Goal: Task Accomplishment & Management: Manage account settings

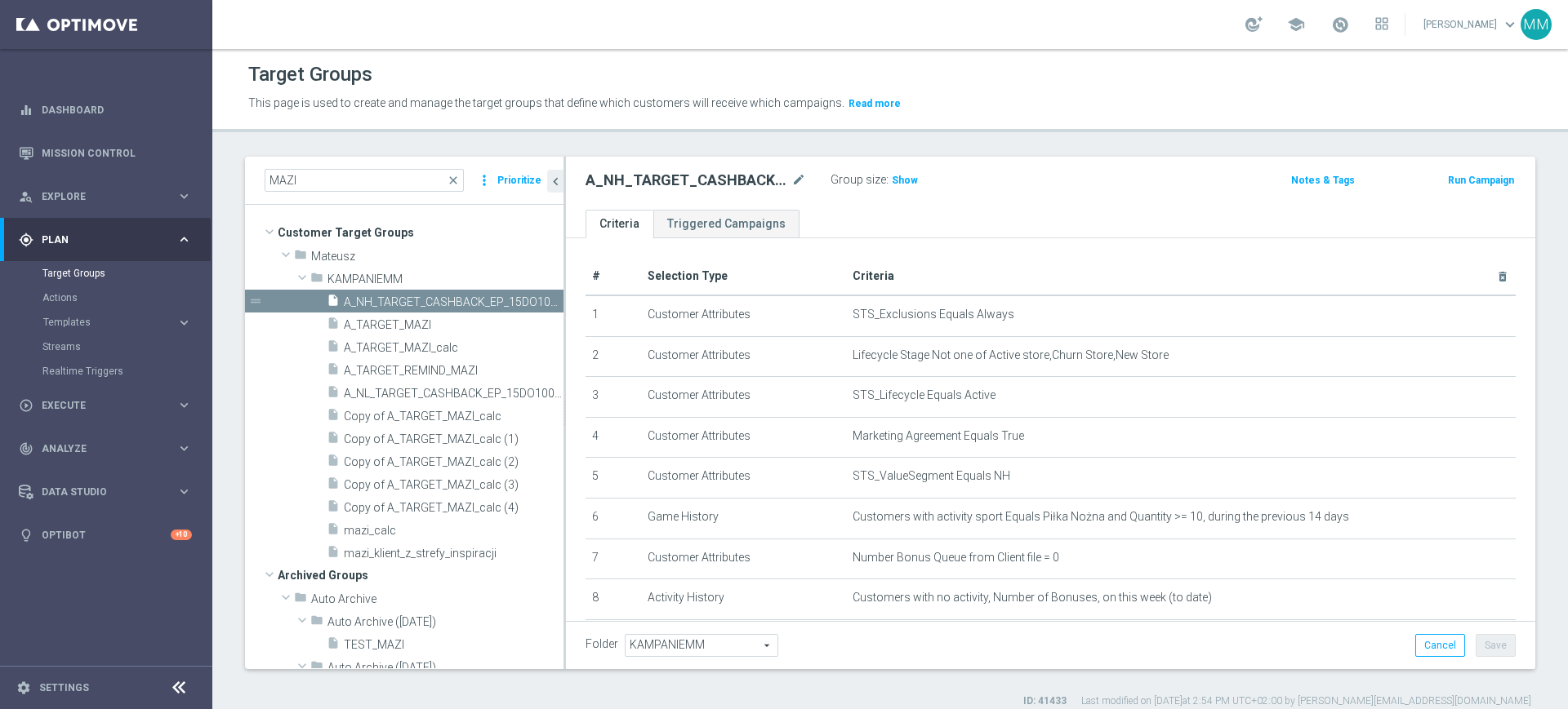
scroll to position [97, 0]
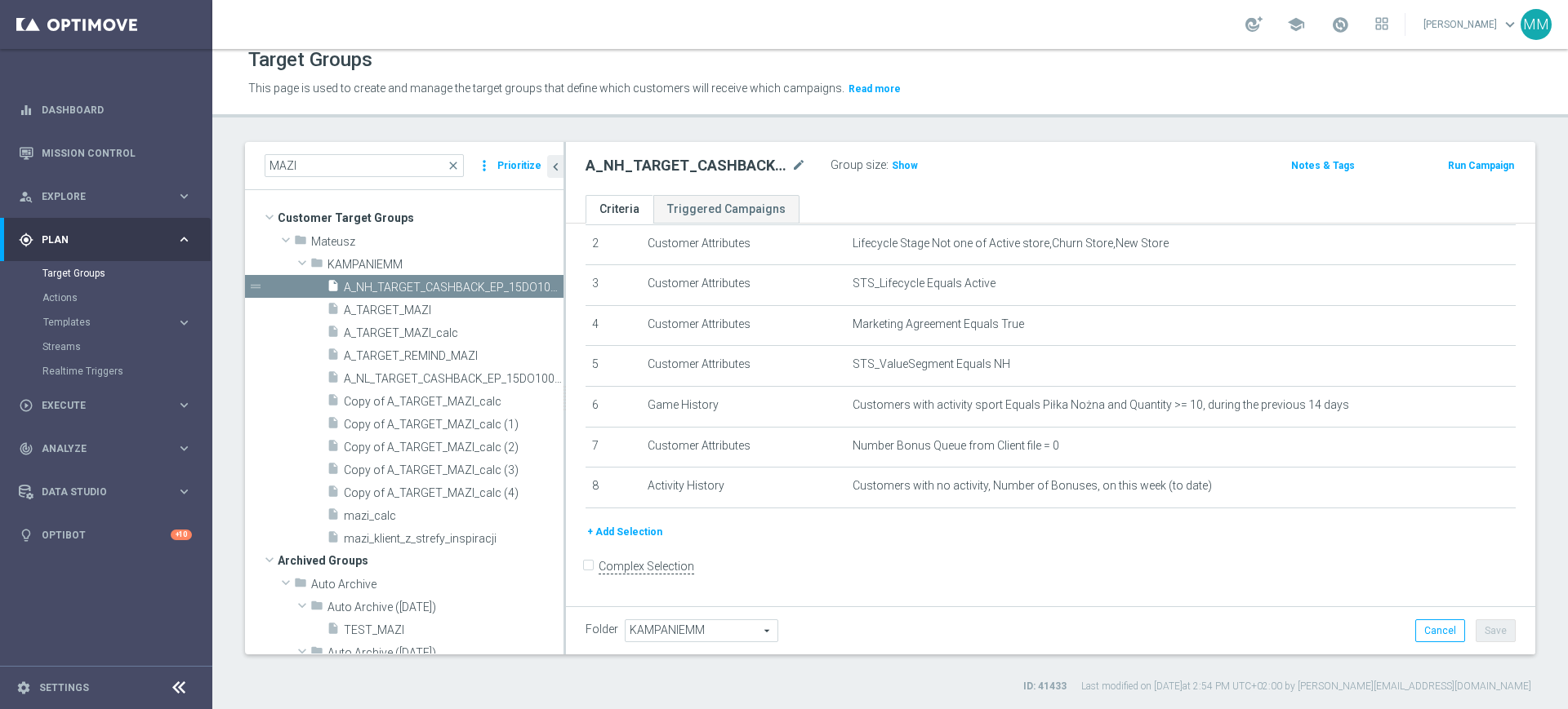
click at [713, 179] on div "A_NH_TARGET_CASHBACK_EP_15DO100_011025 mode_edit Group size : Show Notes & Tags…" at bounding box center [1051, 168] width 970 height 53
click at [697, 164] on h2 "A_NH_TARGET_CASHBACK_EP_15DO100_011025" at bounding box center [687, 166] width 203 height 19
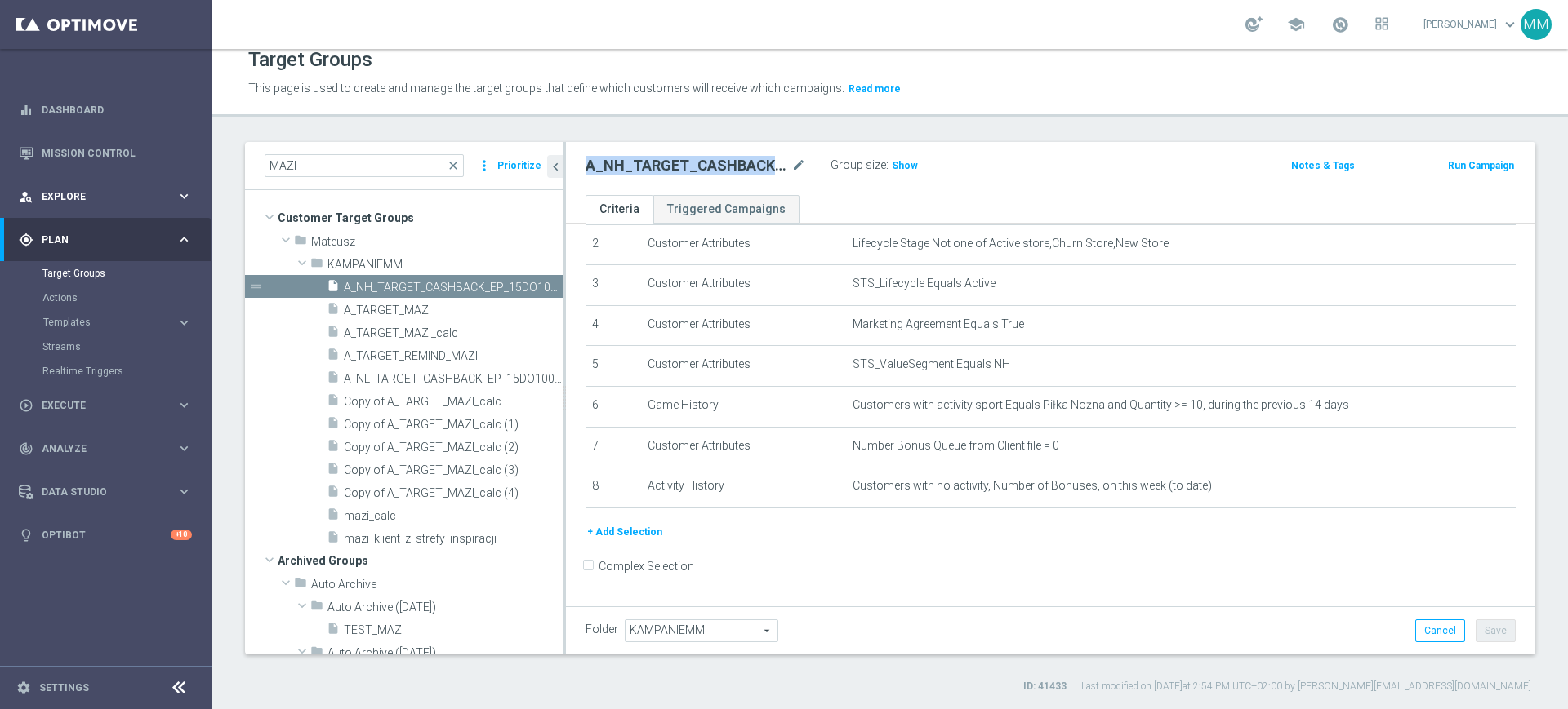
copy div "A_NH_TARGET_CASHBACK_EP_15DO100_011025"
click at [683, 164] on h2 "A_NH_TARGET_CASHBACK_EP_15DO100_011025" at bounding box center [687, 166] width 203 height 19
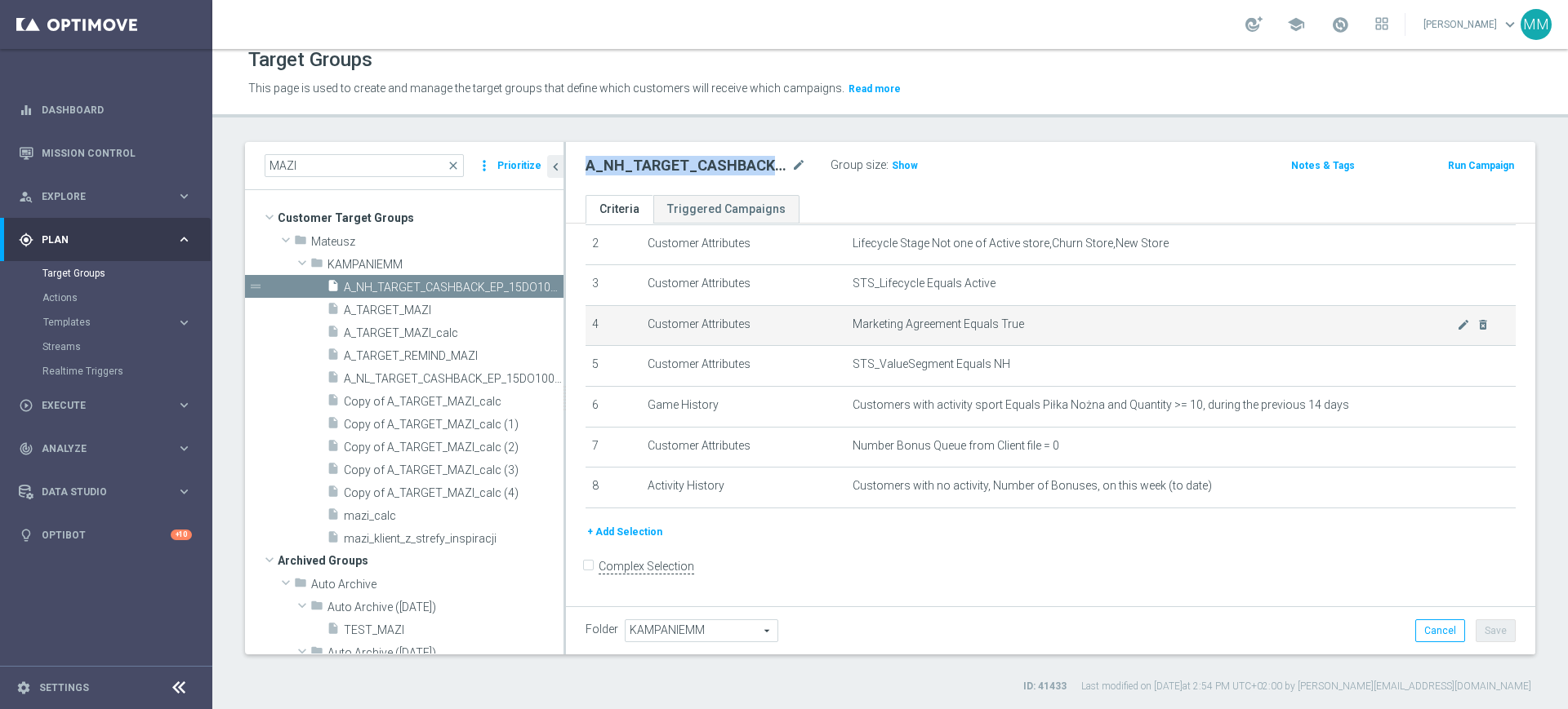
copy h2 "A_NH_TARGET_CASHBACK_EP_15DO100_011025"
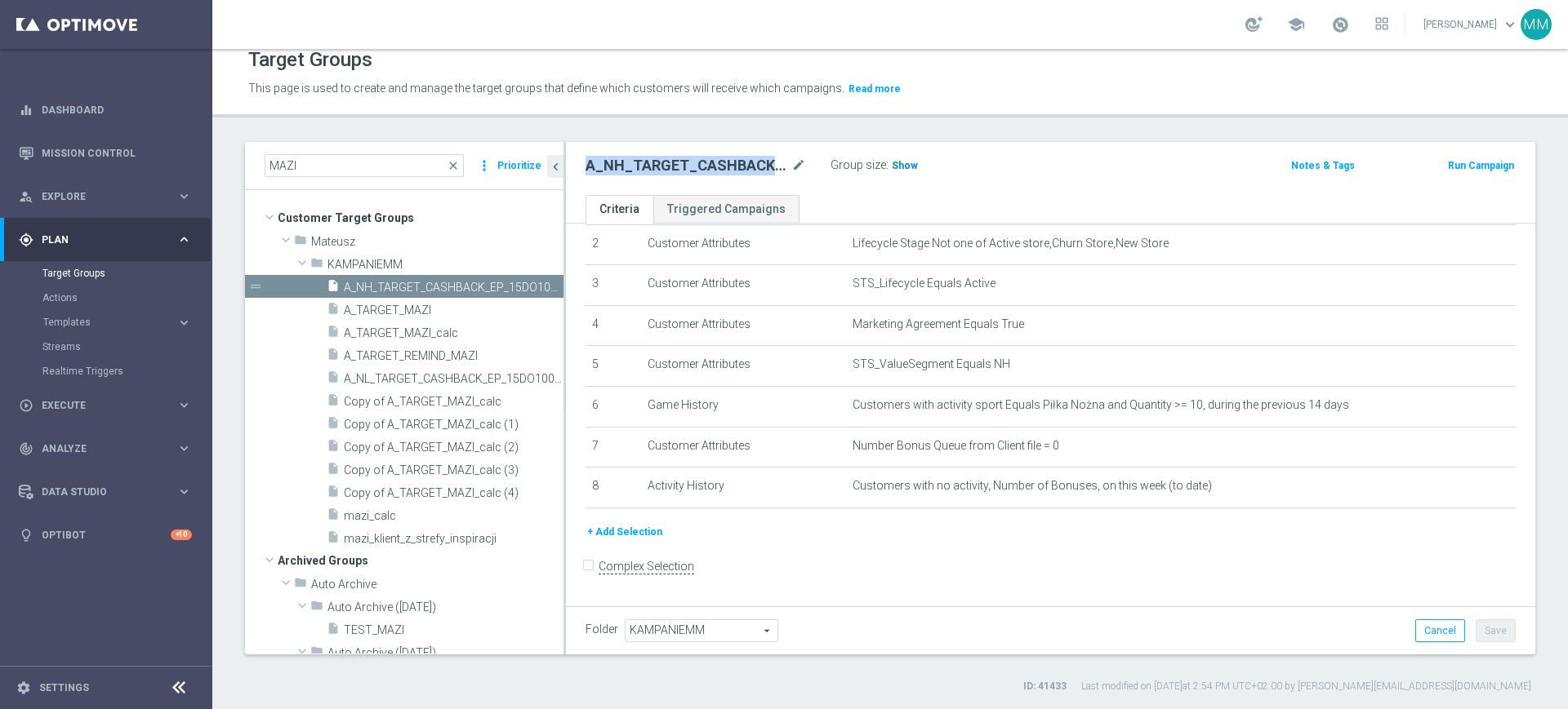
click at [892, 168] on span "Show" at bounding box center [904, 166] width 26 height 12
click at [696, 168] on h2 "A_NH_TARGET_CASHBACK_EP_15DO100_011025" at bounding box center [687, 166] width 203 height 19
click at [604, 541] on button "+ Add Selection" at bounding box center [625, 532] width 78 height 18
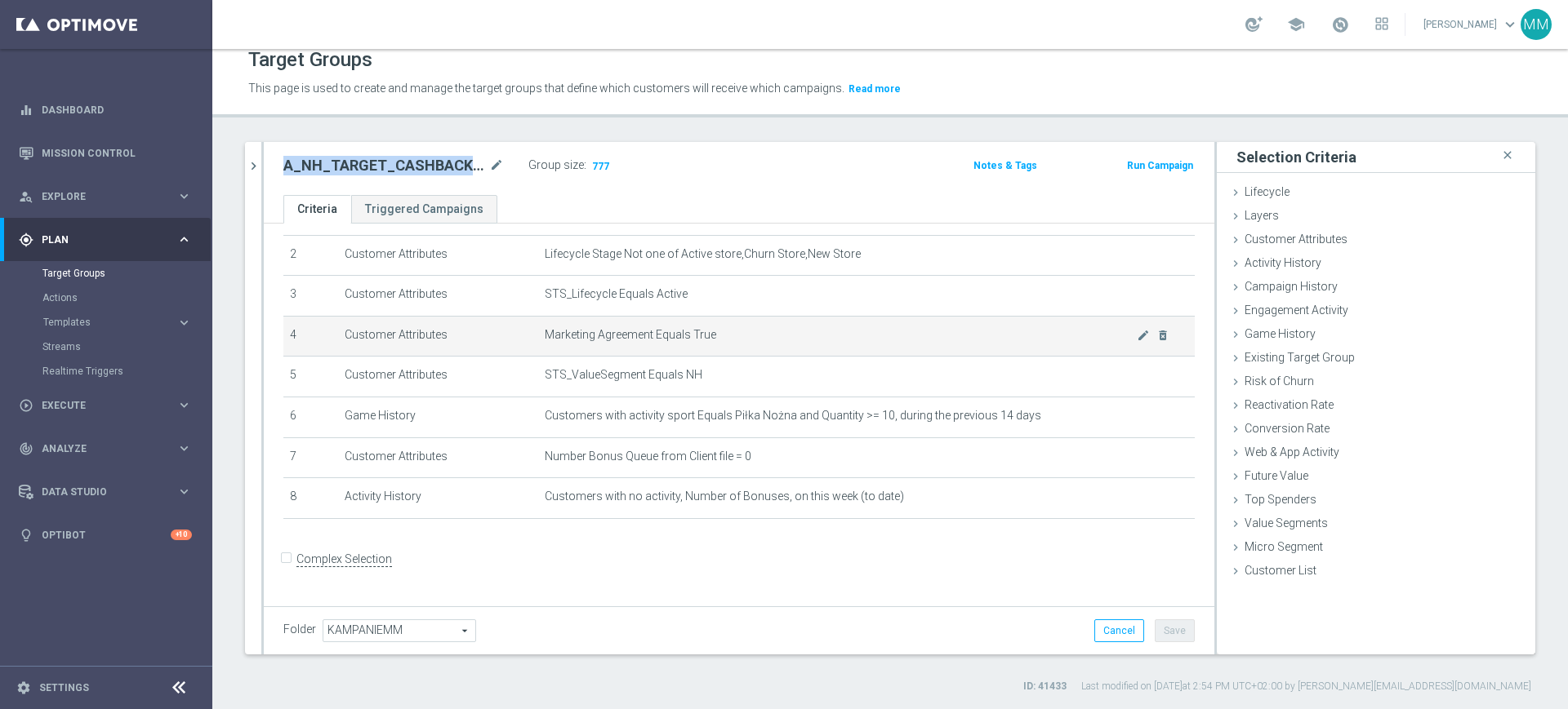
scroll to position [79, 0]
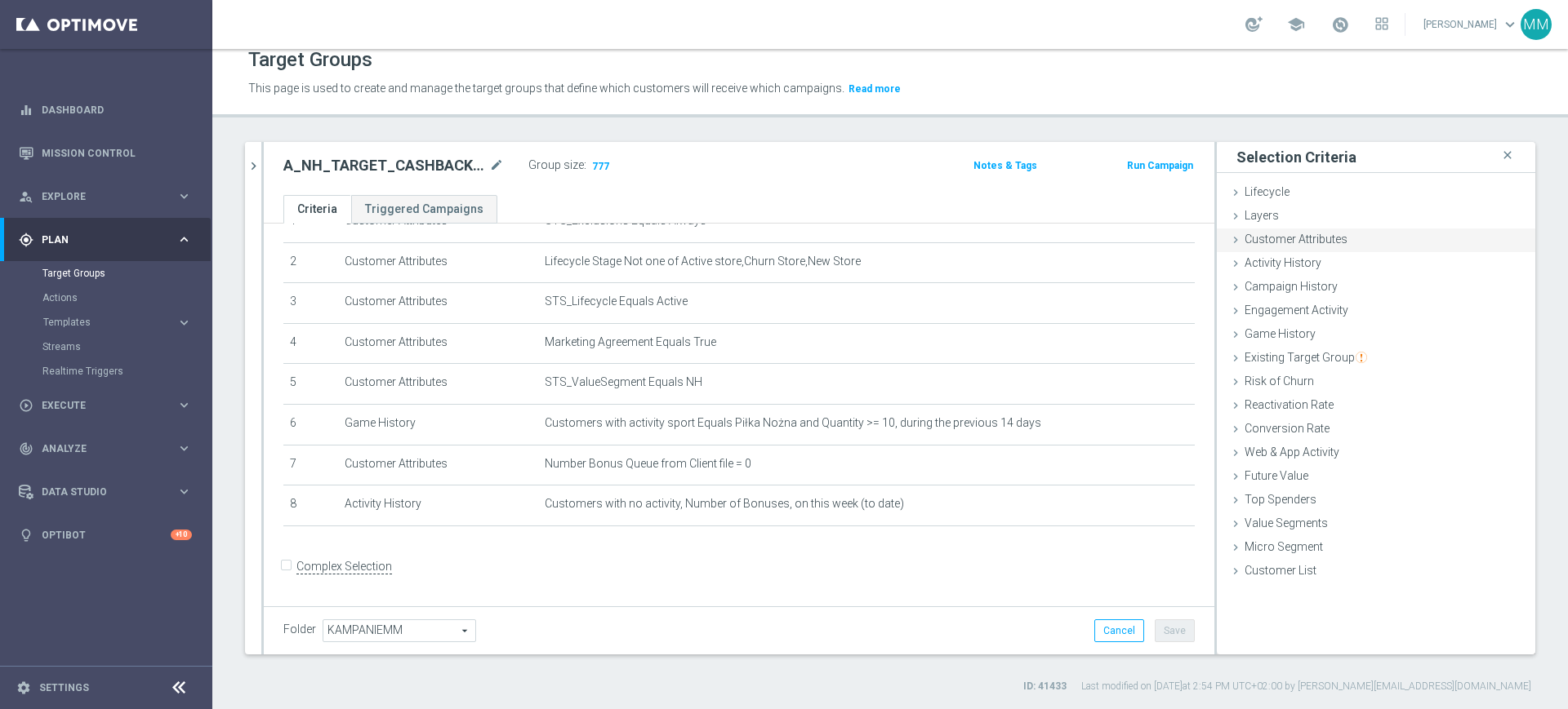
click at [1304, 237] on span "Customer Attributes" at bounding box center [1296, 239] width 103 height 13
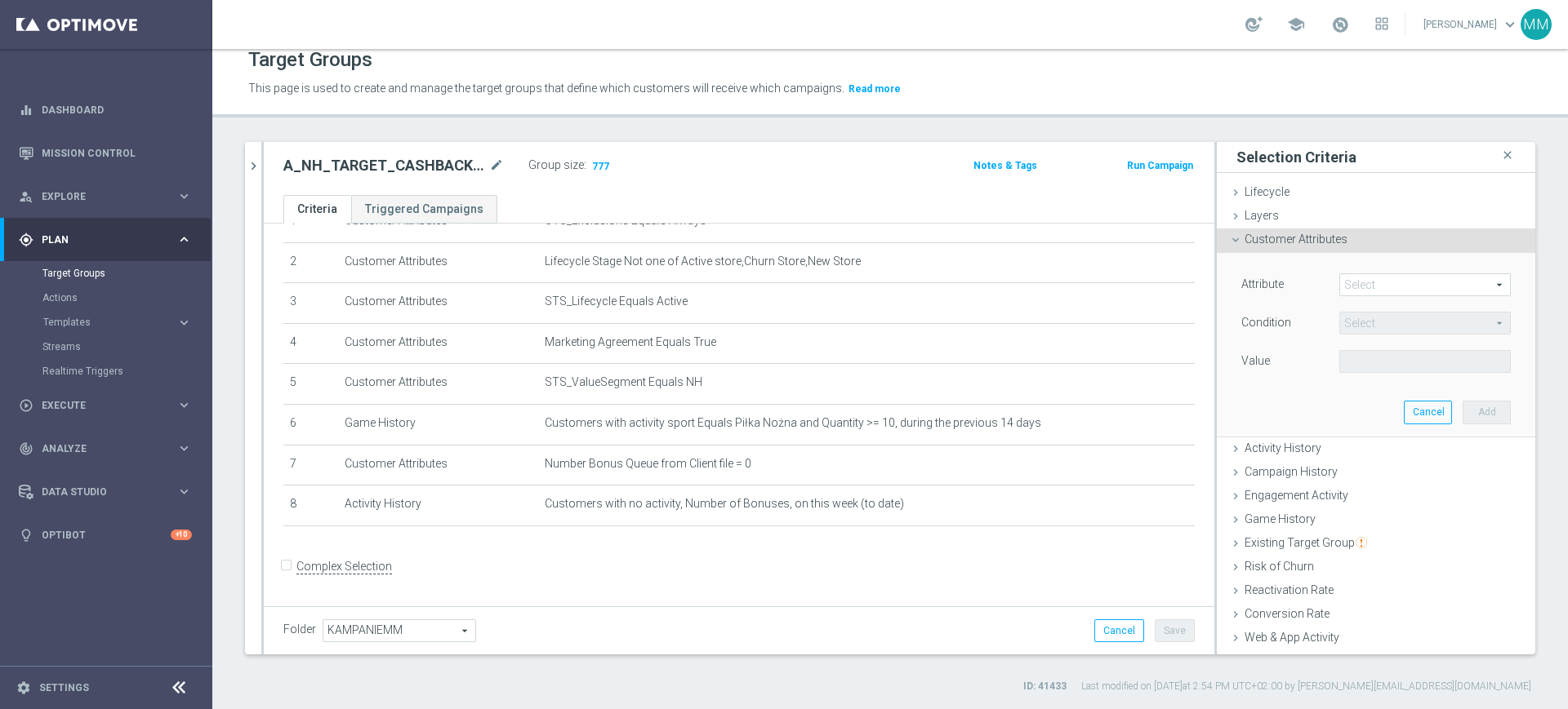
click at [1345, 283] on span at bounding box center [1425, 285] width 170 height 21
click at [0, 0] on input "search" at bounding box center [0, 0] width 0 height 0
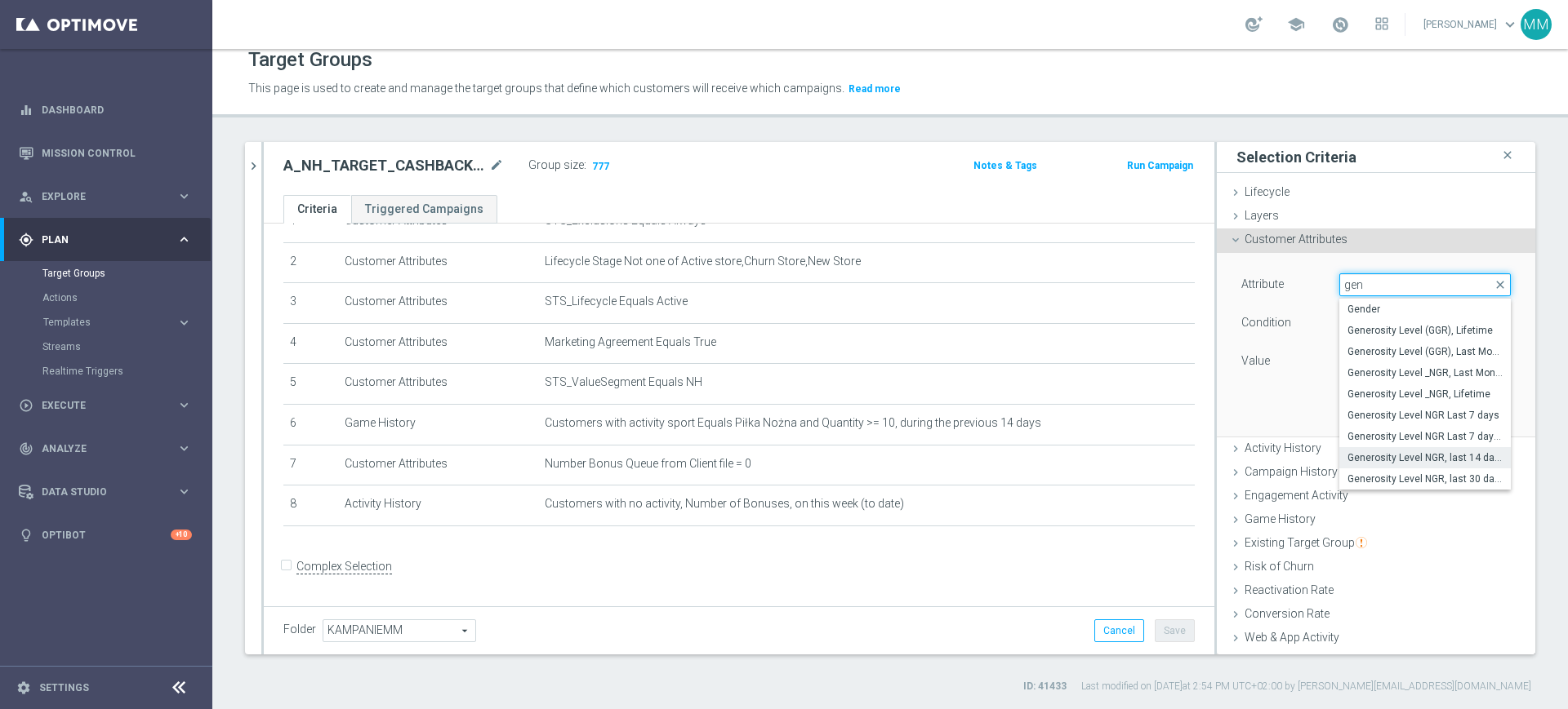
type input "gen"
click at [1373, 465] on label "Generosity Level NGR, last 14 days" at bounding box center [1425, 458] width 172 height 21
type input "Generosity Level NGR, last 14 days"
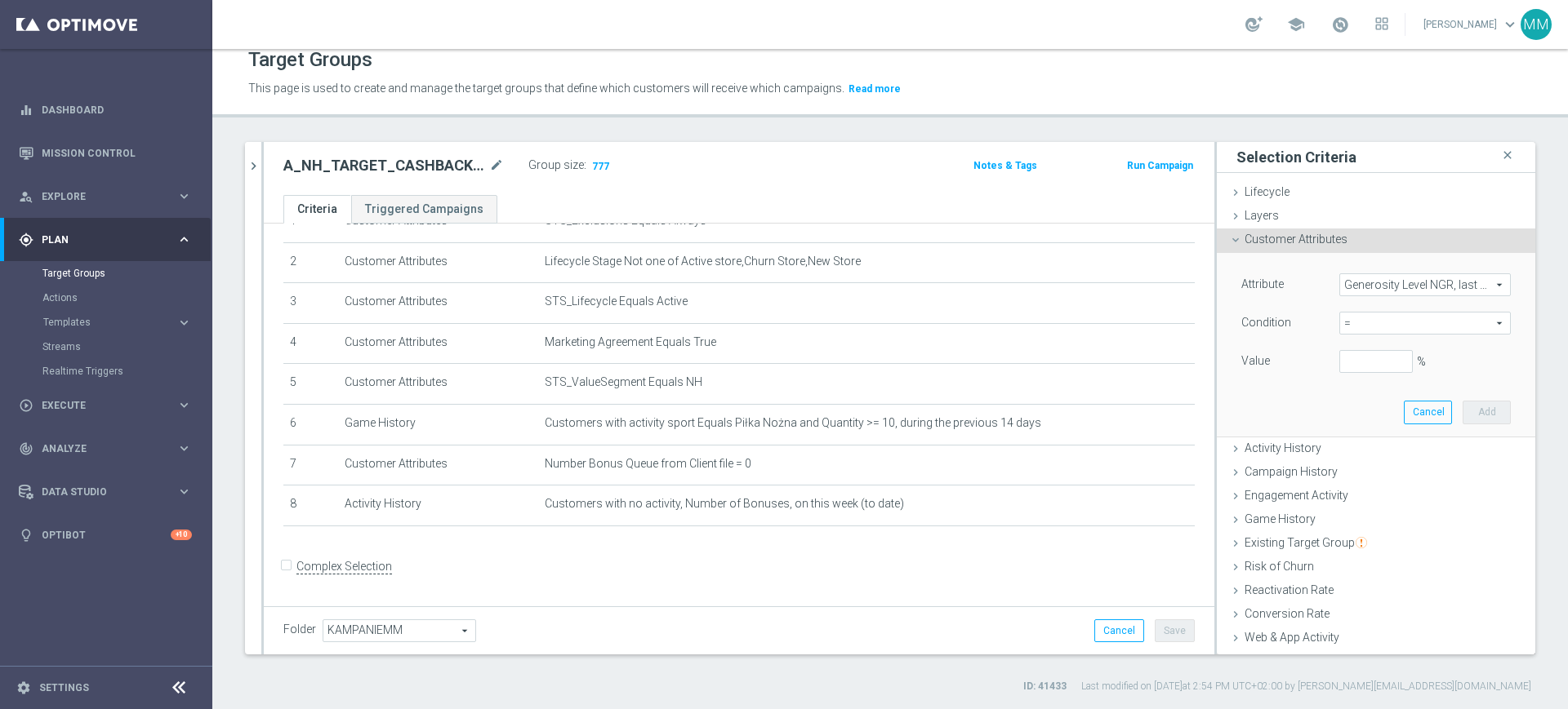
click at [1345, 316] on span "=" at bounding box center [1425, 323] width 170 height 21
click at [1361, 469] on span "between" at bounding box center [1425, 474] width 155 height 13
type input "between"
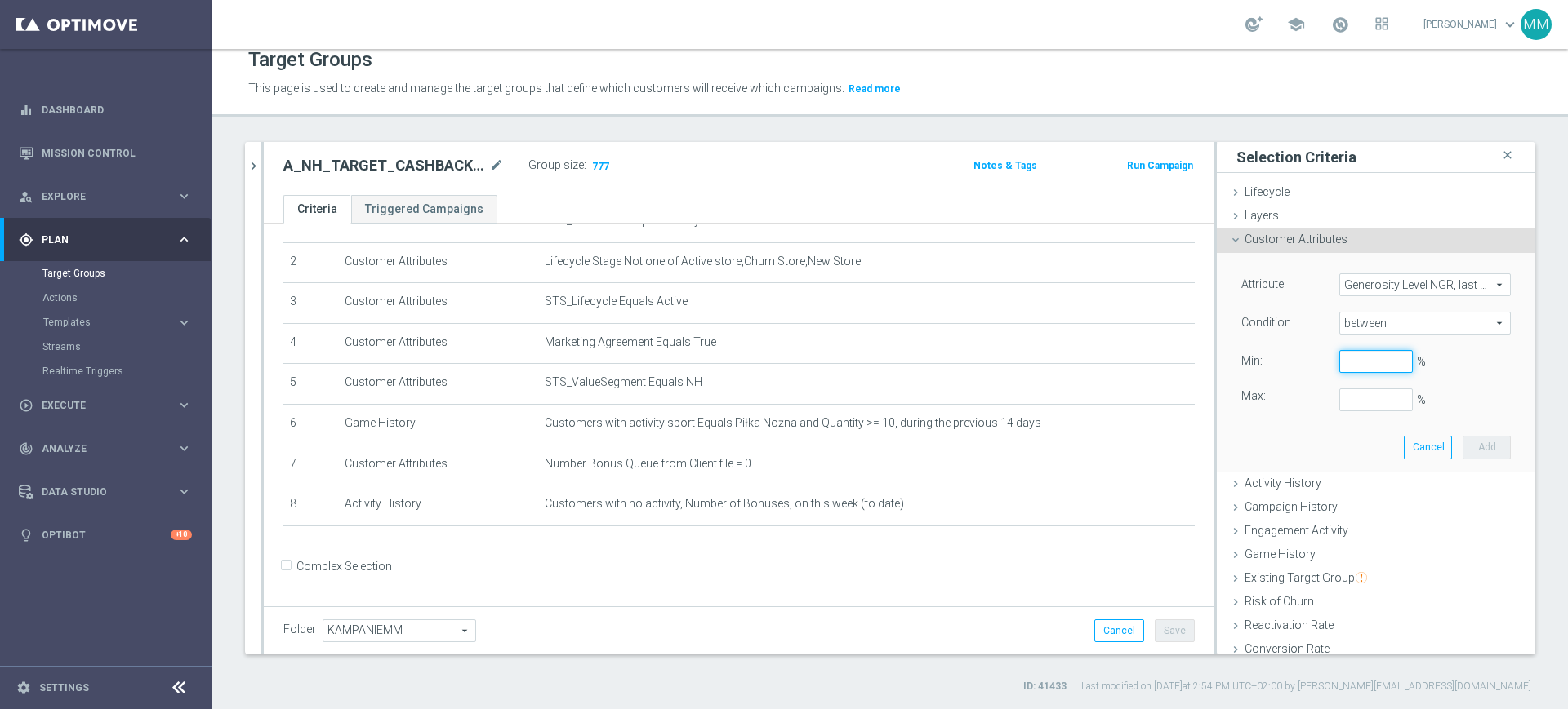
click at [1364, 350] on input "%" at bounding box center [1375, 360] width 73 height 22
type input "0"
click at [1463, 442] on button "Add" at bounding box center [1486, 446] width 48 height 22
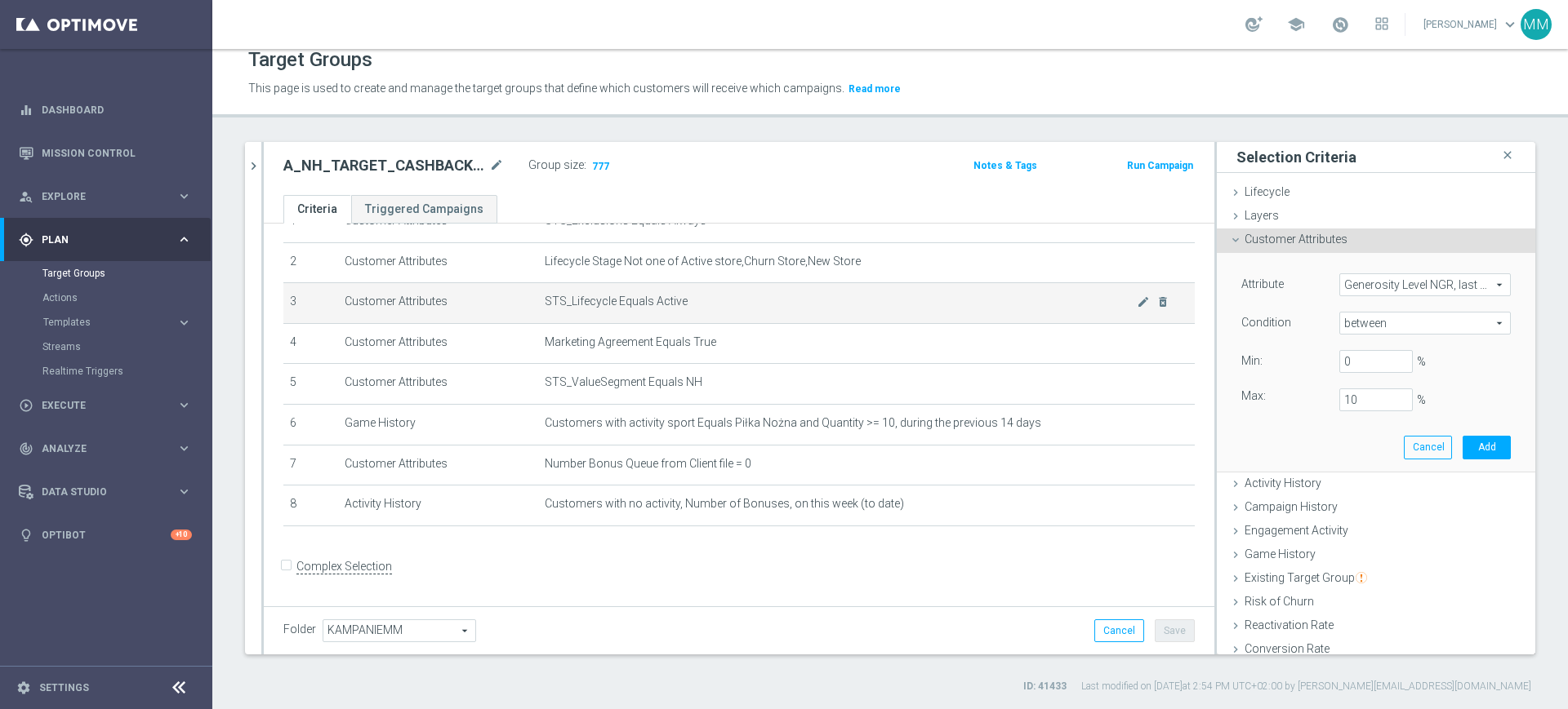
type input "0.1"
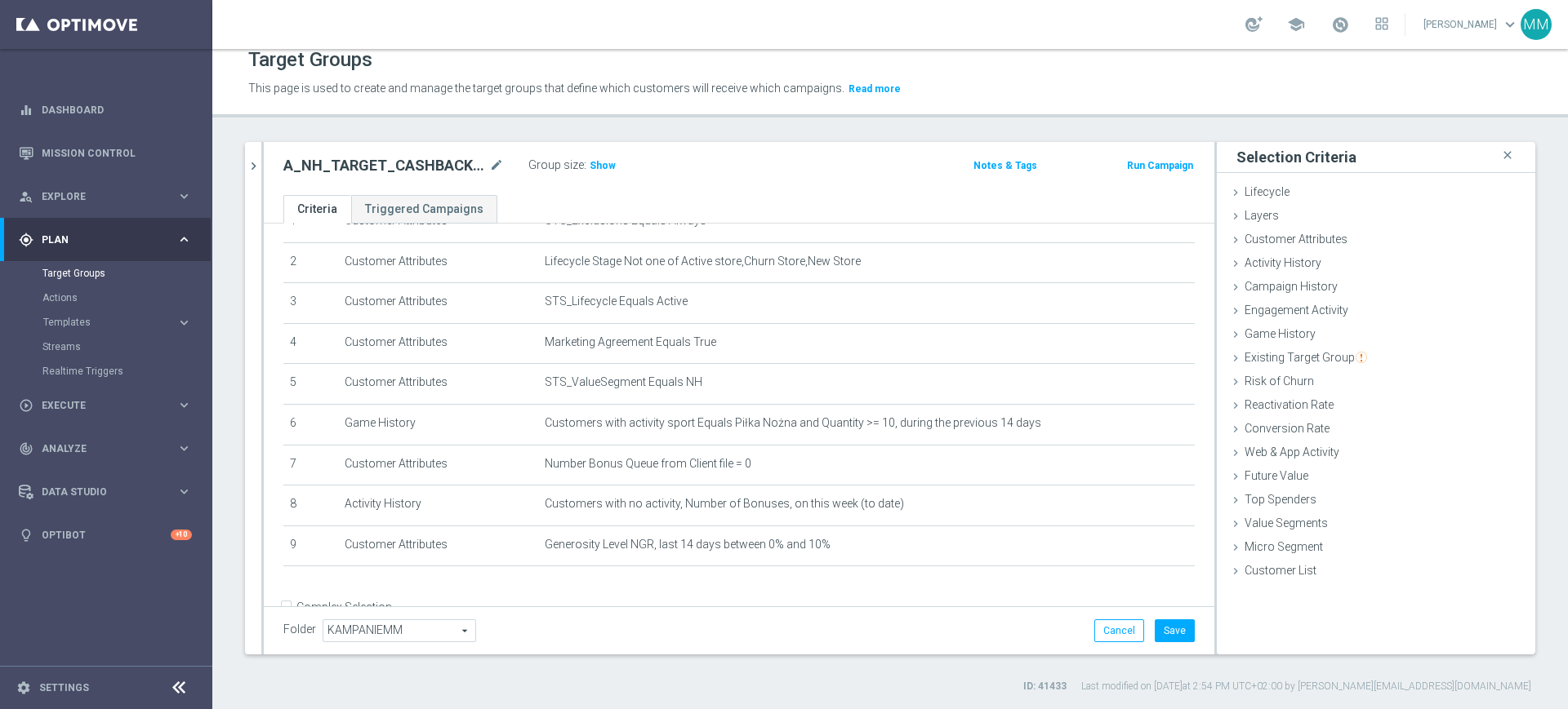
click at [564, 159] on label "Group size" at bounding box center [555, 166] width 56 height 14
click at [580, 162] on label "Group size" at bounding box center [555, 166] width 56 height 14
click at [588, 161] on h3 "Show" at bounding box center [602, 166] width 29 height 18
click at [1165, 633] on button "Save" at bounding box center [1174, 630] width 40 height 22
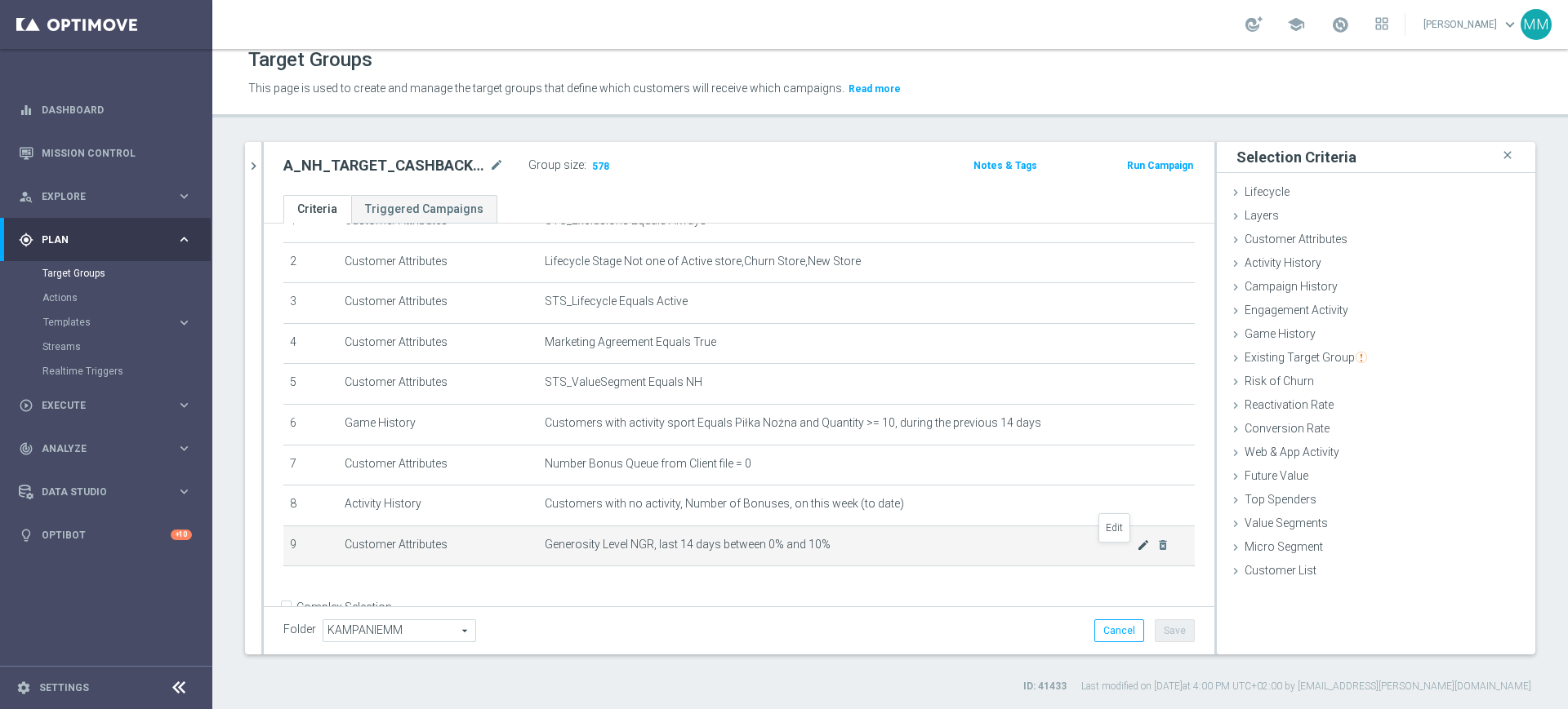
click at [1136, 551] on icon "mode_edit" at bounding box center [1142, 544] width 13 height 13
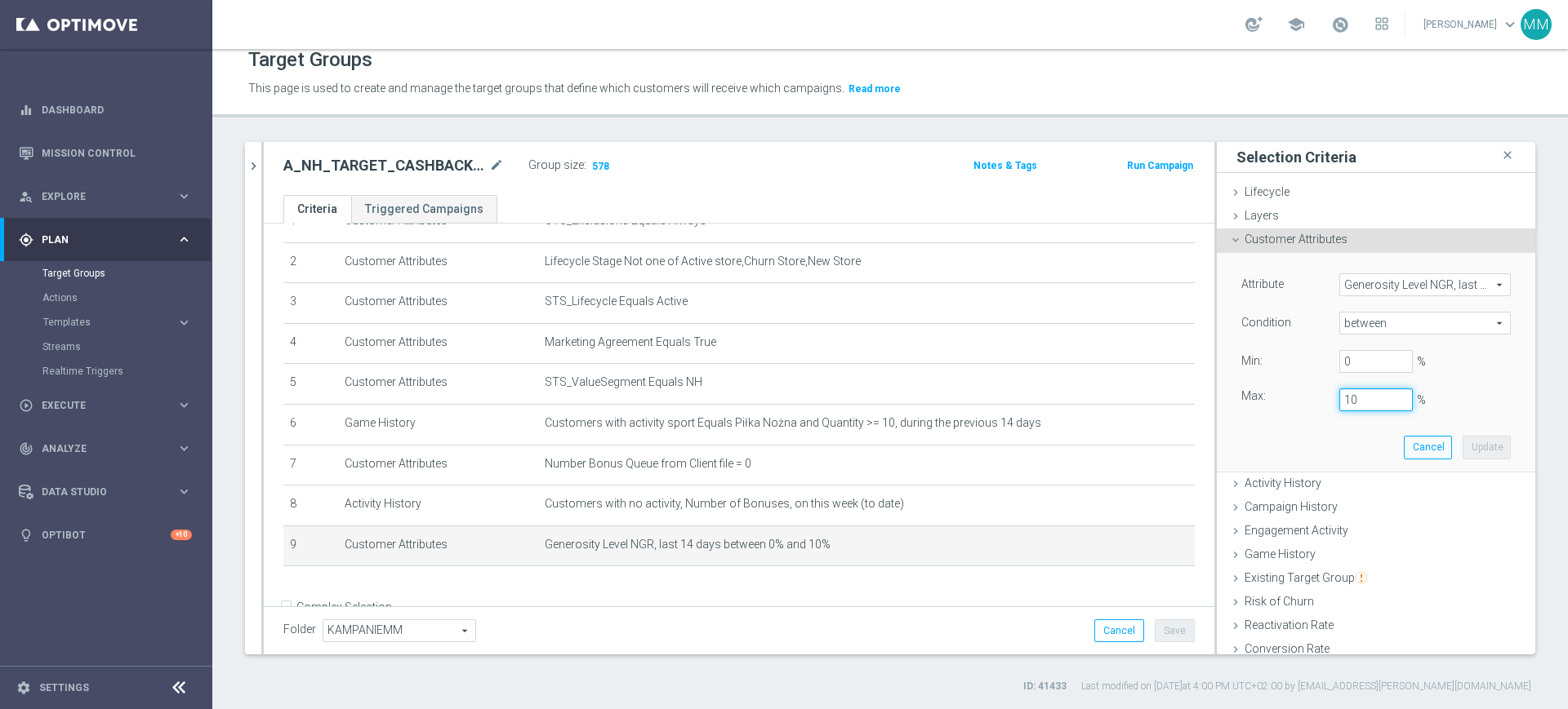
drag, startPoint x: 1326, startPoint y: 405, endPoint x: 1307, endPoint y: 408, distance: 19.2
click at [1327, 405] on div "10 %" at bounding box center [1376, 399] width 98 height 22
click at [1465, 446] on button "Update" at bounding box center [1486, 446] width 48 height 22
type input "0.2"
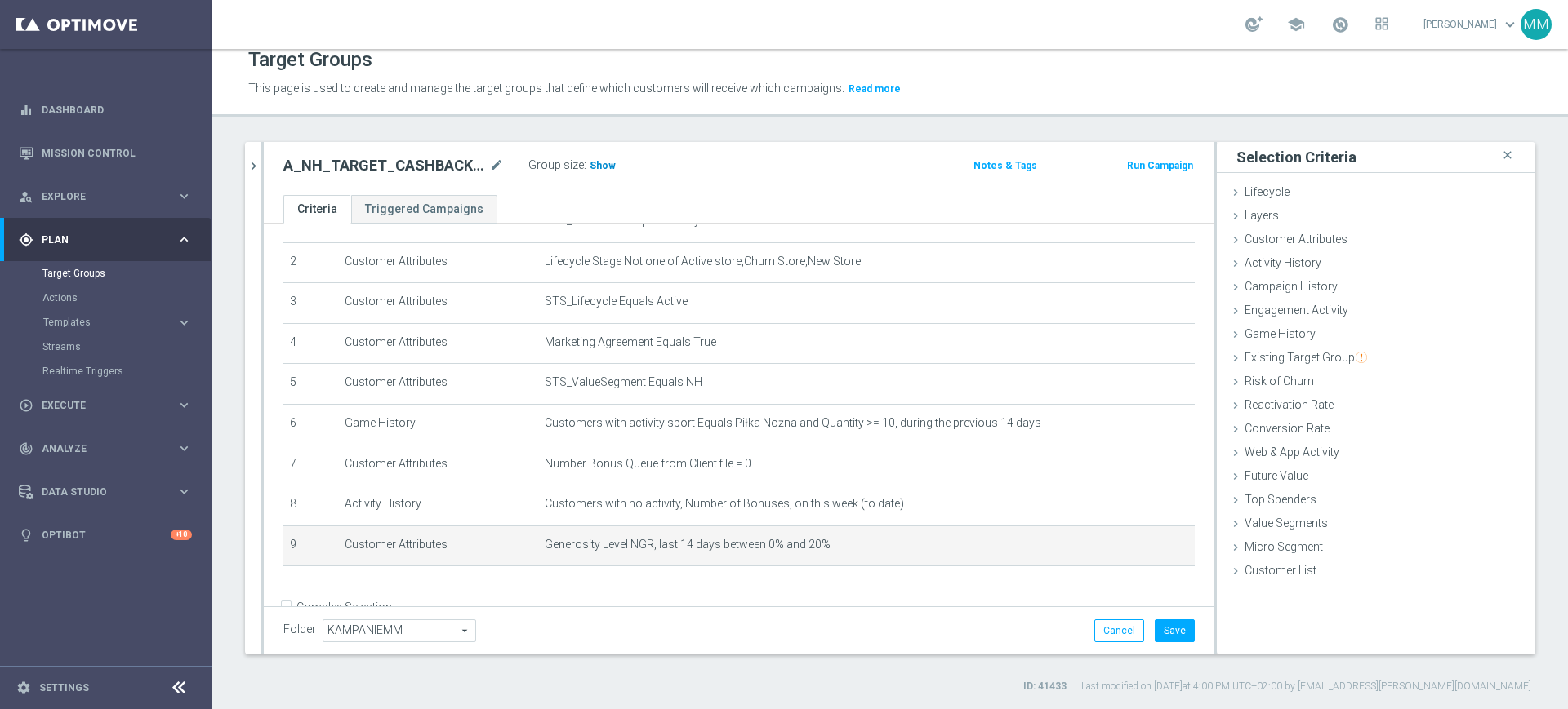
click at [608, 169] on span "Show" at bounding box center [602, 166] width 26 height 12
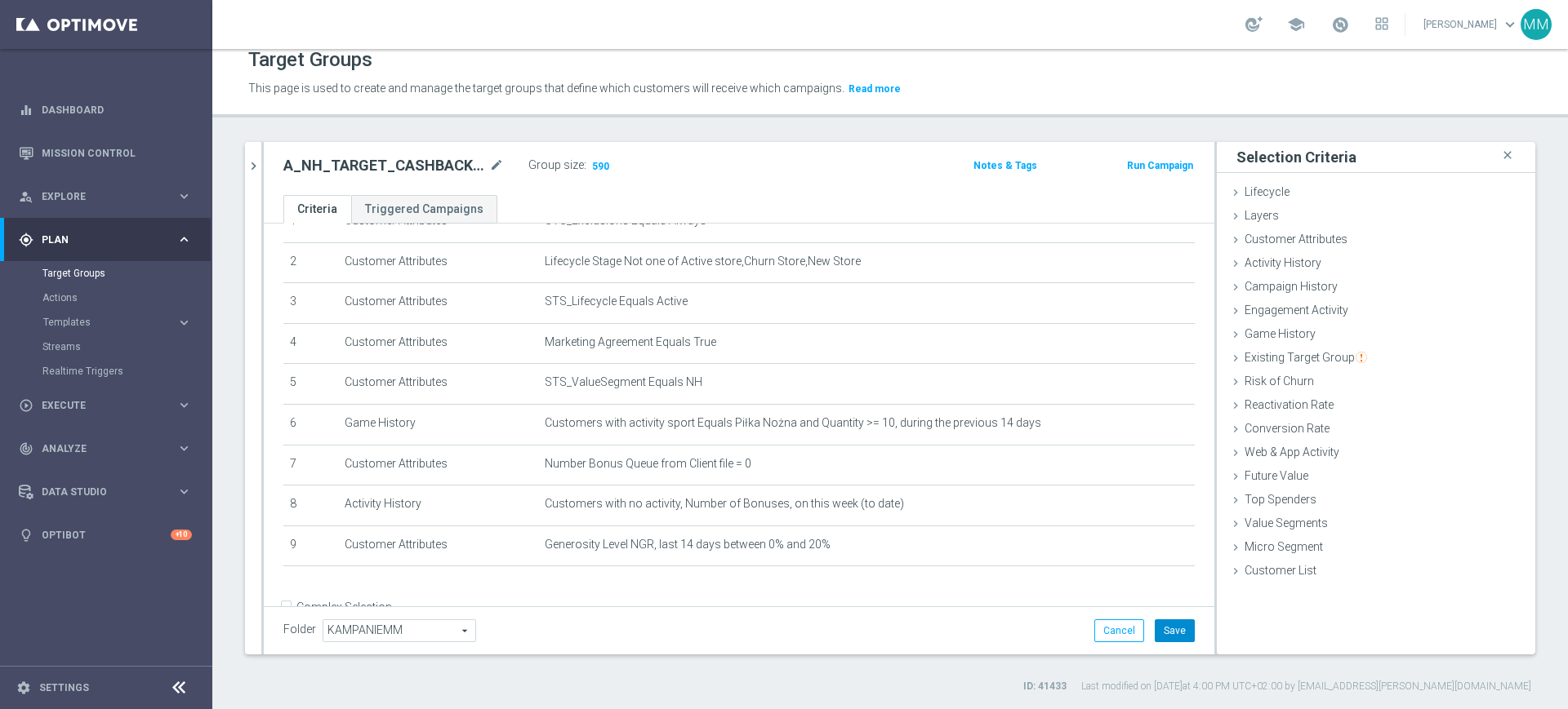
click at [1167, 623] on button "Save" at bounding box center [1174, 630] width 40 height 22
click at [352, 164] on h2 "A_NH_TARGET_CASHBACK_EP_15DO100_011025" at bounding box center [385, 166] width 203 height 19
copy h2 "A_NH_TARGET_CASHBACK_EP_15DO100_011025"
click at [351, 164] on h2 "A_NH_TARGET_CASHBACK_EP_15DO100_011025" at bounding box center [385, 166] width 203 height 19
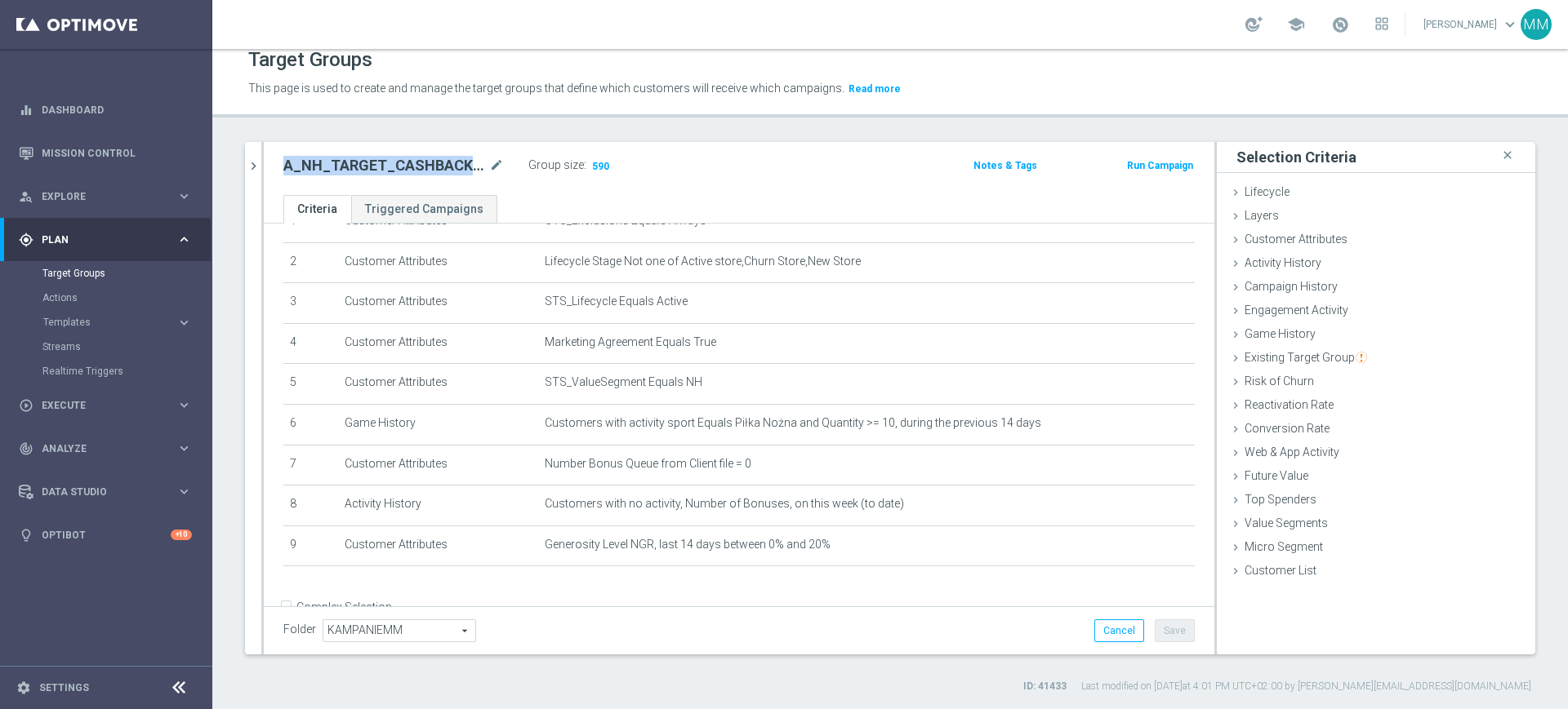
click at [351, 164] on h2 "A_NH_TARGET_CASHBACK_EP_15DO100_011025" at bounding box center [385, 166] width 203 height 19
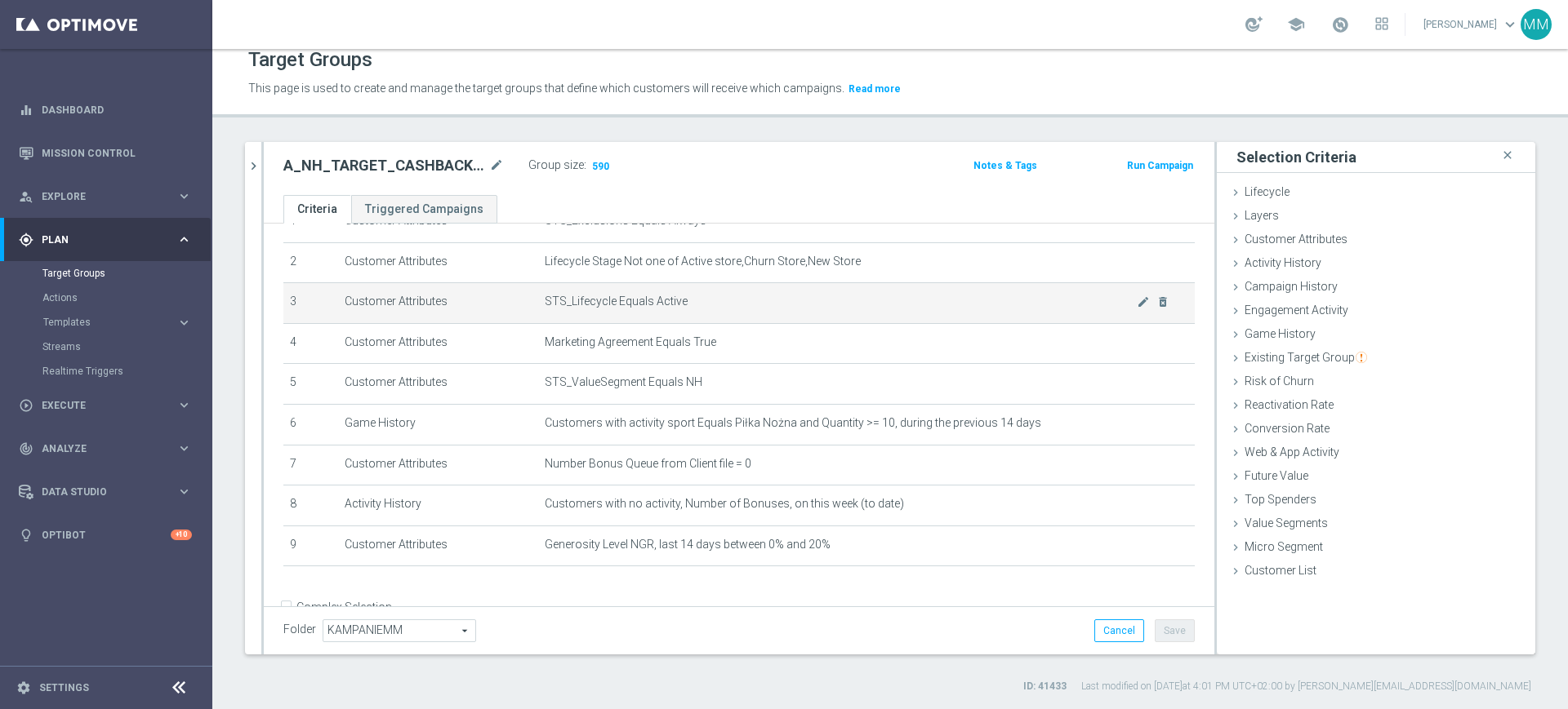
click at [497, 317] on td "Customer Attributes" at bounding box center [439, 304] width 201 height 41
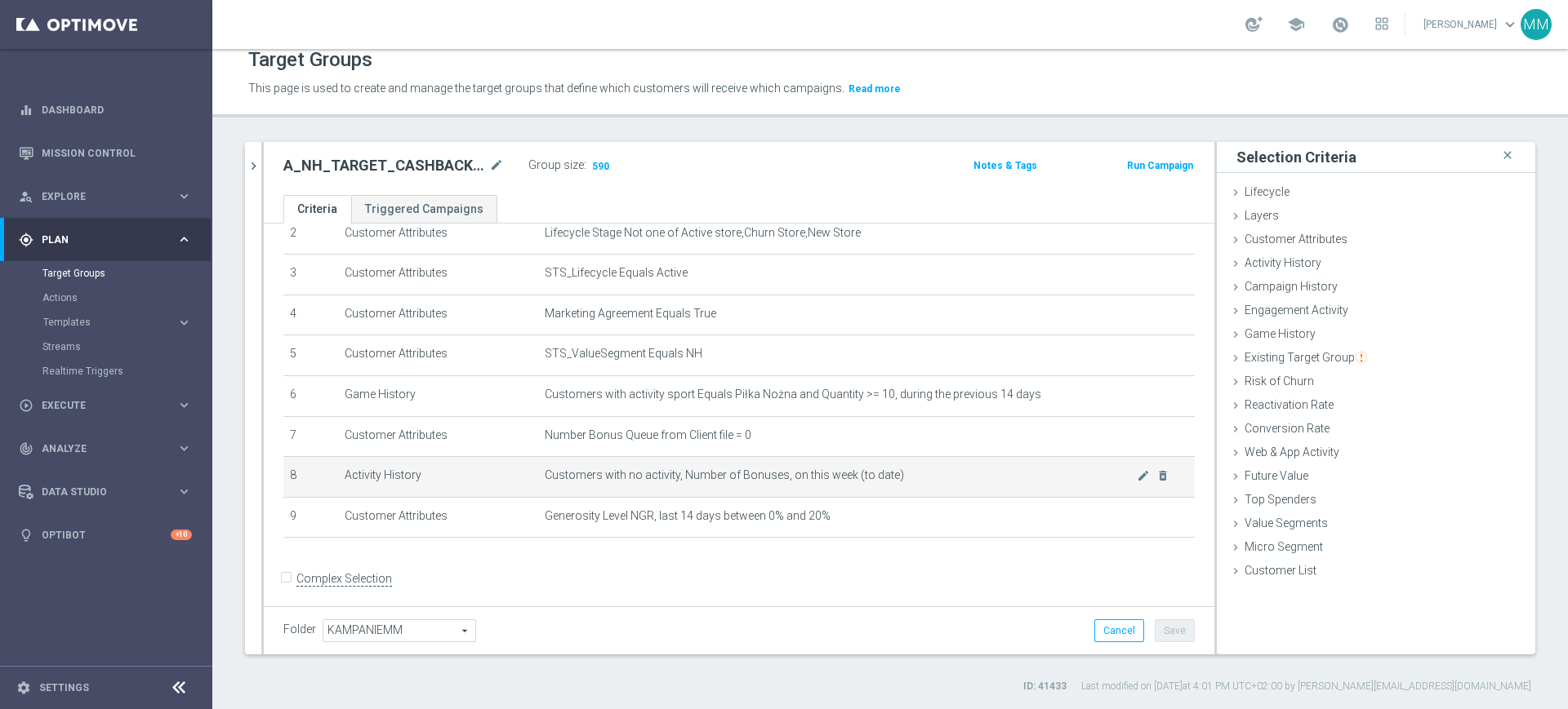
scroll to position [121, 0]
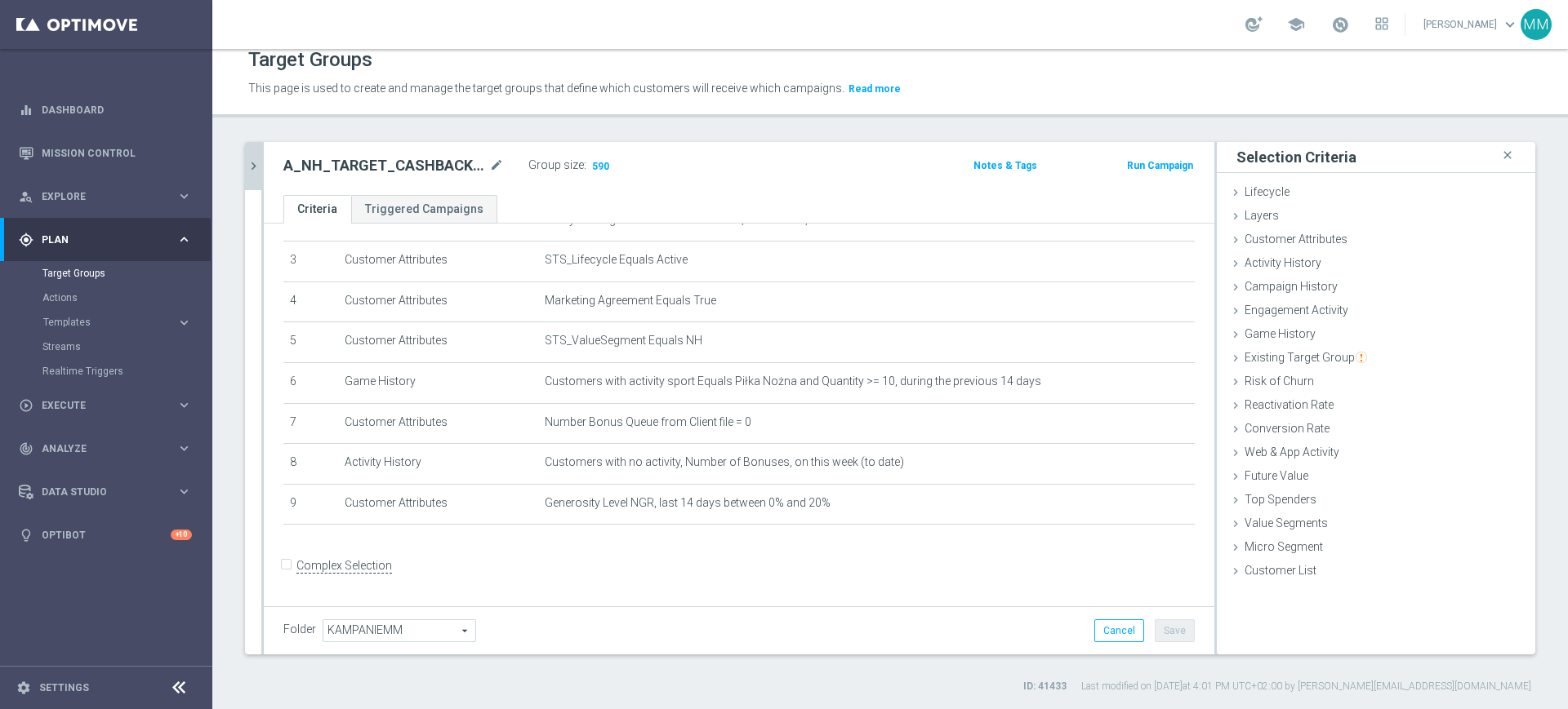
click at [247, 167] on icon "chevron_right" at bounding box center [253, 167] width 16 height 16
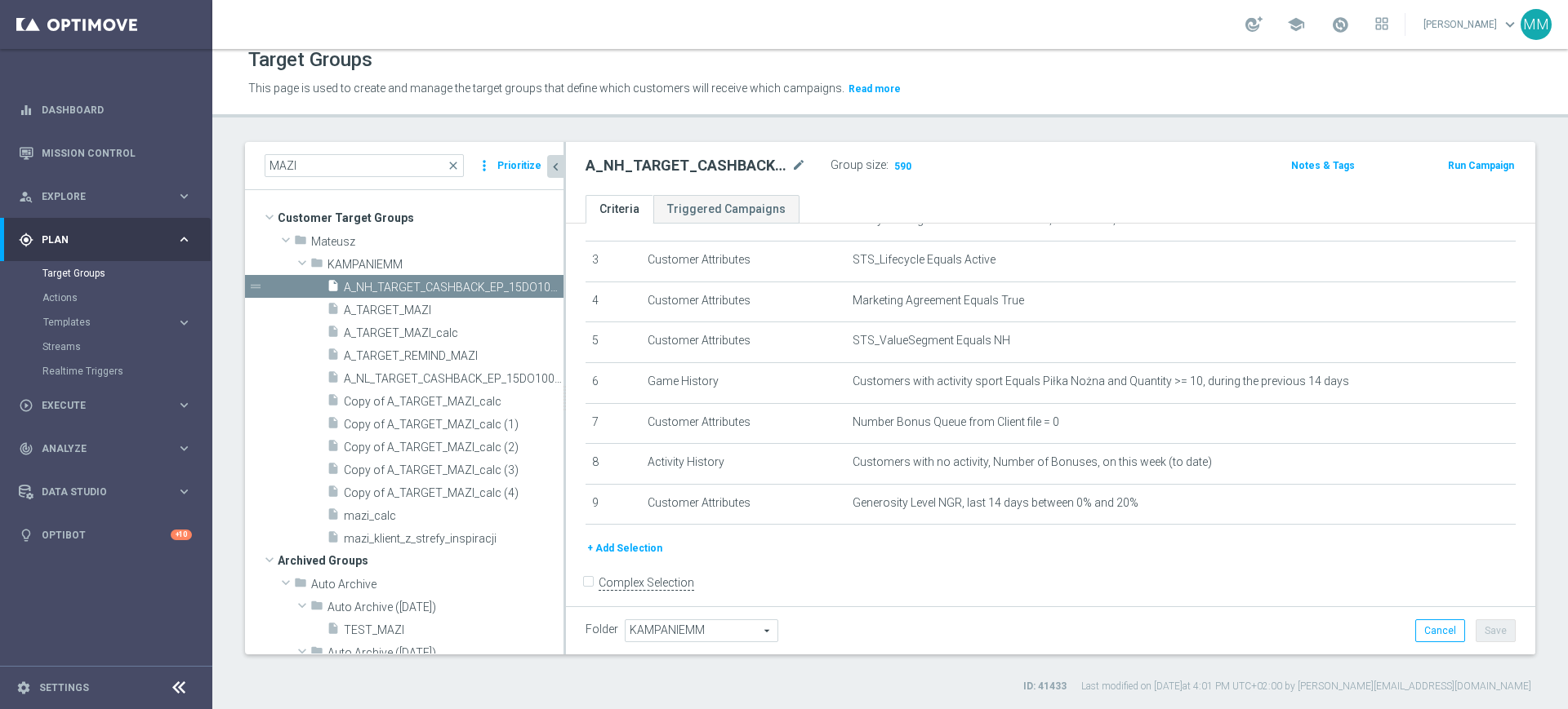
click at [676, 170] on h2 "A_NH_TARGET_CASHBACK_EP_15DO100_011025" at bounding box center [687, 166] width 203 height 19
copy h2 "A_NH_TARGET_CASHBACK_EP_15DO100_011025"
click at [57, 399] on div "play_circle_outline Execute" at bounding box center [97, 405] width 158 height 15
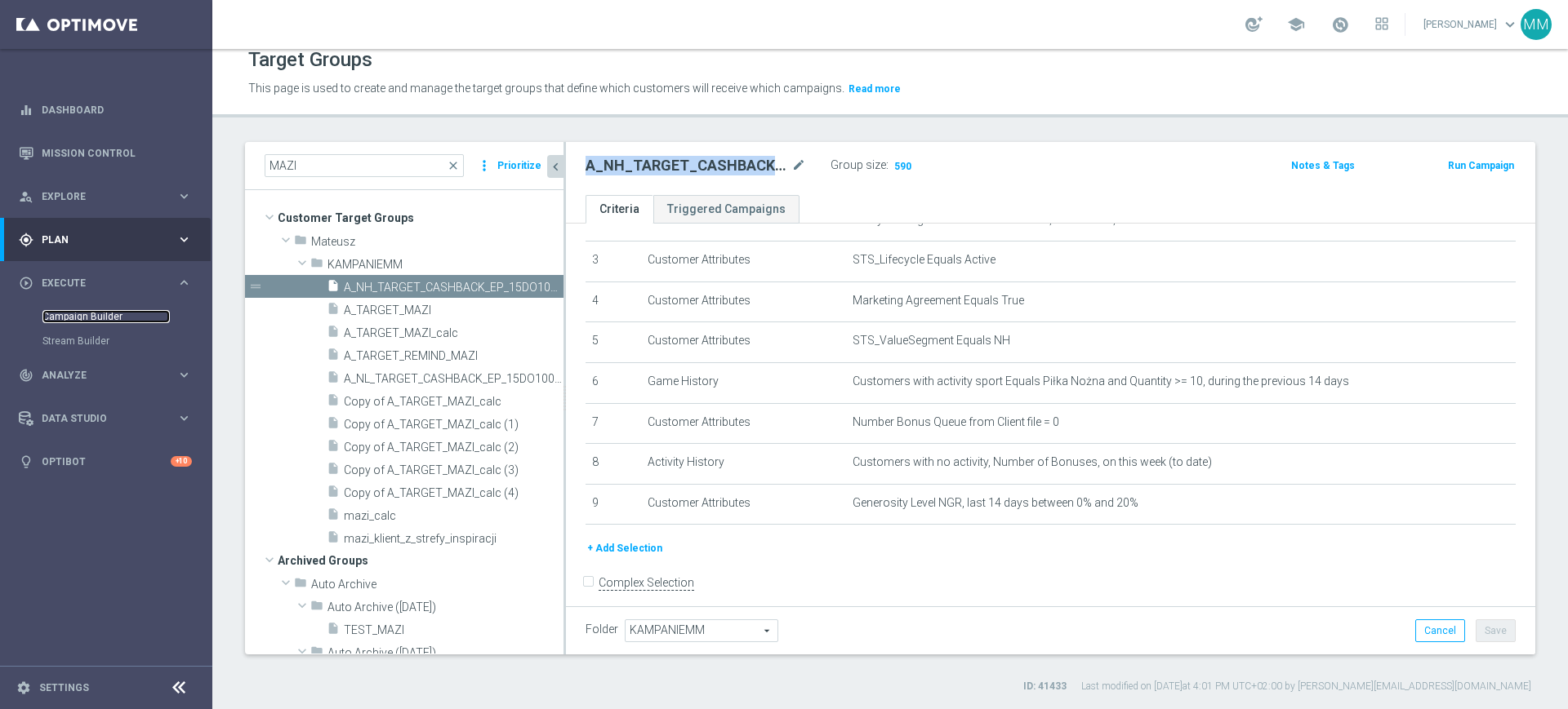
click at [88, 317] on link "Campaign Builder" at bounding box center [106, 316] width 128 height 13
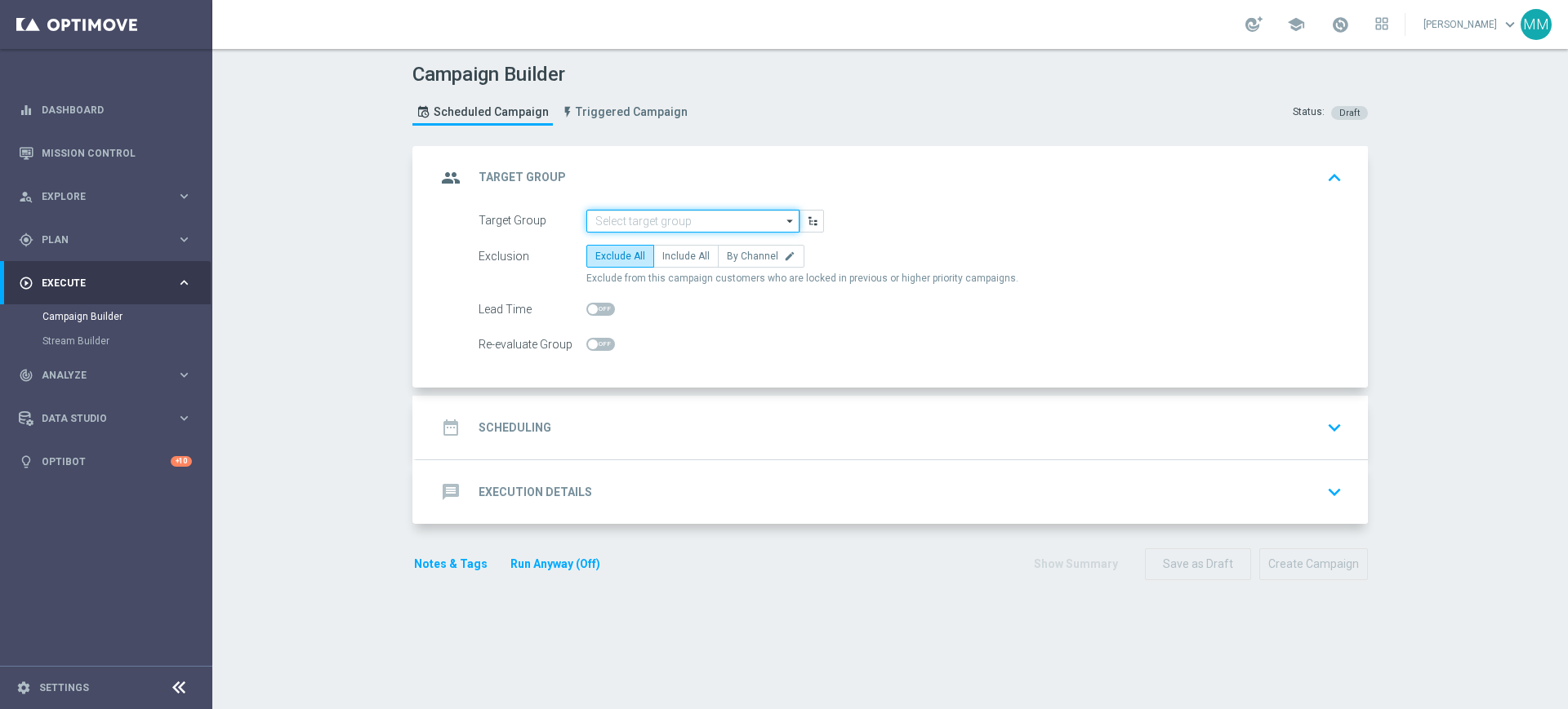
click at [632, 224] on input at bounding box center [693, 220] width 213 height 22
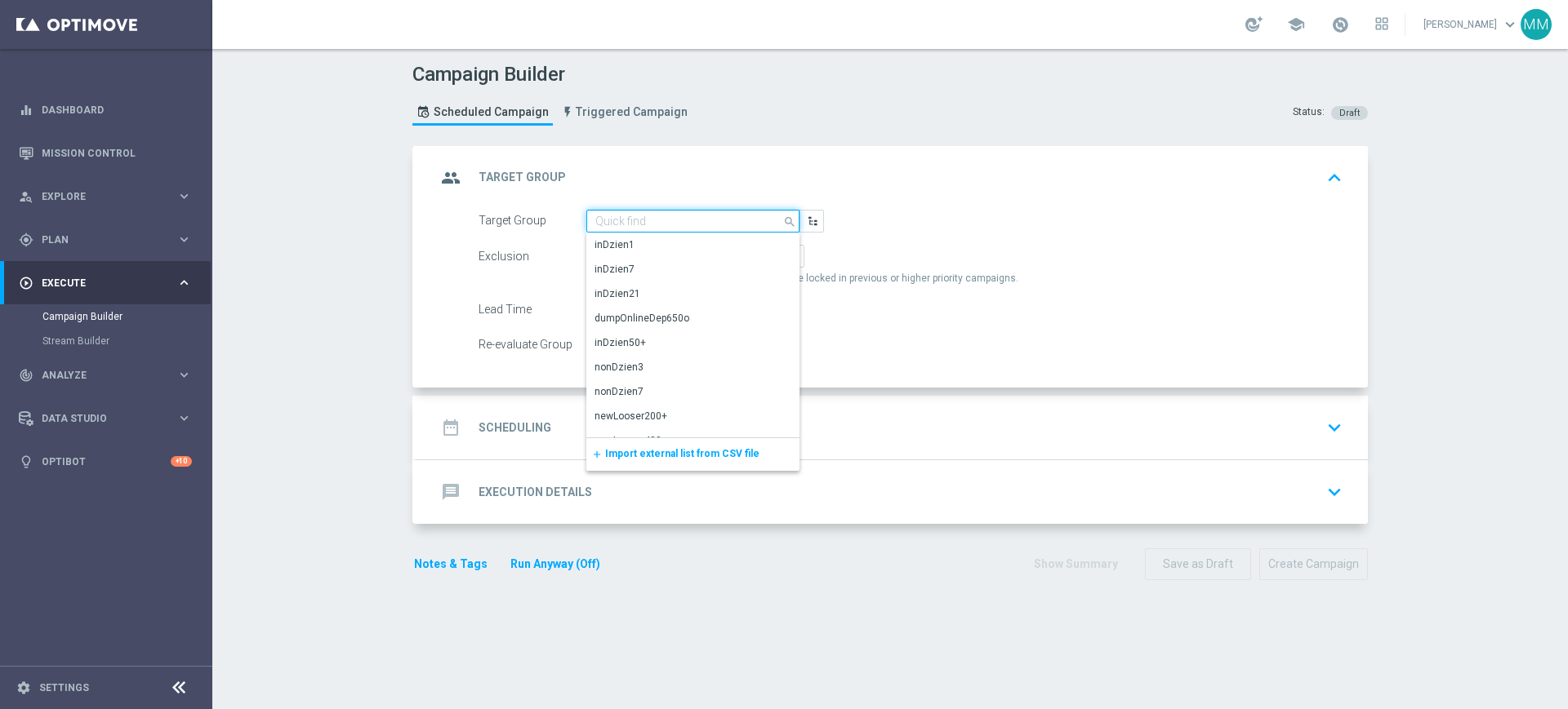
paste input "A_NH_TARGET_CASHBACK_EP_15DO100_011025"
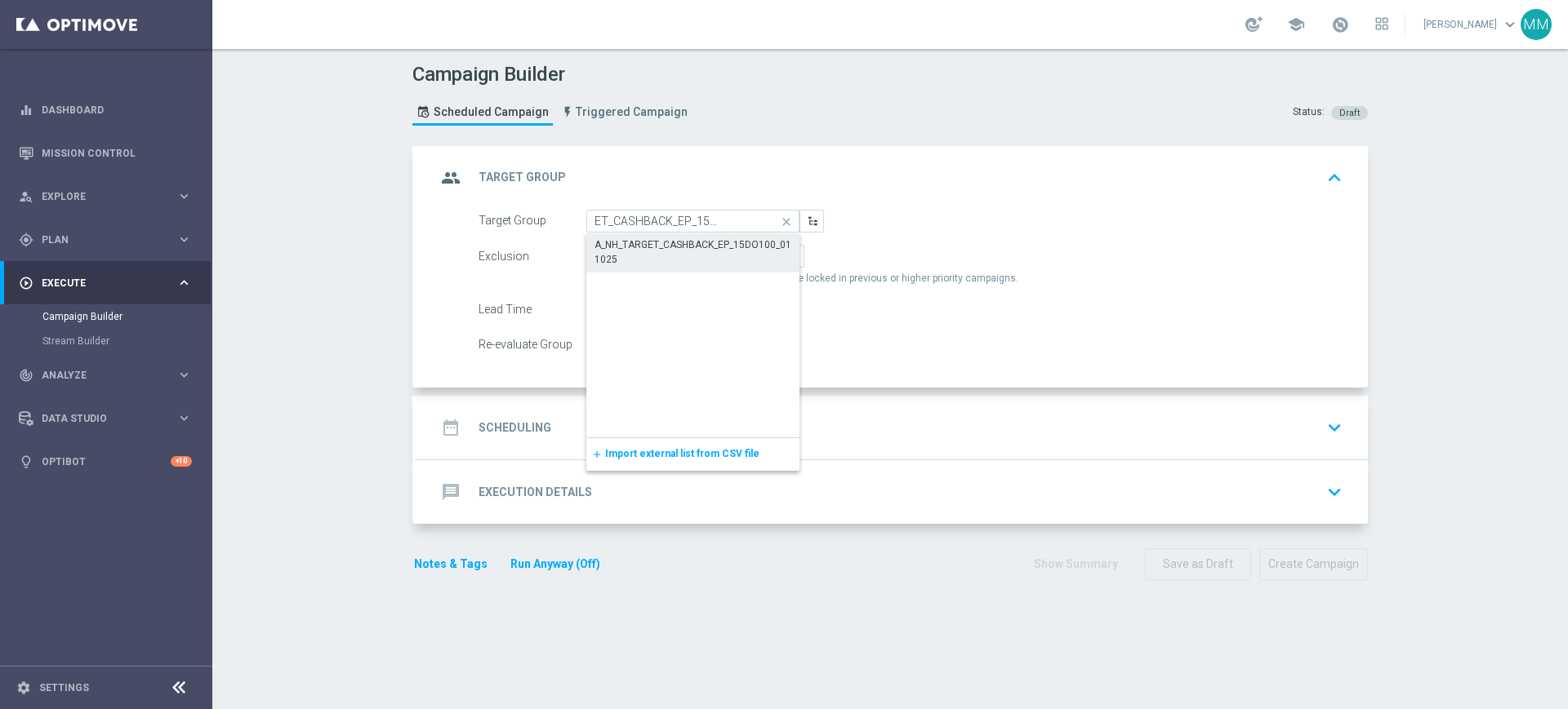
click at [637, 244] on div "A_NH_TARGET_CASHBACK_EP_15DO100_011025" at bounding box center [693, 252] width 197 height 29
type input "A_NH_TARGET_CASHBACK_EP_15DO100_011025"
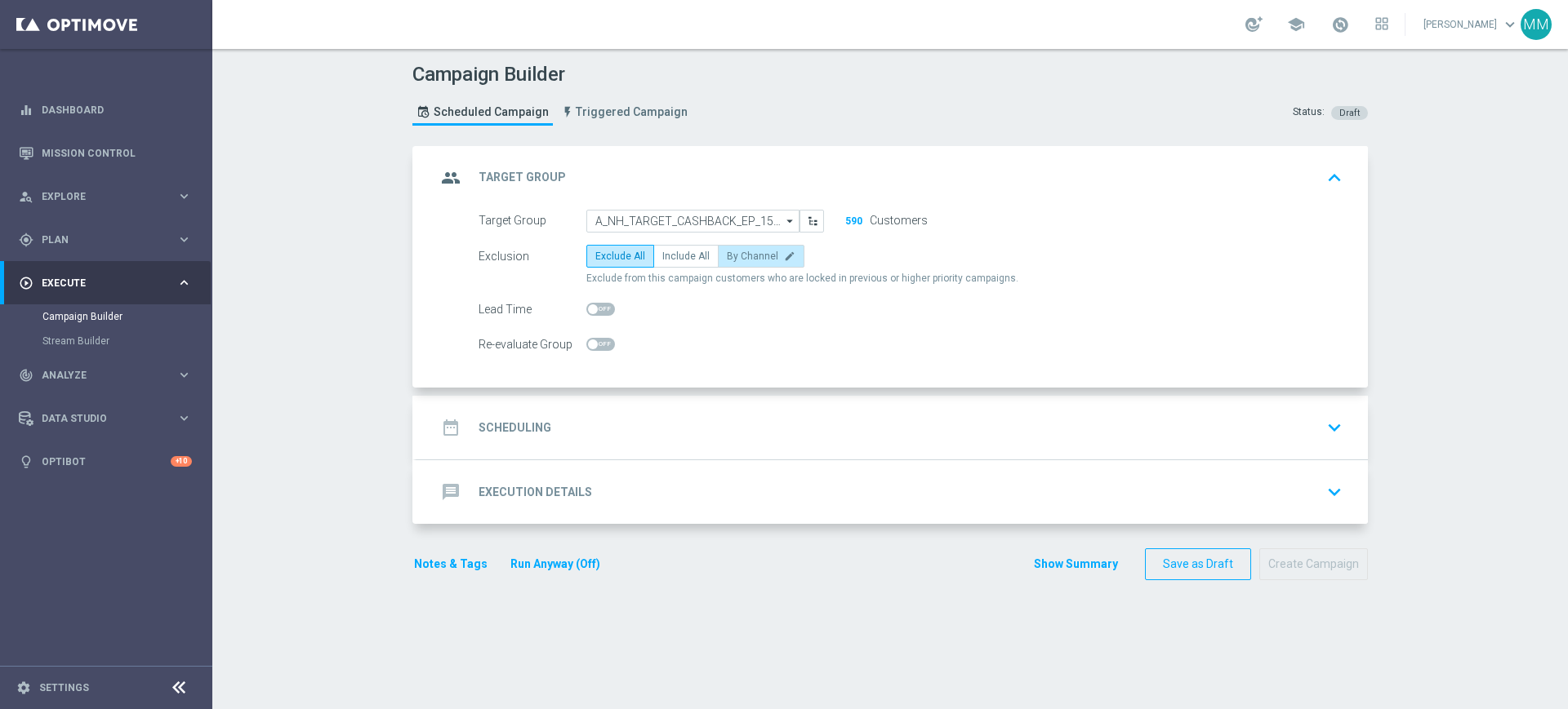
click at [730, 257] on span "By Channel" at bounding box center [752, 256] width 52 height 12
click at [730, 257] on input "By Channel edit" at bounding box center [732, 259] width 11 height 11
radio input "true"
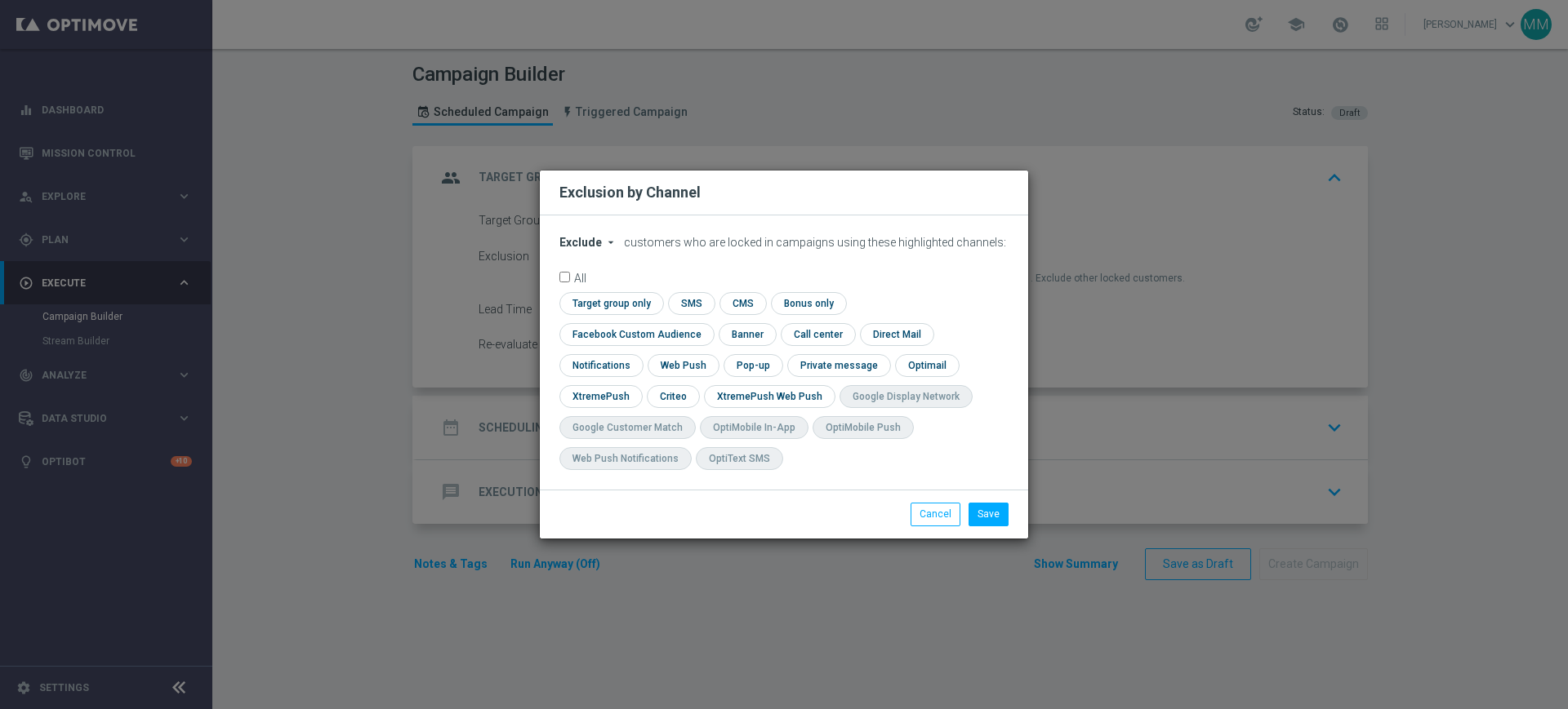
click at [593, 249] on span "Exclude" at bounding box center [581, 242] width 43 height 13
click at [593, 287] on div "Include" at bounding box center [591, 280] width 60 height 19
click at [612, 304] on form "Include arrow_drop_down × Include customers who are locked in campaigns using t…" at bounding box center [784, 356] width 449 height 243
click at [617, 314] on input "checkbox" at bounding box center [609, 303] width 99 height 22
checkbox input "true"
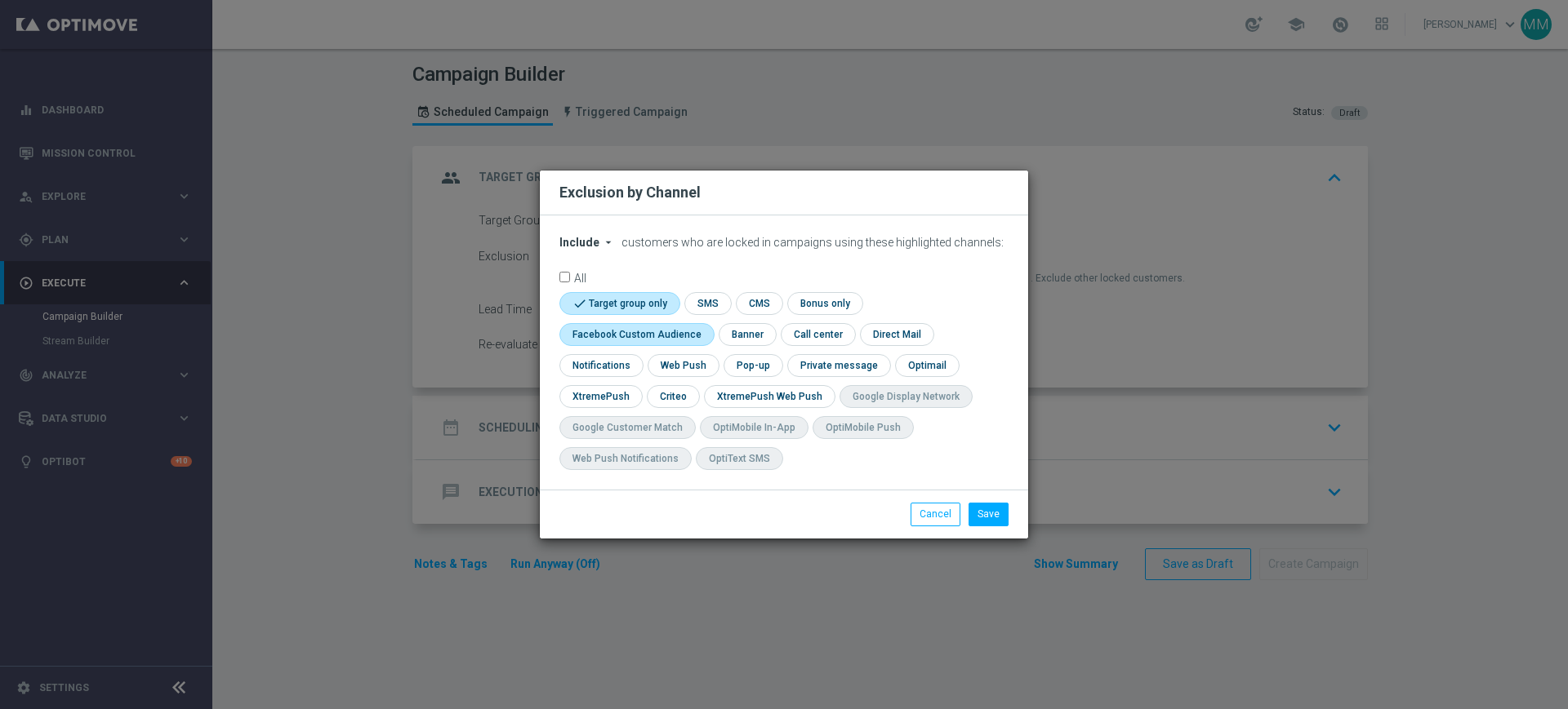
click at [623, 337] on input "checkbox" at bounding box center [633, 334] width 148 height 22
checkbox input "true"
click at [674, 395] on input "checkbox" at bounding box center [672, 396] width 51 height 22
checkbox input "true"
click at [995, 519] on button "Save" at bounding box center [988, 513] width 40 height 22
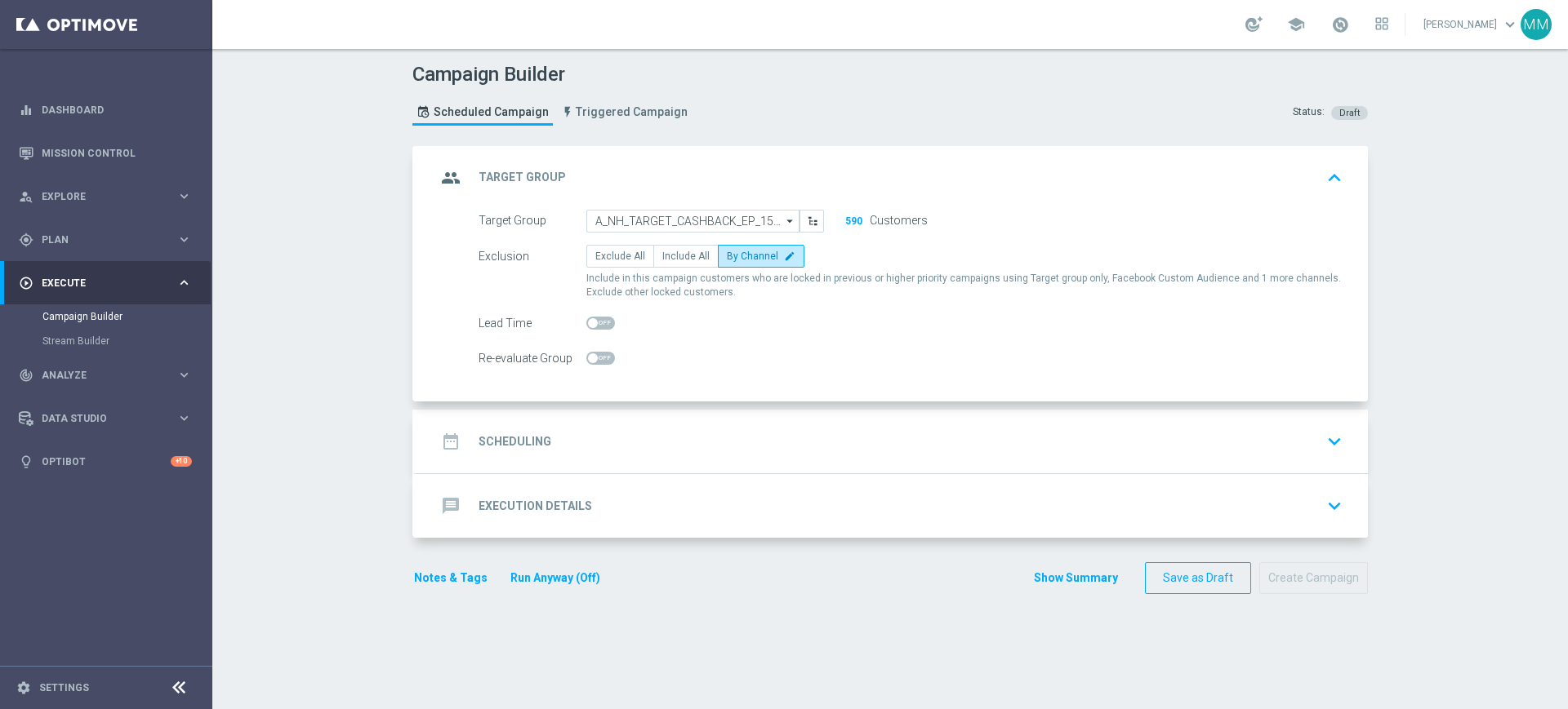
click at [625, 440] on div "date_range Scheduling keyboard_arrow_down" at bounding box center [892, 441] width 912 height 31
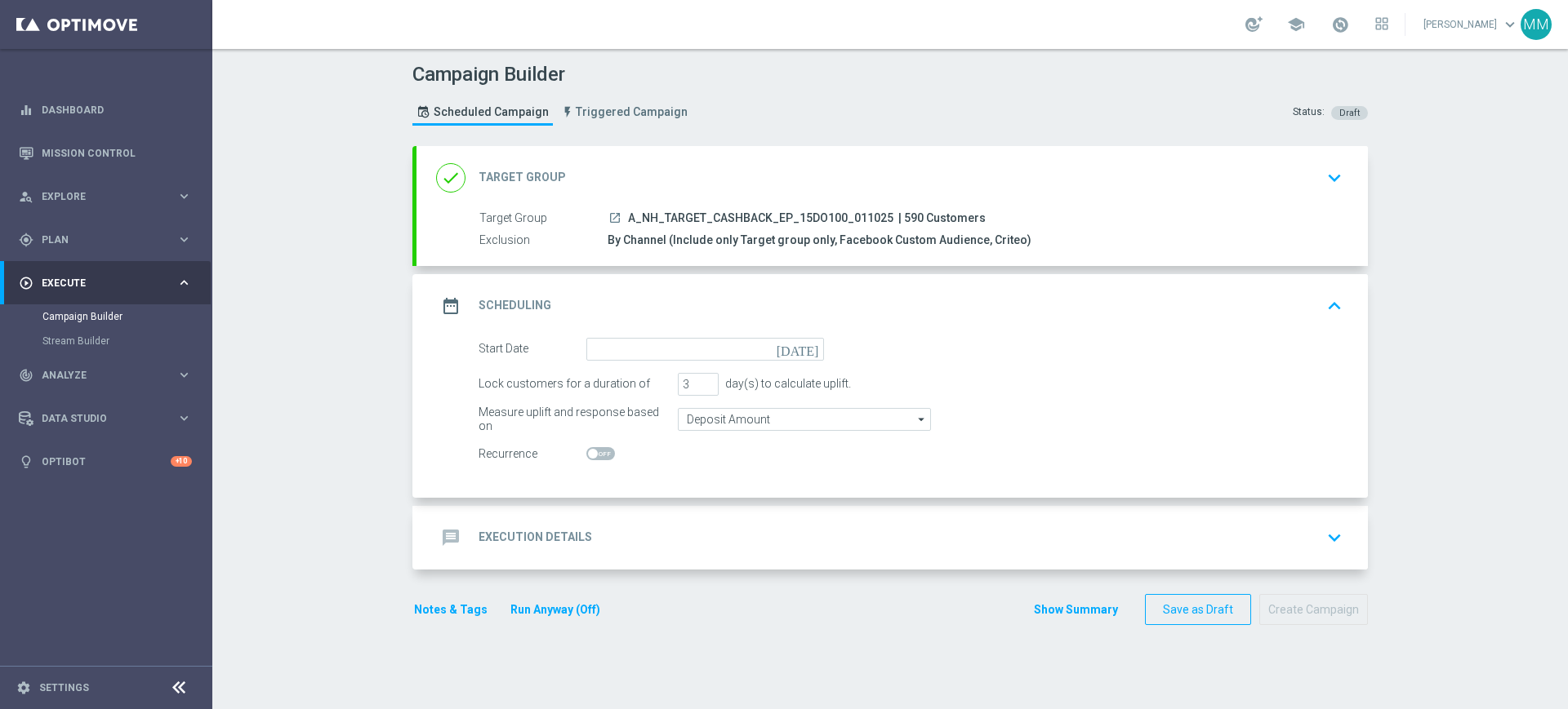
click at [639, 159] on div "done Target Group keyboard_arrow_down" at bounding box center [892, 177] width 951 height 63
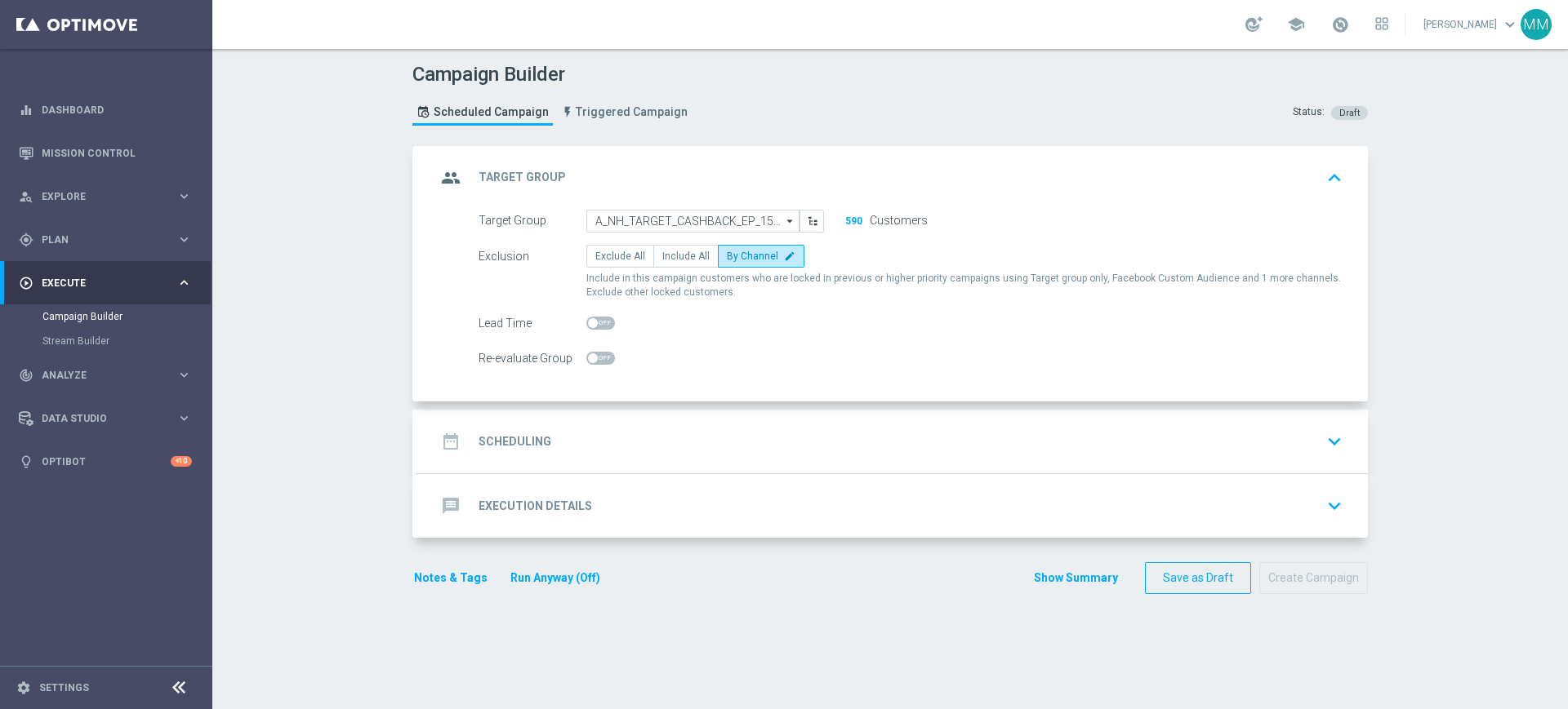
click at [643, 419] on div "date_range Scheduling keyboard_arrow_down" at bounding box center [892, 441] width 951 height 63
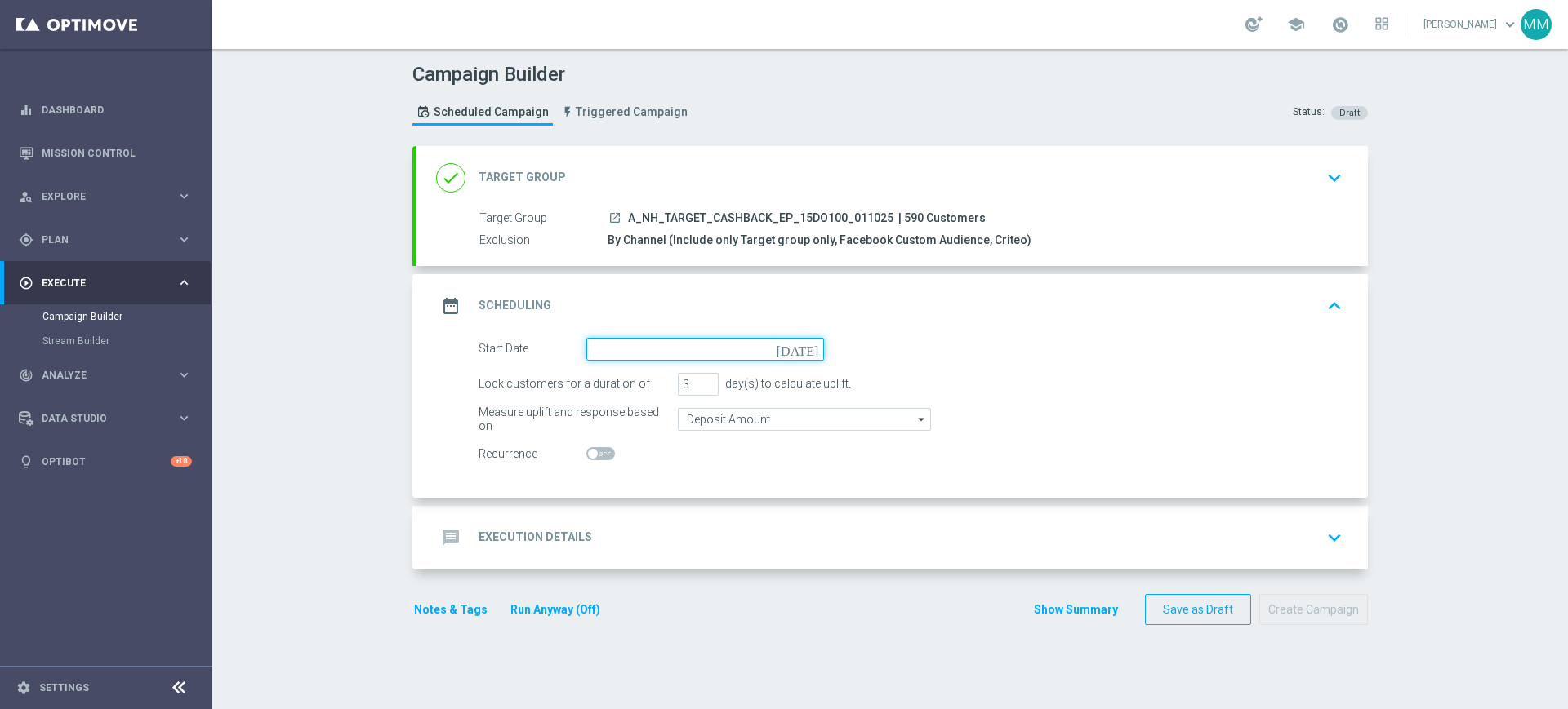
click at [620, 339] on input at bounding box center [706, 349] width 238 height 22
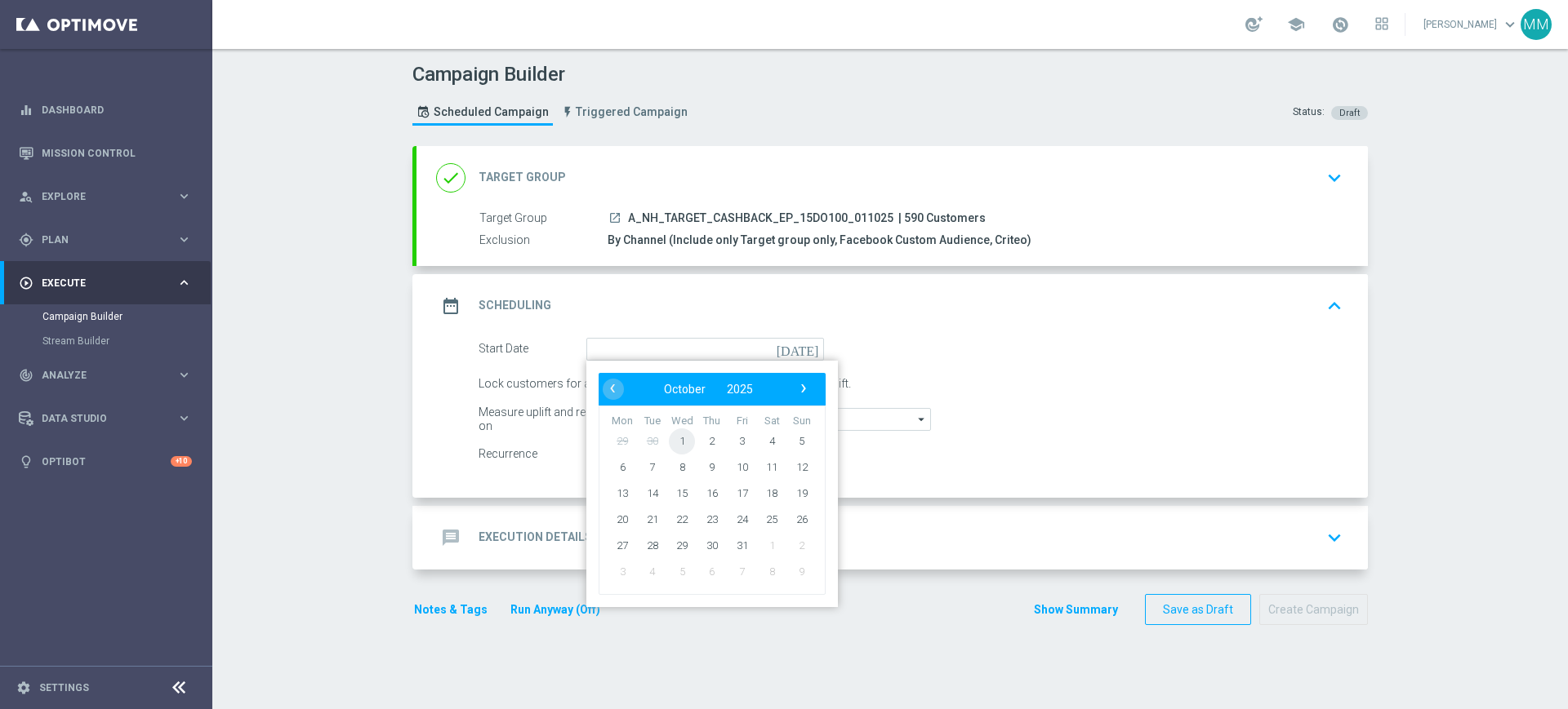
click at [669, 436] on span "1" at bounding box center [681, 440] width 26 height 26
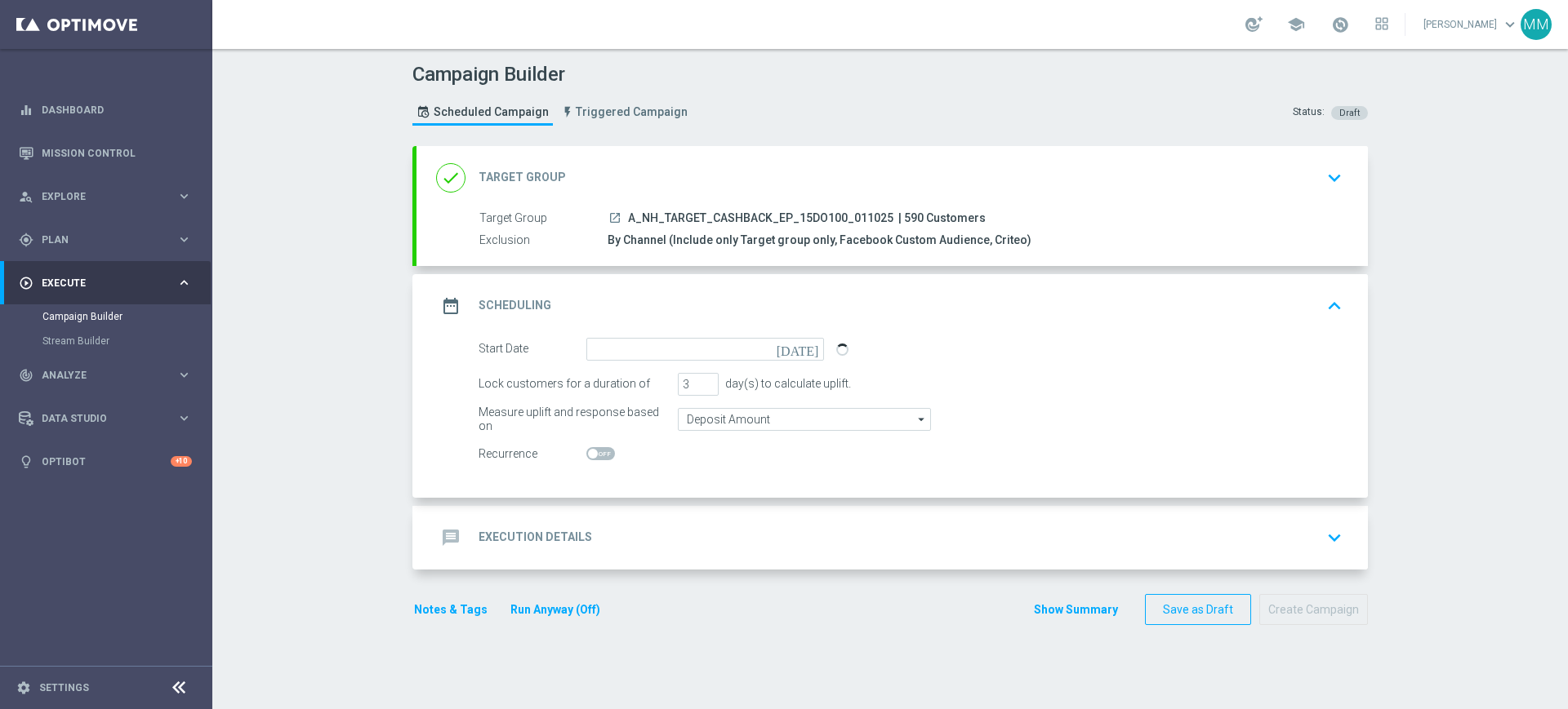
type input "[DATE]"
type input "2"
click at [701, 386] on input "2" at bounding box center [698, 384] width 41 height 22
click at [693, 424] on input "Deposit Amount" at bounding box center [804, 419] width 253 height 22
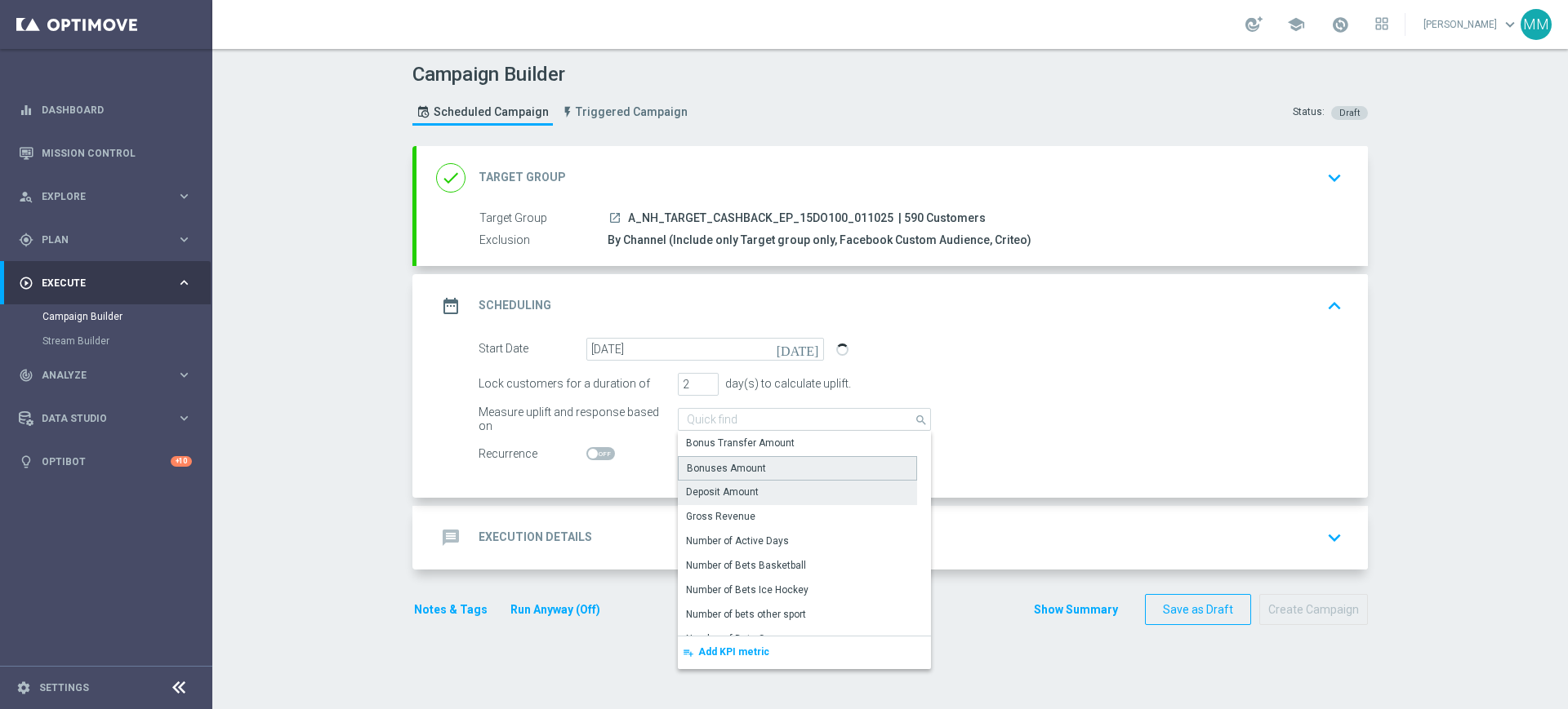
click at [713, 476] on div "Bonuses Amount" at bounding box center [797, 467] width 240 height 24
type input "Bonuses Amount"
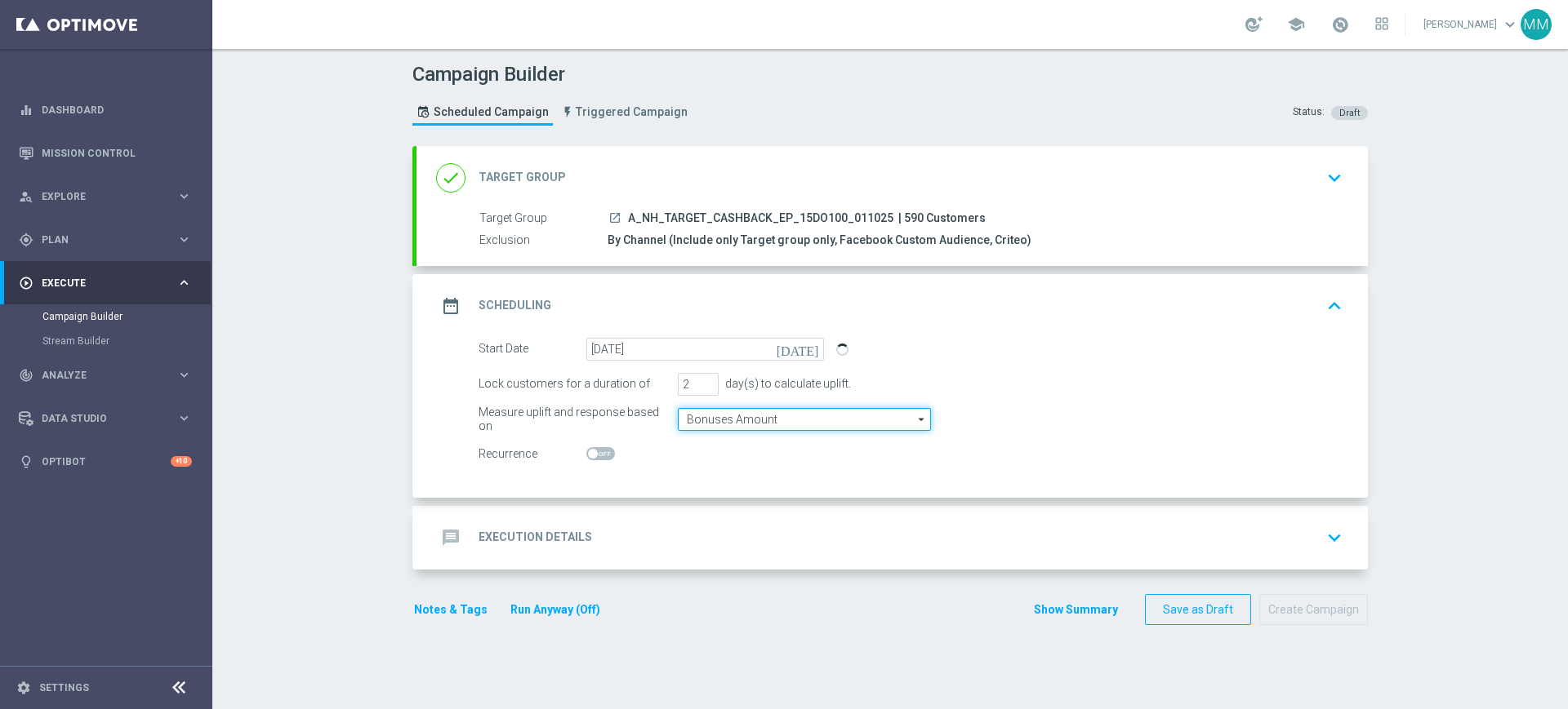
click at [707, 422] on input "Bonuses Amount" at bounding box center [804, 419] width 253 height 22
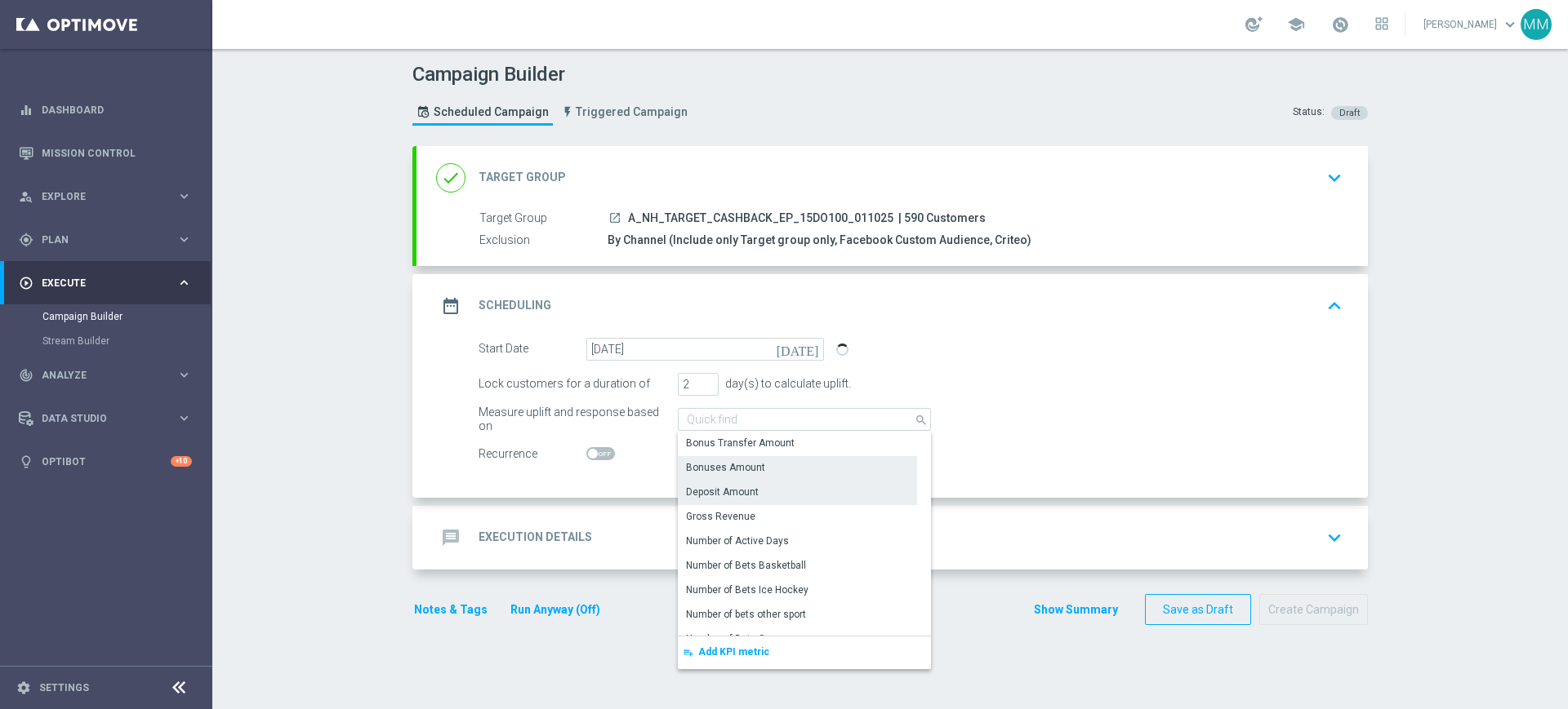
click at [708, 495] on div "Deposit Amount" at bounding box center [722, 492] width 73 height 15
type input "Deposit Amount"
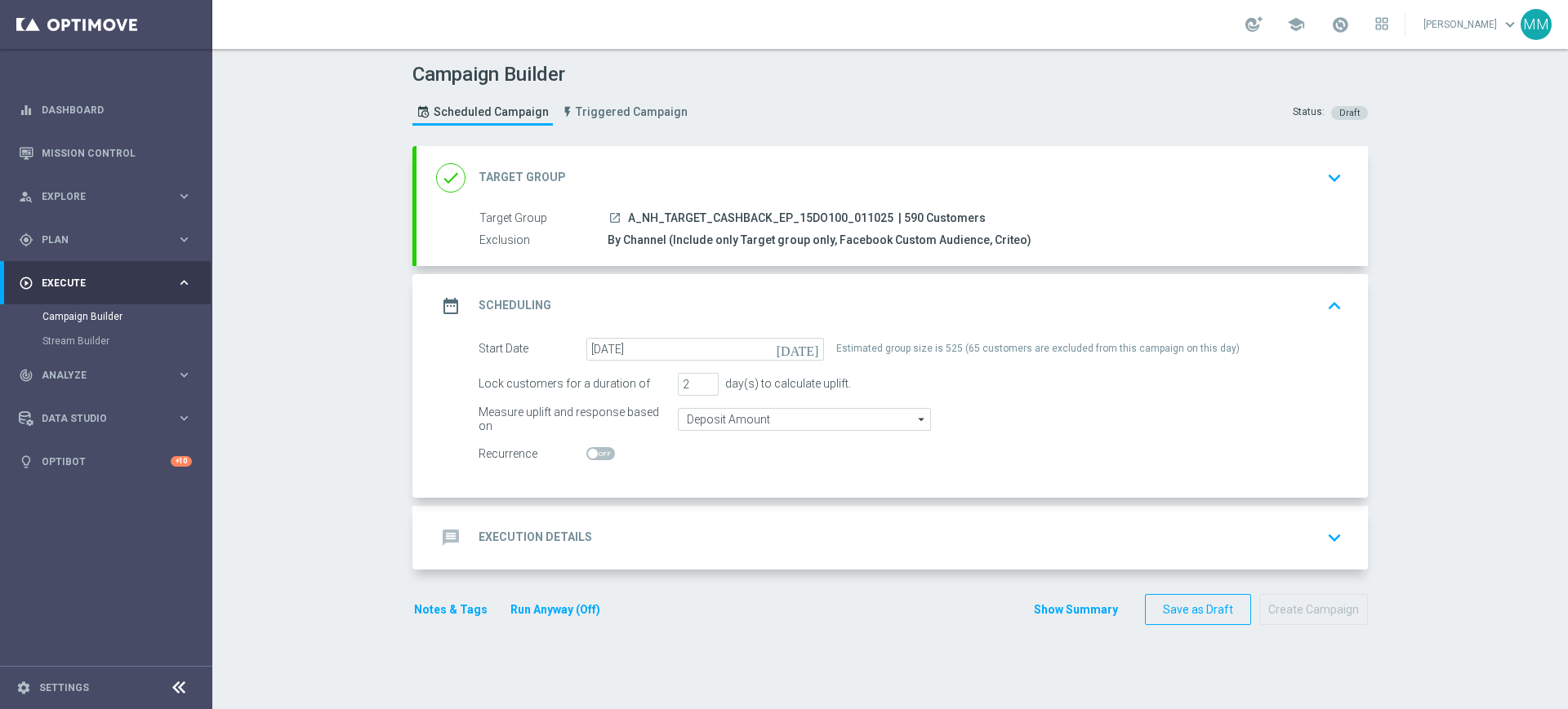
click at [663, 509] on div "message Execution Details keyboard_arrow_down" at bounding box center [892, 538] width 951 height 63
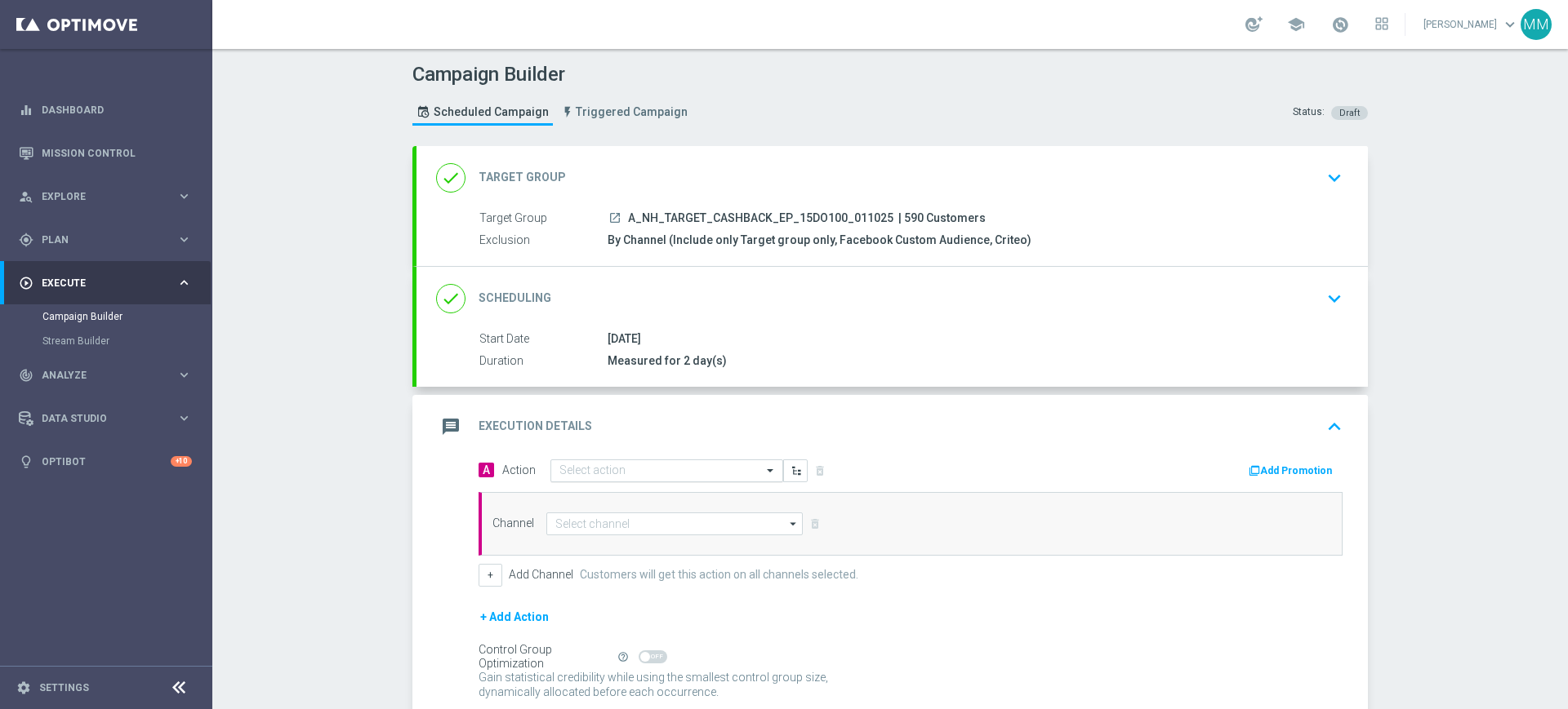
click at [630, 472] on input "text" at bounding box center [650, 471] width 182 height 14
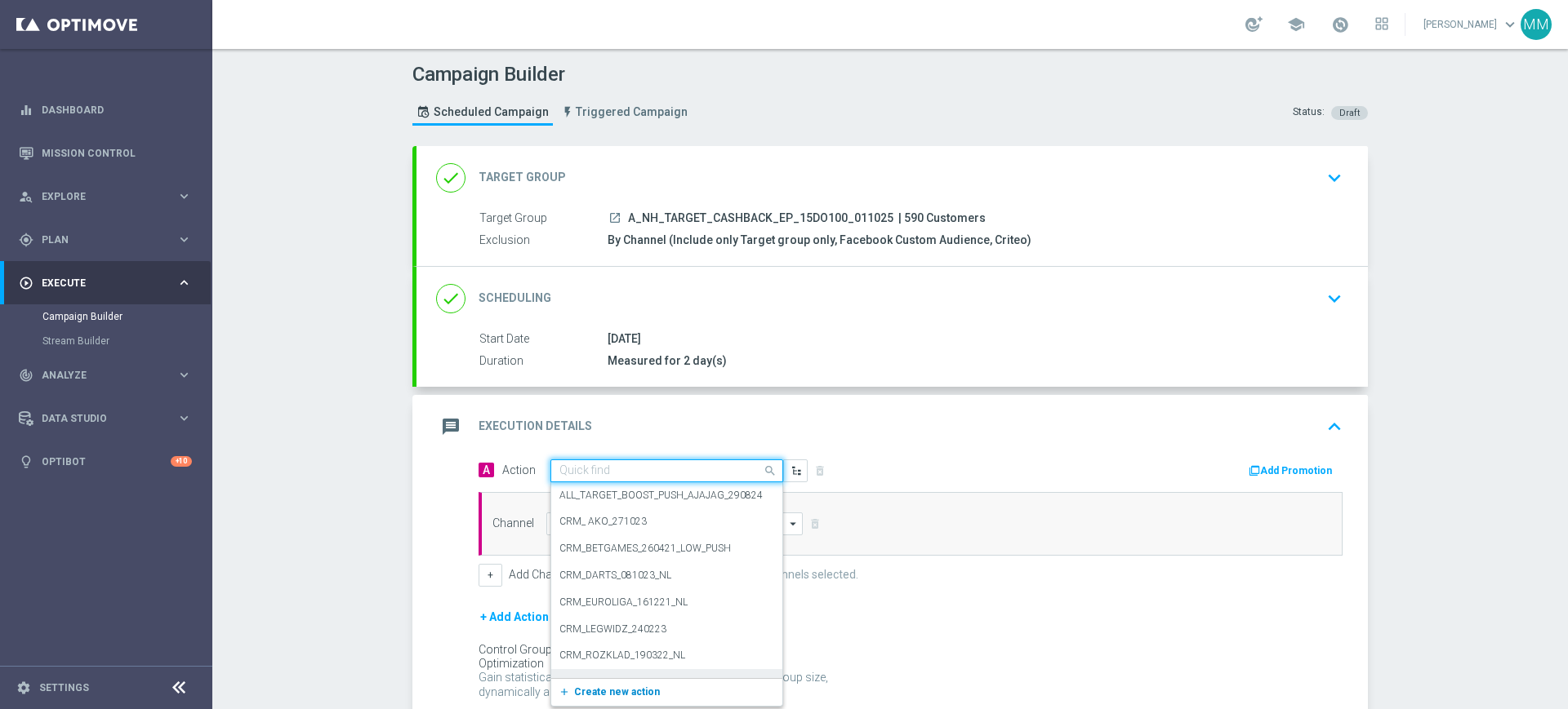
click at [616, 697] on button "add_new Create new action" at bounding box center [664, 691] width 225 height 19
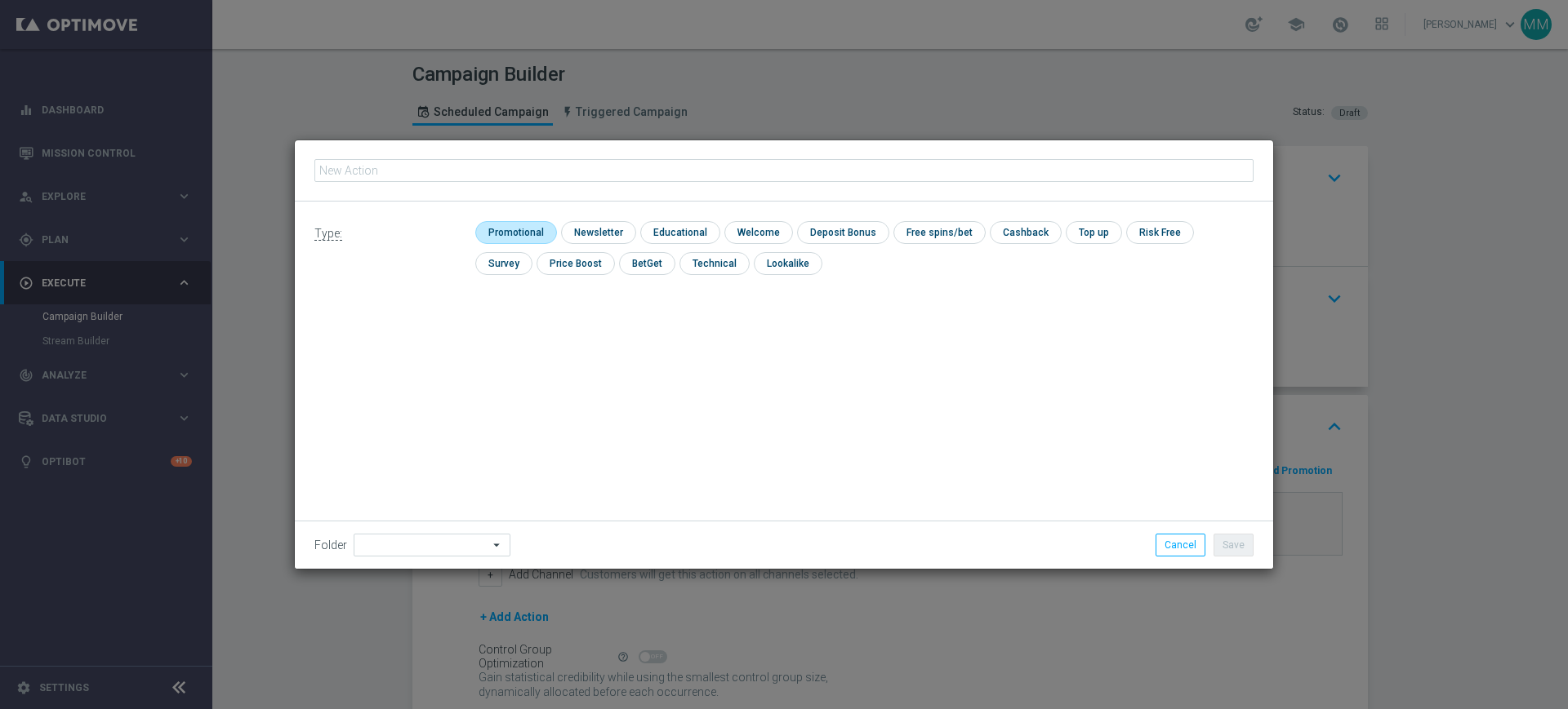
type input "A_NH_TARGET_CASHBACK_EP_15DO100_011025"
click at [514, 229] on input "checkbox" at bounding box center [515, 232] width 78 height 22
checkbox input "true"
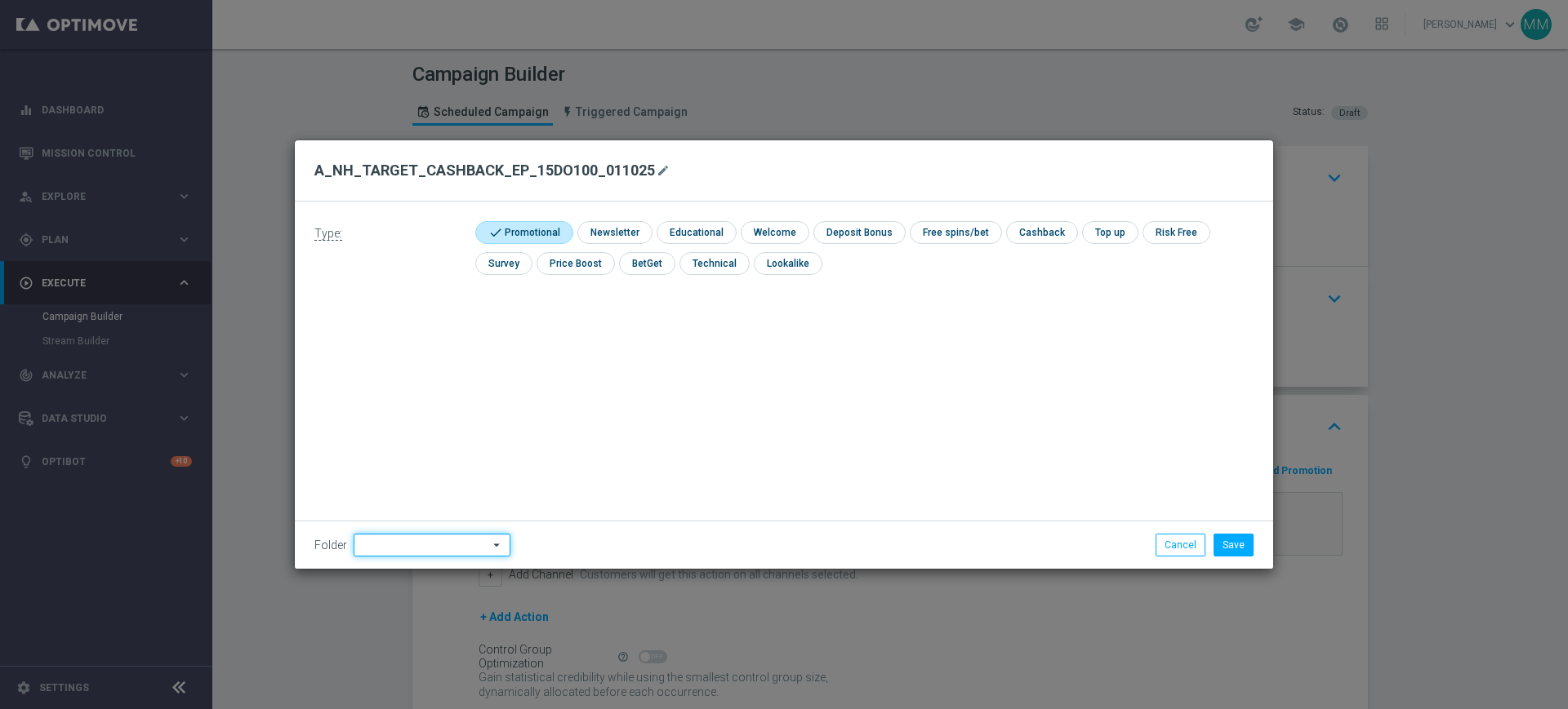
click at [446, 539] on input at bounding box center [432, 544] width 157 height 22
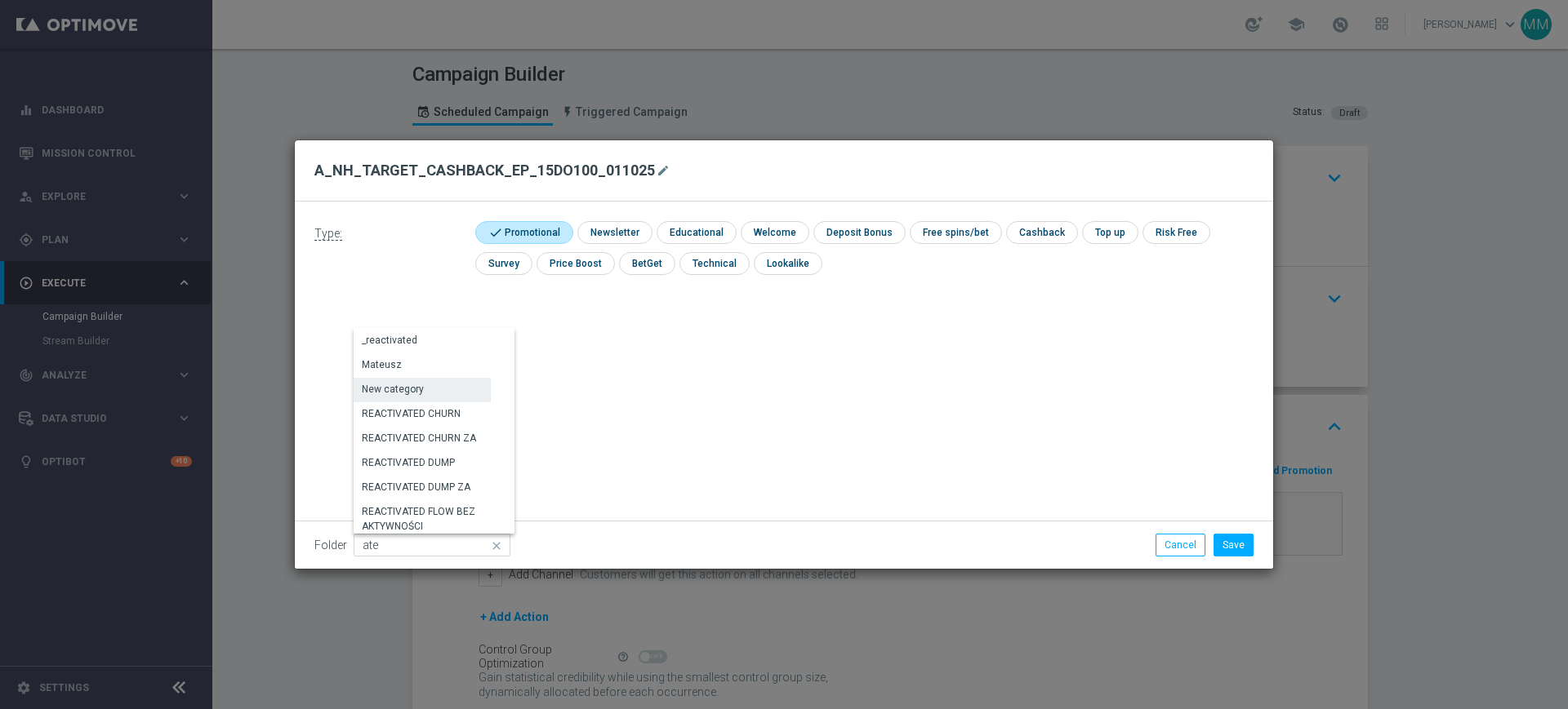
click at [439, 367] on div "Mateusz" at bounding box center [422, 364] width 137 height 22
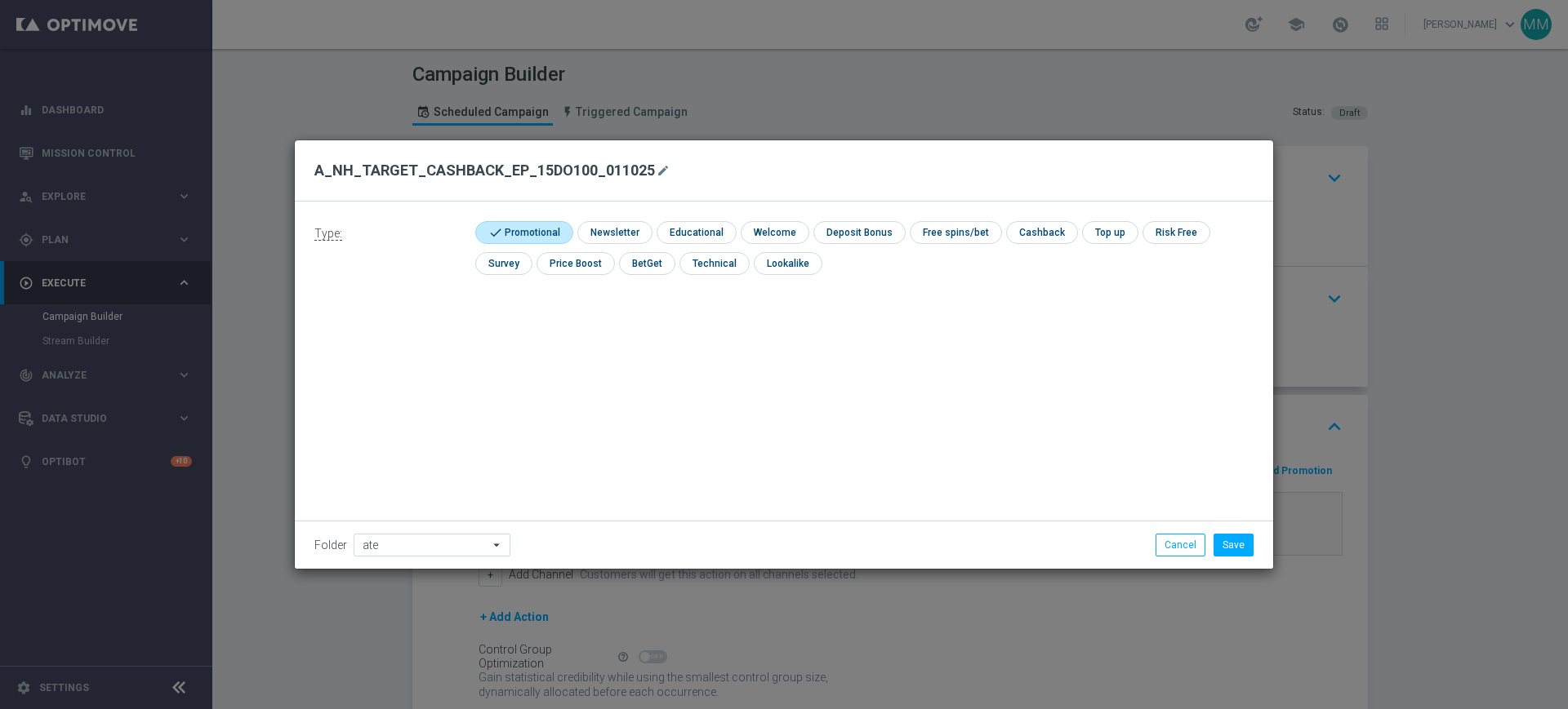
type input "Mateusz"
click at [1216, 542] on button "Save" at bounding box center [1233, 544] width 40 height 22
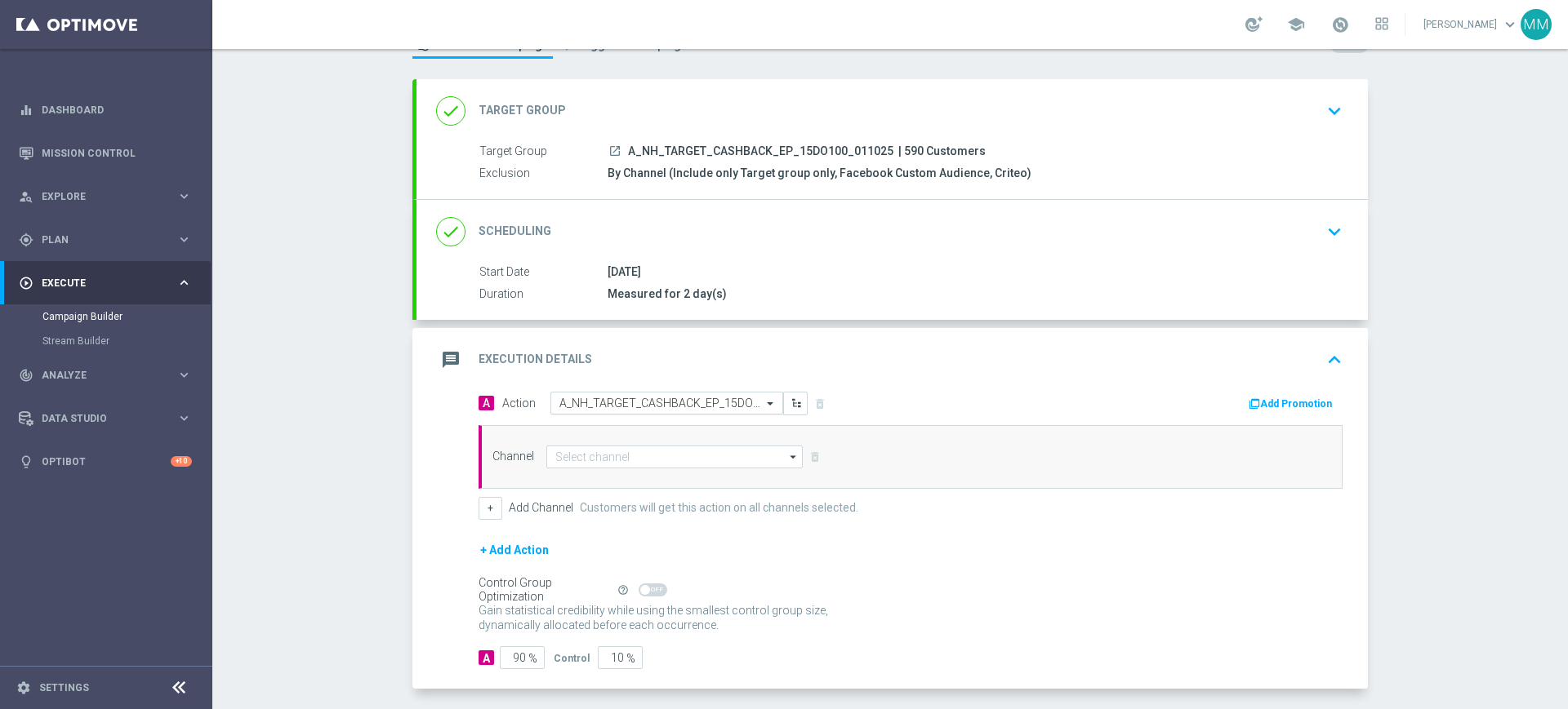
scroll to position [102, 0]
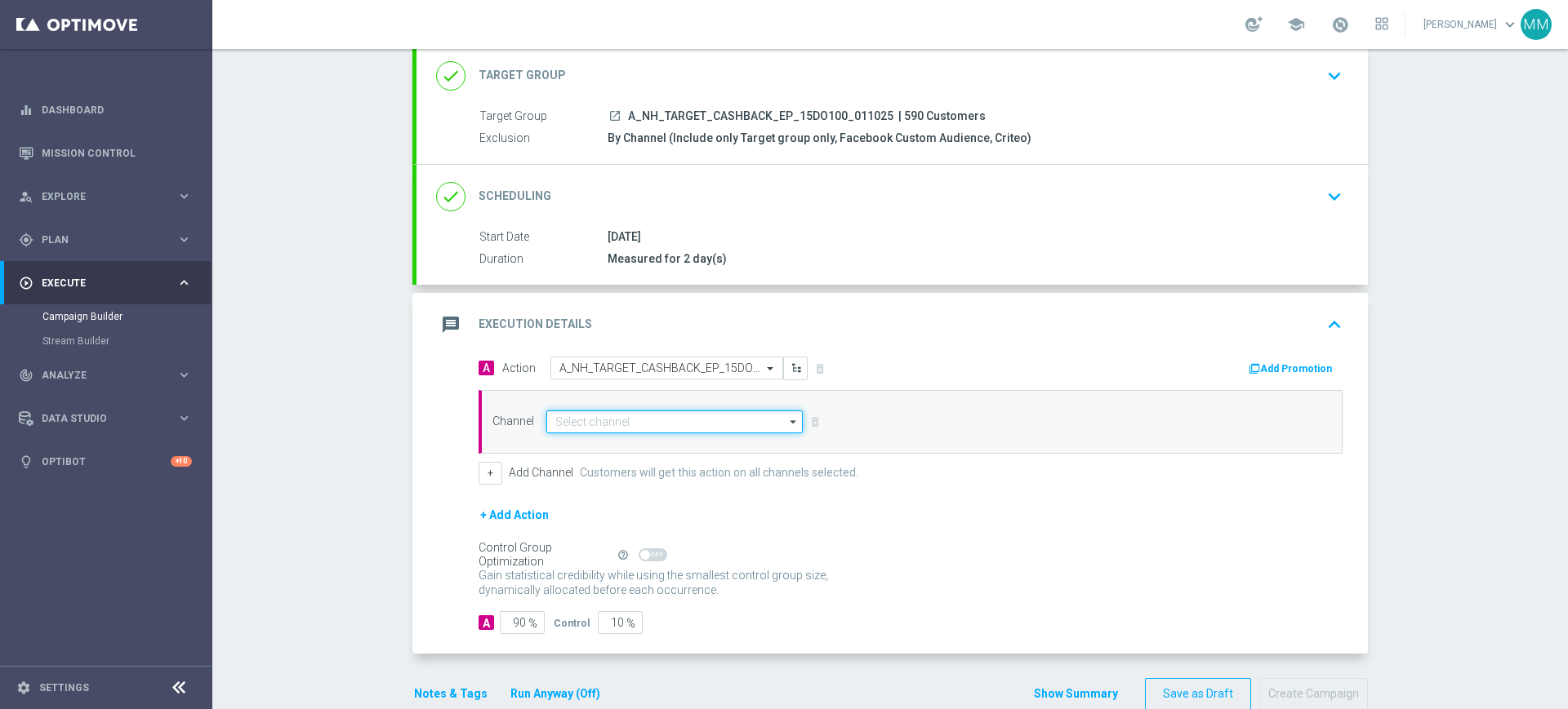
click at [607, 420] on input at bounding box center [674, 421] width 256 height 22
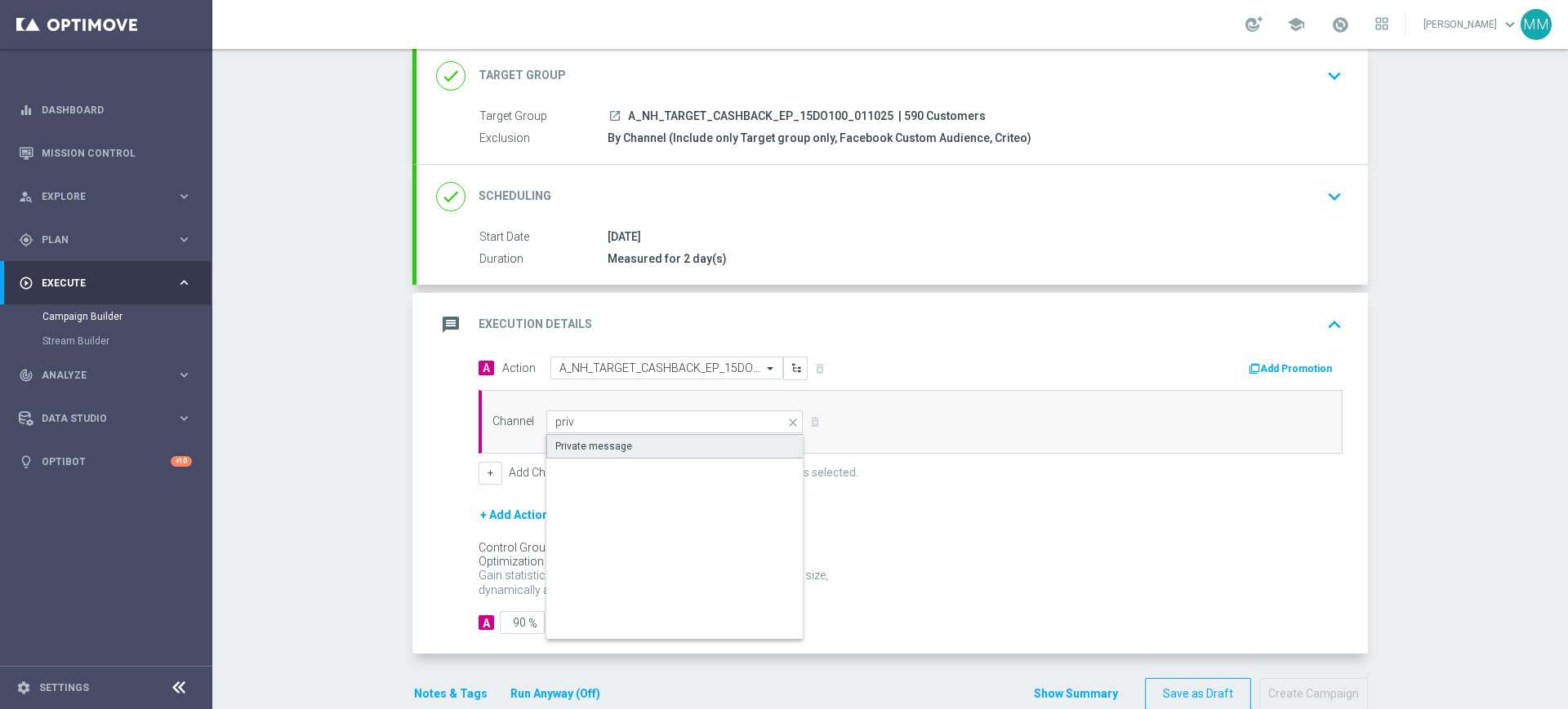
click at [582, 445] on div "Private message" at bounding box center [593, 446] width 77 height 15
type input "Private message"
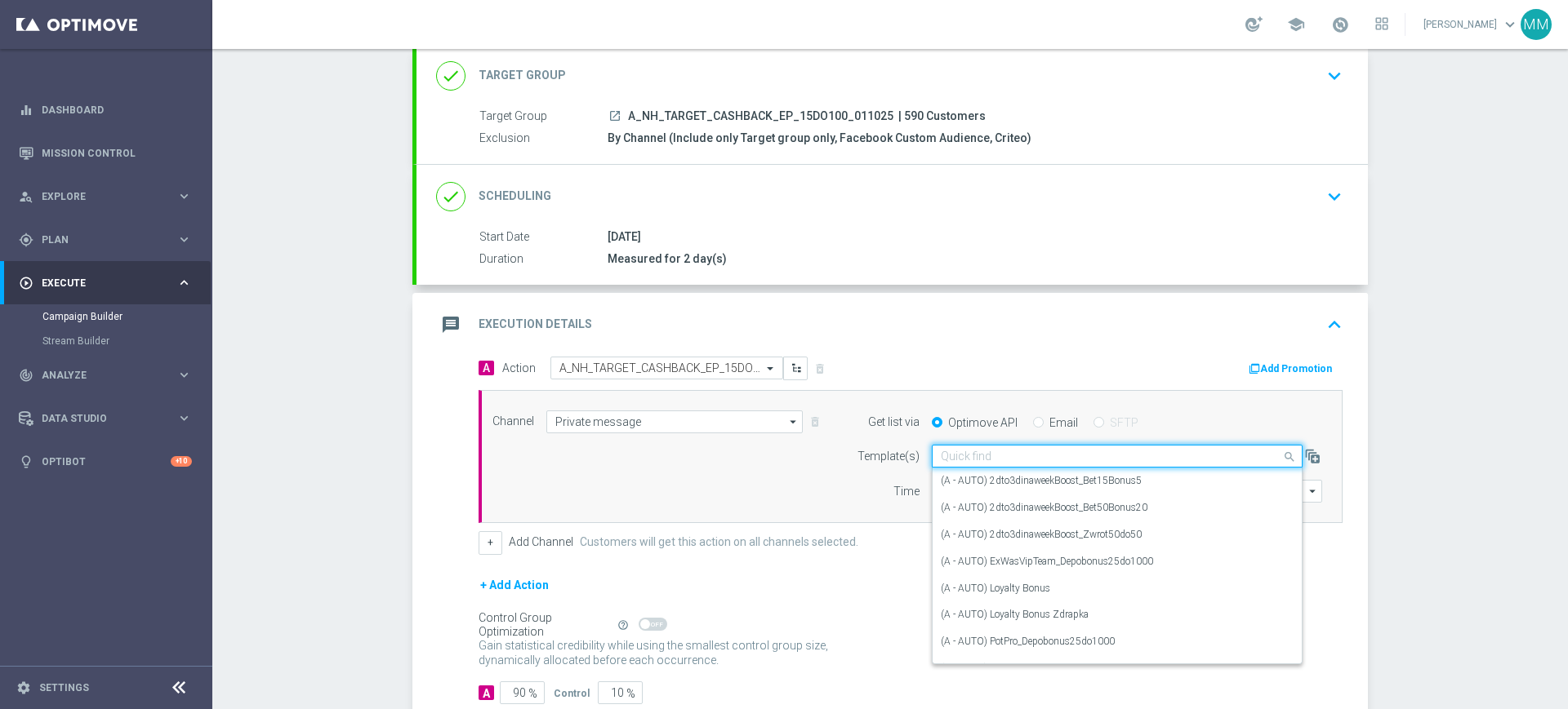
click at [951, 448] on div "Quick find" at bounding box center [1117, 456] width 370 height 22
paste input "A_NH_TARGET_CASHBACK_EP_15DO100_011025"
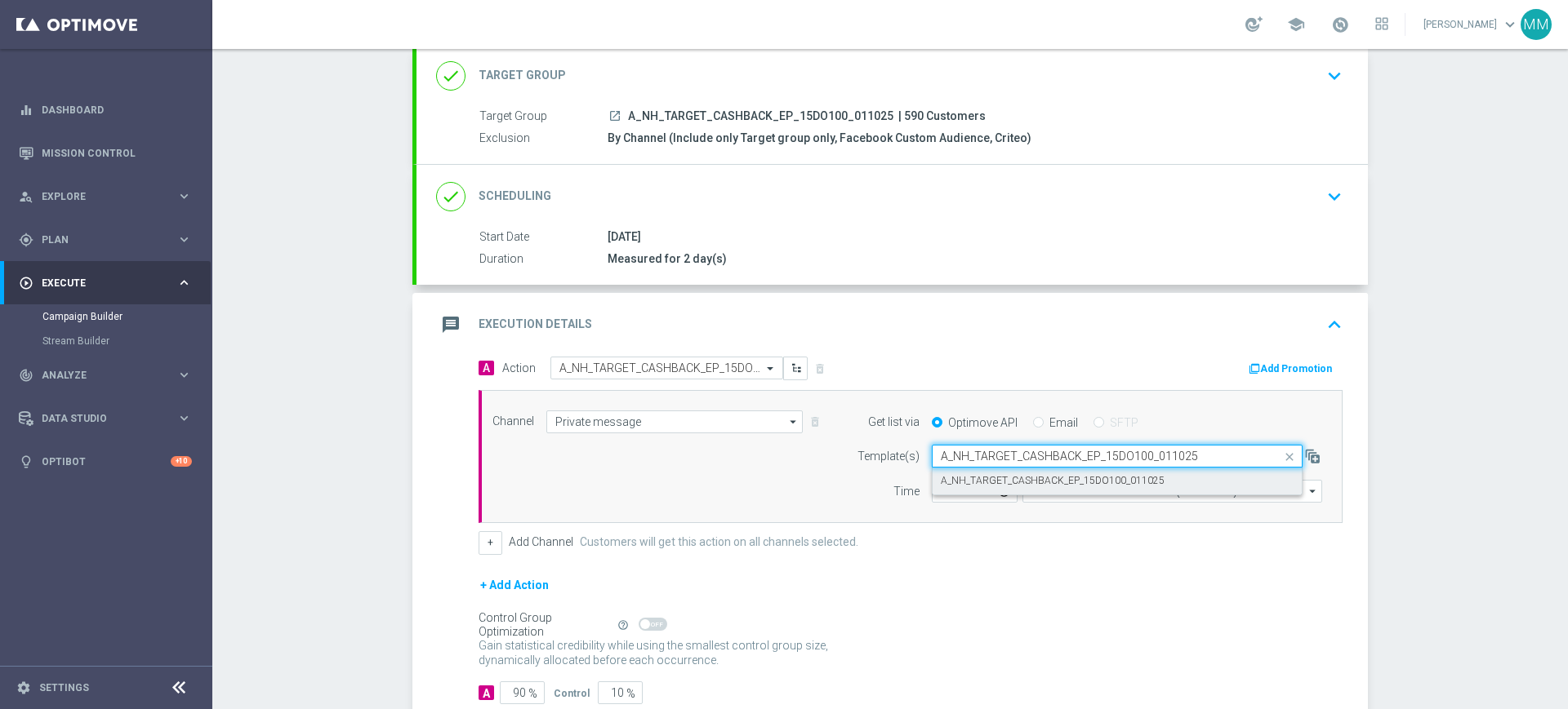
click at [974, 478] on label "A_NH_TARGET_CASHBACK_EP_15DO100_011025" at bounding box center [1052, 481] width 224 height 14
type input "A_NH_TARGET_CASHBACK_EP_15DO100_011025"
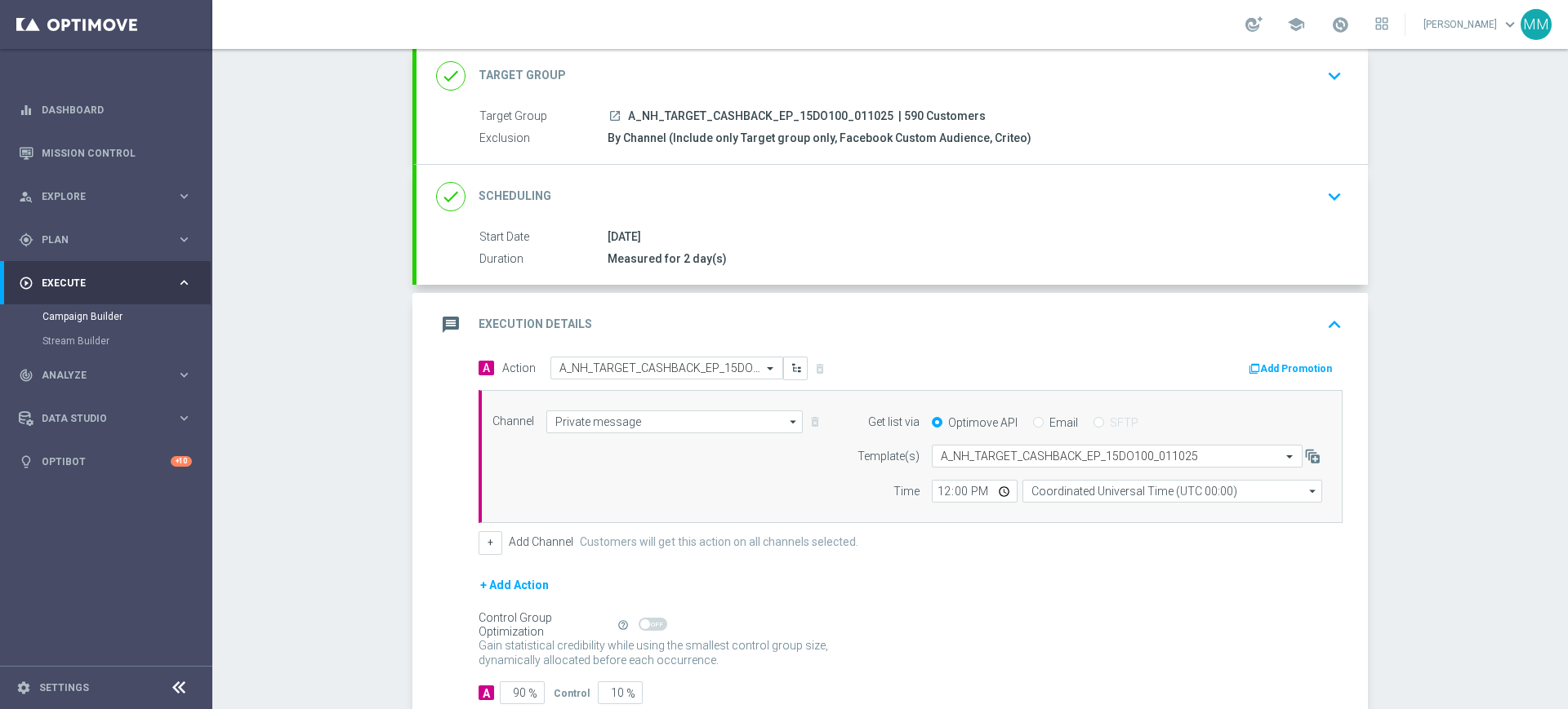
click at [1274, 361] on button "Add Promotion" at bounding box center [1292, 369] width 91 height 18
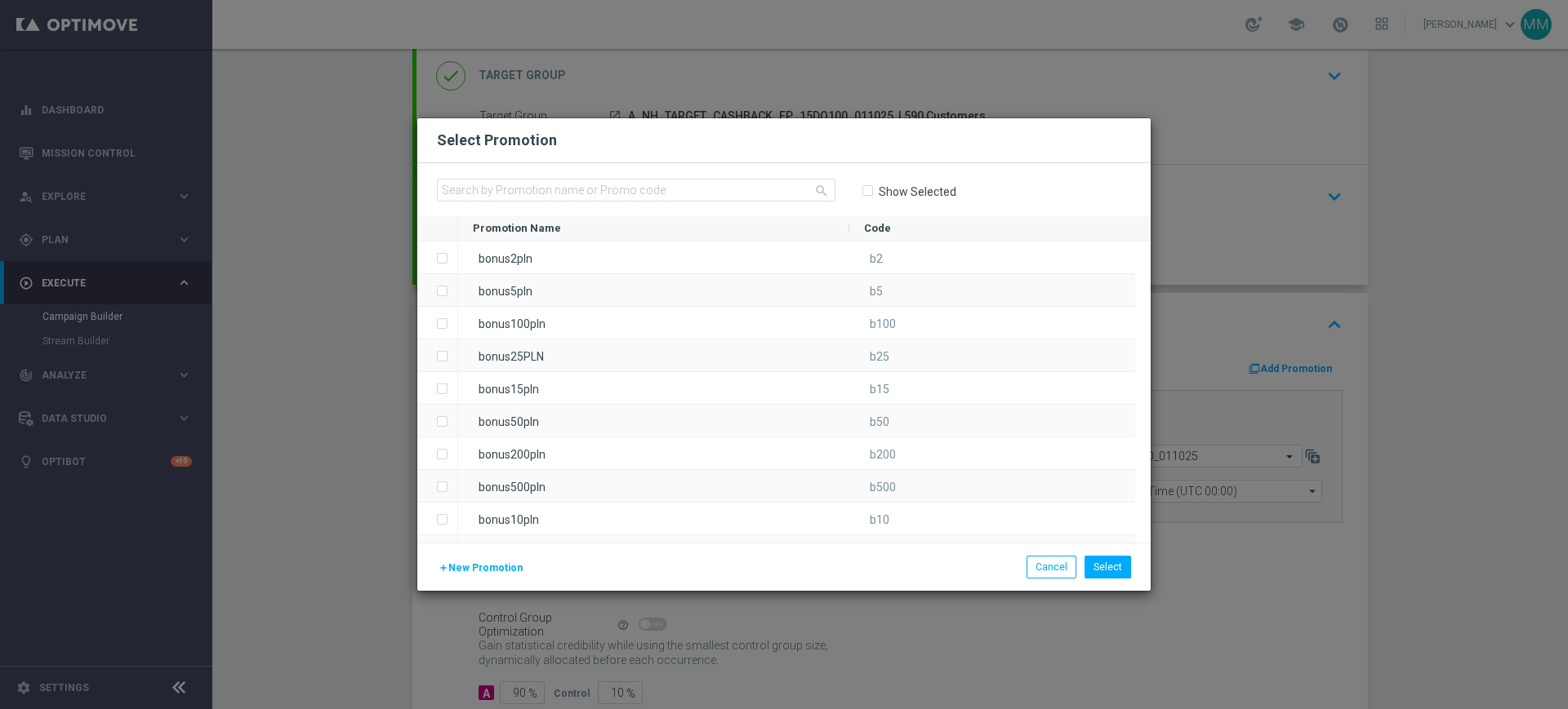
click at [448, 570] on span "New Promotion" at bounding box center [485, 568] width 74 height 12
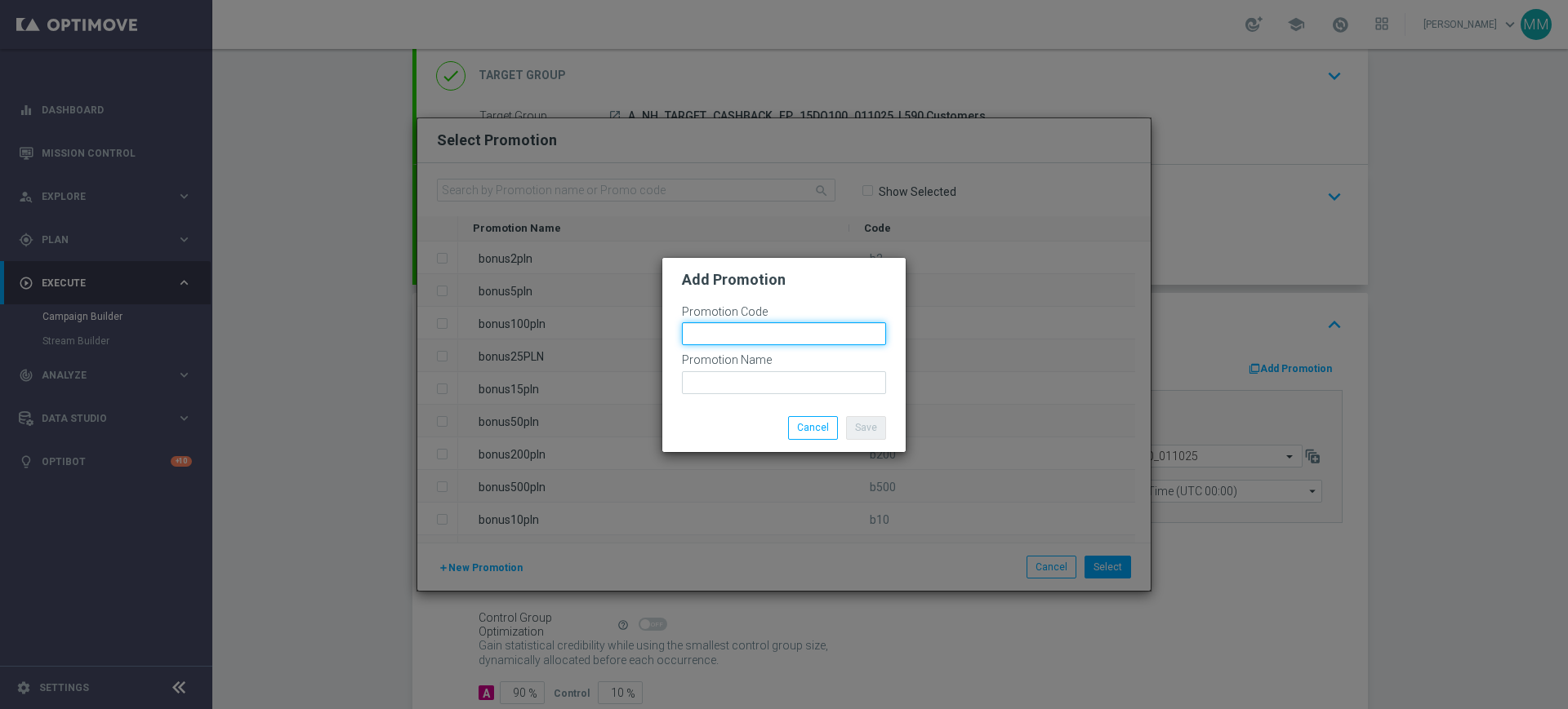
click at [746, 332] on input "text" at bounding box center [784, 333] width 204 height 22
click at [804, 329] on input "bonusapi_tg-" at bounding box center [784, 333] width 204 height 22
paste input "185735"
type input "bonusapi_tg-185735"
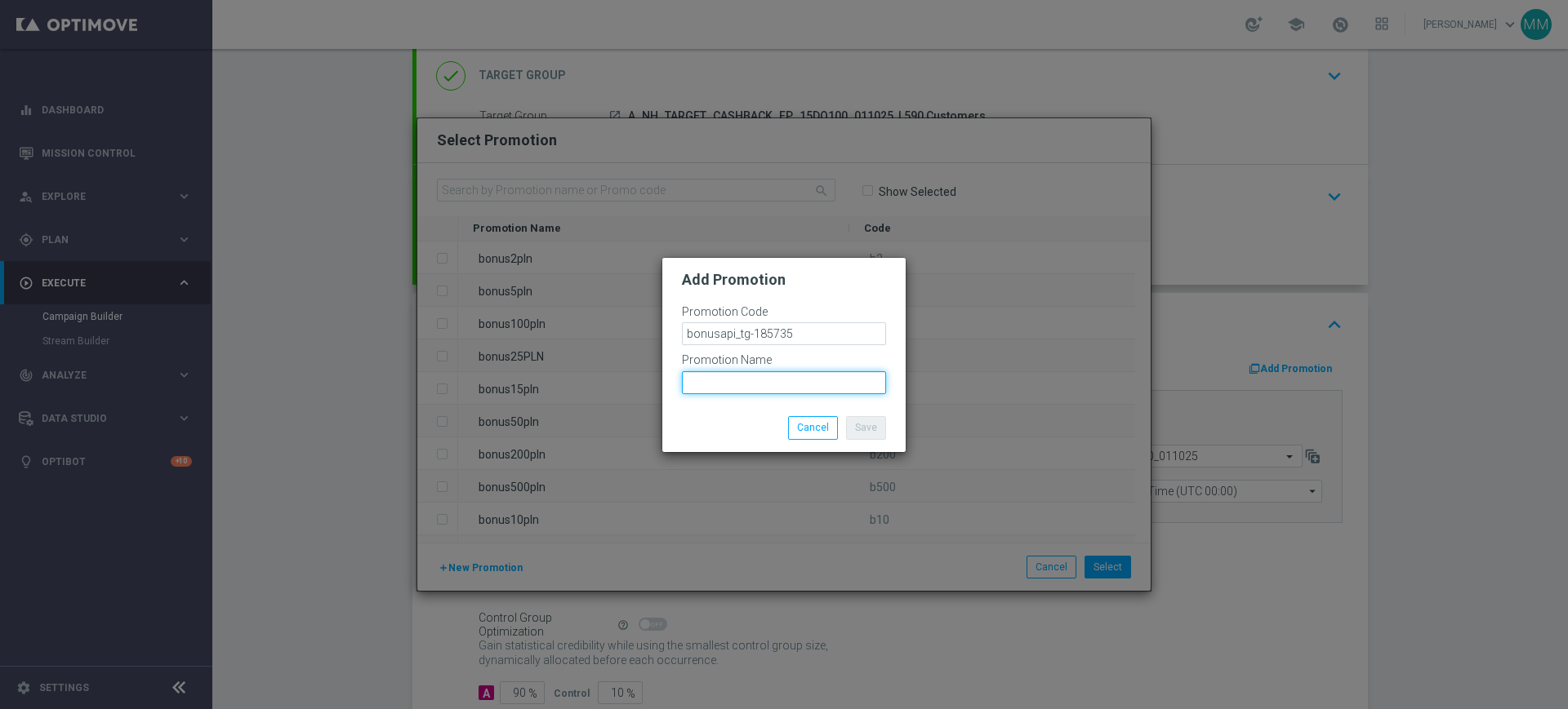
click at [793, 375] on input "text" at bounding box center [784, 382] width 204 height 22
paste input "bonusapi_tg-185735"
type input "bonusapi_tg-185735"
click at [857, 419] on button "Save" at bounding box center [865, 427] width 40 height 22
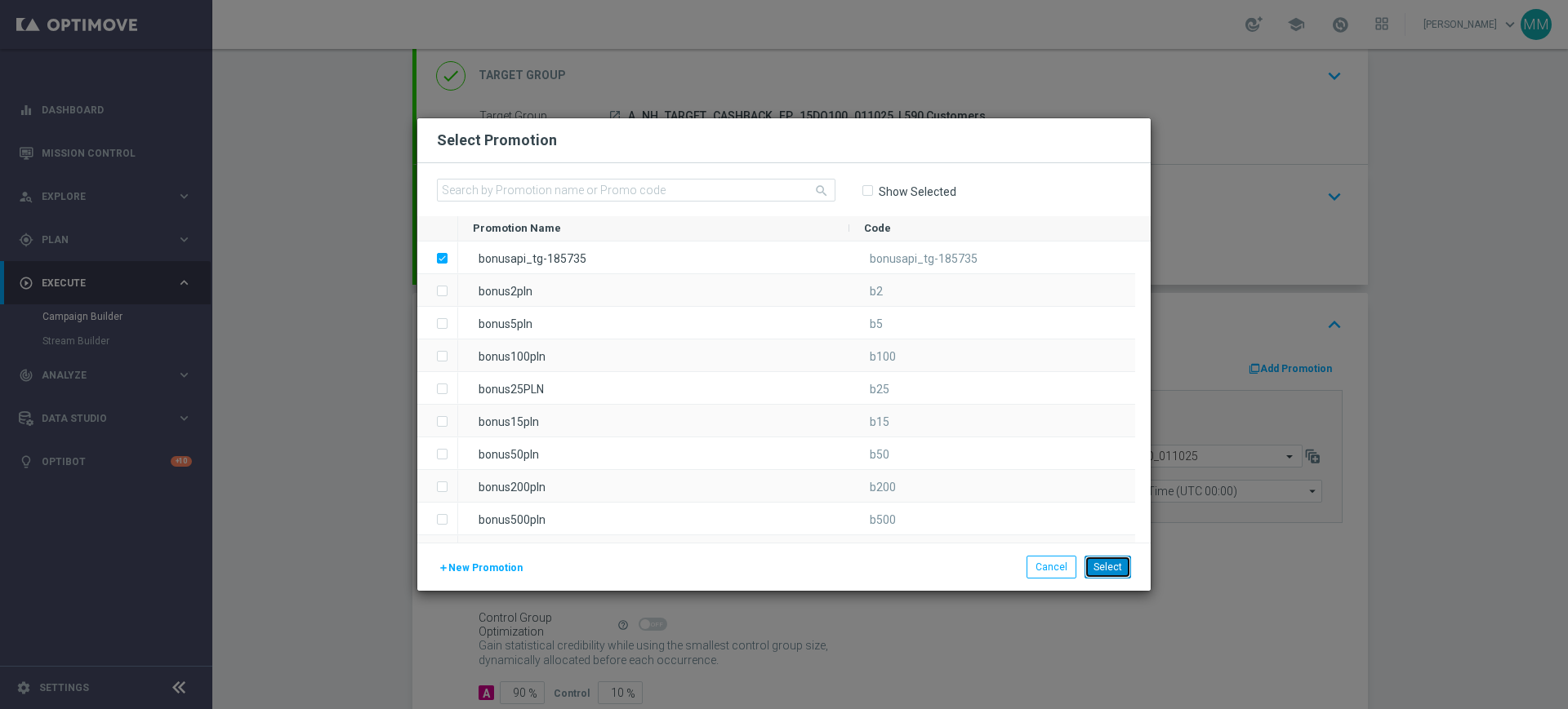
click at [1127, 572] on button "Select" at bounding box center [1108, 567] width 47 height 22
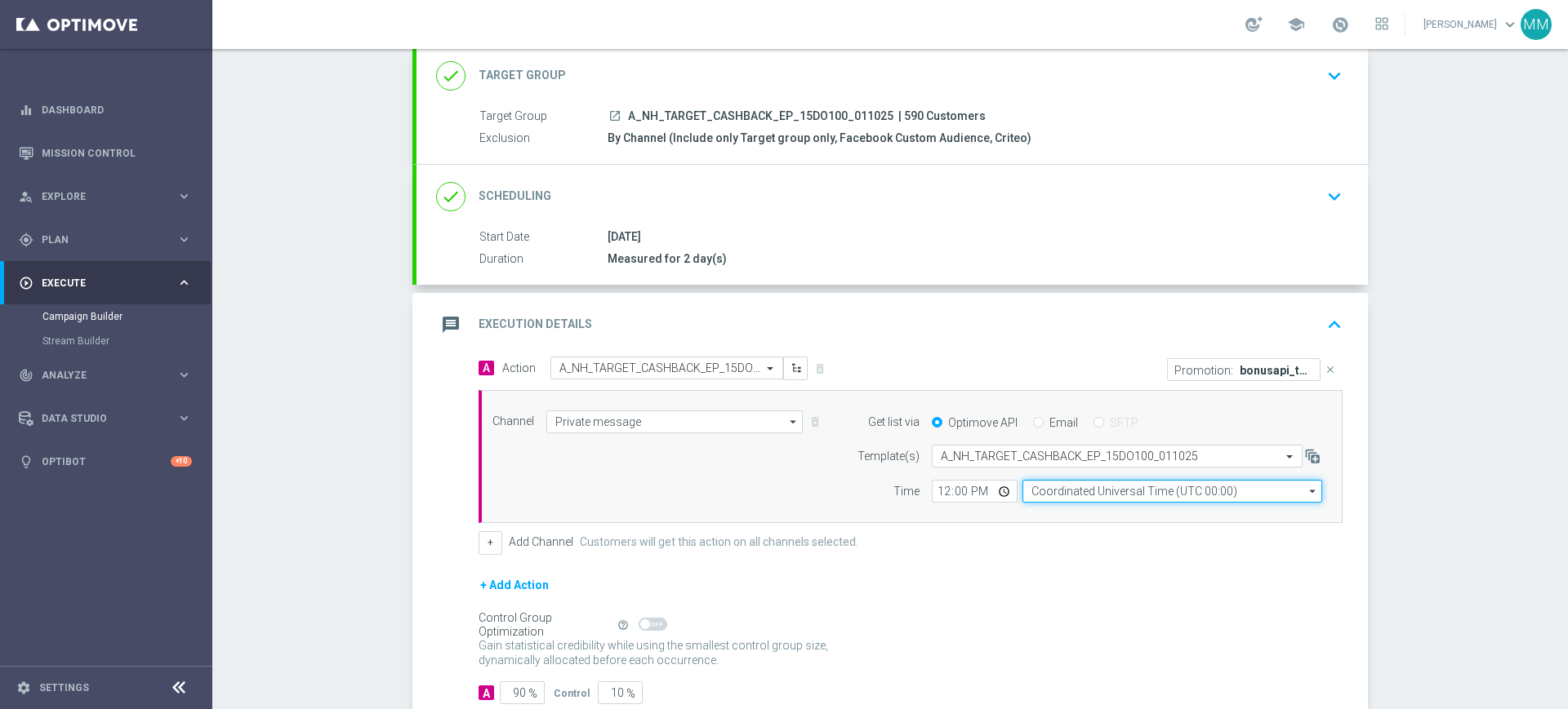
click at [1067, 500] on input "Coordinated Universal Time (UTC 00:00)" at bounding box center [1172, 491] width 300 height 22
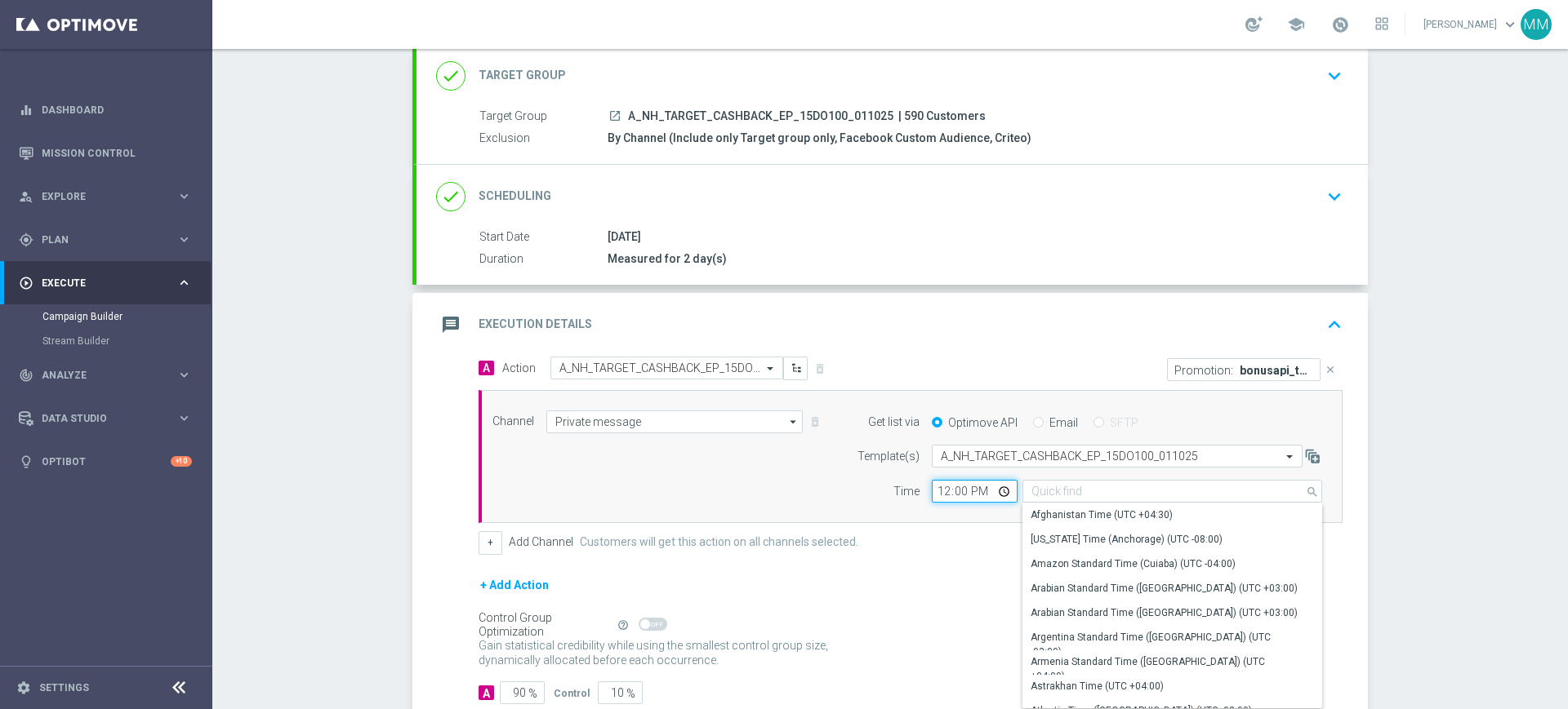
click at [932, 493] on input "12:00" at bounding box center [975, 491] width 86 height 22
type input "Coordinated Universal Time (UTC 00:00)"
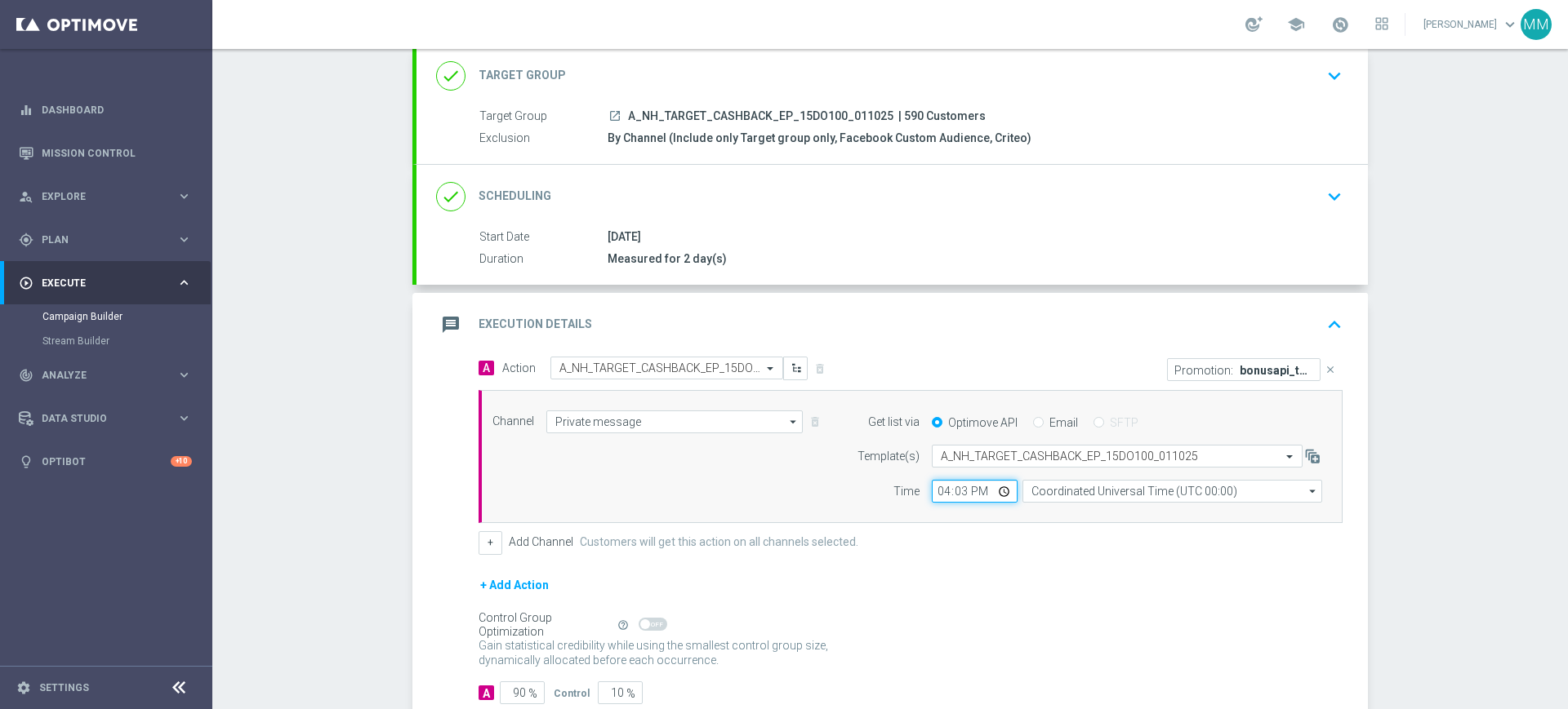
type input "16:33"
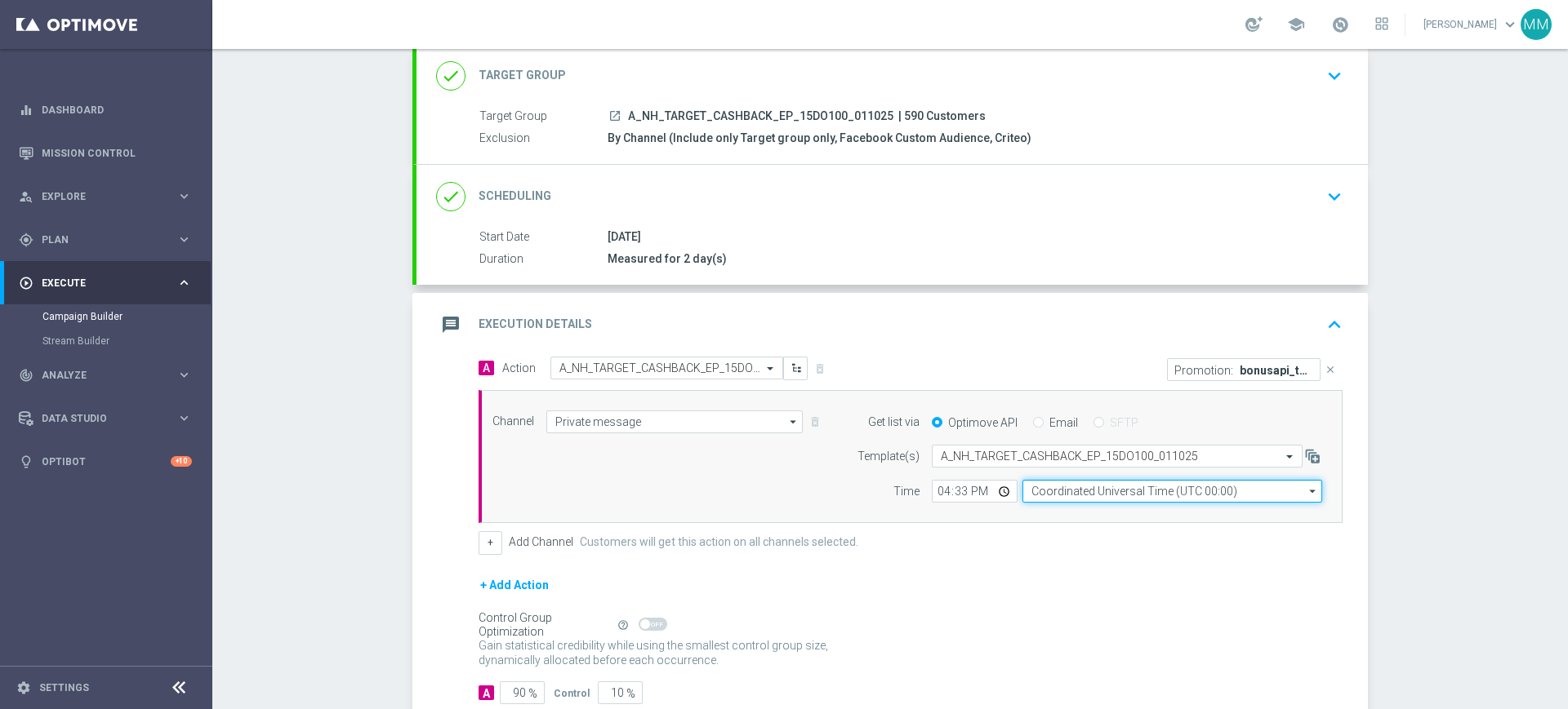
click at [1089, 484] on input "Coordinated Universal Time (UTC 00:00)" at bounding box center [1172, 491] width 300 height 22
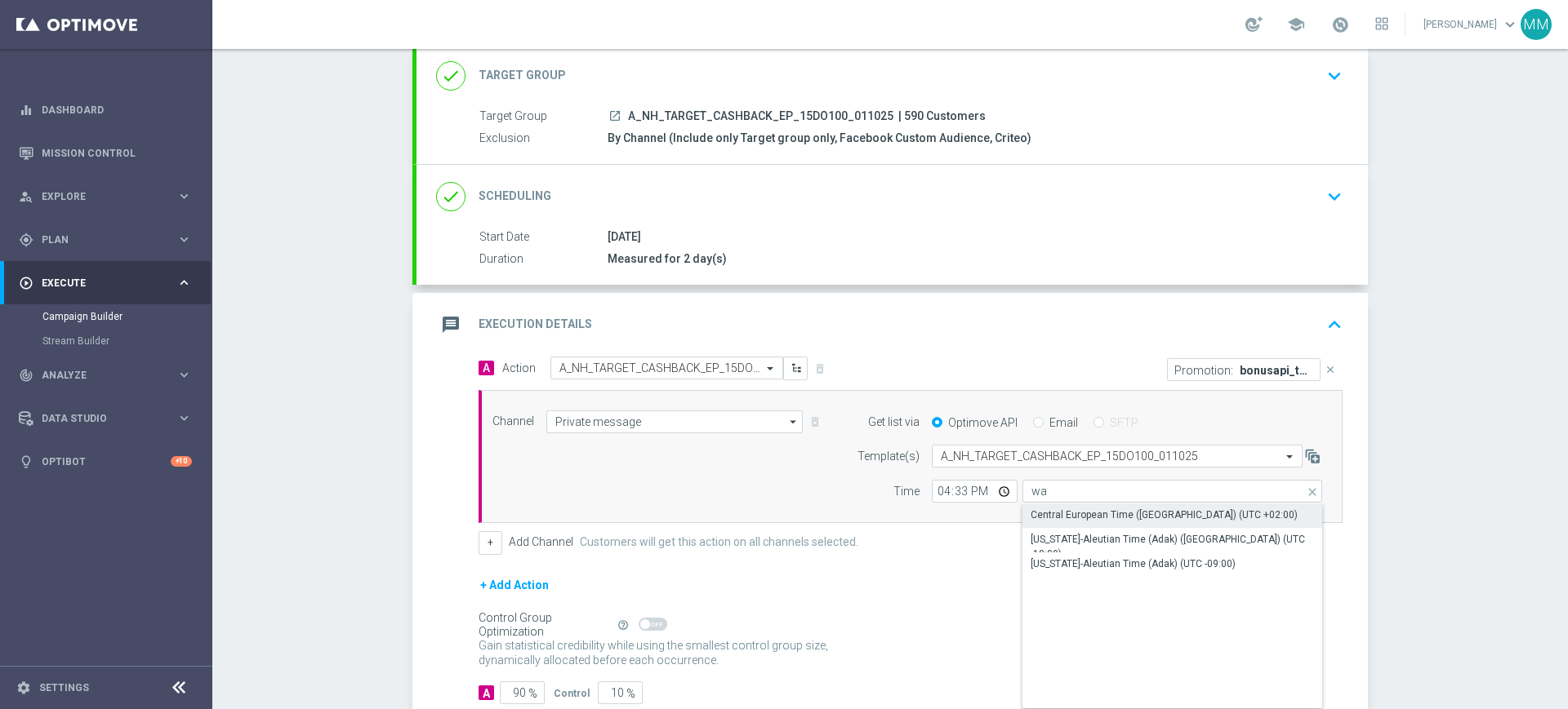
click at [1072, 521] on div "Central European Time ([GEOGRAPHIC_DATA]) (UTC +02:00)" at bounding box center [1164, 514] width 267 height 15
type input "Central European Time ([GEOGRAPHIC_DATA]) (UTC +02:00)"
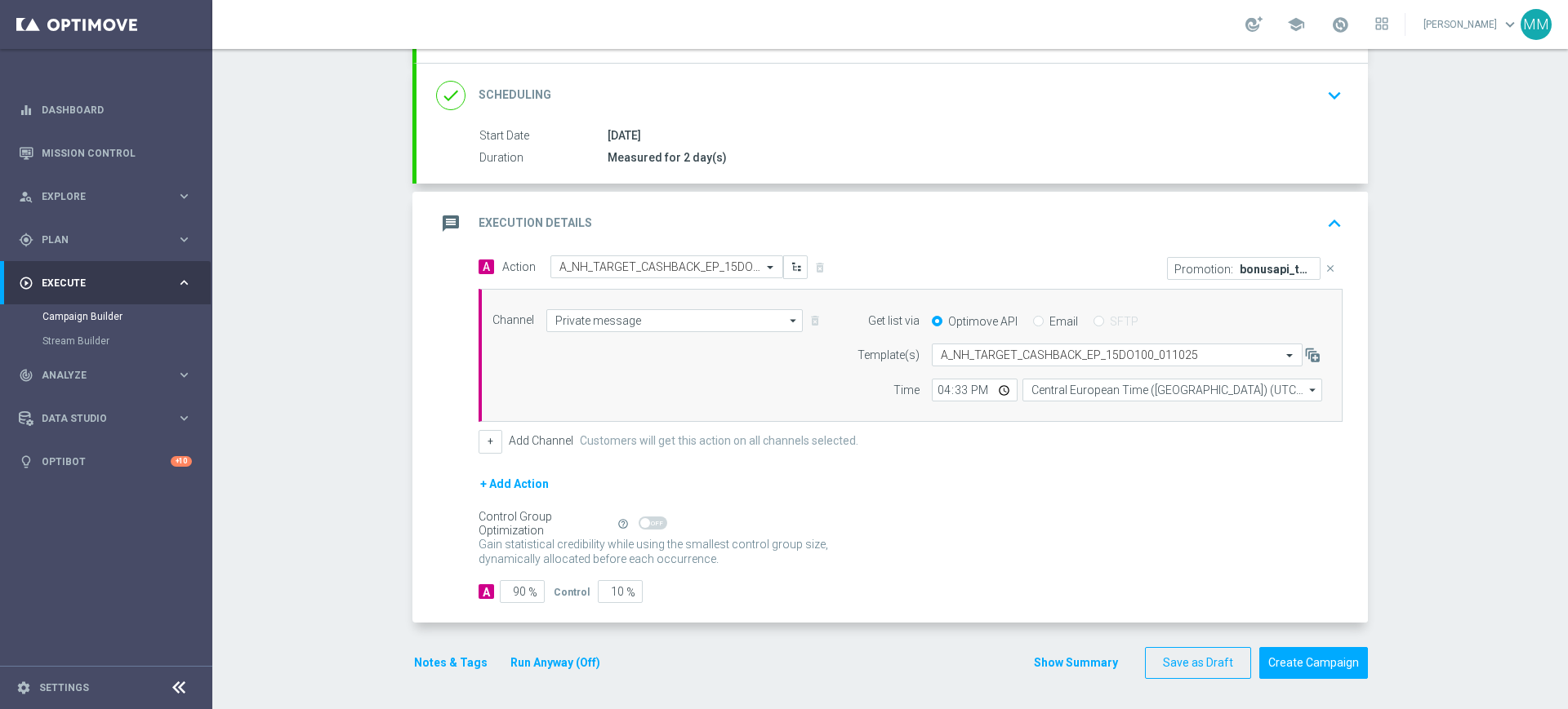
scroll to position [205, 0]
click at [466, 651] on button "Notes & Tags" at bounding box center [450, 660] width 77 height 20
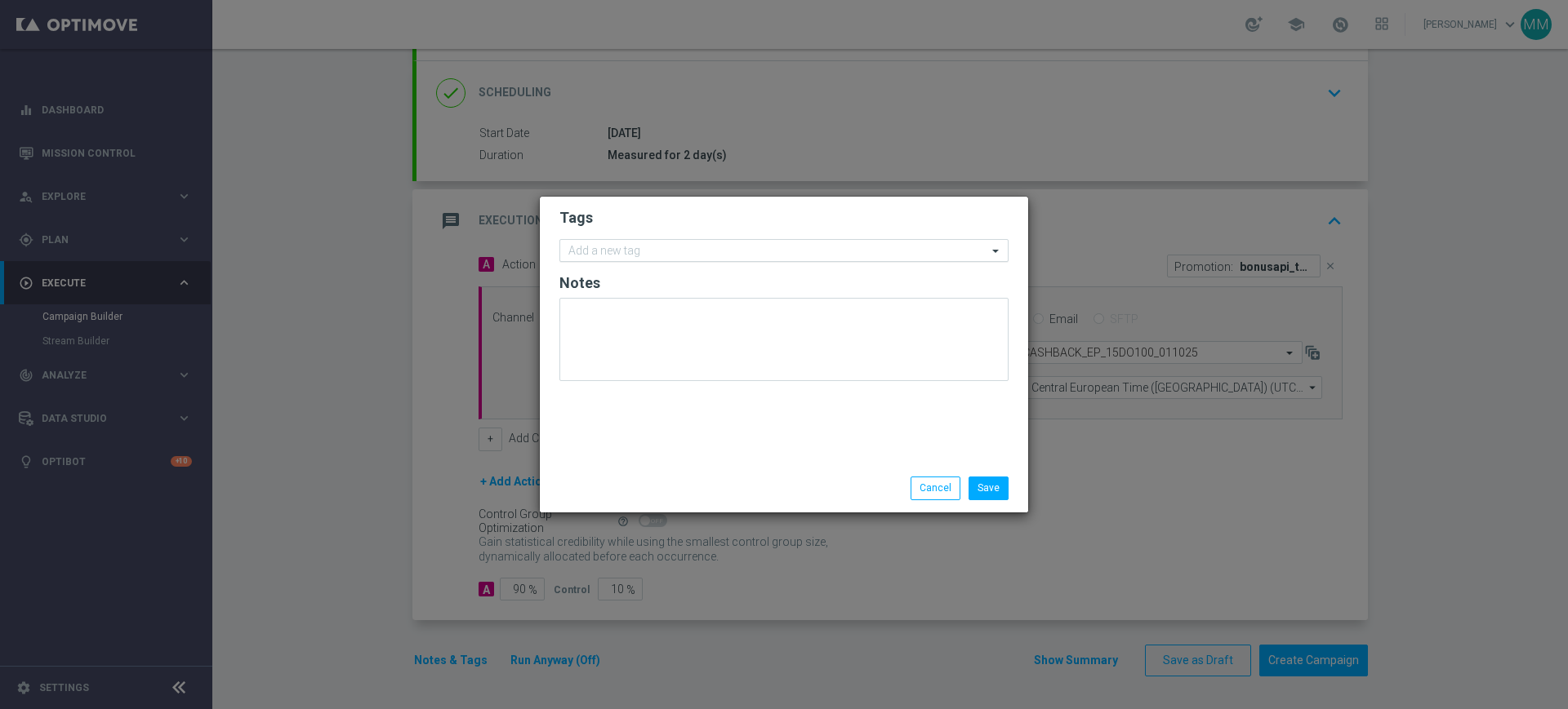
click at [646, 255] on input "text" at bounding box center [778, 251] width 419 height 14
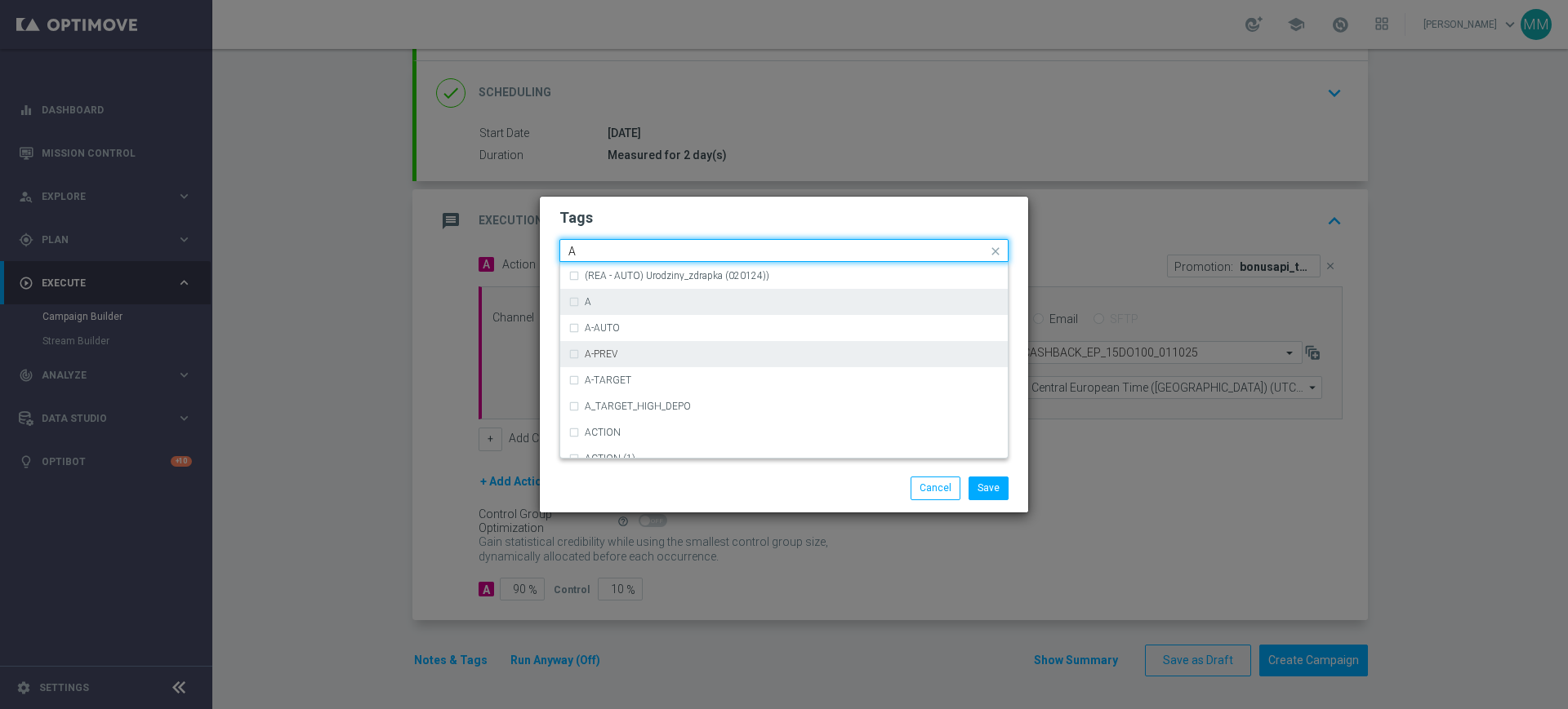
scroll to position [1938, 0]
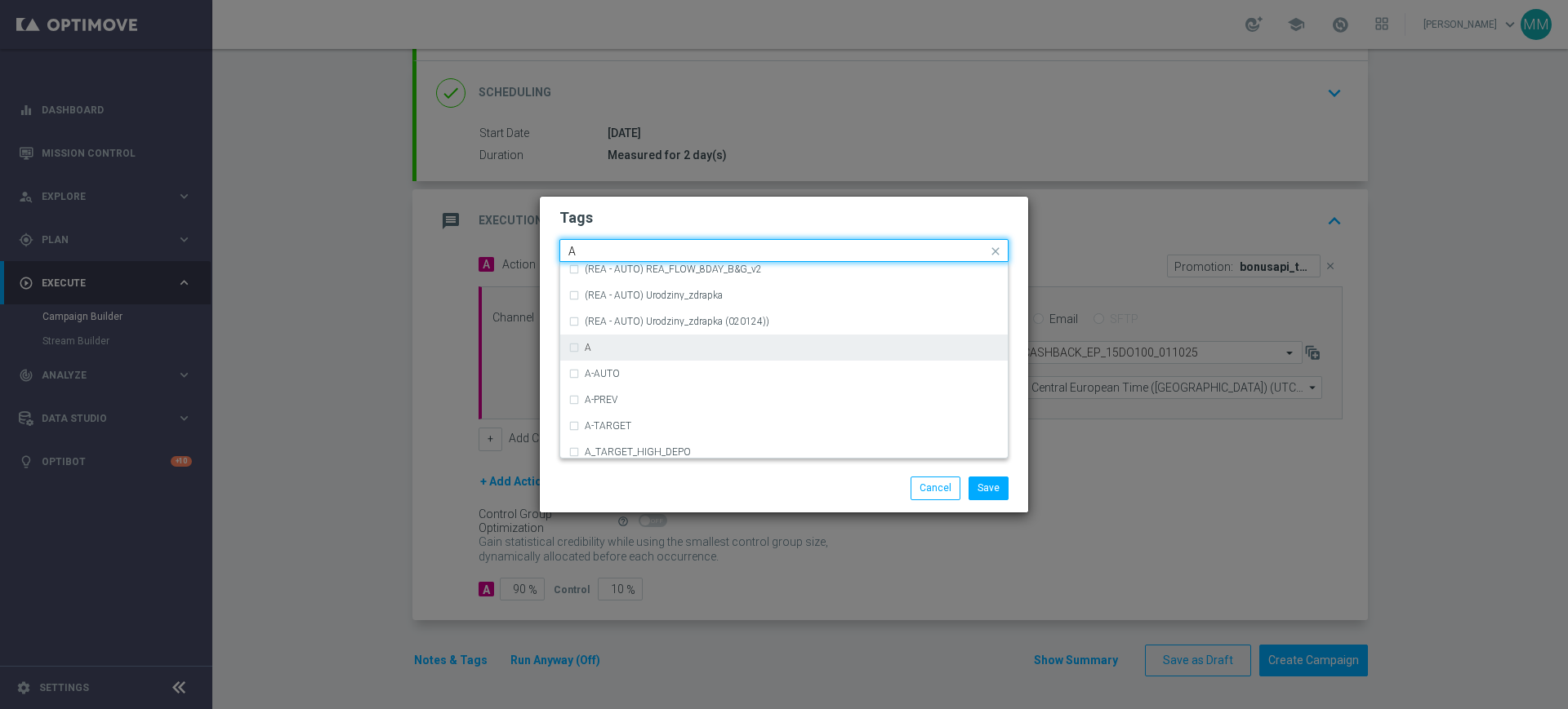
click at [633, 346] on div "A" at bounding box center [792, 348] width 415 height 10
type input "A"
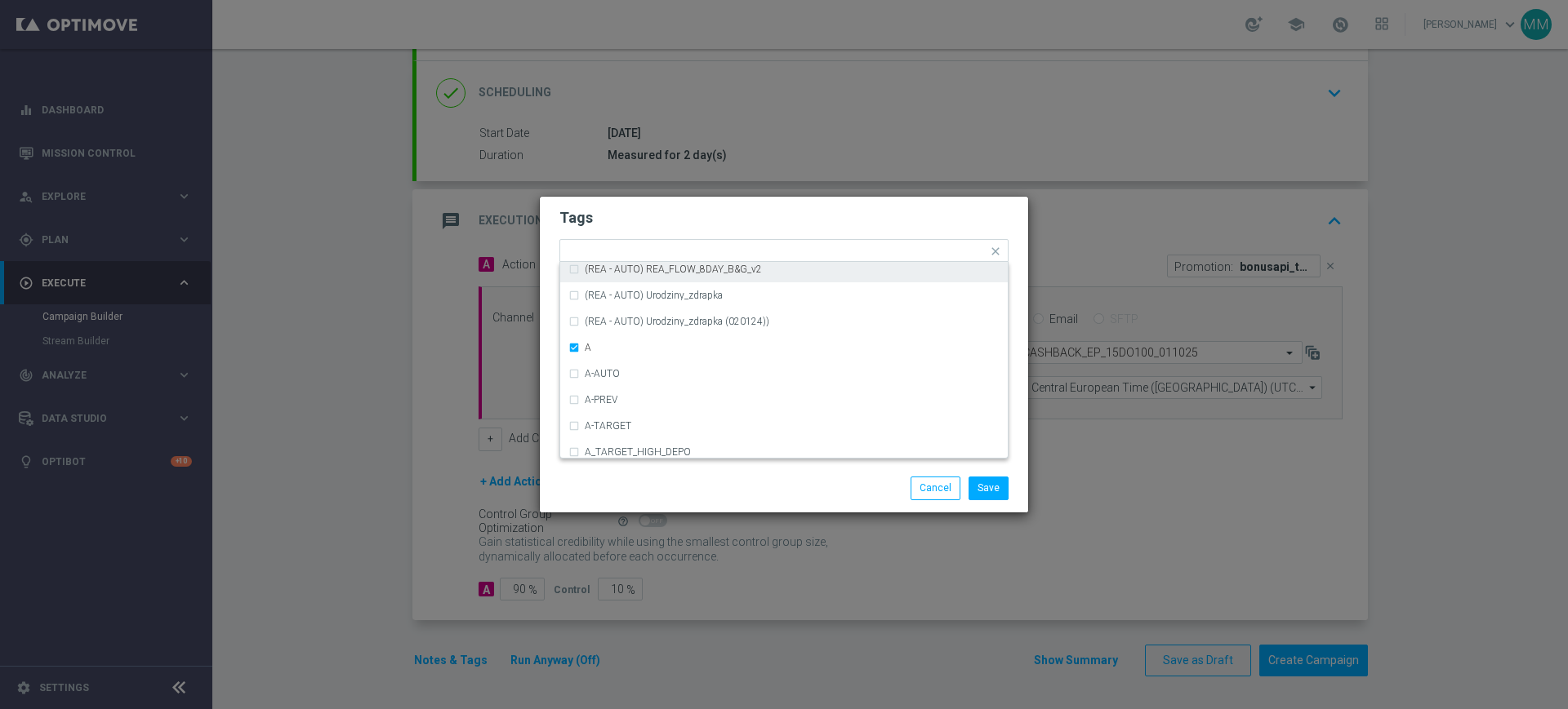
click at [599, 238] on form "Tags Quick find × A (REA - AUTO) REA_FLOW_5DAY_DEPO_v2 (REA - AUTO) REA_FLOW_8D…" at bounding box center [784, 298] width 449 height 189
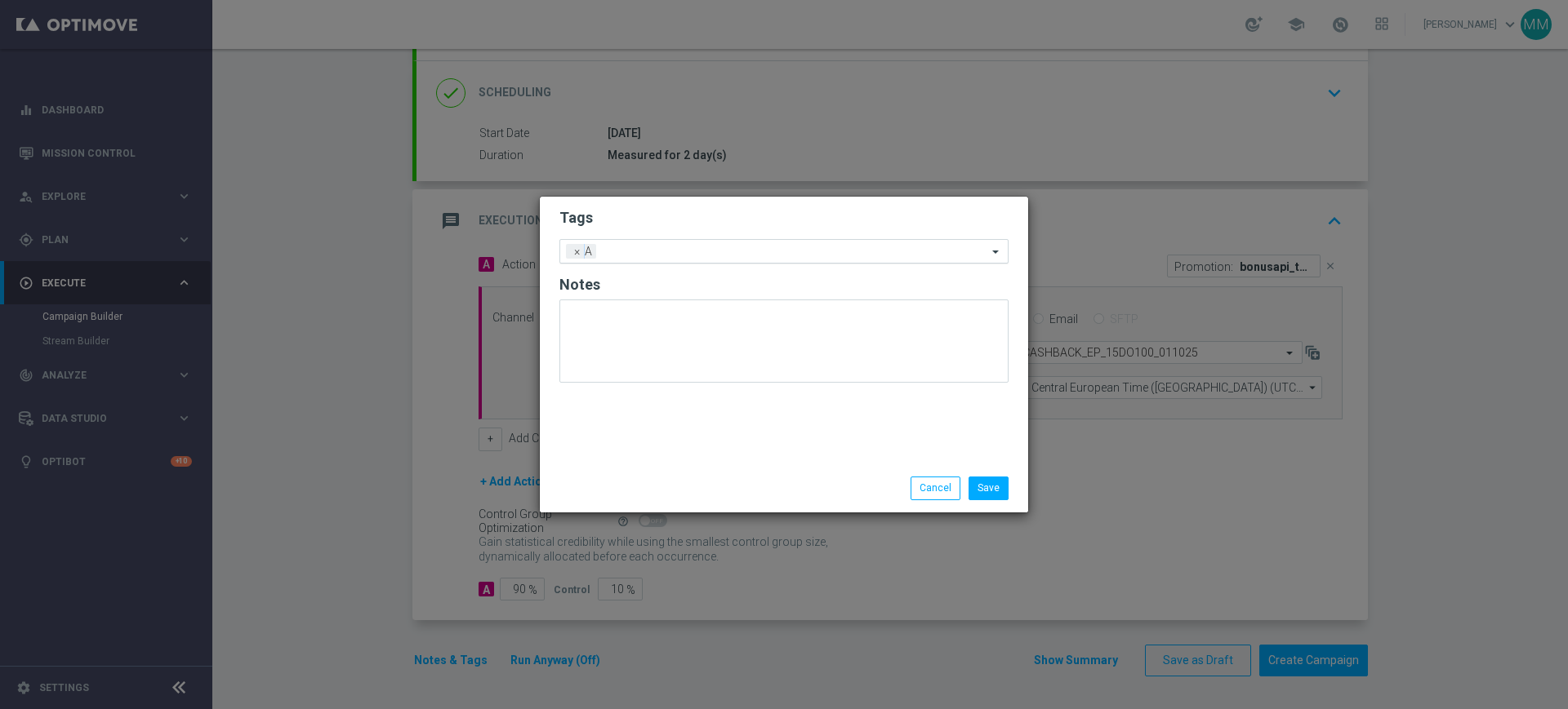
click at [605, 254] on input "text" at bounding box center [794, 252] width 385 height 14
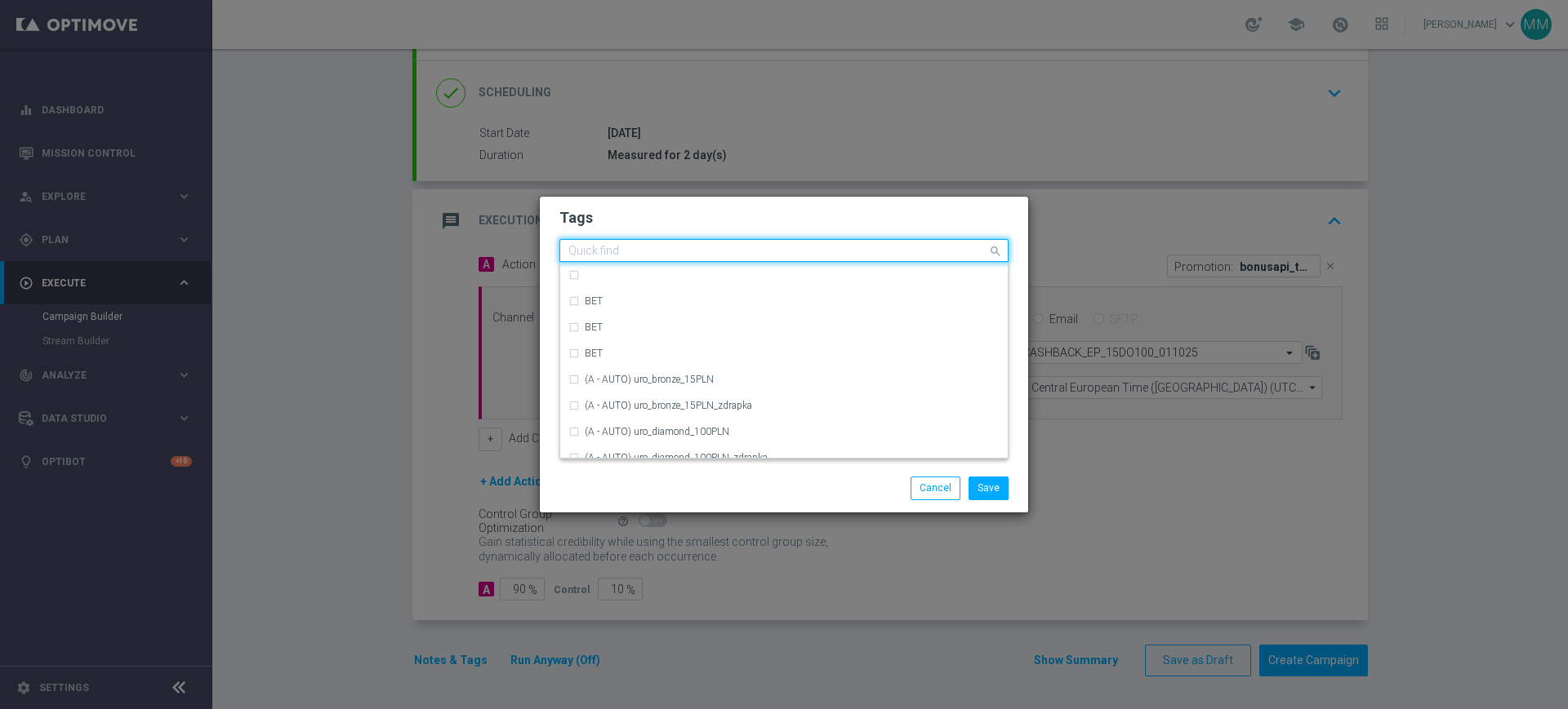
click at [618, 254] on input "text" at bounding box center [778, 251] width 419 height 14
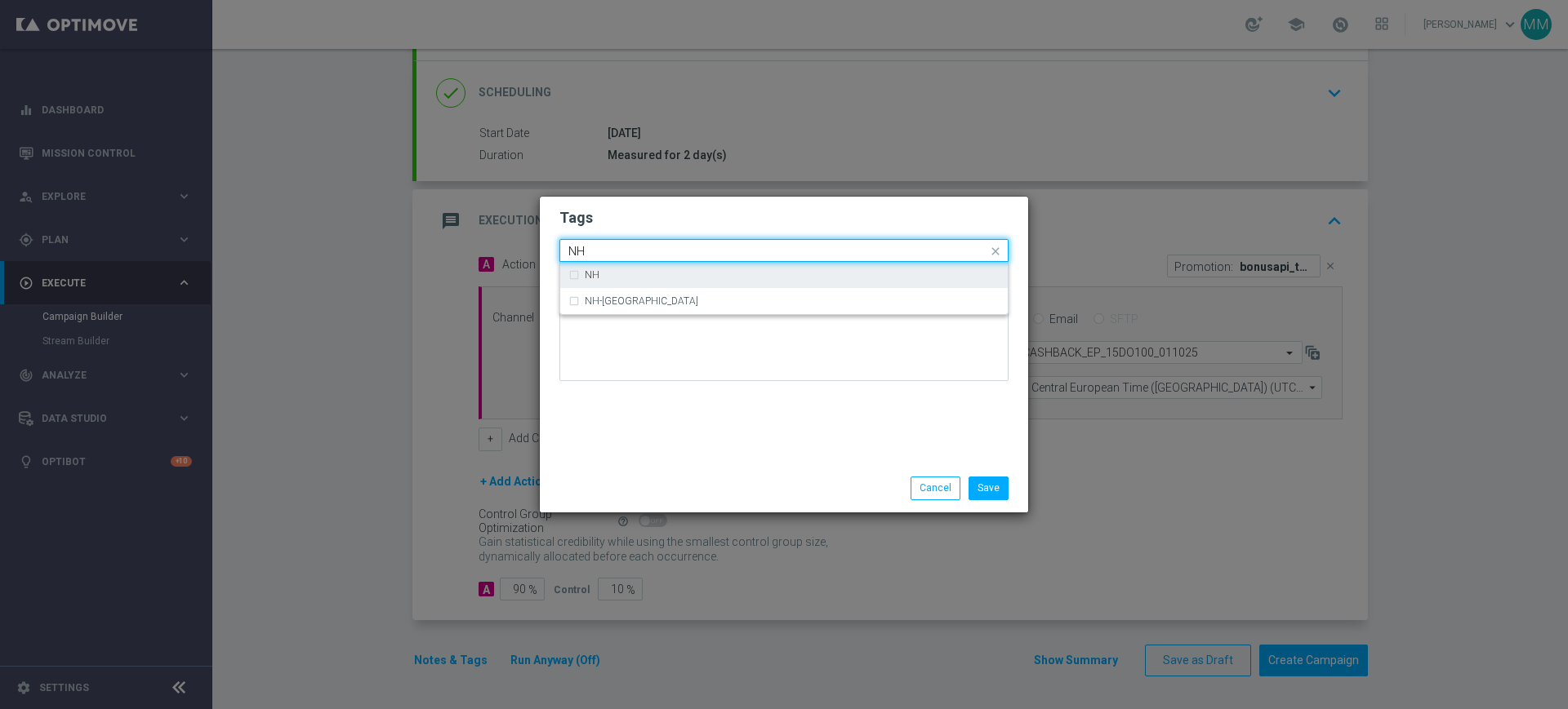
click at [603, 275] on div "NH" at bounding box center [792, 275] width 415 height 10
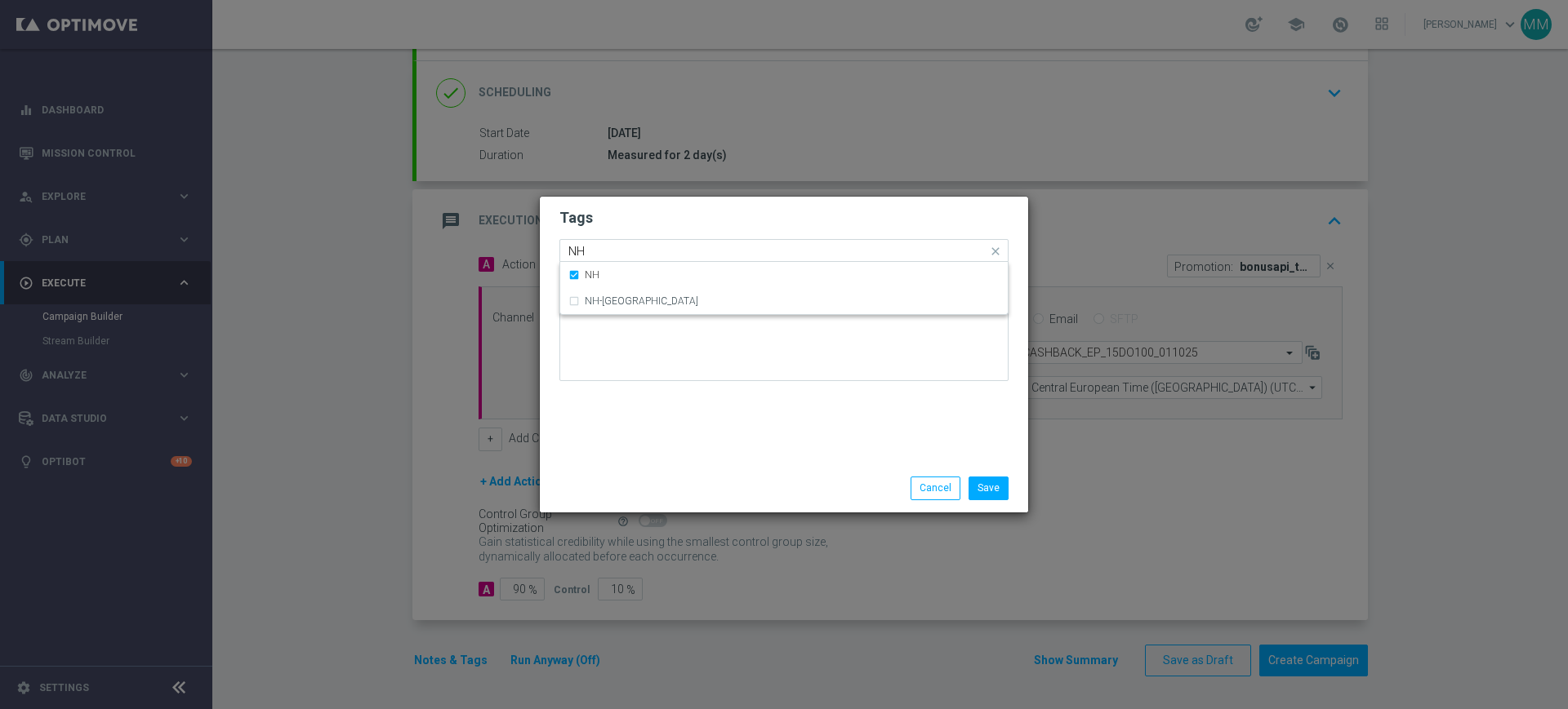
click at [603, 240] on div "Quick find × A × NH [GEOGRAPHIC_DATA]" at bounding box center [784, 250] width 449 height 22
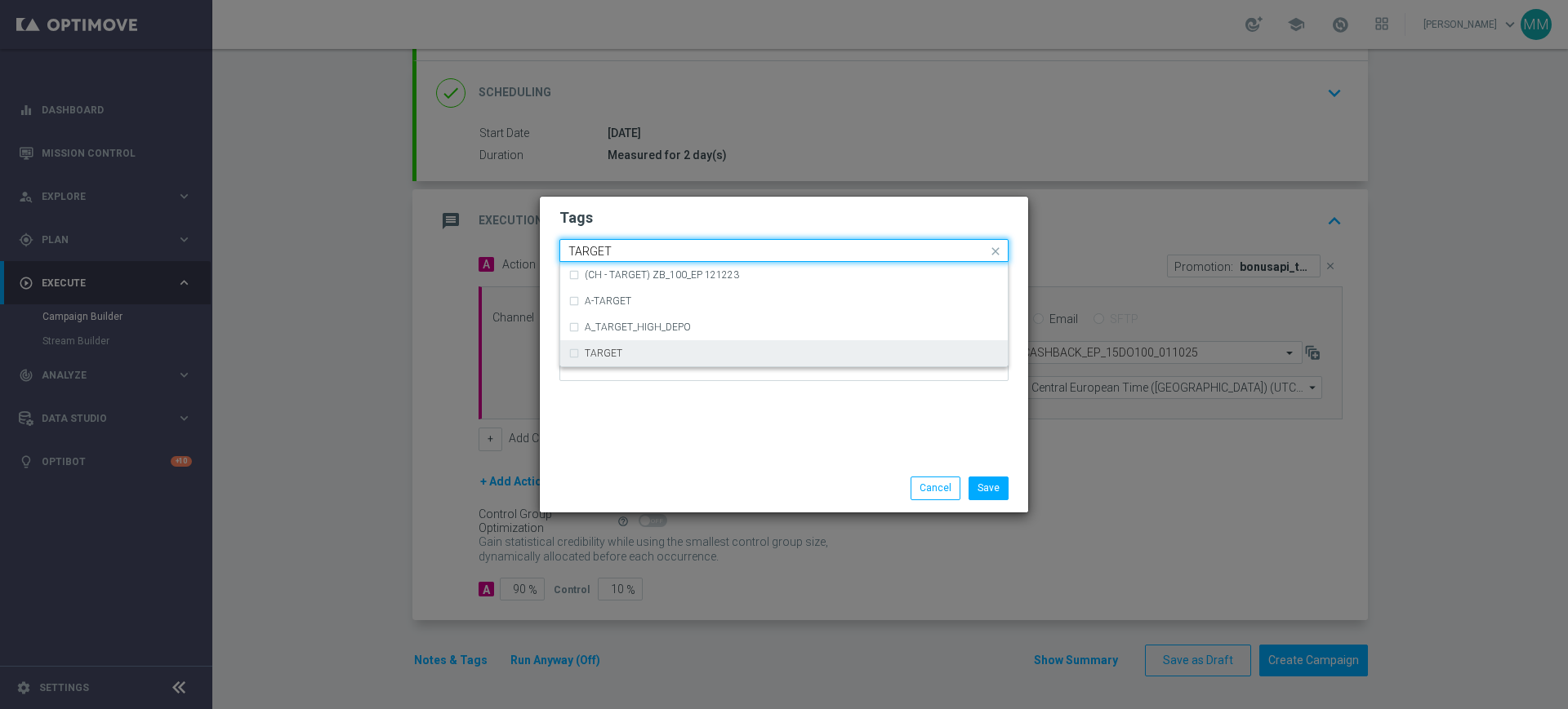
click at [647, 341] on div "TARGET" at bounding box center [784, 353] width 431 height 26
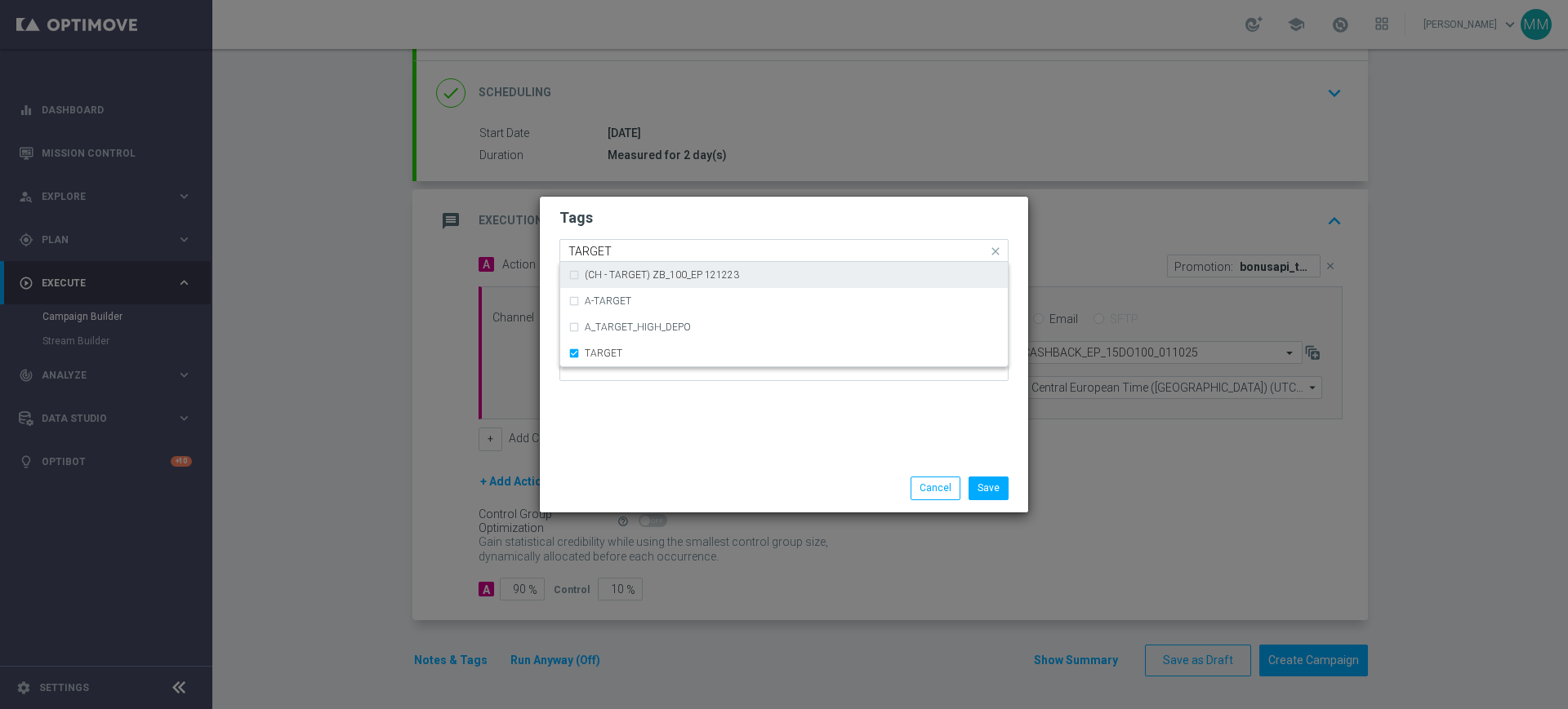
click at [628, 250] on input "TARGET" at bounding box center [778, 251] width 419 height 14
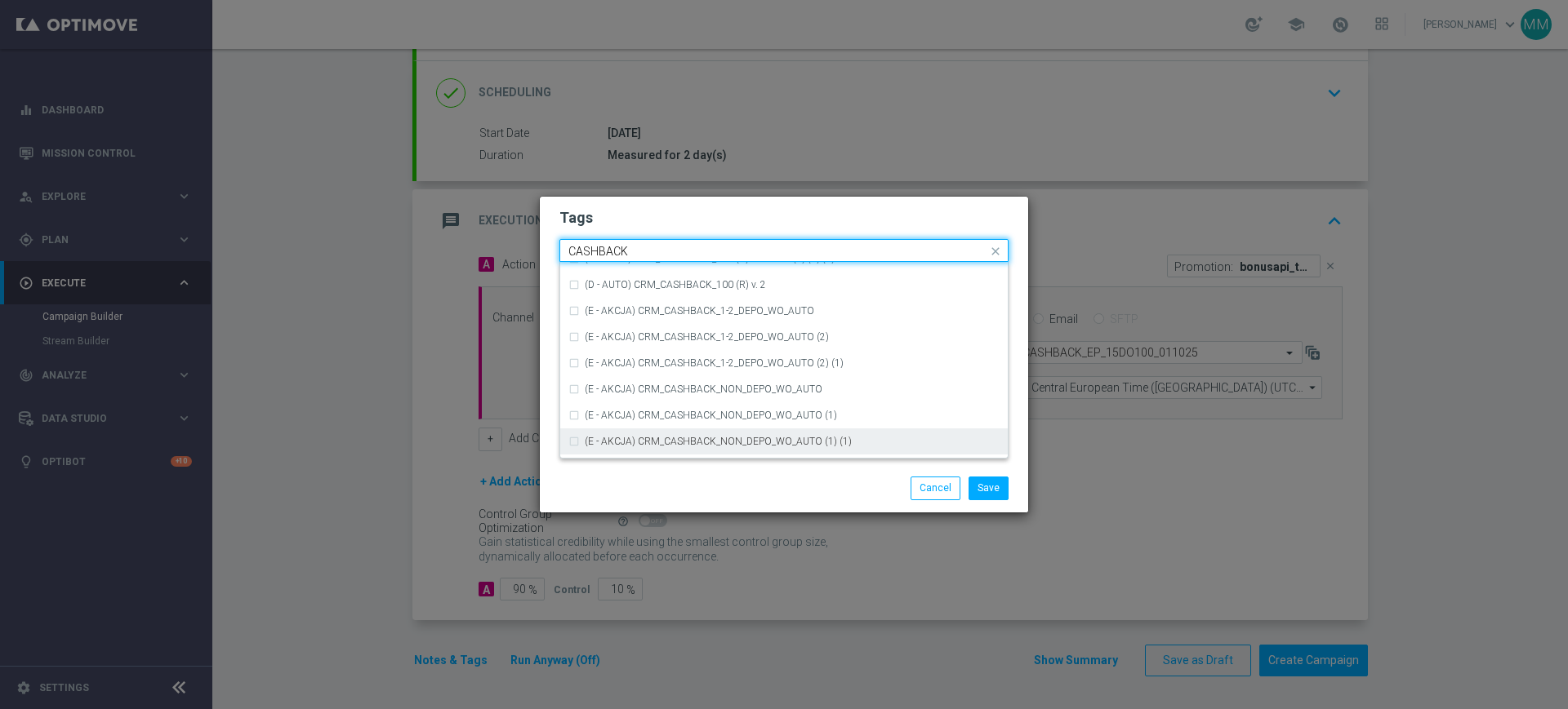
scroll to position [248, 0]
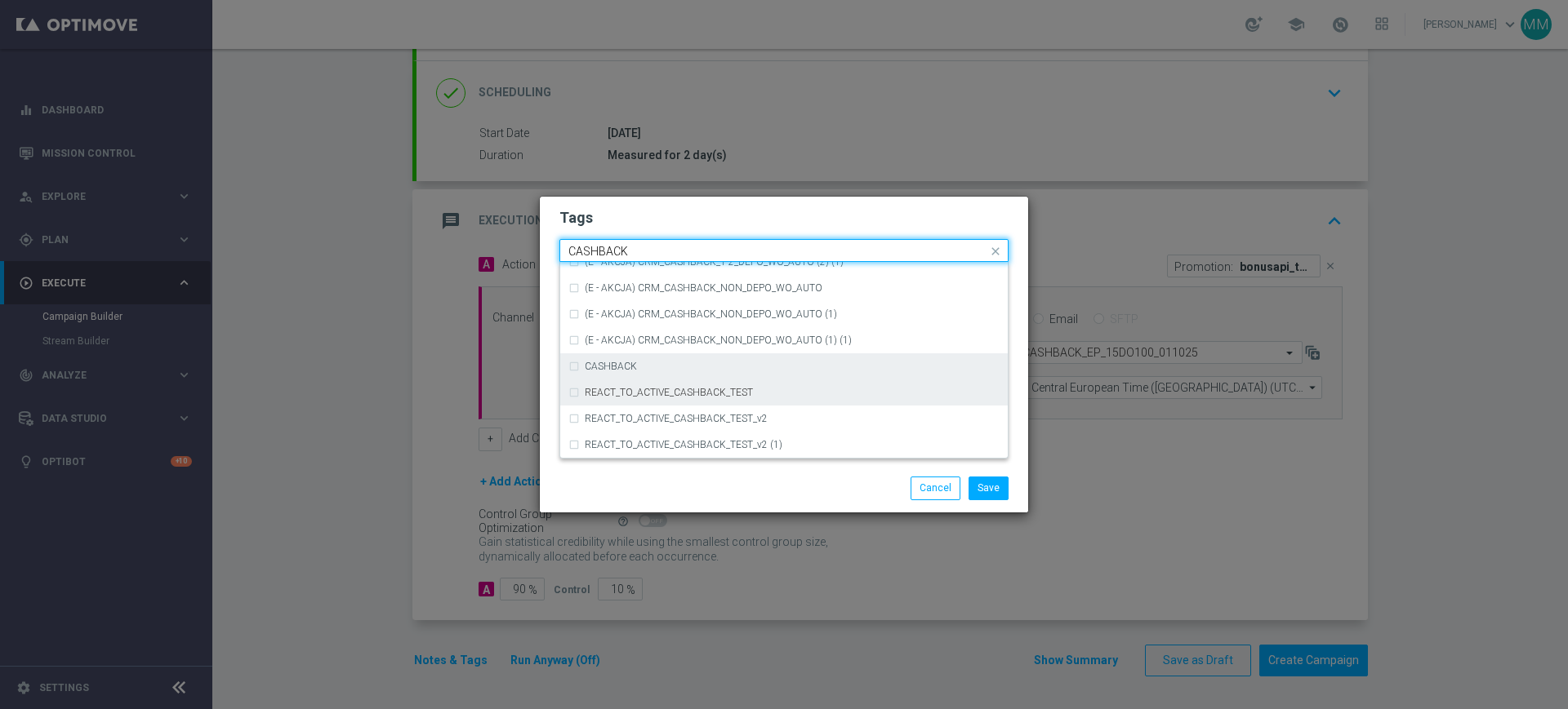
click at [642, 375] on div "CASHBACK" at bounding box center [784, 366] width 431 height 26
type input "CASHBACK"
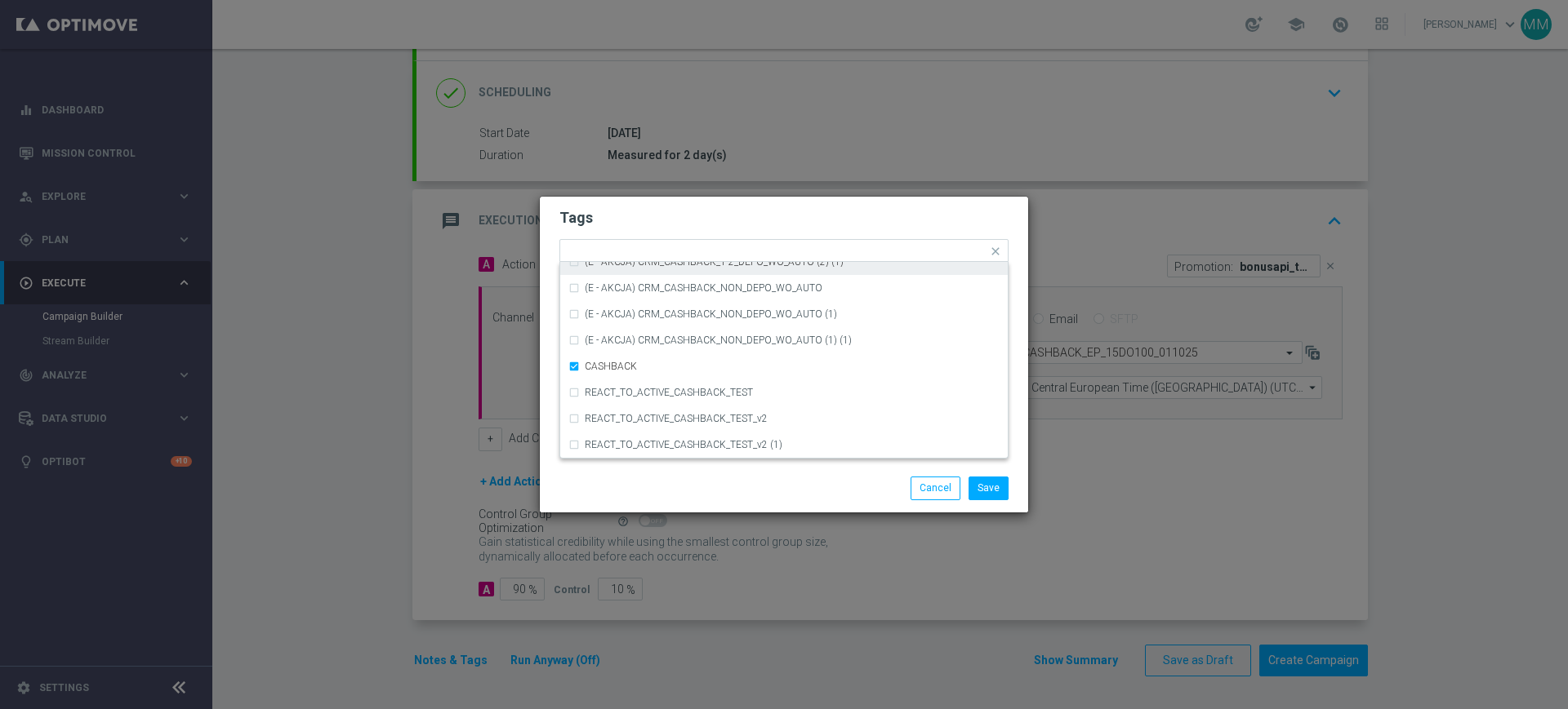
click at [671, 233] on form "Tags Quick find × A × NH × TARGET × CASHBACK (D - AUTO) CRM_CASHBACK_100 (R) BE…" at bounding box center [784, 298] width 449 height 189
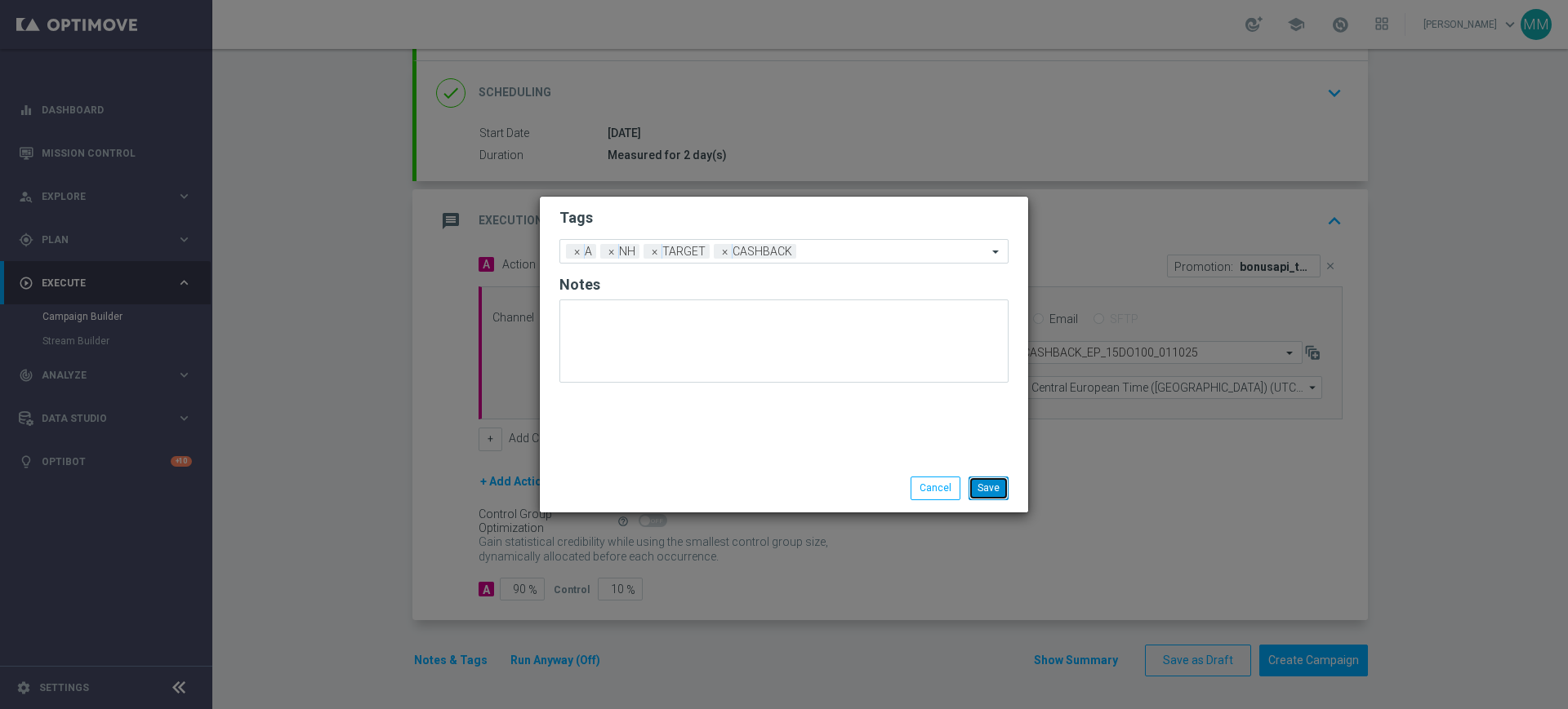
click at [975, 486] on button "Save" at bounding box center [988, 487] width 40 height 22
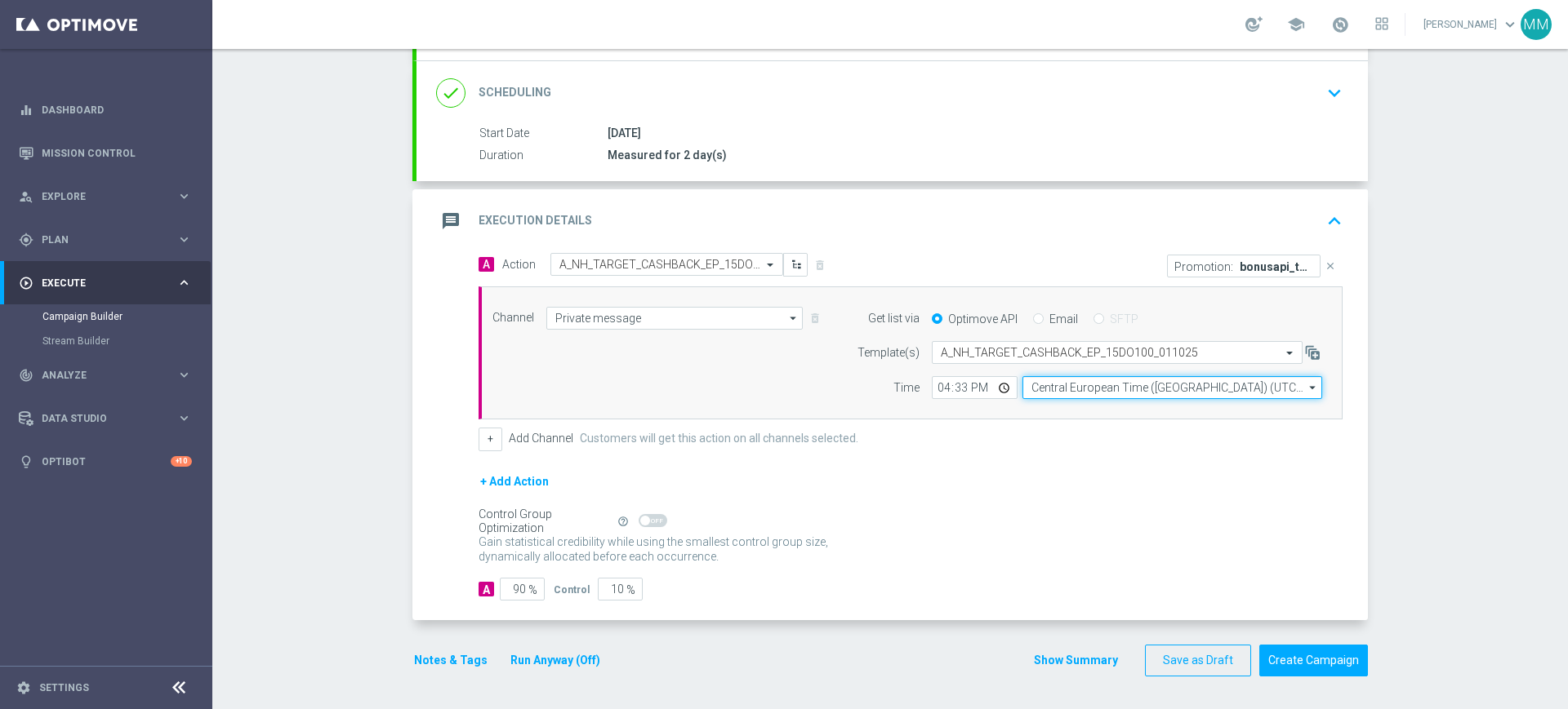
click at [1076, 386] on input "Central European Time ([GEOGRAPHIC_DATA]) (UTC +02:00)" at bounding box center [1172, 387] width 300 height 22
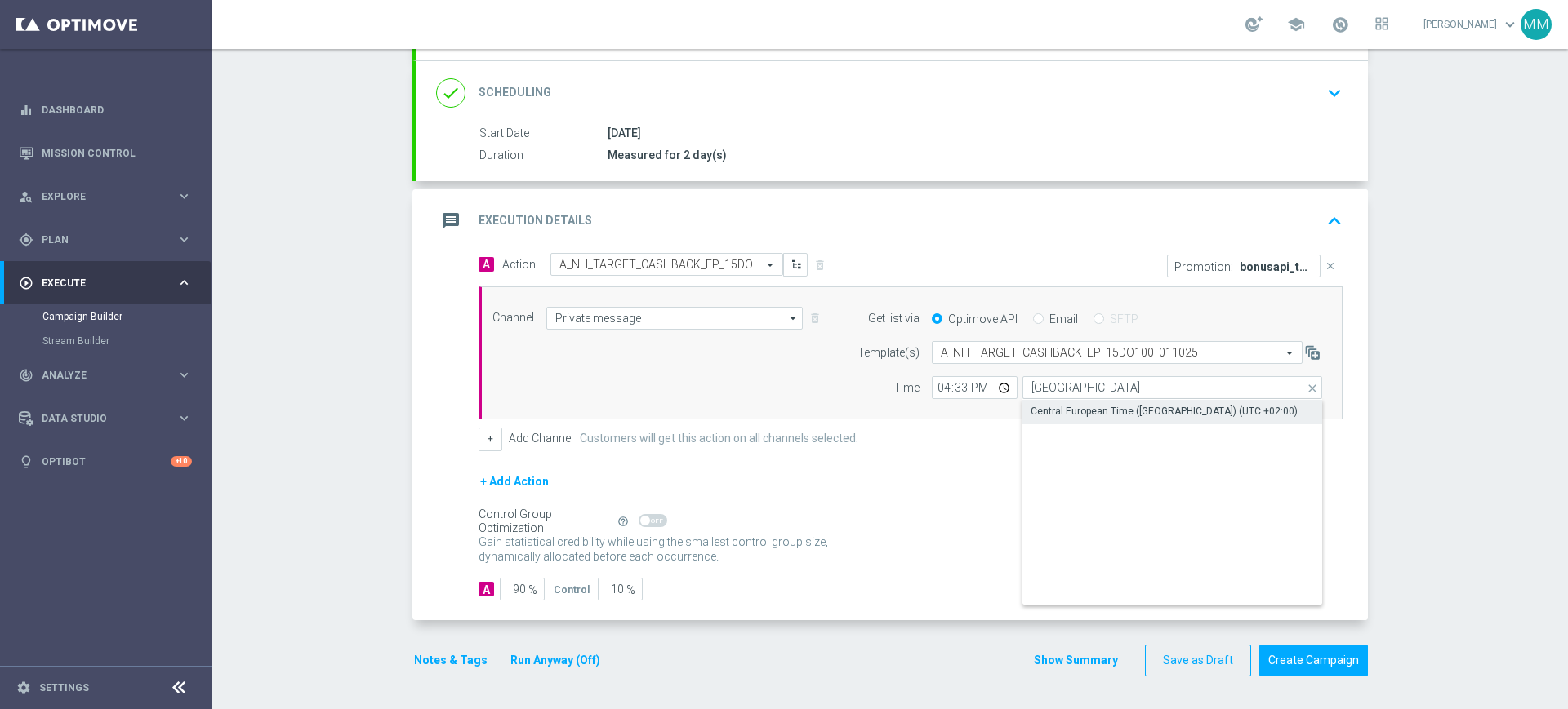
click at [1075, 404] on div "Central European Time ([GEOGRAPHIC_DATA]) (UTC +02:00)" at bounding box center [1164, 411] width 267 height 15
type input "Central European Time ([GEOGRAPHIC_DATA]) (UTC +02:00)"
click at [463, 662] on button "Notes & Tags" at bounding box center [450, 660] width 77 height 20
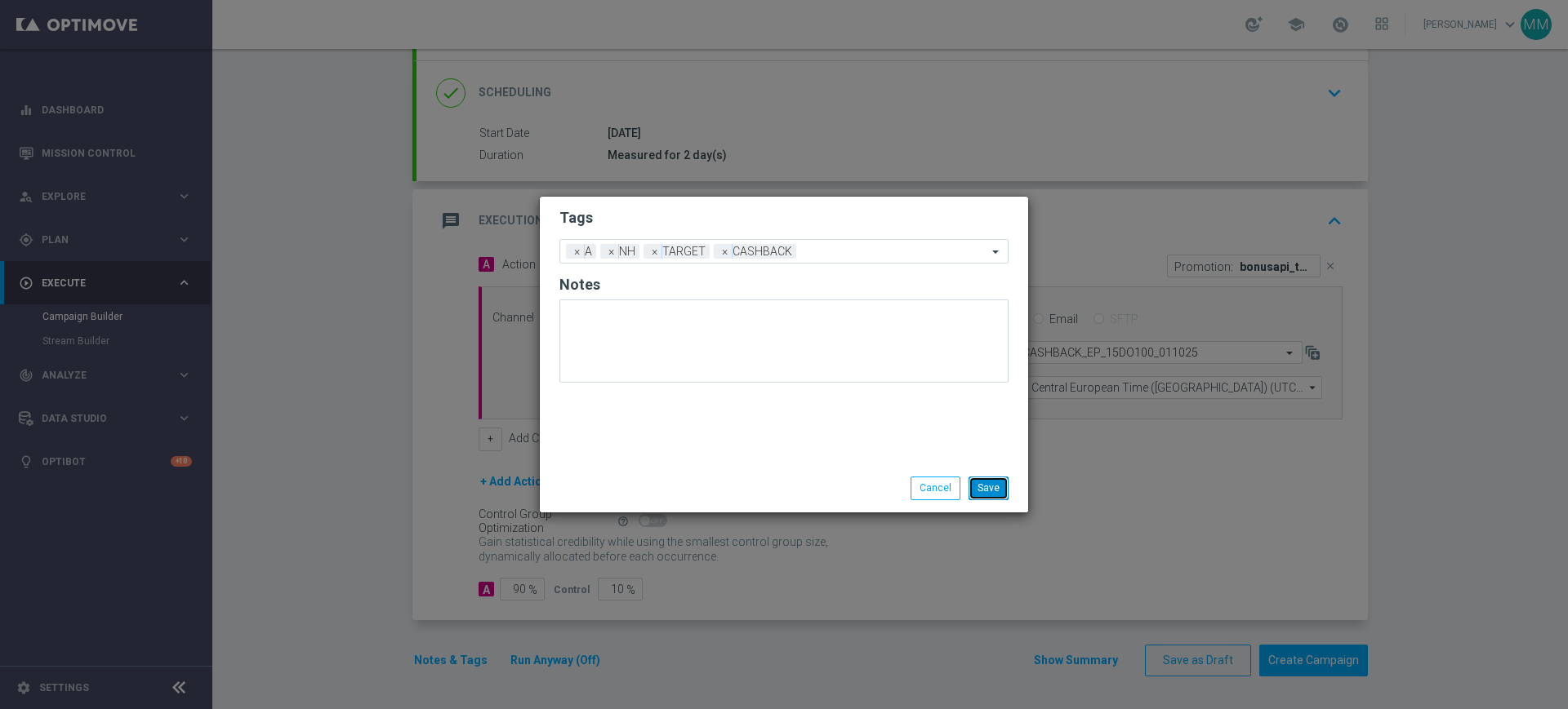
click at [996, 487] on button "Save" at bounding box center [988, 487] width 40 height 22
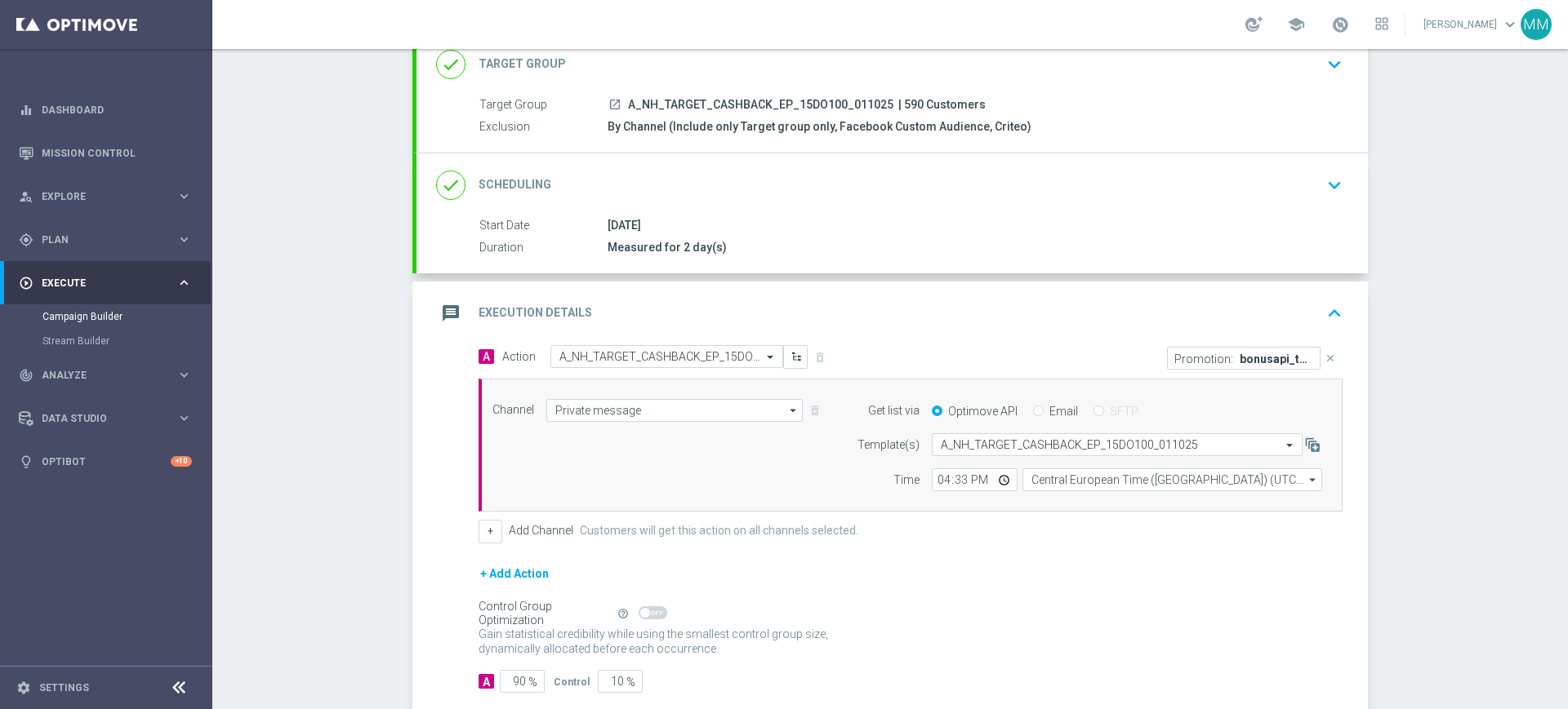
scroll to position [2, 0]
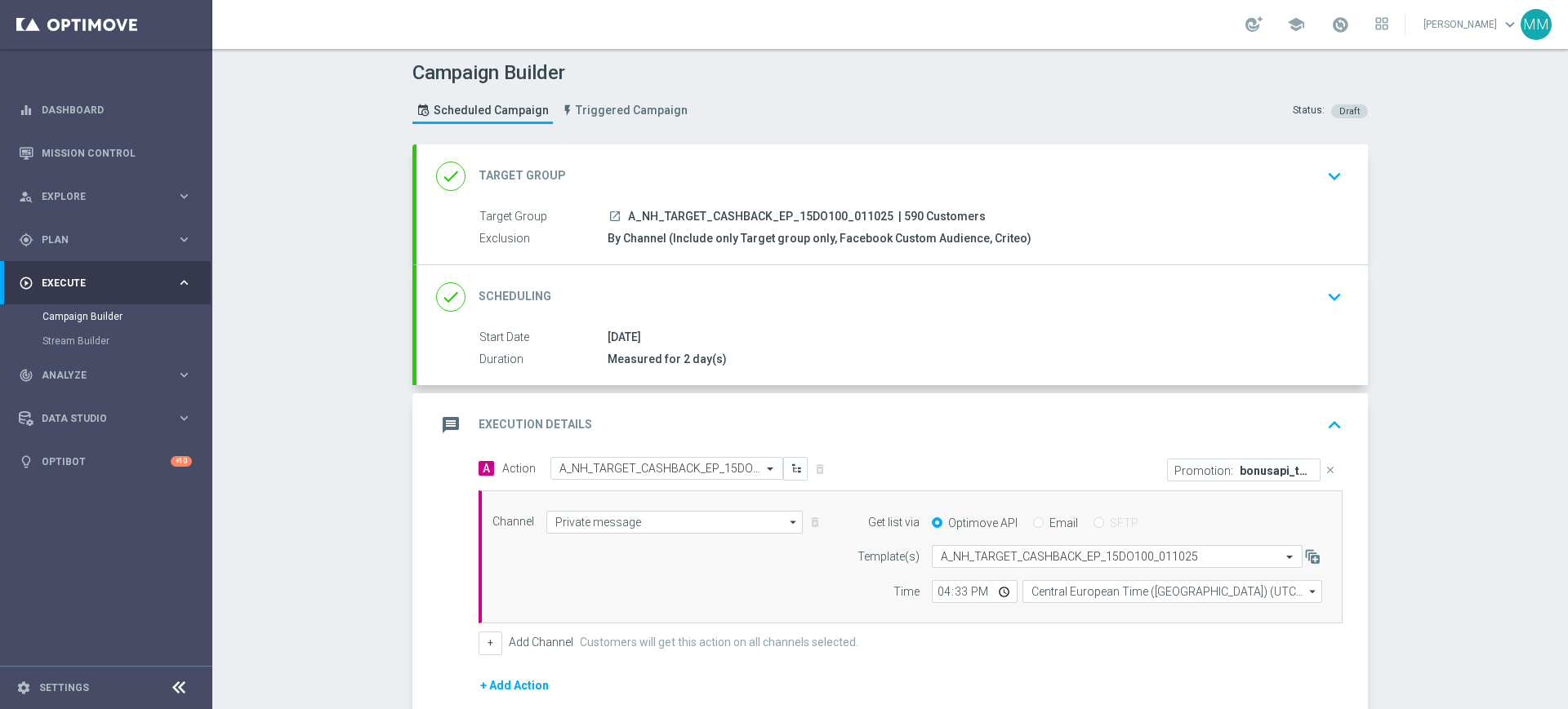
click at [869, 401] on div "message Execution Details keyboard_arrow_up" at bounding box center [892, 425] width 951 height 63
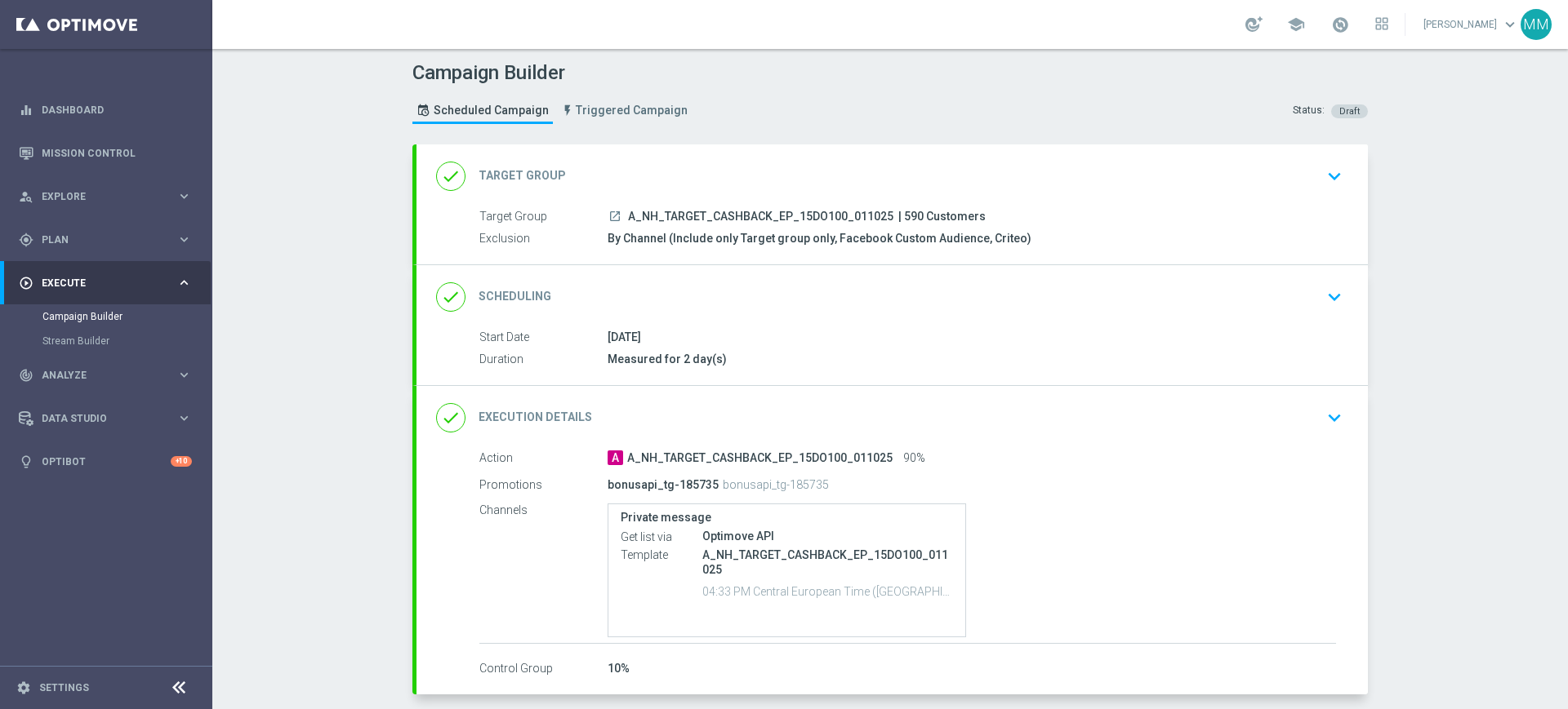
click at [743, 282] on div "done Scheduling keyboard_arrow_down" at bounding box center [892, 297] width 912 height 31
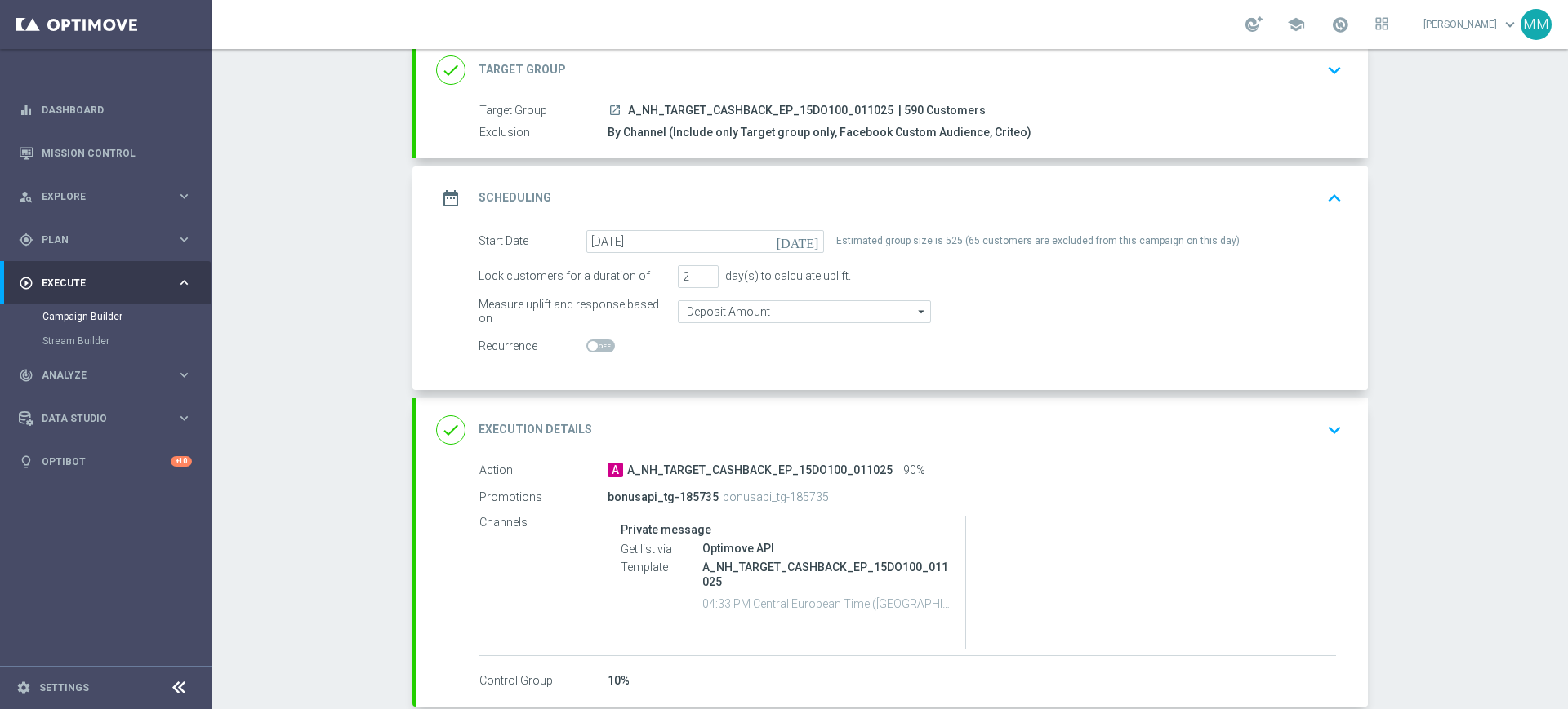
scroll to position [194, 0]
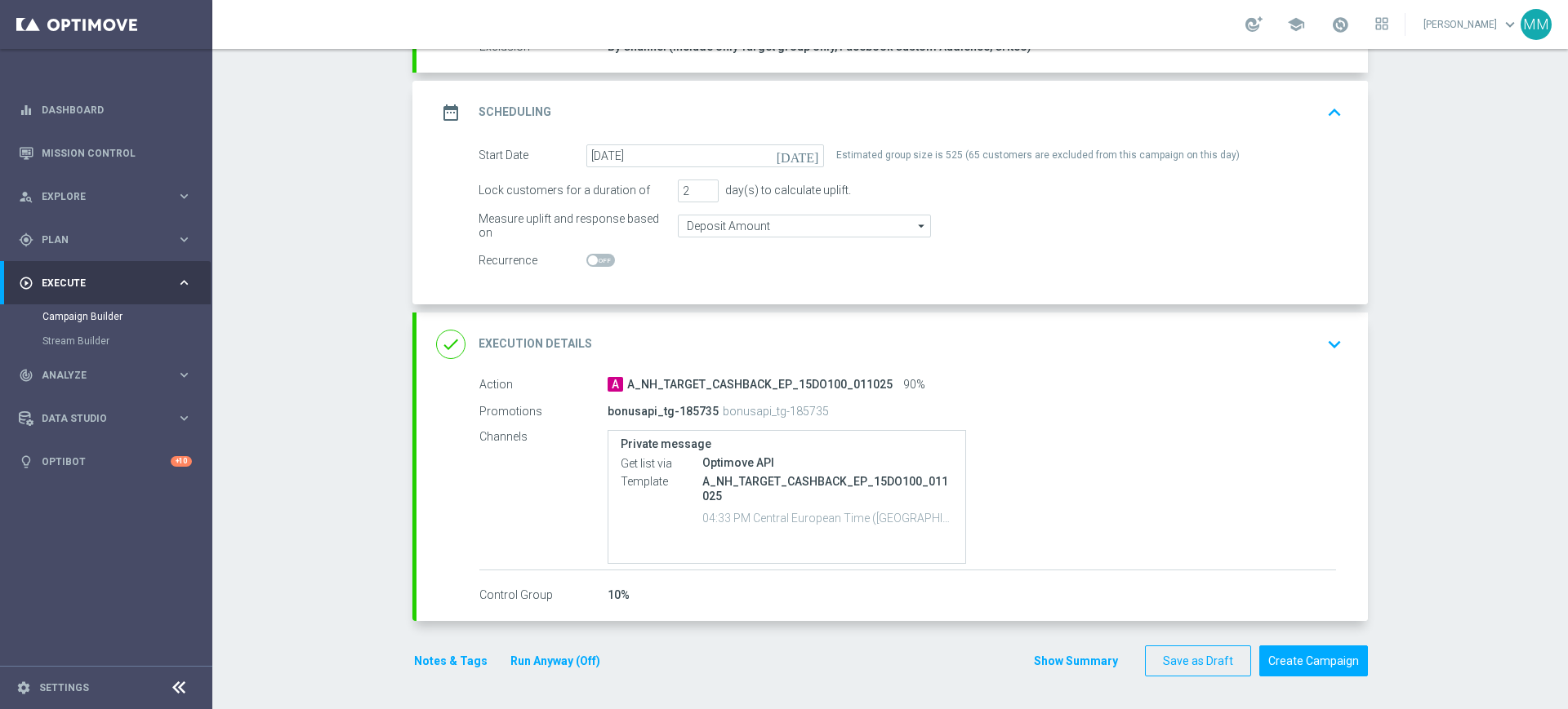
click at [444, 657] on button "Notes & Tags" at bounding box center [450, 661] width 77 height 20
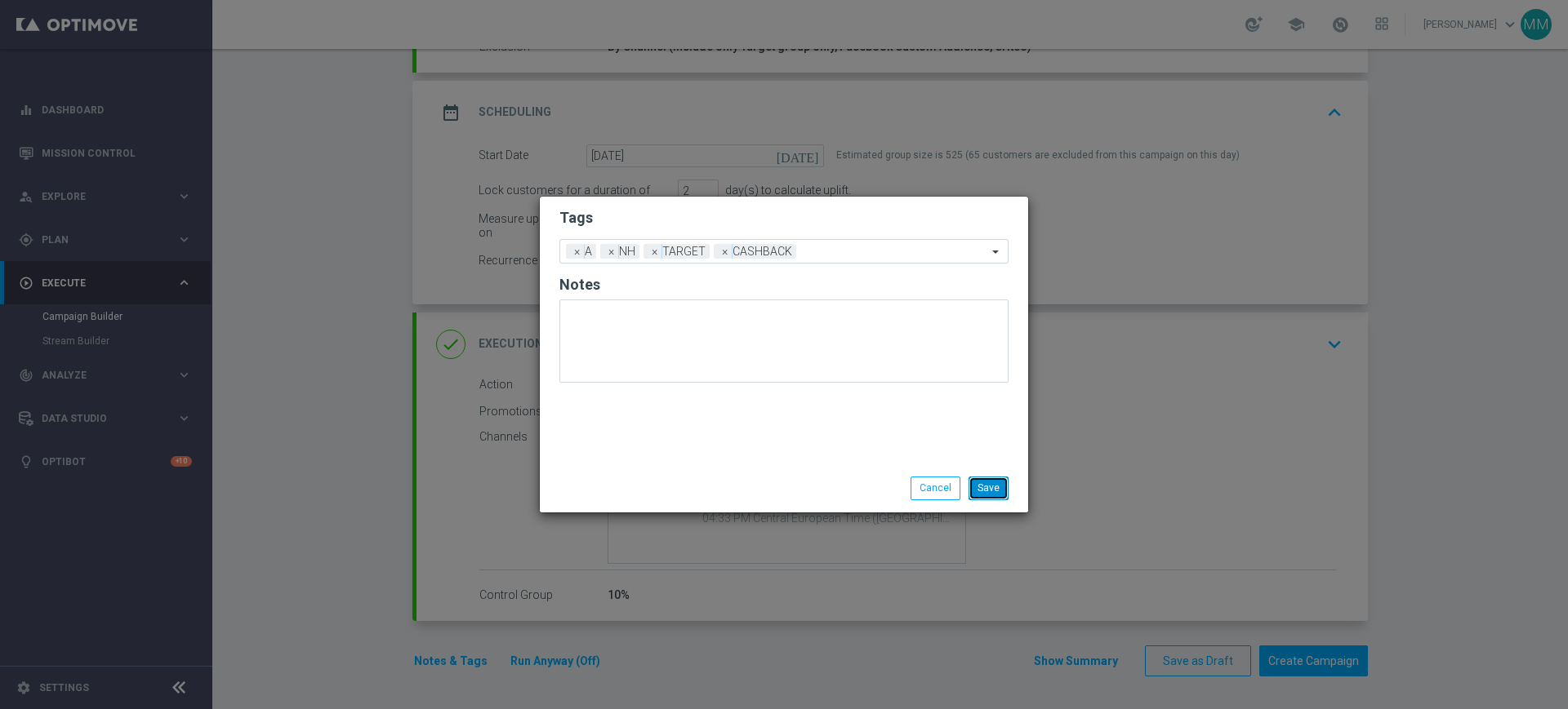
click at [987, 491] on button "Save" at bounding box center [988, 487] width 40 height 22
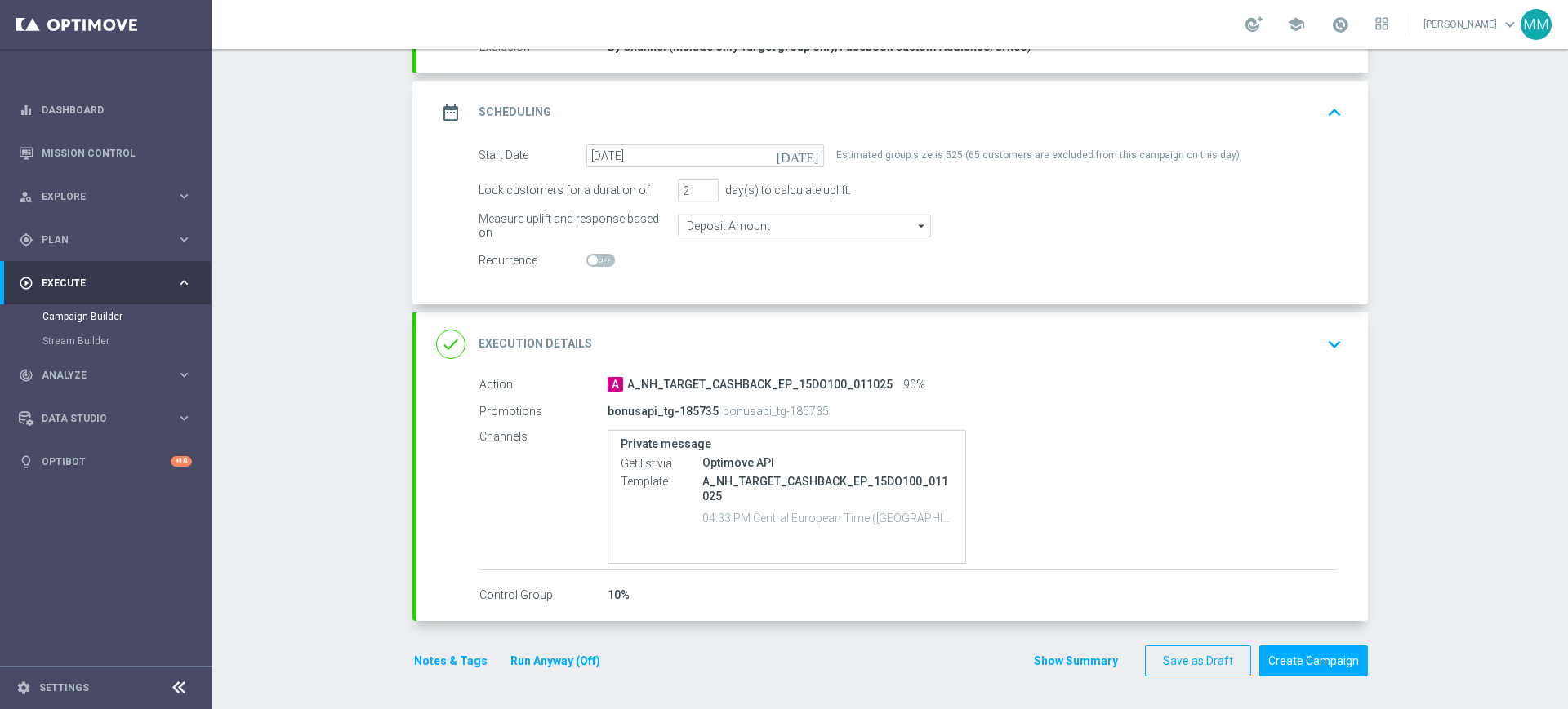
click at [461, 655] on button "Notes & Tags" at bounding box center [450, 661] width 77 height 20
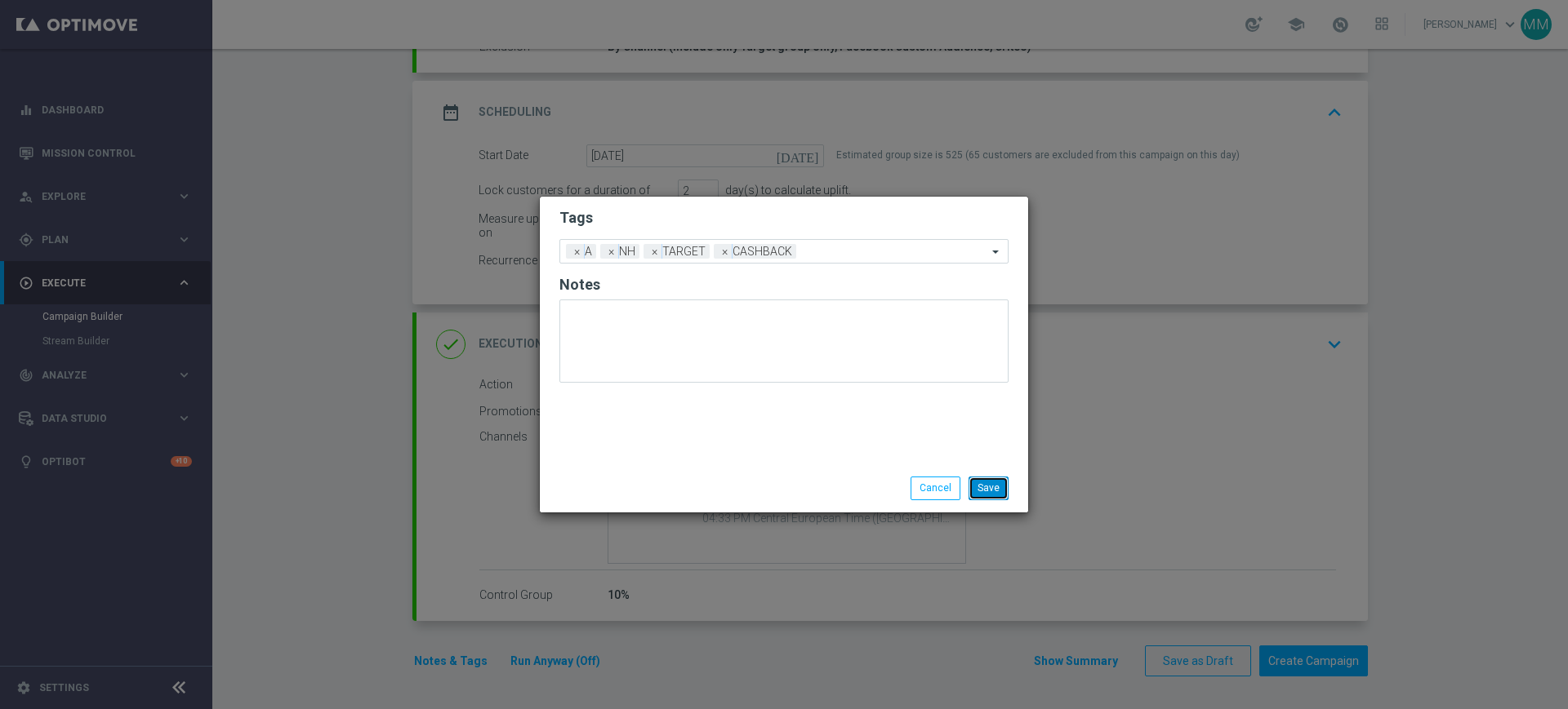
click at [993, 493] on button "Save" at bounding box center [988, 487] width 40 height 22
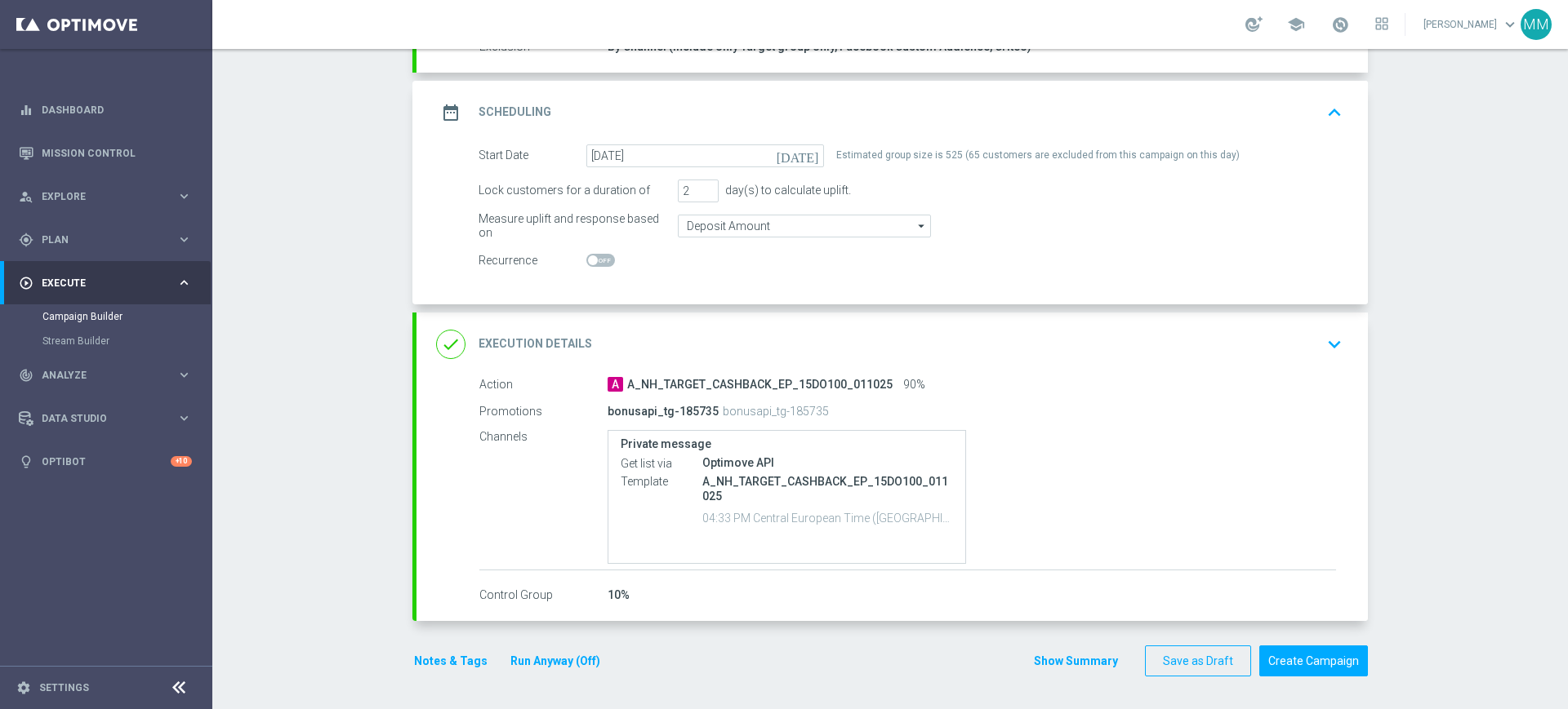
click at [1046, 344] on div "done Execution Details keyboard_arrow_down" at bounding box center [892, 345] width 912 height 31
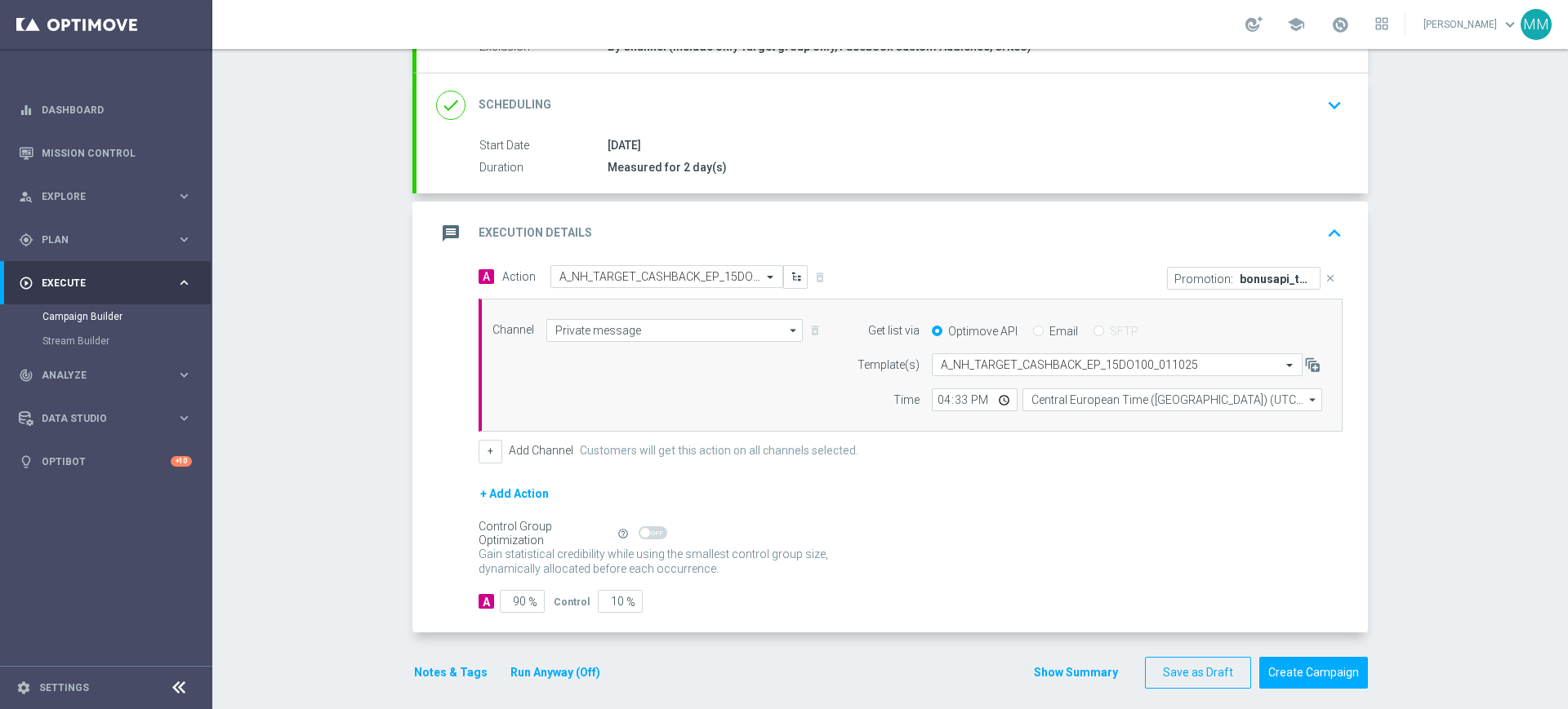
click at [995, 228] on div "message Execution Details keyboard_arrow_up" at bounding box center [892, 234] width 912 height 31
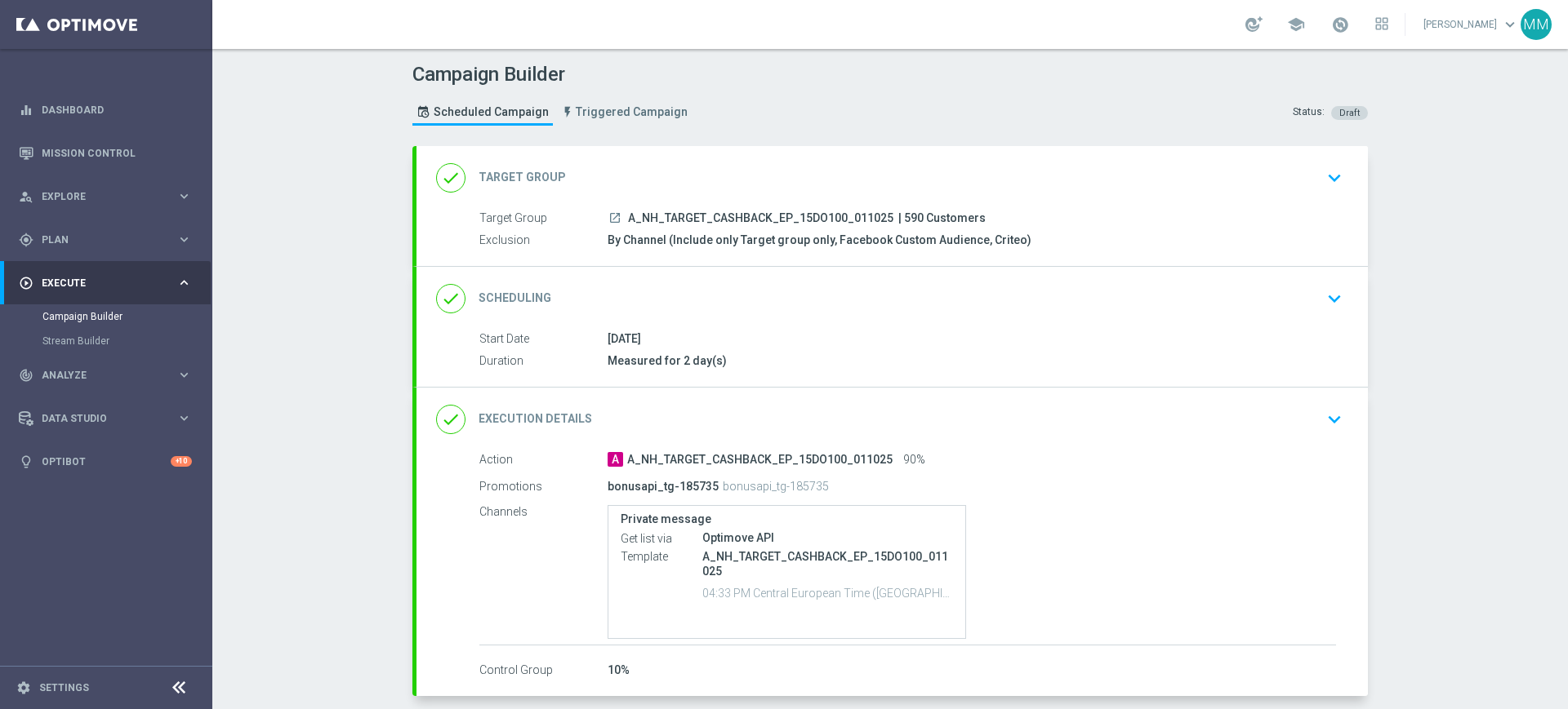
scroll to position [75, 0]
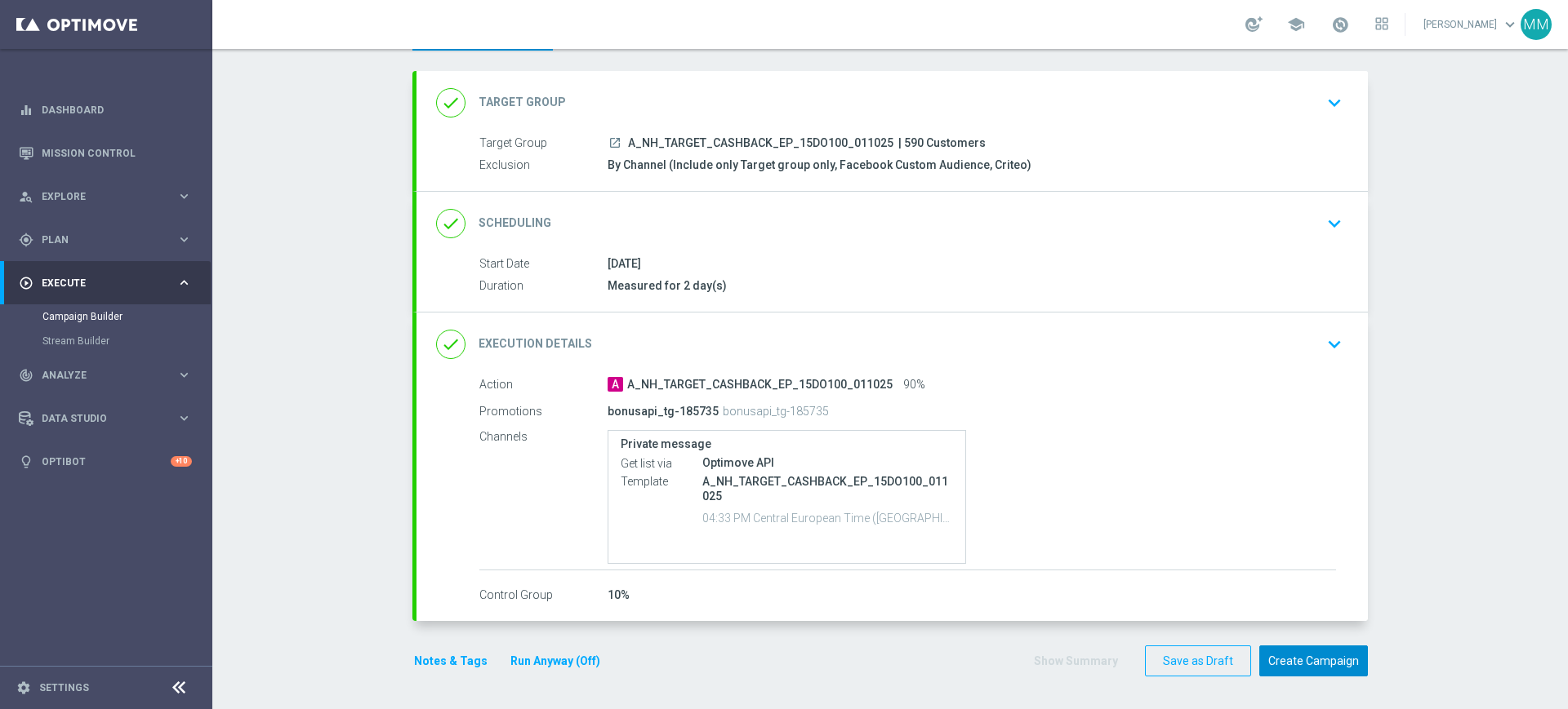
click at [1338, 660] on button "Create Campaign" at bounding box center [1313, 661] width 108 height 32
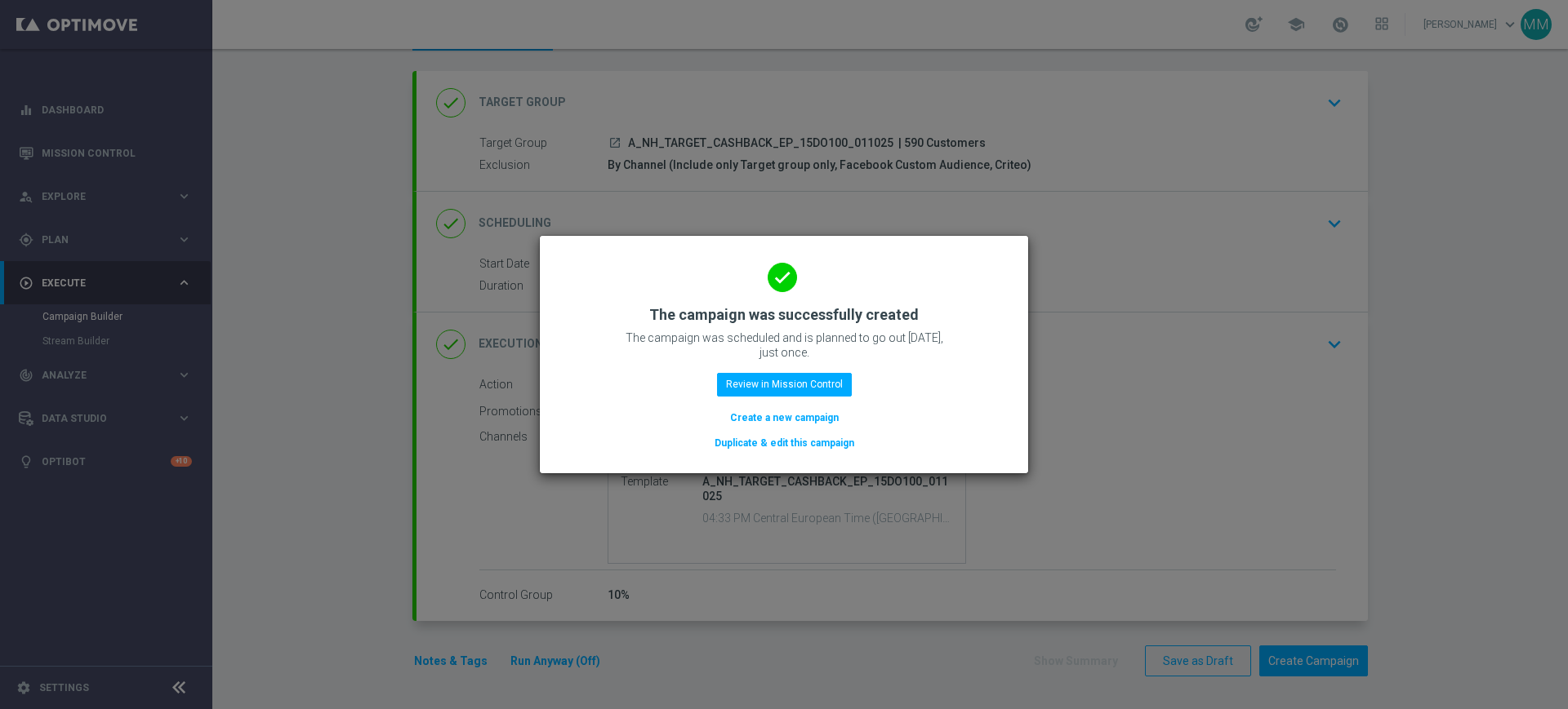
click at [768, 420] on button "Create a new campaign" at bounding box center [784, 418] width 112 height 18
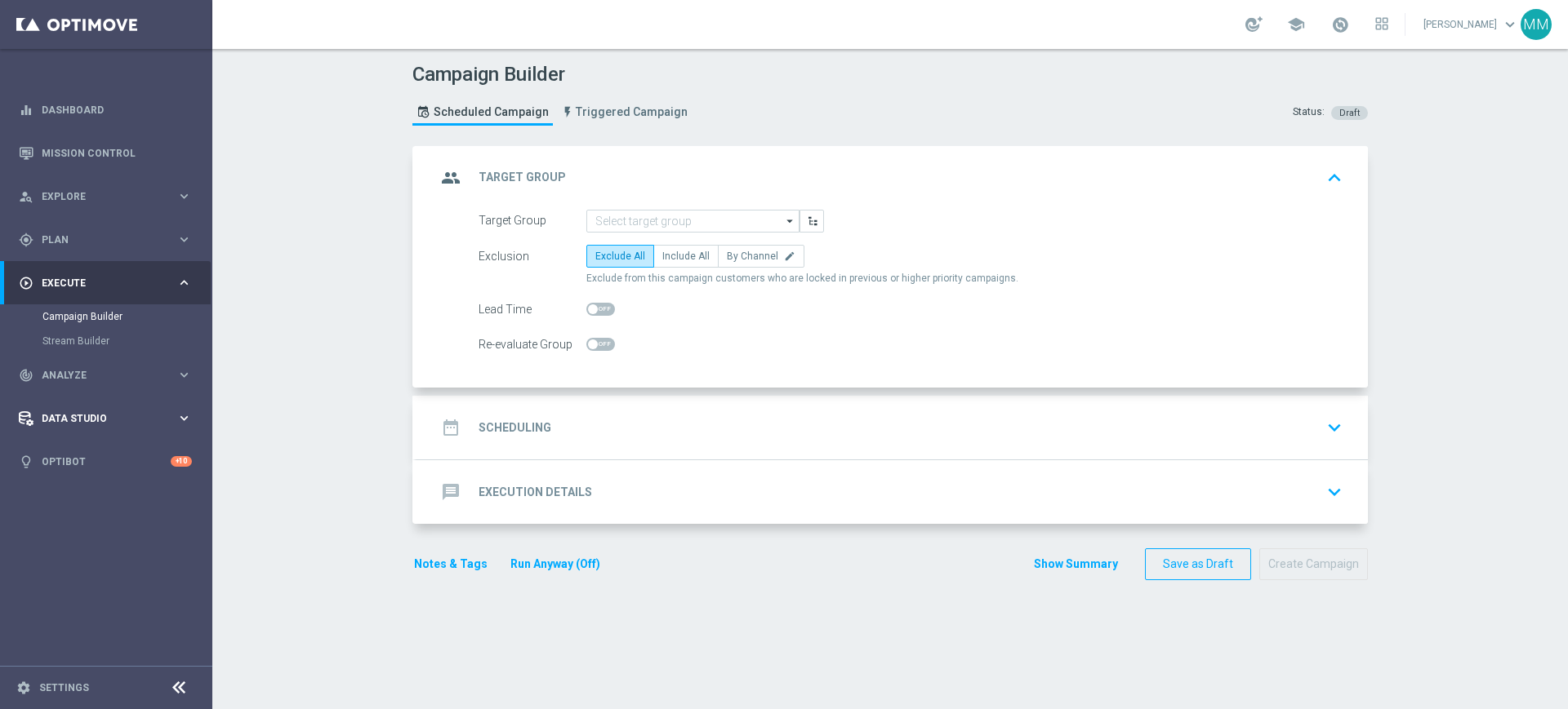
scroll to position [0, 0]
click at [632, 230] on input at bounding box center [693, 220] width 213 height 22
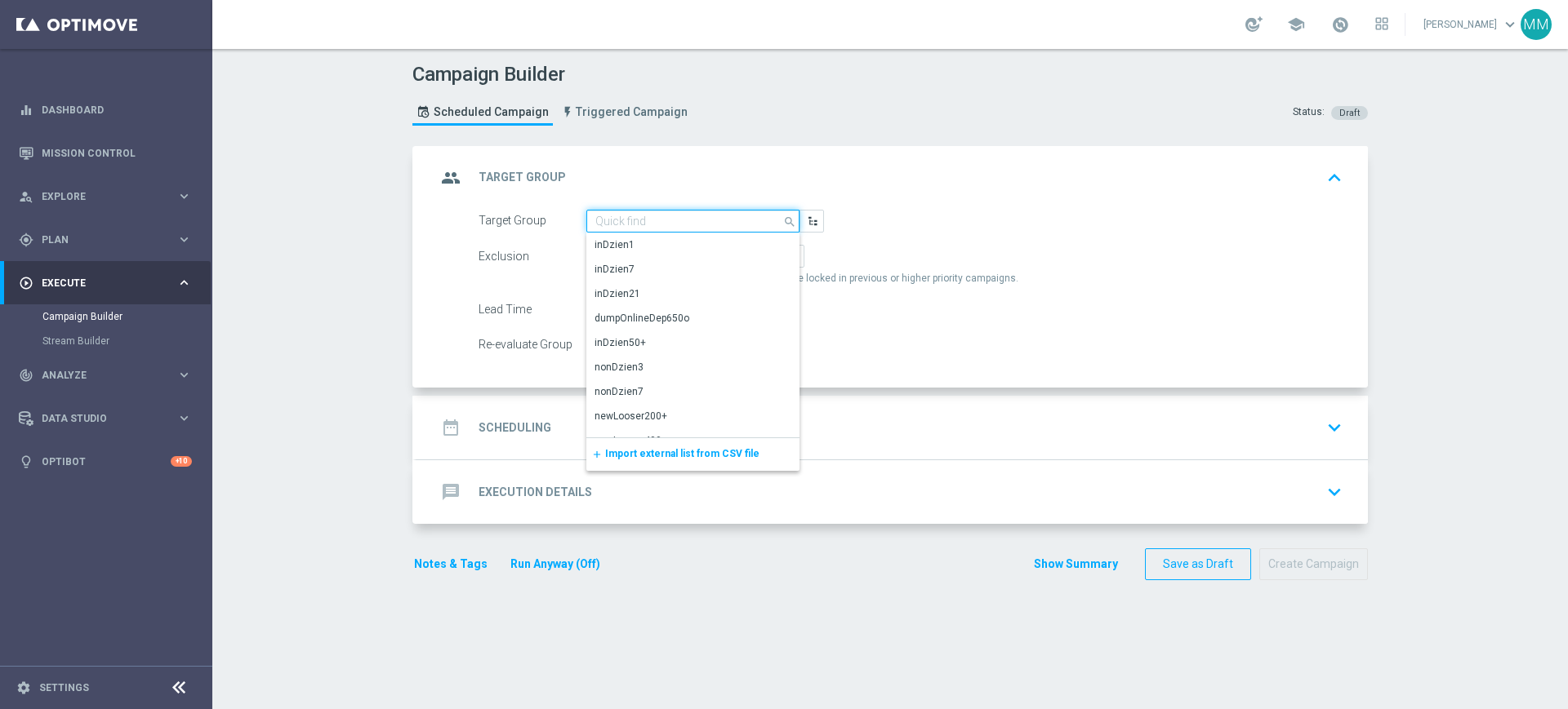
paste input "A_NL_TARGET_CASHBACK_EP_15DO100_011025"
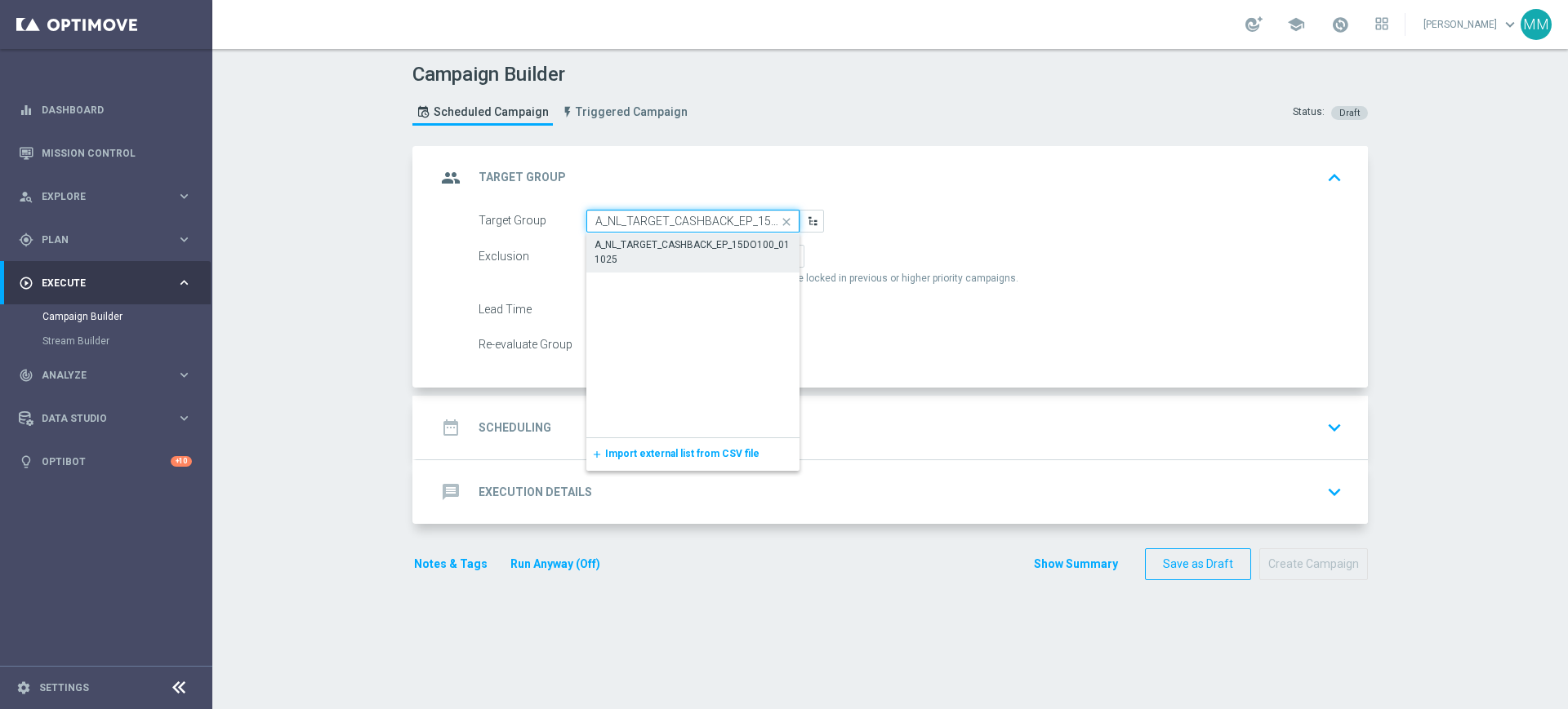
scroll to position [0, 62]
click at [627, 253] on div "A_NL_TARGET_CASHBACK_EP_15DO100_011025" at bounding box center [693, 252] width 197 height 29
type input "A_NL_TARGET_CASHBACK_EP_15DO100_011025"
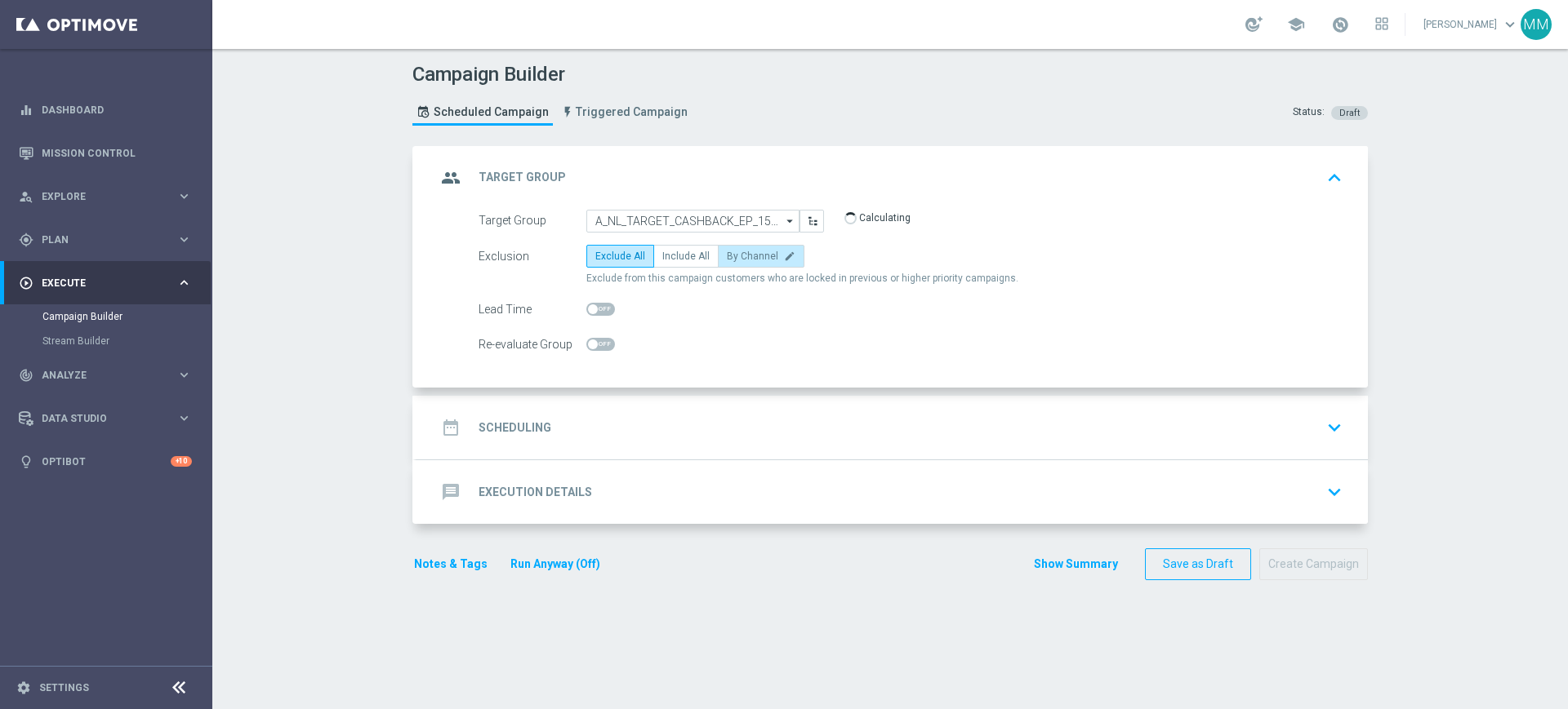
click at [783, 258] on label "By Channel edit" at bounding box center [761, 255] width 87 height 22
click at [738, 258] on input "By Channel edit" at bounding box center [732, 259] width 11 height 11
radio input "true"
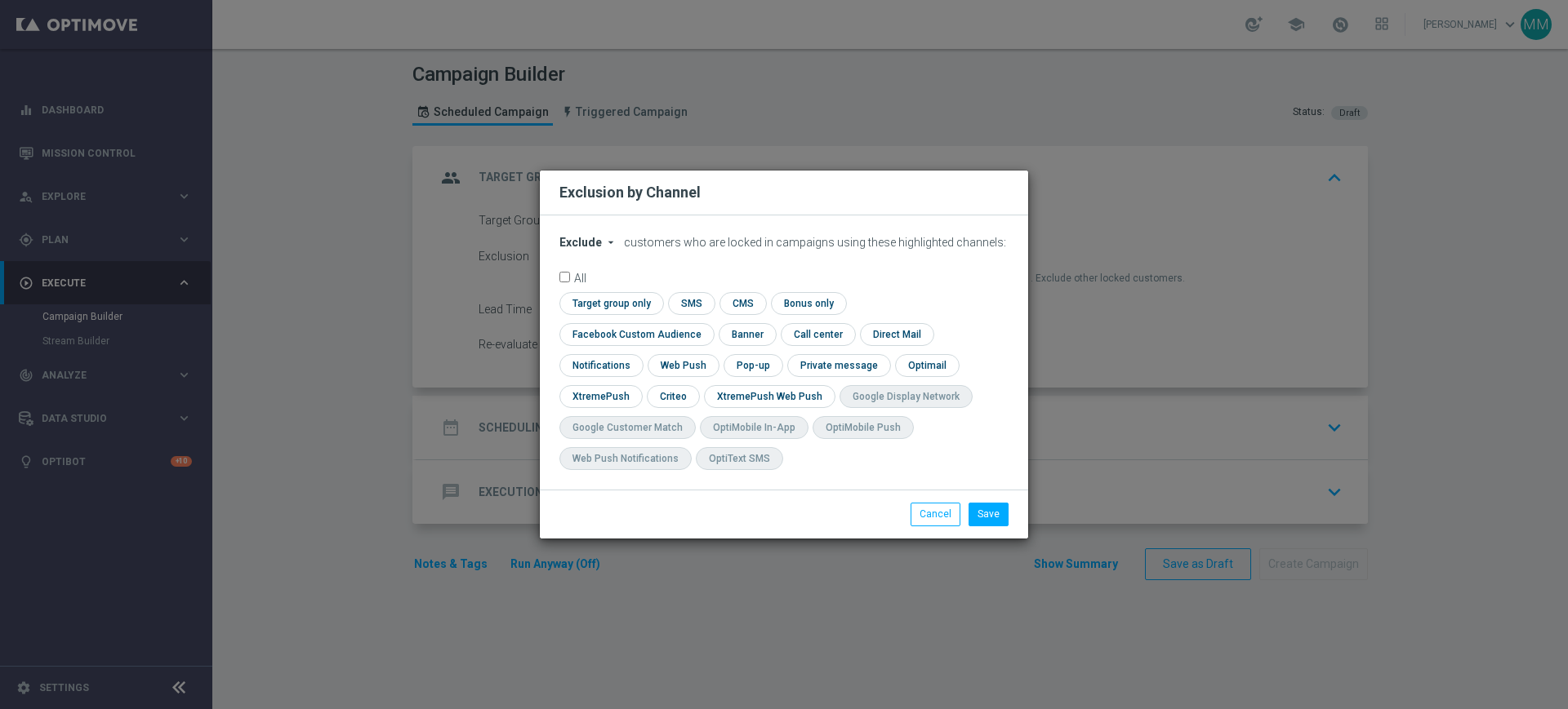
click at [582, 249] on span "Exclude" at bounding box center [581, 242] width 43 height 13
click at [610, 289] on div "Include" at bounding box center [591, 280] width 60 height 19
click at [614, 309] on input "checkbox" at bounding box center [609, 303] width 99 height 22
checkbox input "true"
click at [638, 336] on input "checkbox" at bounding box center [633, 334] width 148 height 22
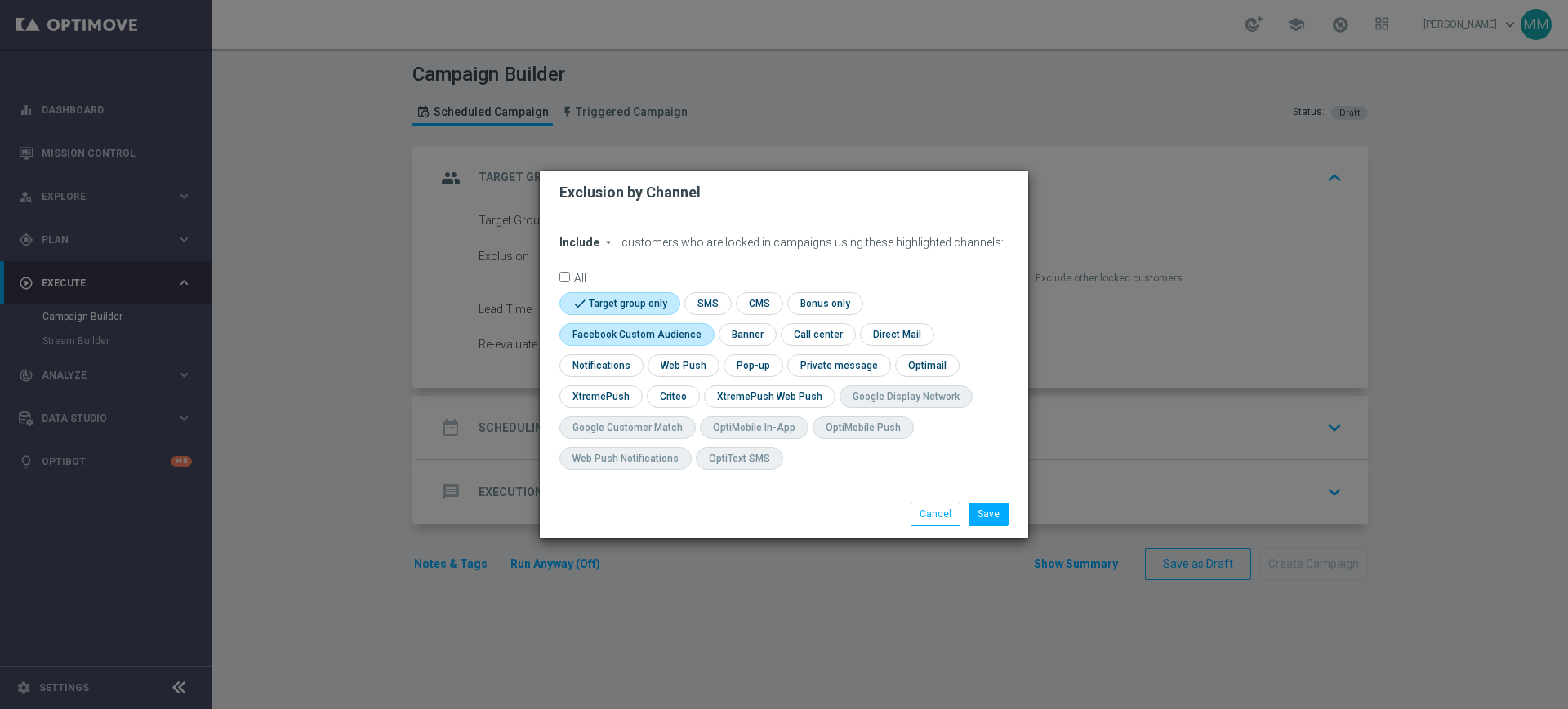
checkbox input "true"
click at [672, 392] on input "checkbox" at bounding box center [672, 396] width 51 height 22
checkbox input "true"
click at [1006, 512] on button "Save" at bounding box center [988, 513] width 40 height 22
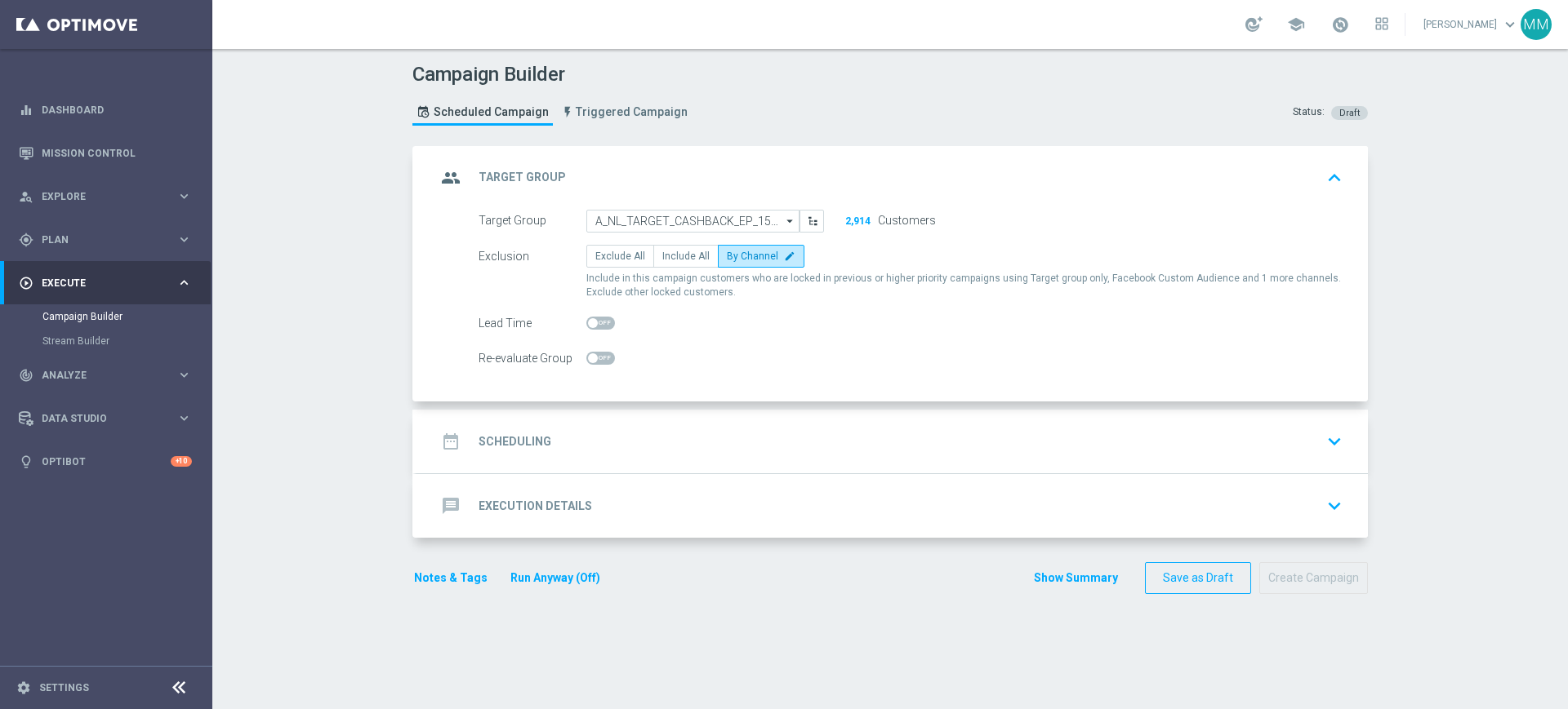
click at [614, 429] on div "date_range Scheduling keyboard_arrow_down" at bounding box center [892, 441] width 912 height 31
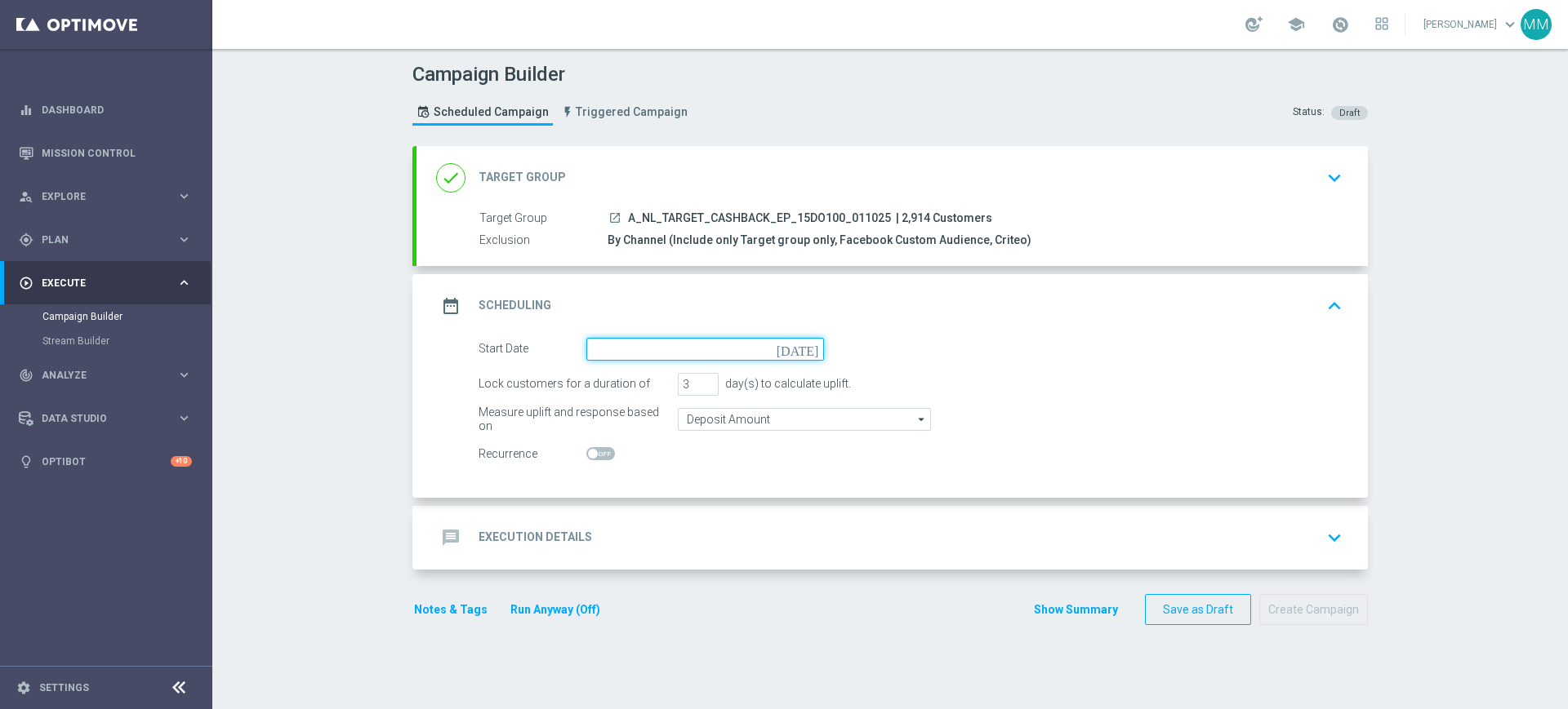
click at [669, 354] on input at bounding box center [706, 349] width 238 height 22
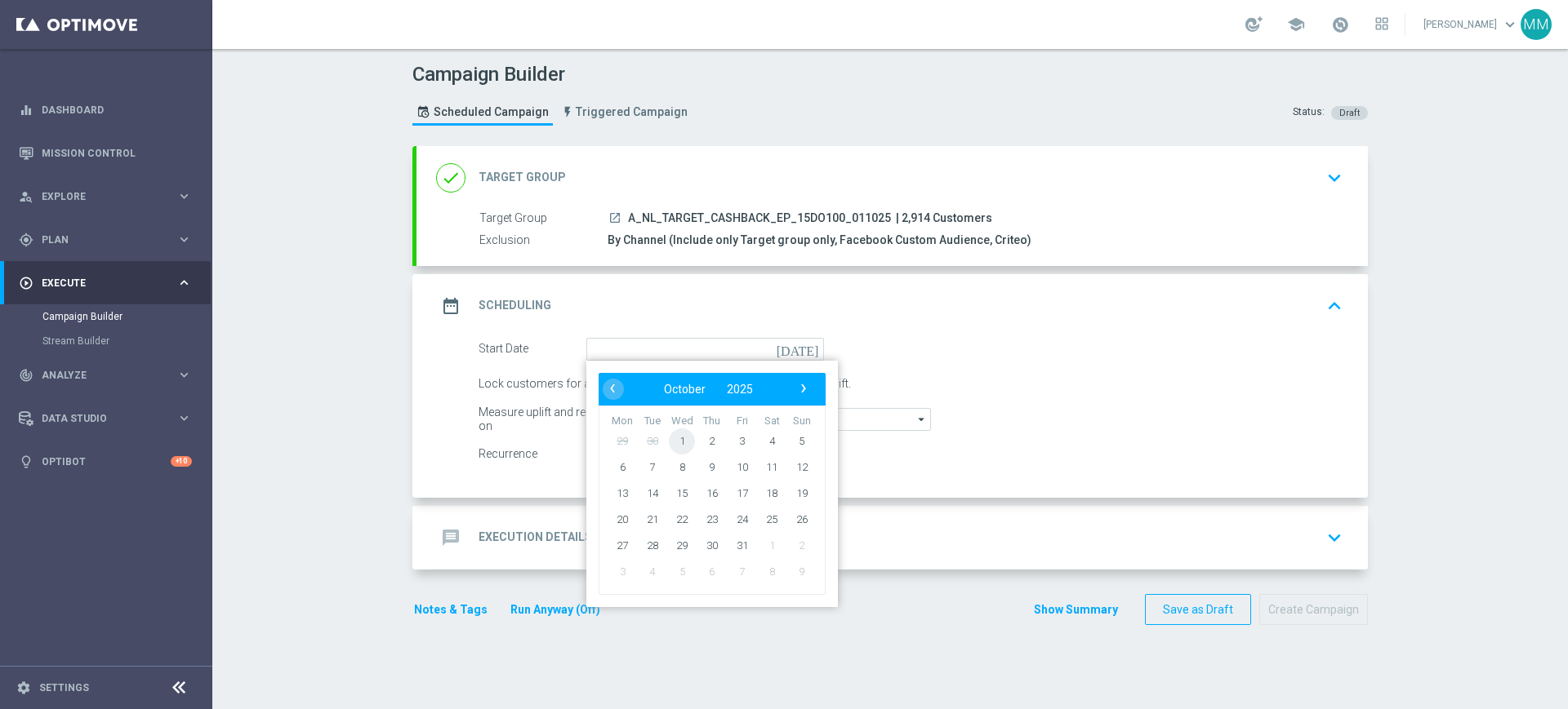
click at [670, 437] on span "1" at bounding box center [681, 440] width 26 height 26
type input "[DATE]"
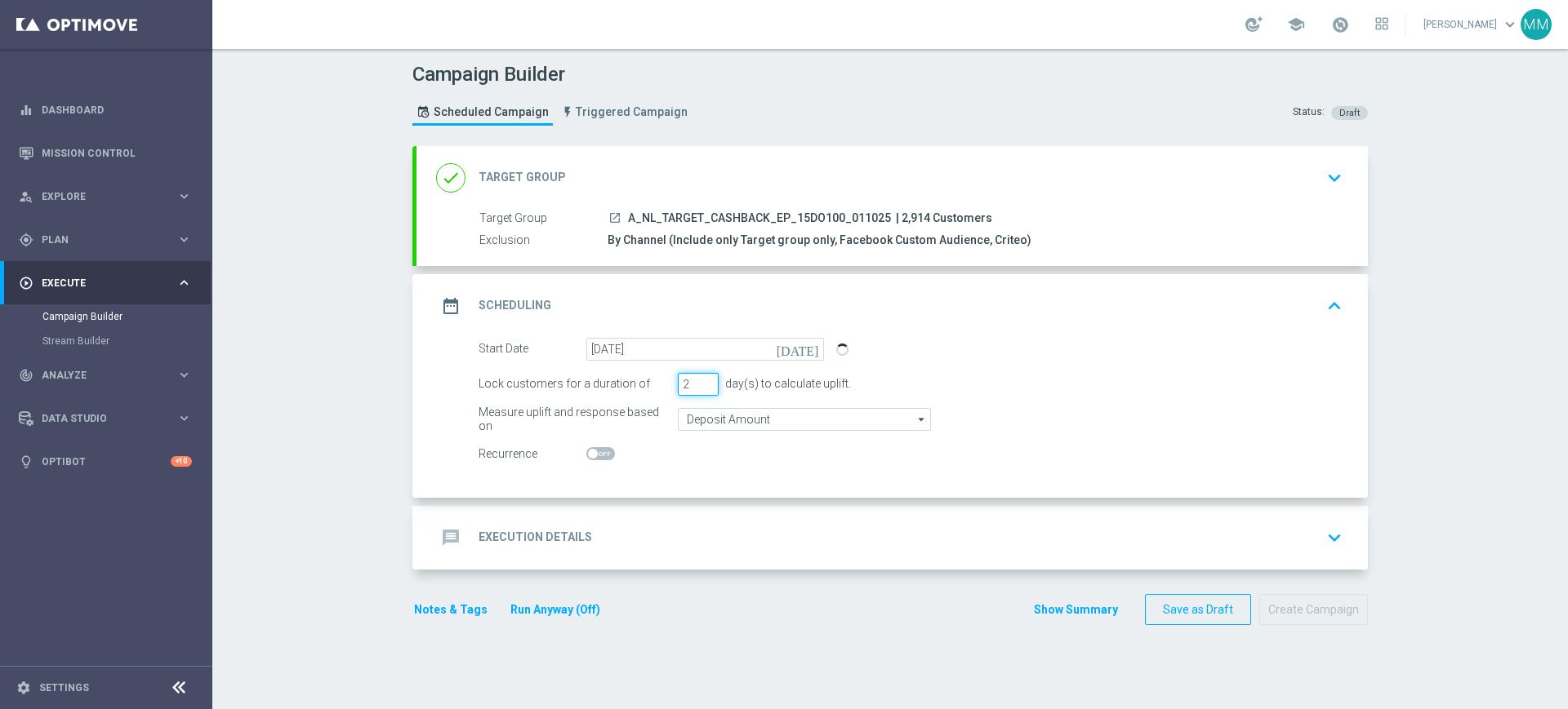
type input "2"
click at [699, 388] on input "2" at bounding box center [698, 384] width 41 height 22
click at [682, 508] on div "message Execution Details keyboard_arrow_down" at bounding box center [892, 538] width 951 height 63
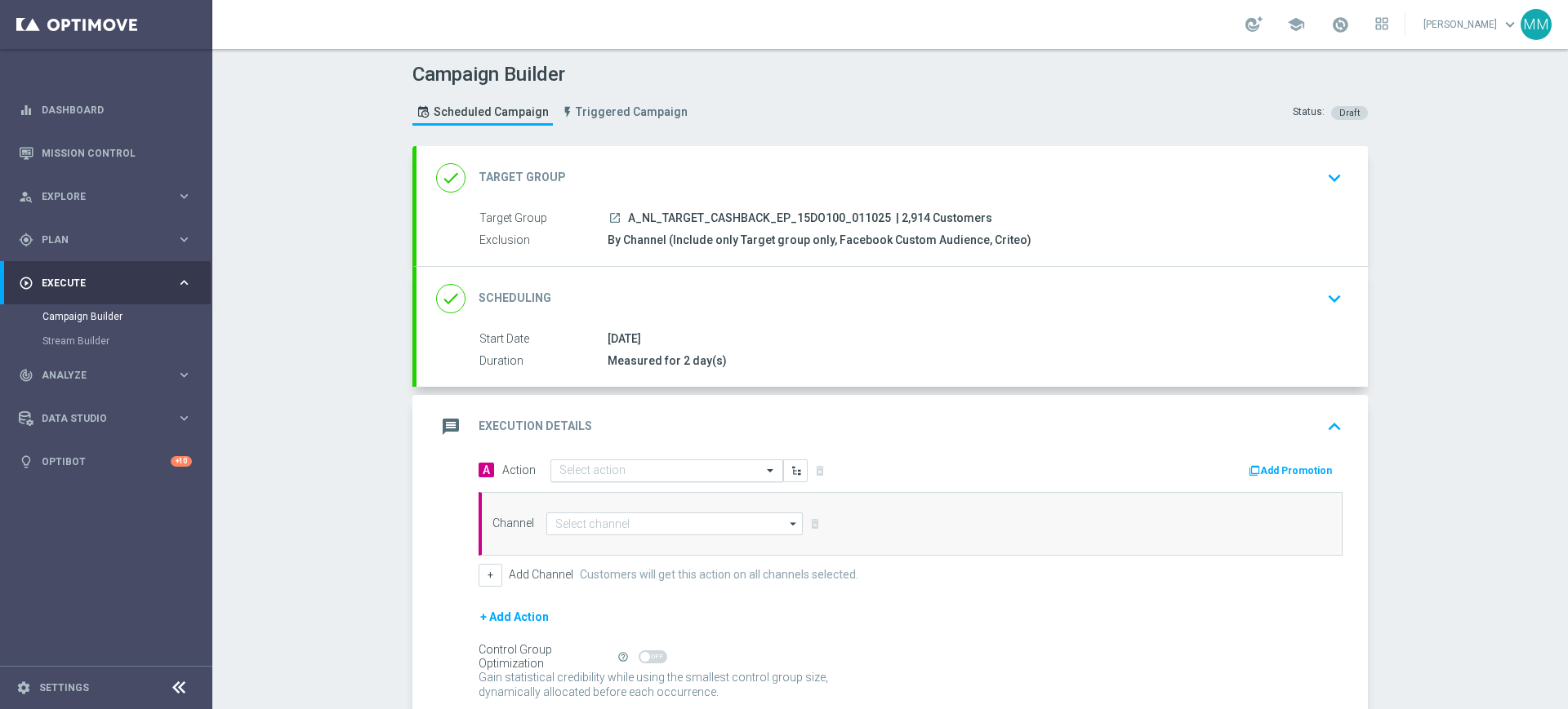
click at [657, 467] on input "text" at bounding box center [650, 471] width 182 height 14
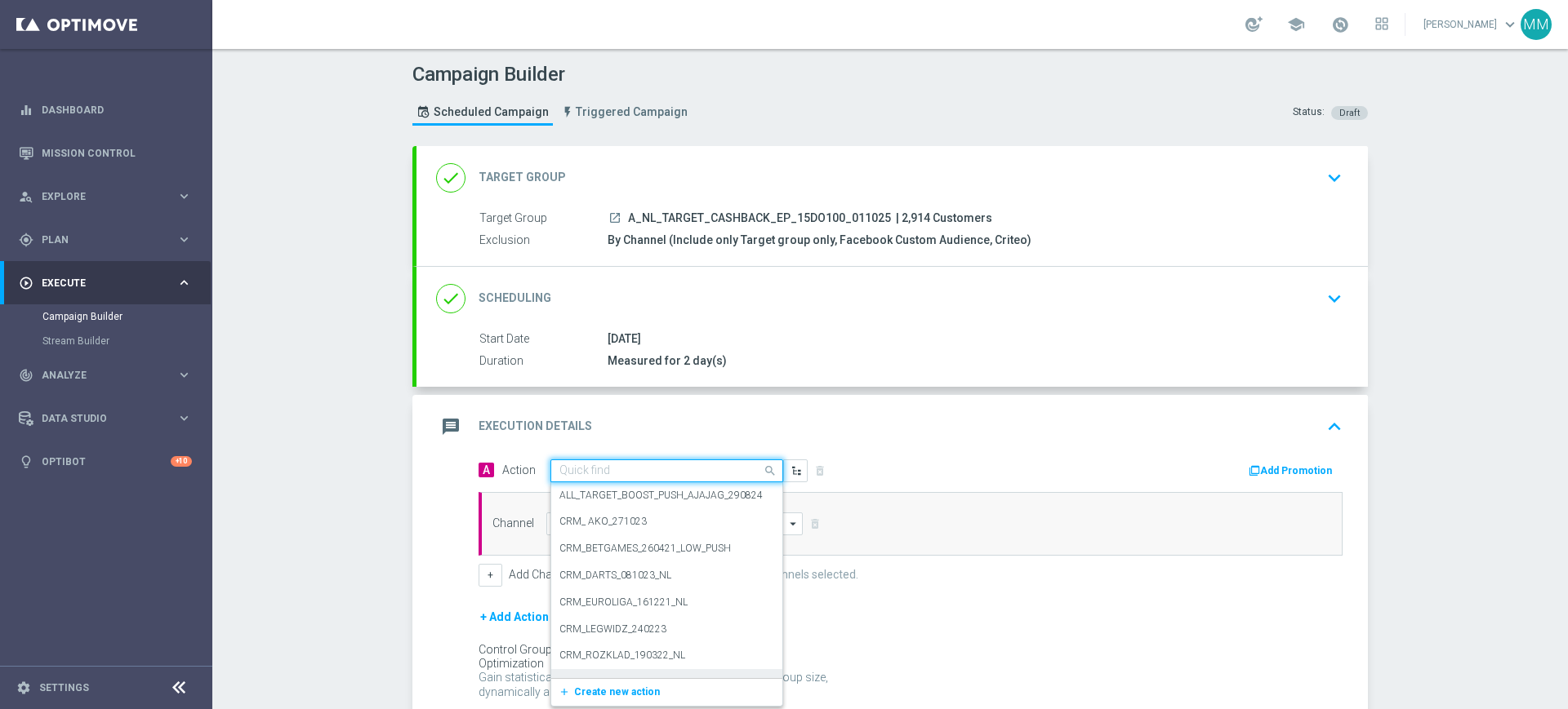
click at [620, 703] on div "add_new Create new action" at bounding box center [667, 691] width 231 height 27
click at [618, 694] on span "Create new action" at bounding box center [617, 692] width 86 height 12
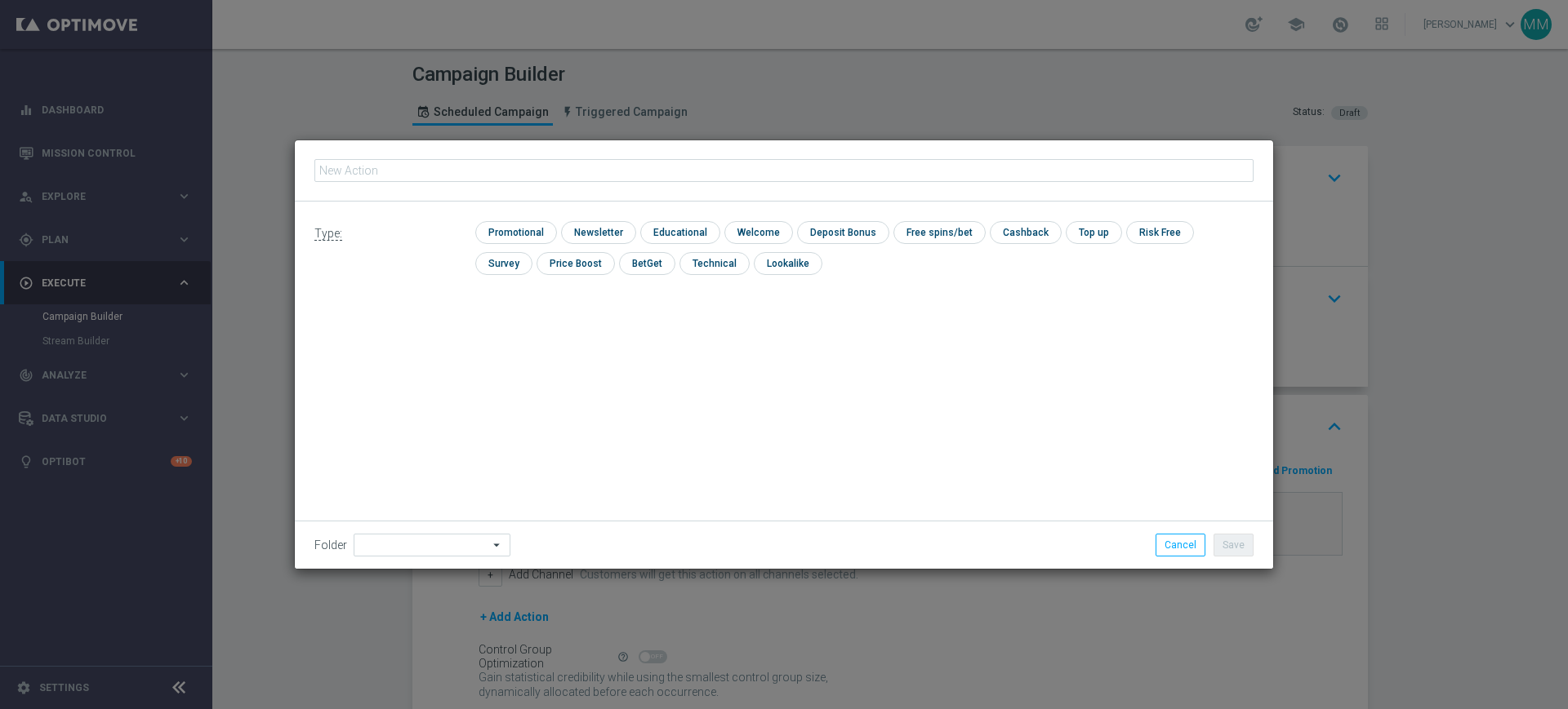
type input "A_NL_TARGET_CASHBACK_EP_15DO100_011025"
click at [526, 234] on input "checkbox" at bounding box center [515, 232] width 78 height 22
checkbox input "true"
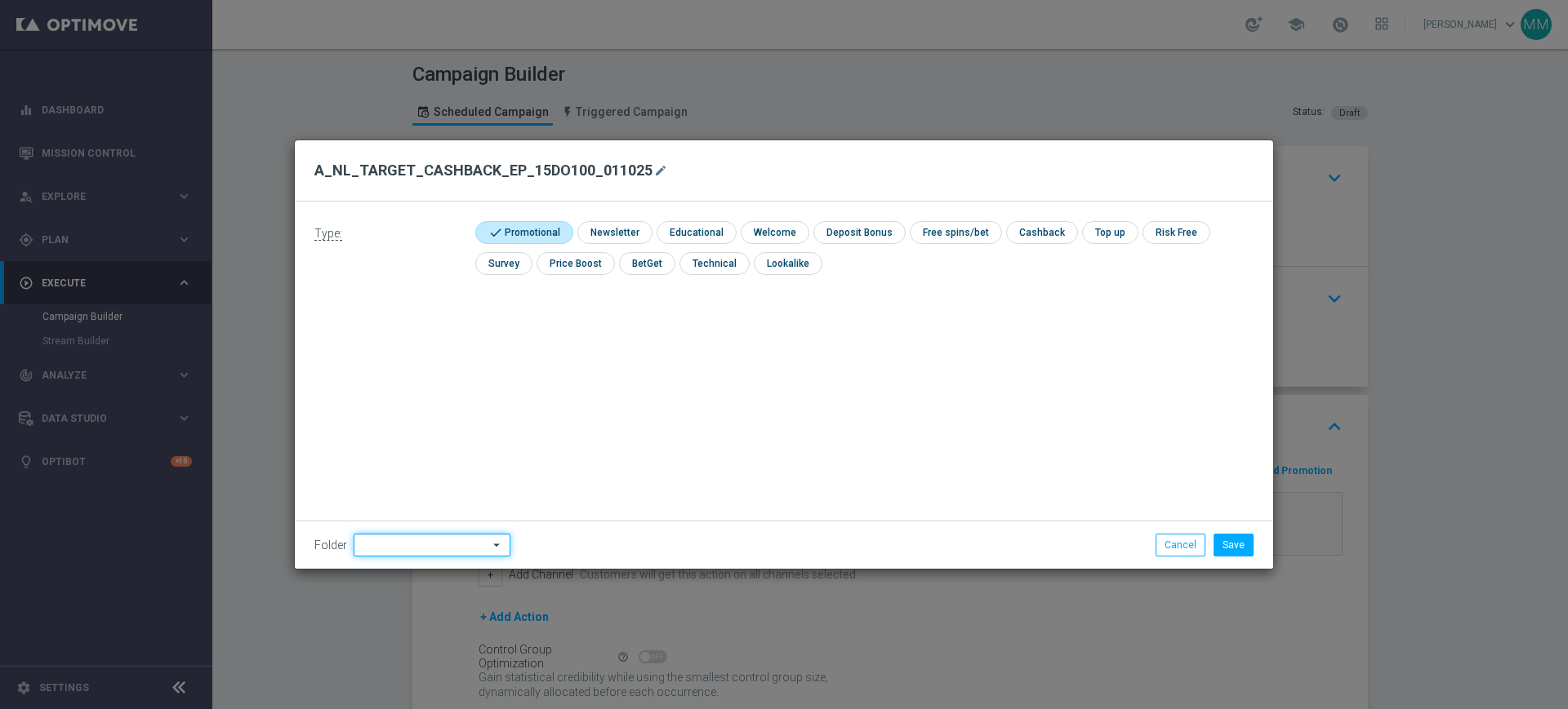
click at [437, 540] on input at bounding box center [432, 544] width 157 height 22
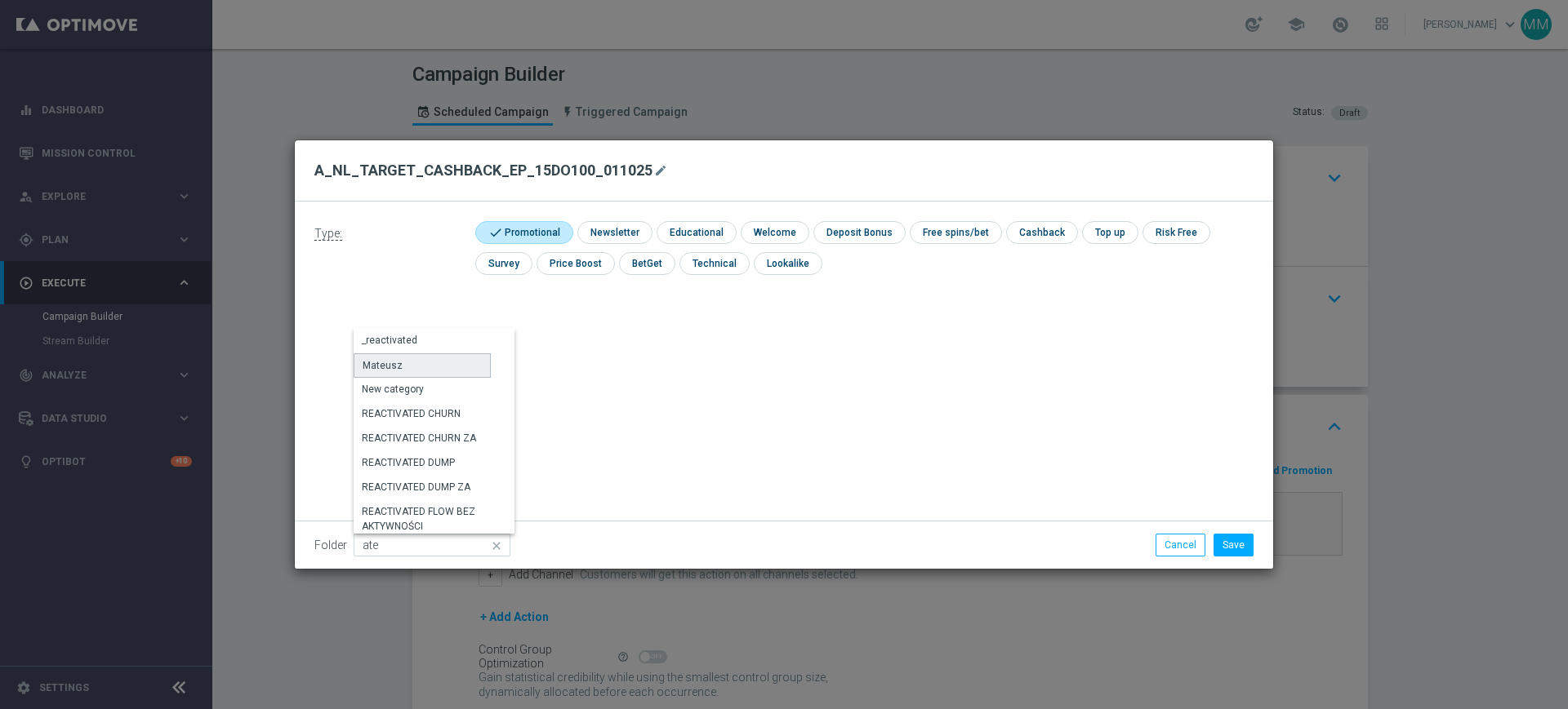
click at [441, 357] on div "Mateusz" at bounding box center [422, 365] width 137 height 24
type input "Mateusz"
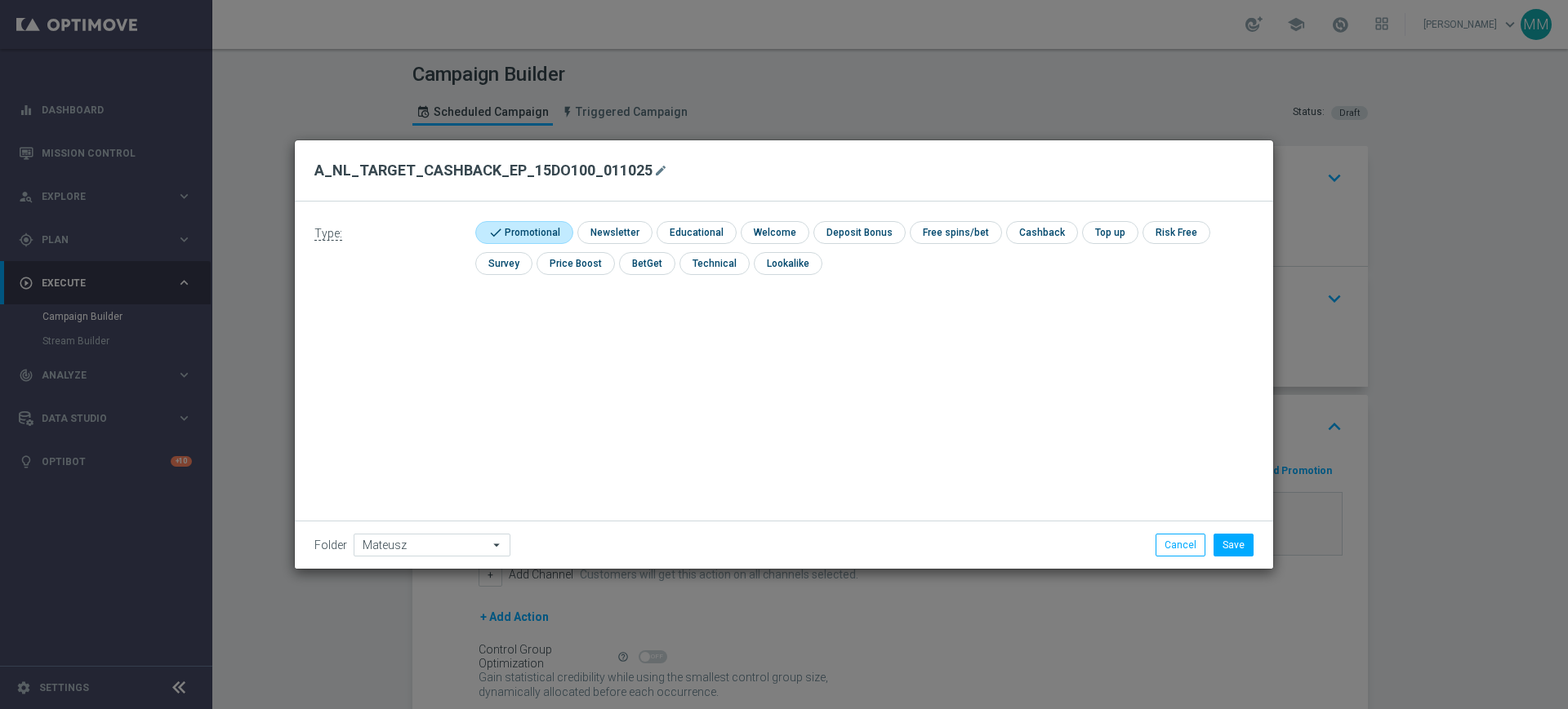
click at [1243, 532] on div "Folder Mateusz Mateusz arrow_drop_down Show Selected 0 of 479 !ARCHIVE" at bounding box center [784, 544] width 978 height 48
click at [1241, 538] on button "Save" at bounding box center [1233, 544] width 40 height 22
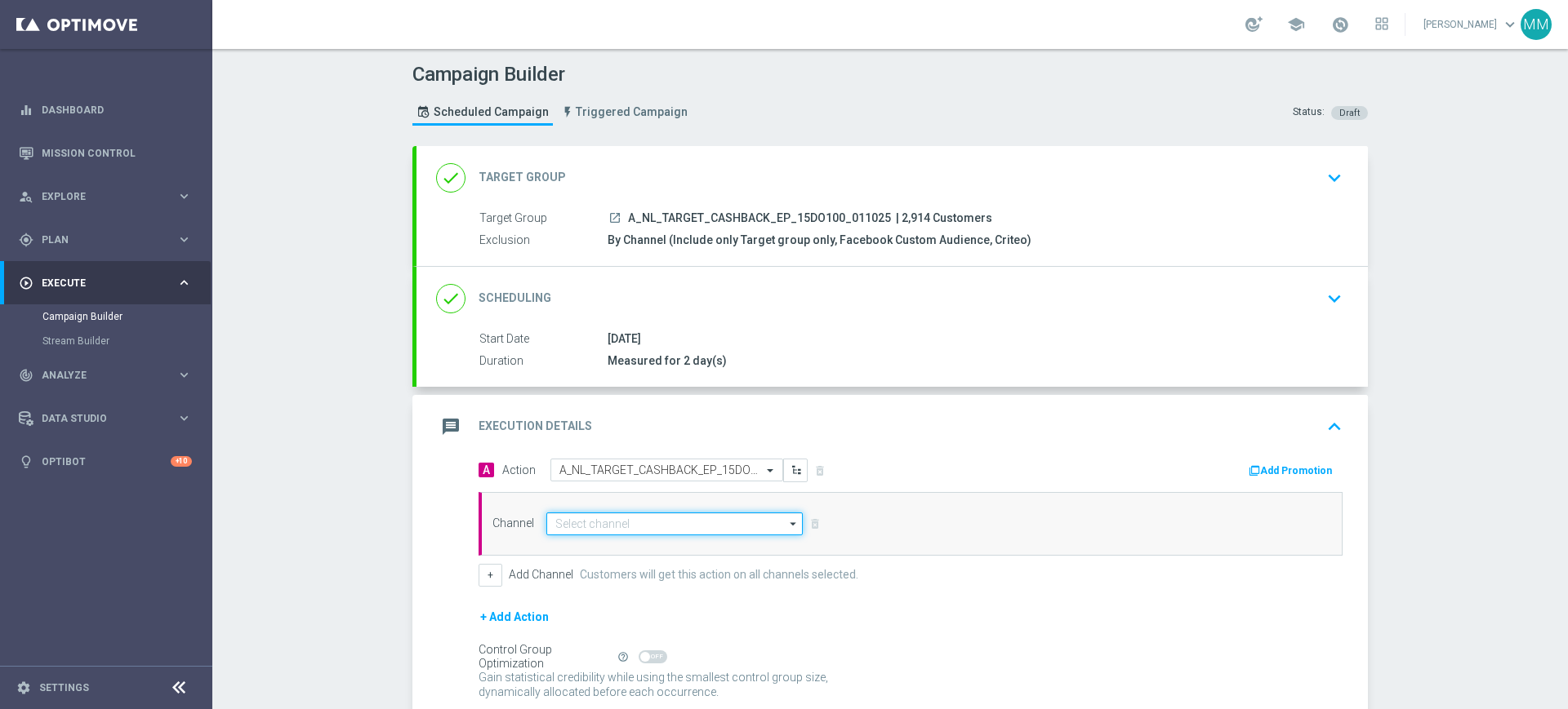
click at [582, 516] on input at bounding box center [674, 523] width 256 height 22
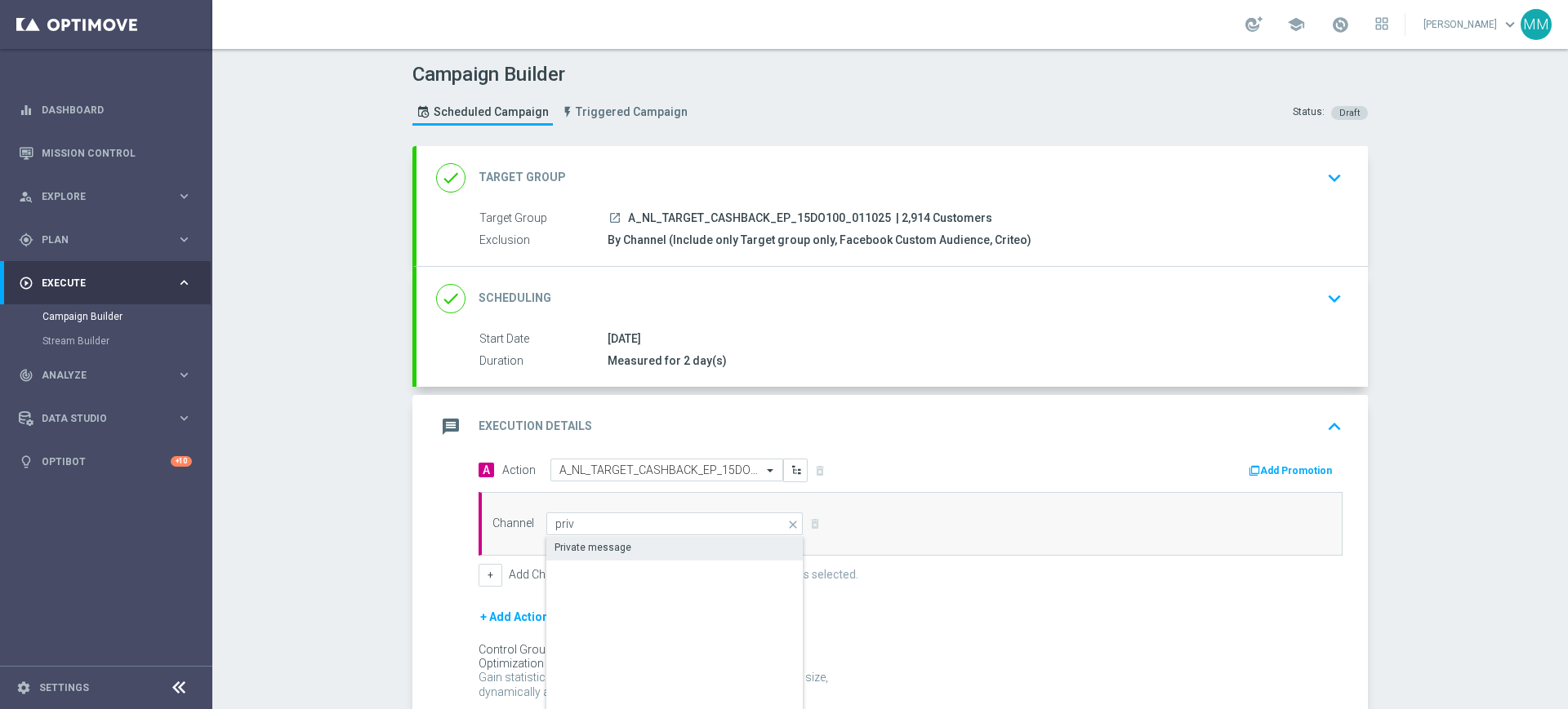
click at [563, 545] on div "Private message" at bounding box center [593, 547] width 77 height 15
type input "Private message"
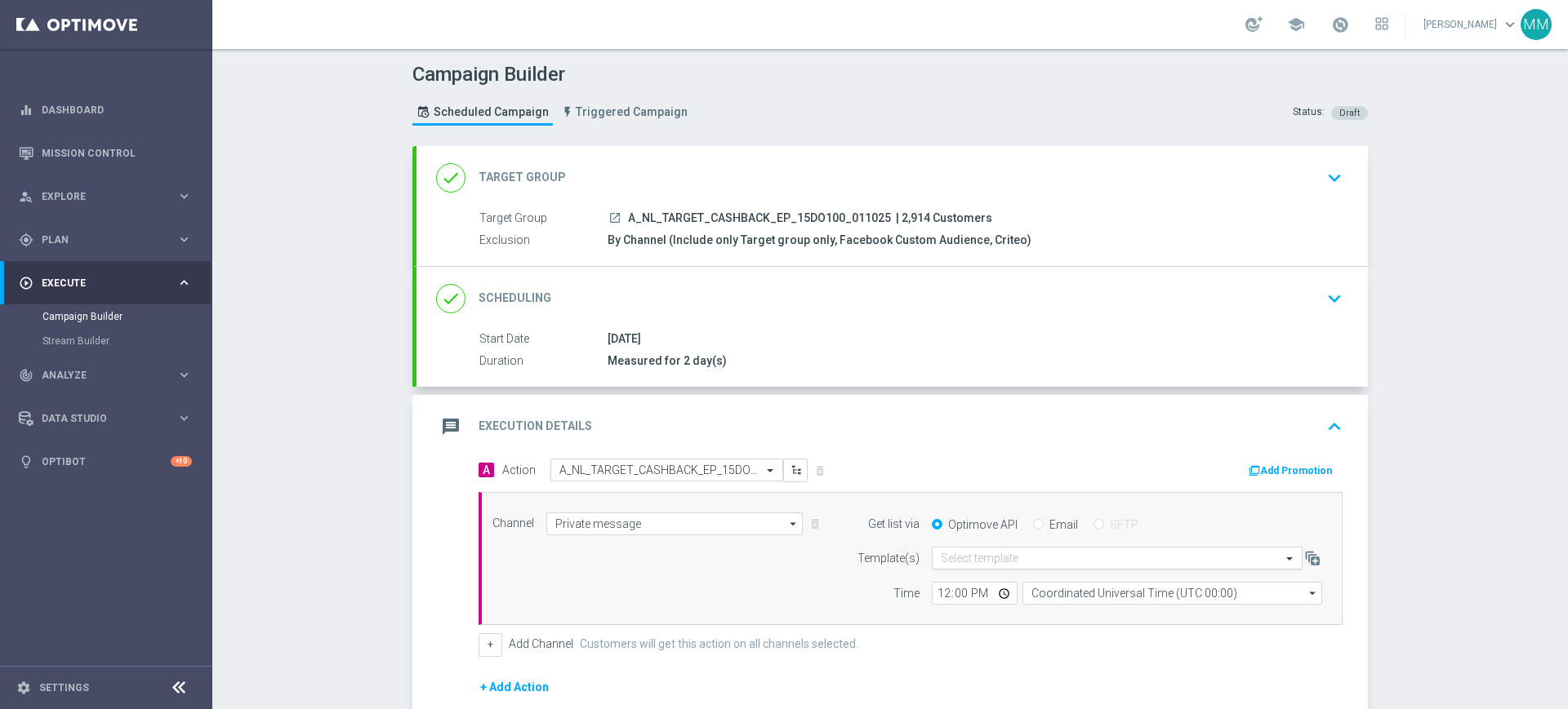
click at [1031, 557] on input "text" at bounding box center [1100, 558] width 320 height 14
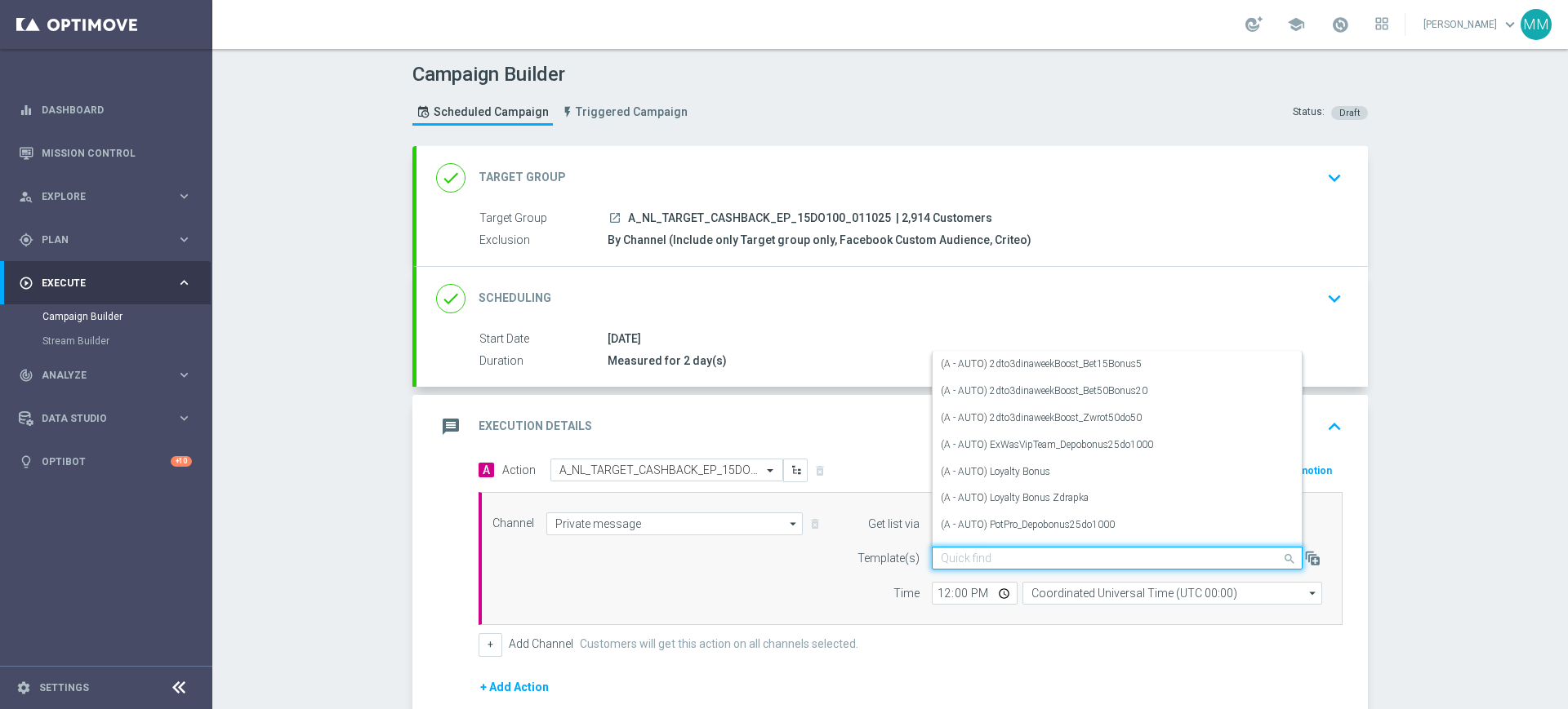
paste input "A_NL_TARGET_CASHBACK_EP_15DO100_011025"
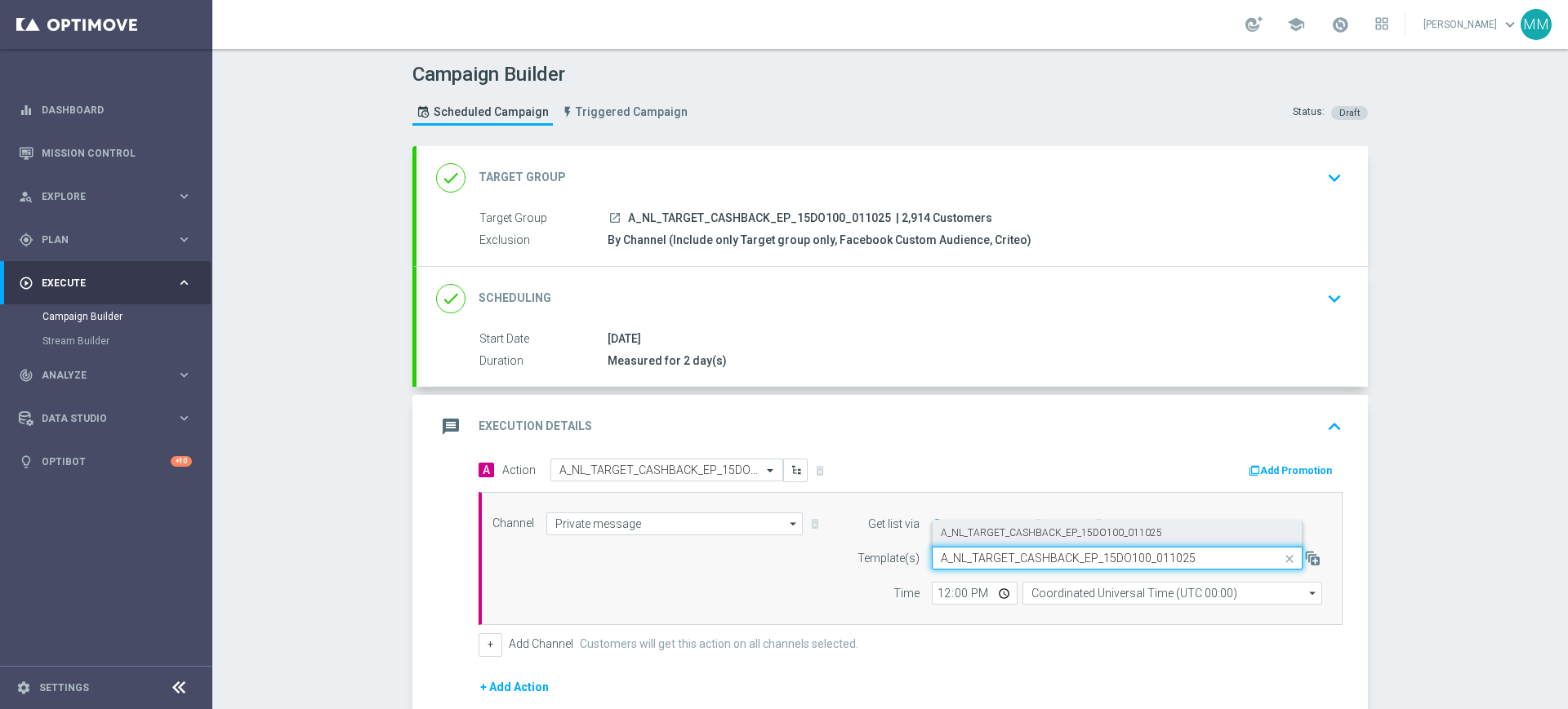
click at [1000, 538] on label "A_NL_TARGET_CASHBACK_EP_15DO100_011025" at bounding box center [1051, 533] width 221 height 14
type input "A_NL_TARGET_CASHBACK_EP_15DO100_011025"
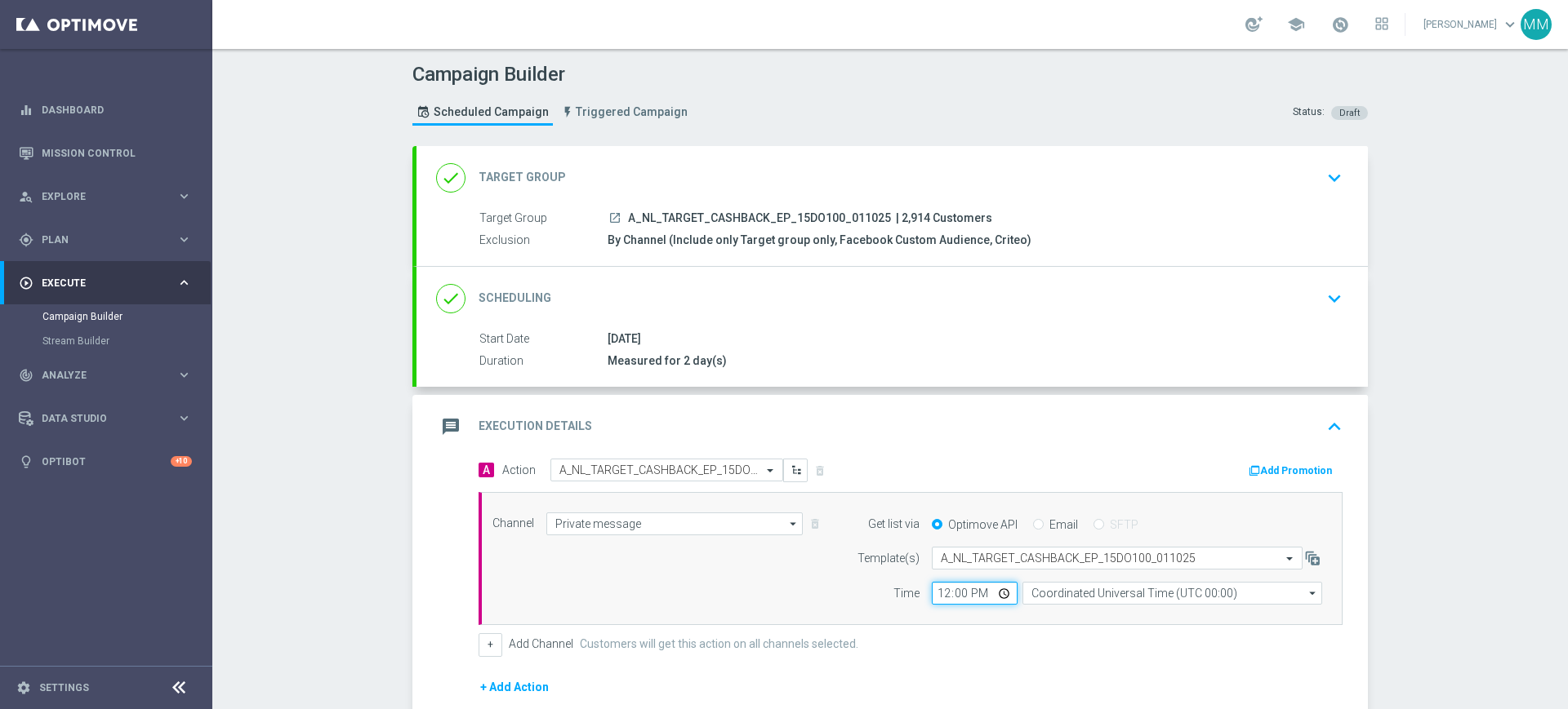
click at [936, 593] on input "12:00" at bounding box center [975, 592] width 86 height 22
type input "16:33"
click at [1059, 595] on input "Coordinated Universal Time (UTC 00:00)" at bounding box center [1172, 592] width 300 height 22
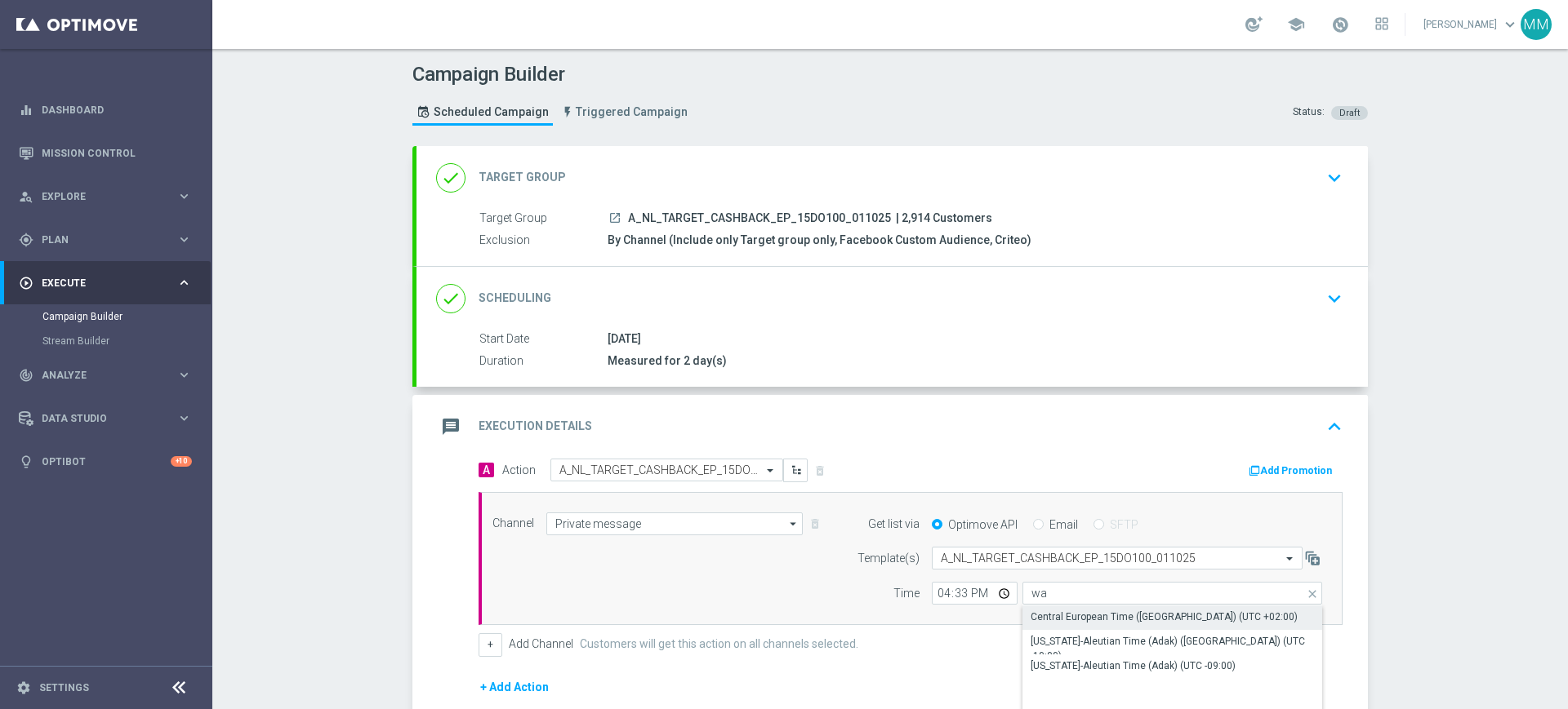
click at [1050, 613] on div "Central European Time ([GEOGRAPHIC_DATA]) (UTC +02:00)" at bounding box center [1164, 616] width 267 height 15
type input "Central European Time ([GEOGRAPHIC_DATA]) (UTC +02:00)"
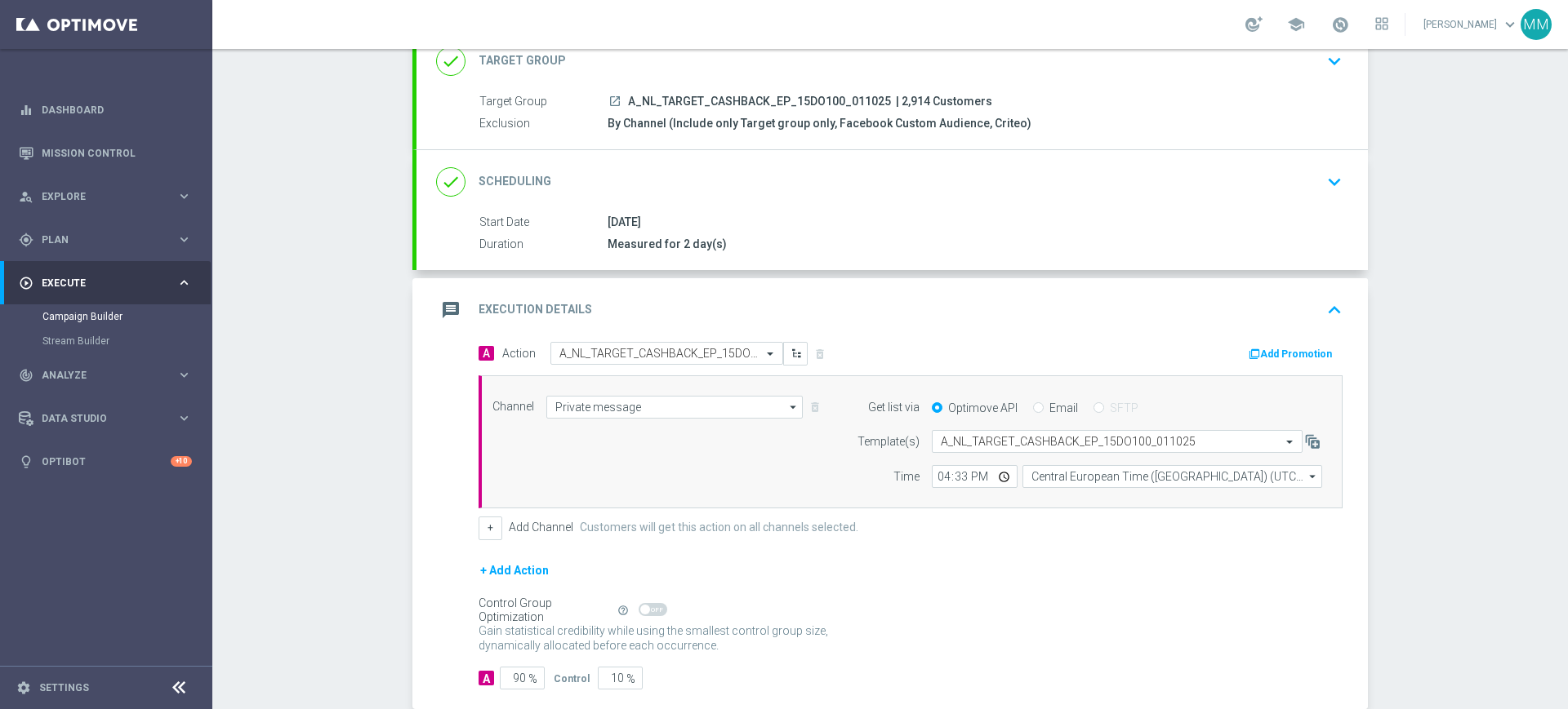
scroll to position [205, 0]
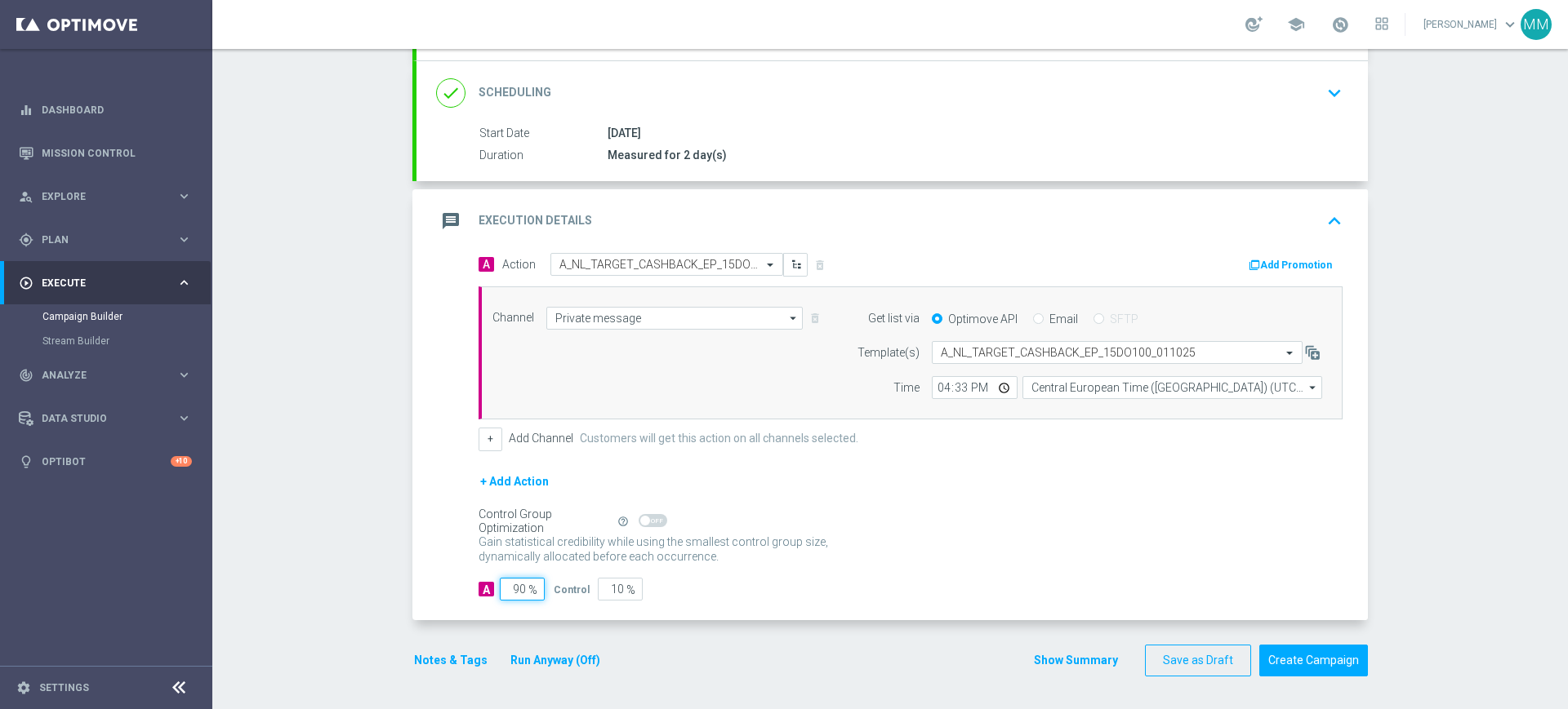
drag, startPoint x: 504, startPoint y: 593, endPoint x: 577, endPoint y: 587, distance: 73.2
click at [576, 587] on div "A 90 % Control 10 %" at bounding box center [910, 588] width 864 height 22
type input "9"
type input "91"
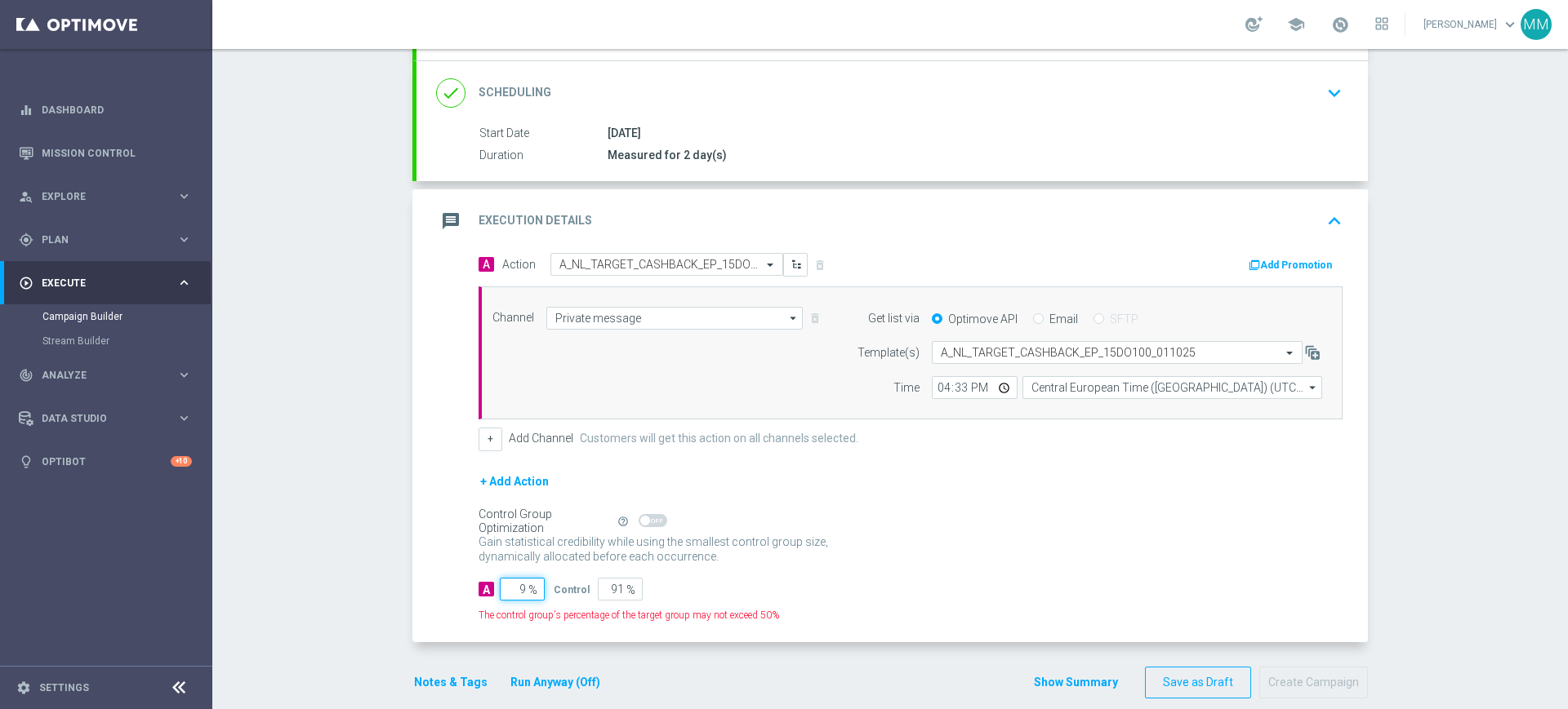
type input "90"
type input "10"
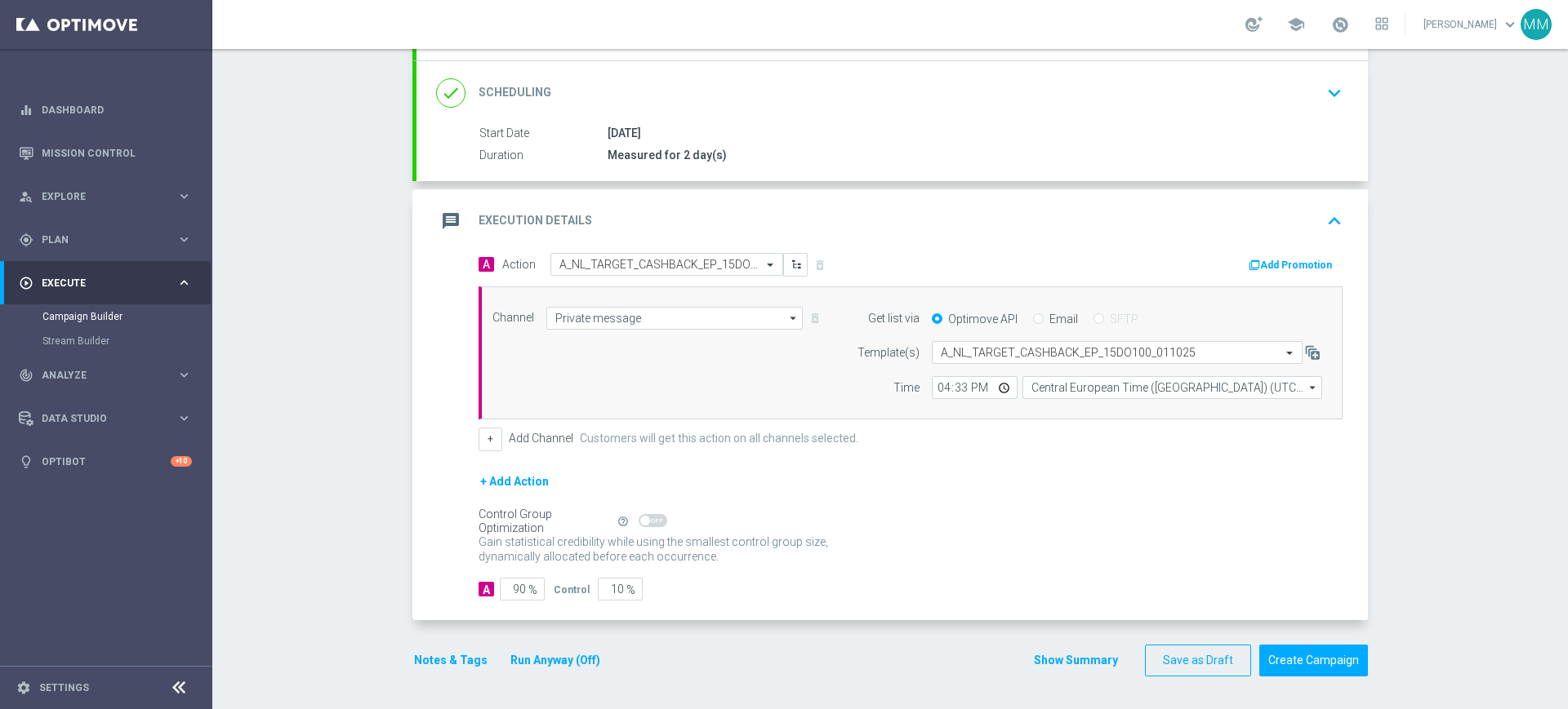
click at [460, 657] on button "Notes & Tags" at bounding box center [450, 660] width 77 height 20
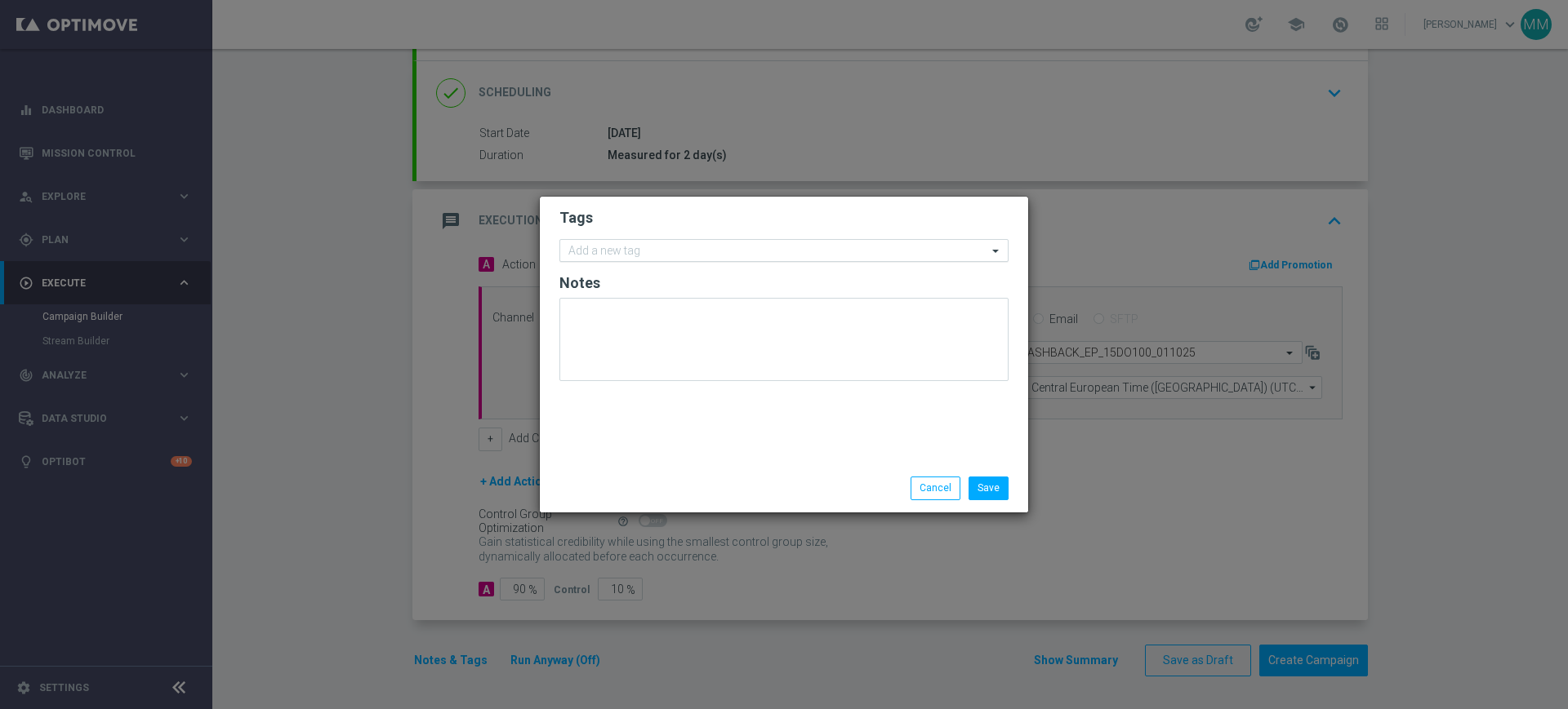
click at [642, 249] on input "text" at bounding box center [778, 251] width 419 height 14
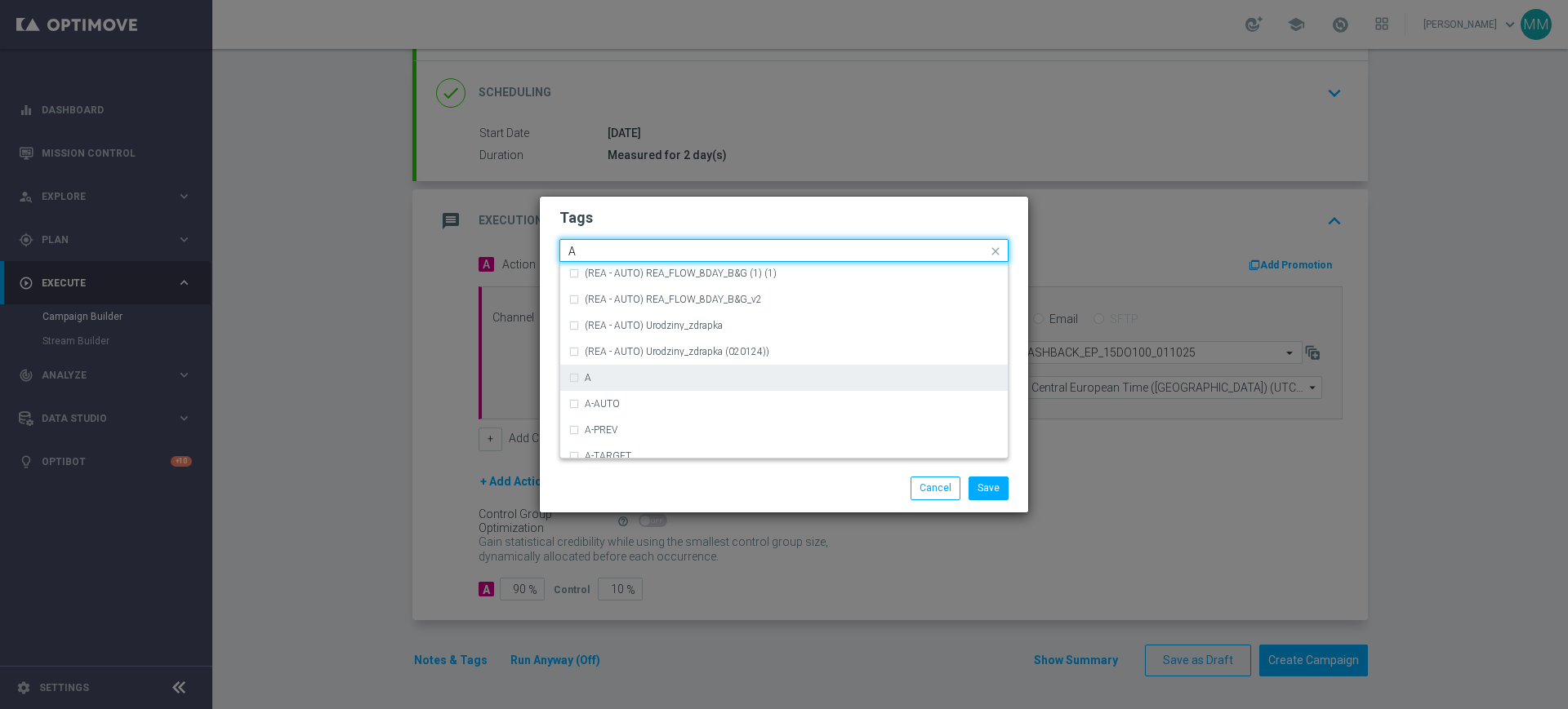
scroll to position [1938, 0]
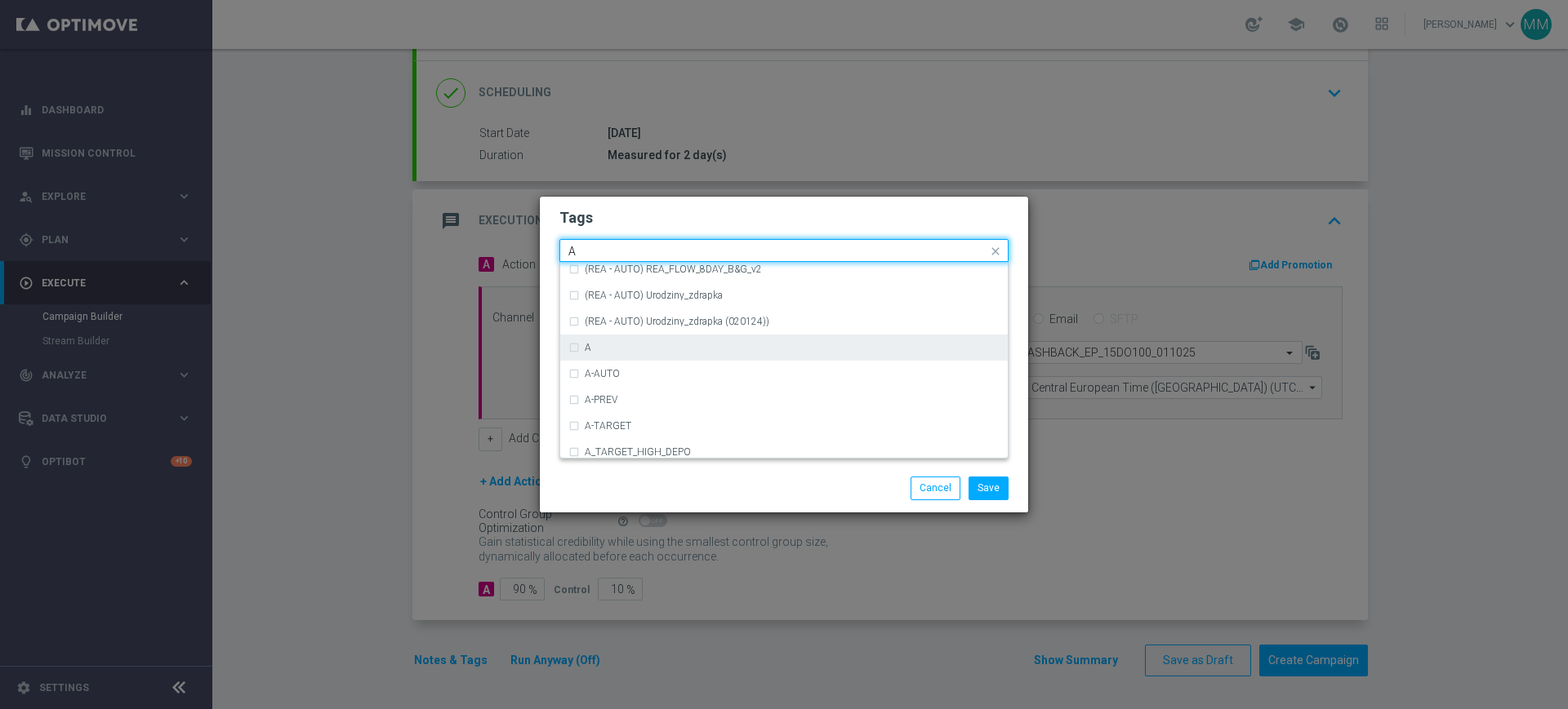
click at [616, 346] on div "A" at bounding box center [792, 348] width 415 height 10
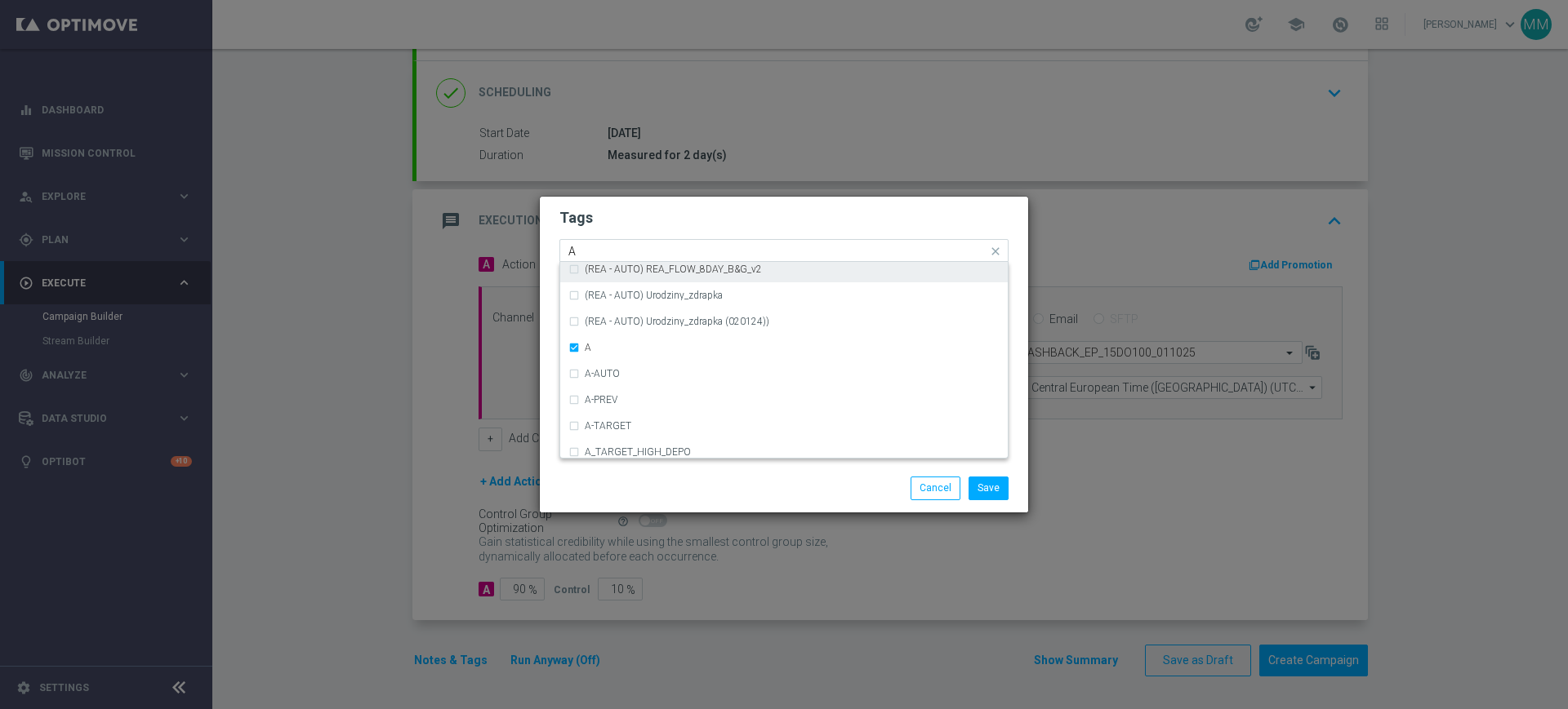
click at [616, 249] on input "A" at bounding box center [778, 251] width 419 height 14
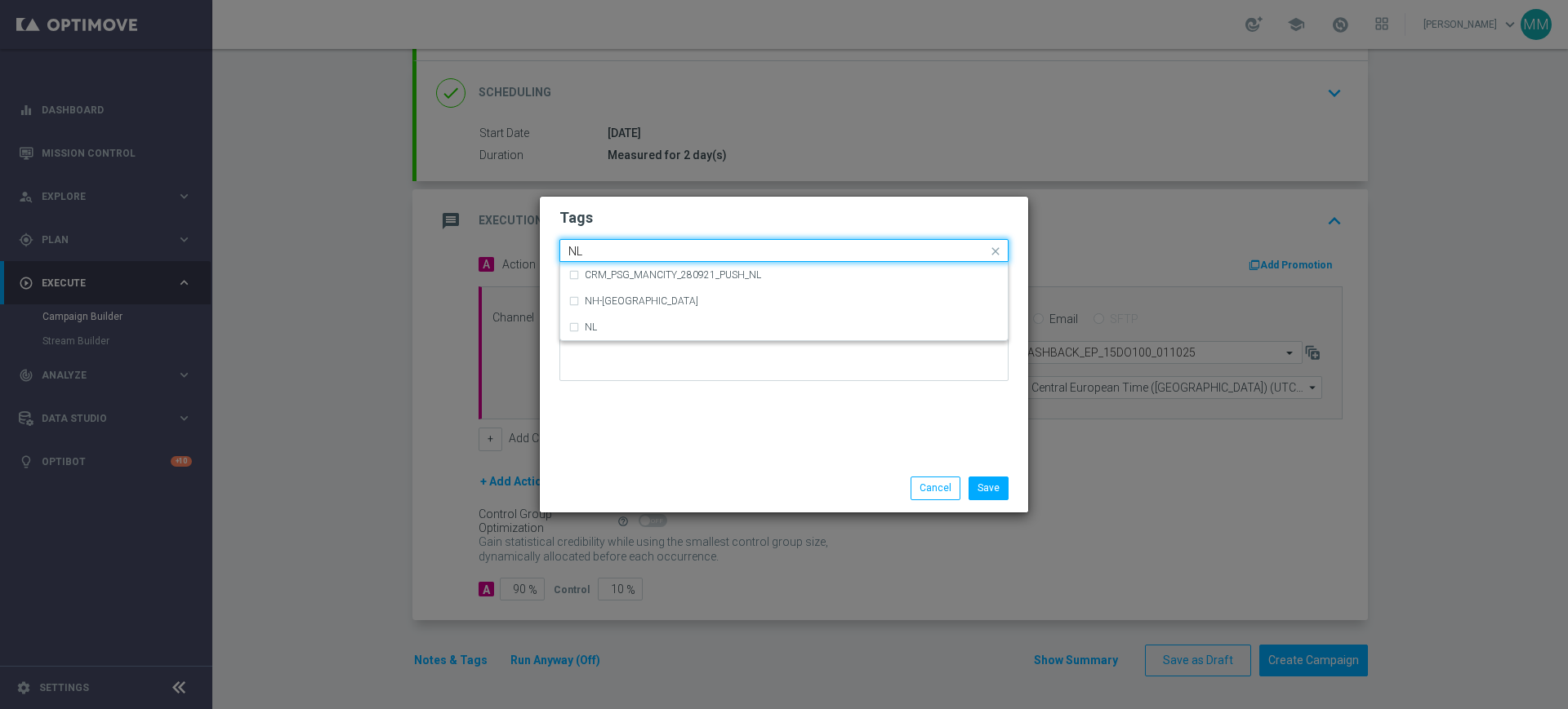
scroll to position [0, 0]
click at [601, 322] on div "NL" at bounding box center [792, 327] width 415 height 10
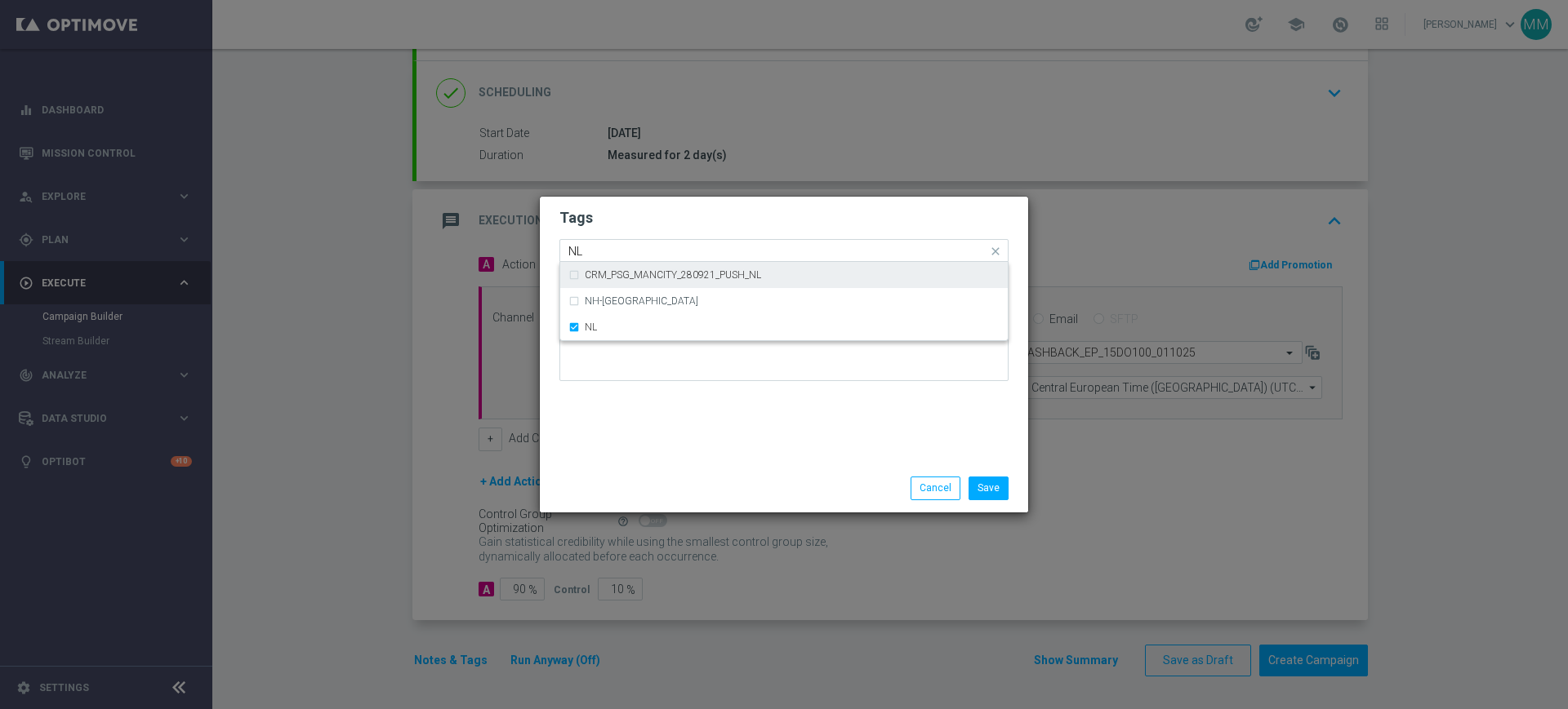
click at [597, 241] on div "Quick find × A × NL NL" at bounding box center [774, 250] width 427 height 20
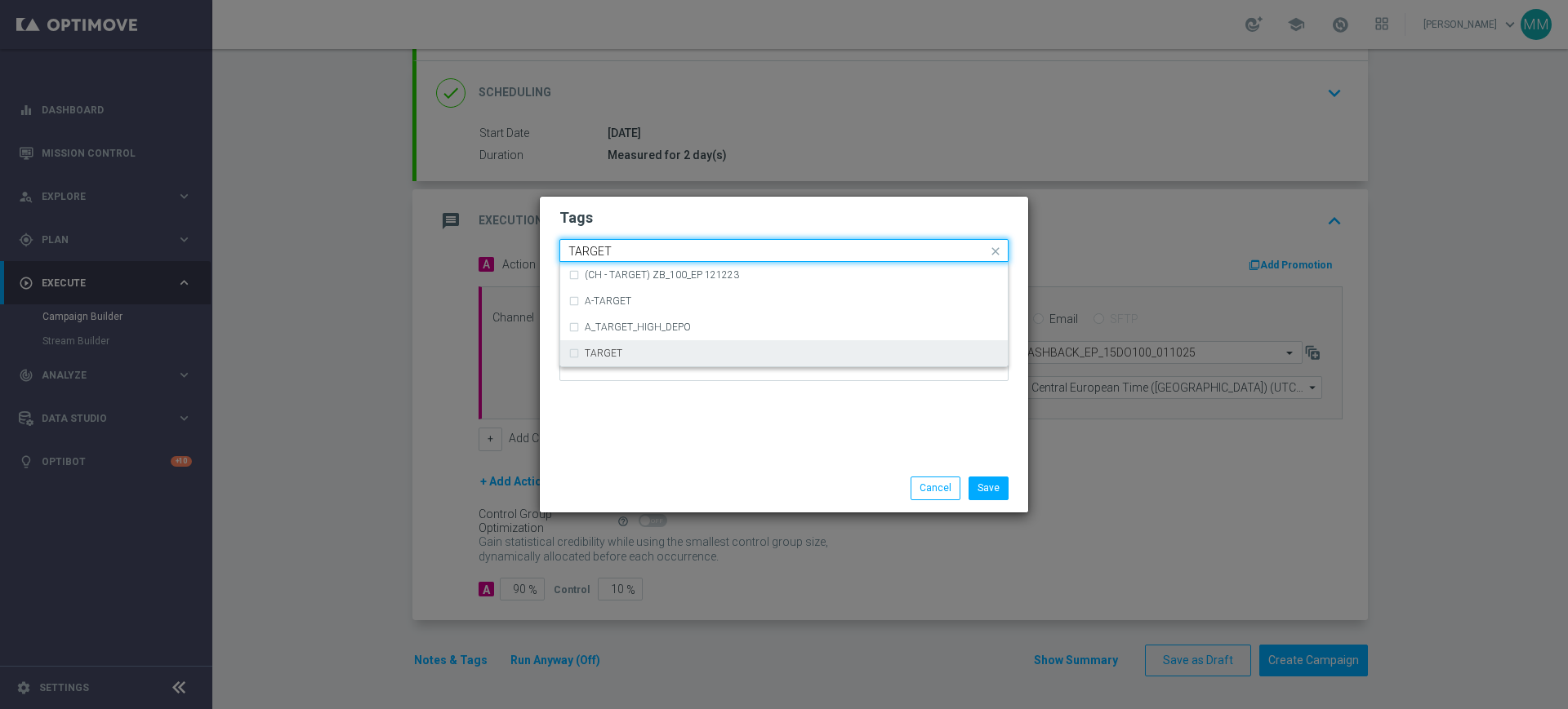
click at [644, 341] on div "TARGET" at bounding box center [784, 353] width 431 height 26
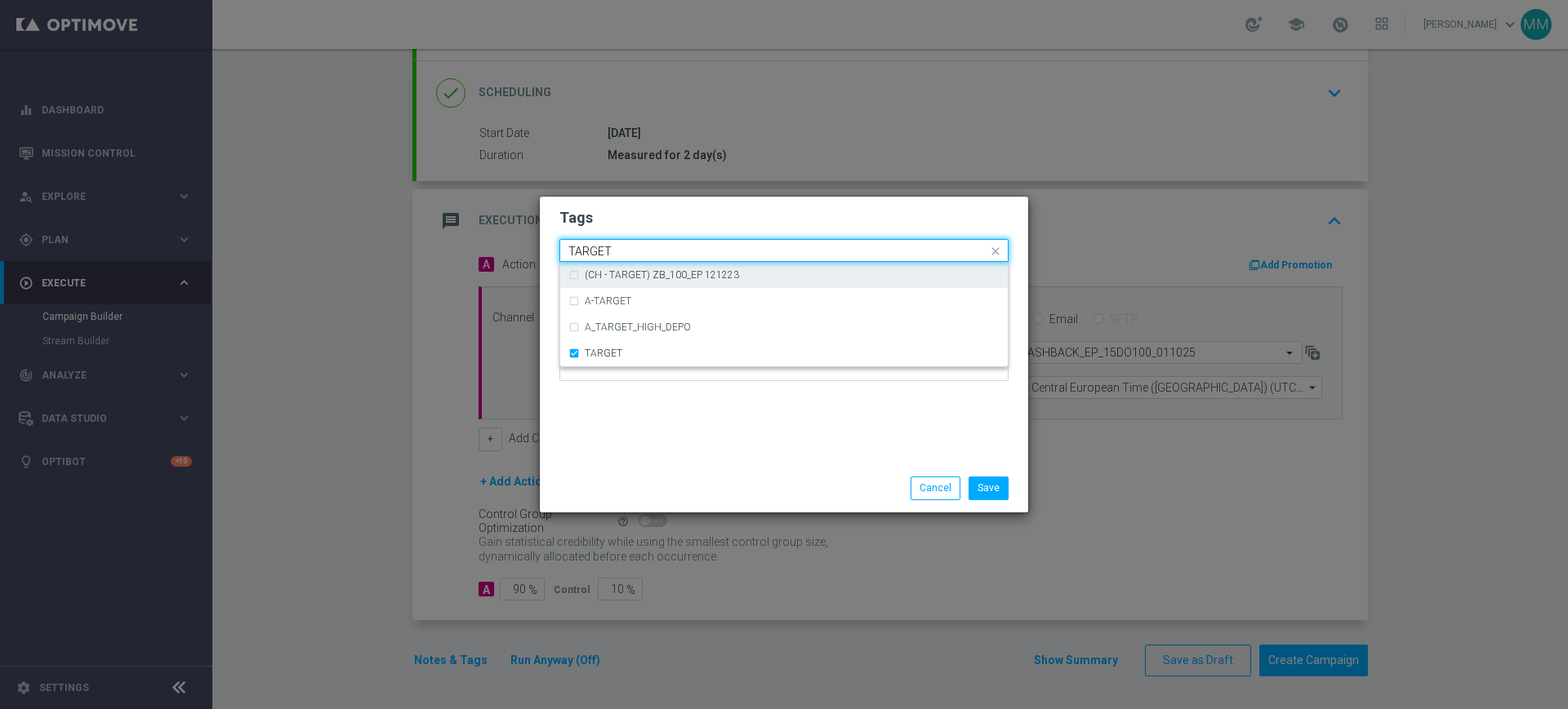
click at [624, 249] on input "TARGET" at bounding box center [778, 251] width 419 height 14
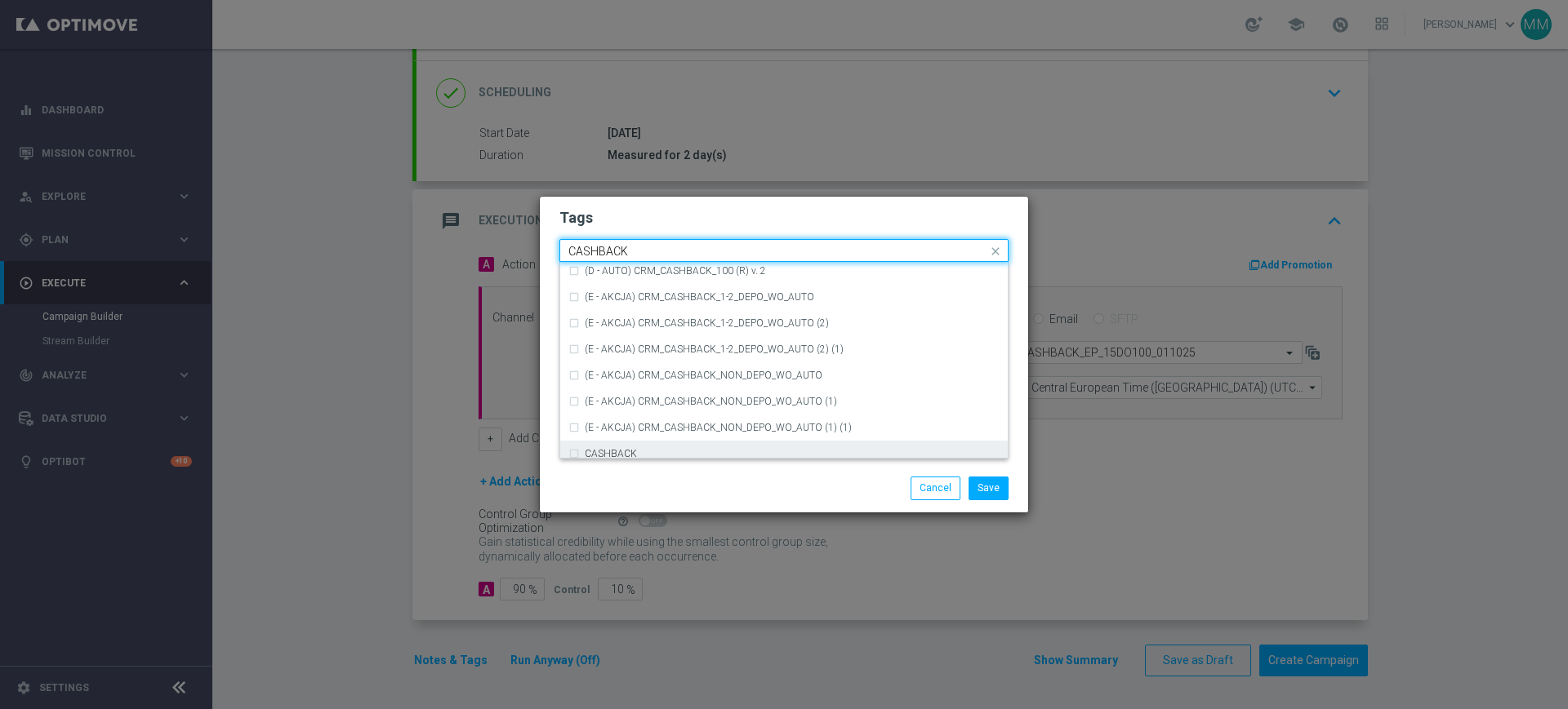
scroll to position [248, 0]
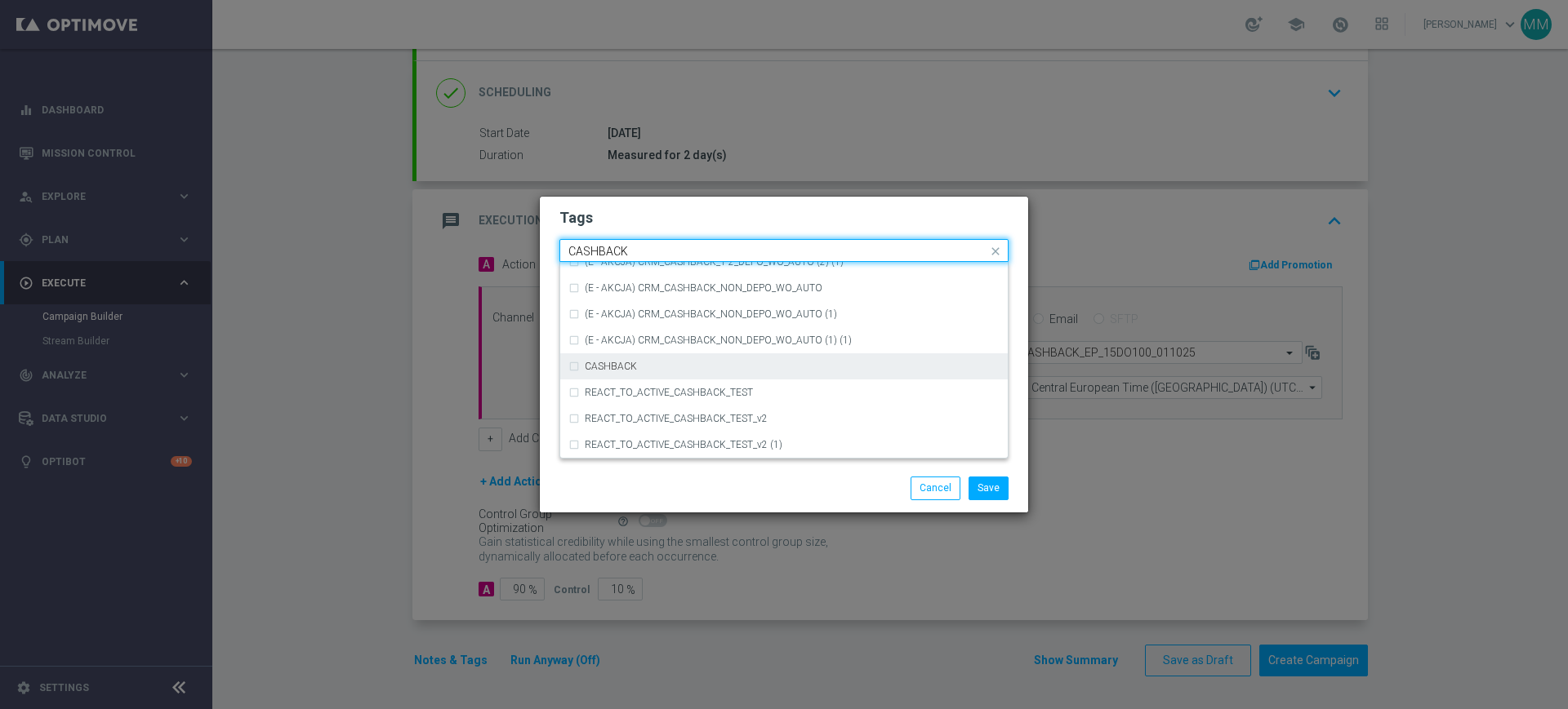
click at [718, 369] on div "CASHBACK" at bounding box center [792, 366] width 415 height 10
type input "CASHBACK"
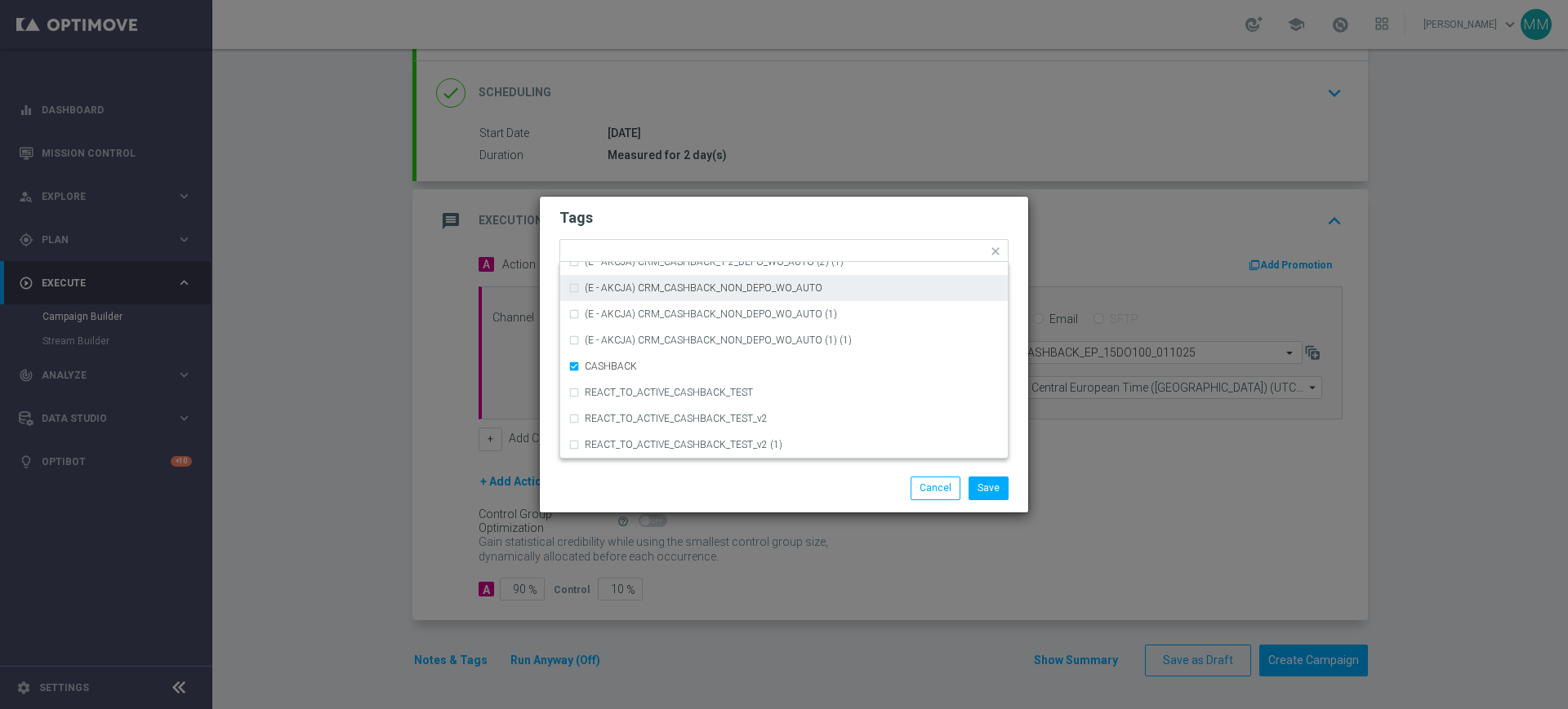
click at [694, 224] on h2 "Tags" at bounding box center [784, 218] width 449 height 19
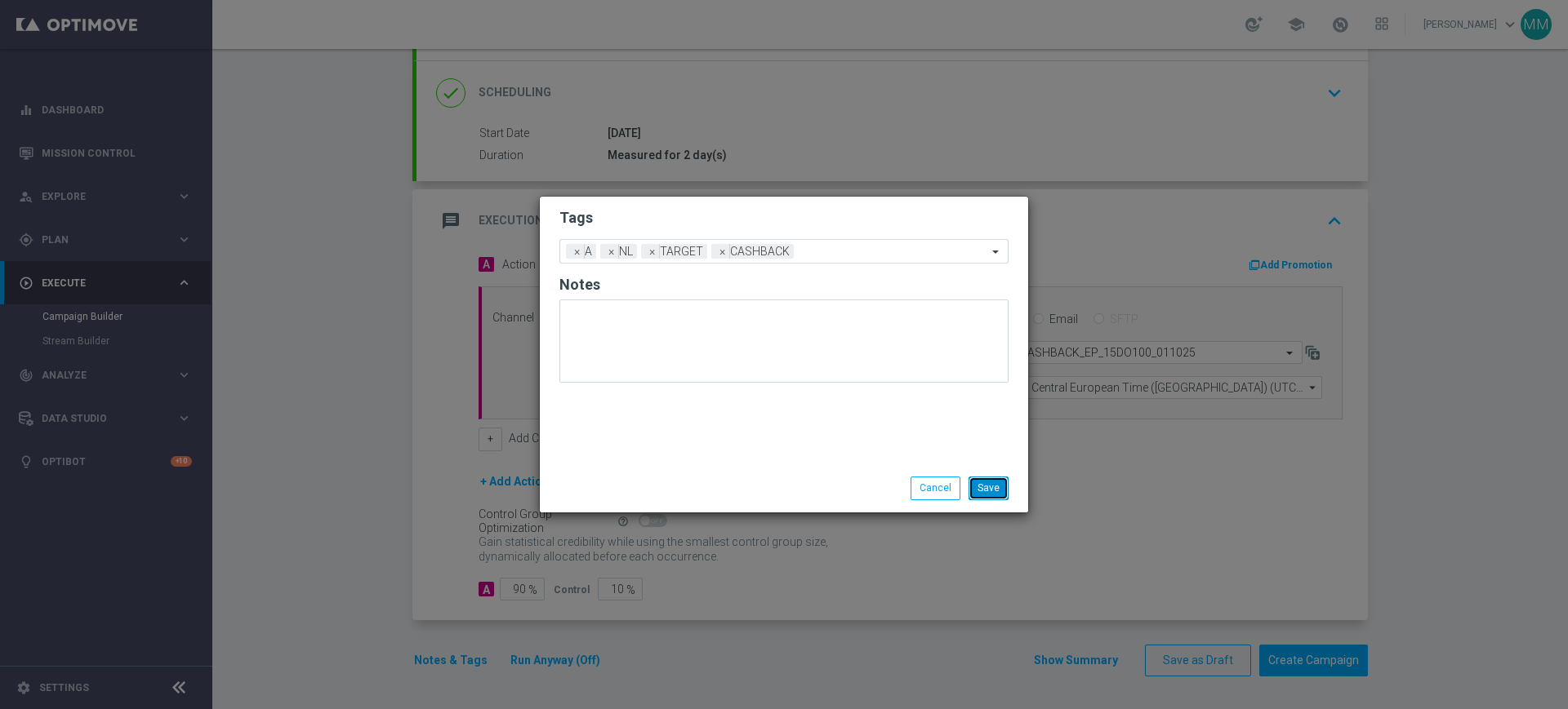
click at [980, 483] on button "Save" at bounding box center [988, 487] width 40 height 22
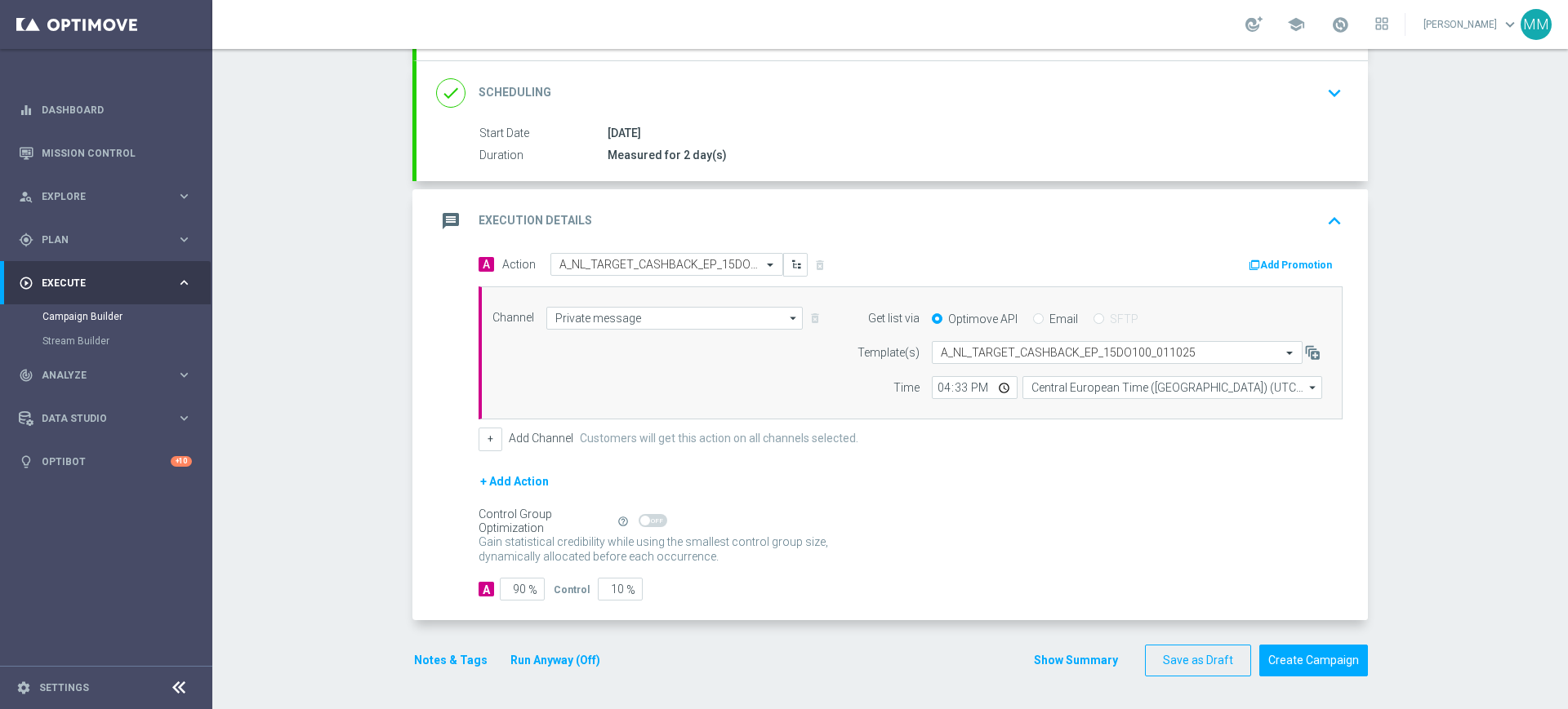
click at [1252, 264] on icon "button" at bounding box center [1254, 265] width 12 height 12
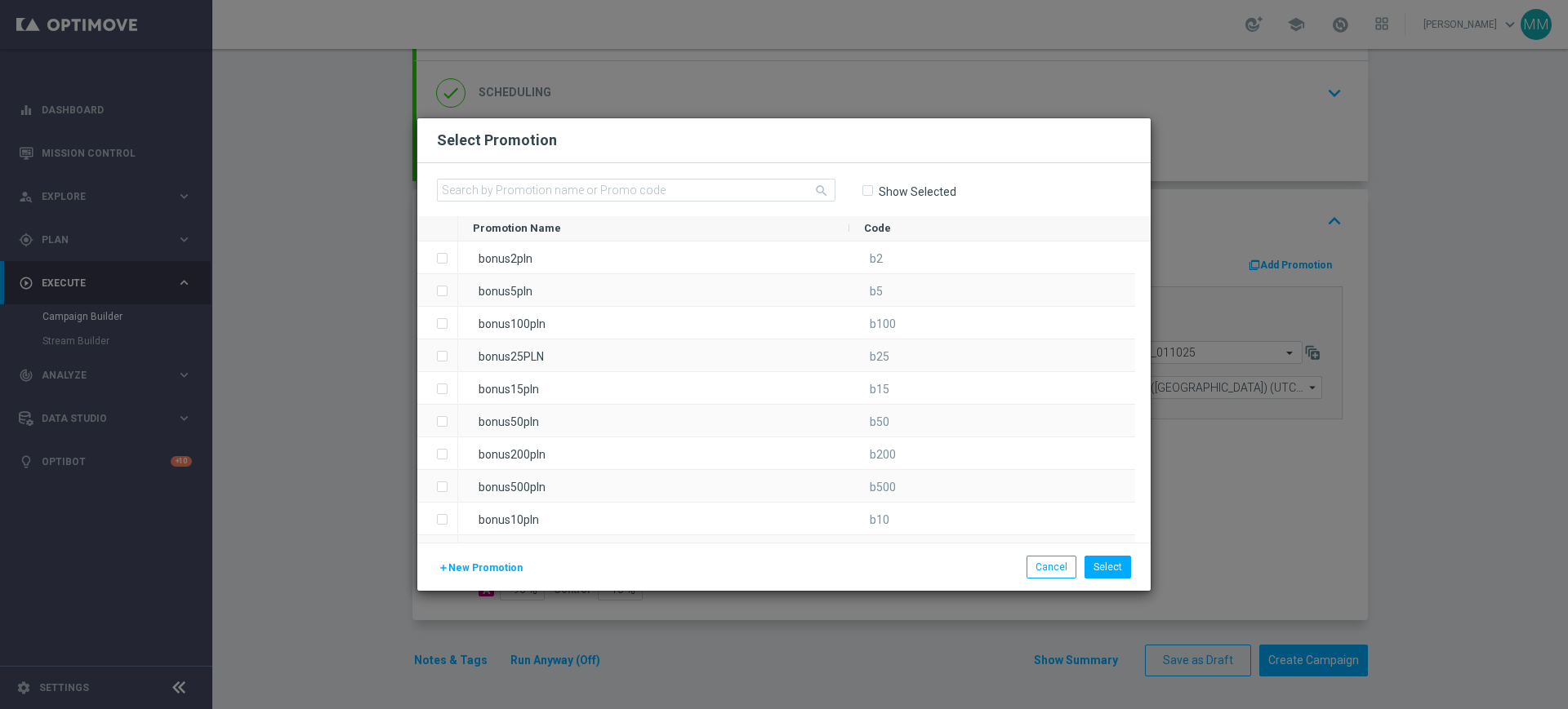
click at [505, 562] on span "New Promotion" at bounding box center [485, 568] width 74 height 12
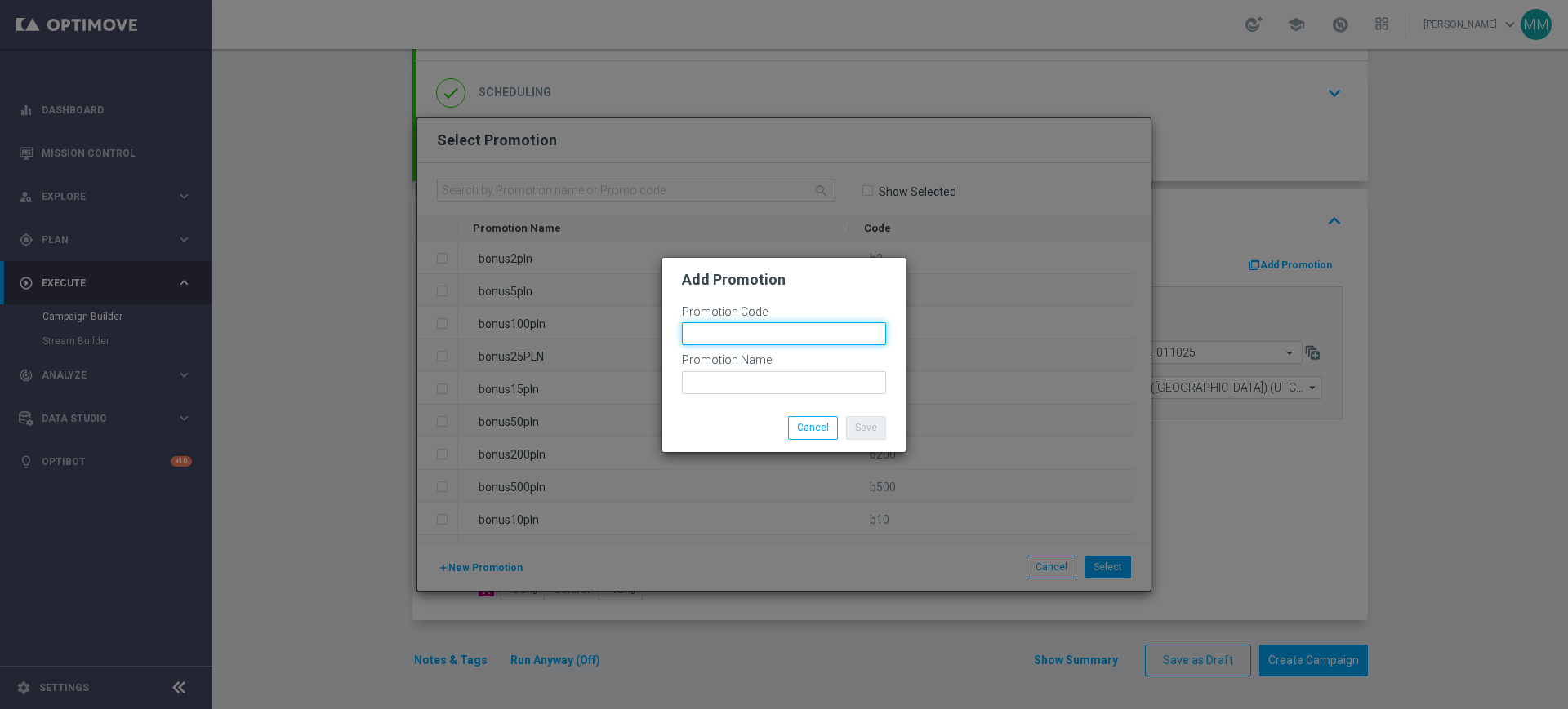
click at [735, 327] on input "text" at bounding box center [784, 333] width 204 height 22
click at [794, 336] on input "bonusapi_tg-" at bounding box center [784, 333] width 204 height 22
paste input "185736"
type input "bonusapi_tg-185736"
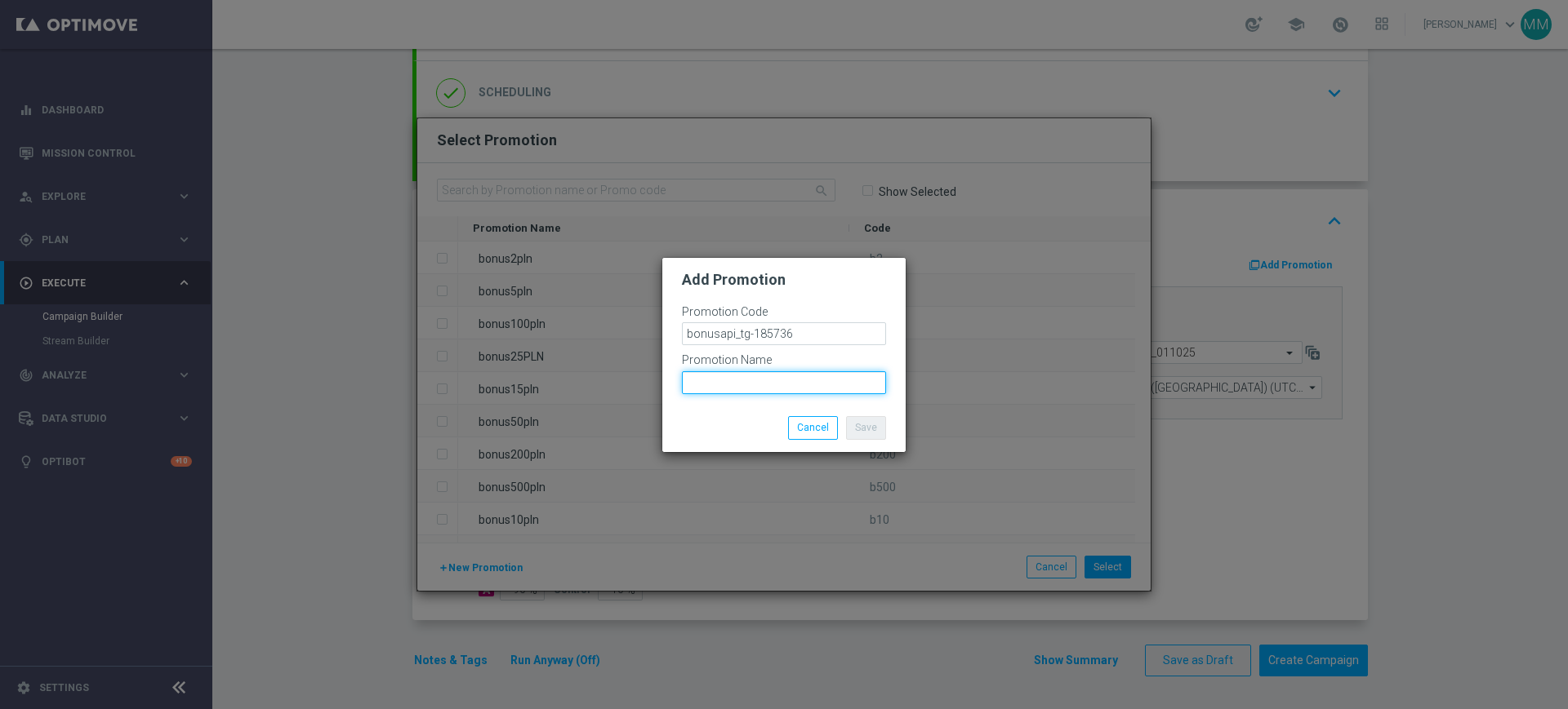
click at [758, 381] on input "text" at bounding box center [784, 382] width 204 height 22
paste input "bonusapi_tg-185736"
type input "bonusapi_tg-185736"
click at [864, 430] on button "Save" at bounding box center [865, 427] width 40 height 22
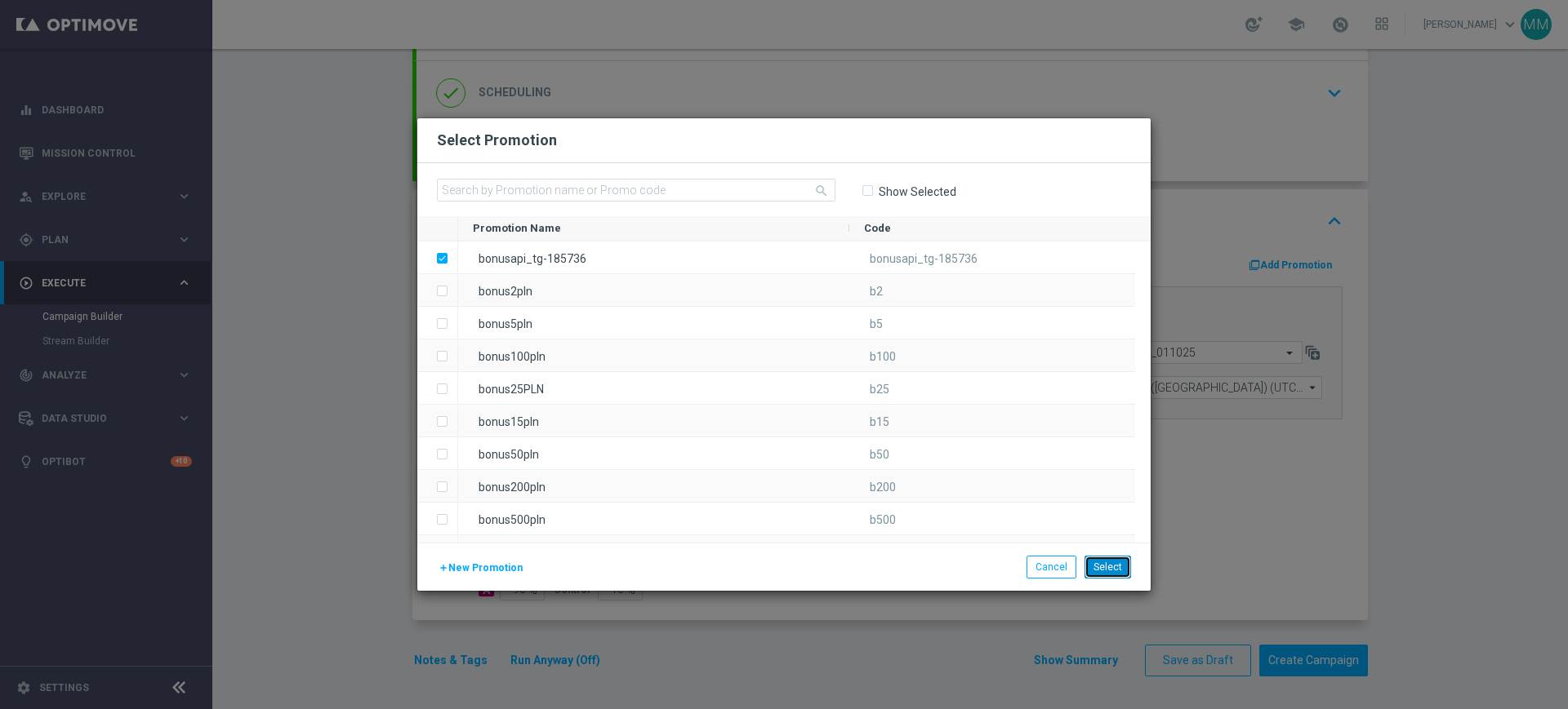
click at [1117, 571] on button "Select" at bounding box center [1108, 567] width 47 height 22
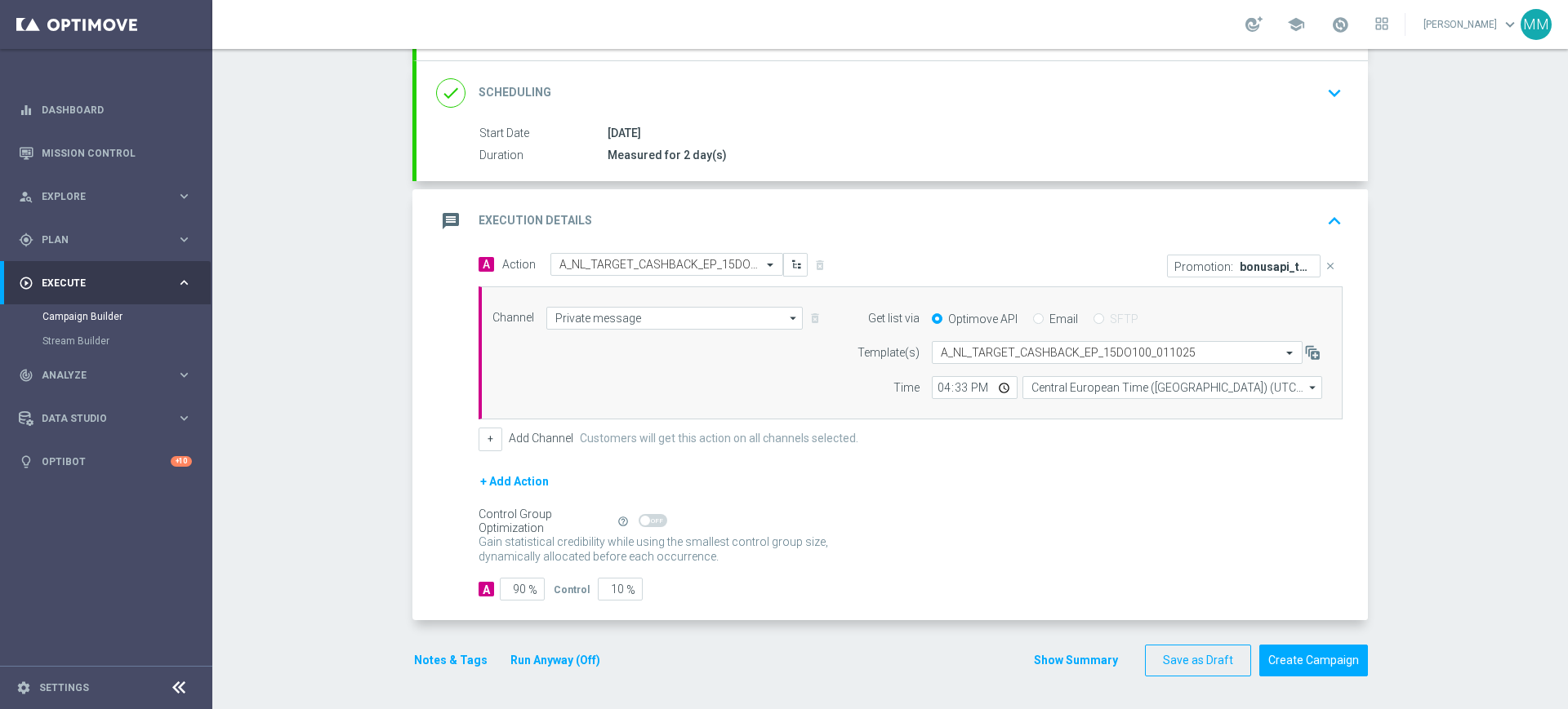
scroll to position [0, 0]
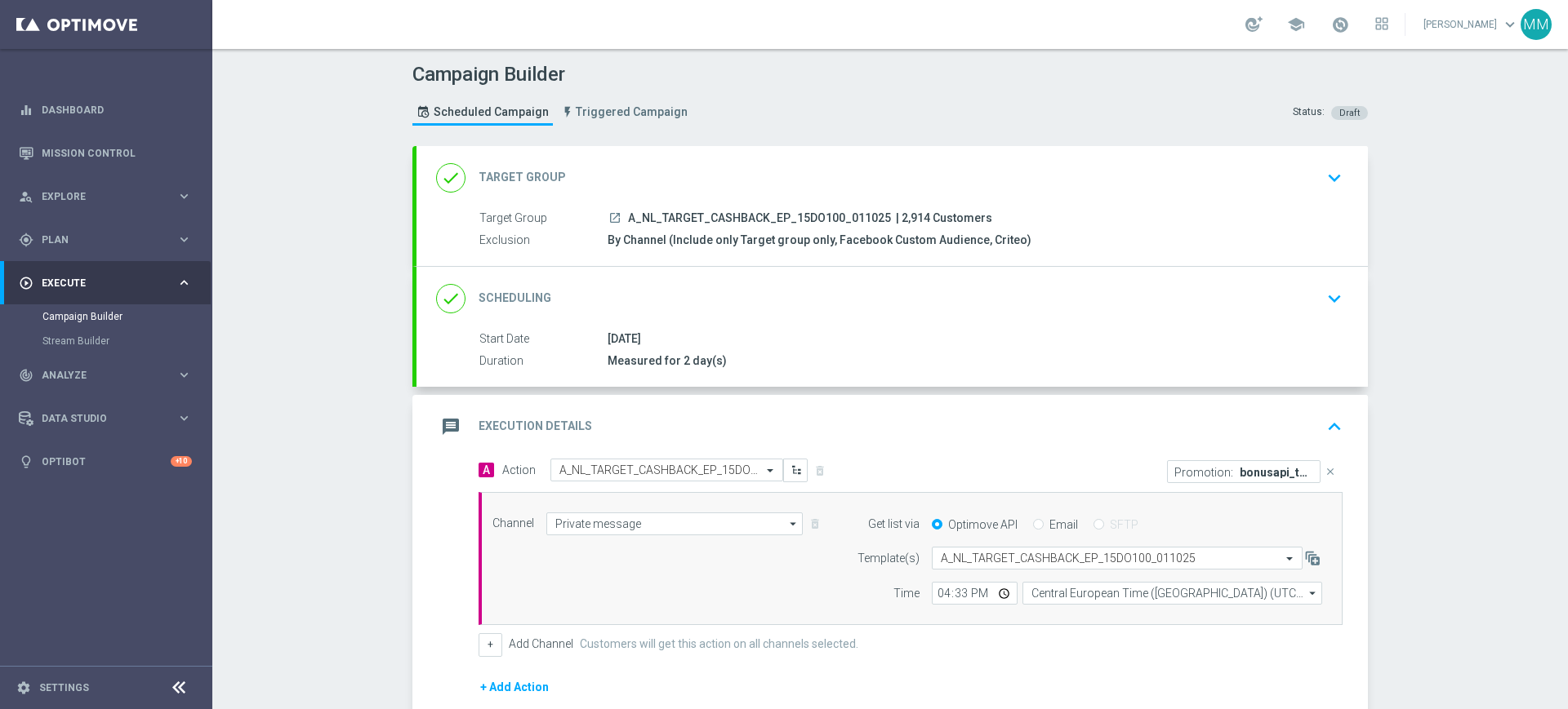
click at [663, 188] on div "done Target Group keyboard_arrow_down" at bounding box center [892, 178] width 912 height 31
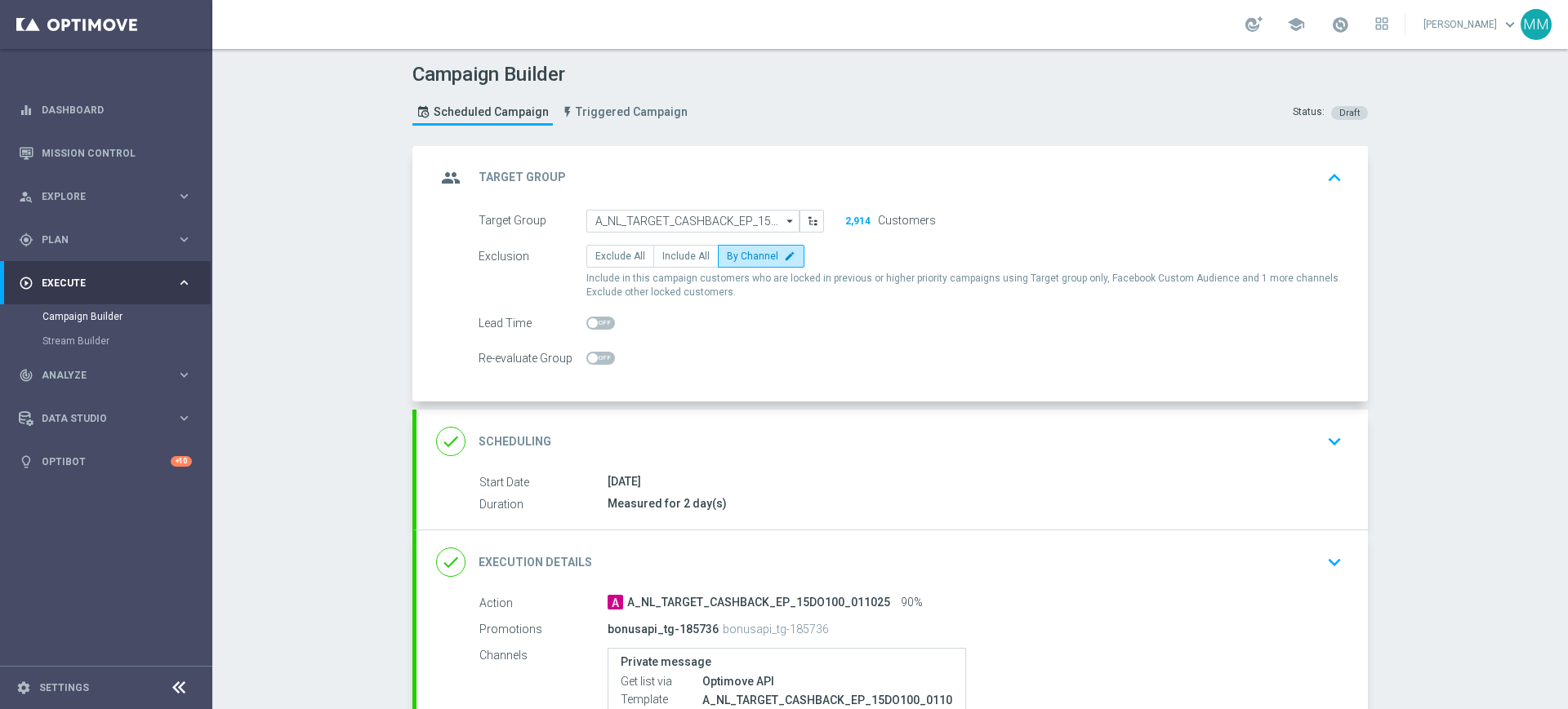
click at [672, 419] on div "done Scheduling keyboard_arrow_down" at bounding box center [892, 441] width 951 height 63
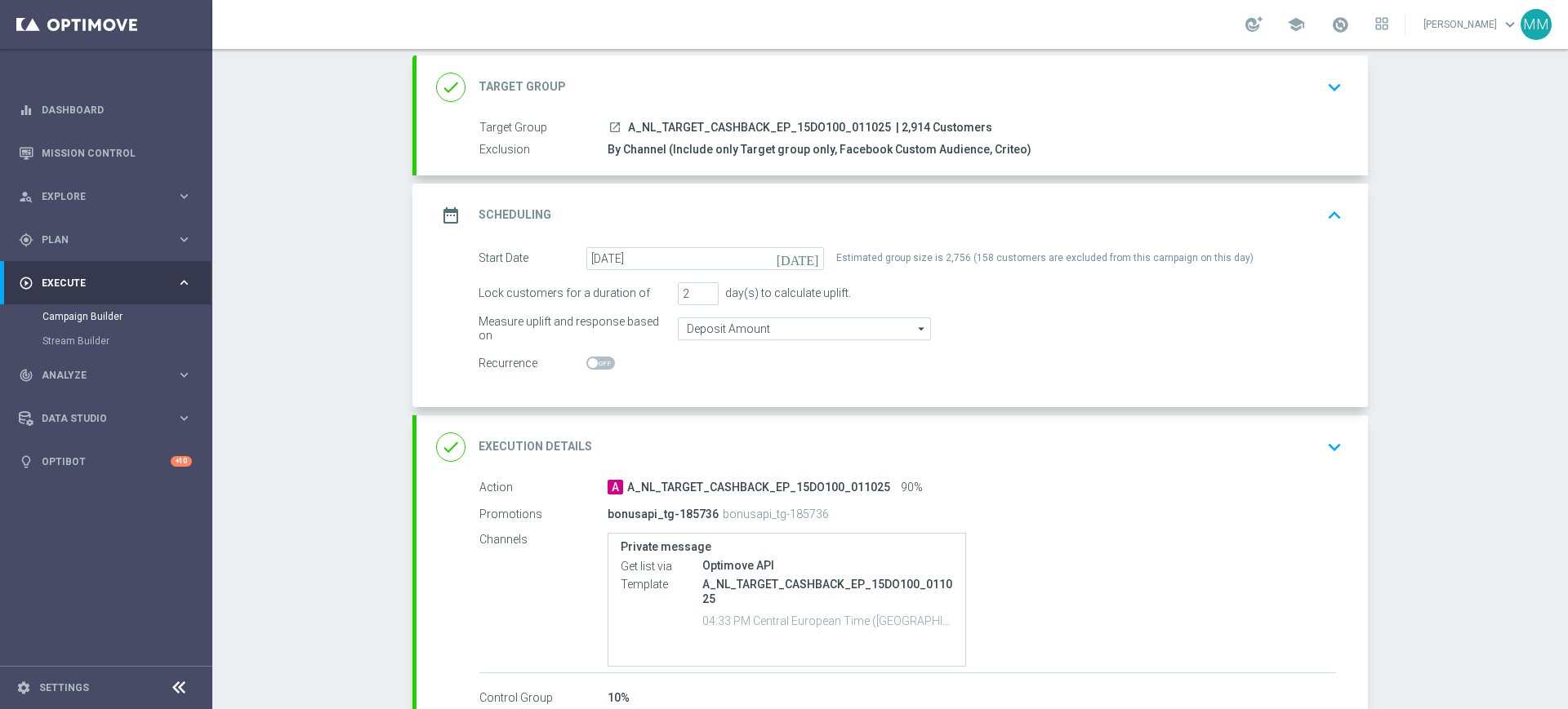
scroll to position [194, 0]
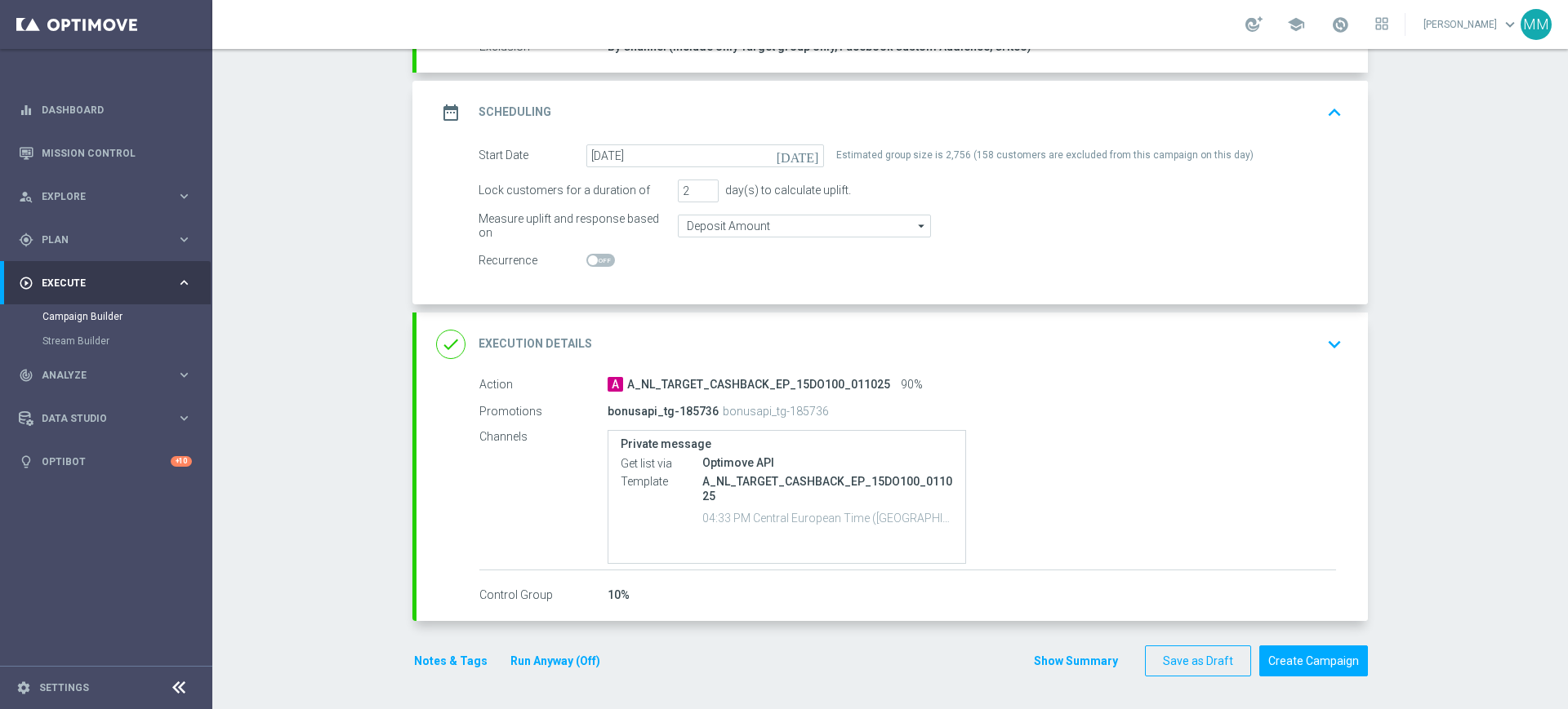
click at [450, 665] on button "Notes & Tags" at bounding box center [450, 661] width 77 height 20
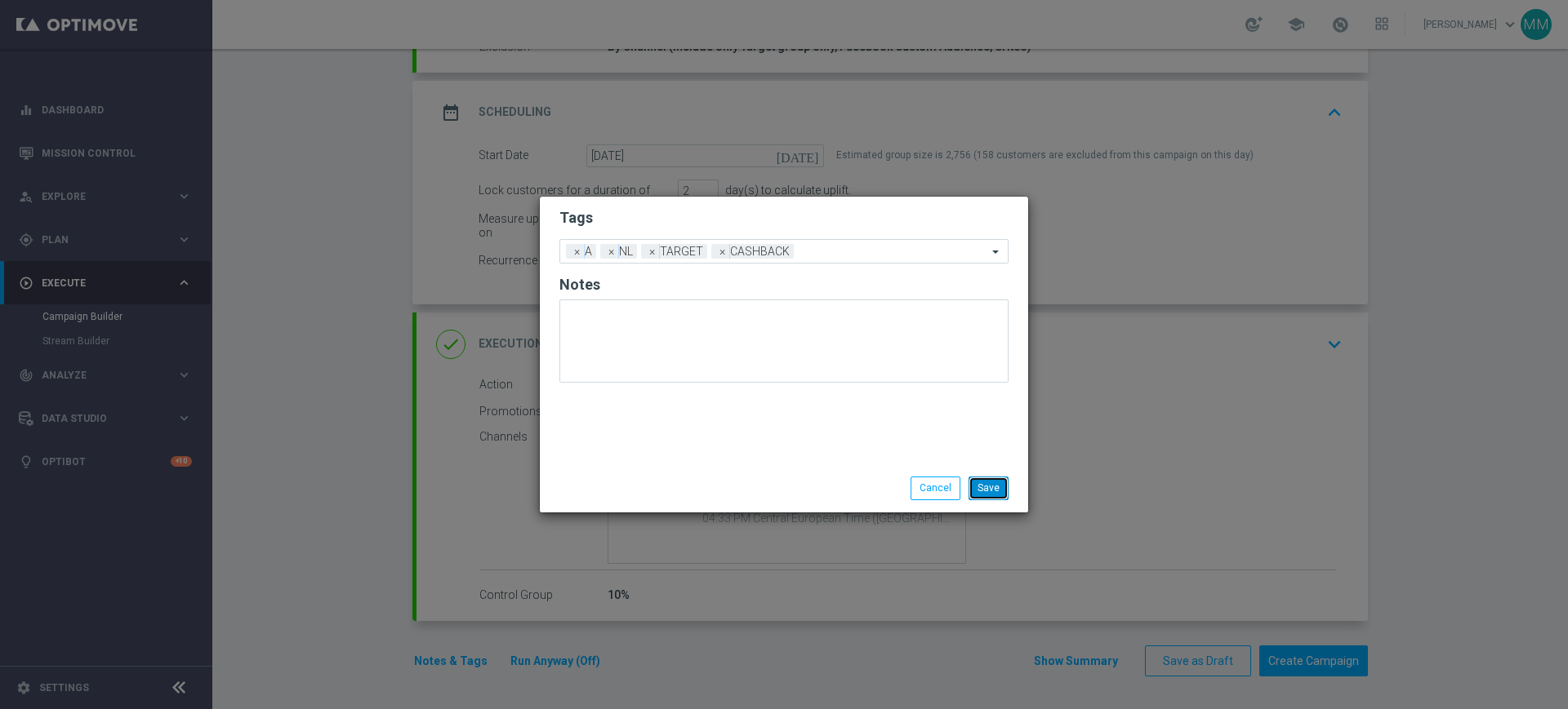
click at [992, 481] on button "Save" at bounding box center [988, 487] width 40 height 22
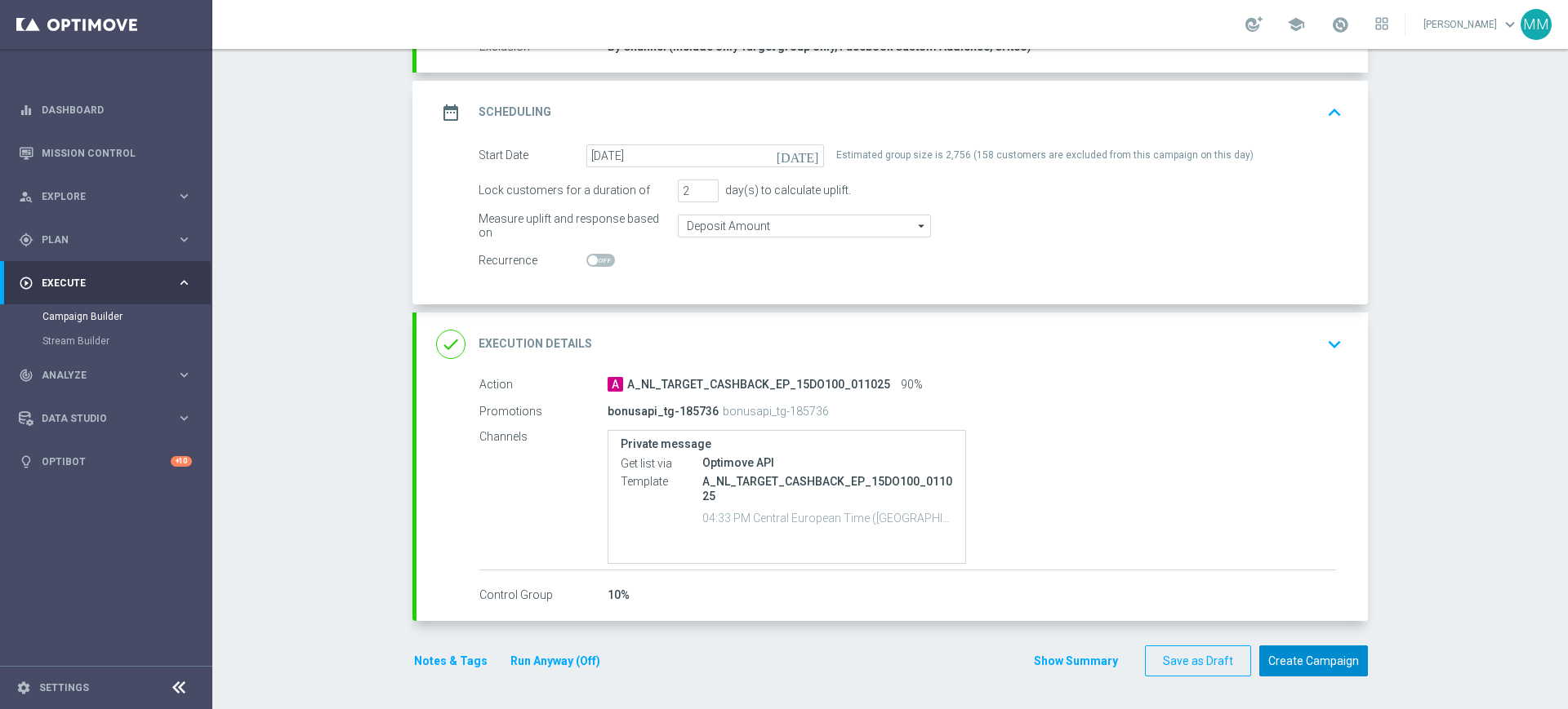
click at [1317, 660] on button "Create Campaign" at bounding box center [1313, 661] width 108 height 32
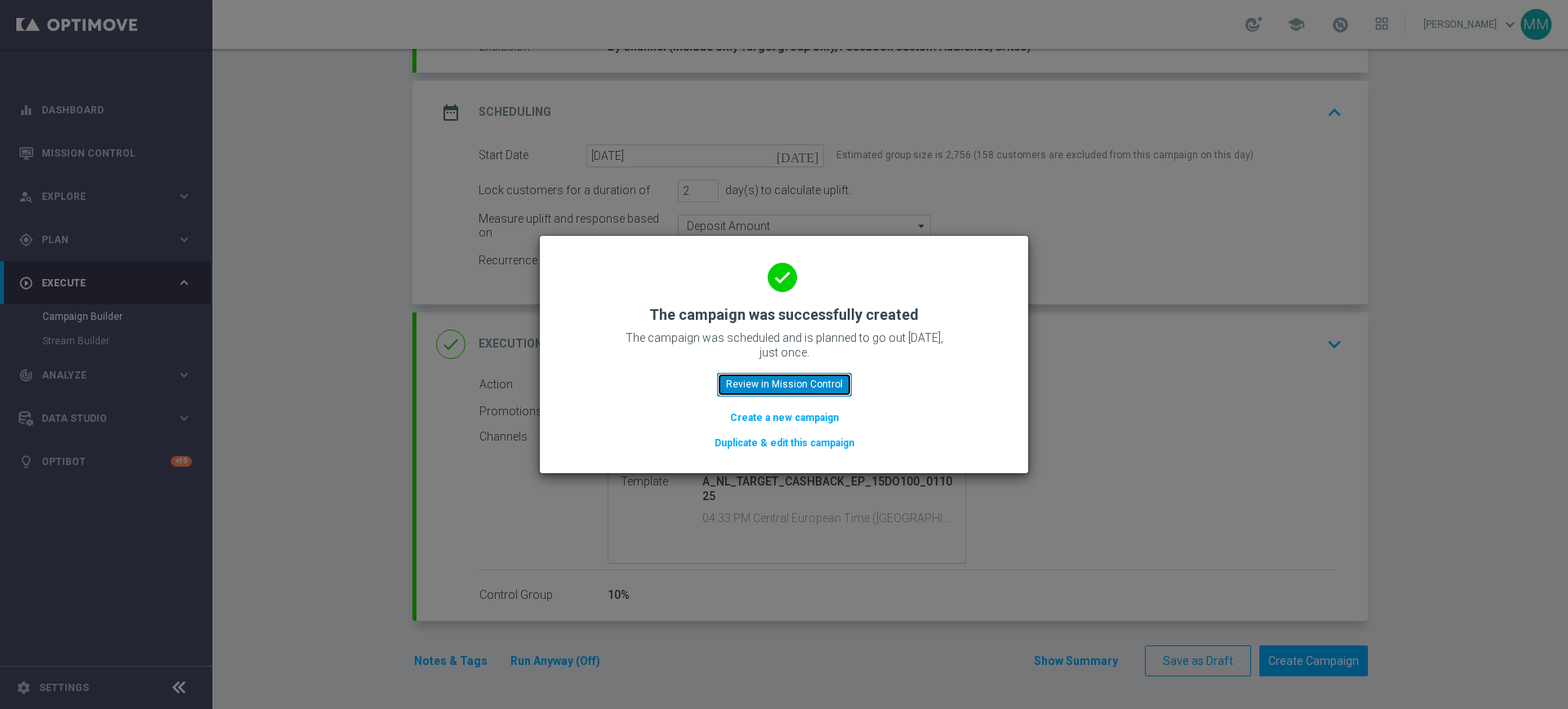
click at [820, 386] on button "Review in Mission Control" at bounding box center [784, 384] width 134 height 22
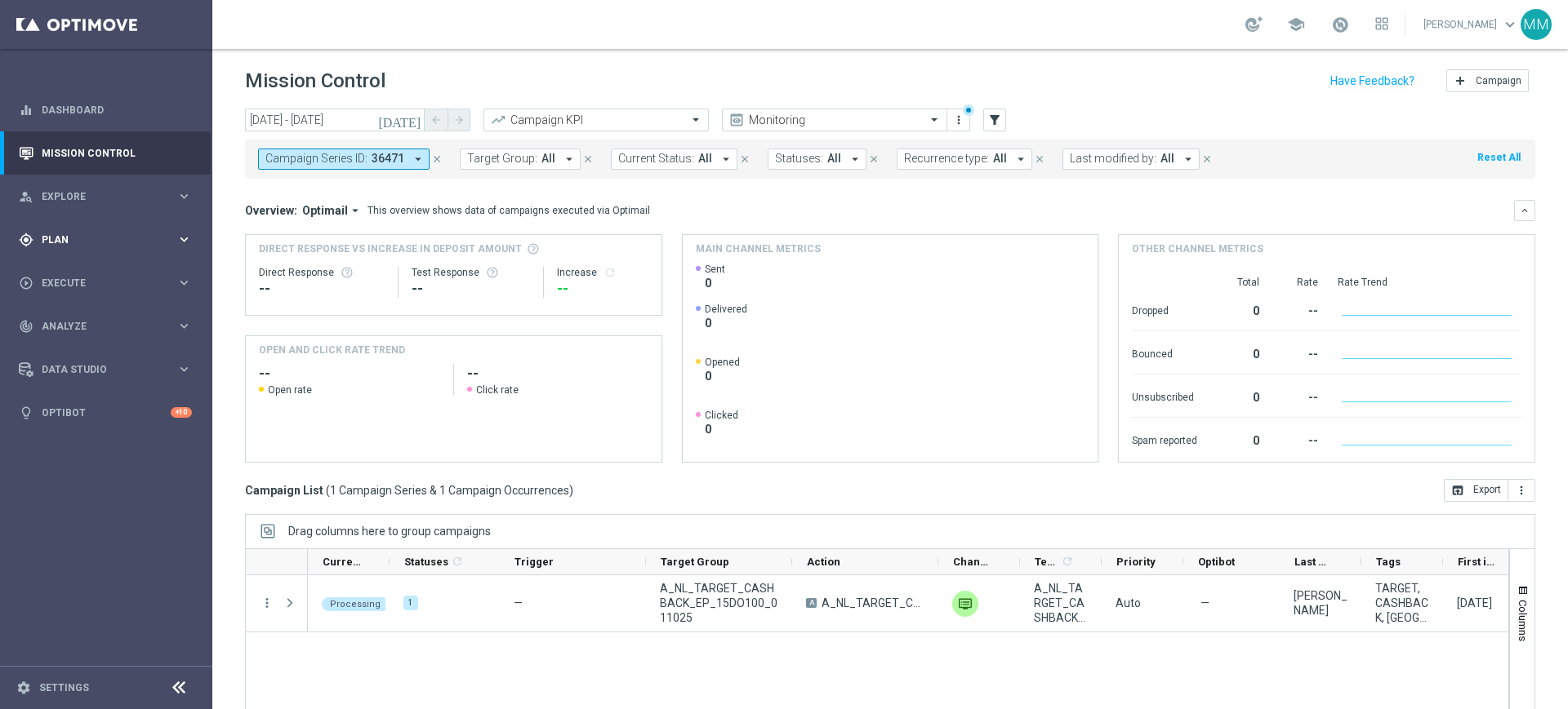
click at [143, 250] on div "gps_fixed Plan keyboard_arrow_right" at bounding box center [105, 240] width 210 height 43
click at [379, 162] on span "36471" at bounding box center [388, 159] width 33 height 14
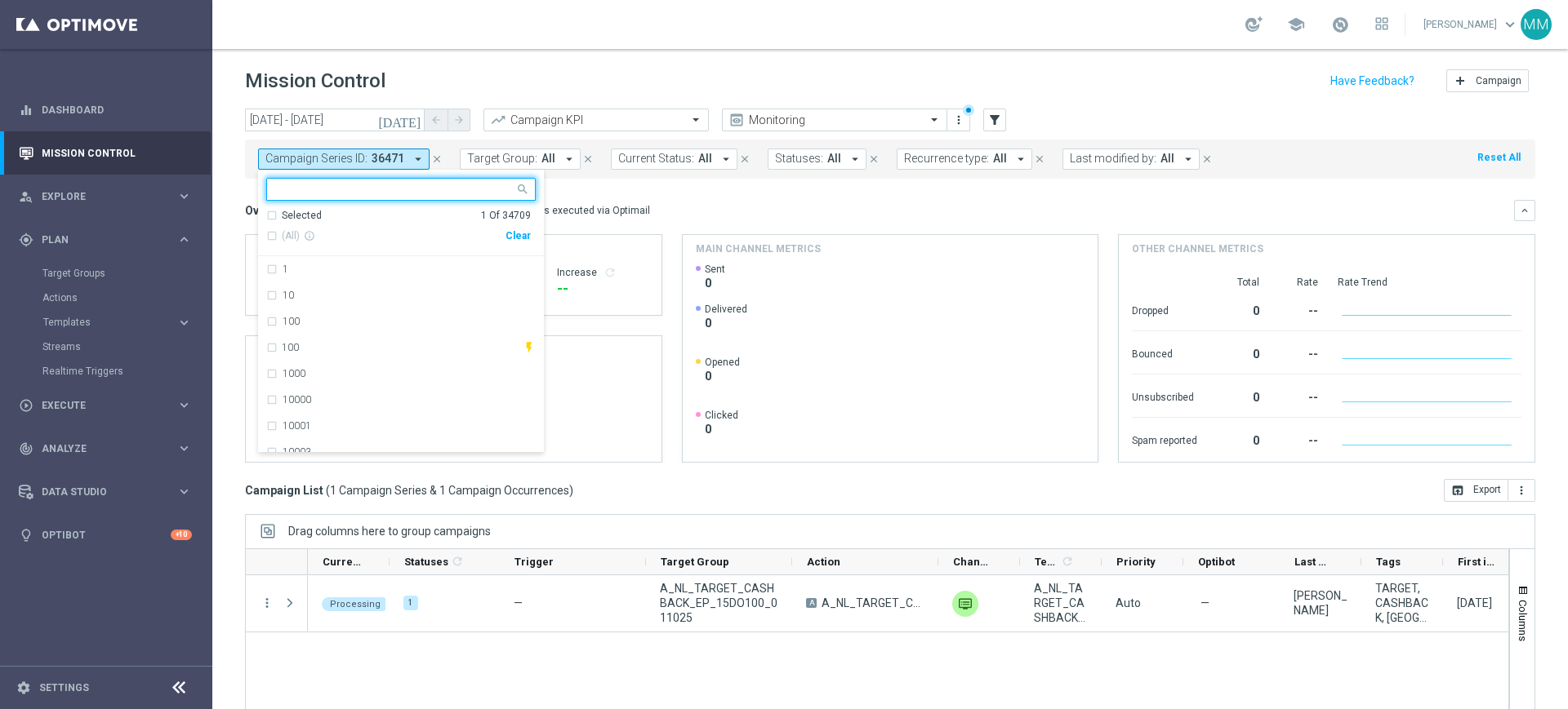
click at [649, 206] on div "Overview: Optimail arrow_drop_down This overview shows data of campaigns execut…" at bounding box center [879, 210] width 1269 height 15
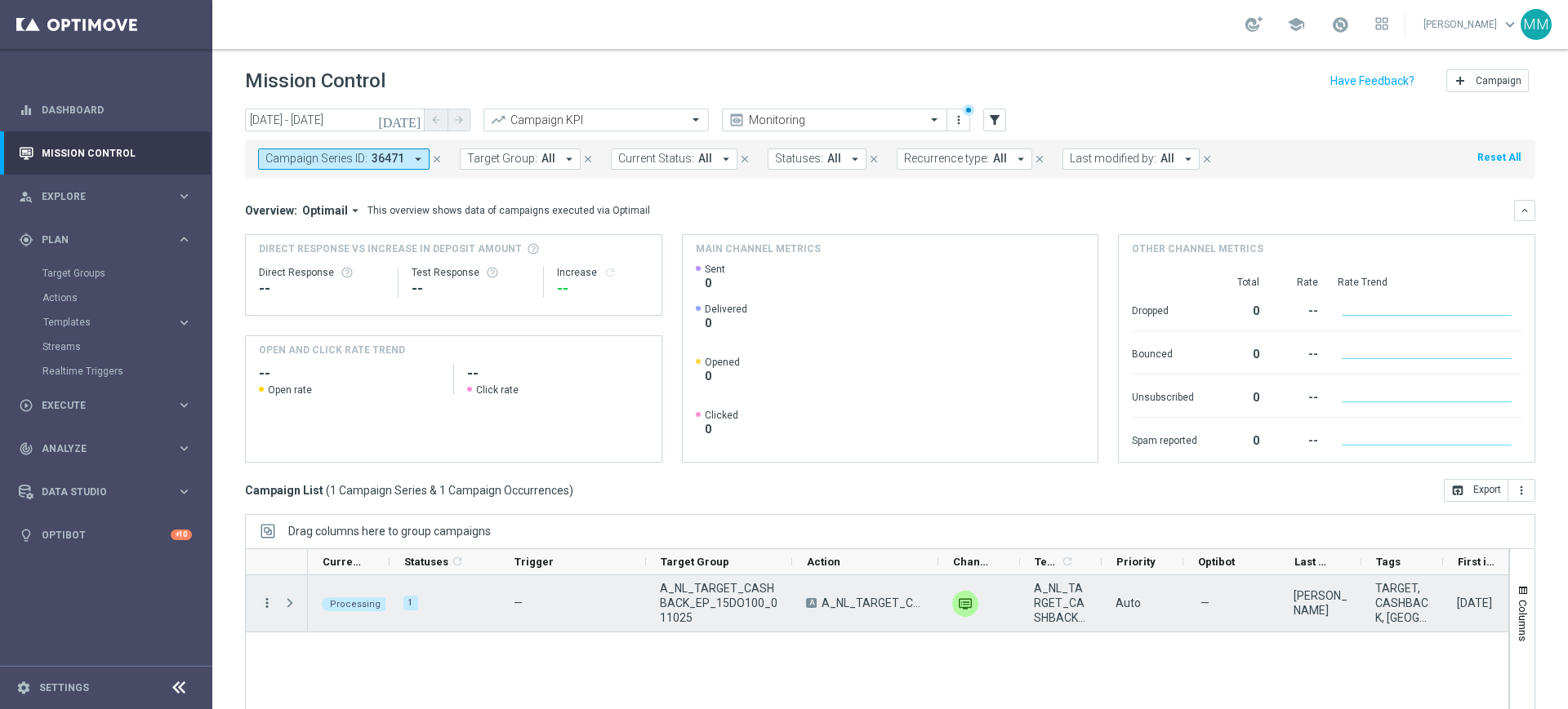
click at [269, 604] on icon "more_vert" at bounding box center [266, 603] width 15 height 15
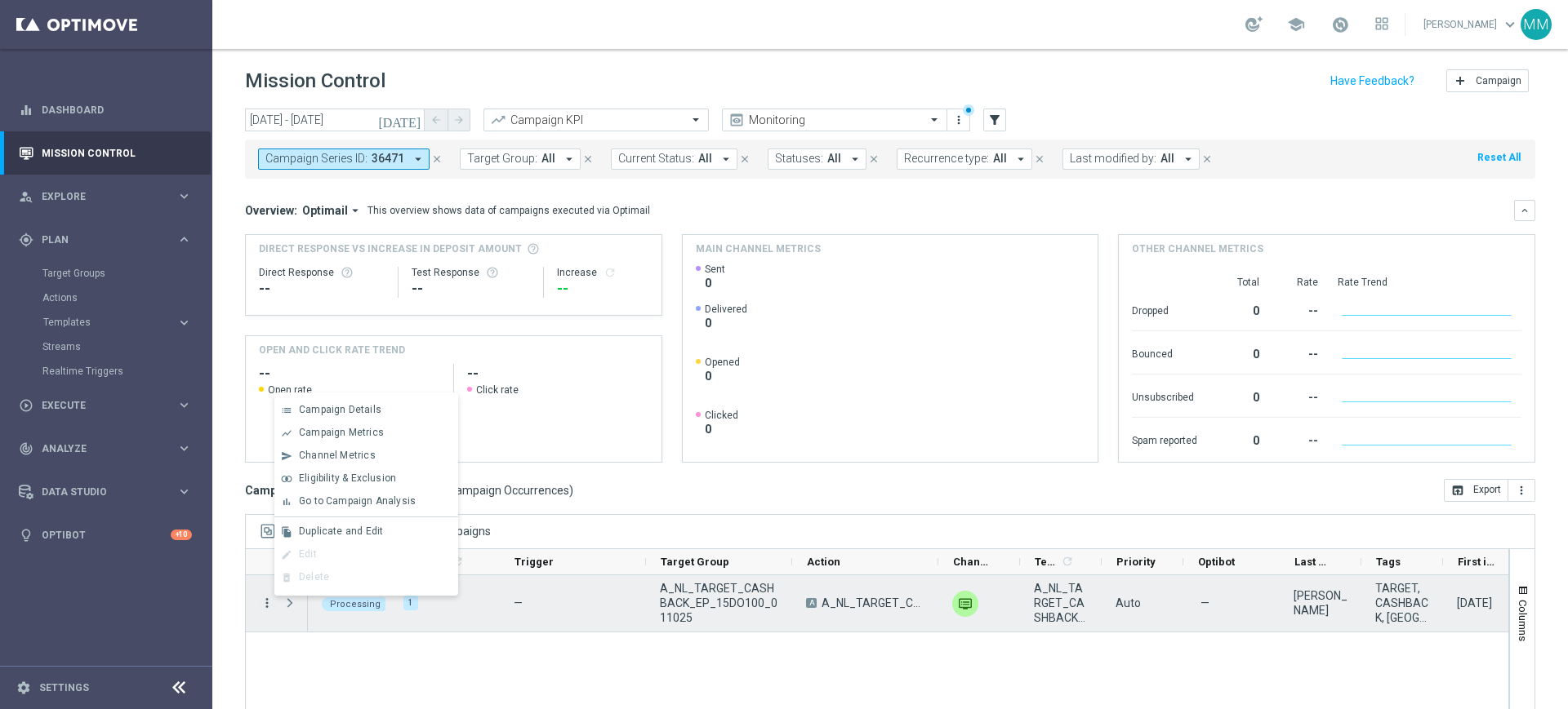
click at [262, 602] on icon "more_vert" at bounding box center [266, 603] width 15 height 15
click at [238, 570] on div "[DATE] [DATE] - [DATE] arrow_back arrow_forward Campaign KPI trending_up Monito…" at bounding box center [890, 401] width 1356 height 586
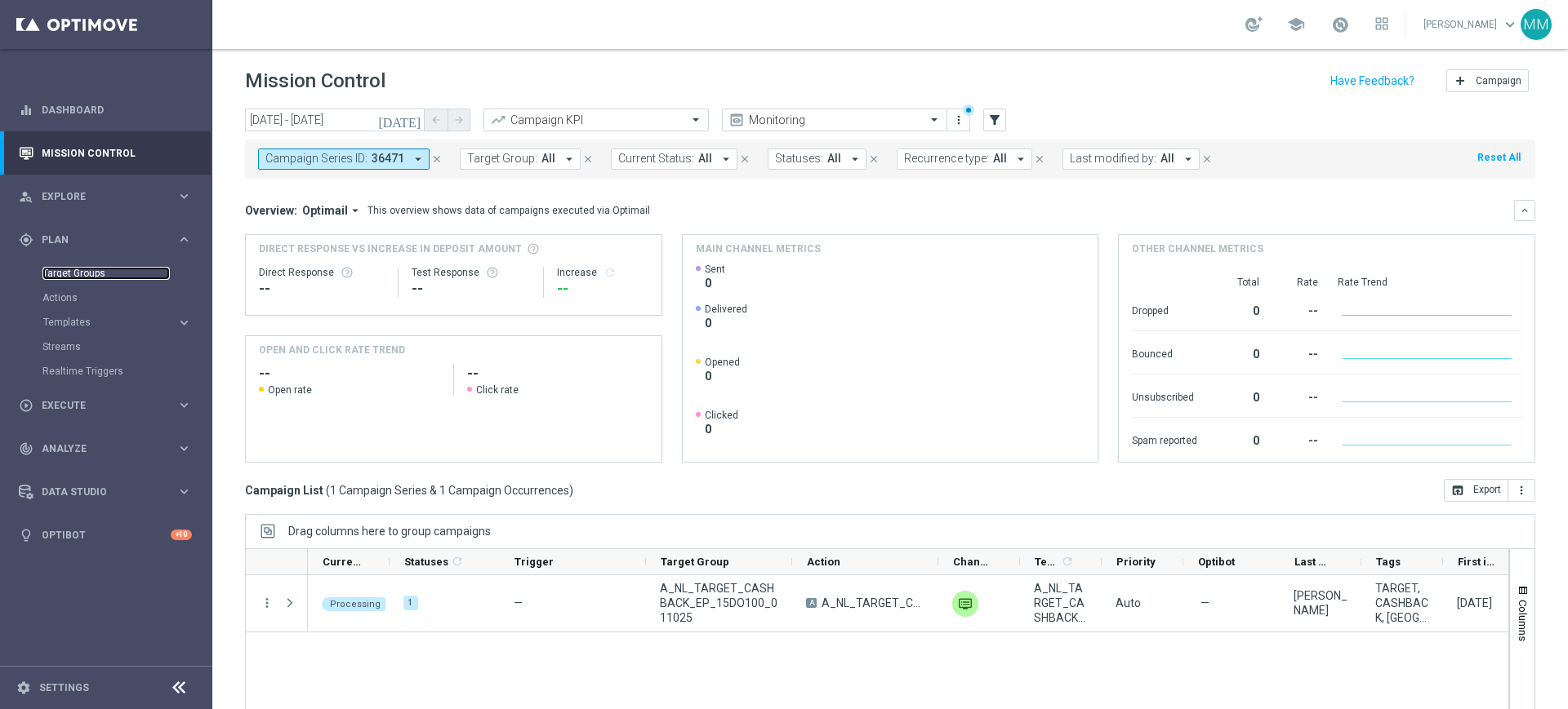
click at [76, 277] on link "Target Groups" at bounding box center [106, 273] width 128 height 13
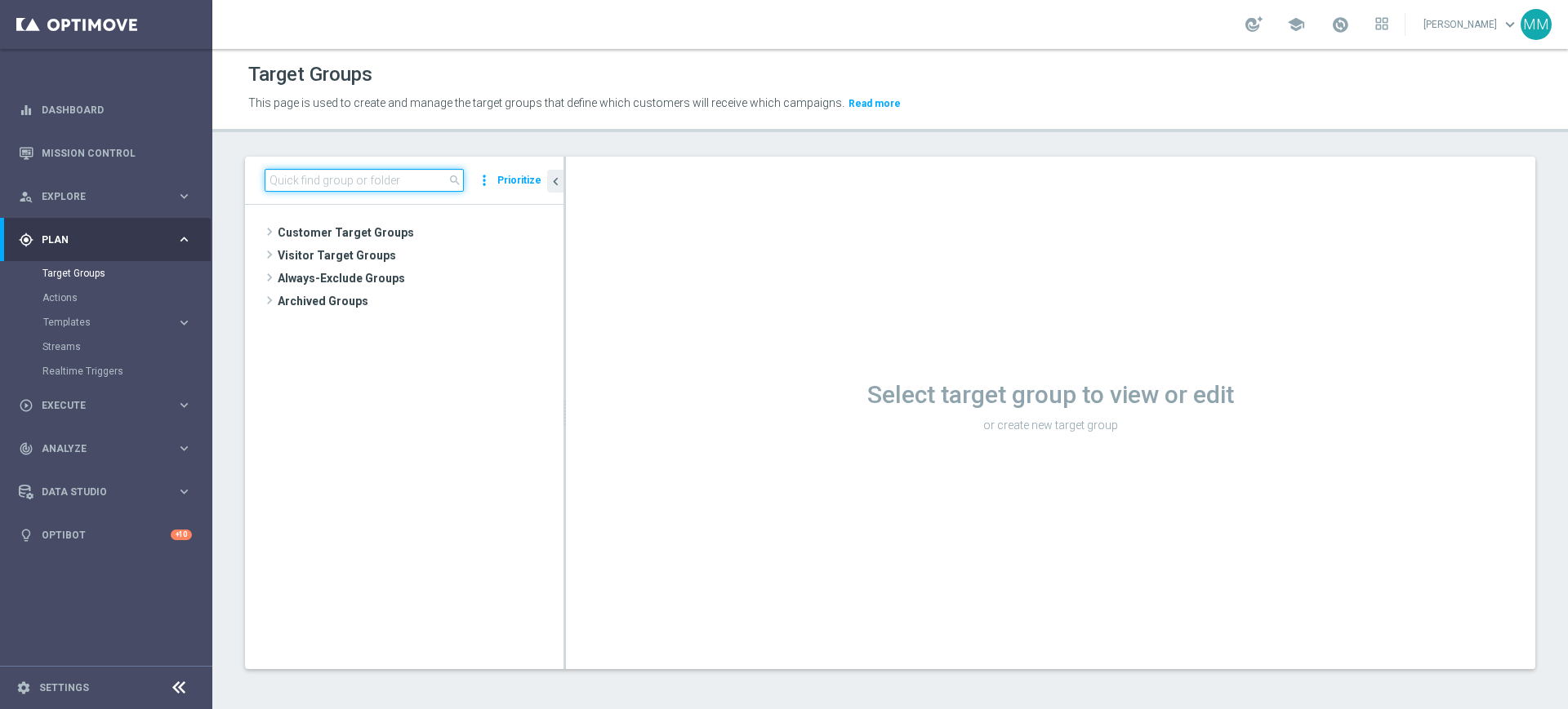
click at [303, 184] on input at bounding box center [363, 179] width 199 height 22
click at [359, 173] on input at bounding box center [363, 179] width 199 height 22
click at [375, 189] on input at bounding box center [363, 179] width 199 height 22
paste input "A_ALL_GLOB_WIN_DAILY_EUROPEJSKIE_PUCHARY_300925_INAPP"
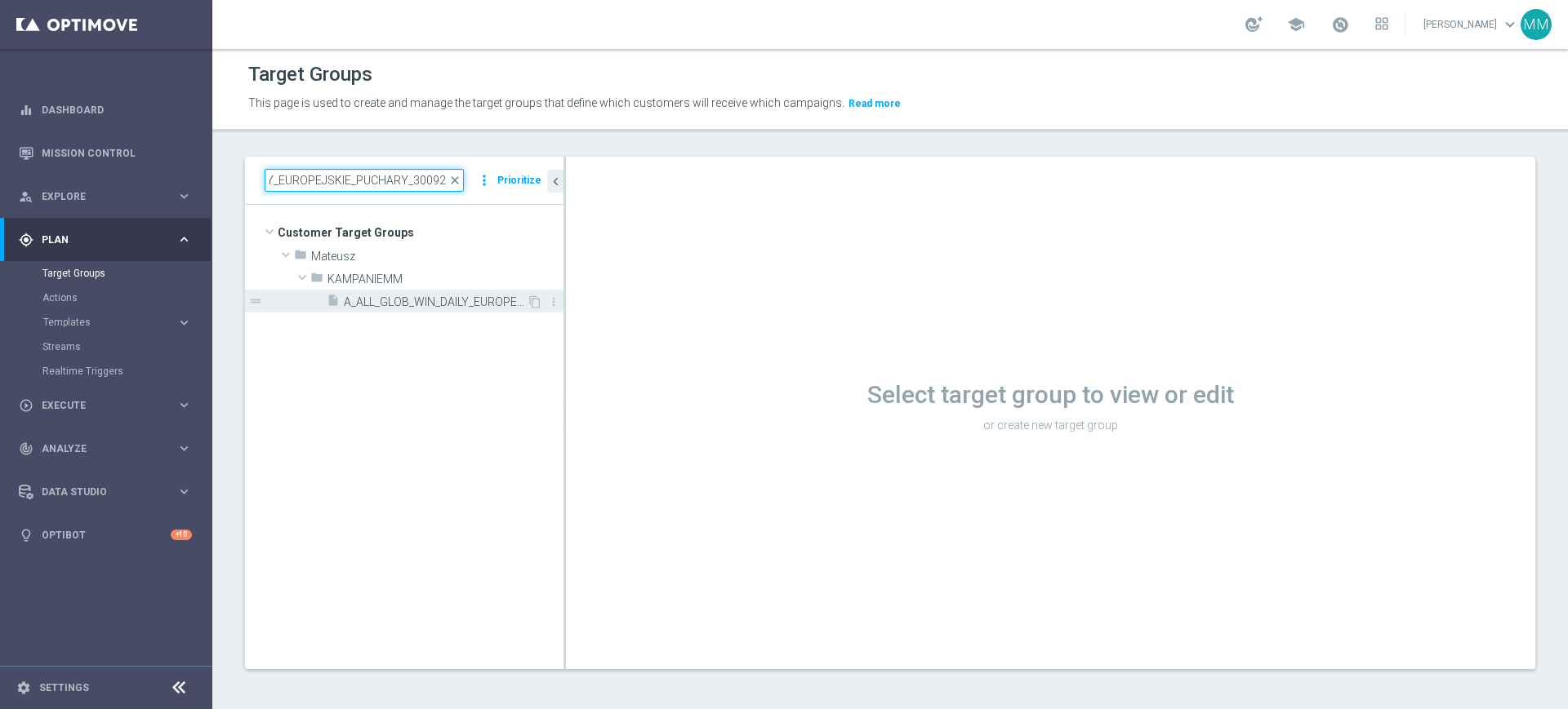
type input "A_ALL_GLOB_WIN_DAILY_EUROPEJSKIE_PUCHARY_300925"
click at [431, 305] on span "A_ALL_GLOB_WIN_DAILY_EUROPEJSKIE_PUCHARY_300925_PW" at bounding box center [436, 302] width 183 height 14
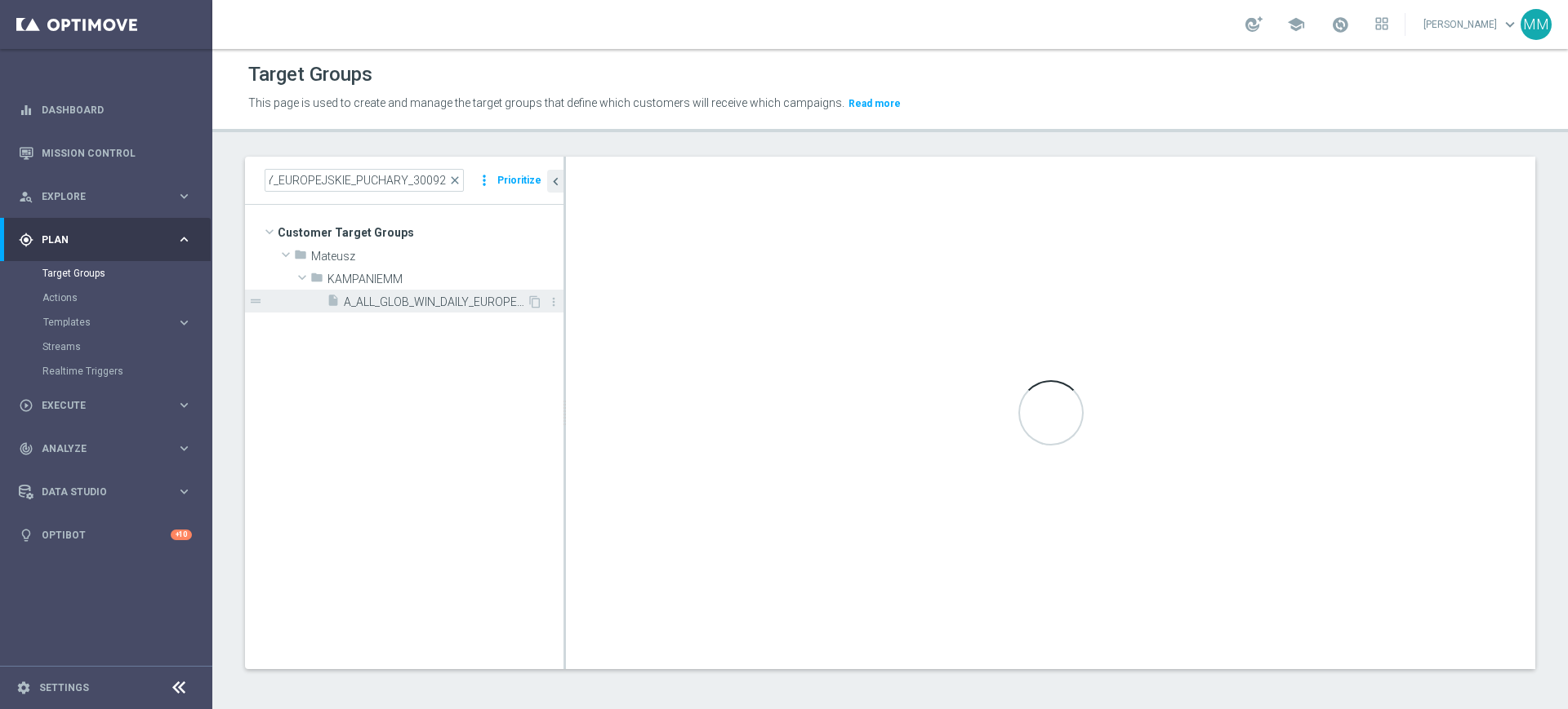
scroll to position [0, 0]
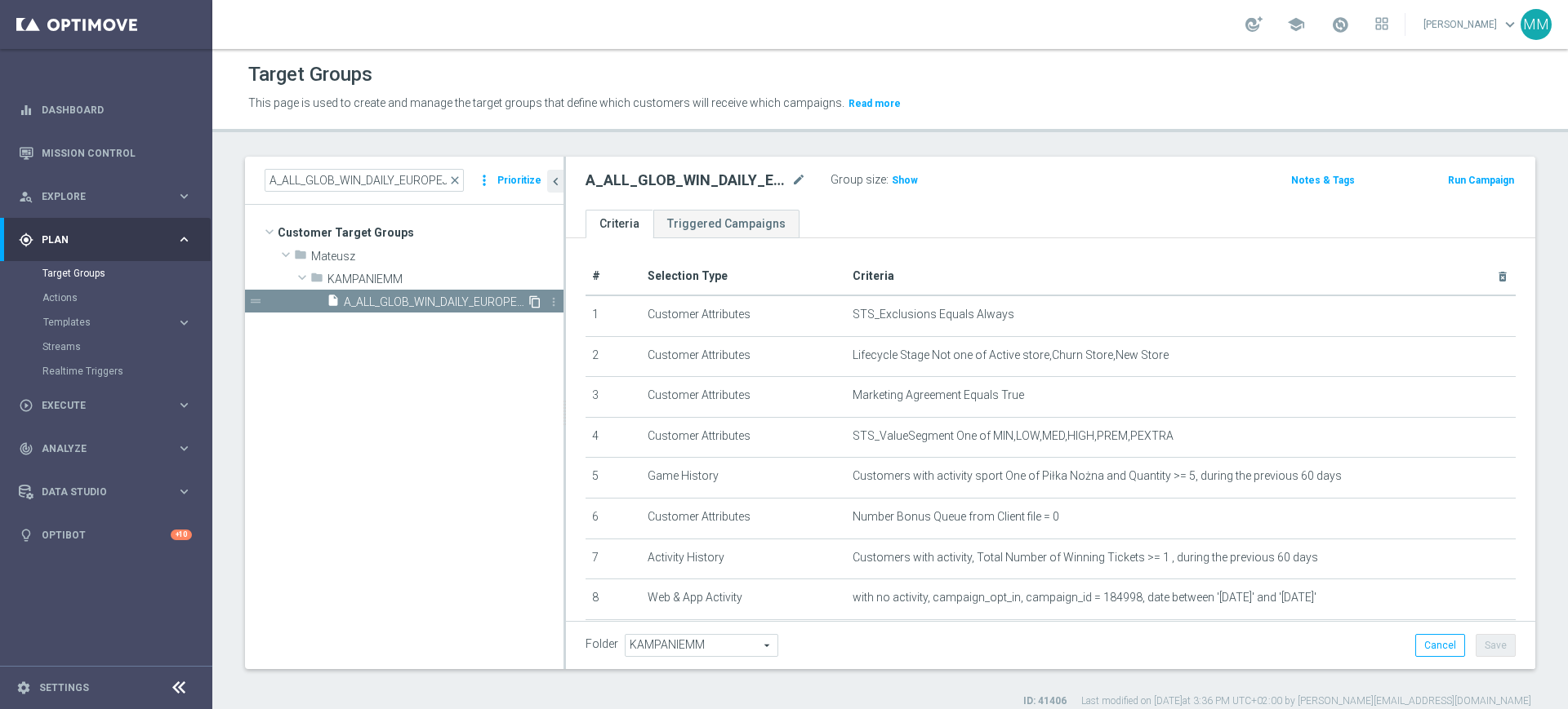
click at [535, 301] on icon "content_copy" at bounding box center [534, 301] width 13 height 13
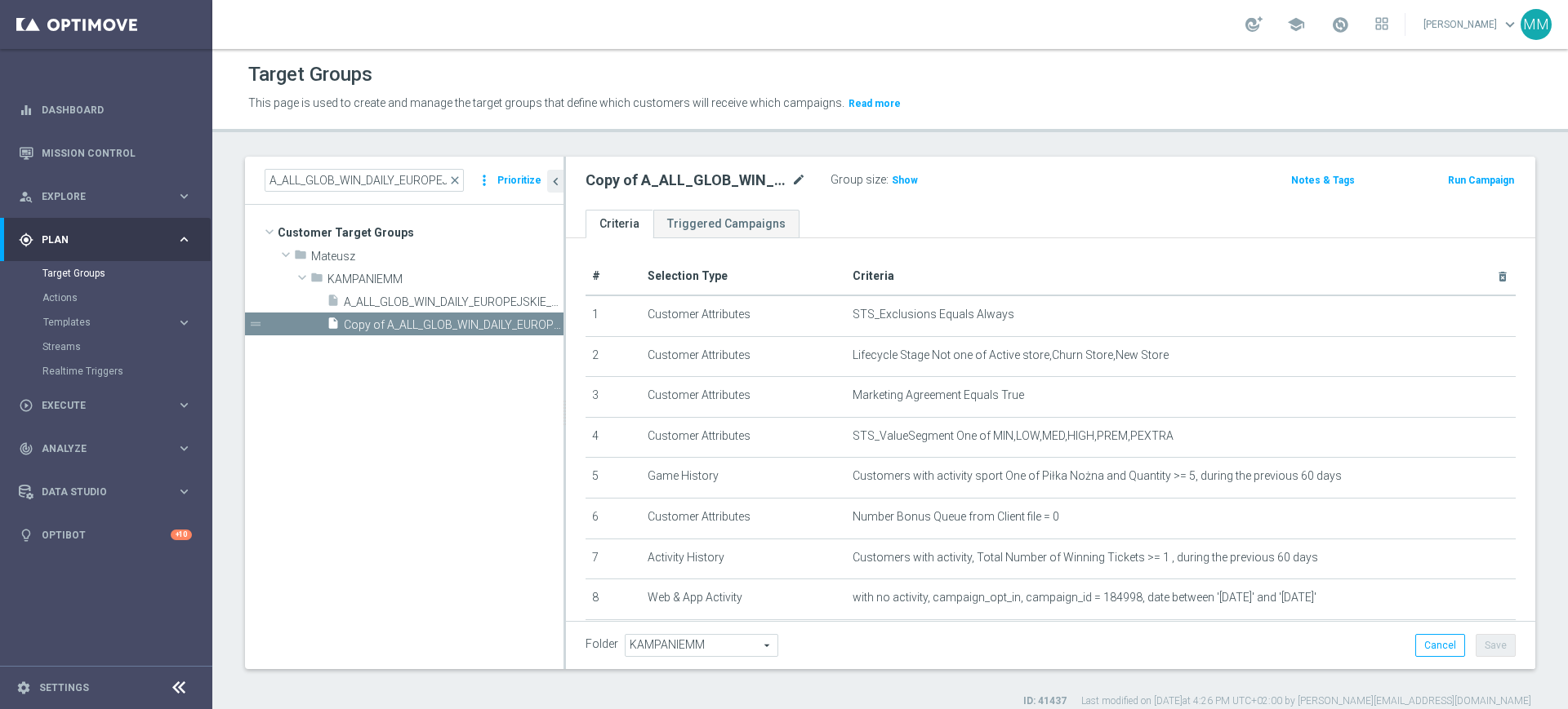
click at [795, 181] on icon "mode_edit" at bounding box center [798, 180] width 15 height 19
type input "A_ALL_GLOB_WIN_DAILY_EUROPEJSKIE_PUCHARY_300925_INAPP"
click at [804, 203] on div "A_ALL_GLOB_WIN_DAILY_EUROPEJSKIE_PUCHARY_300925_INAPP Group size : Show Notes &…" at bounding box center [1051, 183] width 970 height 53
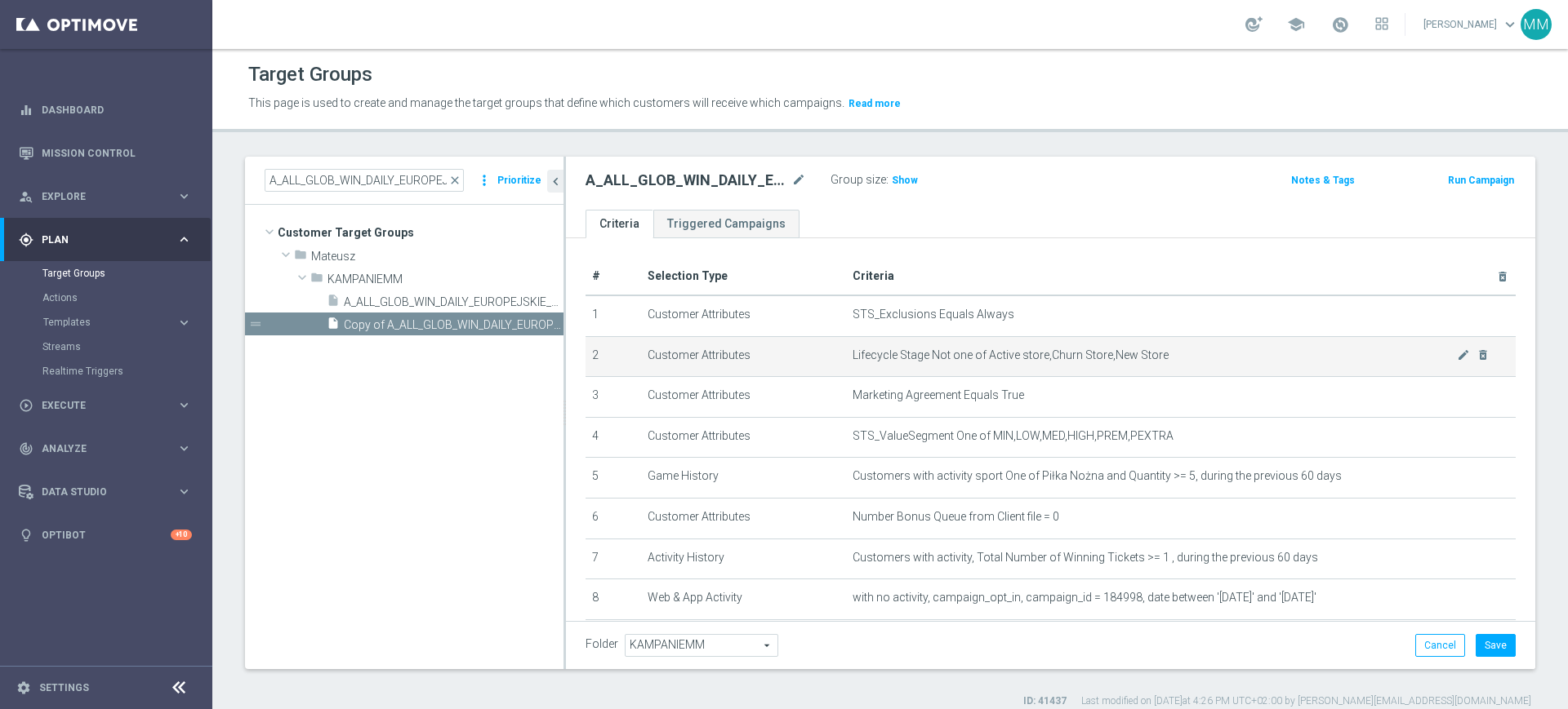
click at [1063, 354] on span "Lifecycle Stage Not one of Active store,Churn Store,New Store" at bounding box center [1155, 355] width 604 height 14
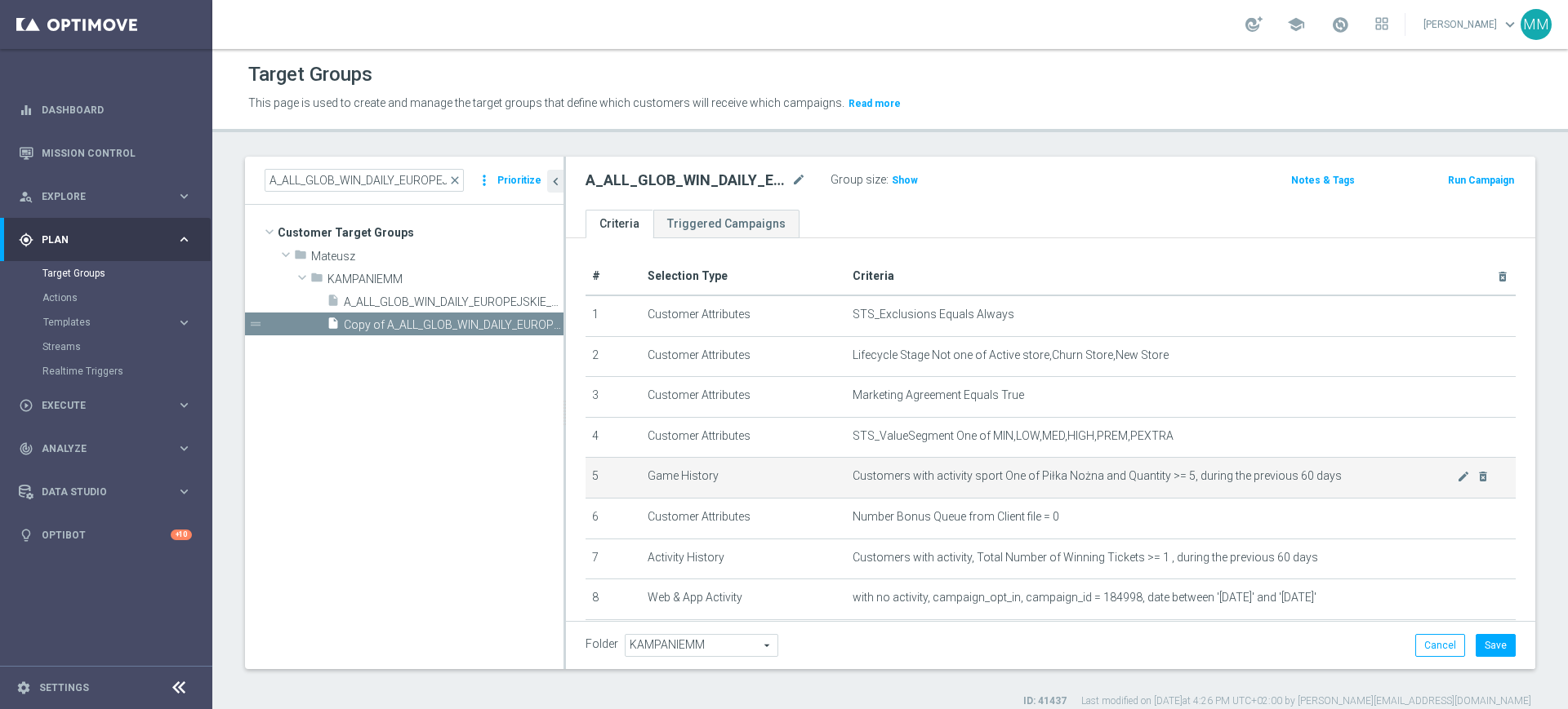
click at [1004, 475] on span "Customers with activity sport One of Piłka Nożna and Quantity >= 5, during the …" at bounding box center [1155, 476] width 604 height 14
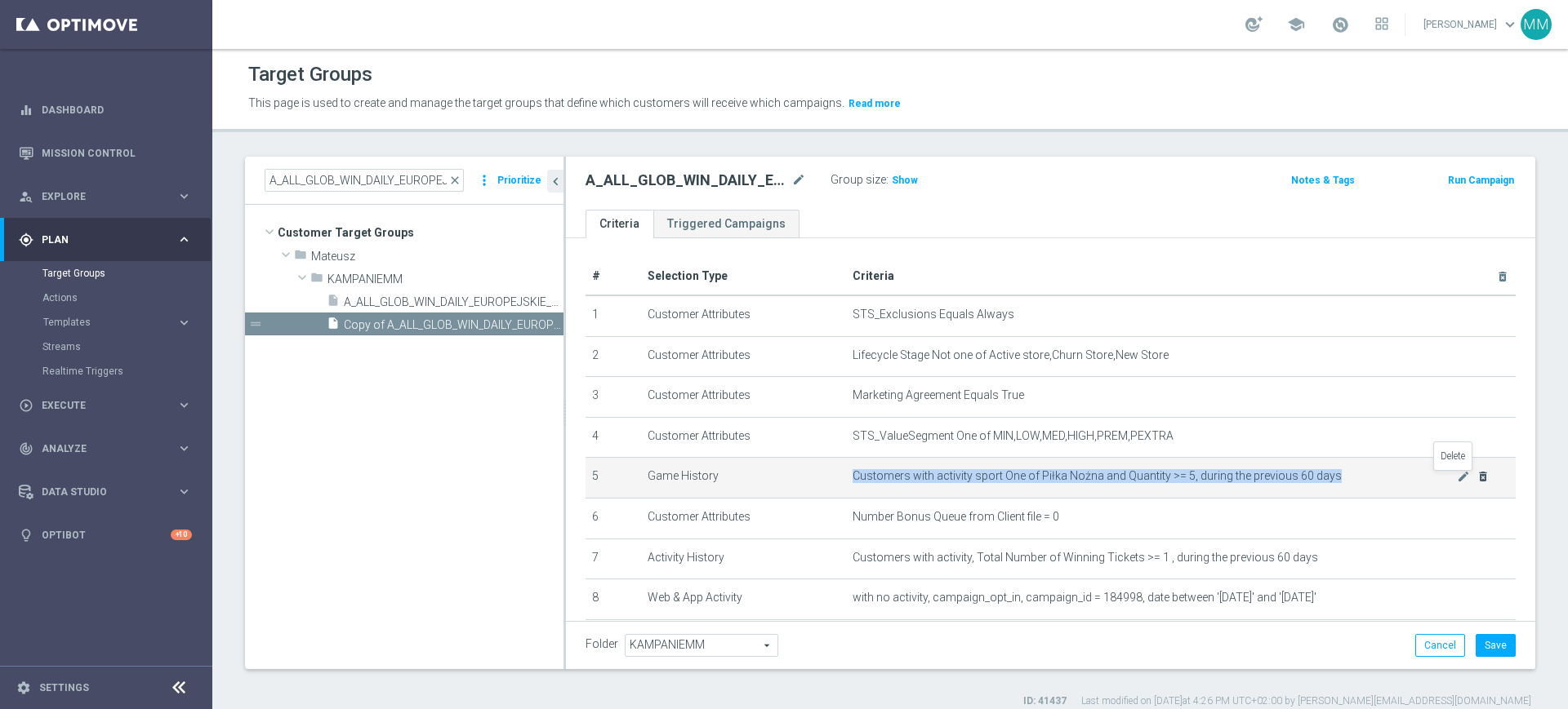
click at [1476, 478] on icon "delete_forever" at bounding box center [1482, 476] width 13 height 13
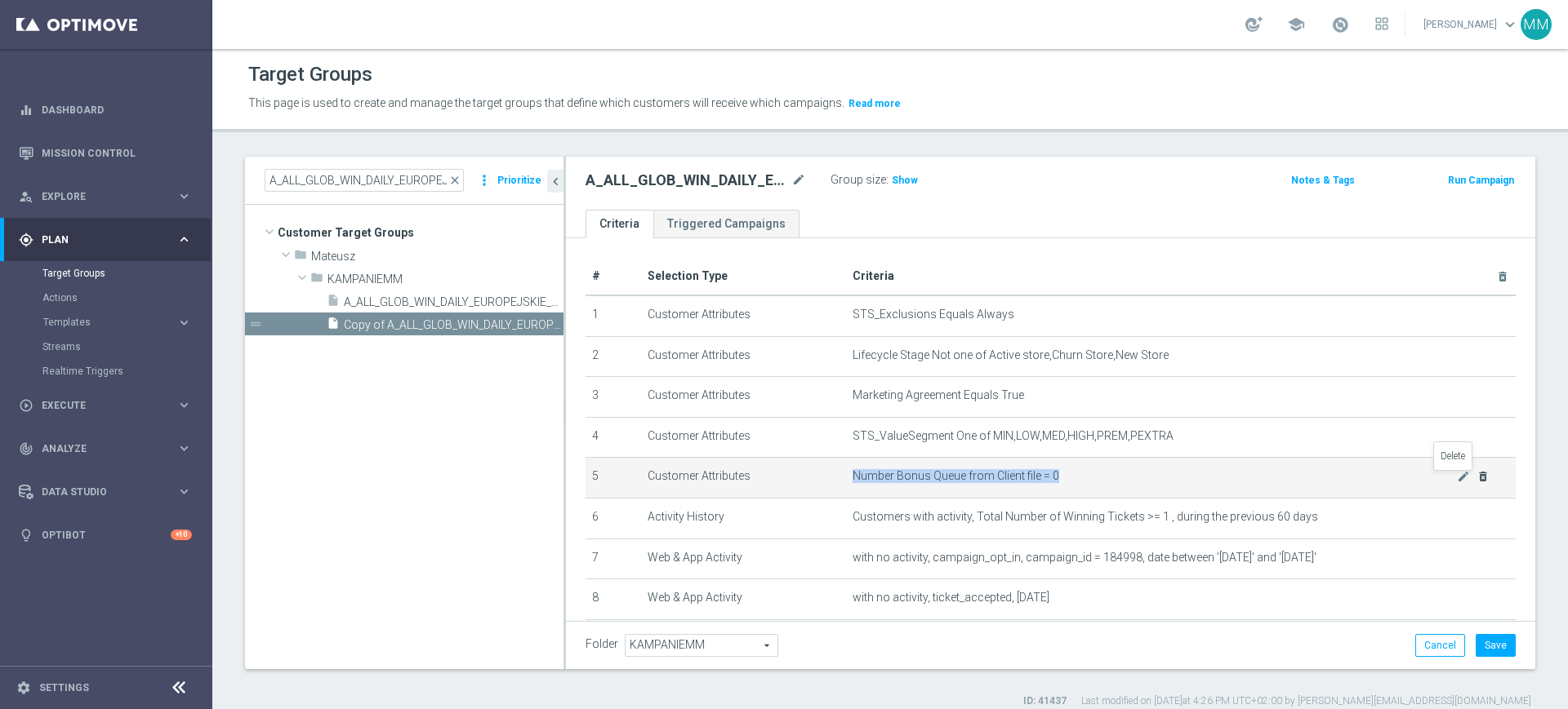
click at [1476, 476] on icon "delete_forever" at bounding box center [1482, 476] width 13 height 13
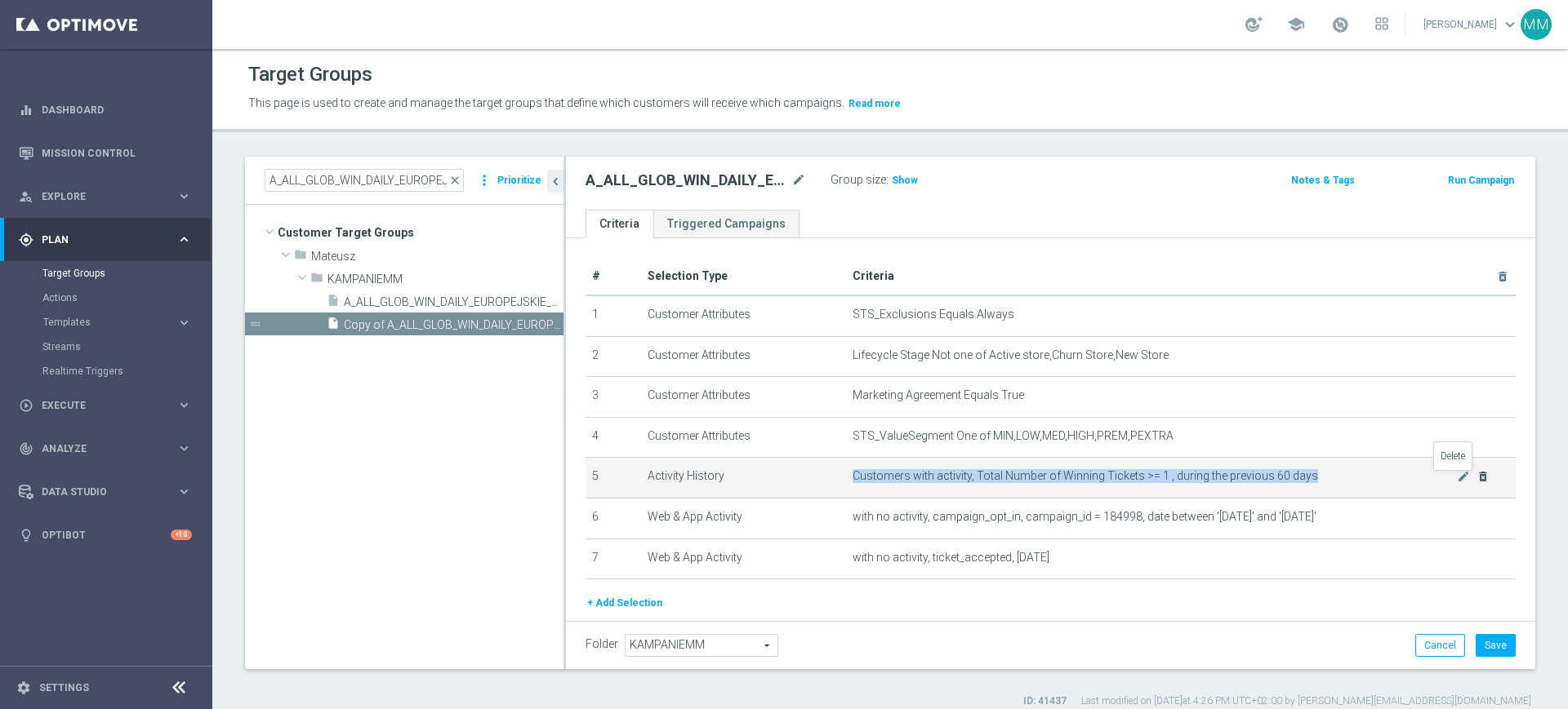
click at [1476, 476] on icon "delete_forever" at bounding box center [1482, 476] width 13 height 13
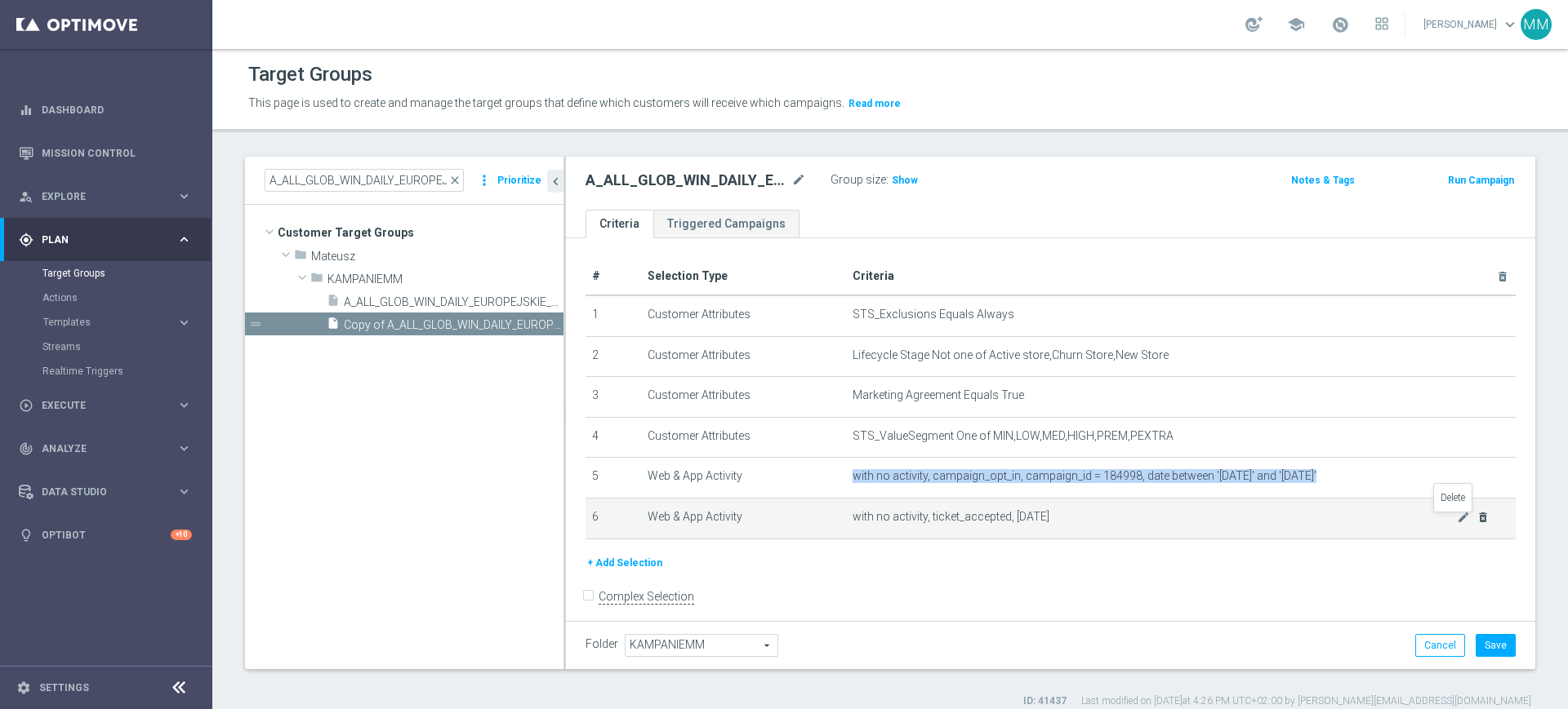
click at [1476, 521] on icon "delete_forever" at bounding box center [1482, 517] width 13 height 13
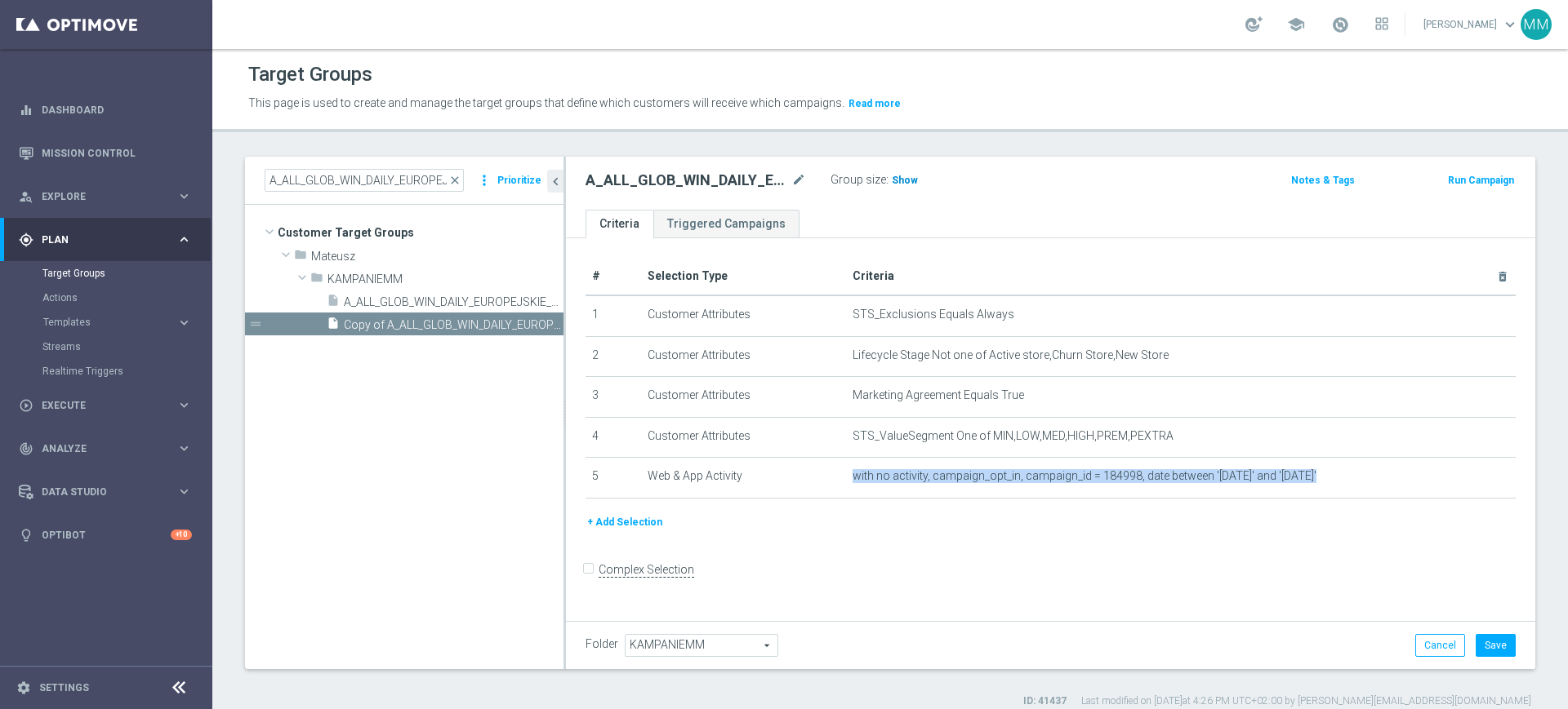
click at [900, 181] on span "Show" at bounding box center [904, 180] width 26 height 12
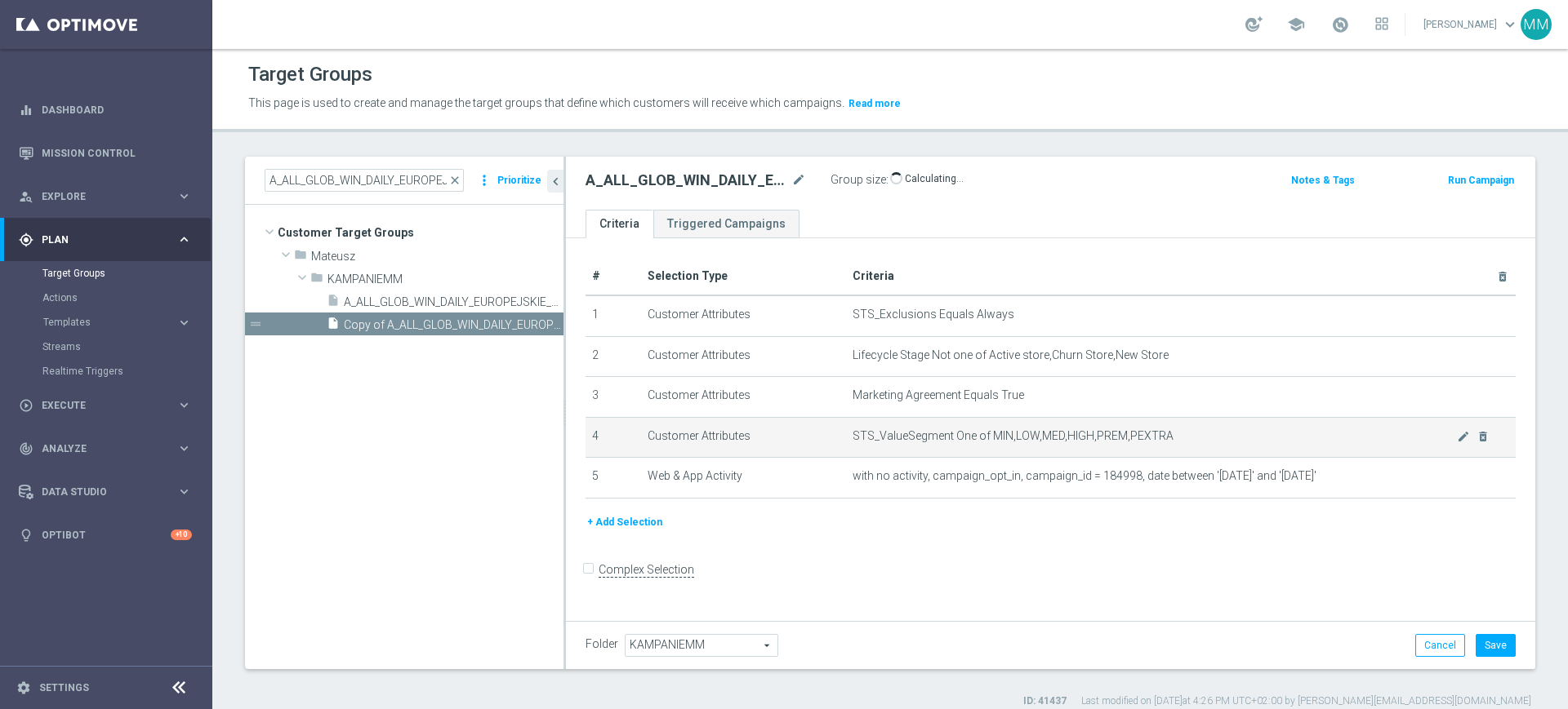
click at [980, 425] on td "STS_ValueSegment One of MIN,LOW,MED,HIGH,PREM,PEXTRA mode_edit delete_forever" at bounding box center [1180, 437] width 669 height 41
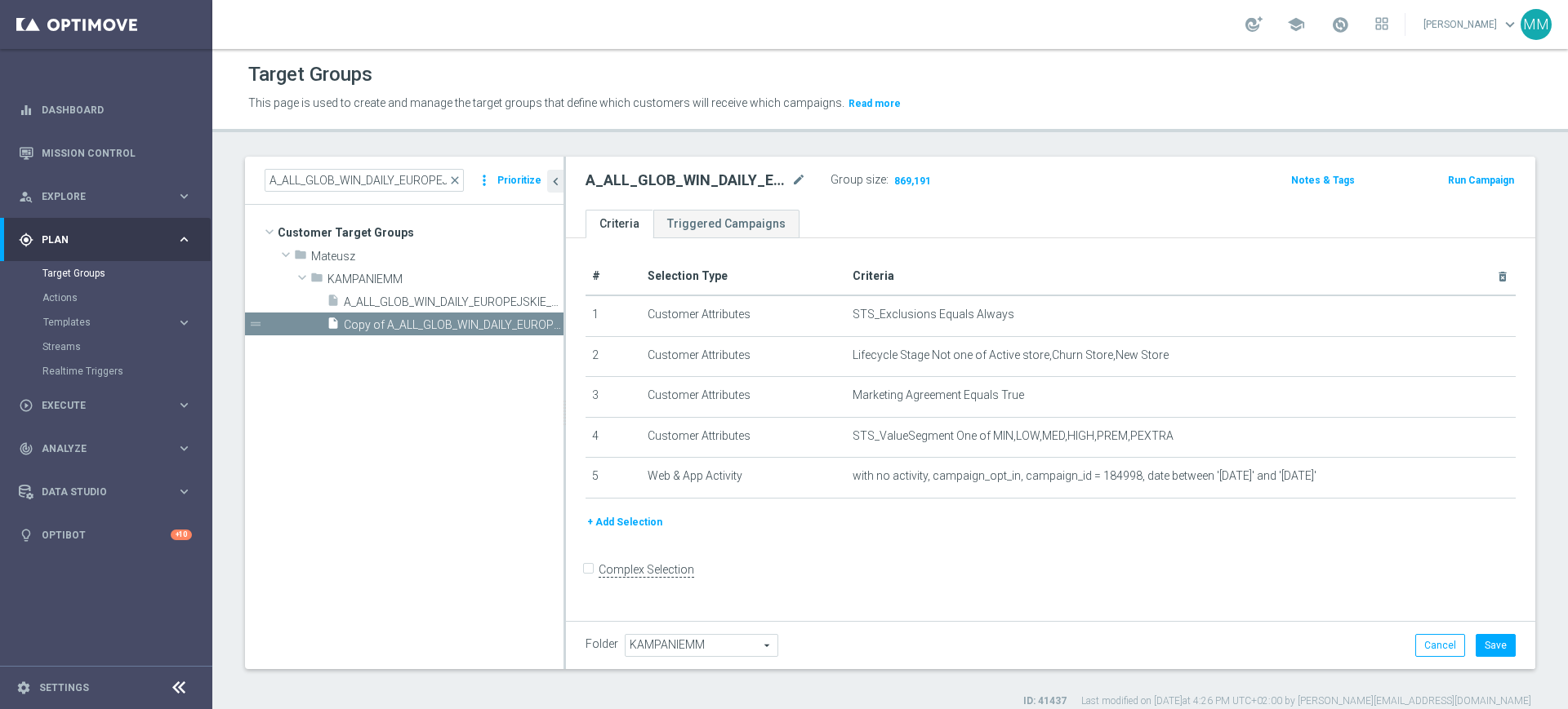
click at [630, 532] on button "+ Add Selection" at bounding box center [625, 522] width 78 height 18
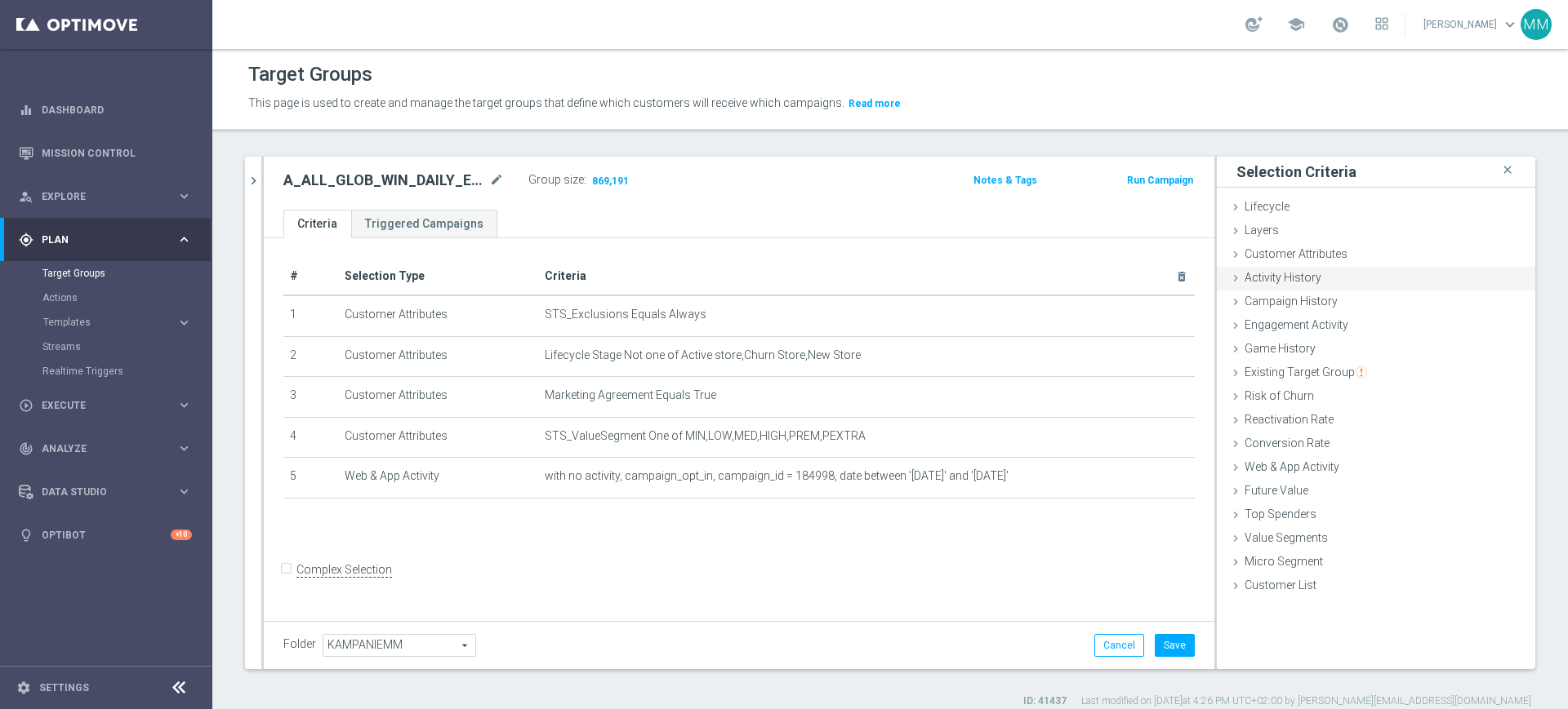
click at [1308, 282] on div "Activity History done" at bounding box center [1376, 279] width 319 height 24
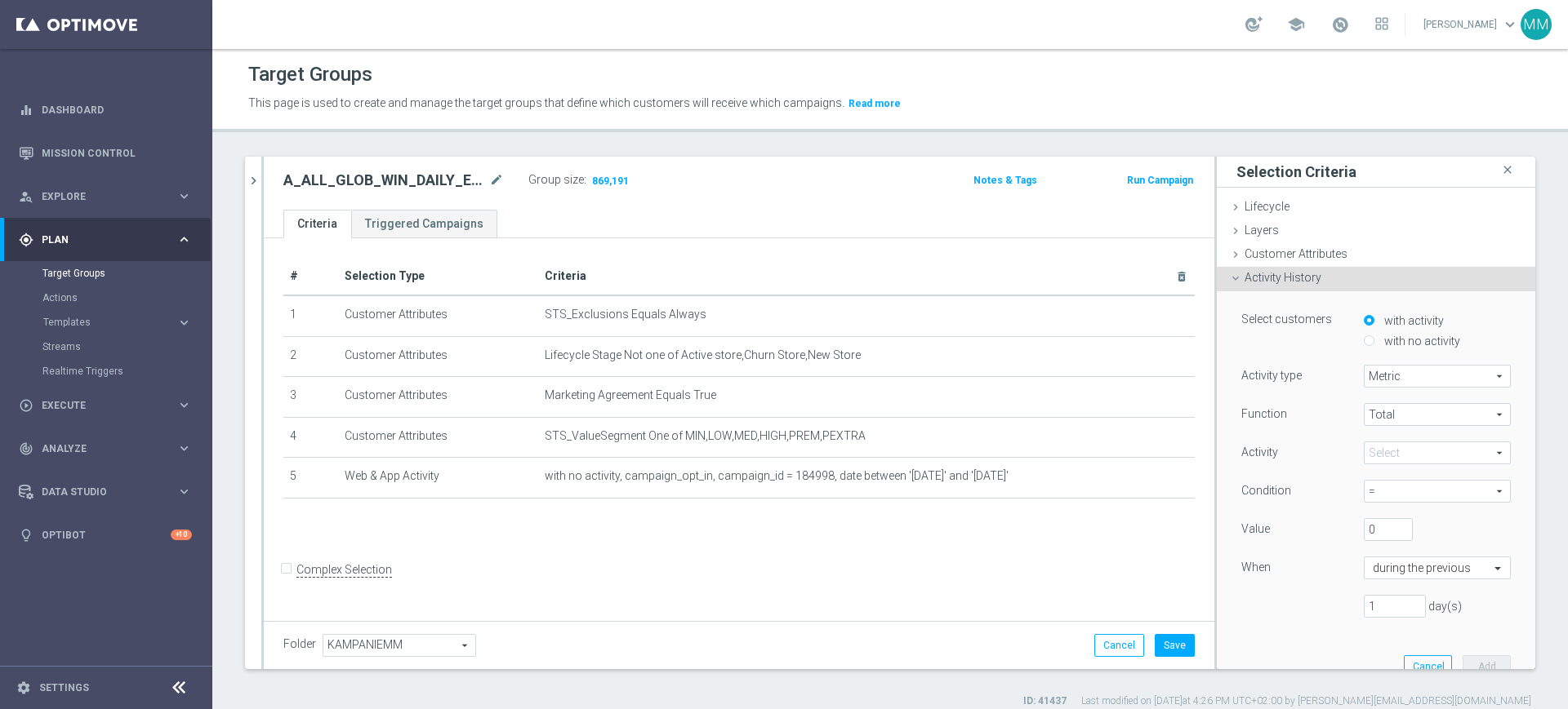
click at [1401, 448] on span at bounding box center [1436, 453] width 145 height 21
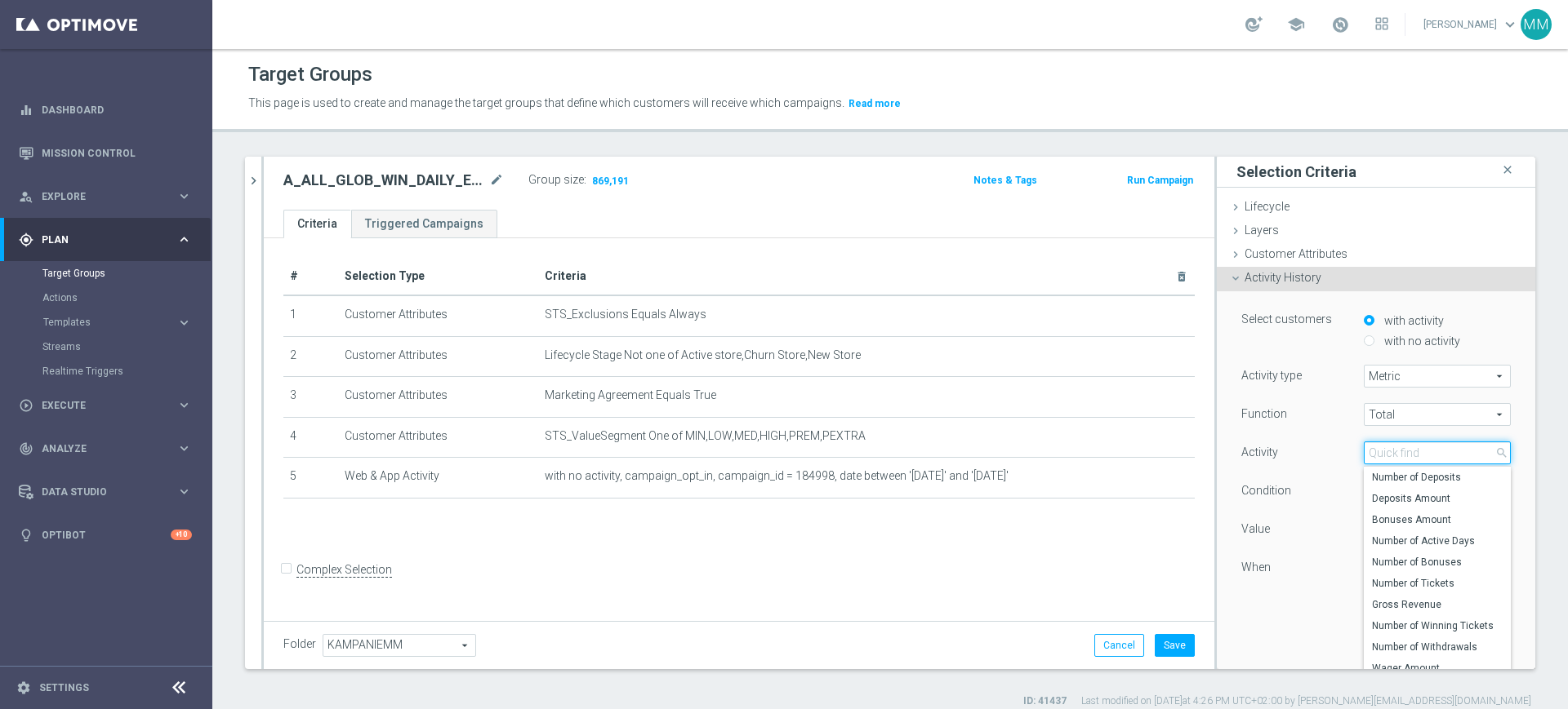
click at [1401, 448] on input "search" at bounding box center [1436, 452] width 147 height 22
click at [1430, 580] on span "Number of Tickets" at bounding box center [1437, 582] width 131 height 13
type input "Number of Tickets"
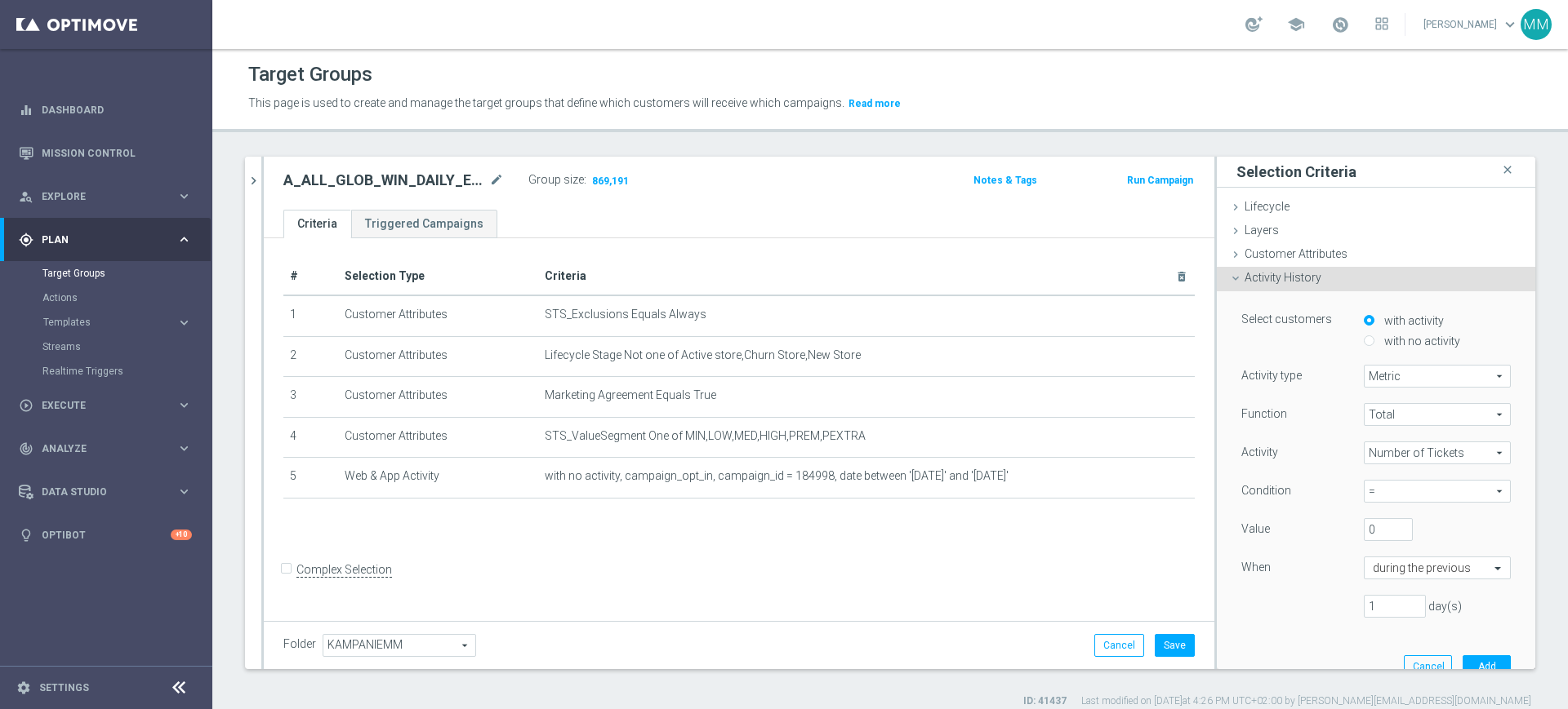
drag, startPoint x: 1396, startPoint y: 481, endPoint x: 1398, endPoint y: 492, distance: 11.2
click at [1395, 484] on span "=" at bounding box center [1436, 492] width 145 height 21
click at [1398, 492] on input "search" at bounding box center [1436, 491] width 147 height 22
click at [1386, 590] on label "<" at bounding box center [1436, 601] width 147 height 21
click at [1379, 487] on span "<" at bounding box center [1436, 492] width 145 height 21
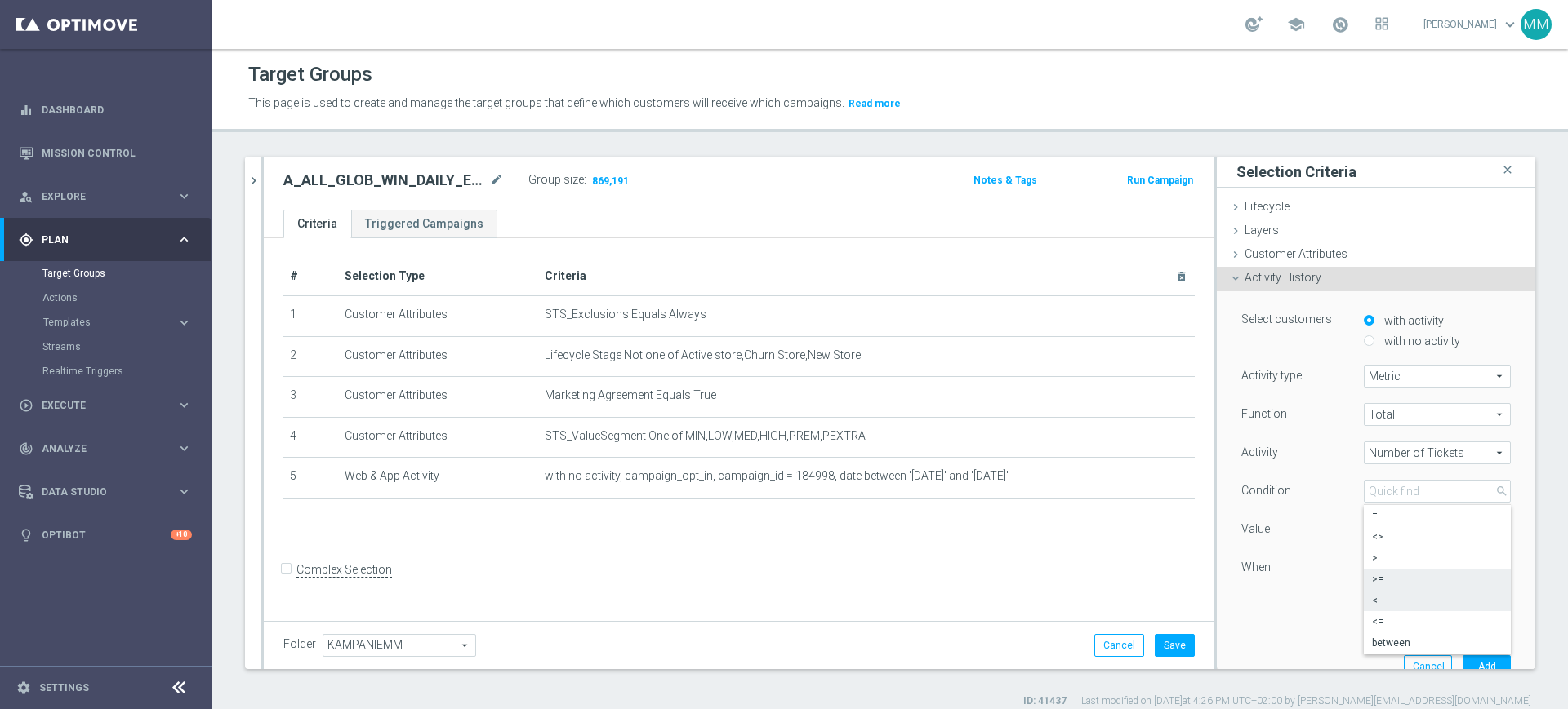
click at [1378, 575] on span ">=" at bounding box center [1437, 578] width 131 height 13
type input ">="
drag, startPoint x: 1367, startPoint y: 523, endPoint x: 1338, endPoint y: 541, distance: 34.1
click at [1352, 530] on div "0" at bounding box center [1388, 529] width 73 height 22
type input "5"
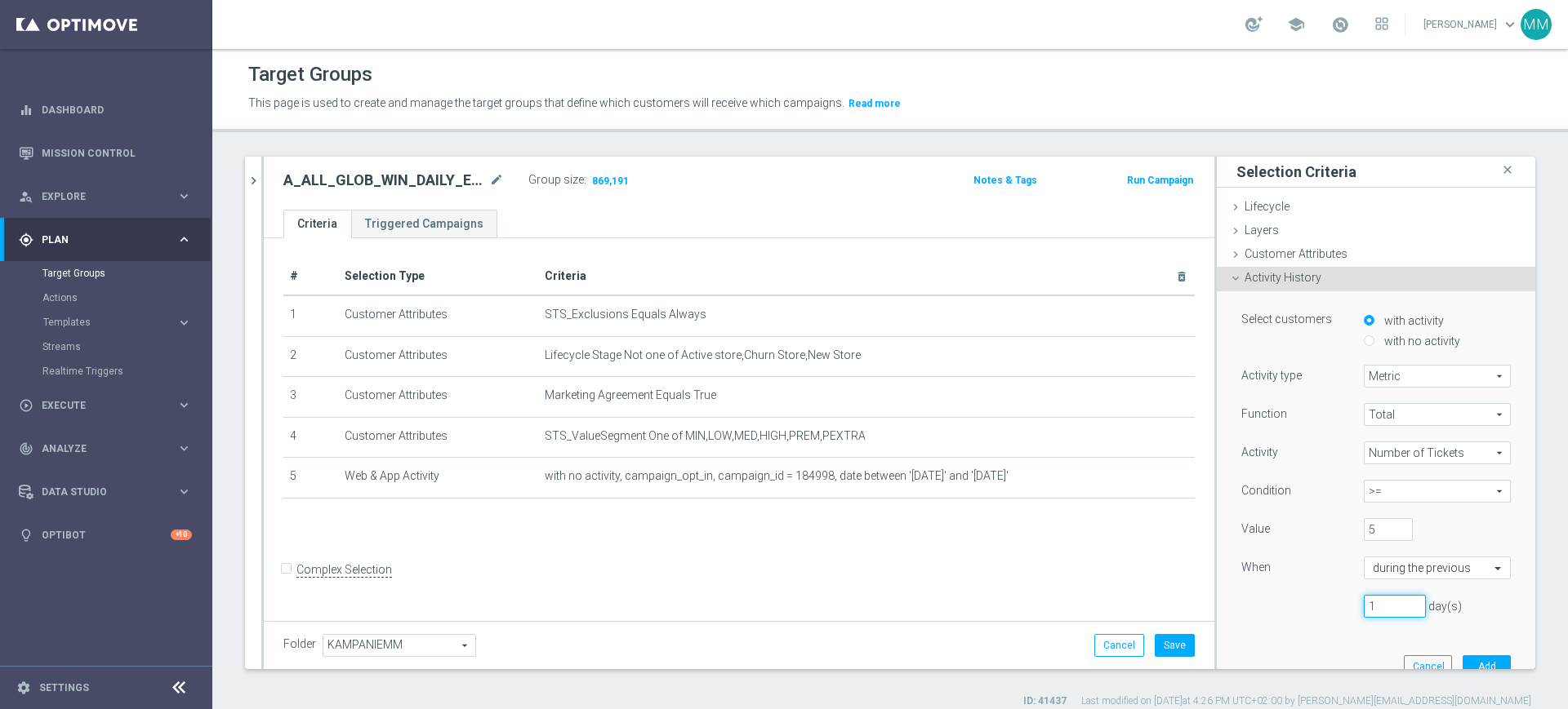
drag, startPoint x: 1380, startPoint y: 616, endPoint x: 1333, endPoint y: 608, distance: 47.7
click at [1352, 608] on div "1 day(s)" at bounding box center [1425, 606] width 147 height 22
type input "30"
click at [1463, 665] on button "Add" at bounding box center [1486, 666] width 48 height 22
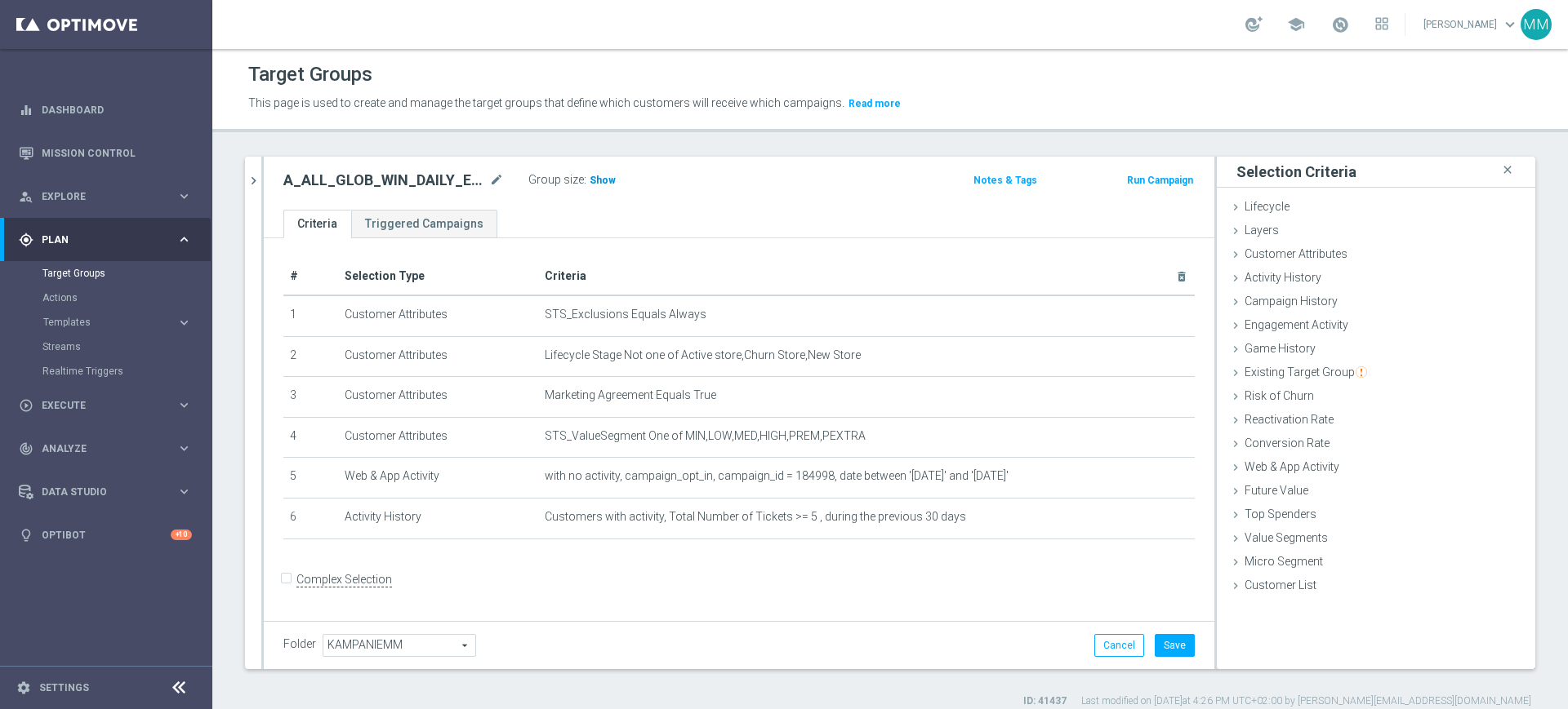
click at [598, 176] on span "Show" at bounding box center [602, 180] width 26 height 12
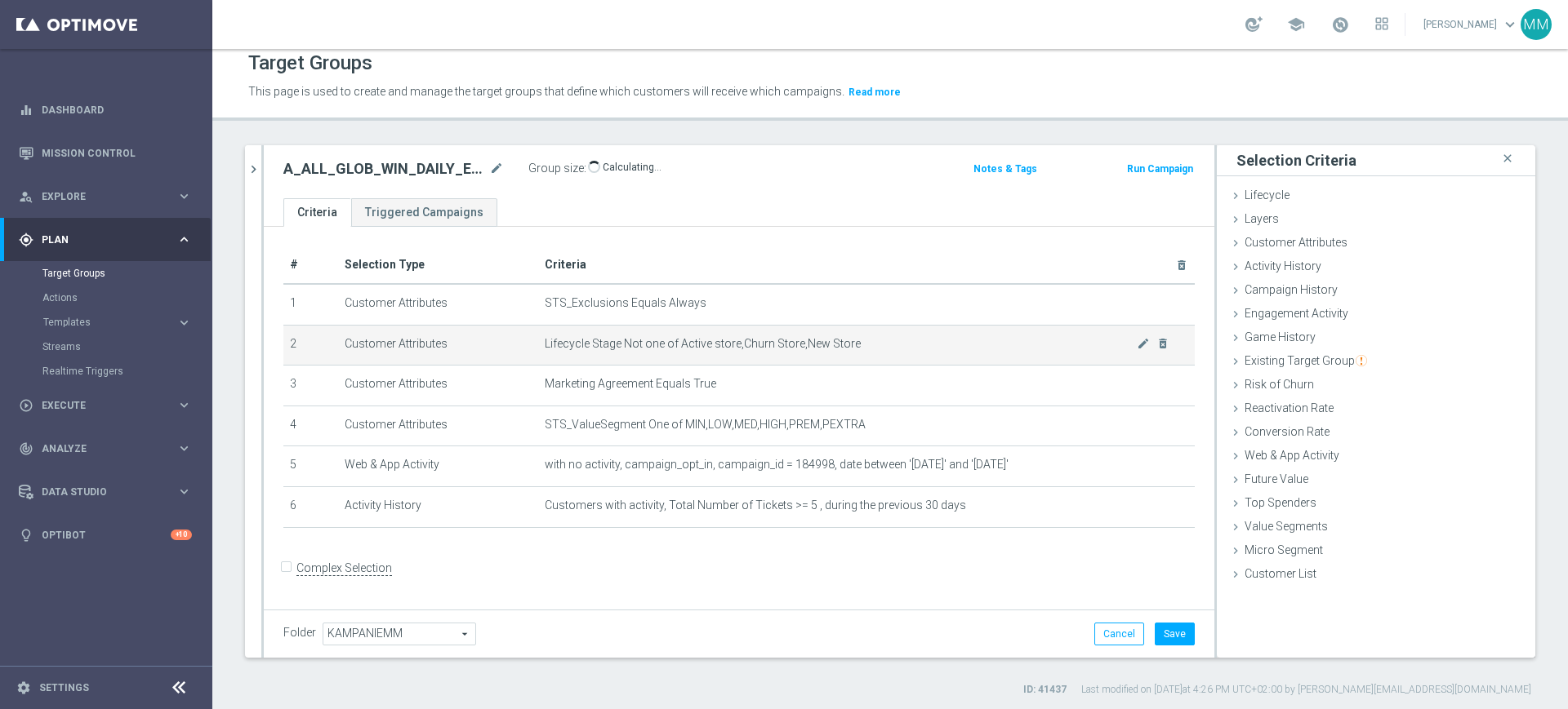
scroll to position [15, 0]
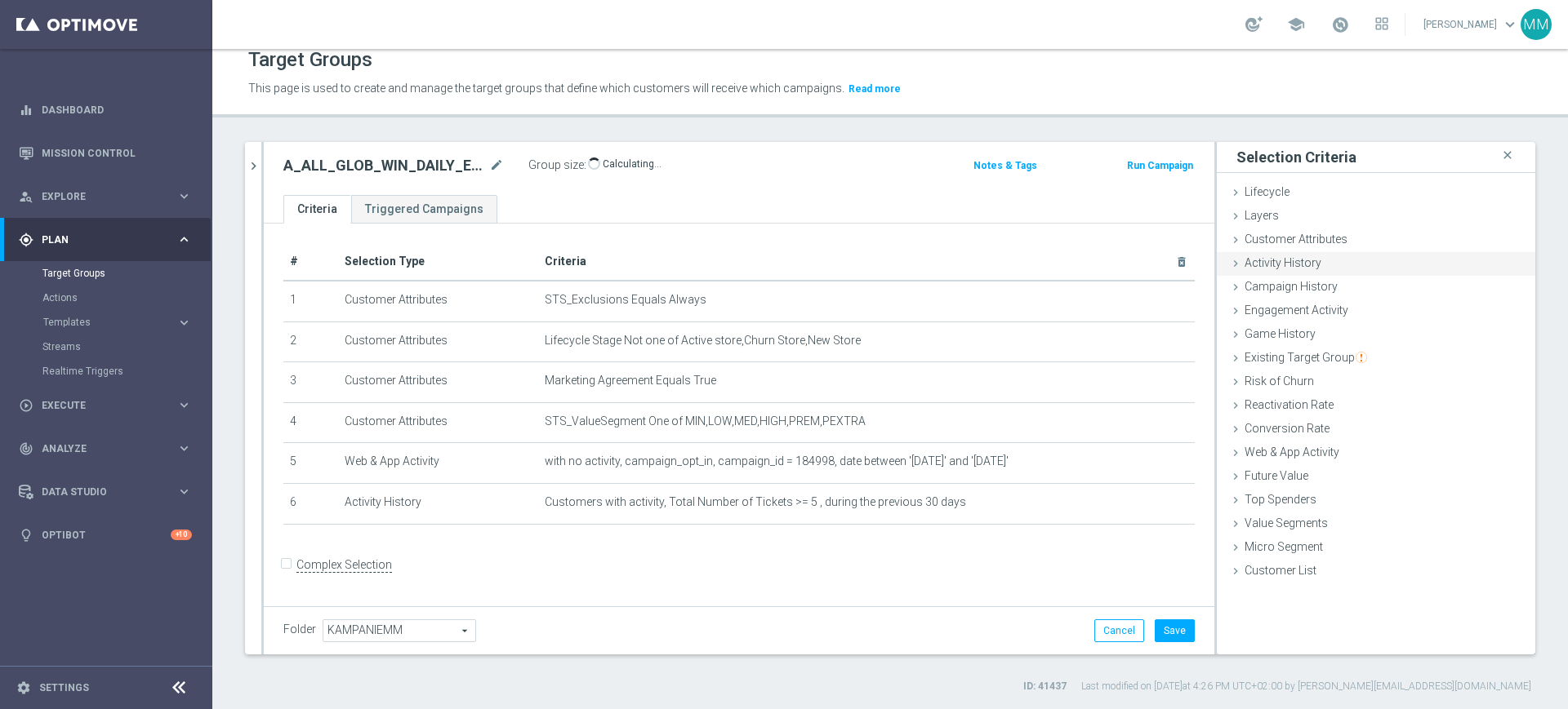
click at [1282, 259] on span "Activity History" at bounding box center [1282, 262] width 77 height 13
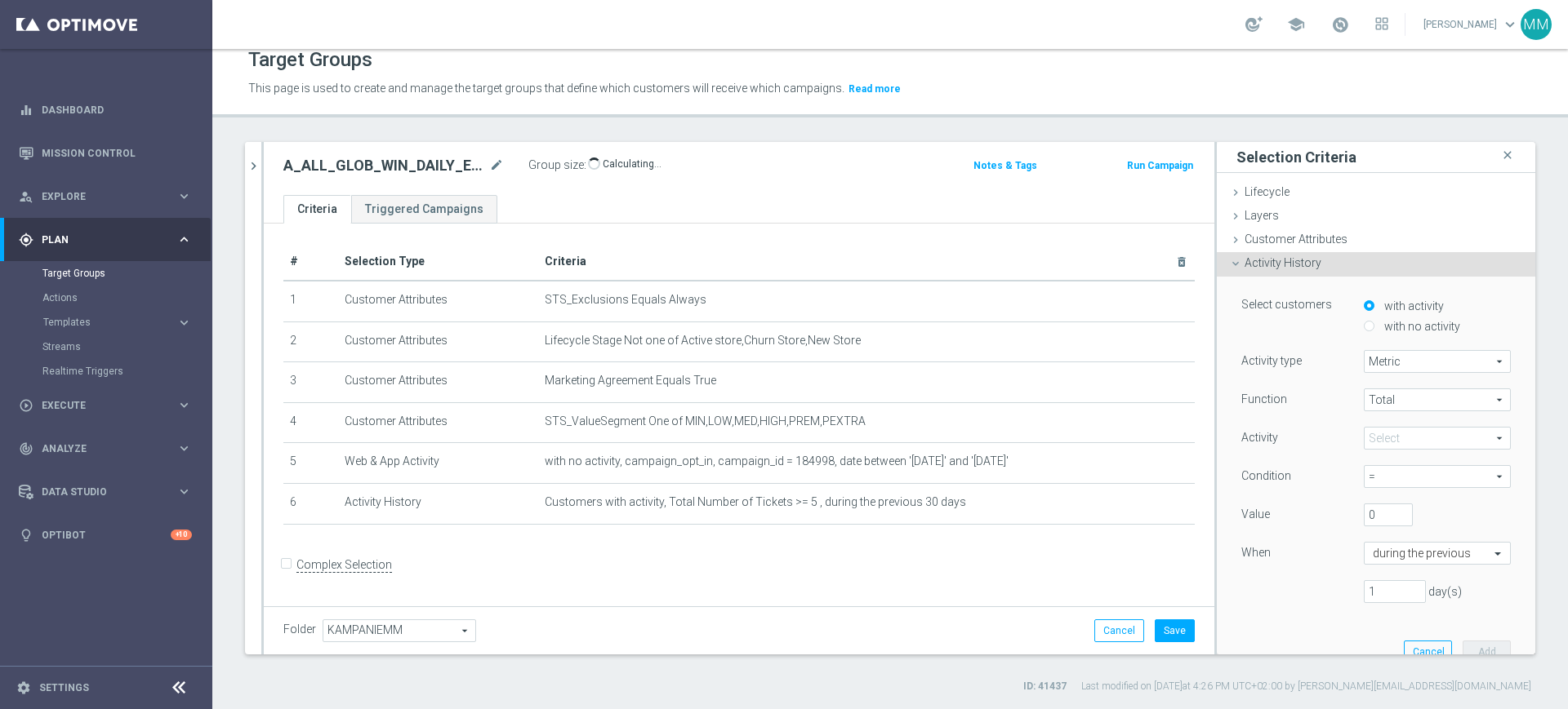
click at [1400, 438] on span at bounding box center [1436, 438] width 145 height 21
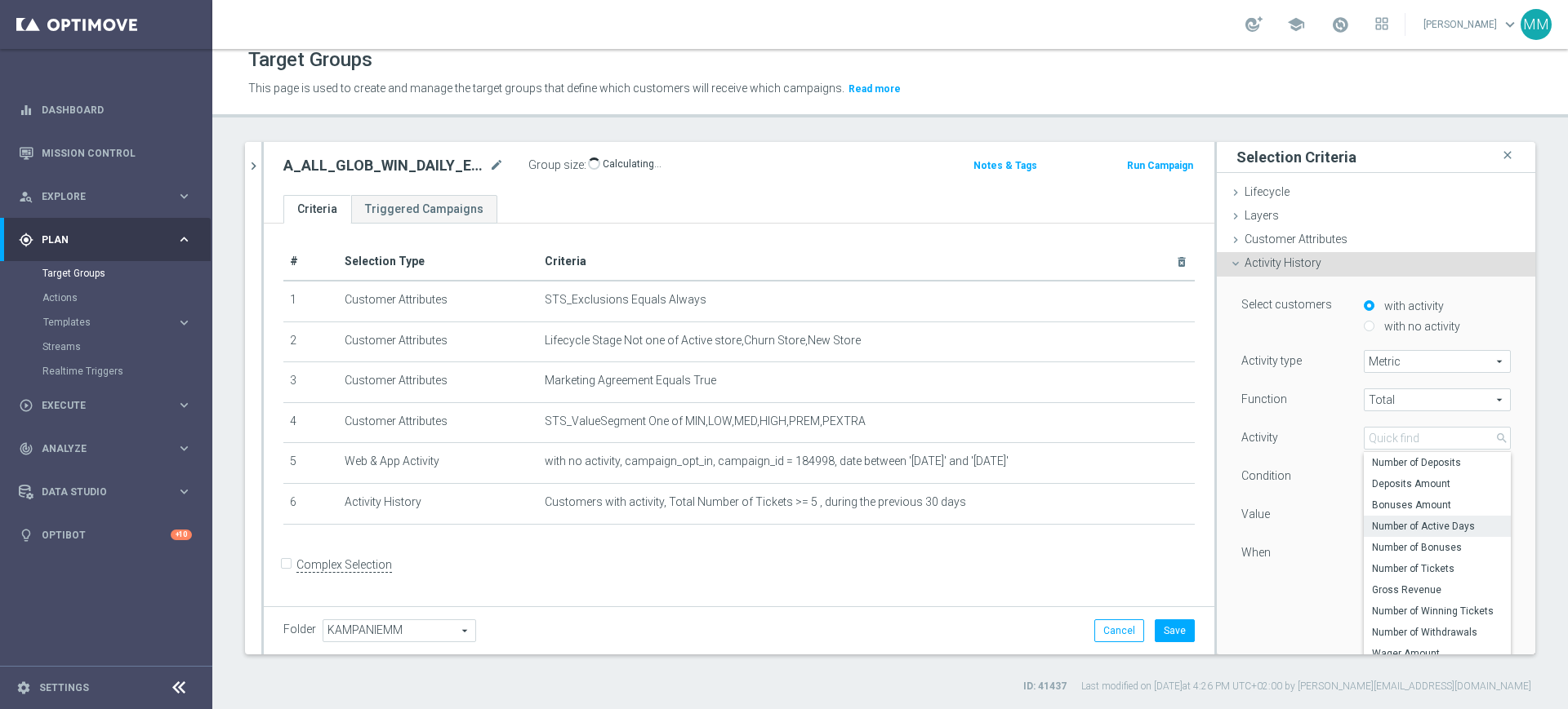
click at [1426, 532] on span "Number of Active Days" at bounding box center [1437, 526] width 131 height 13
type input "Number of Active Days"
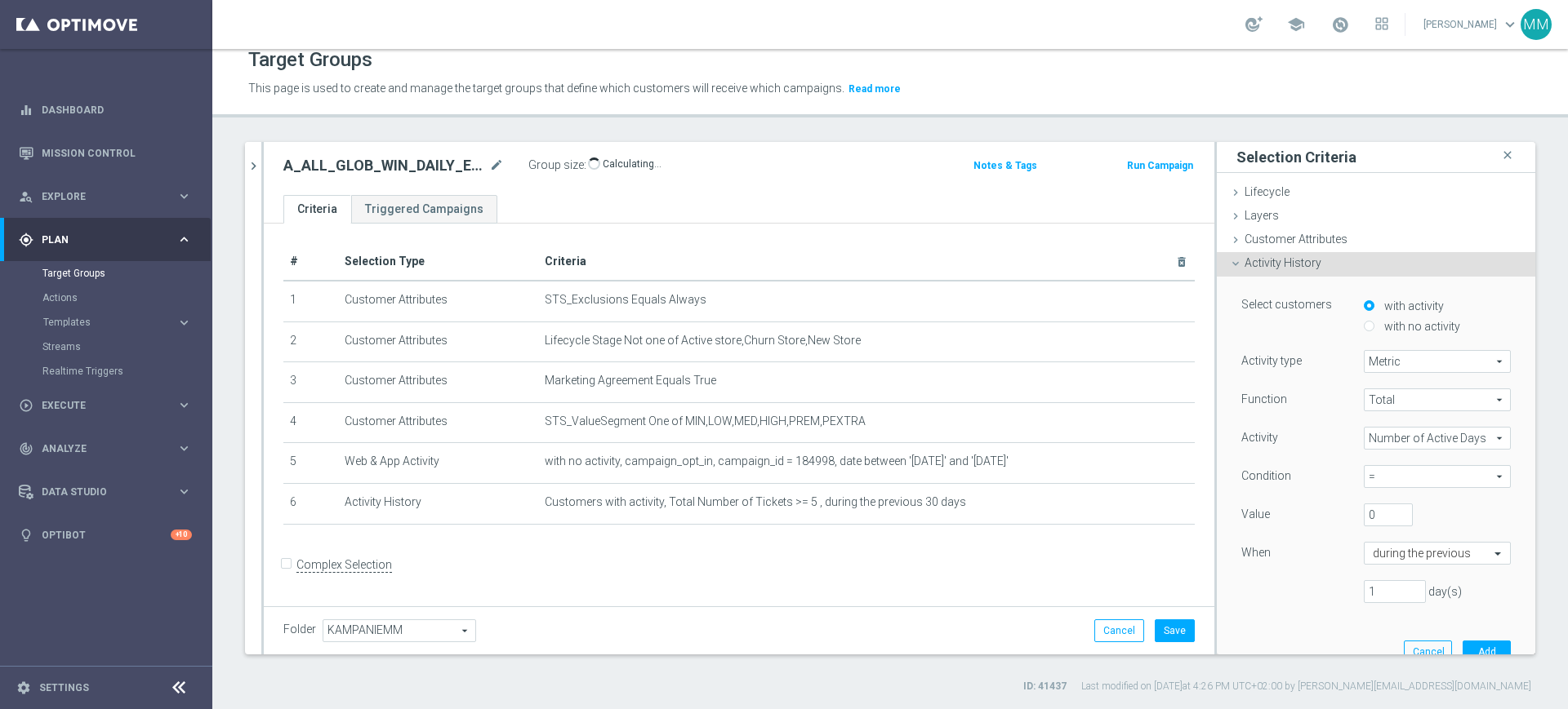
click at [1384, 459] on div "Function Total Total arrow_drop_down search Activity Number of Active Days Numb…" at bounding box center [1376, 503] width 270 height 228
click at [1386, 466] on span "=" at bounding box center [1436, 476] width 145 height 21
click at [1379, 572] on label ">=" at bounding box center [1436, 565] width 147 height 21
type input ">="
drag, startPoint x: 1348, startPoint y: 508, endPoint x: 1371, endPoint y: 518, distance: 25.1
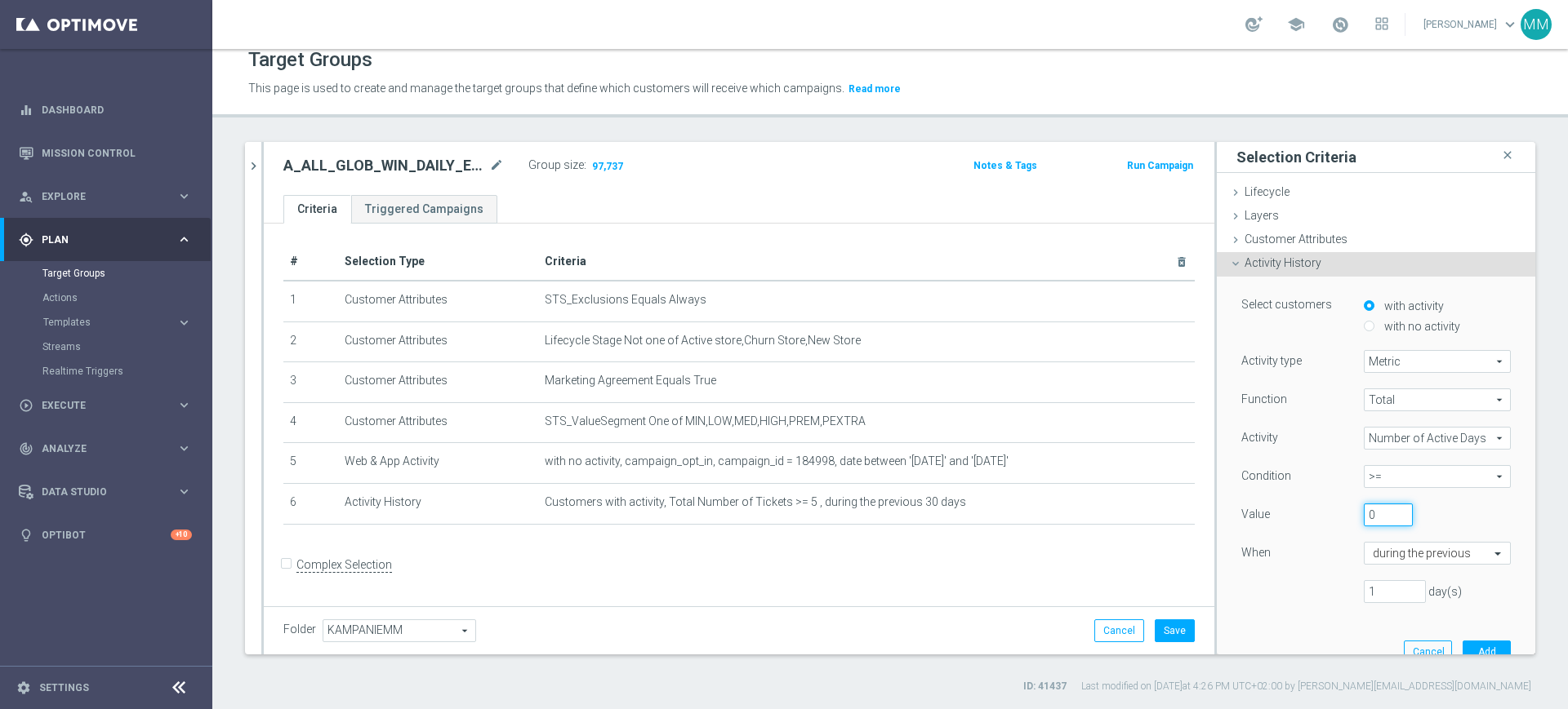
click at [1371, 518] on input "0" at bounding box center [1388, 514] width 49 height 22
type input "3"
drag, startPoint x: 1360, startPoint y: 590, endPoint x: 1222, endPoint y: 589, distance: 138.0
click at [1229, 587] on div "1 day(s)" at bounding box center [1376, 591] width 294 height 22
type input "30"
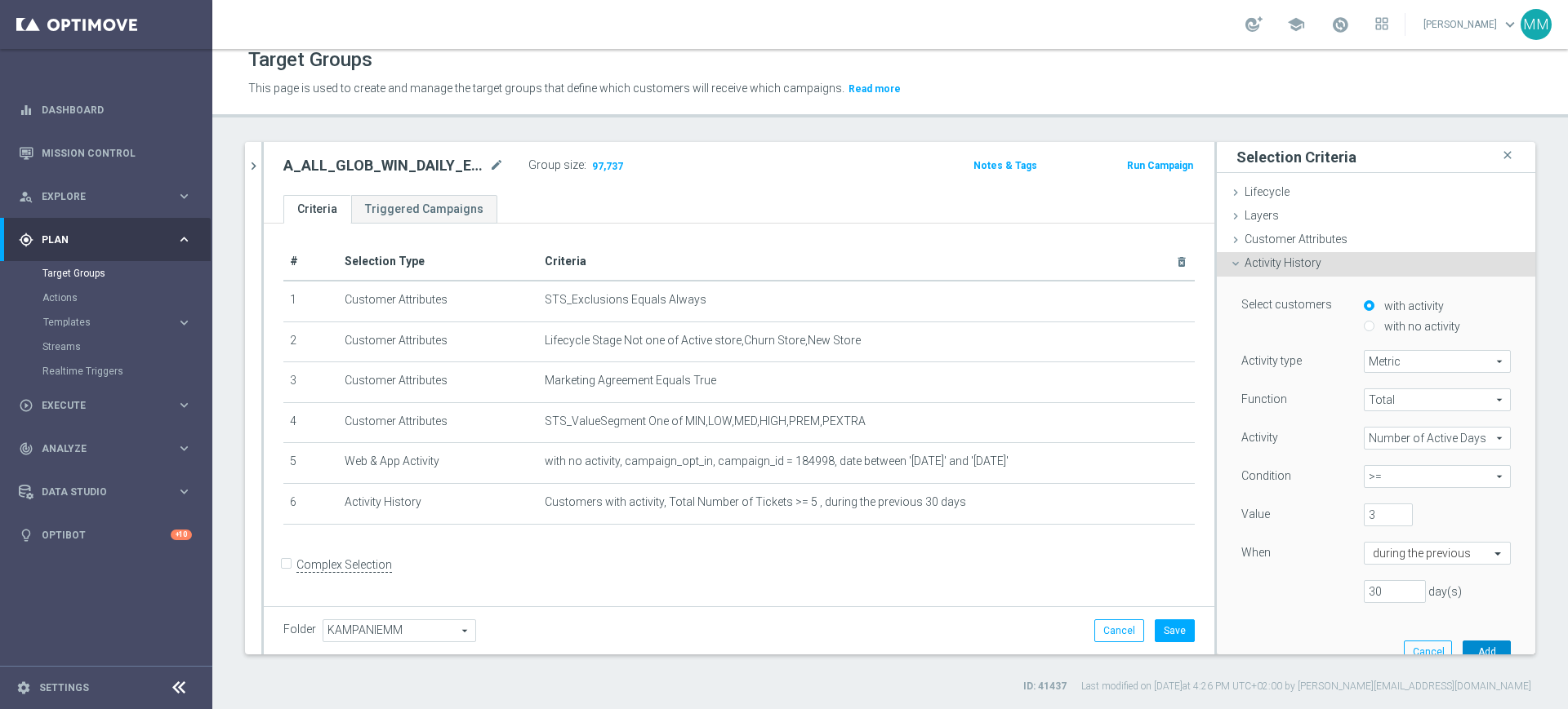
click at [1463, 646] on button "Add" at bounding box center [1486, 652] width 48 height 22
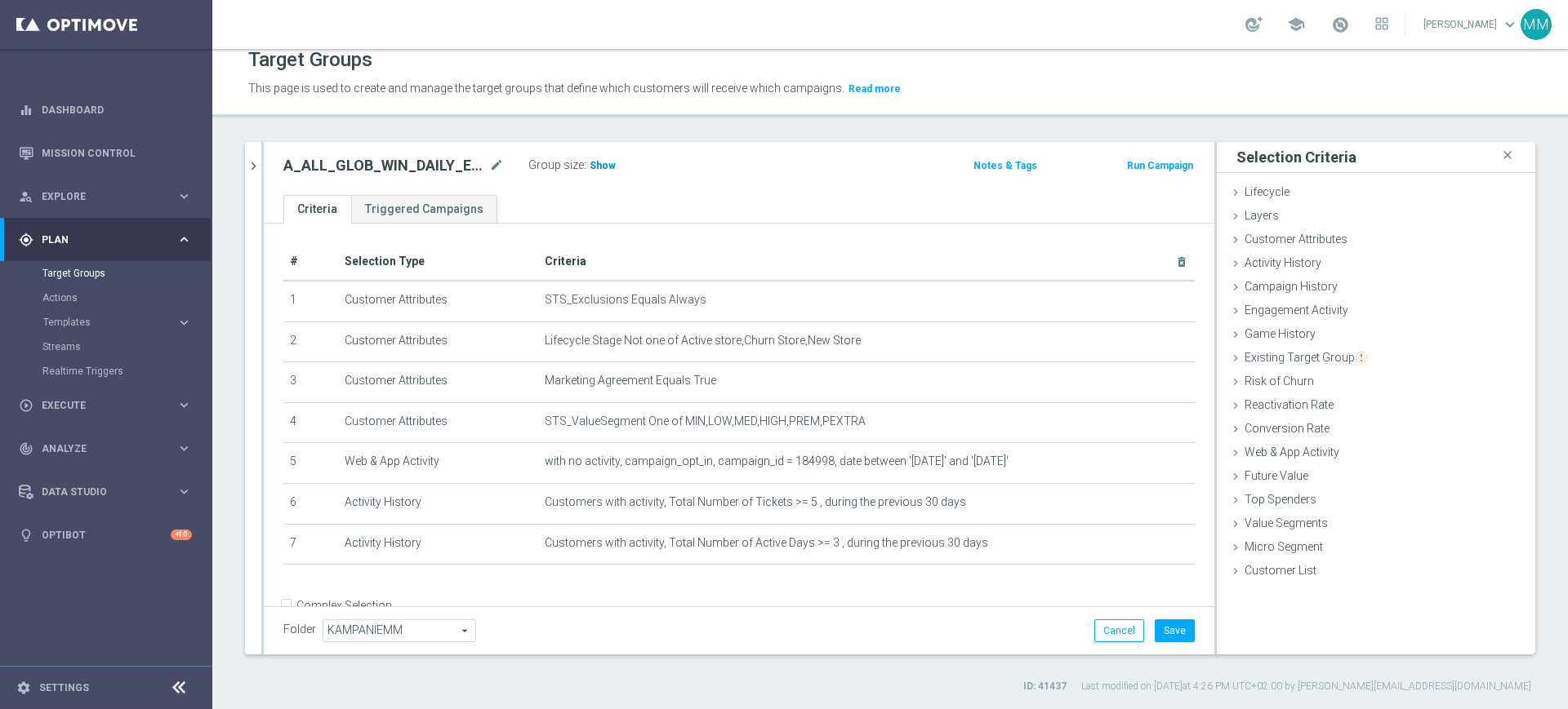
click at [598, 165] on span "Show" at bounding box center [602, 166] width 26 height 12
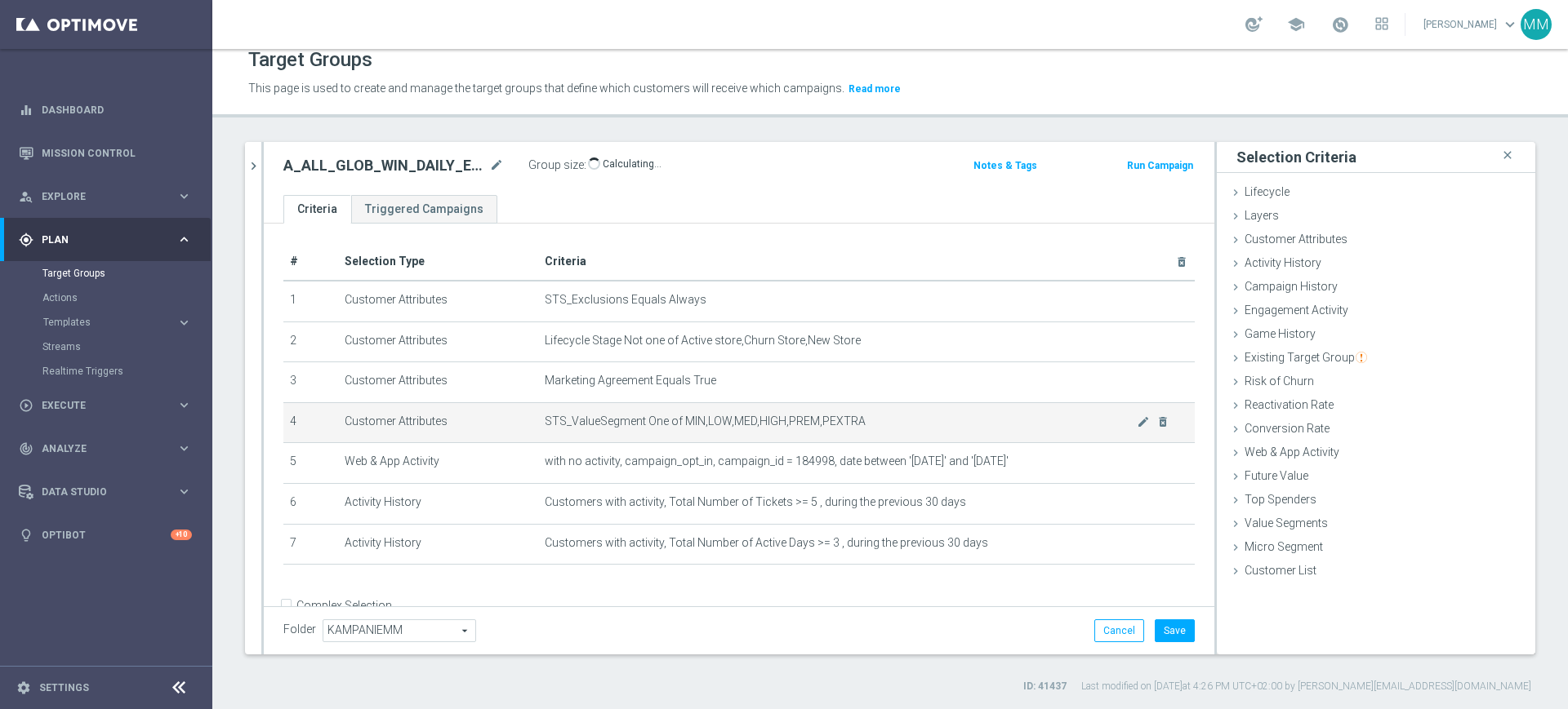
scroll to position [38, 0]
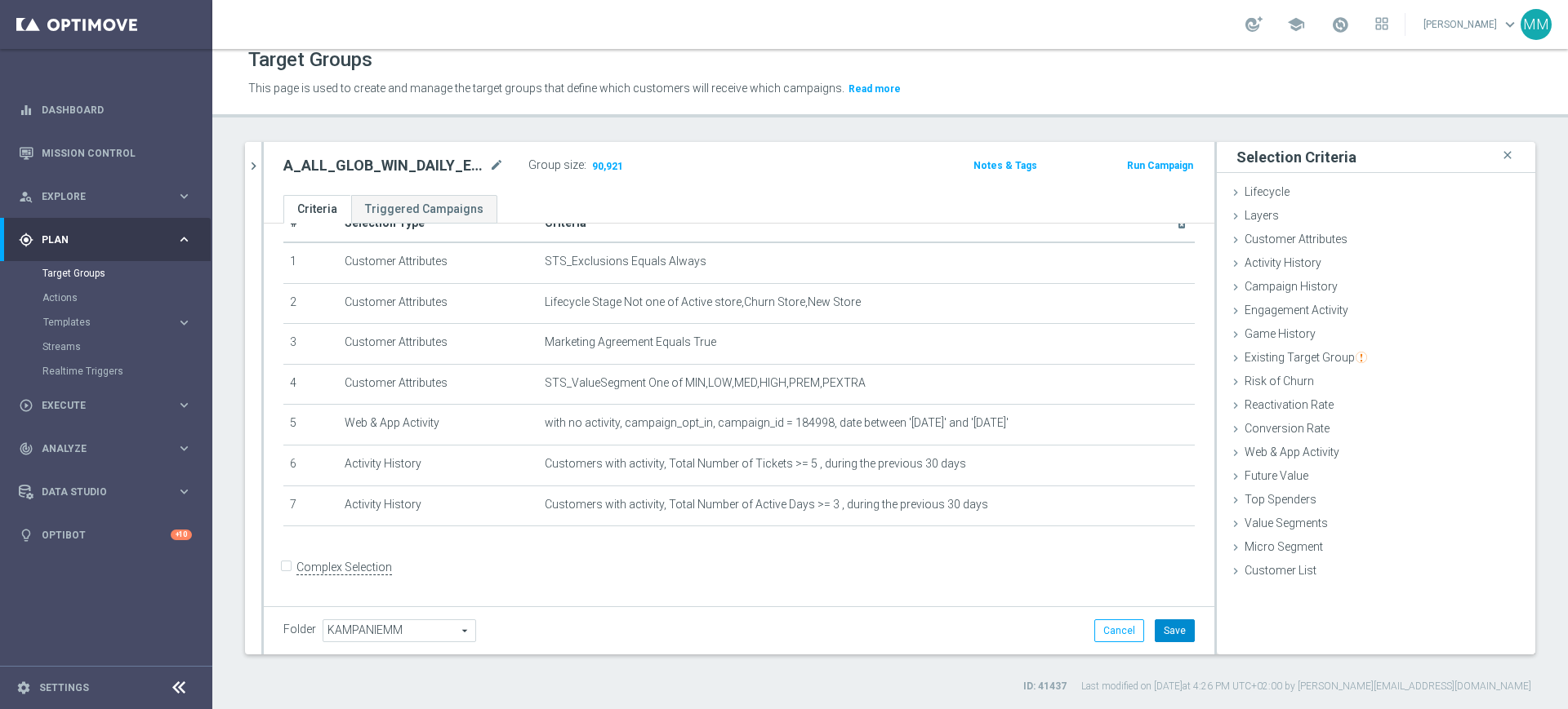
click at [1156, 622] on button "Save" at bounding box center [1174, 630] width 40 height 22
click at [1299, 243] on span "Customer Attributes" at bounding box center [1296, 239] width 103 height 13
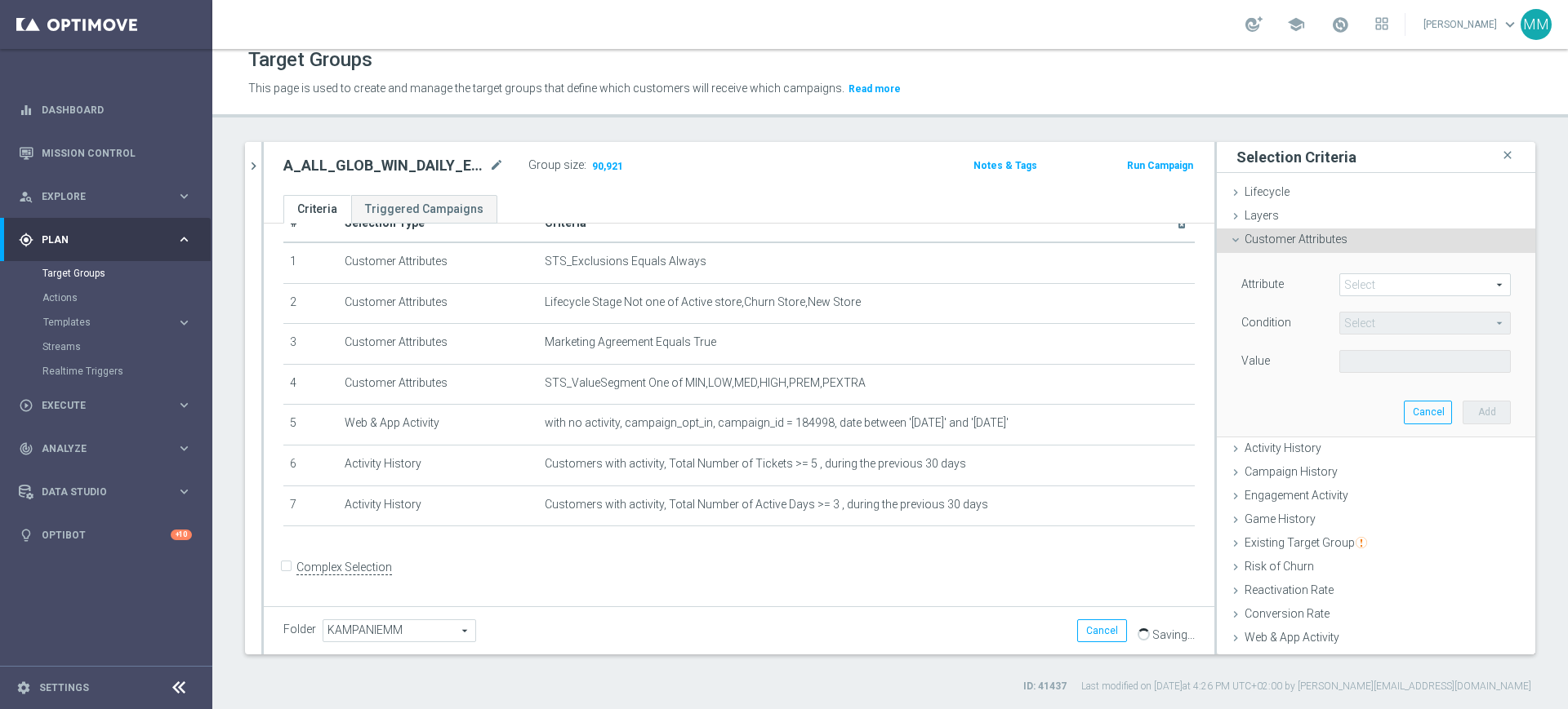
click at [1358, 277] on span at bounding box center [1425, 285] width 170 height 21
click at [0, 0] on input "search" at bounding box center [0, 0] width 0 height 0
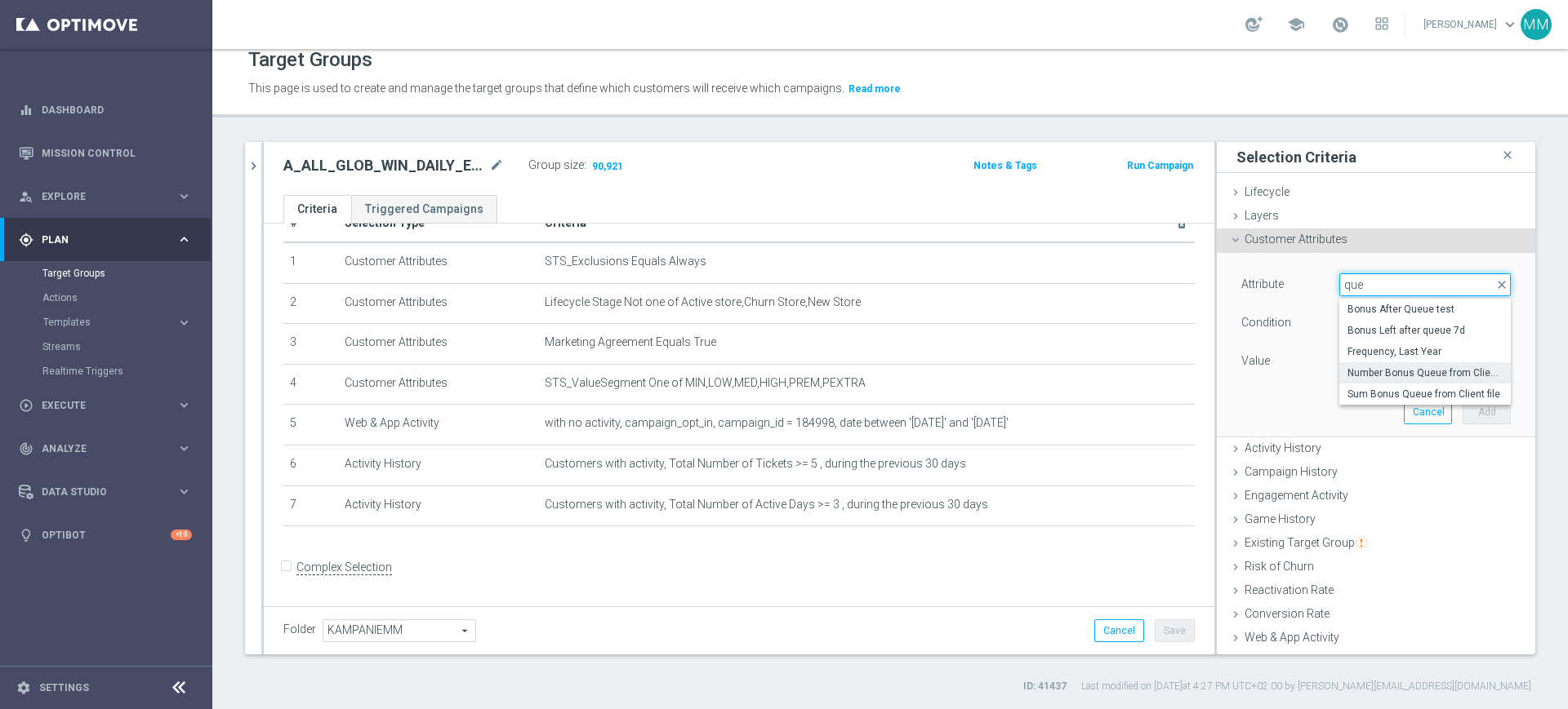
type input "que"
click at [1394, 375] on span "Number Bonus Queue from Client file" at bounding box center [1425, 372] width 155 height 13
type input "Number Bonus Queue from Client file"
type input "="
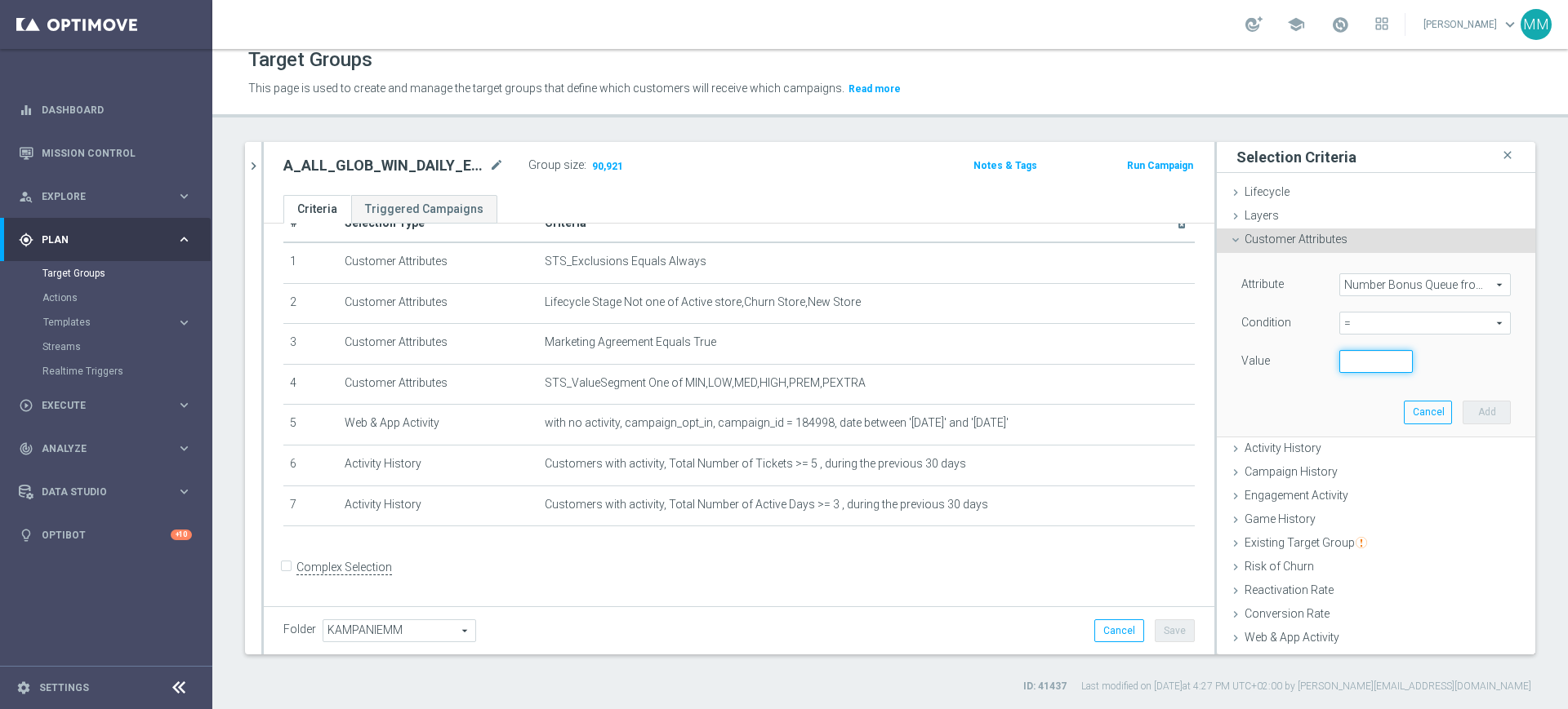
click at [1348, 359] on input "number" at bounding box center [1375, 360] width 73 height 22
type input "0"
click at [1403, 408] on button "Cancel" at bounding box center [1427, 411] width 48 height 22
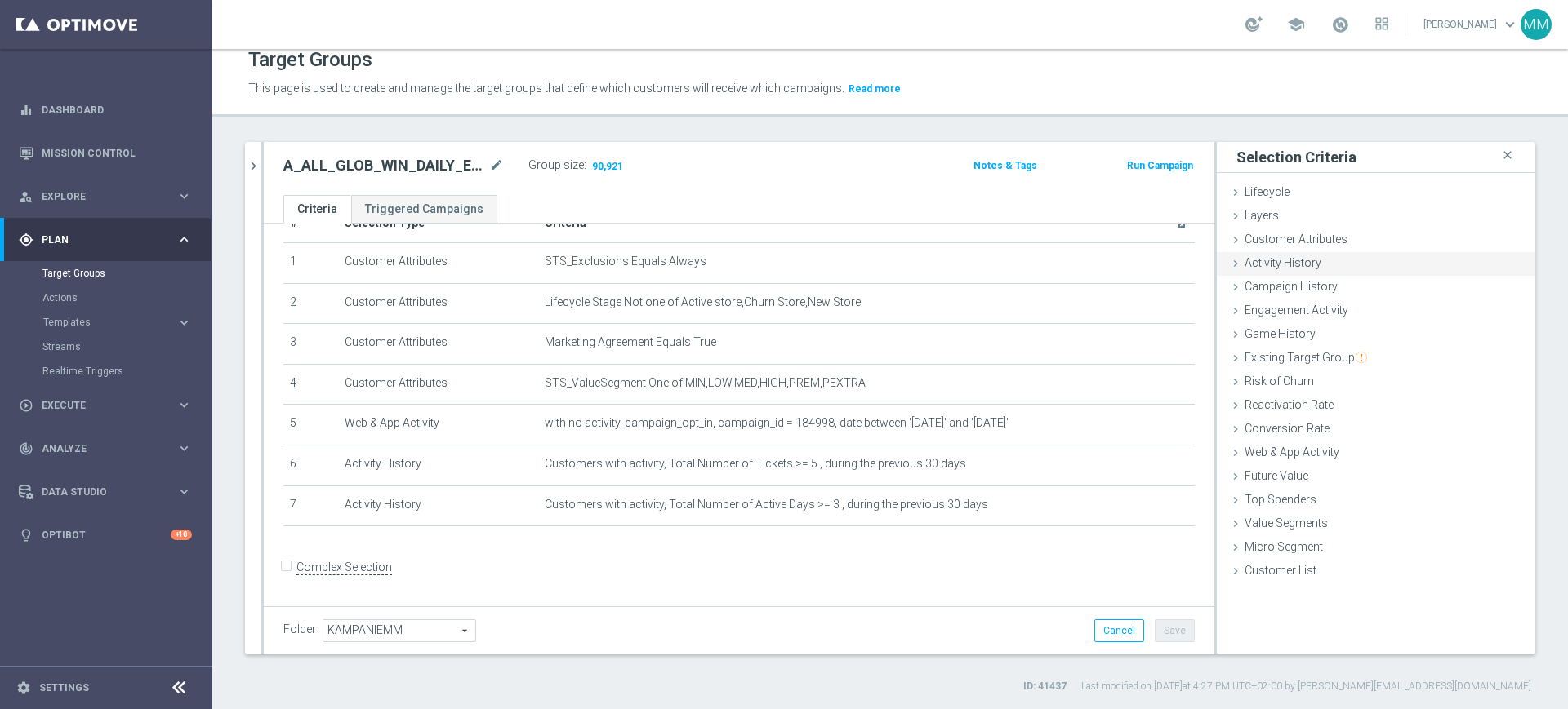
click at [1295, 264] on span "Activity History" at bounding box center [1282, 262] width 77 height 13
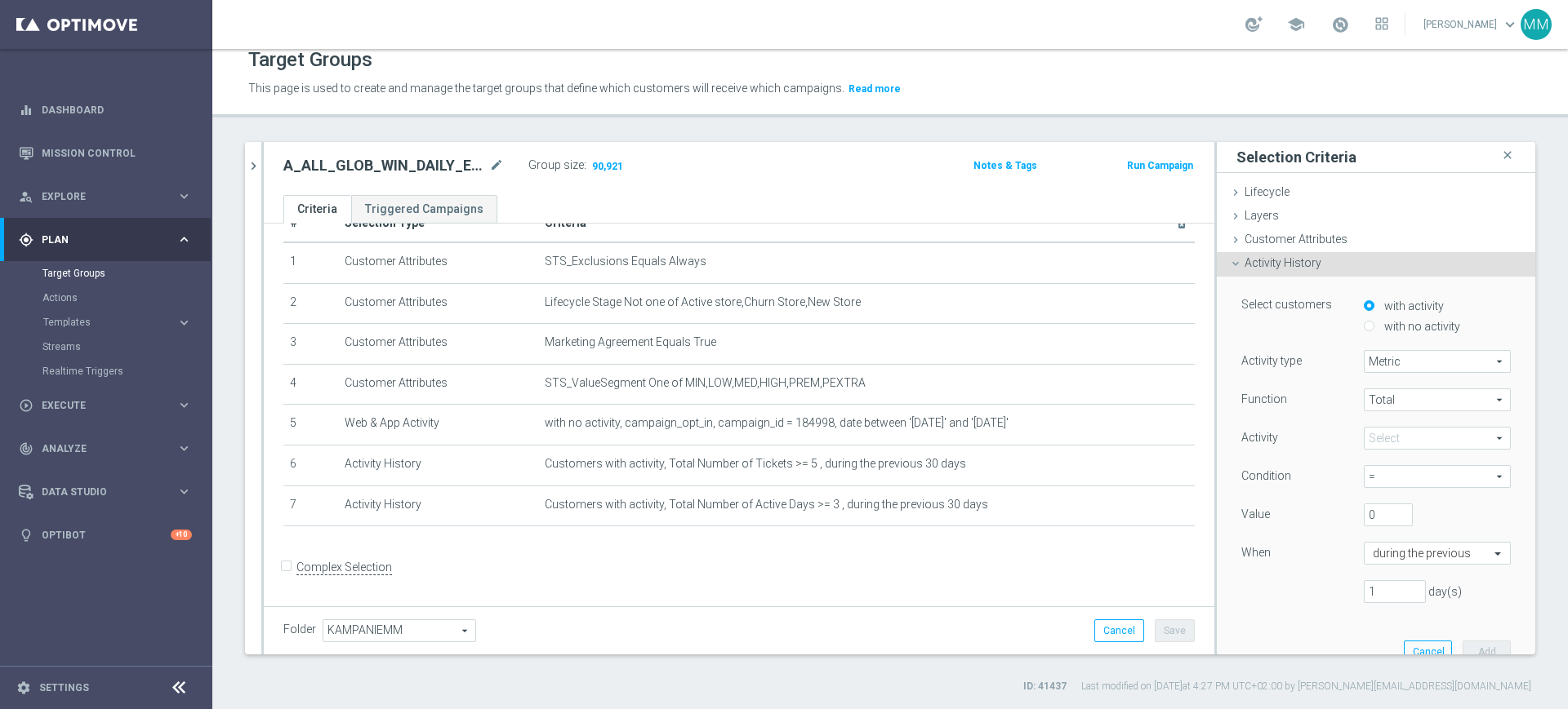
click at [1370, 428] on span at bounding box center [1436, 438] width 145 height 21
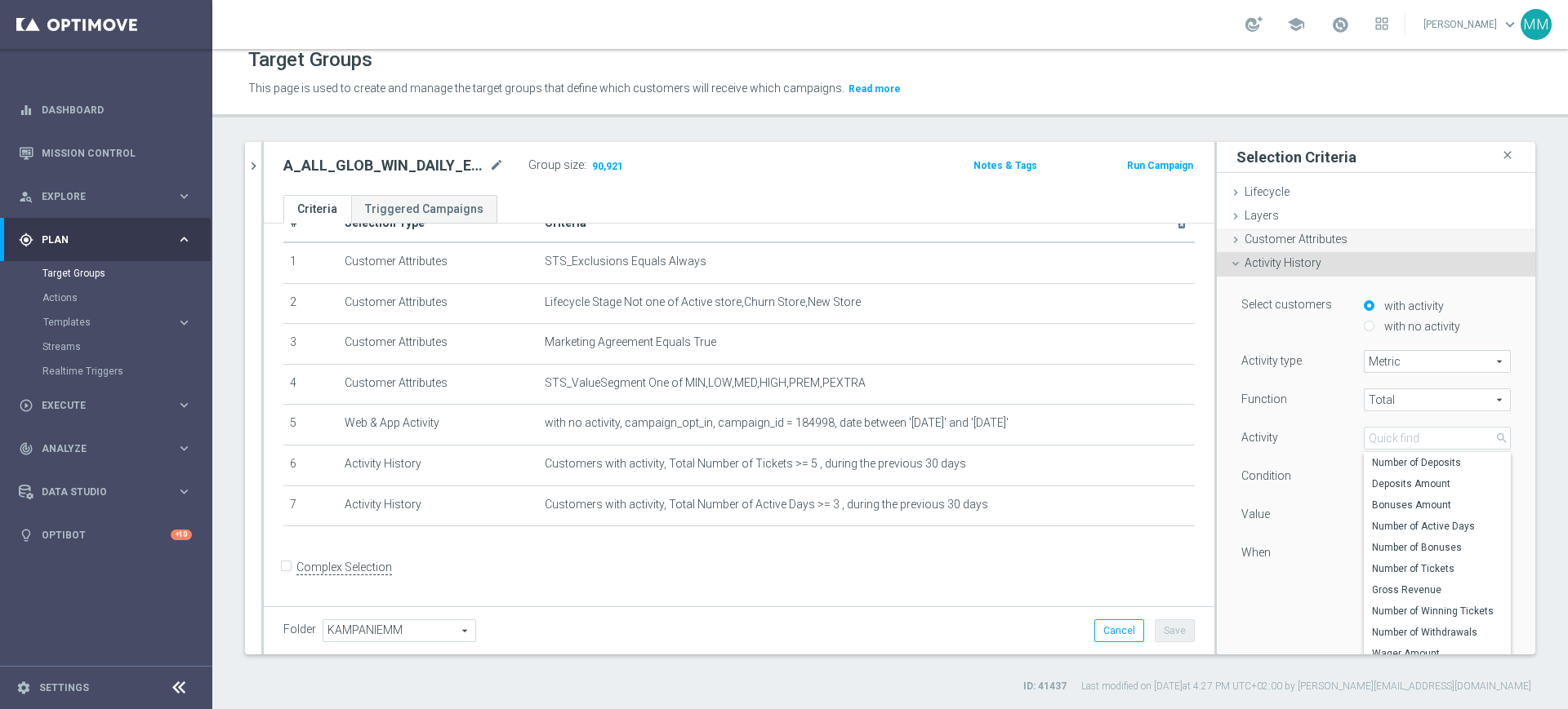
click at [1291, 243] on span "Customer Attributes" at bounding box center [1296, 239] width 103 height 13
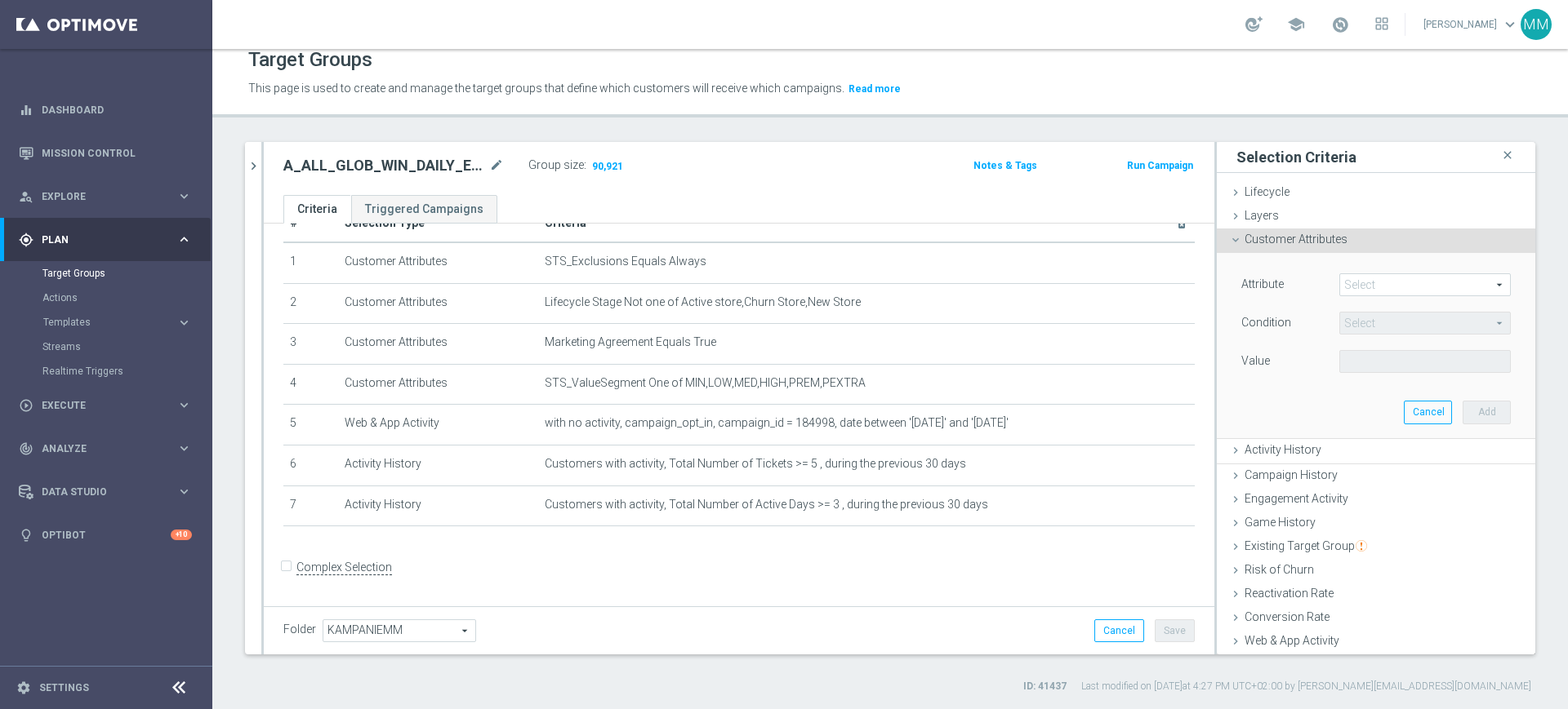
click at [1366, 285] on span at bounding box center [1425, 285] width 170 height 21
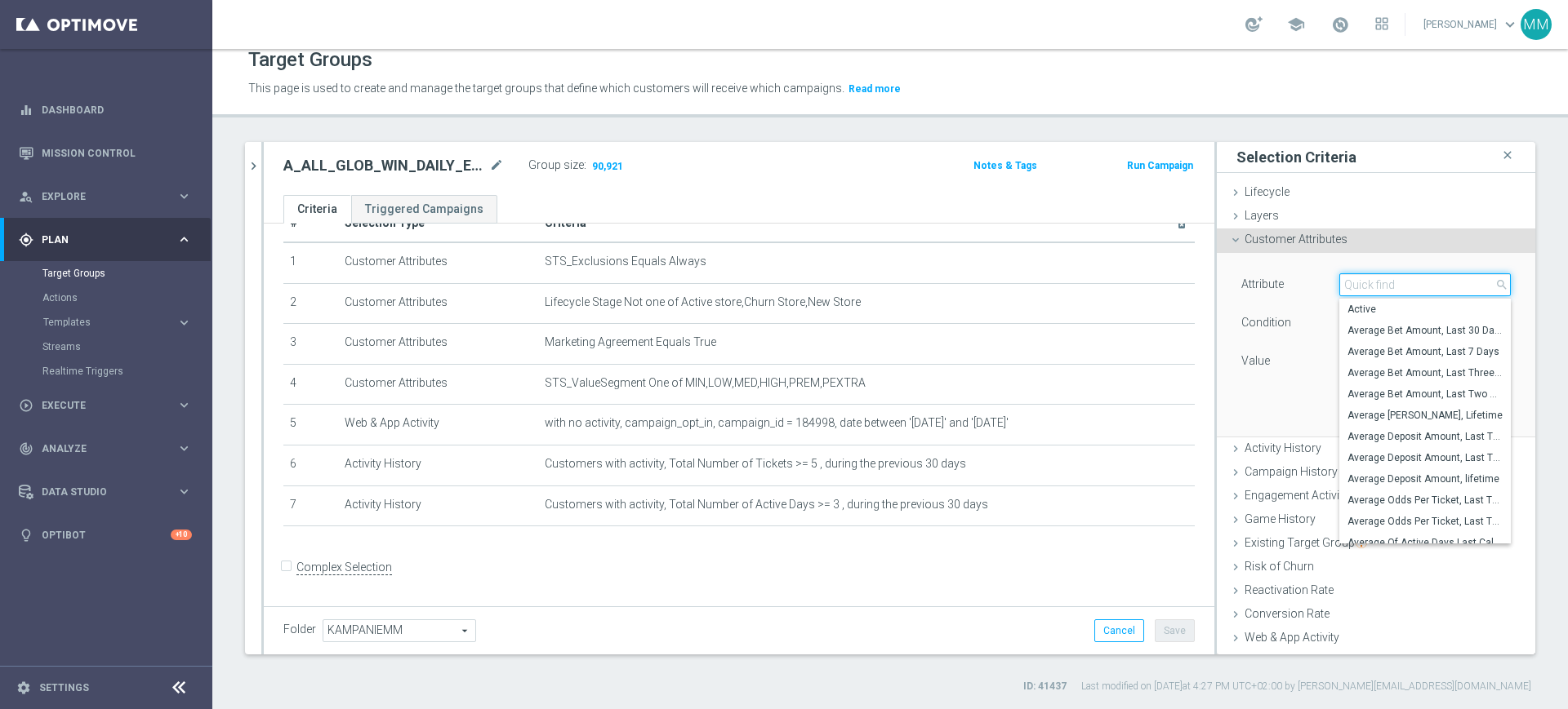
click at [1366, 285] on input "search" at bounding box center [1425, 284] width 172 height 22
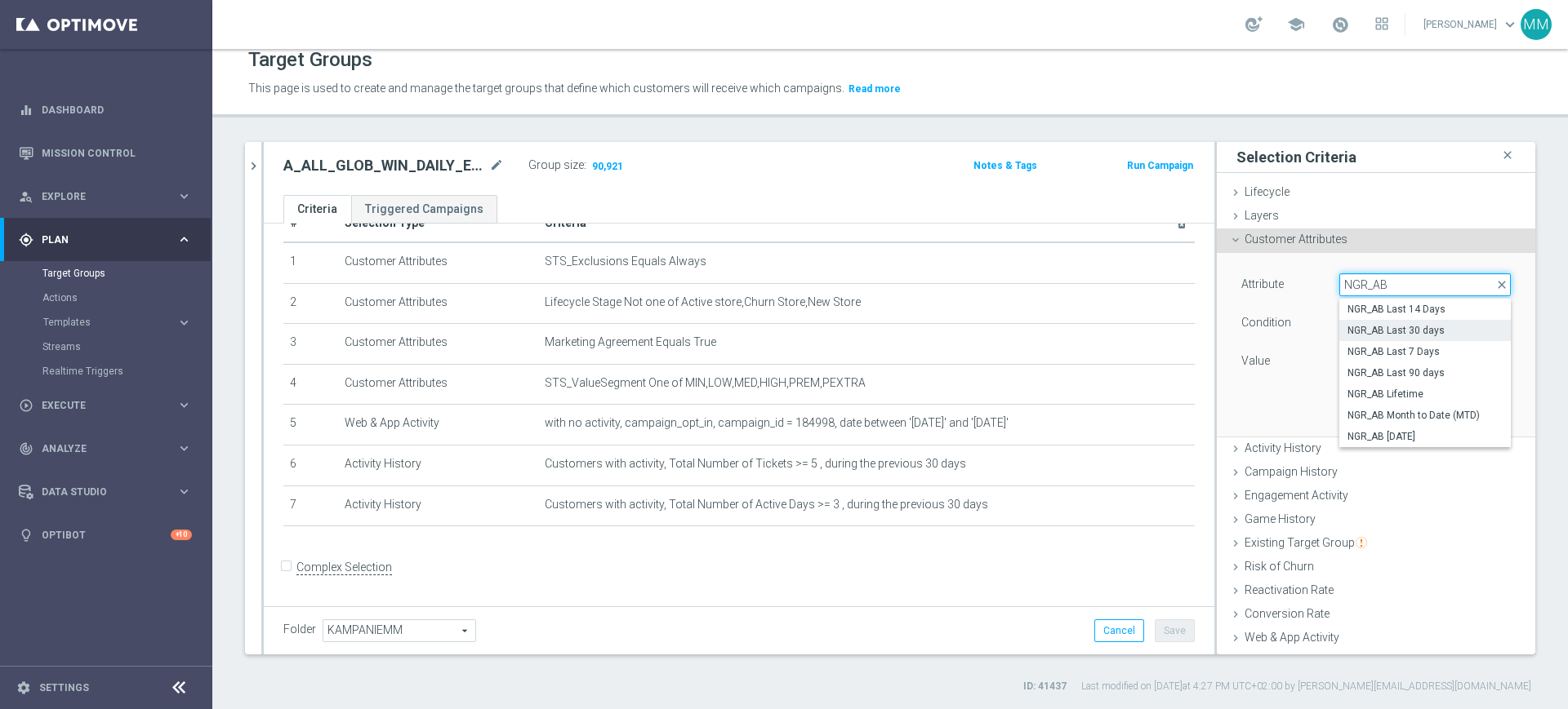
type input "NGR_AB"
click at [1385, 330] on span "NGR_AB Last 30 days" at bounding box center [1425, 330] width 155 height 13
type input "NGR_AB Last 30 days"
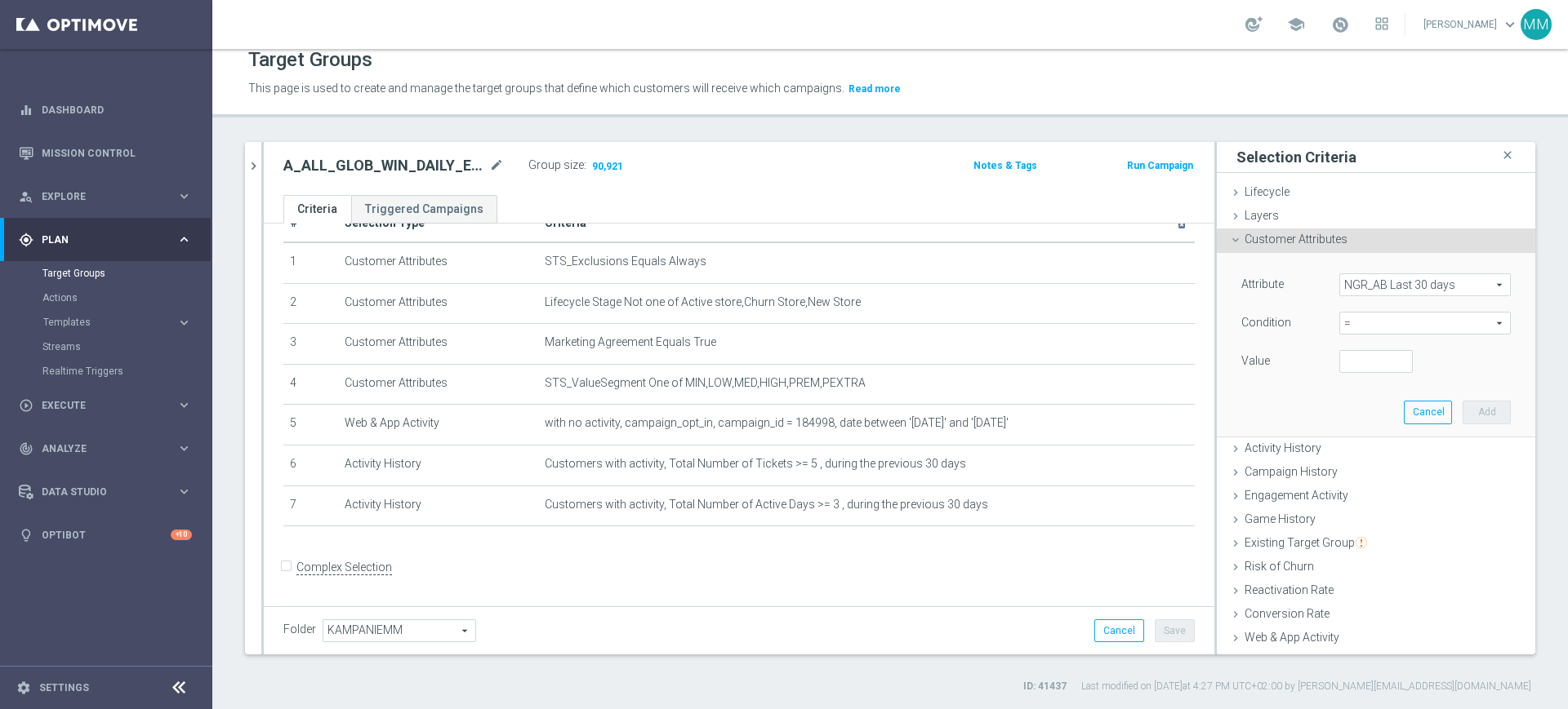
click at [1343, 330] on span "=" at bounding box center [1425, 323] width 170 height 21
click at [1367, 447] on span ">=" at bounding box center [1425, 453] width 155 height 13
type input ">="
click at [1339, 365] on input "number" at bounding box center [1375, 360] width 73 height 22
type input "-50"
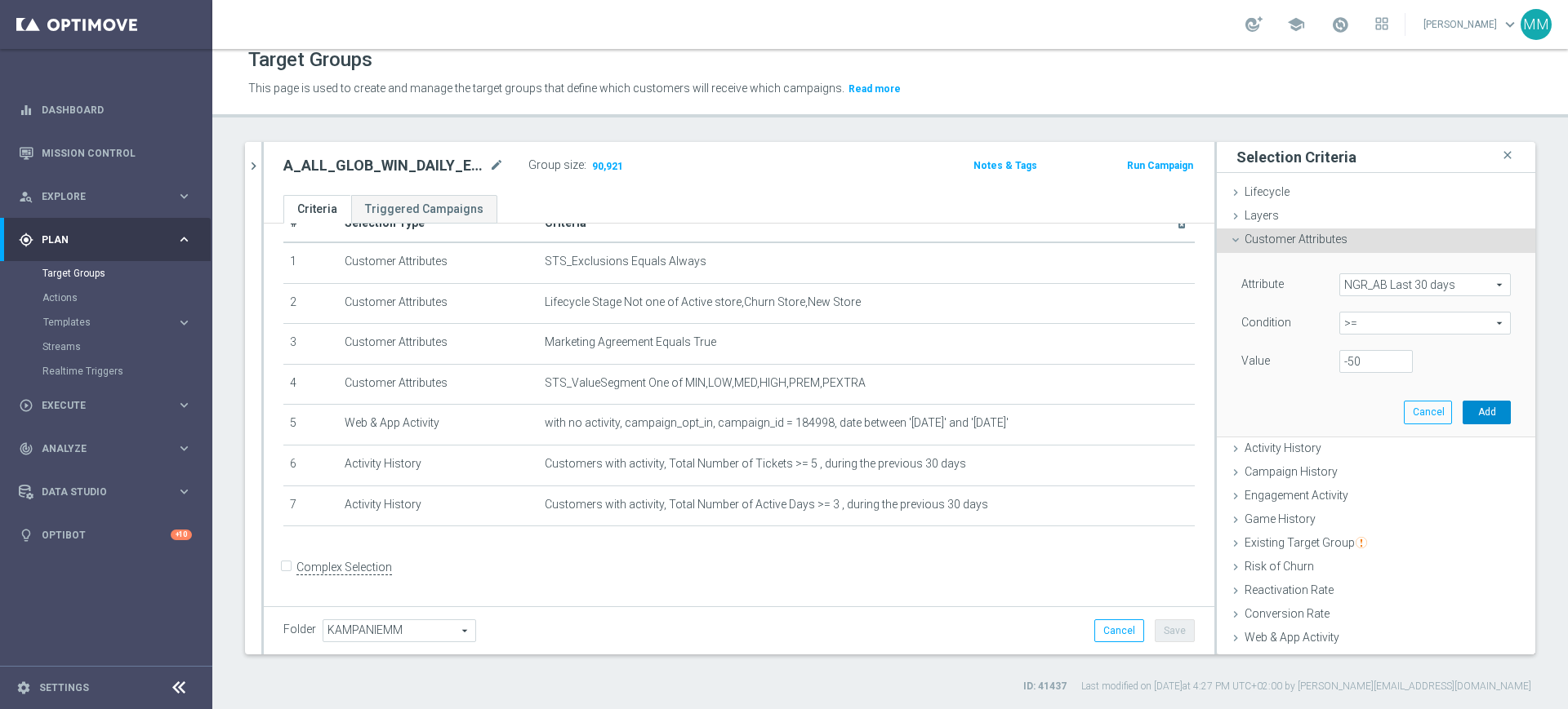
click at [1466, 414] on button "Add" at bounding box center [1486, 411] width 48 height 22
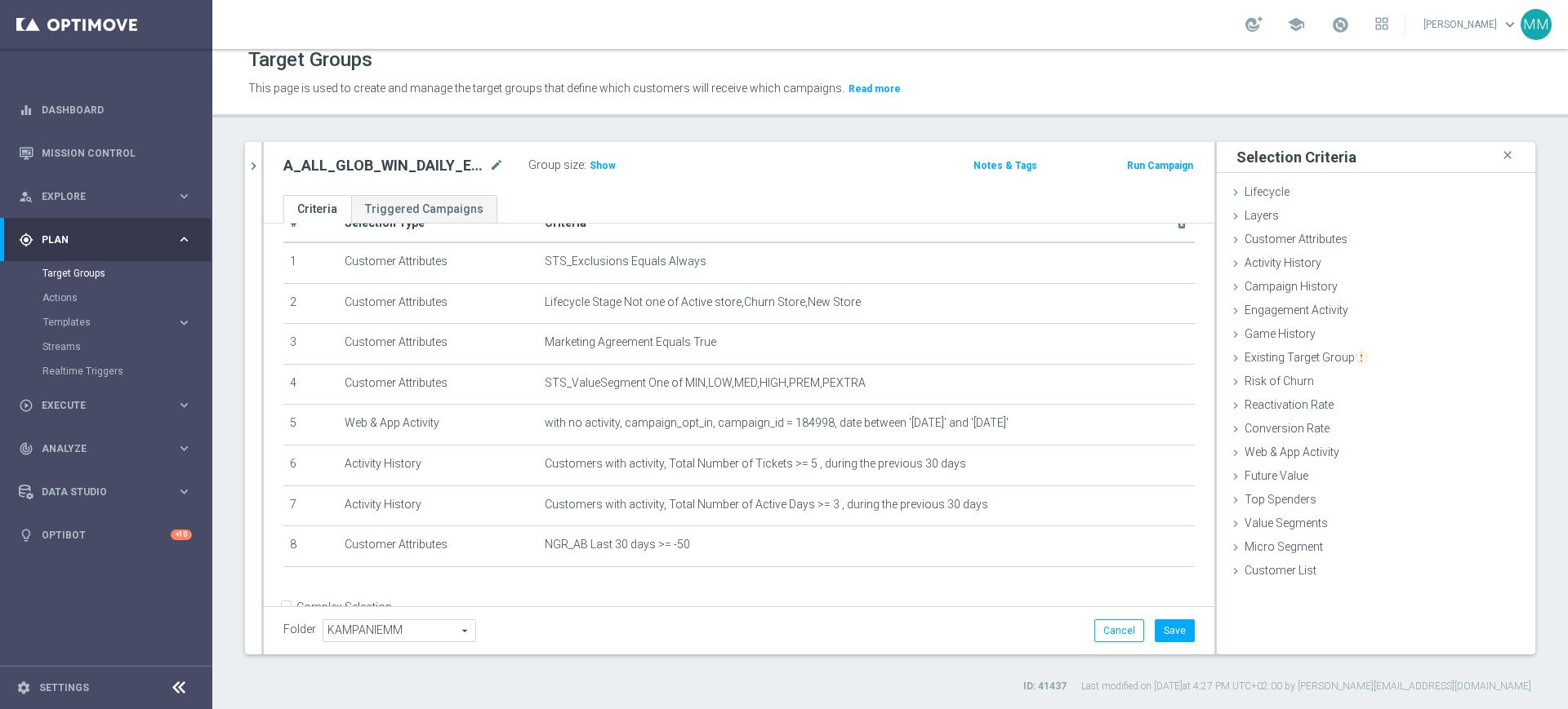
click at [585, 166] on div "Group size : Show" at bounding box center [610, 164] width 164 height 19
click at [590, 164] on span "Show" at bounding box center [602, 166] width 26 height 12
click at [1155, 626] on button "Save" at bounding box center [1174, 630] width 40 height 22
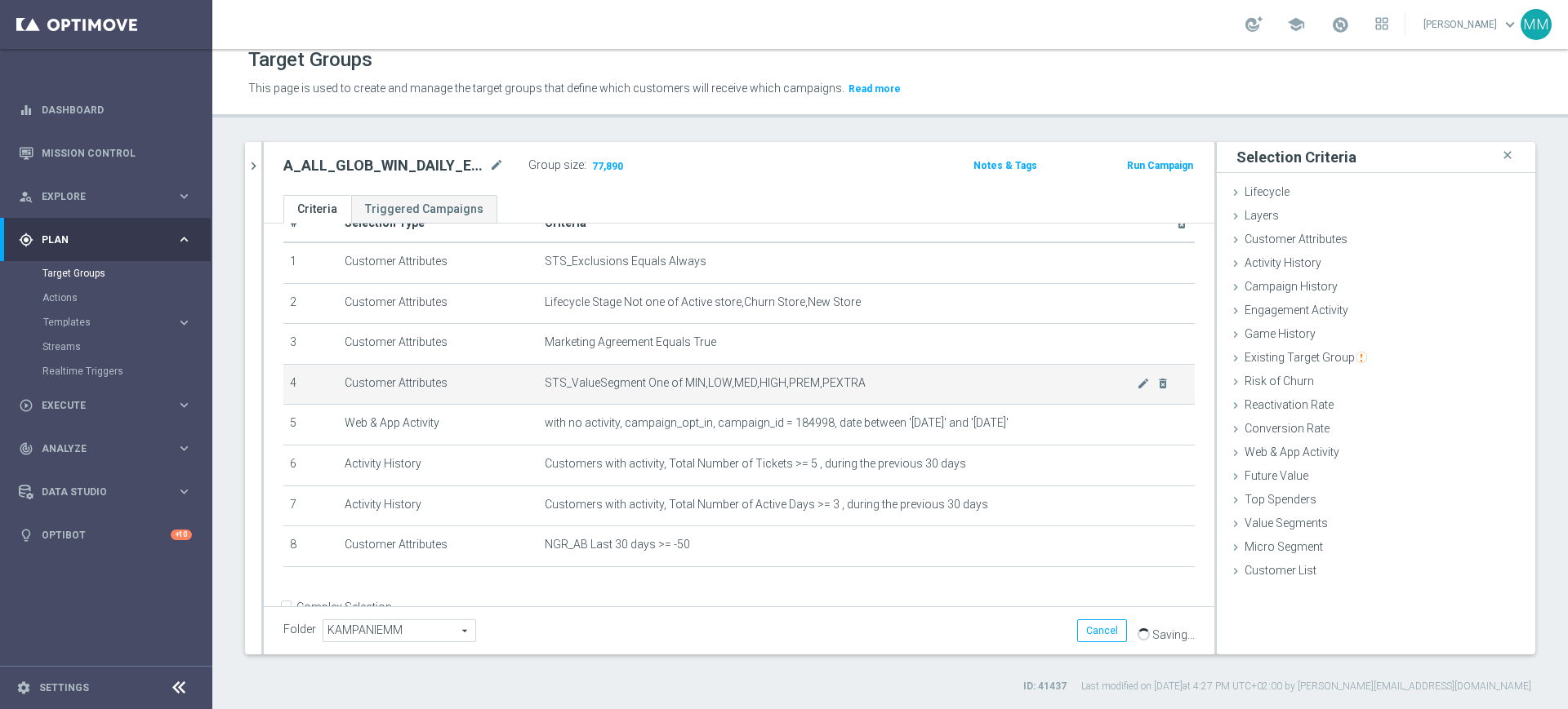
click at [675, 366] on td "STS_ValueSegment One of MIN,LOW,MED,HIGH,PREM,PEXTRA mode_edit delete_forever" at bounding box center [866, 385] width 657 height 41
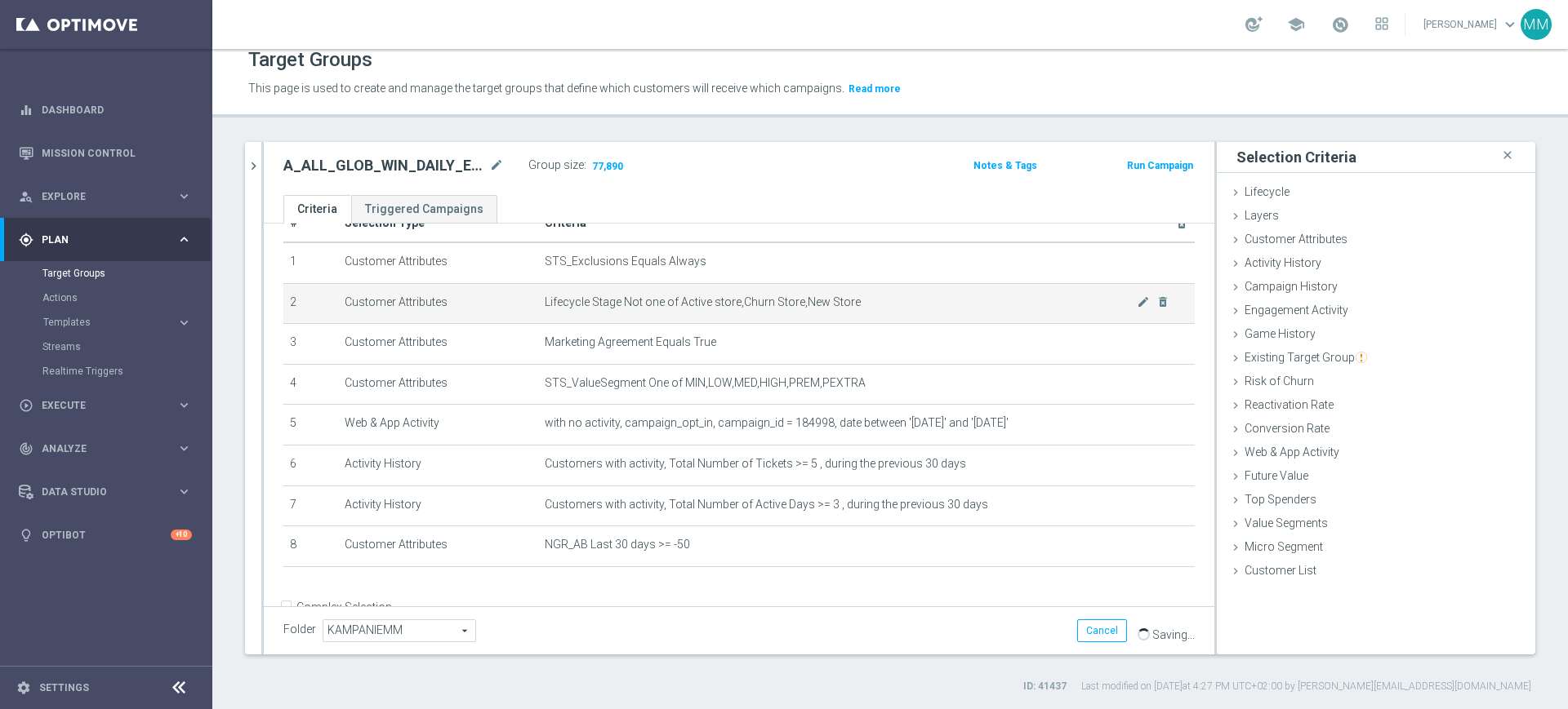
click at [580, 307] on span "Lifecycle Stage Not one of Active store,Churn Store,New Store" at bounding box center [841, 302] width 593 height 14
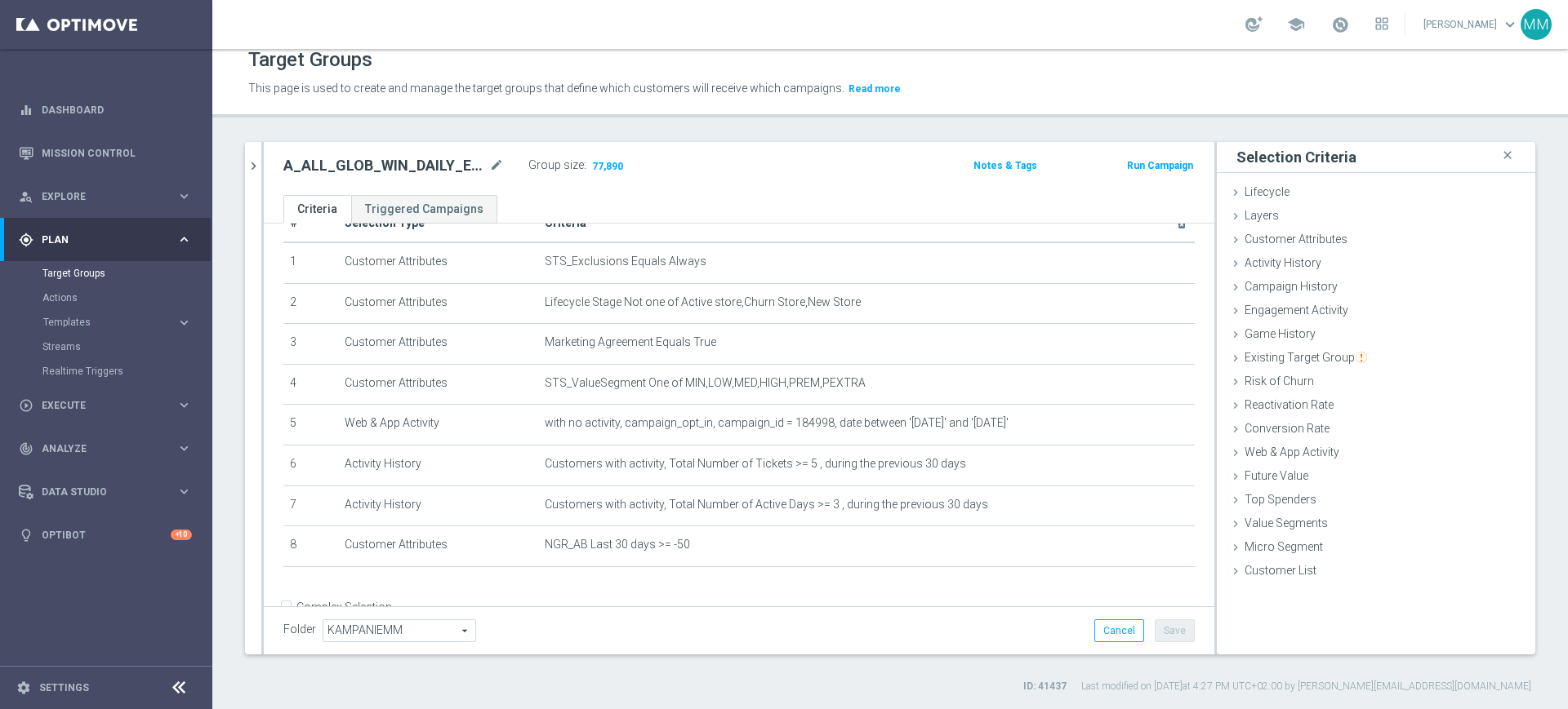
click at [380, 168] on h2 "A_ALL_GLOB_WIN_DAILY_EUROPEJSKIE_PUCHARY_300925_INAPP" at bounding box center [385, 166] width 203 height 19
click at [379, 168] on h2 "A_ALL_GLOB_WIN_DAILY_EUROPEJSKIE_PUCHARY_300925_INAPP" at bounding box center [385, 166] width 203 height 19
copy div "A_ALL_GLOB_WIN_DAILY_EUROPEJSKIE_PUCHARY_300925_INAPP"
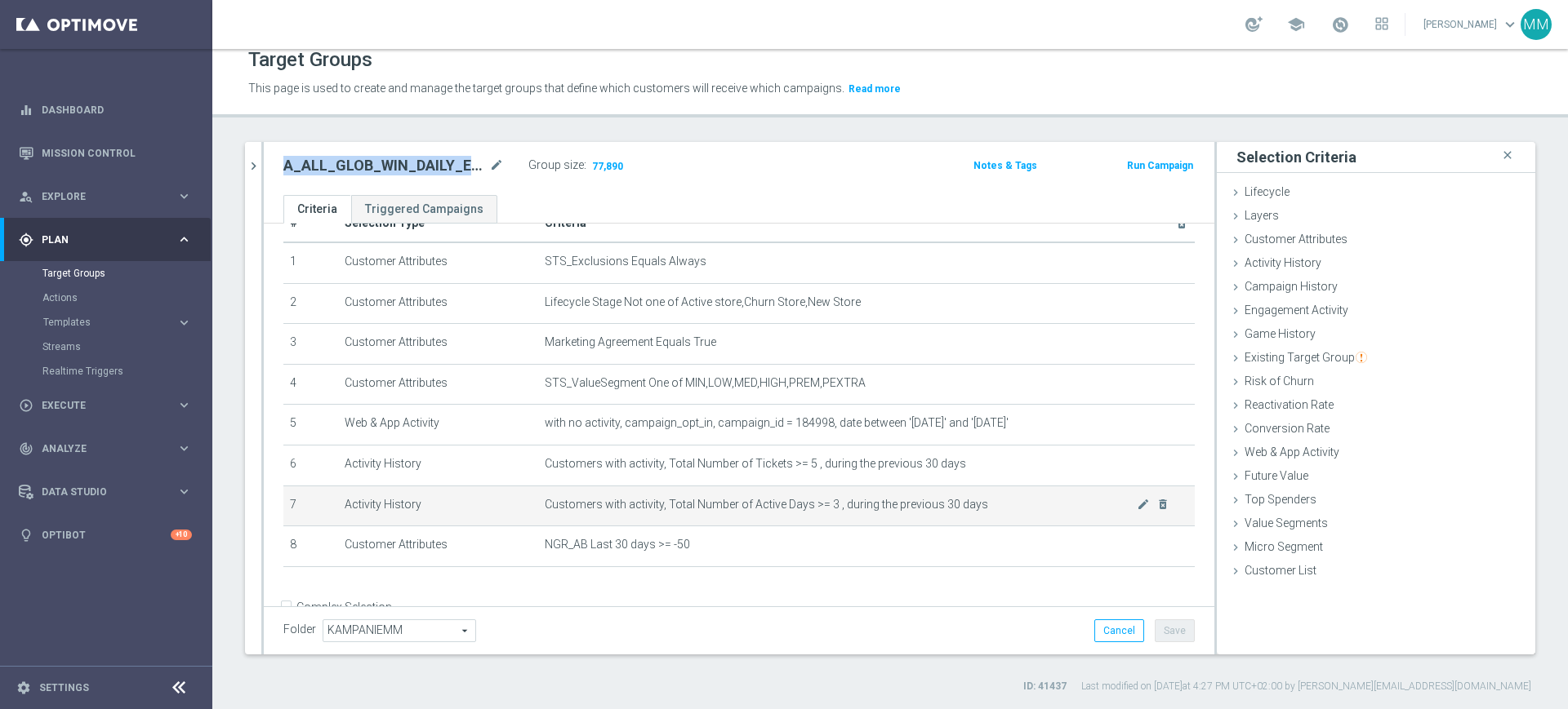
scroll to position [0, 0]
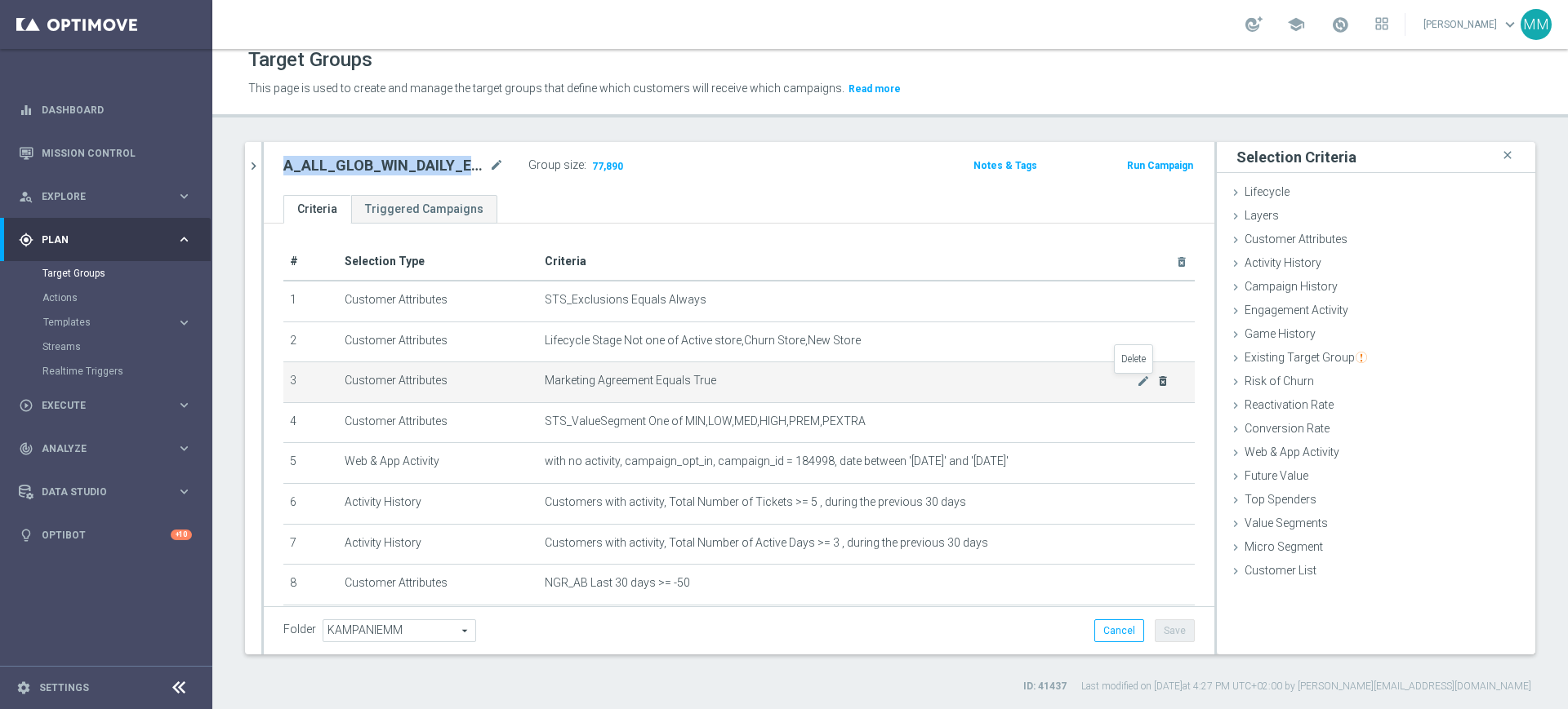
click at [1157, 380] on icon "delete_forever" at bounding box center [1163, 381] width 13 height 13
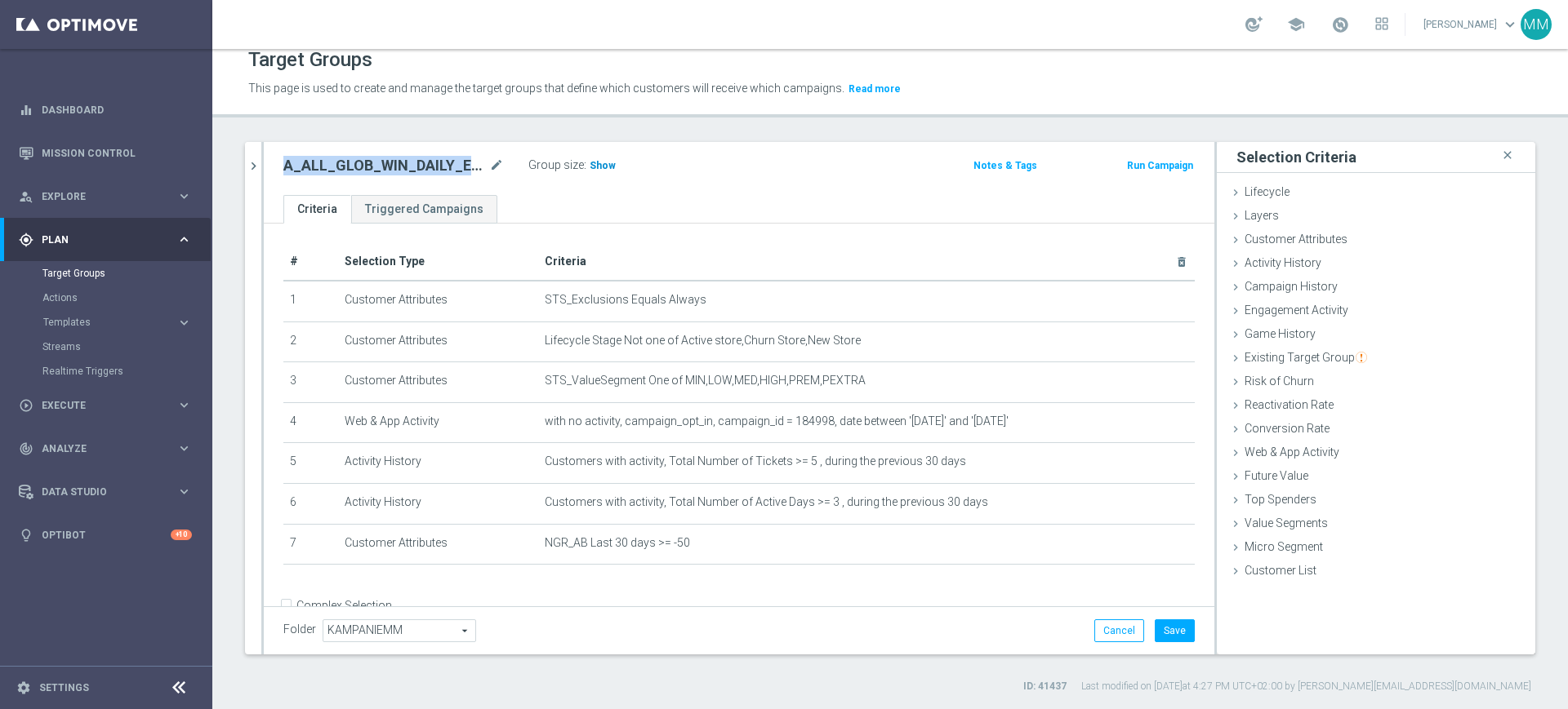
click at [609, 165] on span "Show" at bounding box center [602, 166] width 26 height 12
click at [1094, 631] on button "Cancel" at bounding box center [1119, 630] width 50 height 22
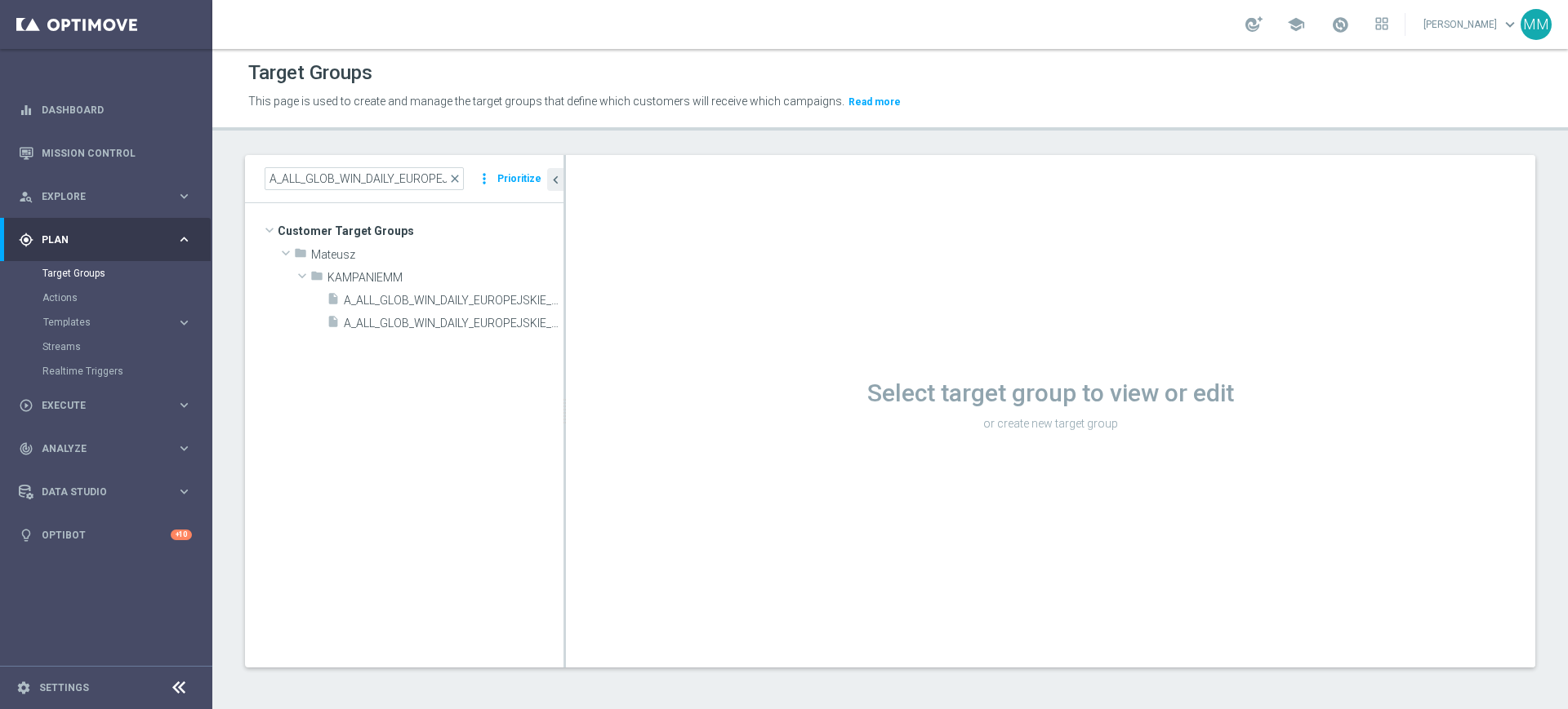
scroll to position [2, 0]
click at [414, 303] on span "A_ALL_GLOB_WIN_DAILY_EUROPEJSKIE_PUCHARY_300925_PW" at bounding box center [436, 301] width 183 height 14
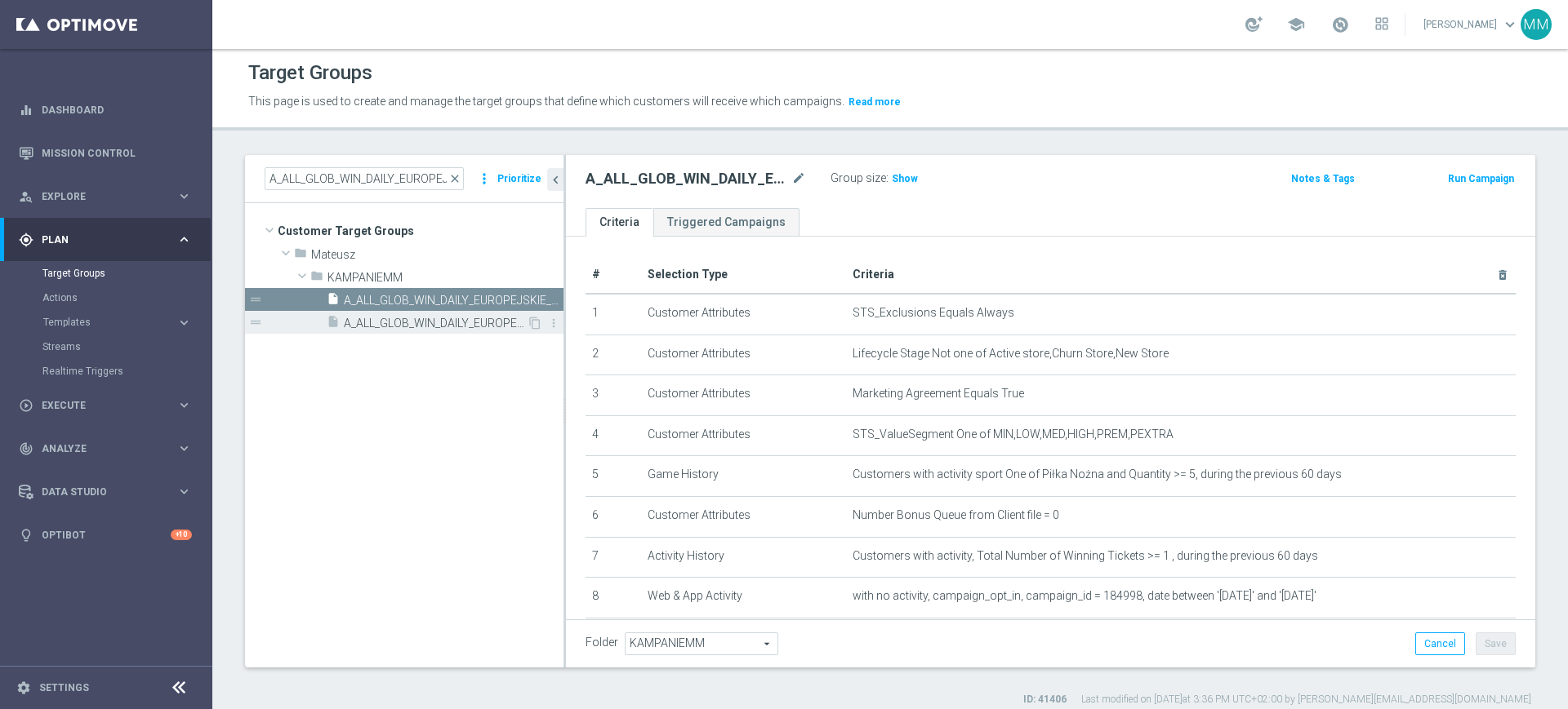
click at [415, 322] on span "A_ALL_GLOB_WIN_DAILY_EUROPEJSKIE_PUCHARY_300925_INAPP" at bounding box center [436, 323] width 183 height 14
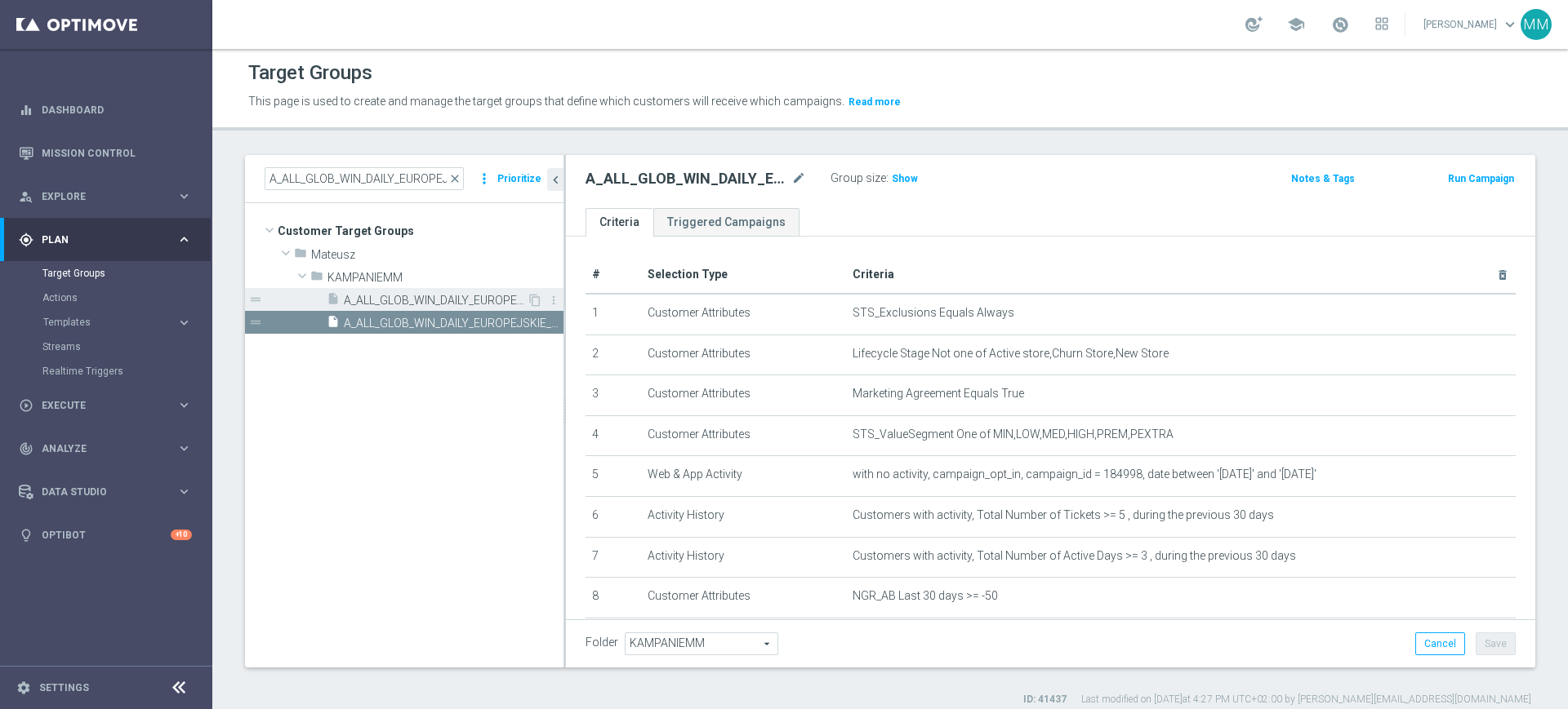
click at [429, 300] on span "A_ALL_GLOB_WIN_DAILY_EUROPEJSKIE_PUCHARY_300925_PW" at bounding box center [436, 301] width 183 height 14
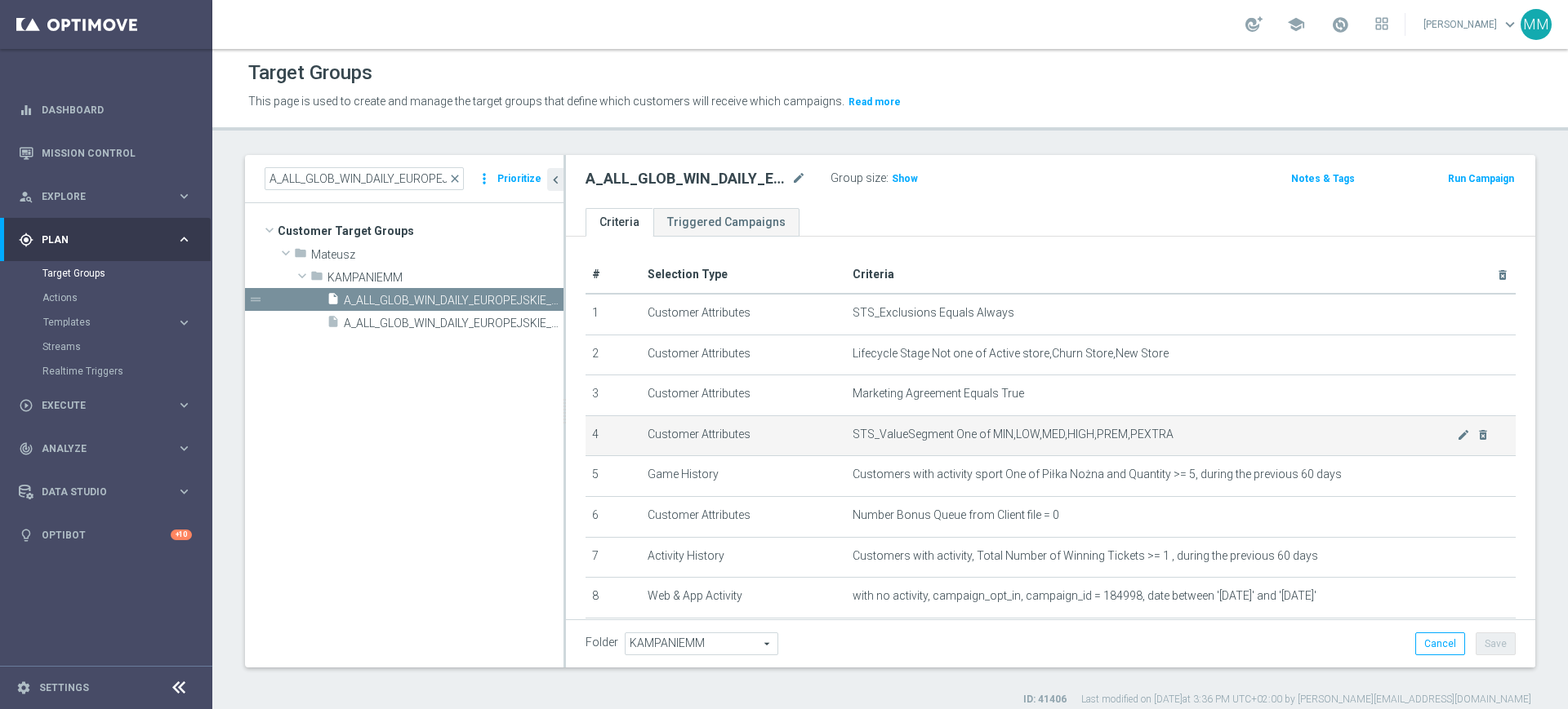
scroll to position [138, 0]
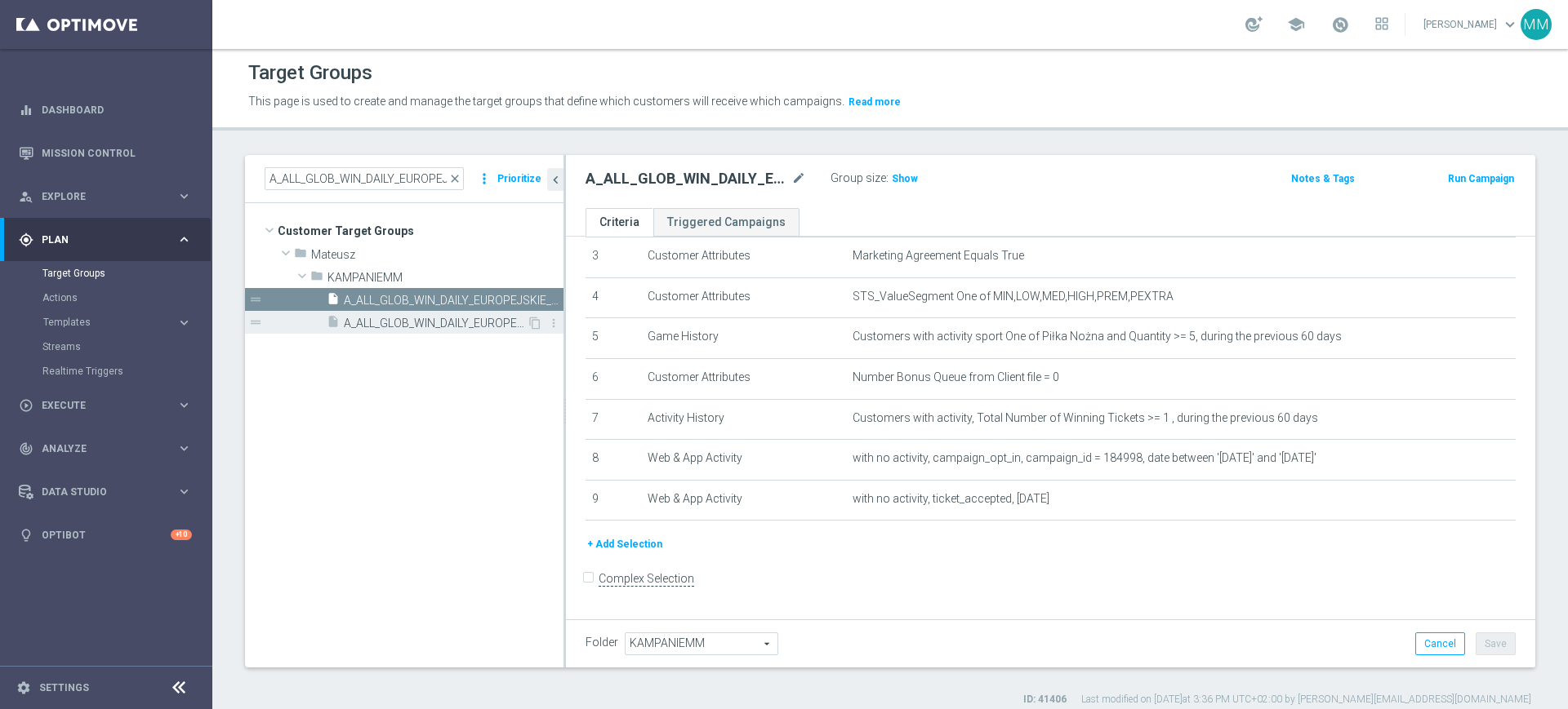
click at [408, 327] on span "A_ALL_GLOB_WIN_DAILY_EUROPEJSKIE_PUCHARY_300925_INAPP" at bounding box center [436, 323] width 183 height 14
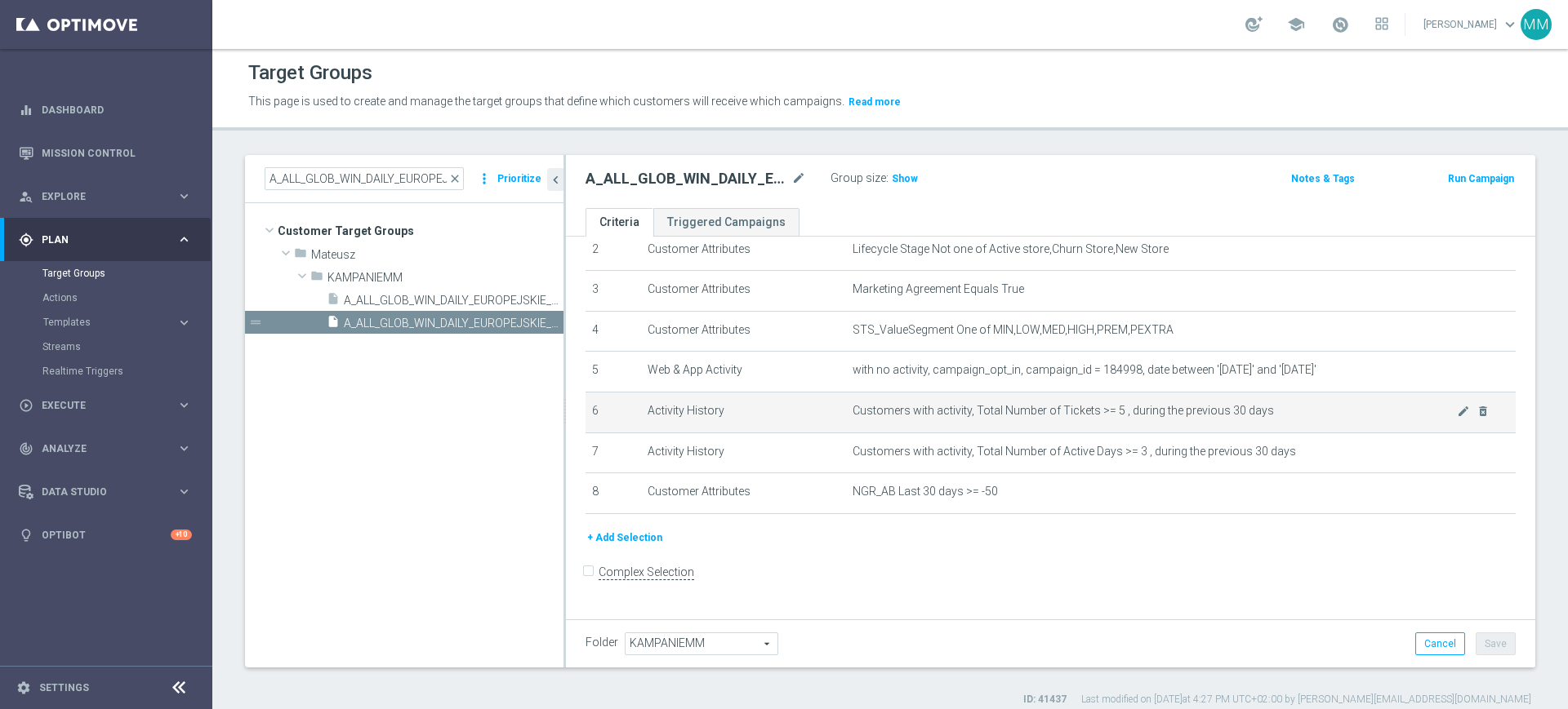
scroll to position [97, 0]
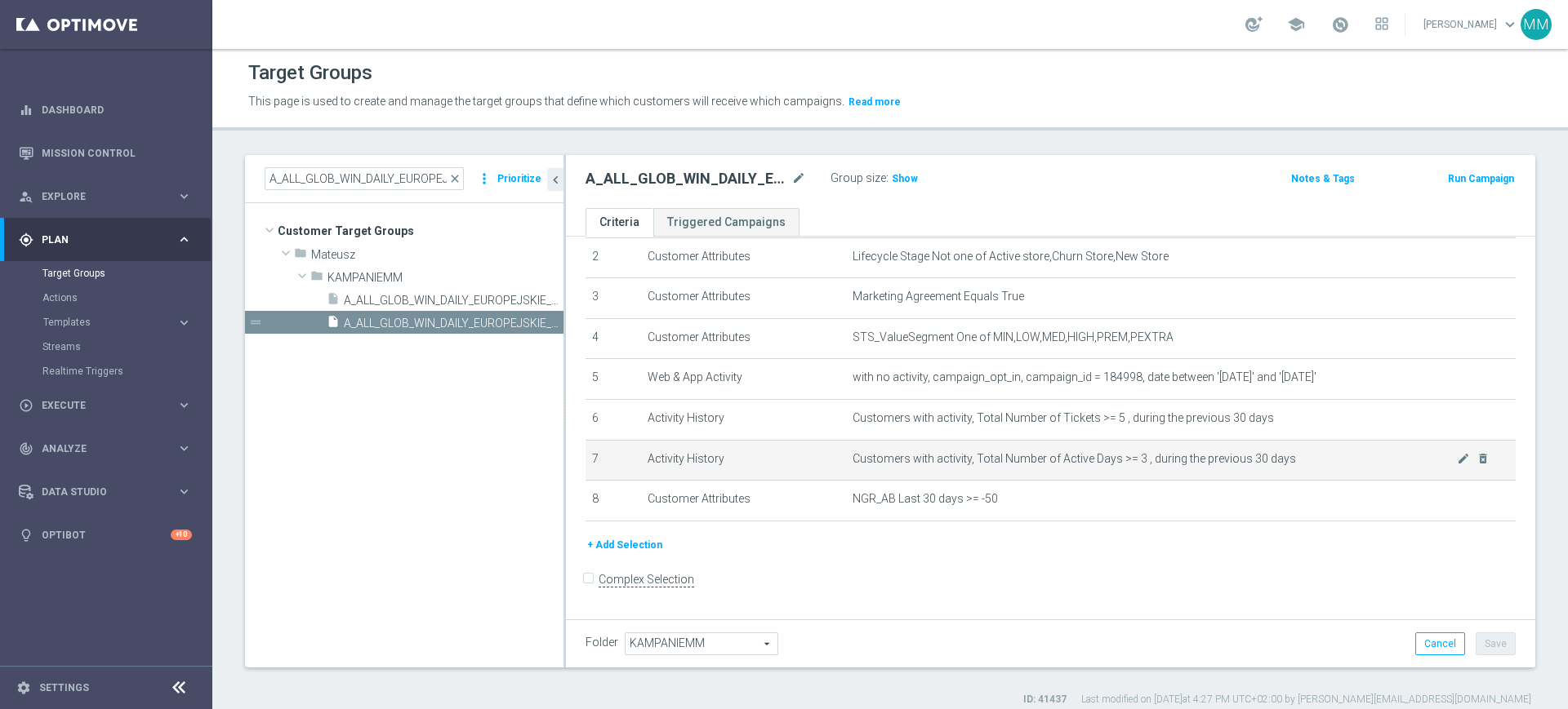
click at [1051, 445] on td "Customers with activity, Total Number of Active Days >= 3 , during the previous…" at bounding box center [1180, 461] width 669 height 41
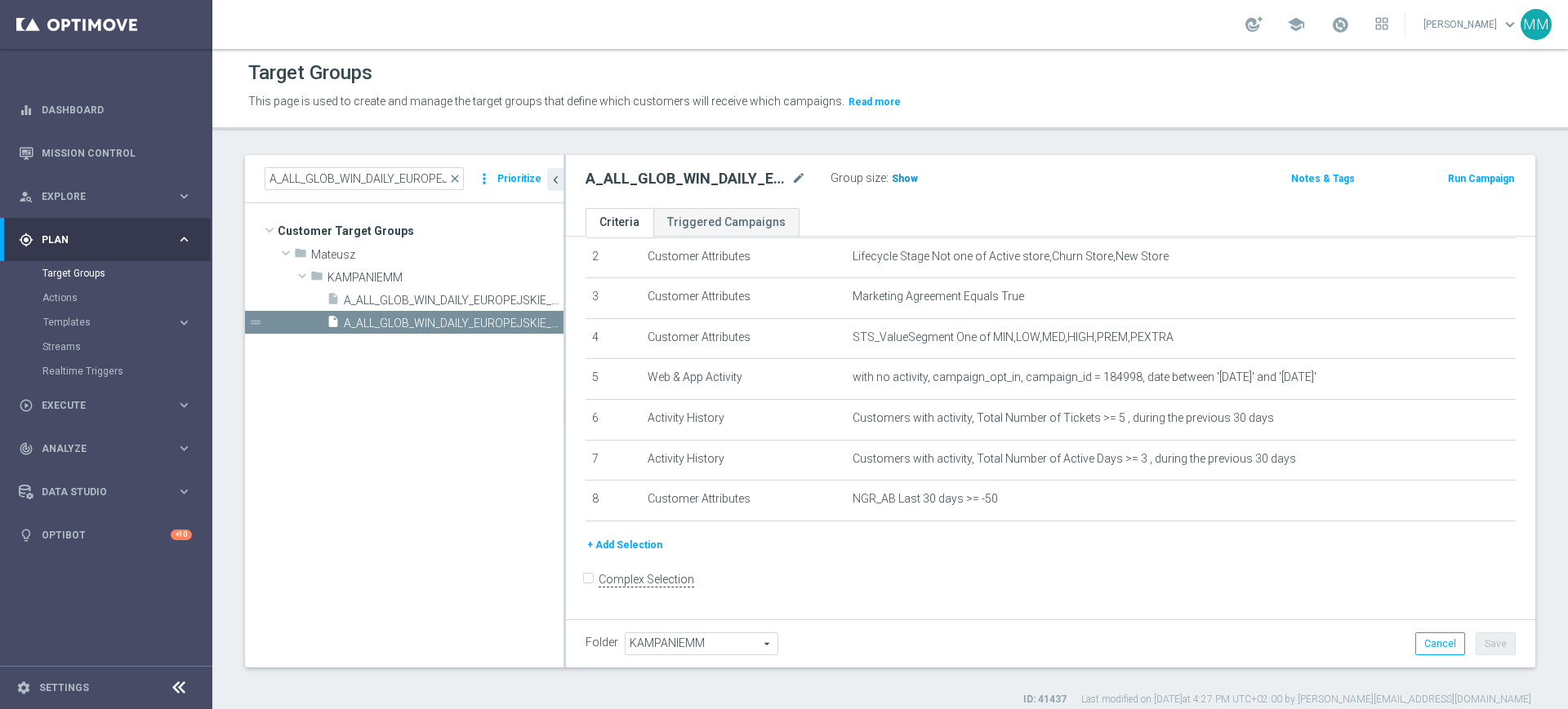
click at [899, 173] on span "Show" at bounding box center [904, 179] width 26 height 12
click at [1066, 420] on span "Customers with activity, Total Number of Tickets >= 5 , during the previous 30 …" at bounding box center [1155, 418] width 604 height 14
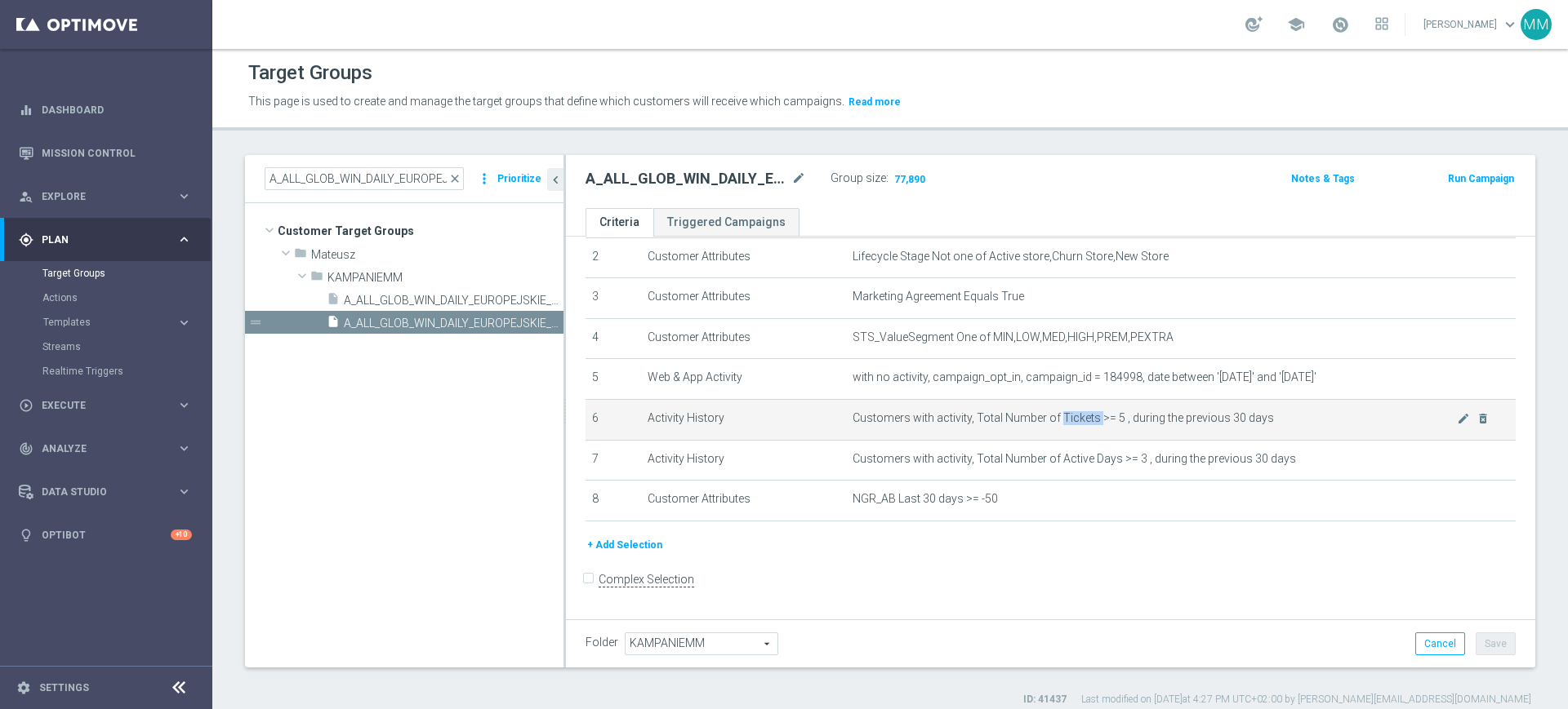
click at [1066, 420] on span "Customers with activity, Total Number of Tickets >= 5 , during the previous 30 …" at bounding box center [1155, 418] width 604 height 14
click at [1071, 440] on td "Customers with activity, Total Number of Tickets >= 5 , during the previous 30 …" at bounding box center [1180, 420] width 669 height 41
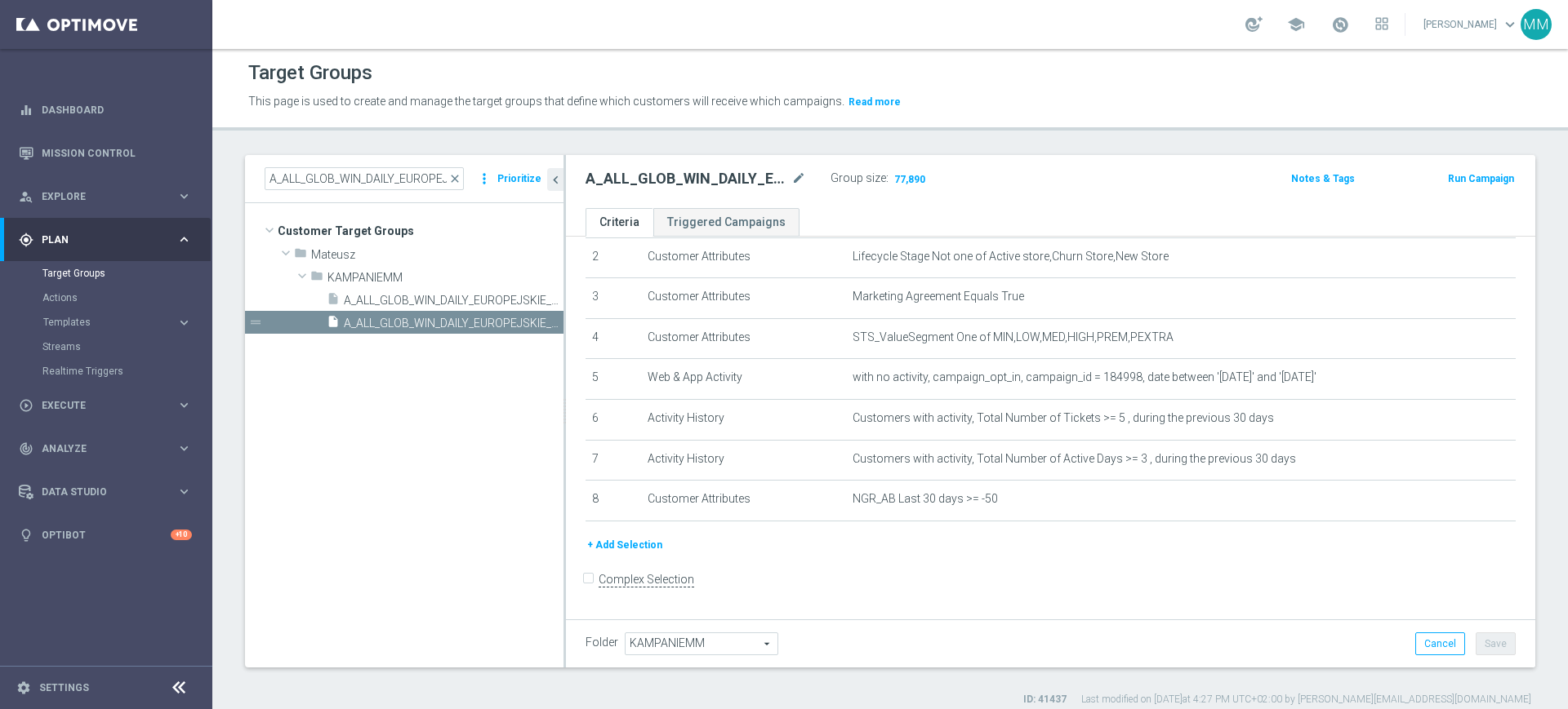
click at [598, 553] on button "+ Add Selection" at bounding box center [625, 545] width 78 height 18
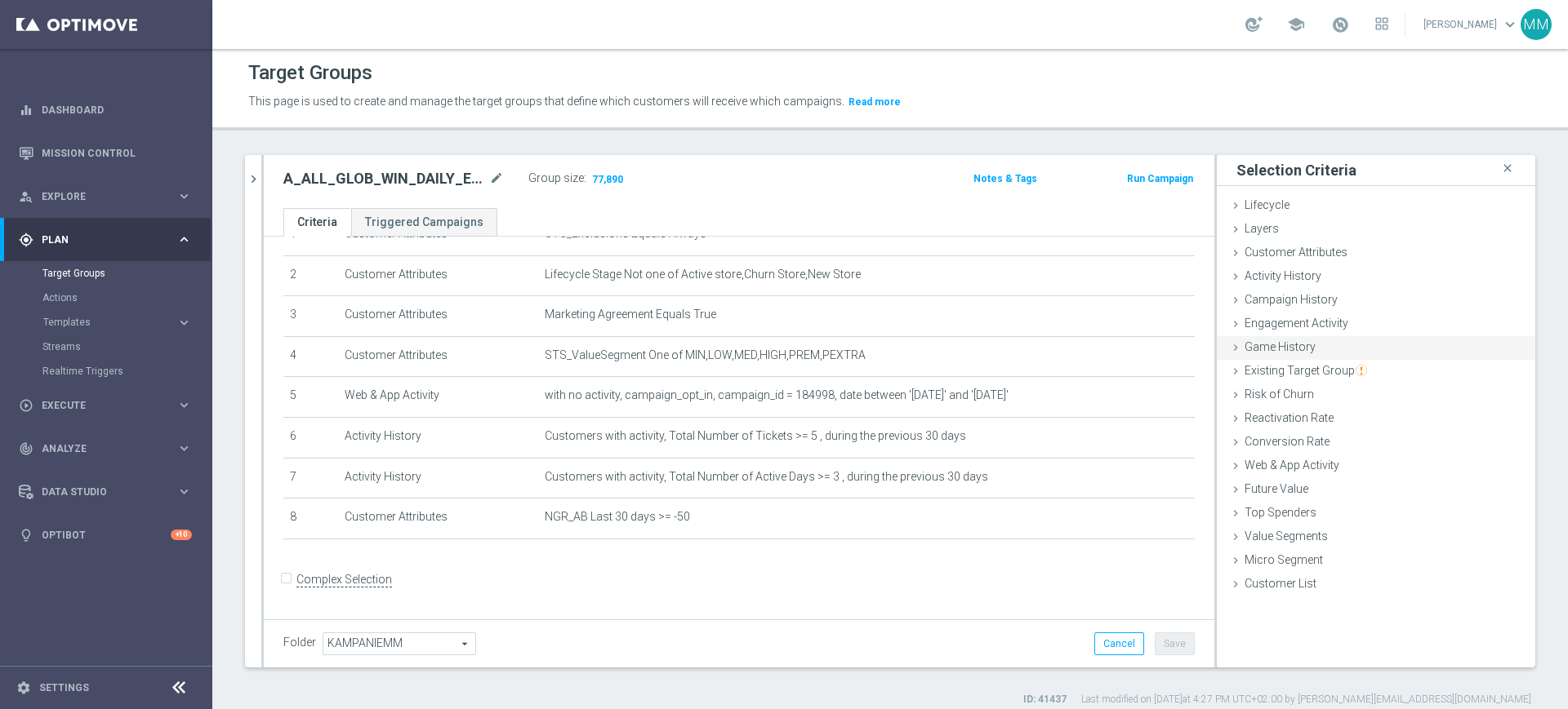
click at [1301, 352] on div "Game History done" at bounding box center [1376, 348] width 319 height 24
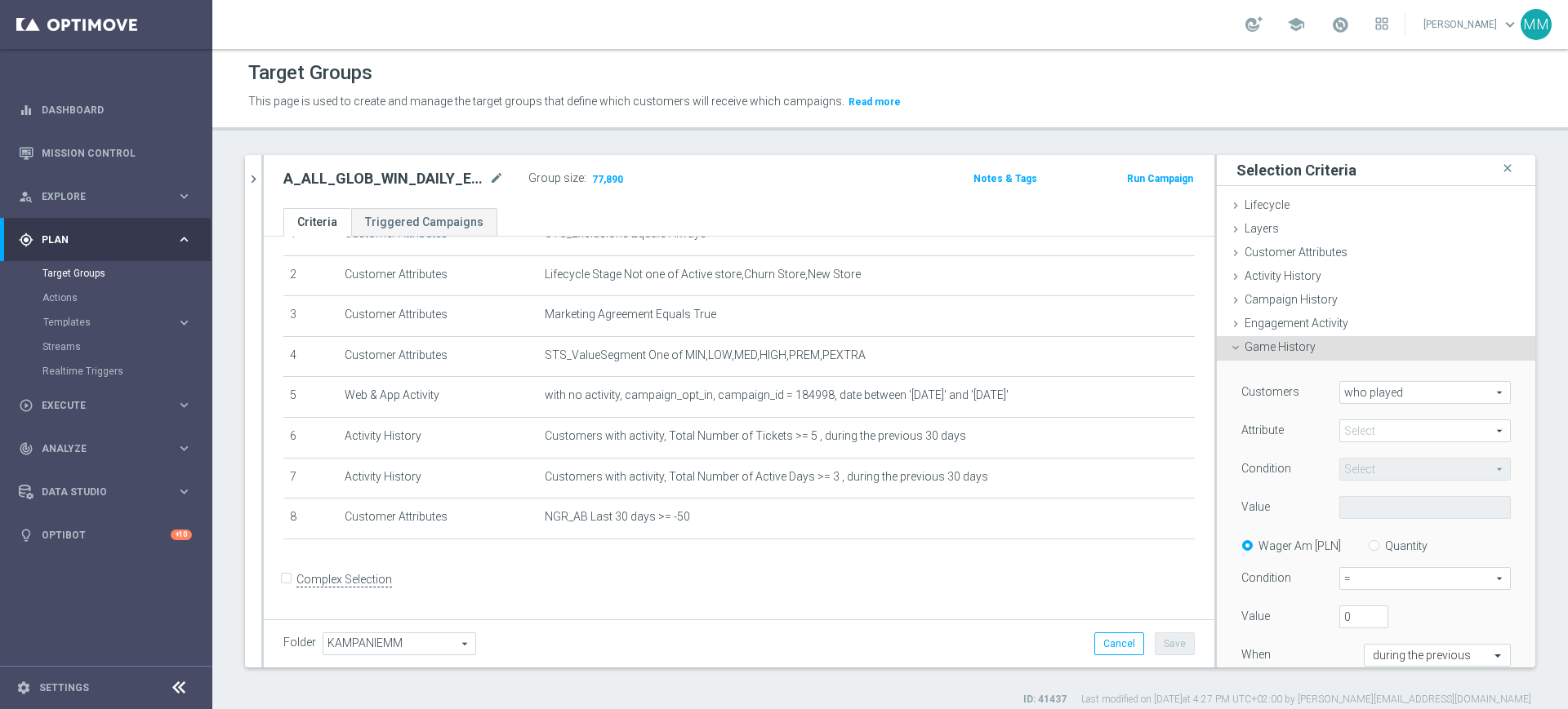
click at [1387, 430] on span at bounding box center [1425, 431] width 170 height 21
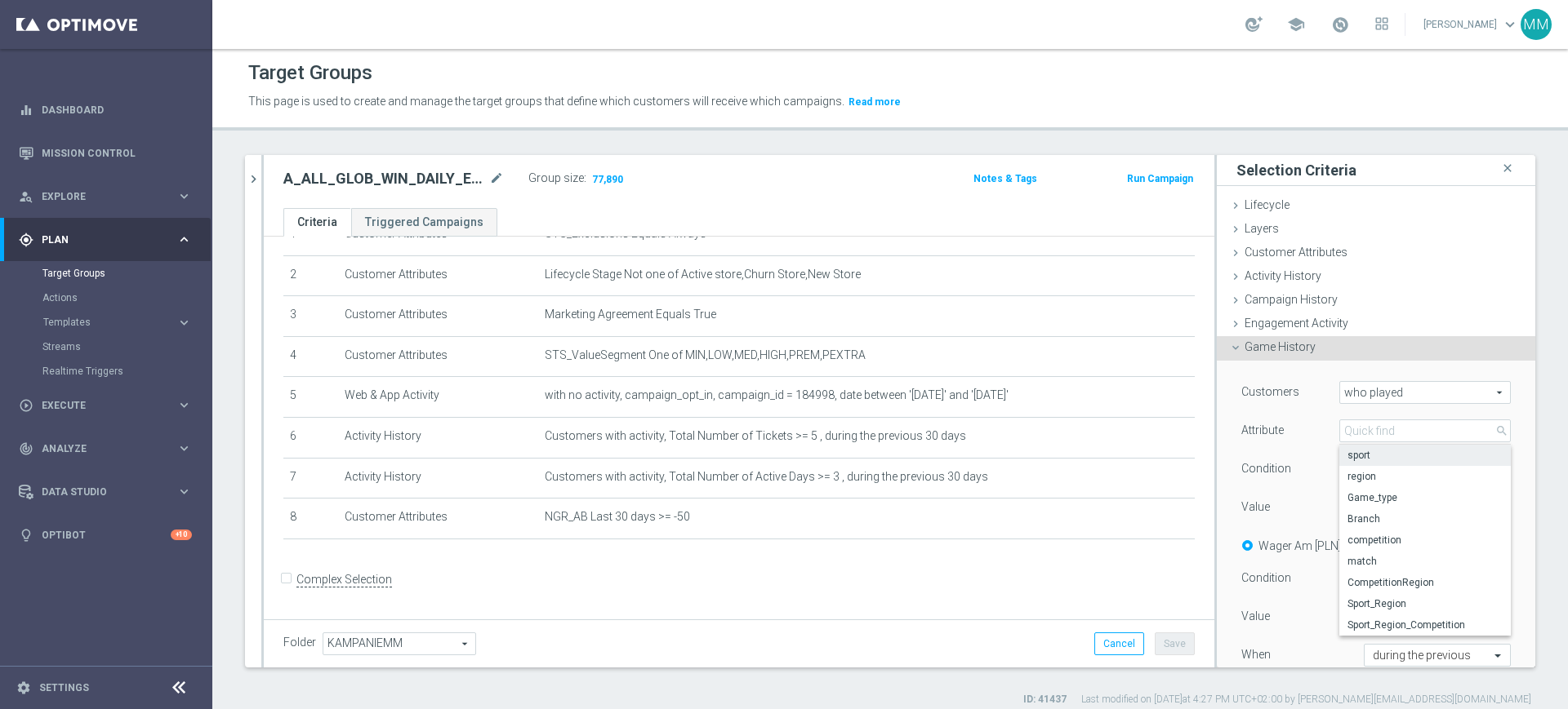
click at [1377, 456] on span "sport" at bounding box center [1425, 455] width 155 height 13
type input "sport"
type input "Equals"
click at [1378, 506] on span at bounding box center [1425, 507] width 170 height 21
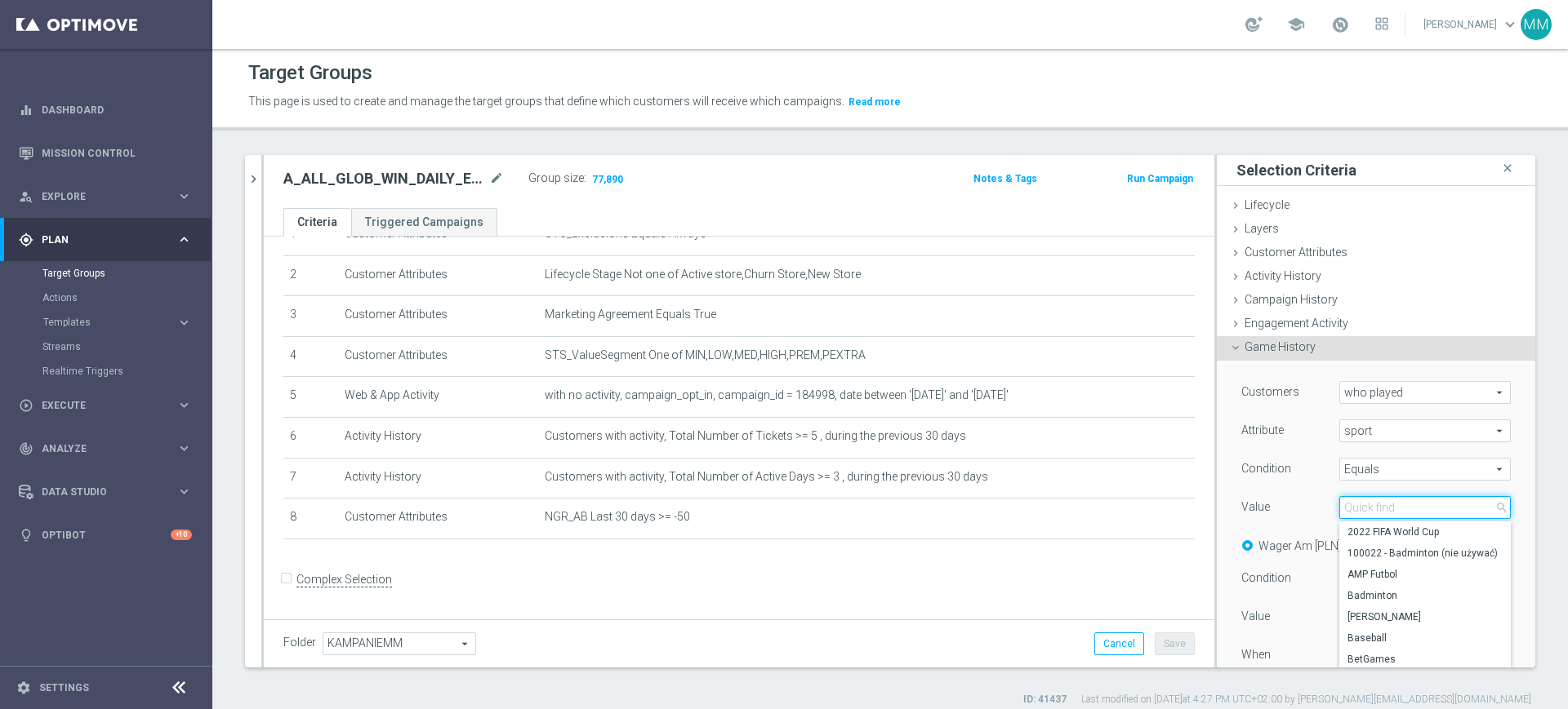
click at [1378, 506] on input "search" at bounding box center [1425, 506] width 172 height 22
type input "{"
type input "Piłka"
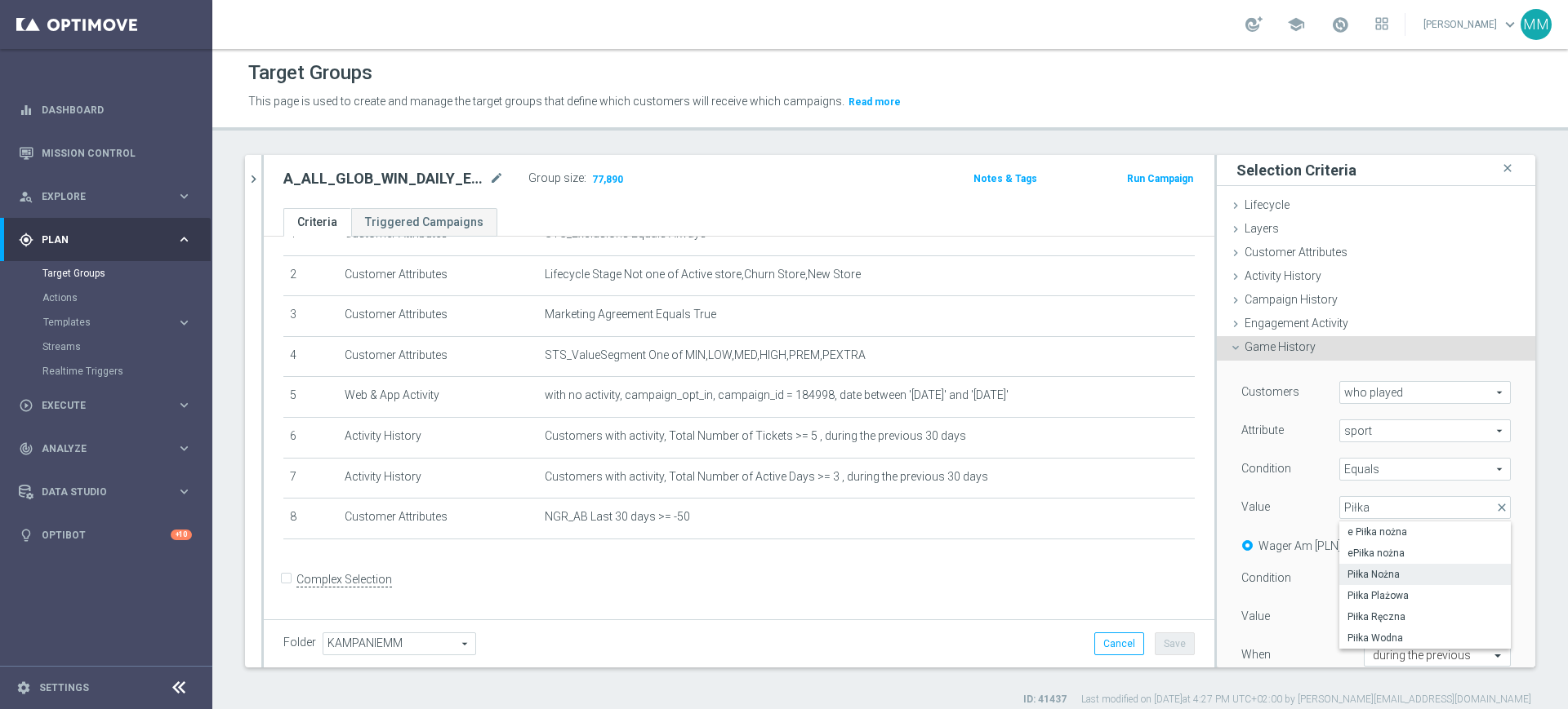
click at [1379, 581] on label "Piłka Nożna" at bounding box center [1425, 575] width 172 height 21
type input "Piłka Nożna"
click at [1365, 580] on span "=" at bounding box center [1425, 578] width 170 height 21
click at [1366, 666] on span ">=" at bounding box center [1425, 665] width 154 height 13
type input ">="
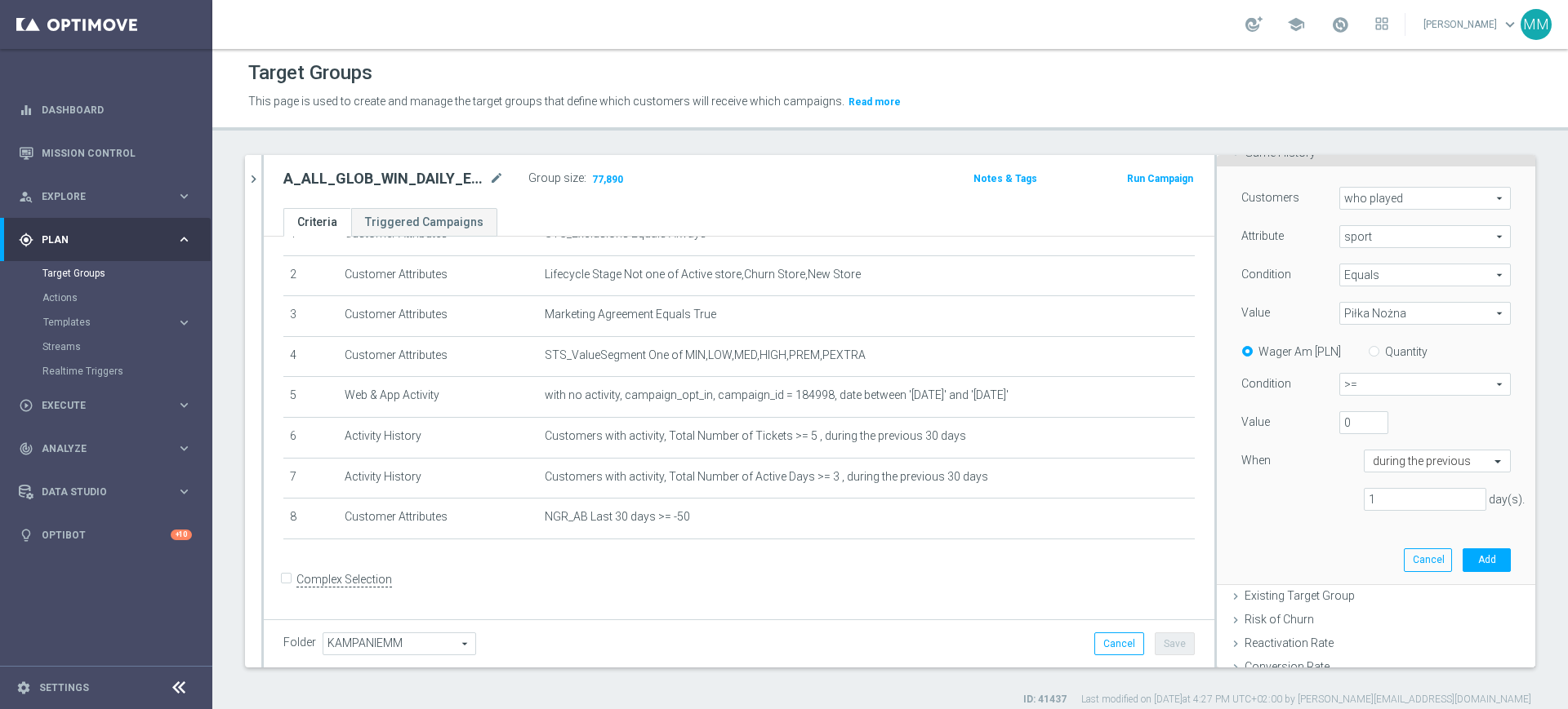
scroll to position [204, 0]
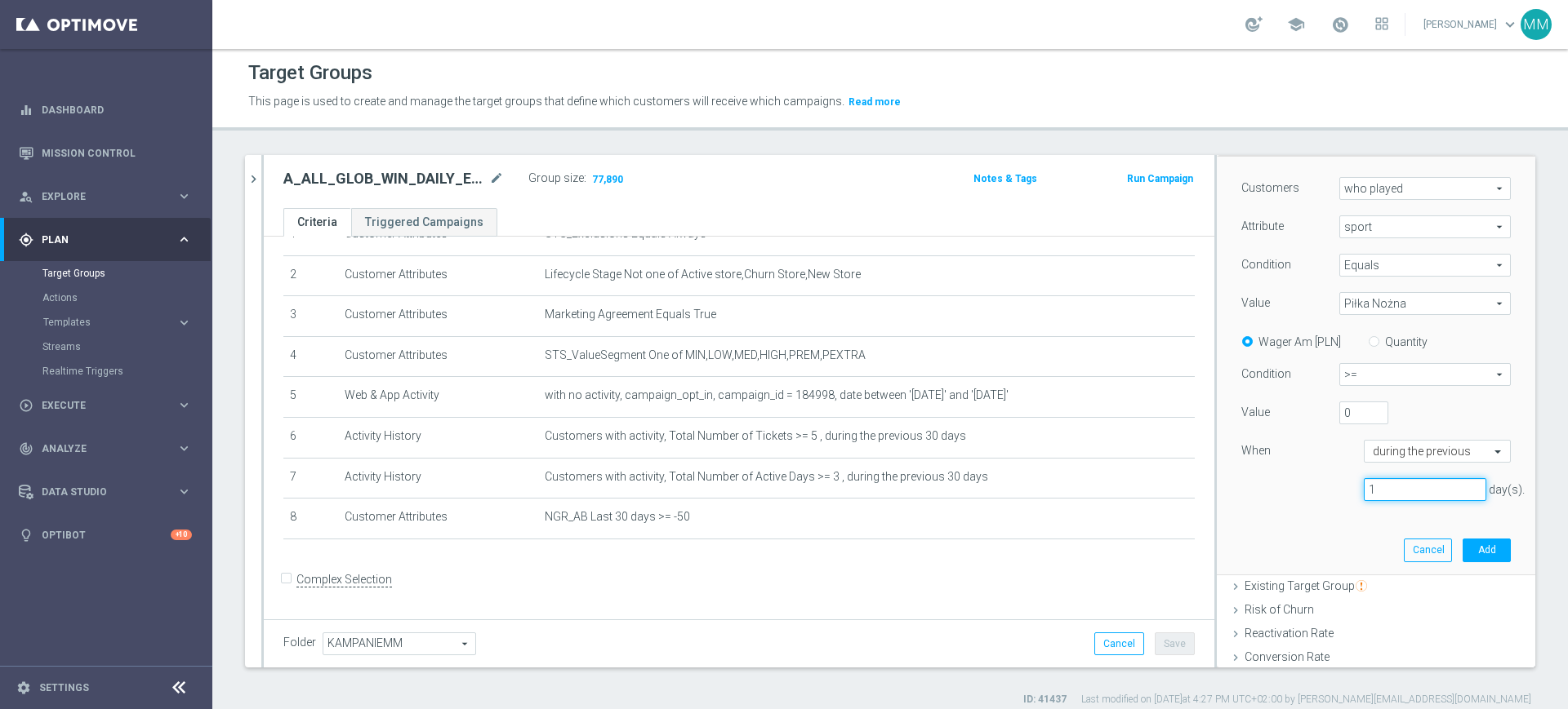
click at [1363, 486] on input "1" at bounding box center [1425, 489] width 123 height 22
type input "14"
drag, startPoint x: 1332, startPoint y: 412, endPoint x: 1276, endPoint y: 407, distance: 56.2
click at [1276, 407] on div "Value 0" at bounding box center [1376, 414] width 294 height 26
type input "10"
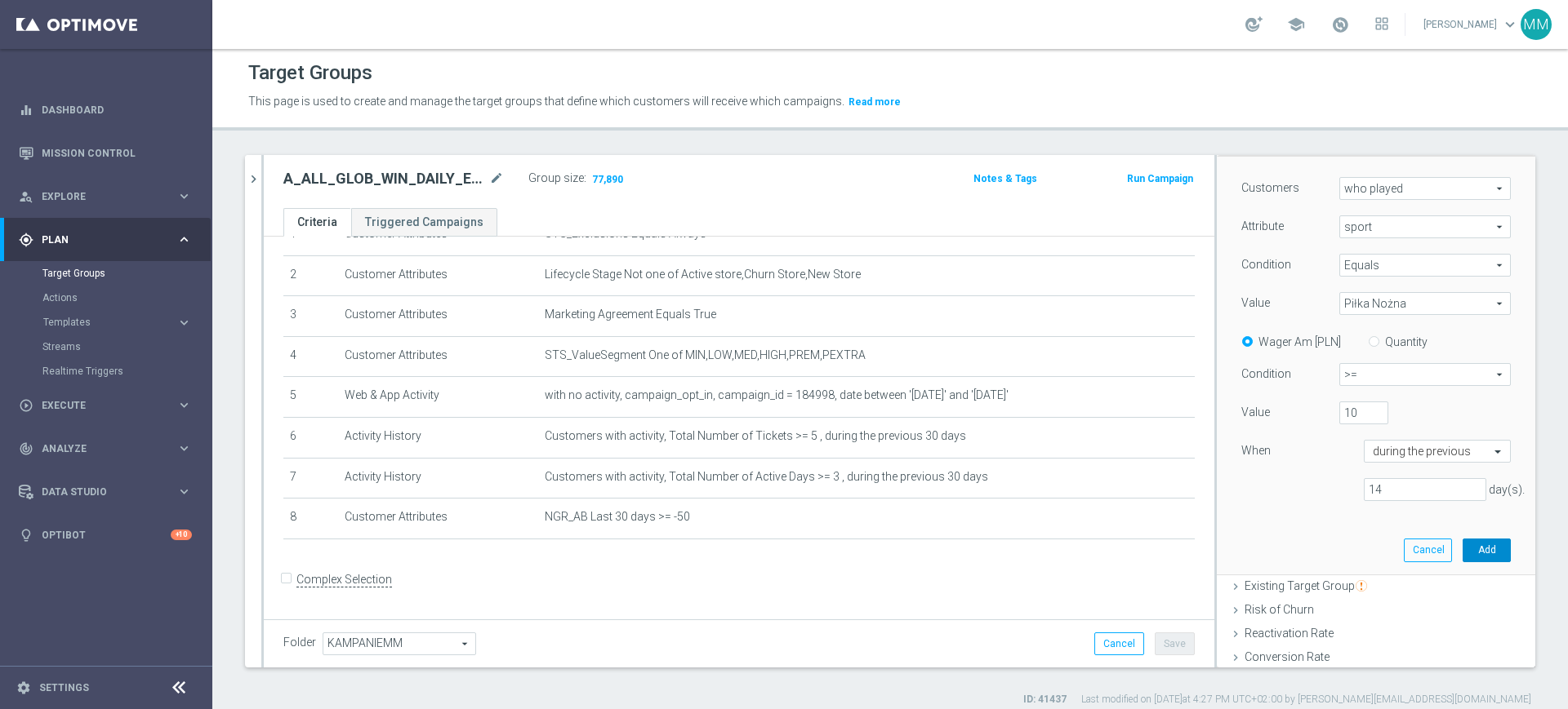
click at [1463, 546] on button "Add" at bounding box center [1486, 549] width 48 height 22
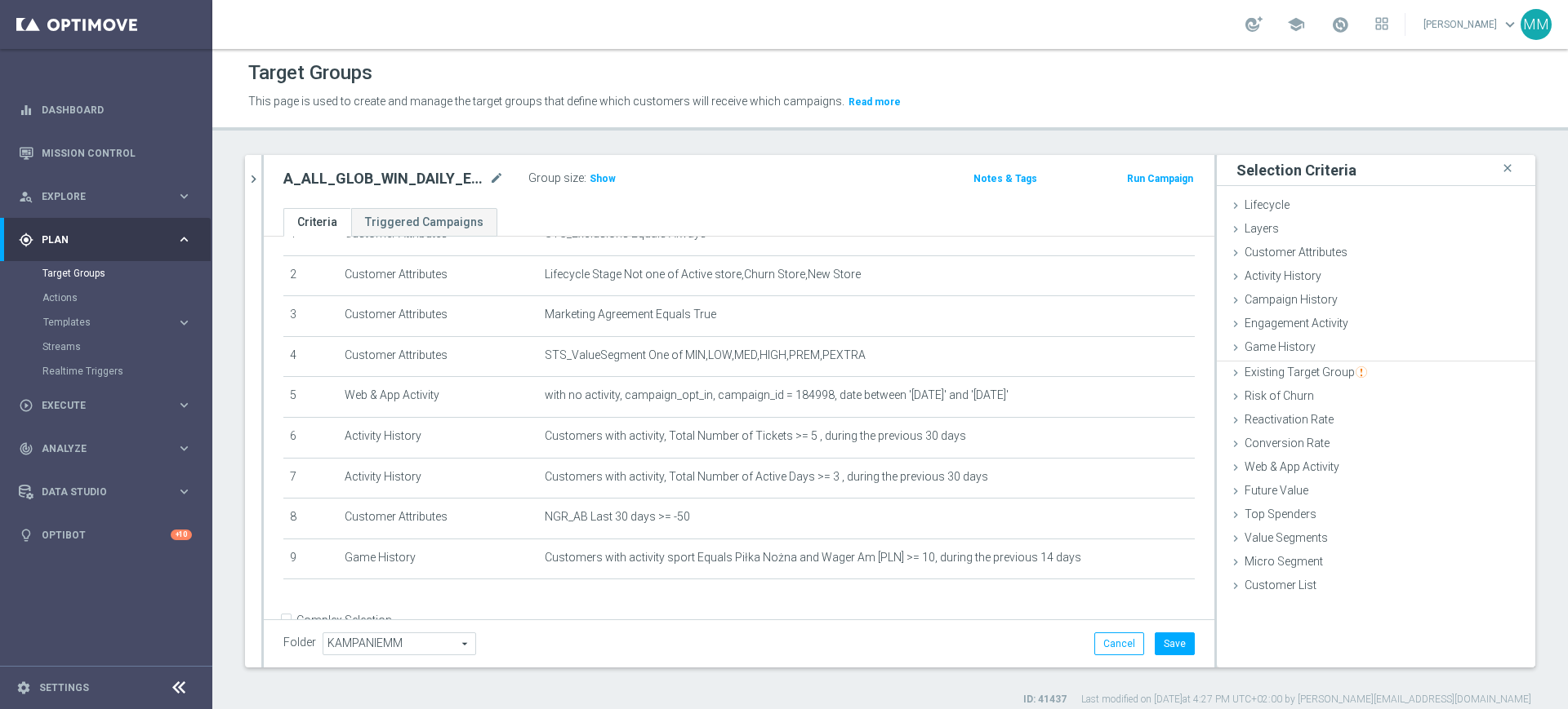
scroll to position [0, 0]
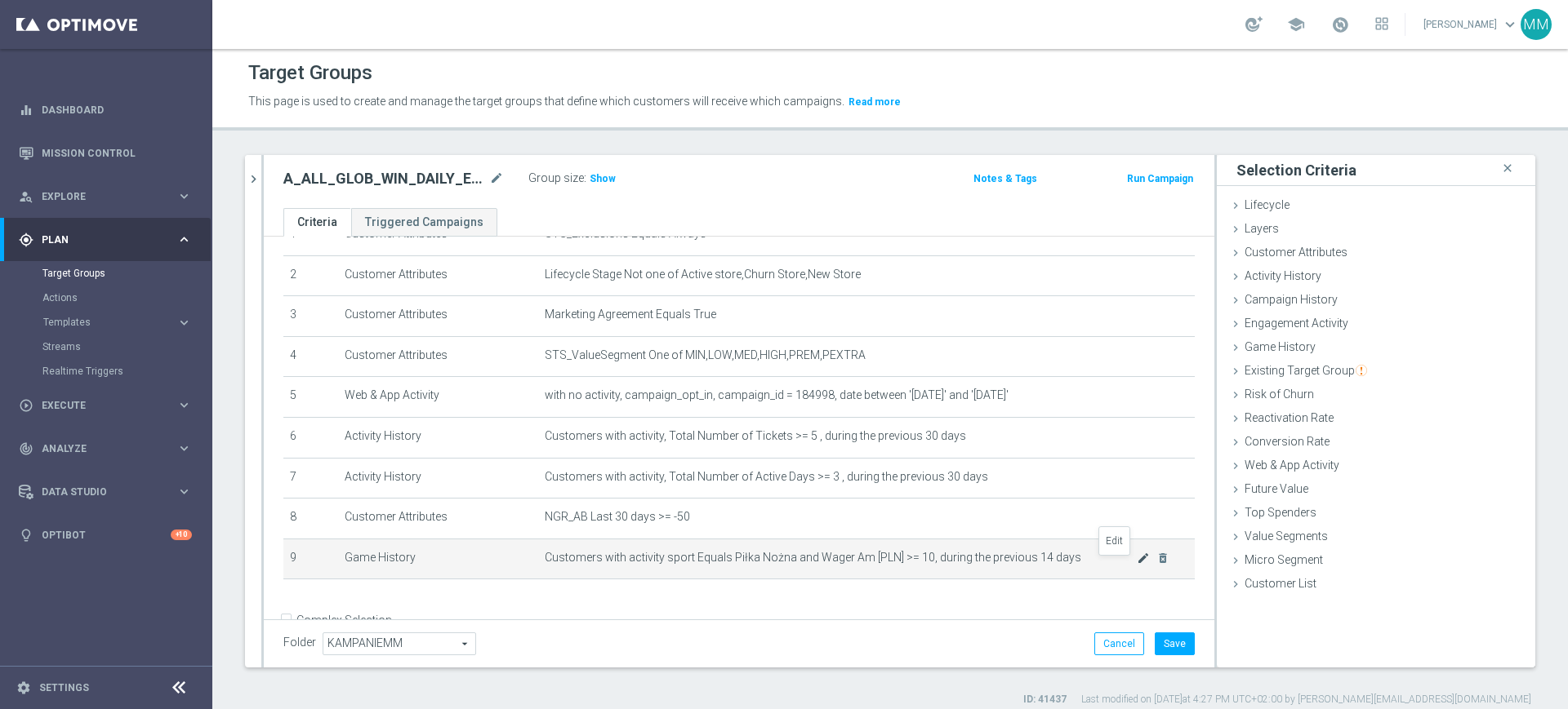
click at [1136, 565] on icon "mode_edit" at bounding box center [1142, 557] width 13 height 13
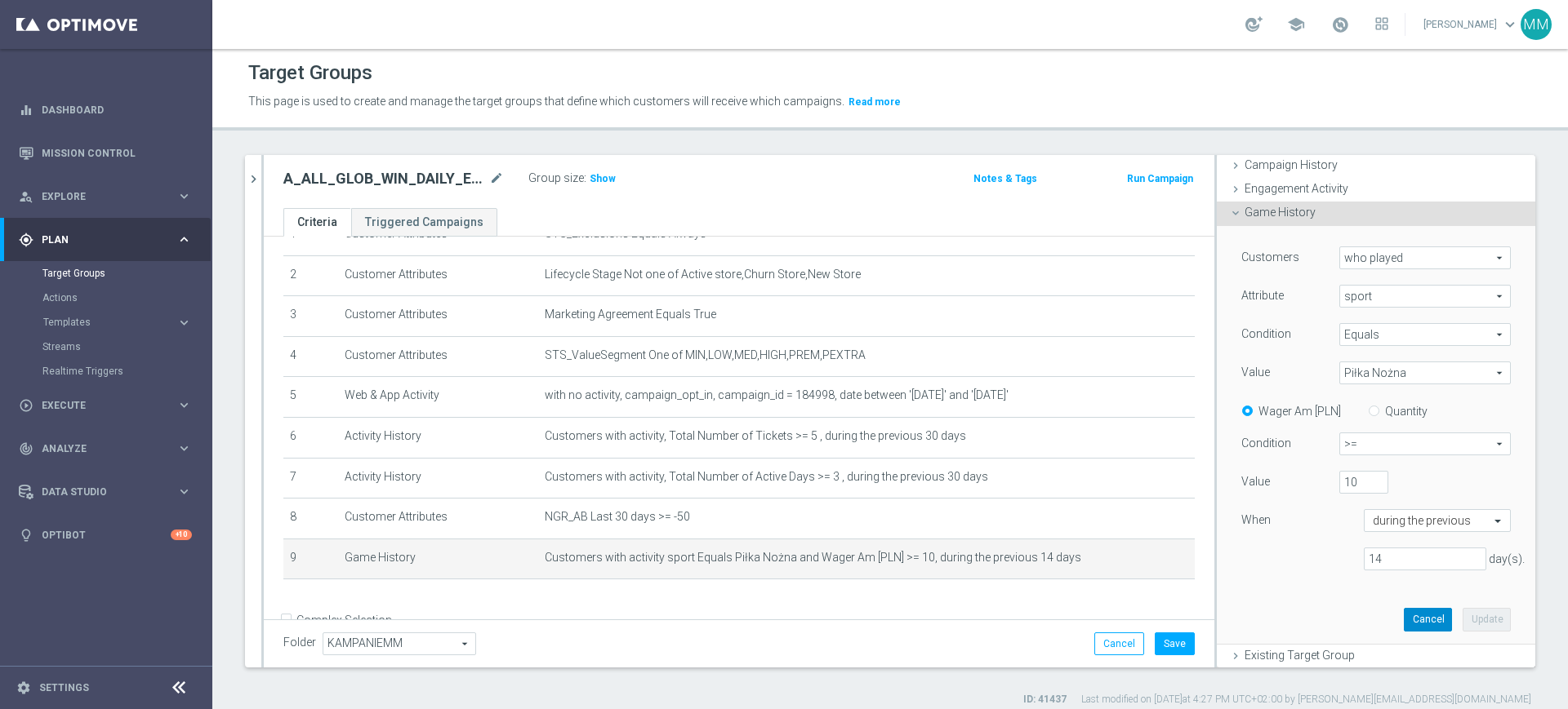
scroll to position [306, 0]
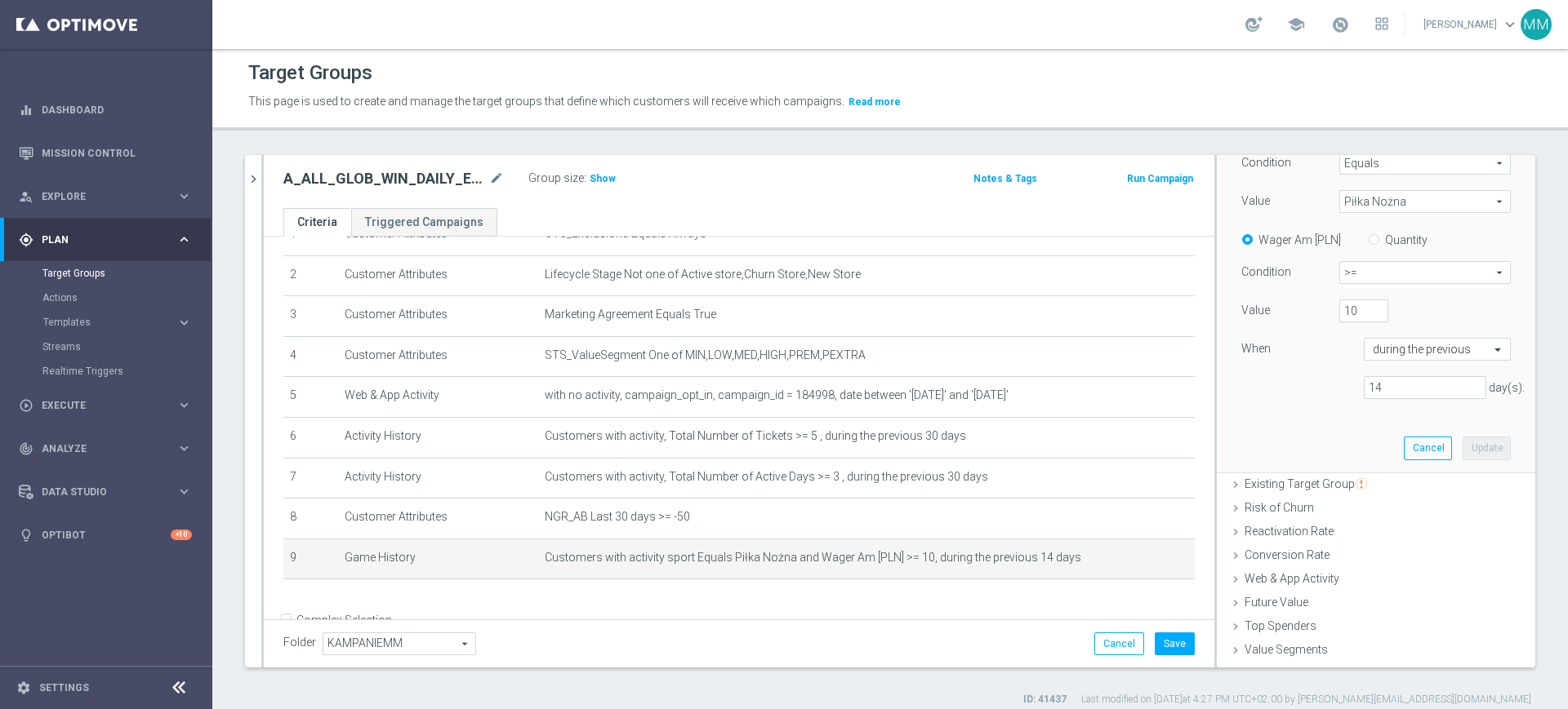
click at [1389, 242] on label "Quantity" at bounding box center [1406, 240] width 43 height 15
click at [1383, 242] on input "Quantity" at bounding box center [1377, 237] width 11 height 11
radio input "true"
click at [1463, 458] on button "Update" at bounding box center [1486, 447] width 48 height 22
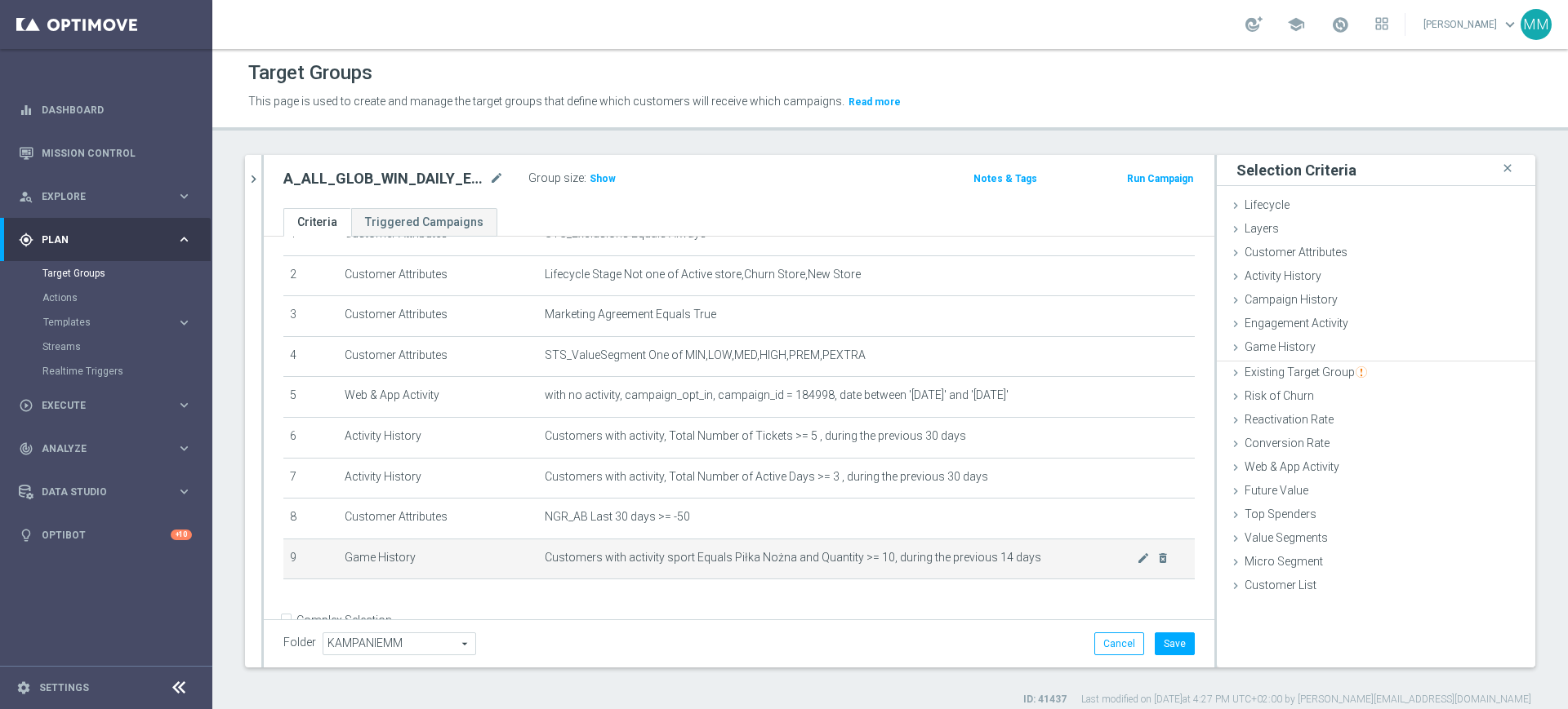
scroll to position [0, 0]
click at [1155, 643] on button "Save" at bounding box center [1174, 643] width 40 height 22
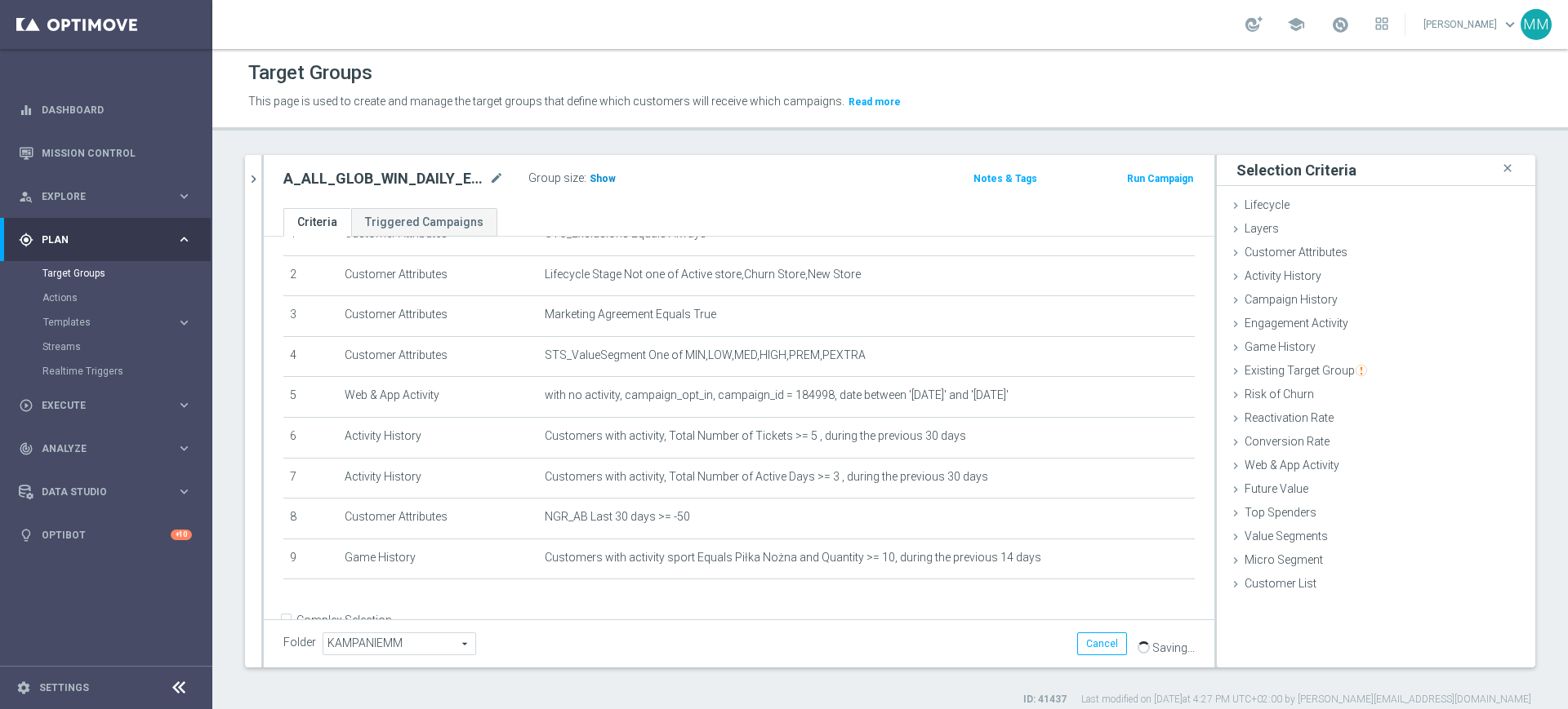
click at [590, 173] on span "Show" at bounding box center [602, 179] width 26 height 12
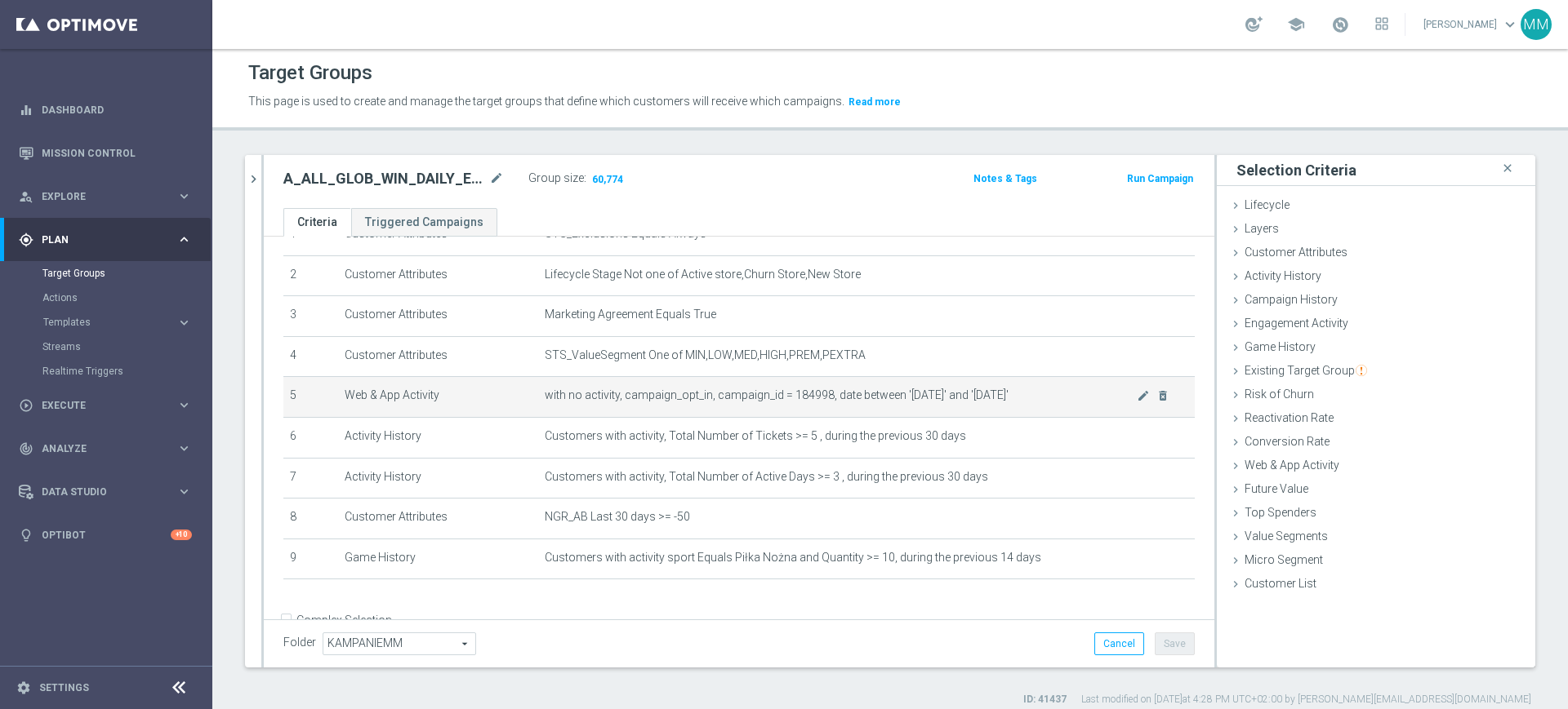
scroll to position [121, 0]
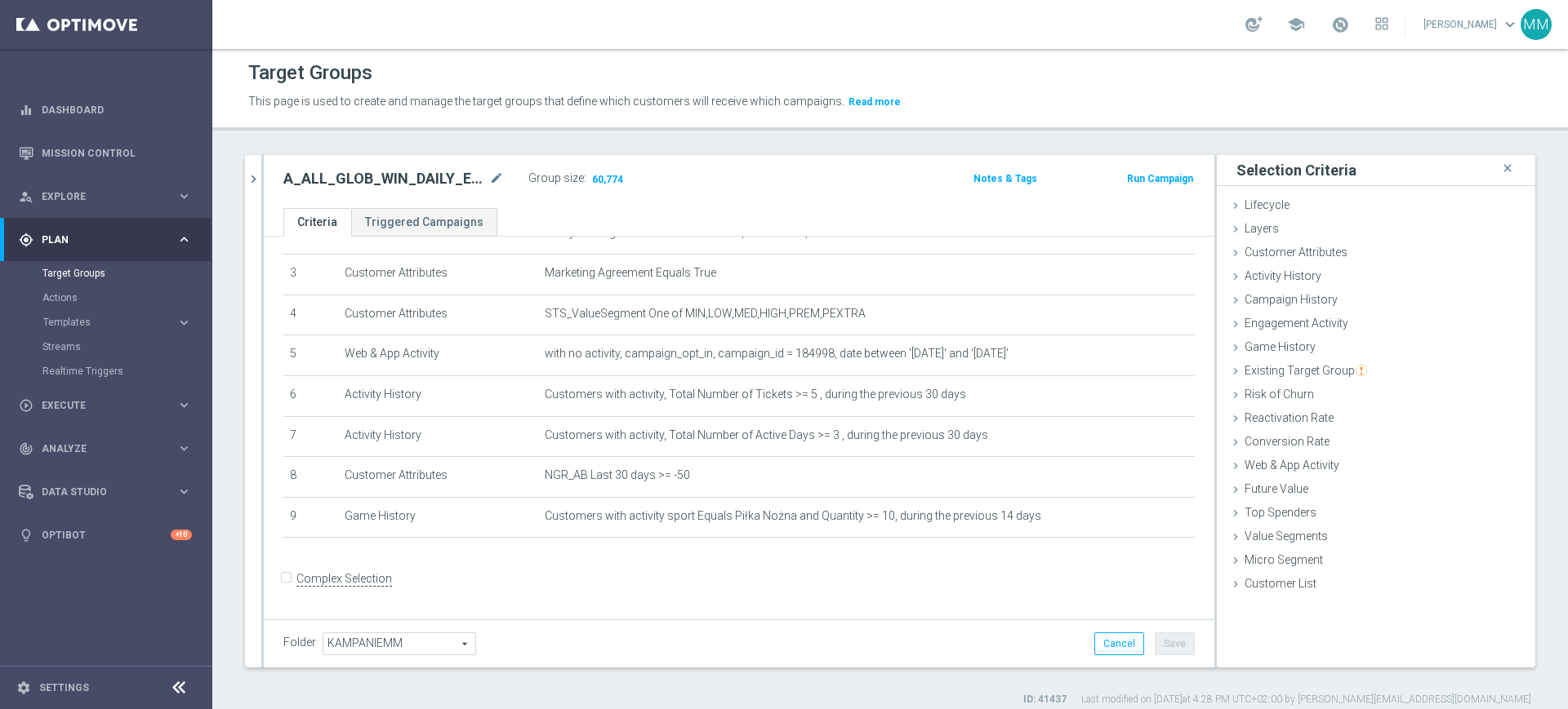
click at [431, 184] on h2 "A_ALL_GLOB_WIN_DAILY_EUROPEJSKIE_PUCHARY_300925_INAPP" at bounding box center [385, 178] width 203 height 19
copy div "A_ALL_GLOB_WIN_DAILY_EUROPEJSKIE_PUCHARY_300925_INAPP"
click at [1165, 174] on button "Run Campaign" at bounding box center [1160, 178] width 69 height 18
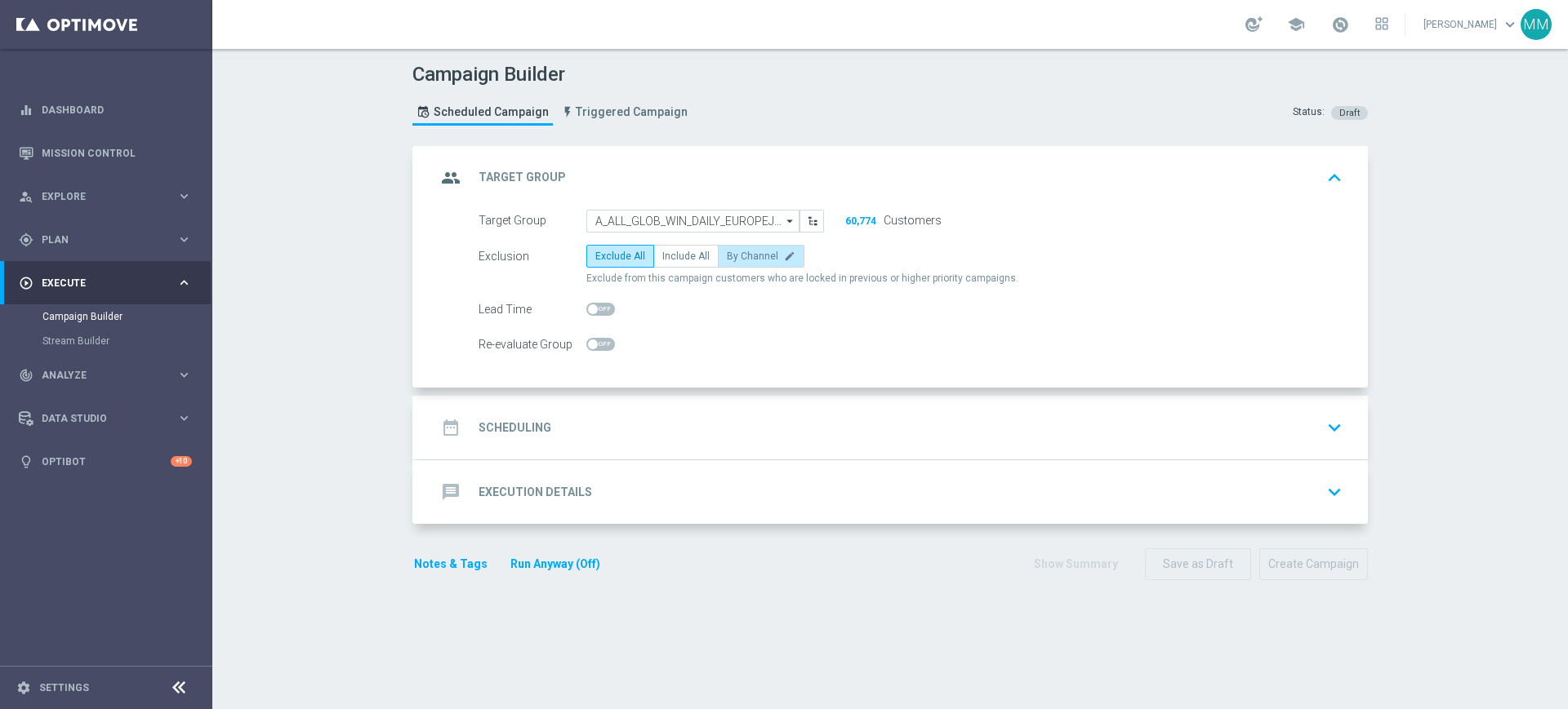
click at [742, 250] on span "By Channel" at bounding box center [752, 256] width 52 height 12
click at [738, 254] on input "By Channel edit" at bounding box center [732, 259] width 11 height 11
radio input "true"
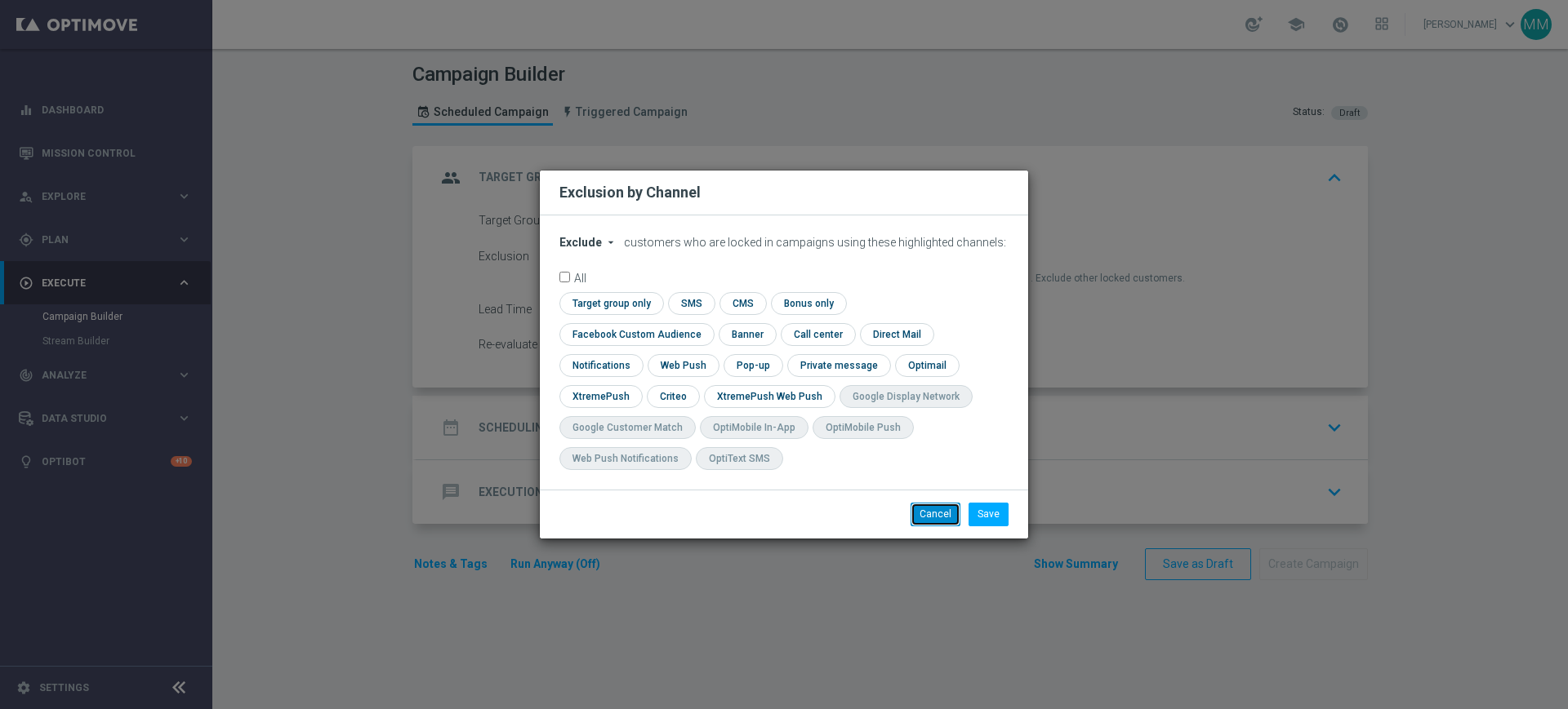
click at [923, 503] on button "Cancel" at bounding box center [935, 513] width 50 height 22
radio input "true"
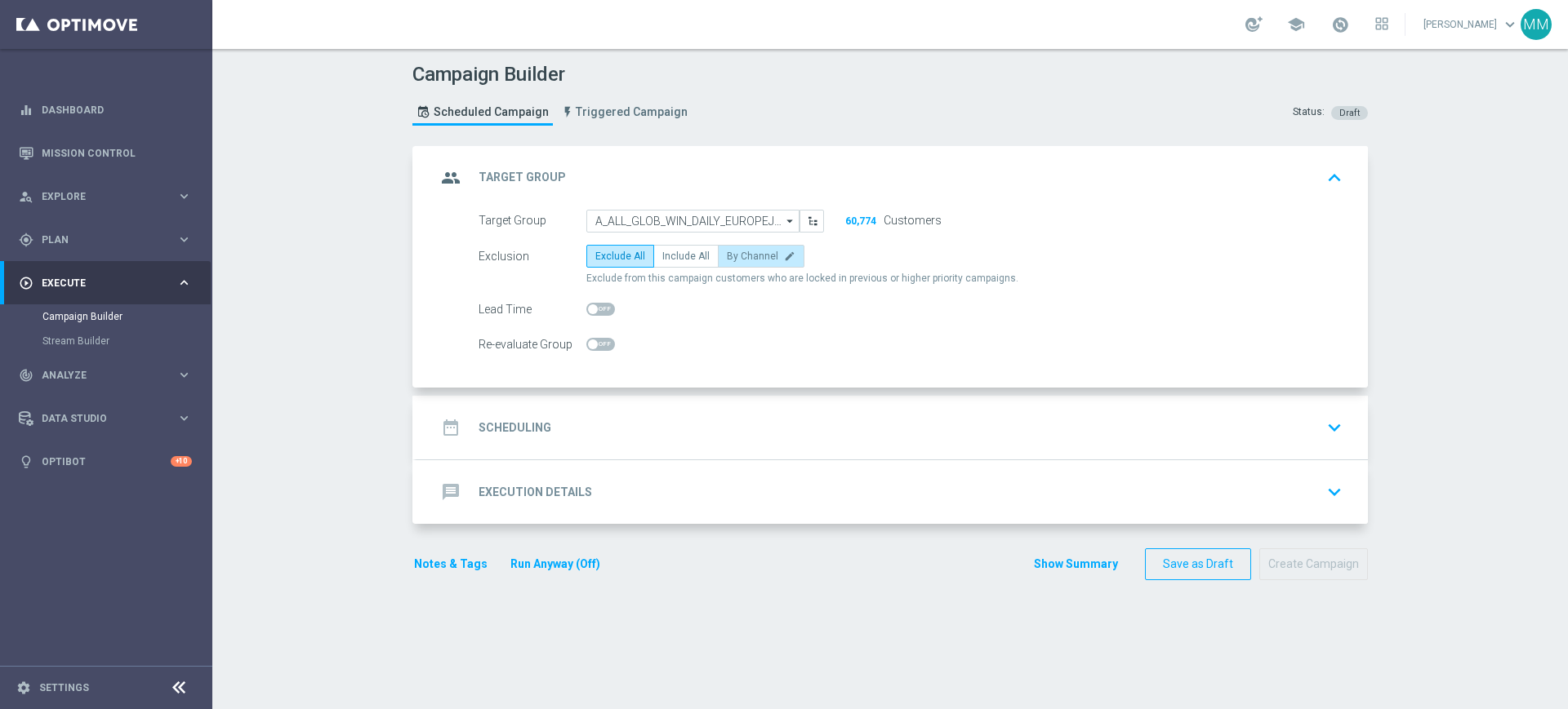
click at [736, 259] on span "By Channel" at bounding box center [752, 256] width 52 height 12
click at [736, 259] on input "By Channel edit" at bounding box center [732, 259] width 11 height 11
radio input "true"
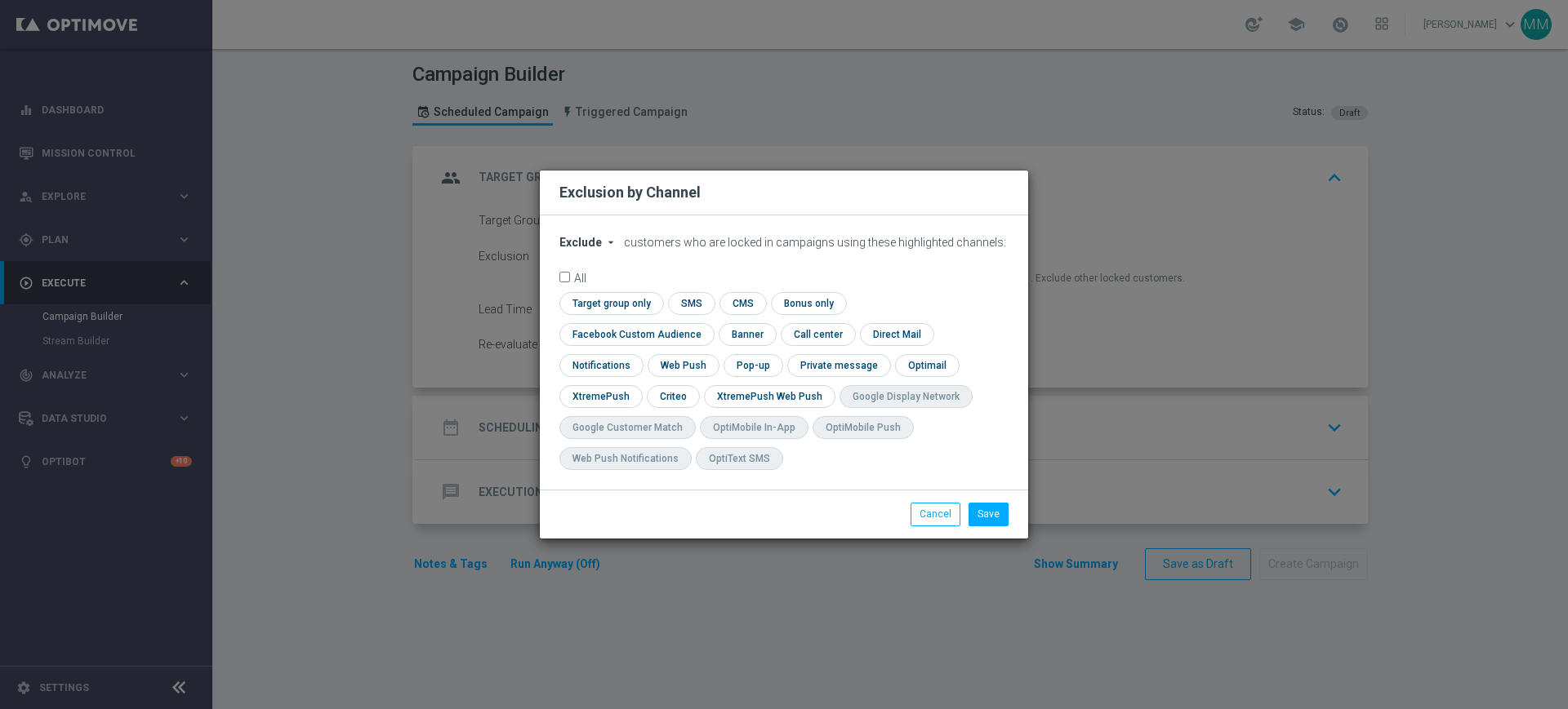
click at [588, 249] on span "Exclude" at bounding box center [581, 242] width 43 height 13
click at [0, 0] on span "Include" at bounding box center [0, 0] width 0 height 0
click at [623, 315] on input "checkbox" at bounding box center [609, 303] width 99 height 22
checkbox input "true"
click at [621, 335] on input "checkbox" at bounding box center [633, 334] width 148 height 22
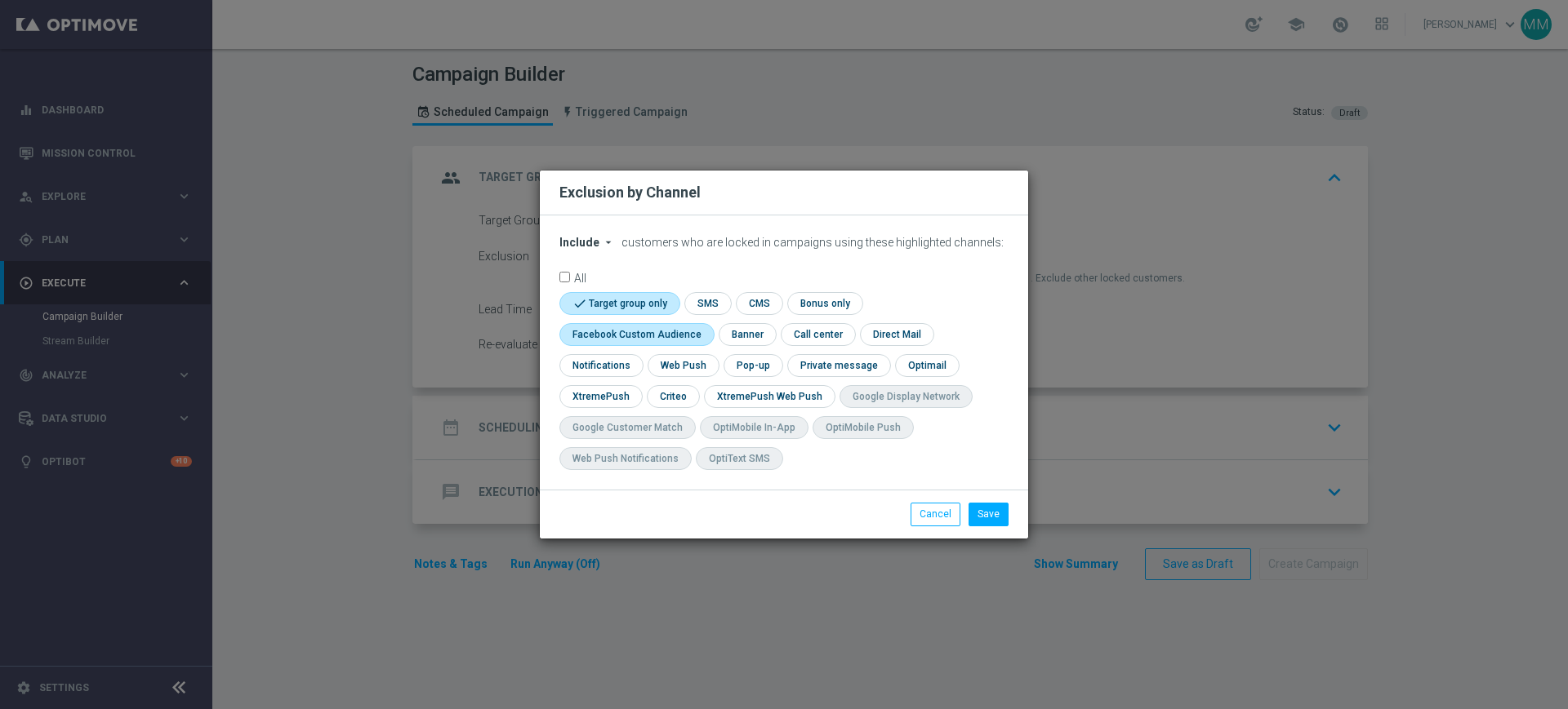
checkbox input "true"
click at [672, 396] on input "checkbox" at bounding box center [672, 396] width 51 height 22
checkbox input "true"
click at [1002, 515] on button "Save" at bounding box center [988, 513] width 40 height 22
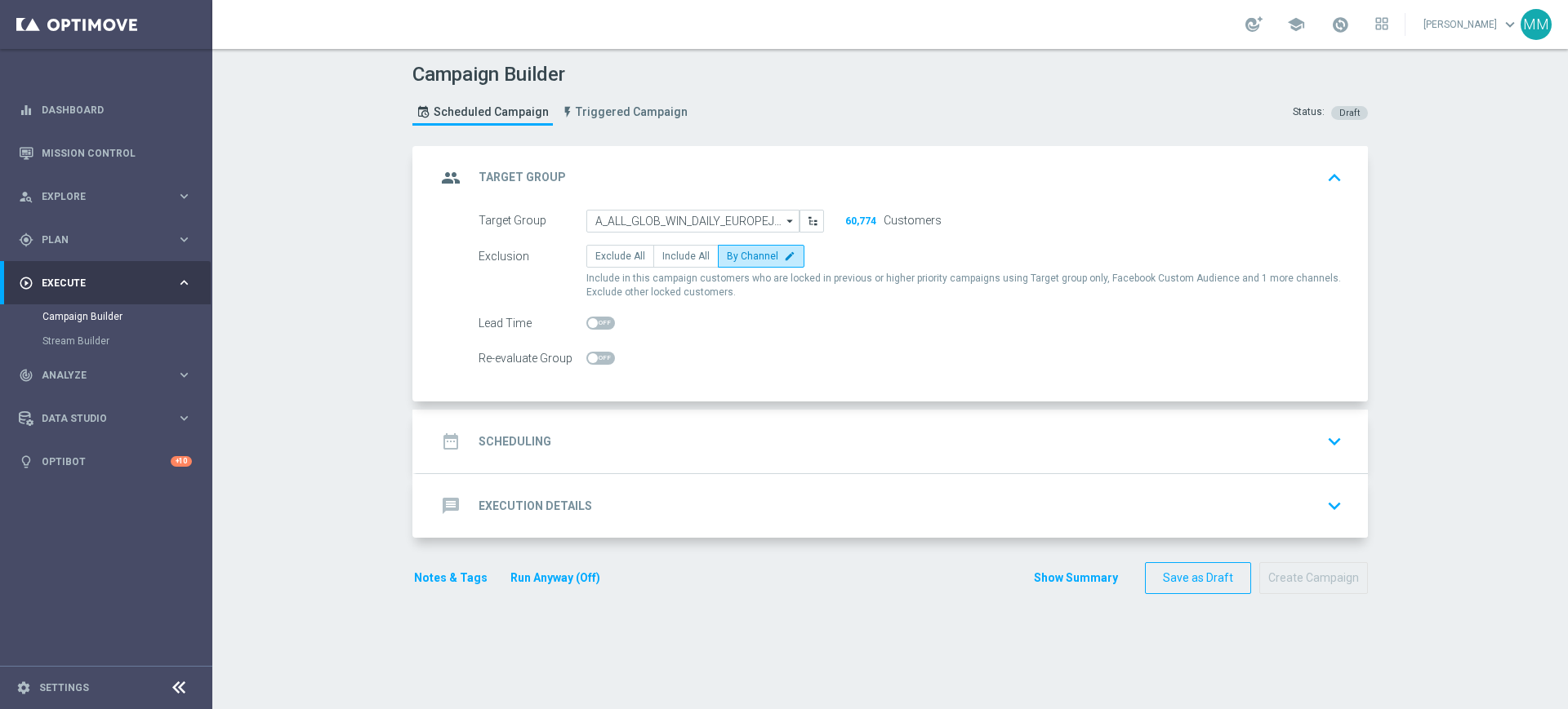
click at [697, 450] on div "date_range Scheduling keyboard_arrow_down" at bounding box center [892, 441] width 912 height 31
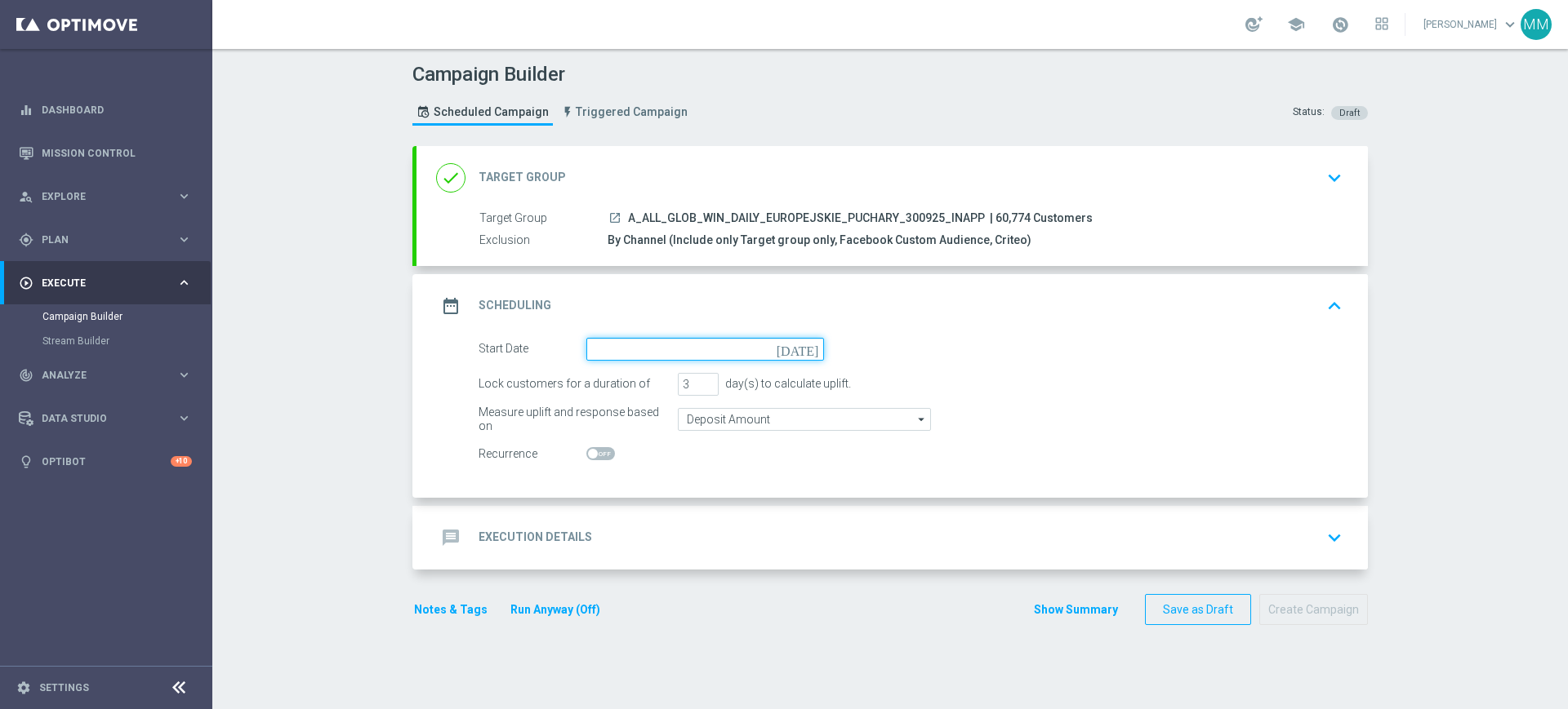
click at [617, 352] on input at bounding box center [706, 349] width 238 height 22
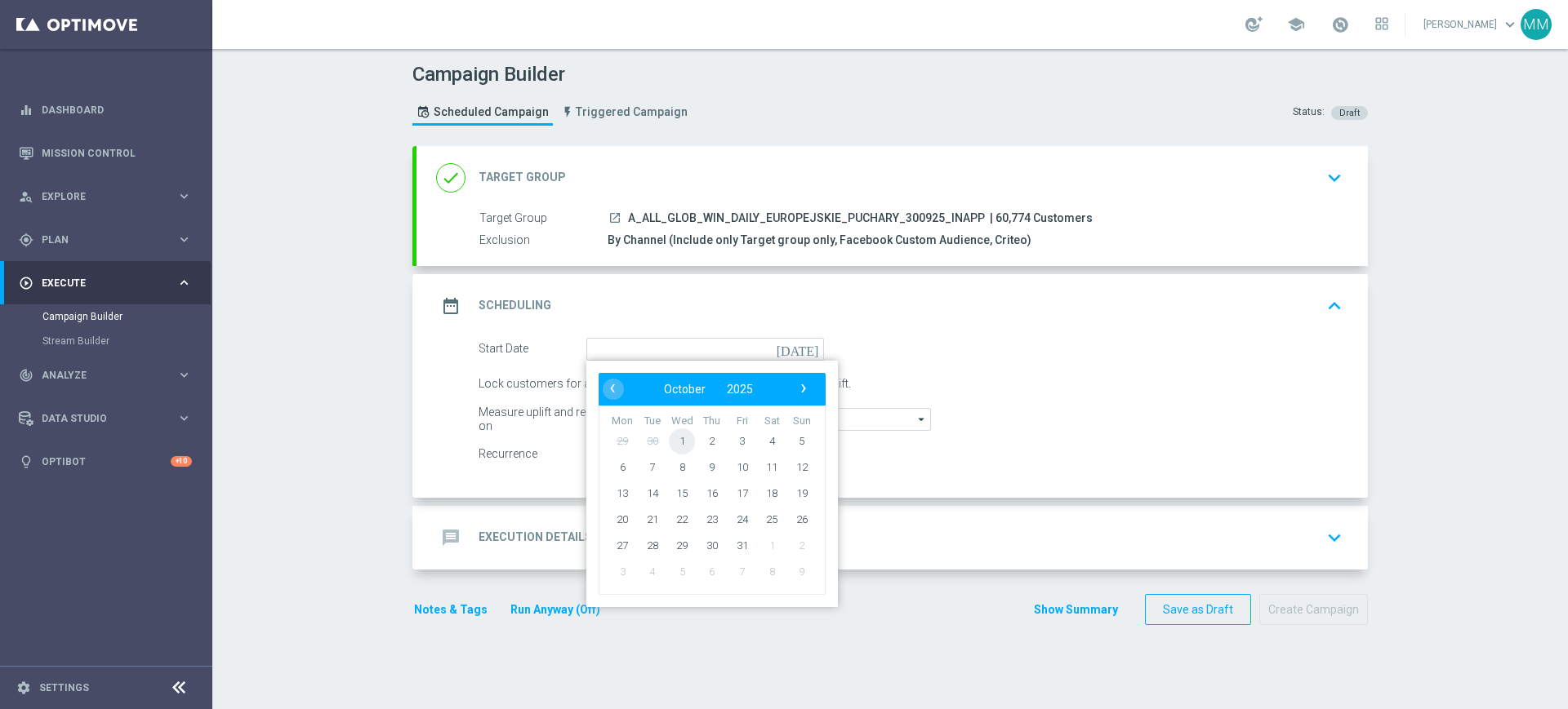
click at [677, 443] on span "1" at bounding box center [681, 440] width 26 height 26
type input "[DATE]"
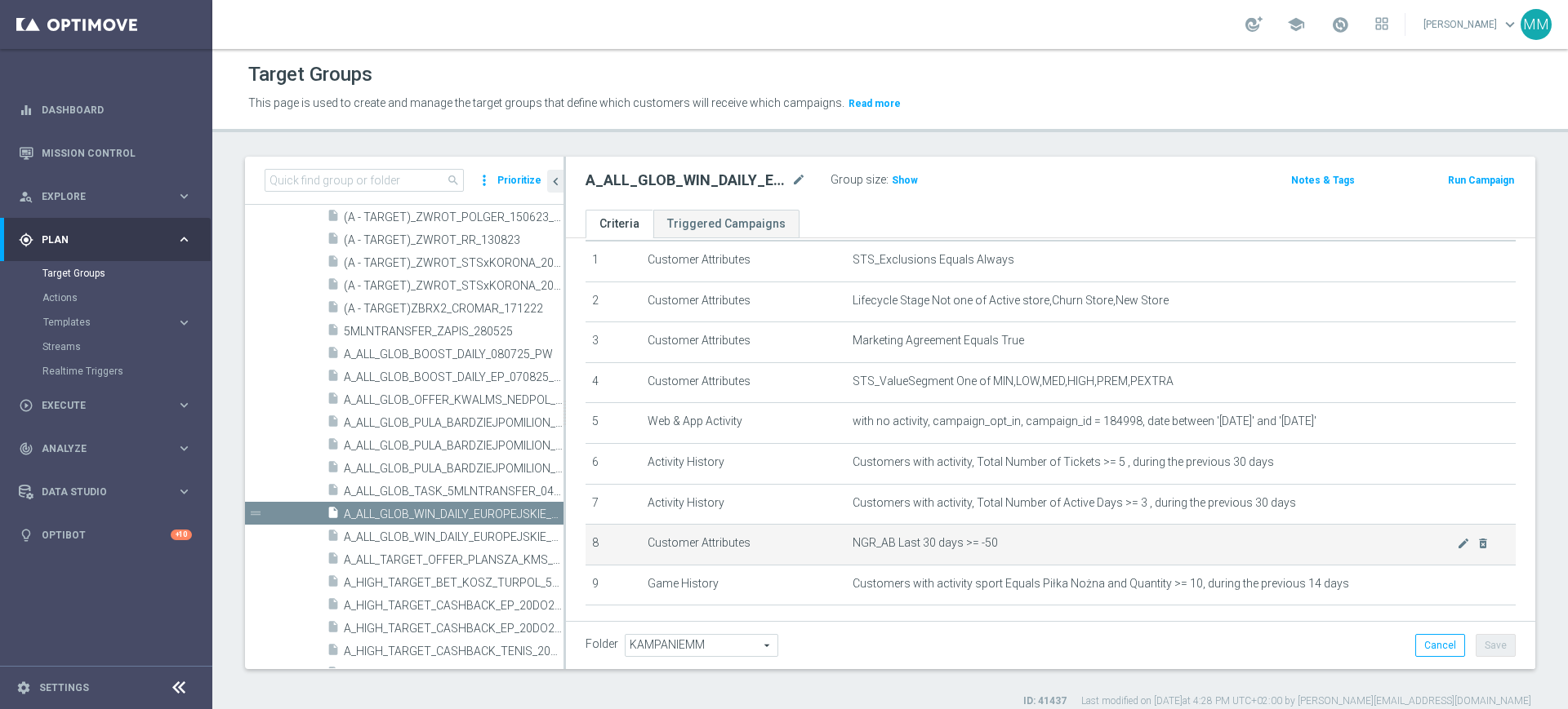
scroll to position [138, 0]
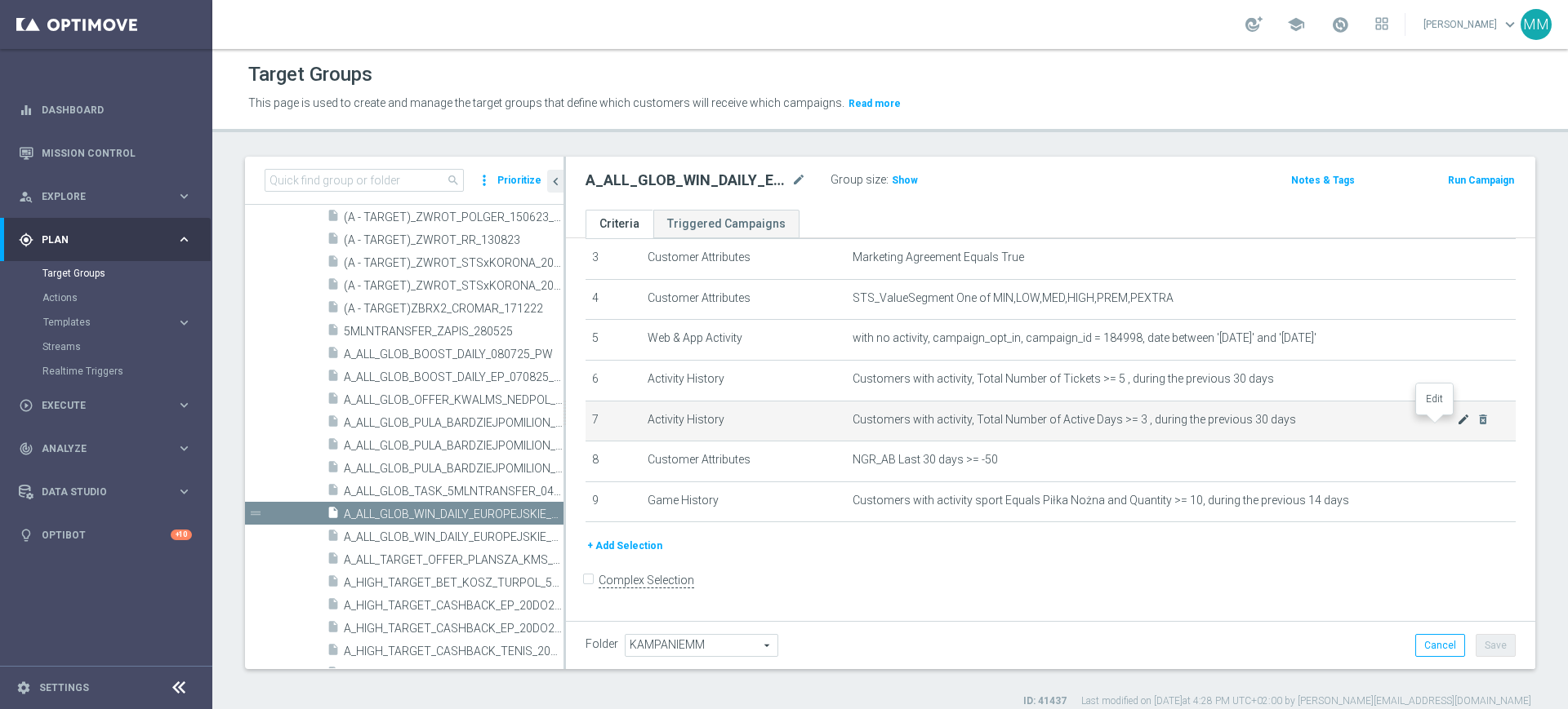
click at [1457, 426] on icon "mode_edit" at bounding box center [1463, 419] width 13 height 13
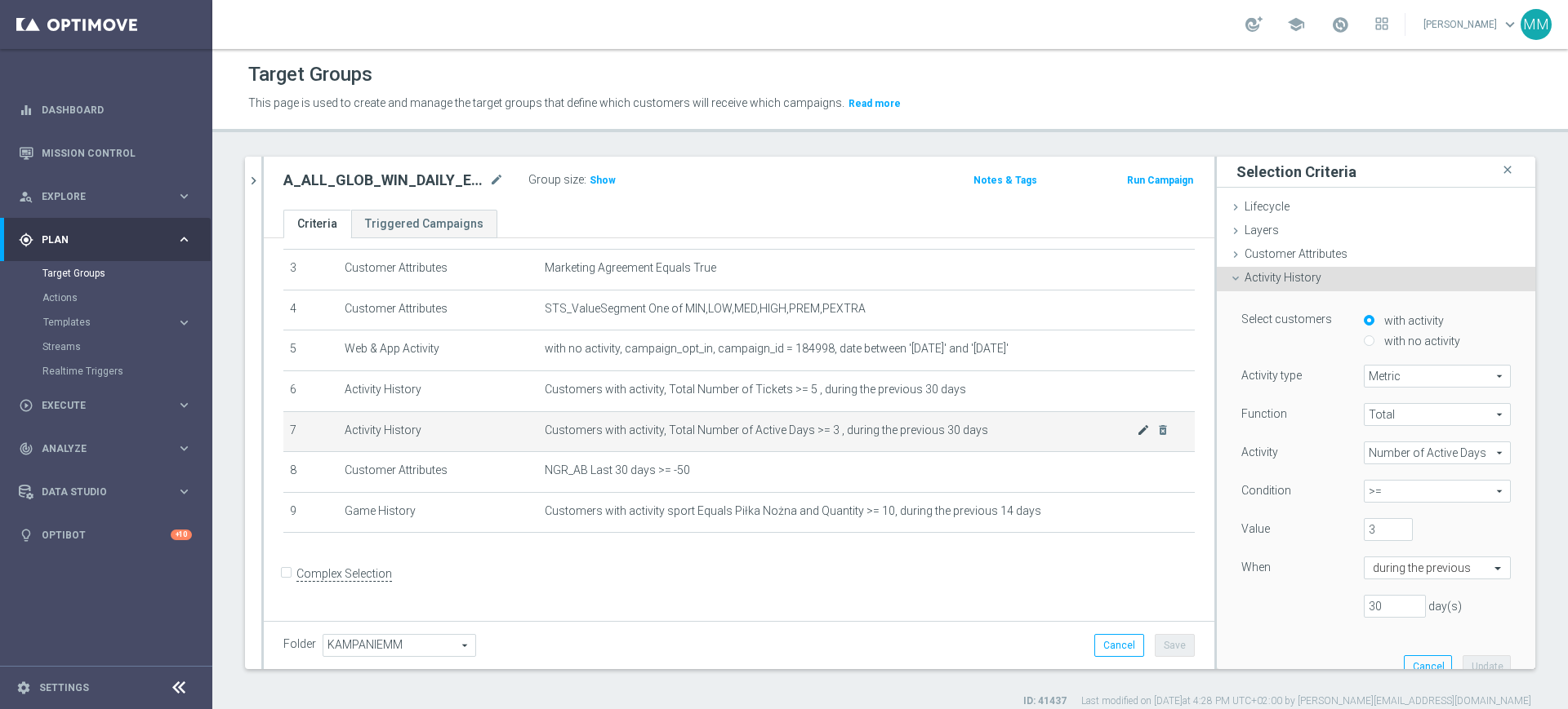
scroll to position [121, 0]
drag, startPoint x: 1373, startPoint y: 594, endPoint x: 1296, endPoint y: 603, distance: 77.5
click at [1296, 603] on div "30 day(s)" at bounding box center [1376, 606] width 294 height 22
type input "14"
click at [1473, 658] on button "Update" at bounding box center [1486, 666] width 48 height 22
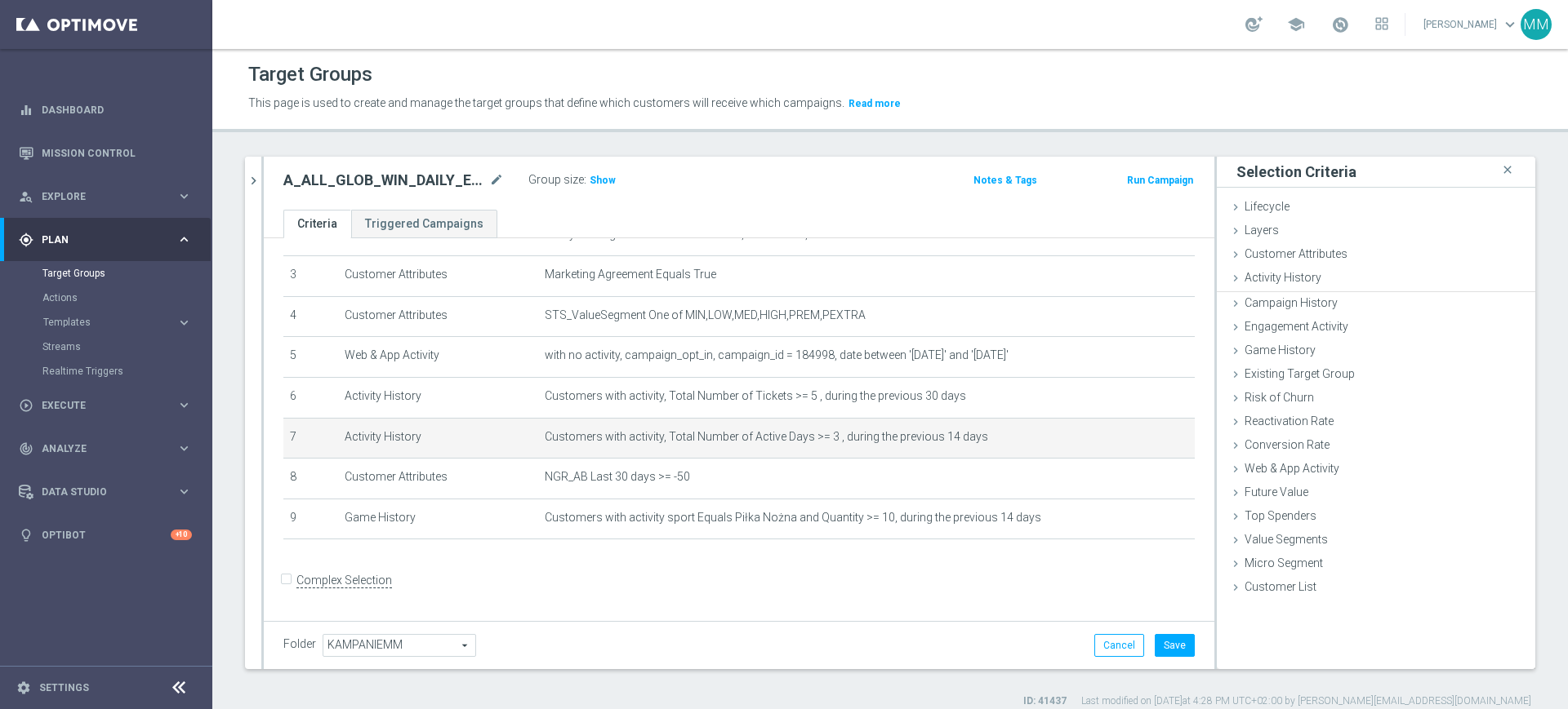
scroll to position [0, 0]
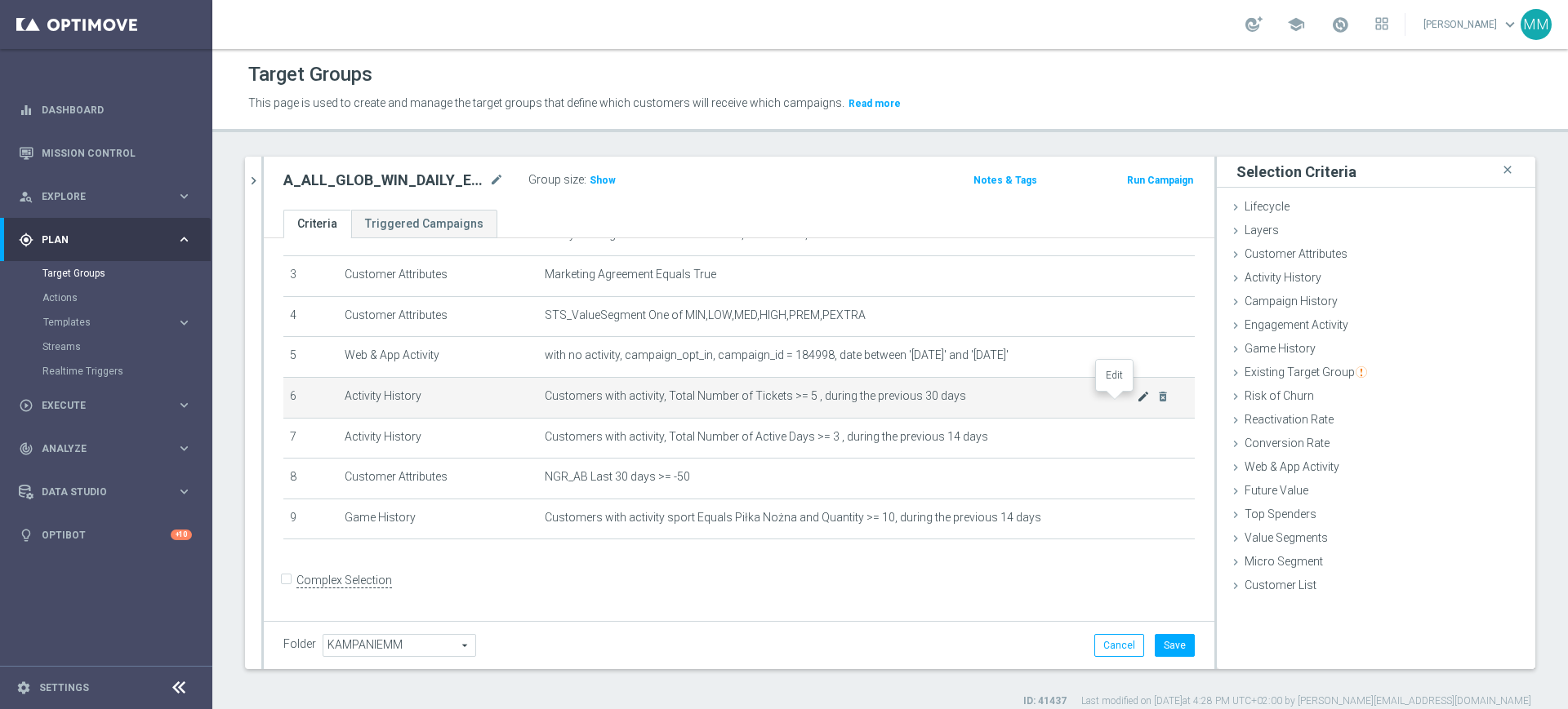
click at [1136, 397] on icon "mode_edit" at bounding box center [1142, 396] width 13 height 13
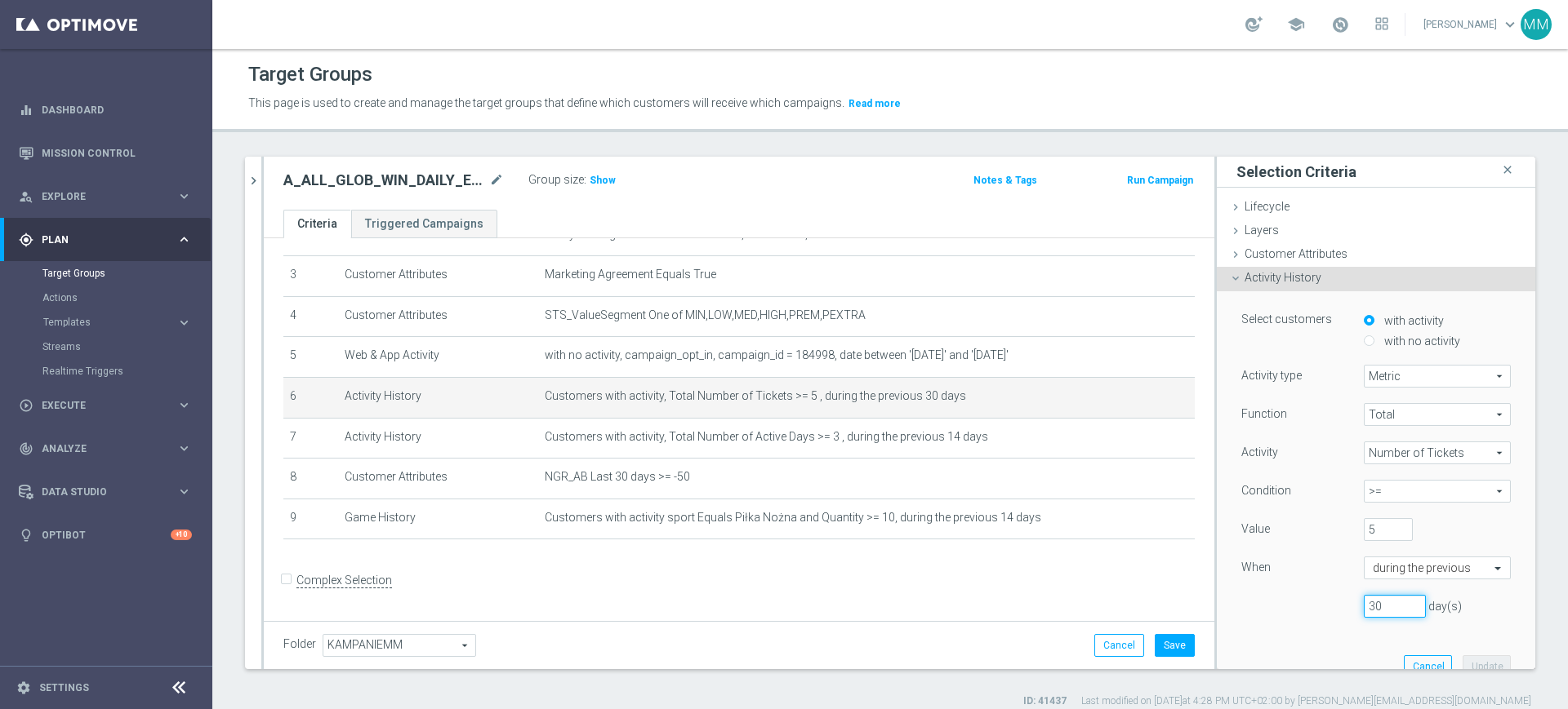
drag, startPoint x: 1360, startPoint y: 604, endPoint x: 1342, endPoint y: 615, distance: 21.1
click at [1352, 609] on div "30 day(s)" at bounding box center [1425, 606] width 147 height 22
type input "14"
click at [1463, 666] on button "Update" at bounding box center [1486, 666] width 48 height 22
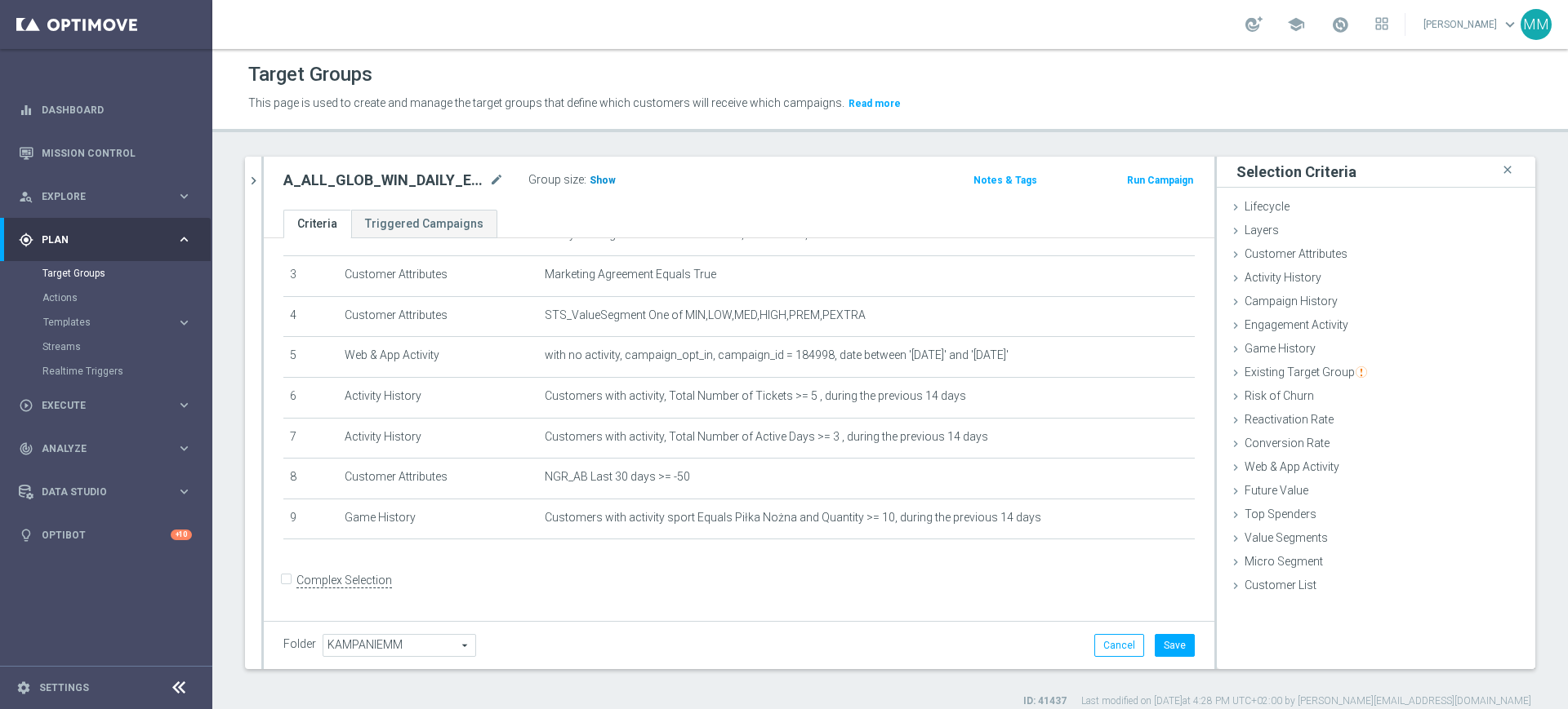
click at [602, 175] on span "Show" at bounding box center [602, 180] width 26 height 12
click at [1155, 644] on button "Save" at bounding box center [1174, 645] width 40 height 22
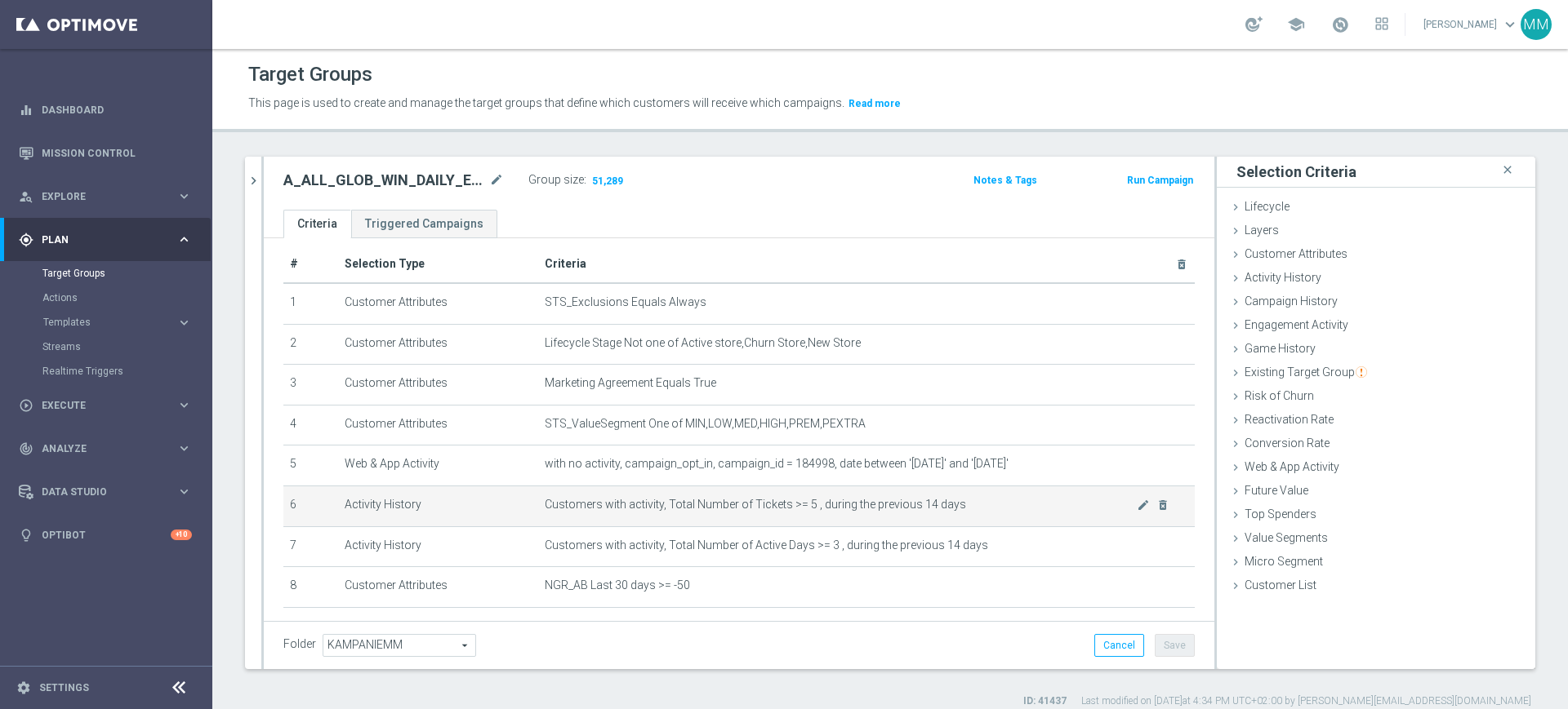
scroll to position [0, 0]
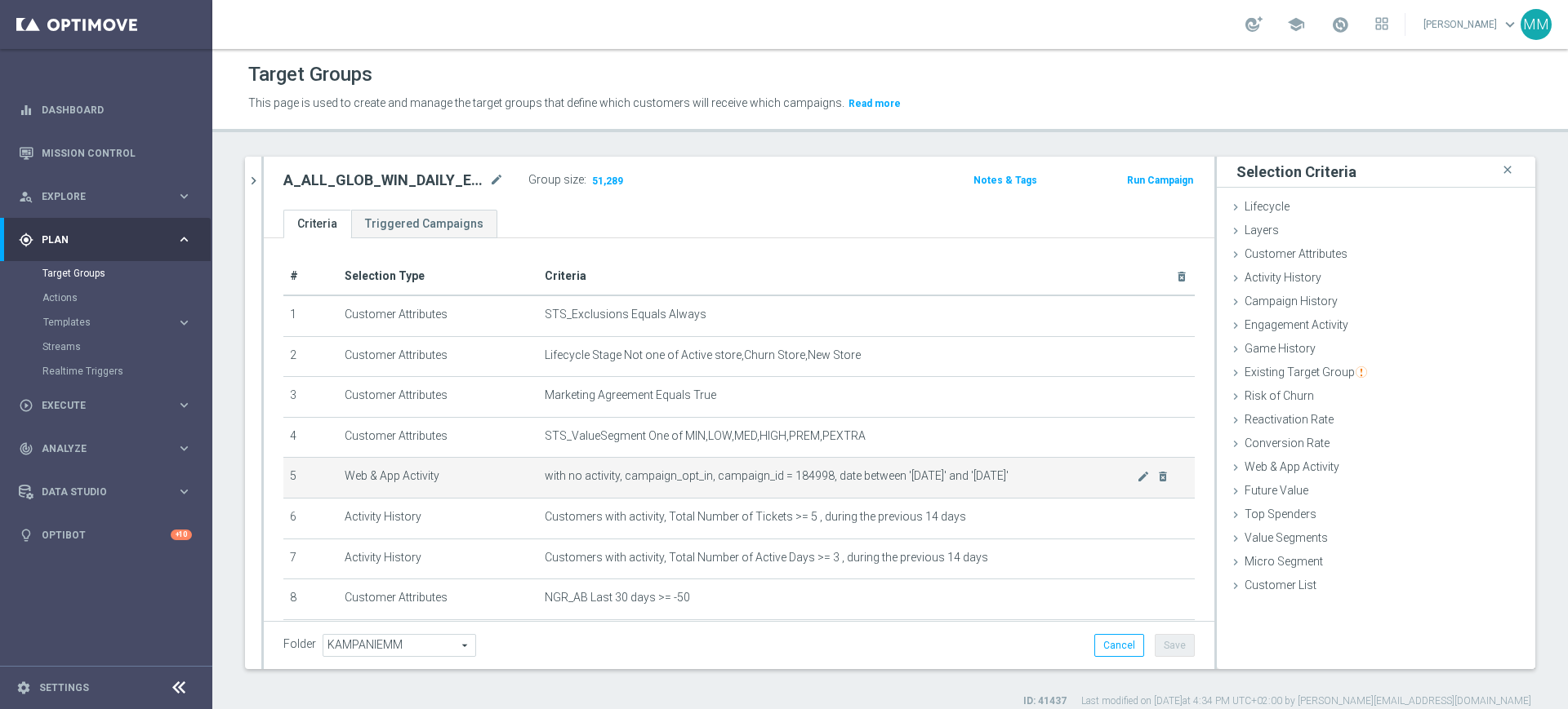
click at [808, 473] on span "with no activity, campaign_opt_in, campaign_id = 184998, date between '[DATE]' …" at bounding box center [841, 476] width 593 height 14
click at [834, 474] on span "with no activity, campaign_opt_in, campaign_id = 184998, date between '[DATE]' …" at bounding box center [841, 476] width 593 height 14
click at [809, 480] on span "with no activity, campaign_opt_in, campaign_id = 184998, date between '[DATE]' …" at bounding box center [841, 476] width 593 height 14
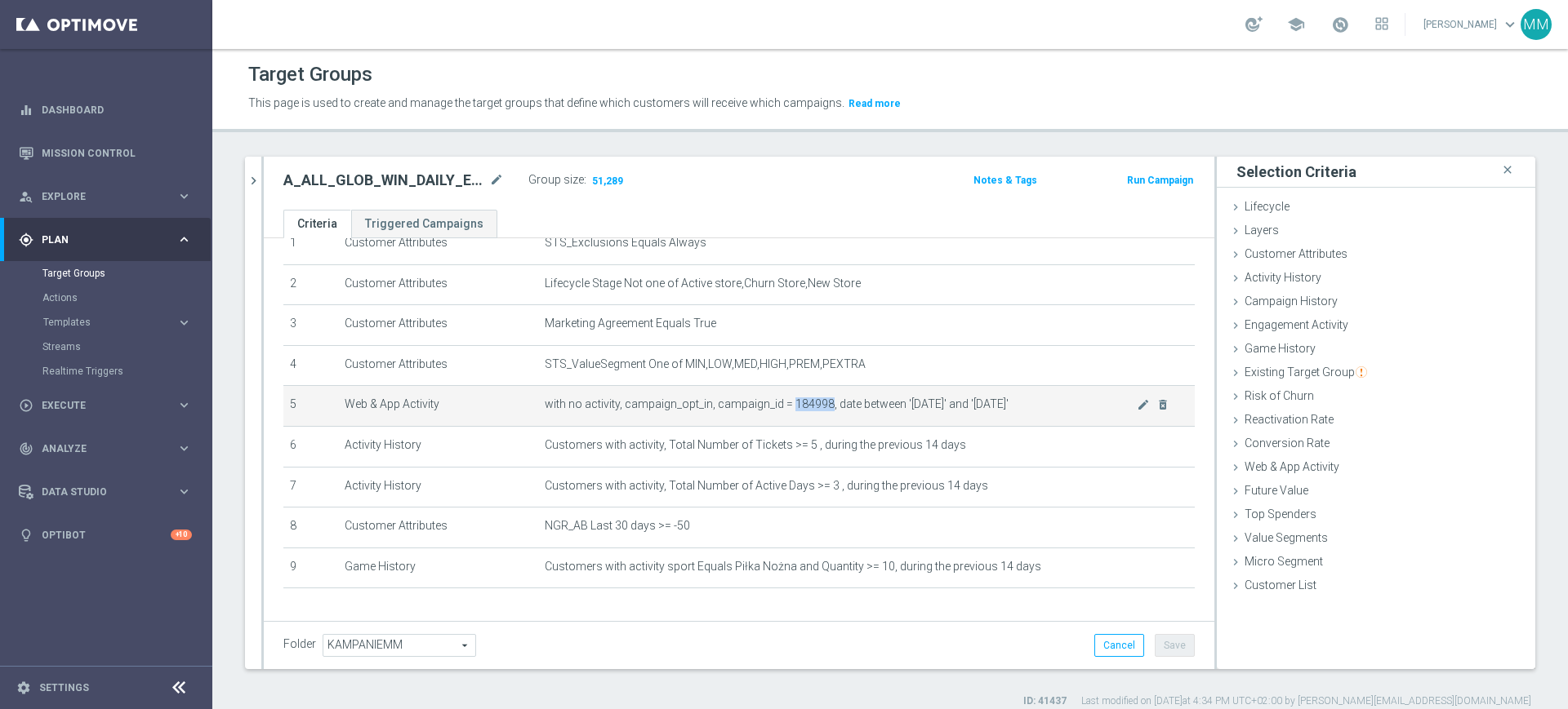
scroll to position [121, 0]
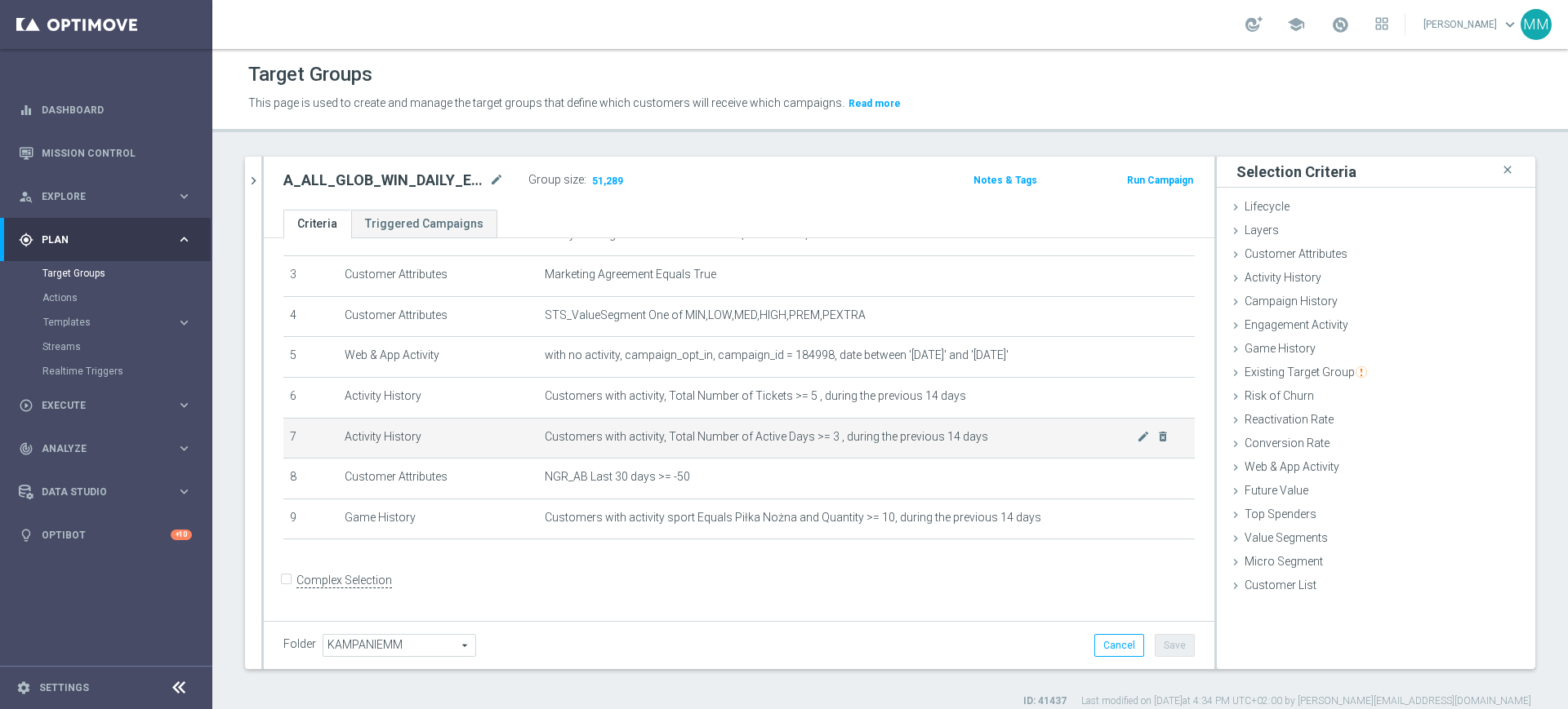
click at [738, 443] on span "Customers with activity, Total Number of Active Days >= 3 , during the previous…" at bounding box center [841, 437] width 593 height 14
click at [834, 436] on span "Customers with activity, Total Number of Active Days >= 3 , during the previous…" at bounding box center [841, 437] width 593 height 14
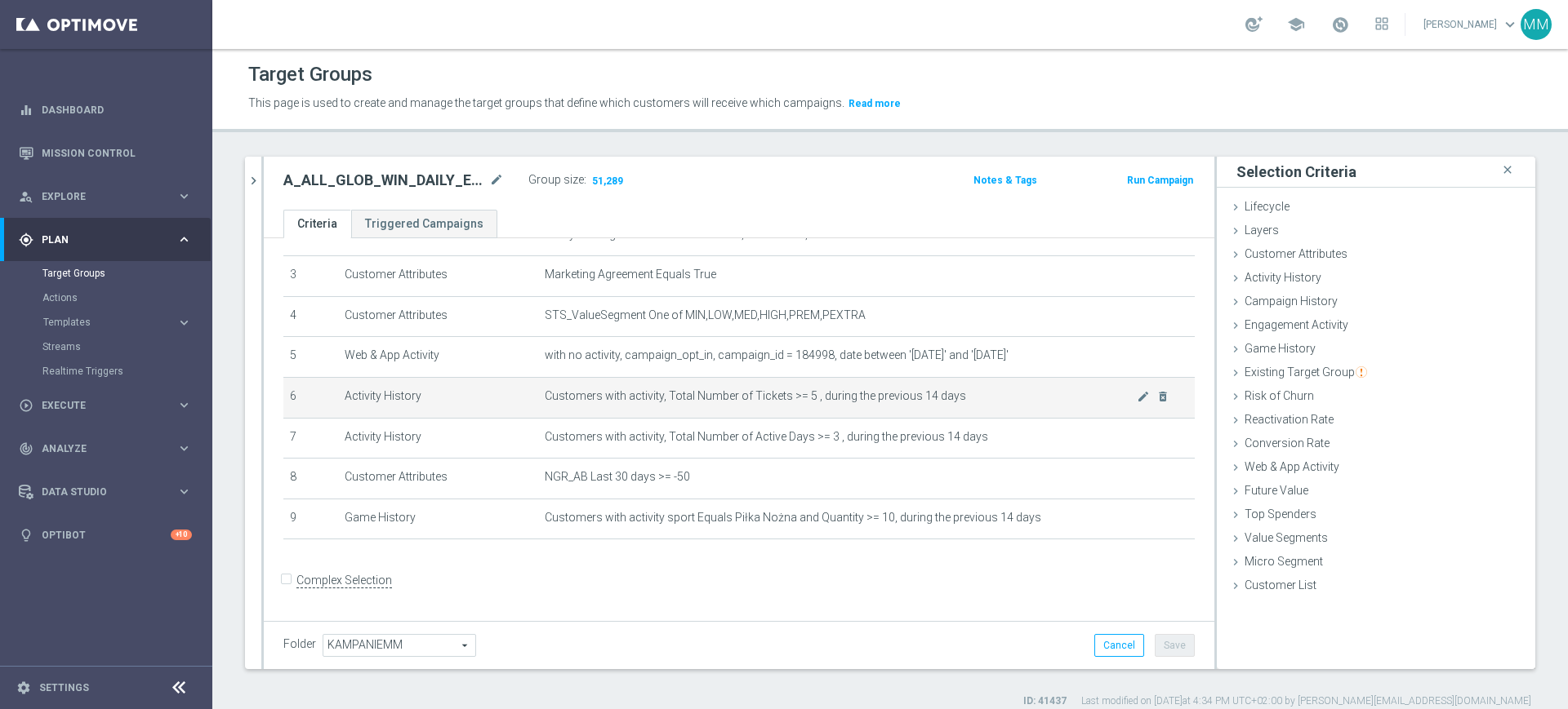
click at [864, 410] on td "Customers with activity, Total Number of Tickets >= 5 , during the previous 14 …" at bounding box center [866, 397] width 657 height 41
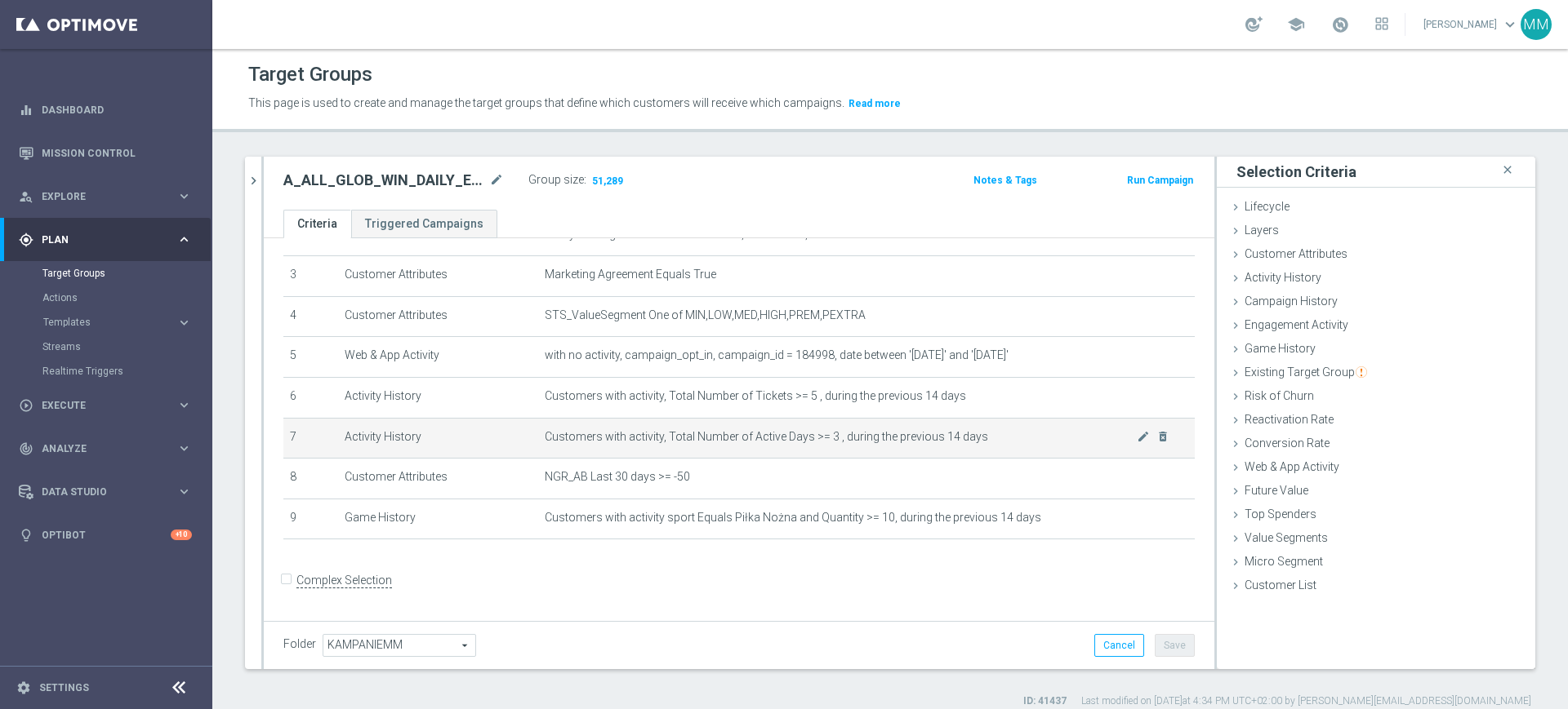
click at [876, 430] on td "Customers with activity, Total Number of Active Days >= 3 , during the previous…" at bounding box center [866, 438] width 657 height 41
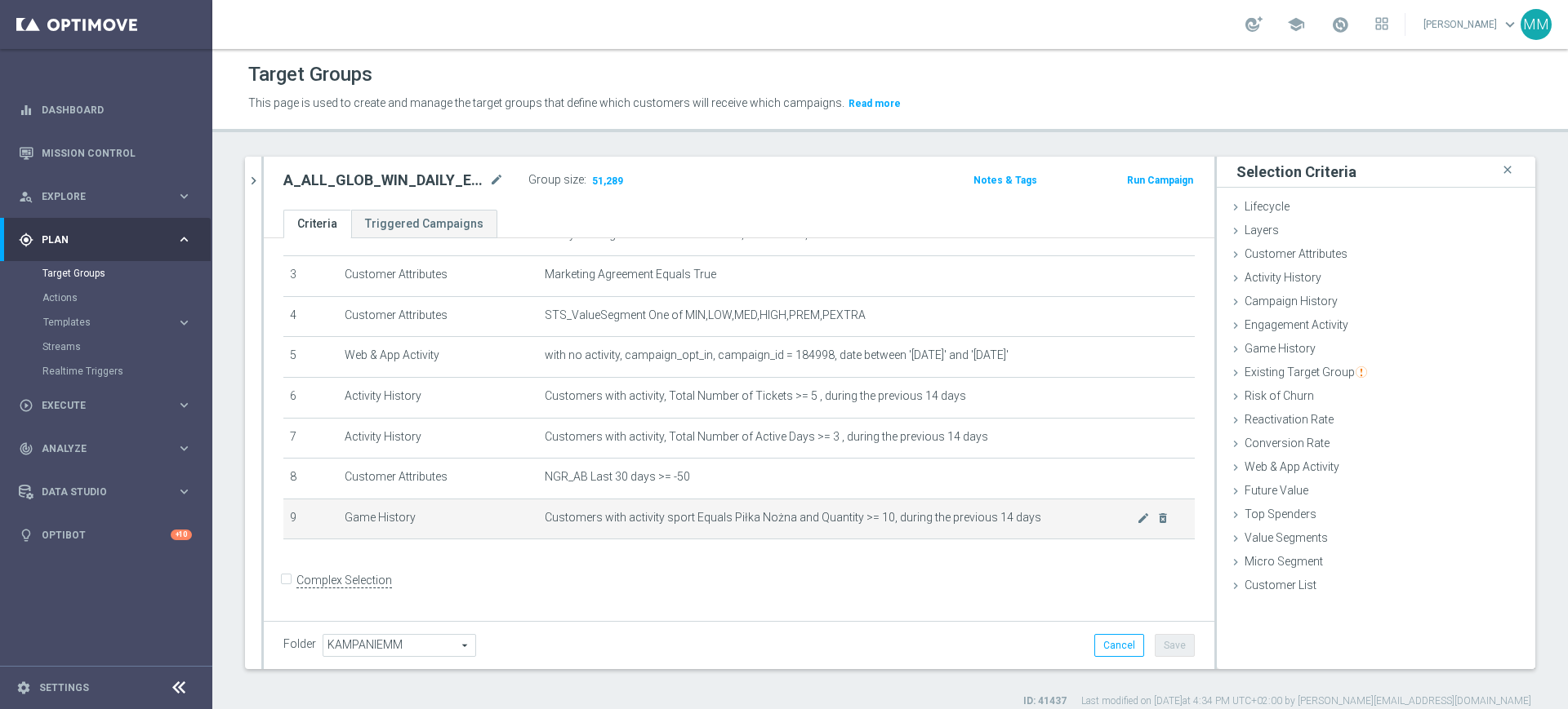
click at [985, 524] on span "Customers with activity sport Equals Piłka Nożna and Quantity >= 10, during the…" at bounding box center [841, 518] width 593 height 14
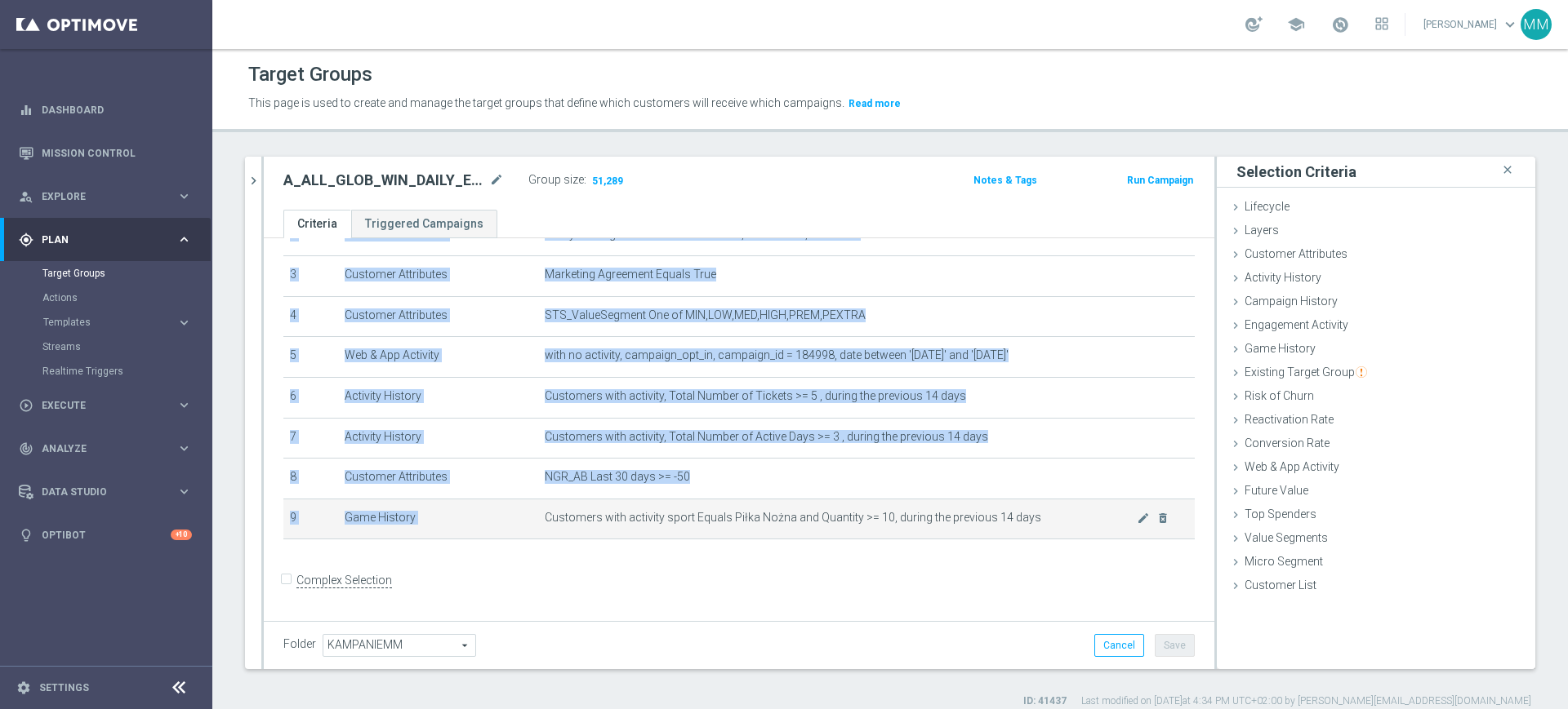
click at [985, 524] on span "Customers with activity sport Equals Piłka Nożna and Quantity >= 10, during the…" at bounding box center [841, 518] width 593 height 14
click at [833, 537] on td "Customers with activity sport Equals Piłka Nożna and Quantity >= 10, during the…" at bounding box center [866, 519] width 657 height 41
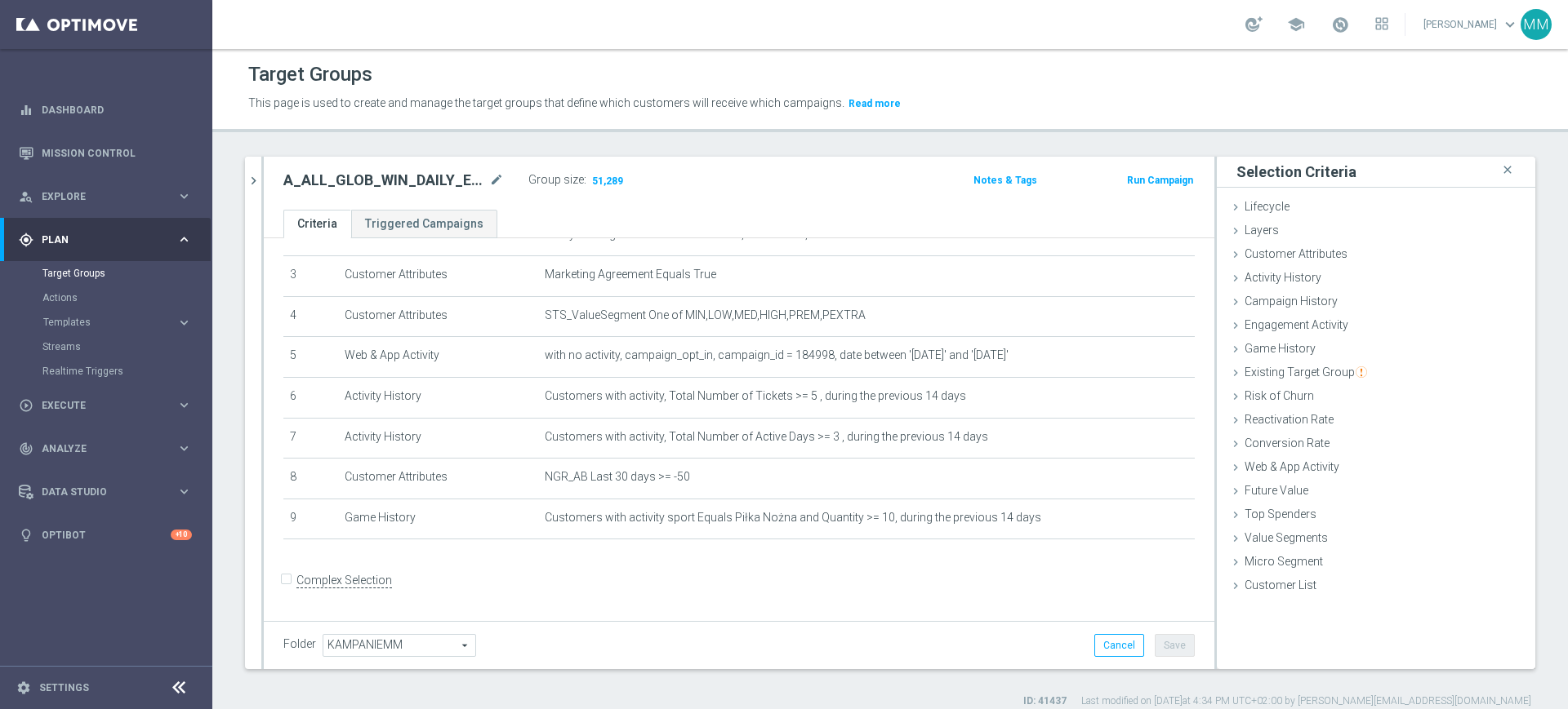
click at [425, 180] on h2 "A_ALL_GLOB_WIN_DAILY_EUROPEJSKIE_PUCHARY_300925_INAPP" at bounding box center [385, 180] width 203 height 19
copy h2 "A_ALL_GLOB_WIN_DAILY_EUROPEJSKIE_PUCHARY_300925_INAPP"
click at [364, 177] on h2 "A_ALL_GLOB_WIN_DAILY_EUROPEJSKIE_PUCHARY_300925_INAPP" at bounding box center [385, 180] width 203 height 19
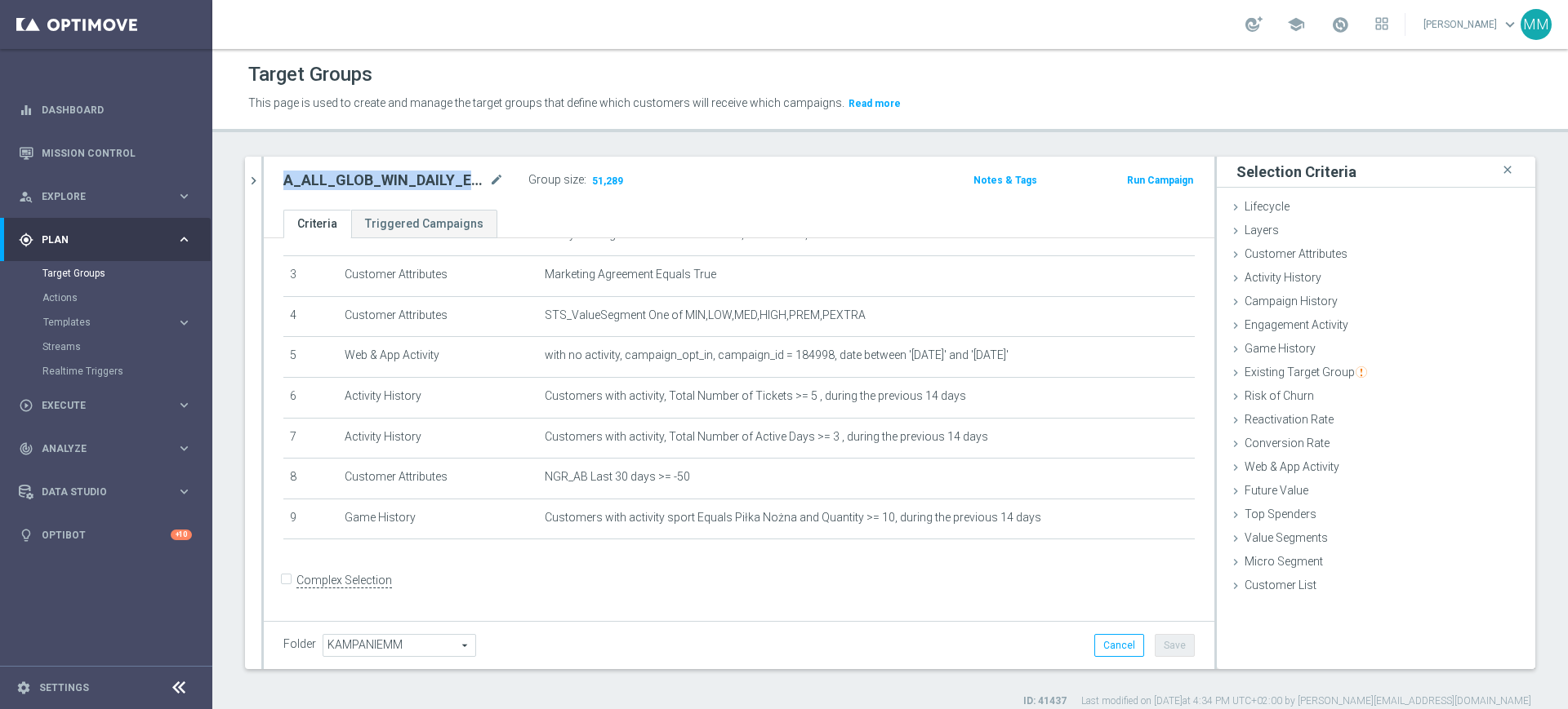
click at [364, 177] on h2 "A_ALL_GLOB_WIN_DAILY_EUROPEJSKIE_PUCHARY_300925_INAPP" at bounding box center [385, 180] width 203 height 19
click at [405, 172] on h2 "A_ALL_GLOB_WIN_DAILY_EUROPEJSKIE_PUCHARY_300925_INAPP" at bounding box center [385, 180] width 203 height 19
click at [363, 187] on h2 "A_ALL_GLOB_WIN_DAILY_EUROPEJSKIE_PUCHARY_300925_INAPP" at bounding box center [385, 180] width 203 height 19
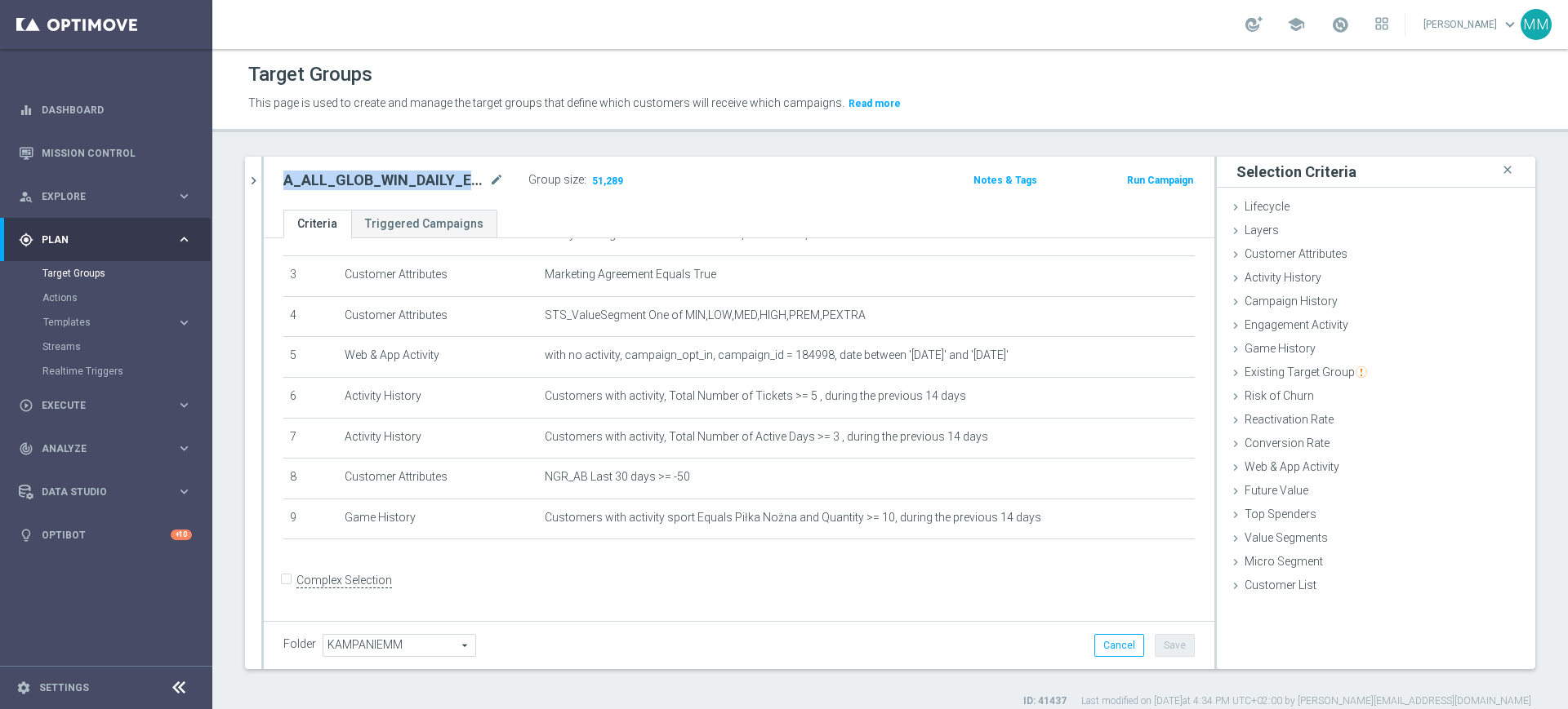
click at [363, 187] on h2 "A_ALL_GLOB_WIN_DAILY_EUROPEJSKIE_PUCHARY_300925_INAPP" at bounding box center [385, 180] width 203 height 19
click at [1166, 180] on button "Run Campaign" at bounding box center [1160, 180] width 69 height 18
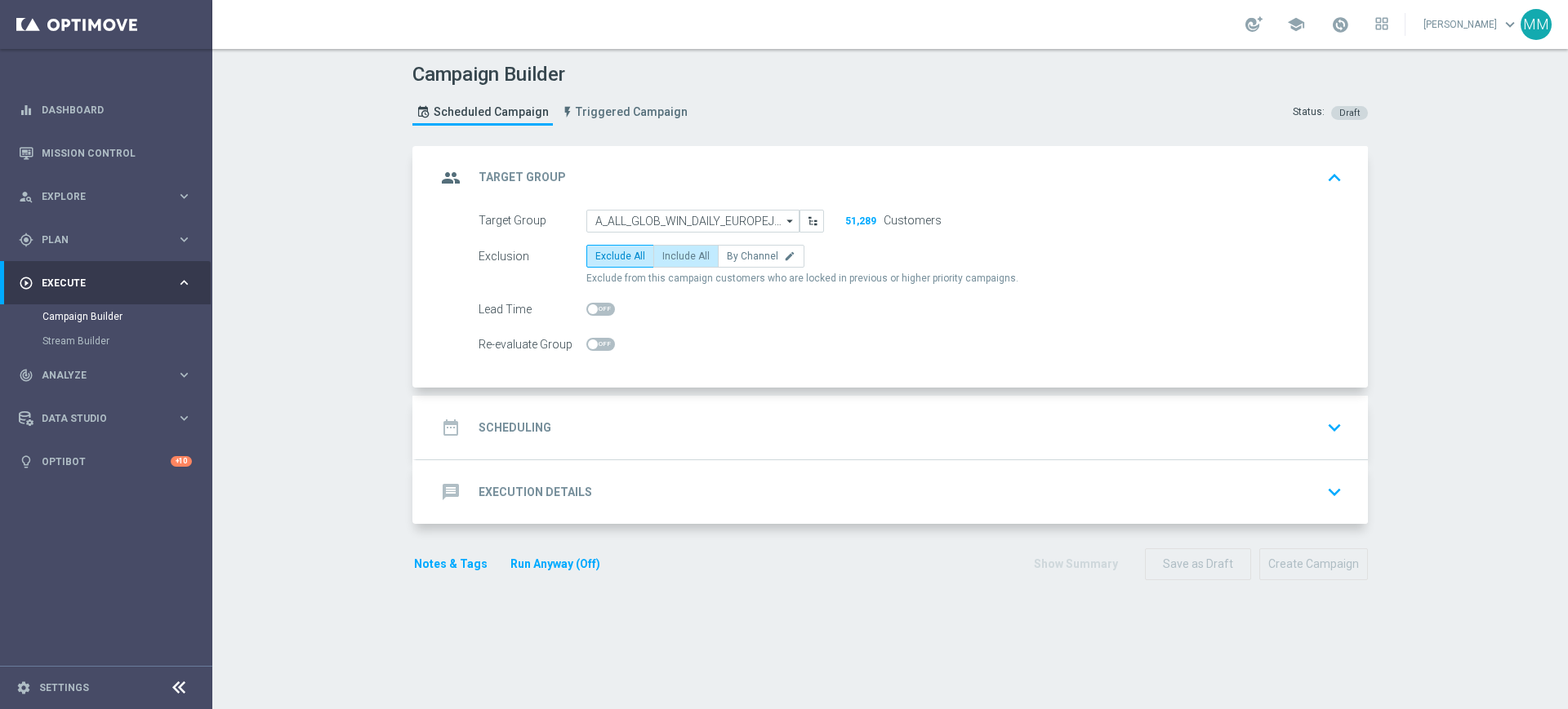
click at [667, 255] on span "Include All" at bounding box center [686, 256] width 48 height 12
click at [667, 255] on input "Include All" at bounding box center [668, 259] width 11 height 11
radio input "true"
click at [594, 349] on span at bounding box center [600, 344] width 28 height 13
click at [594, 349] on input "checkbox" at bounding box center [600, 344] width 28 height 13
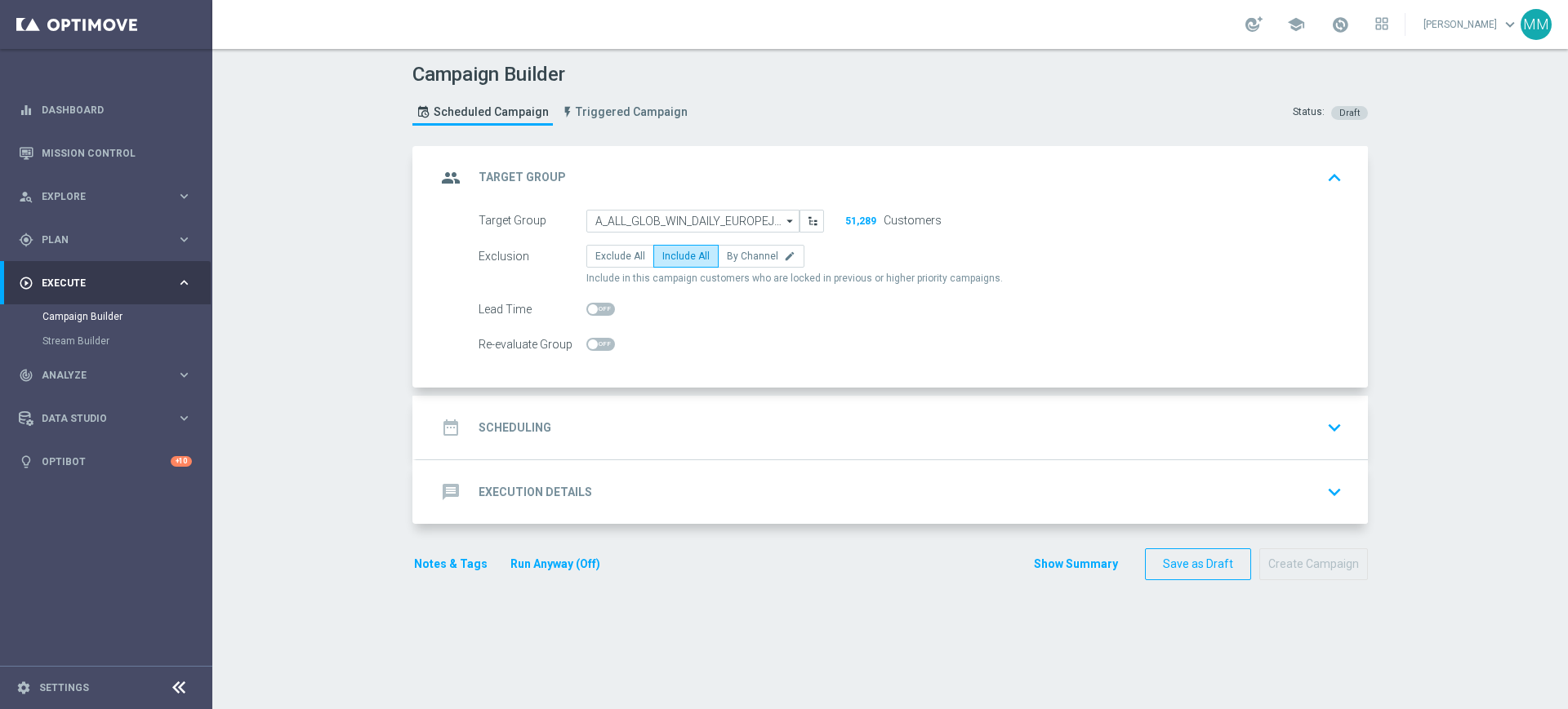
checkbox input "true"
click at [602, 420] on div "date_range Scheduling keyboard_arrow_down" at bounding box center [892, 428] width 912 height 31
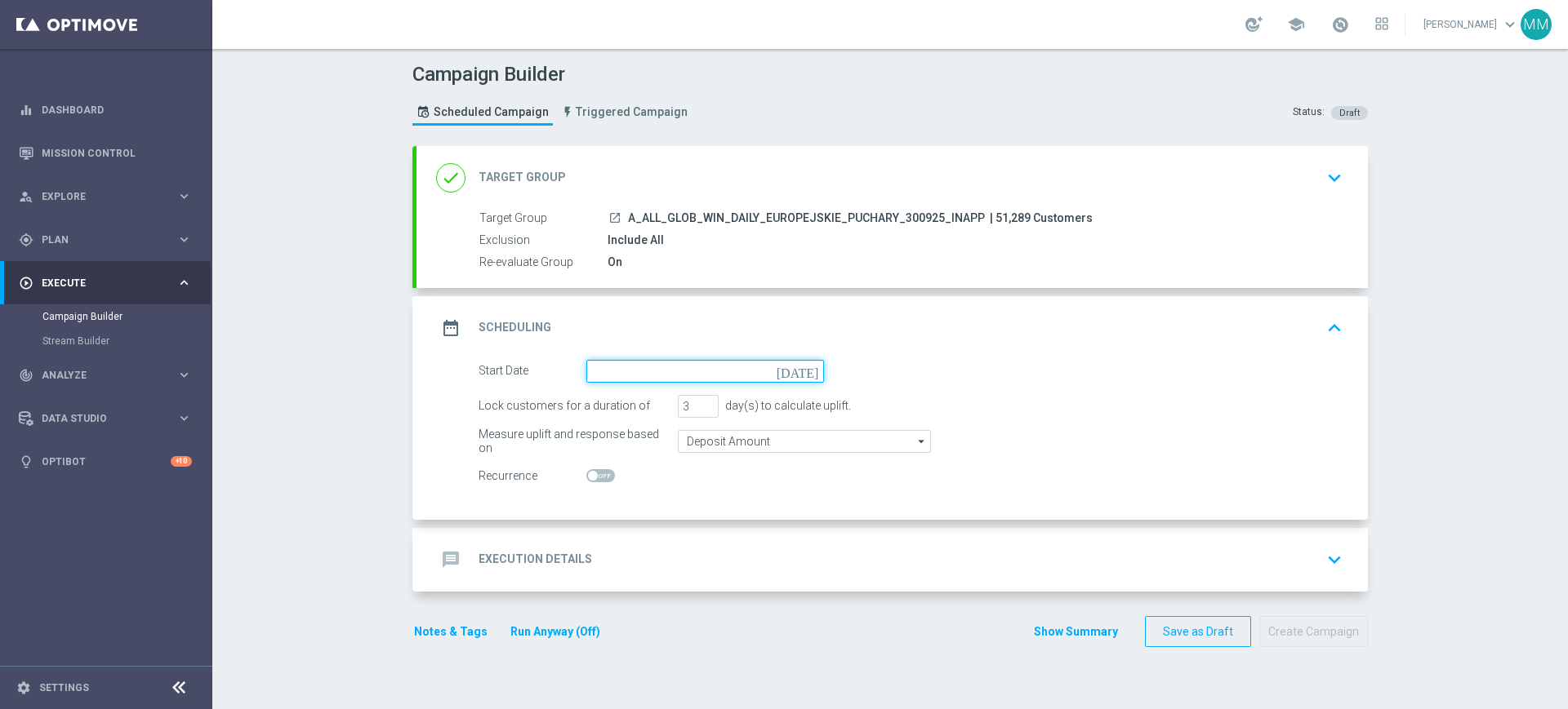
click at [602, 371] on input at bounding box center [706, 371] width 238 height 22
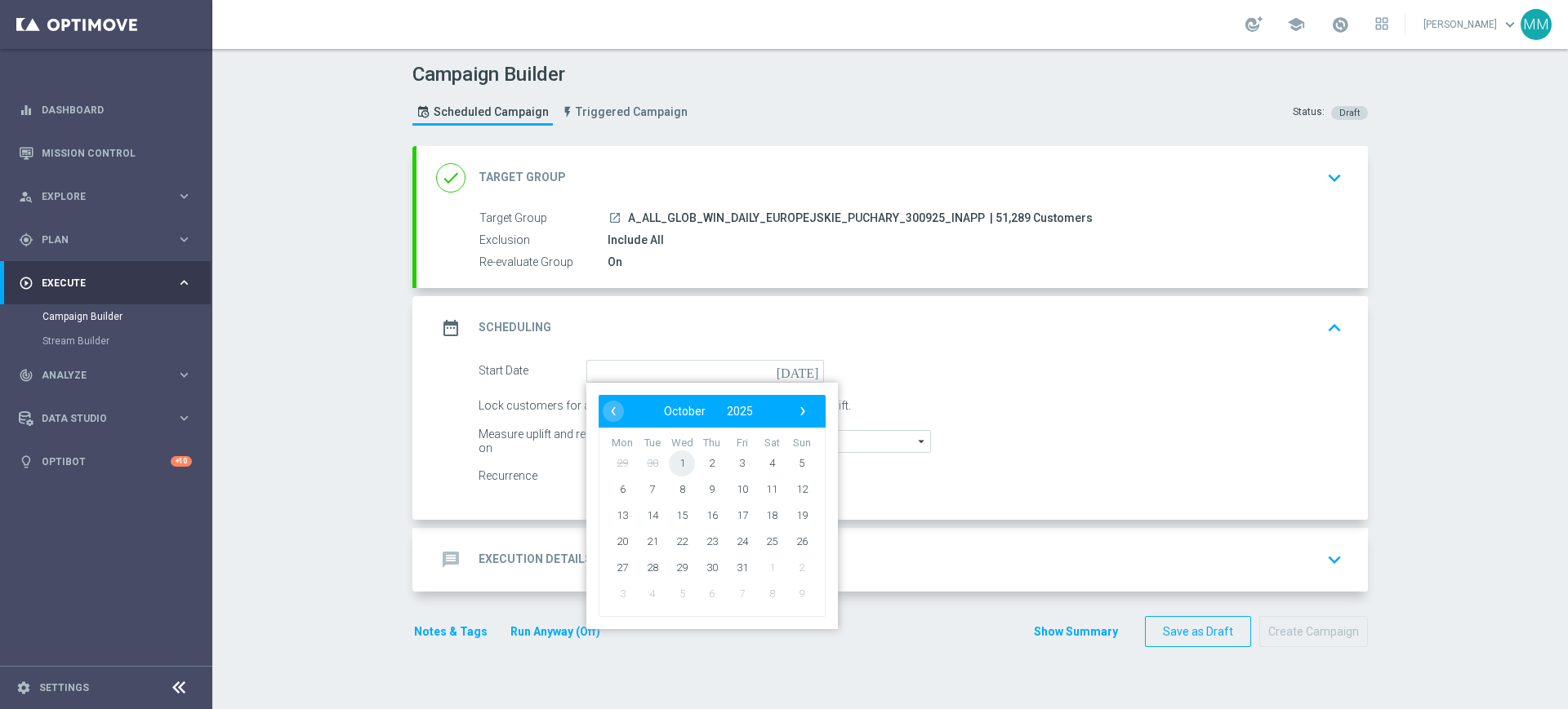
click at [672, 462] on span "1" at bounding box center [681, 463] width 26 height 26
type input "[DATE]"
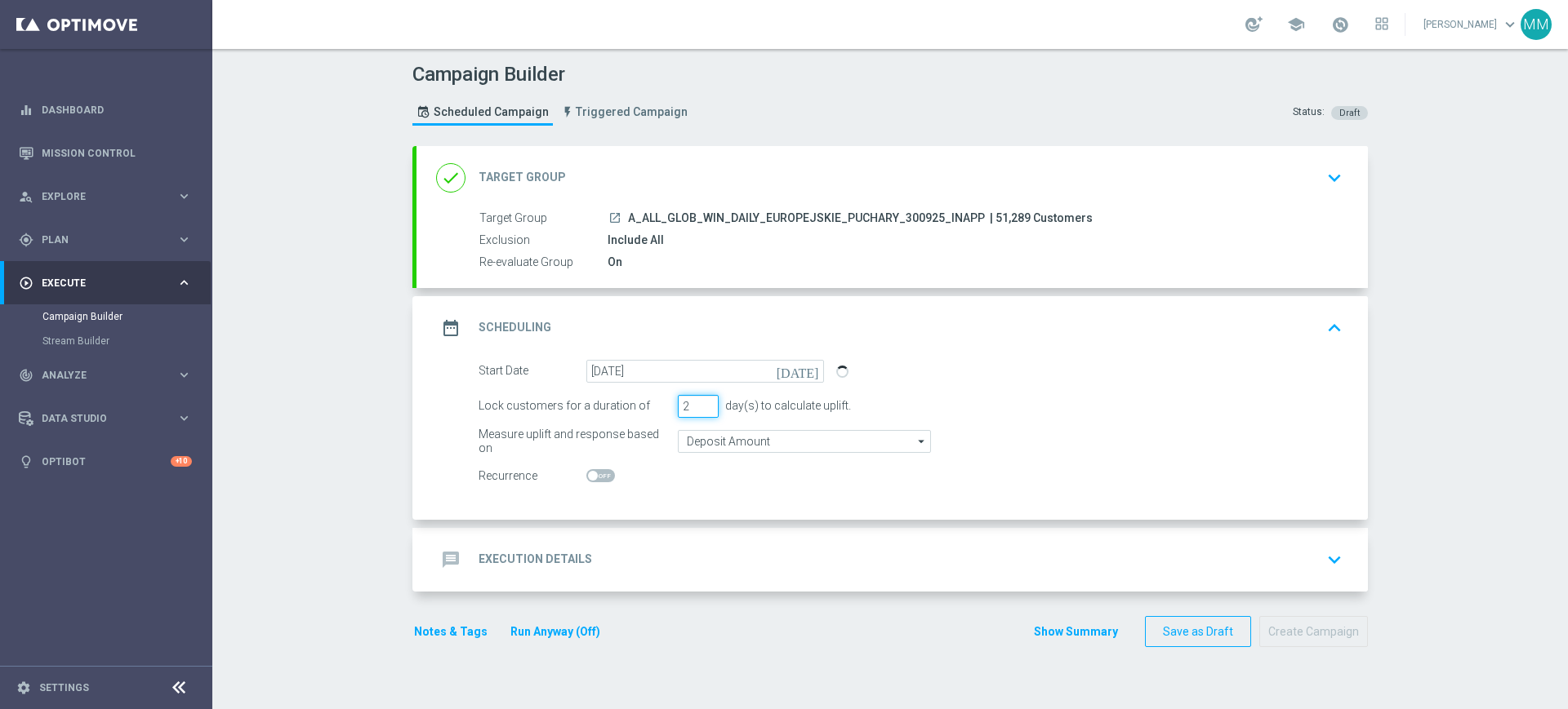
click at [693, 413] on input "2" at bounding box center [698, 406] width 41 height 22
type input "1"
click at [694, 410] on input "1" at bounding box center [698, 406] width 41 height 22
click at [708, 534] on div "message Execution Details keyboard_arrow_down" at bounding box center [892, 559] width 951 height 63
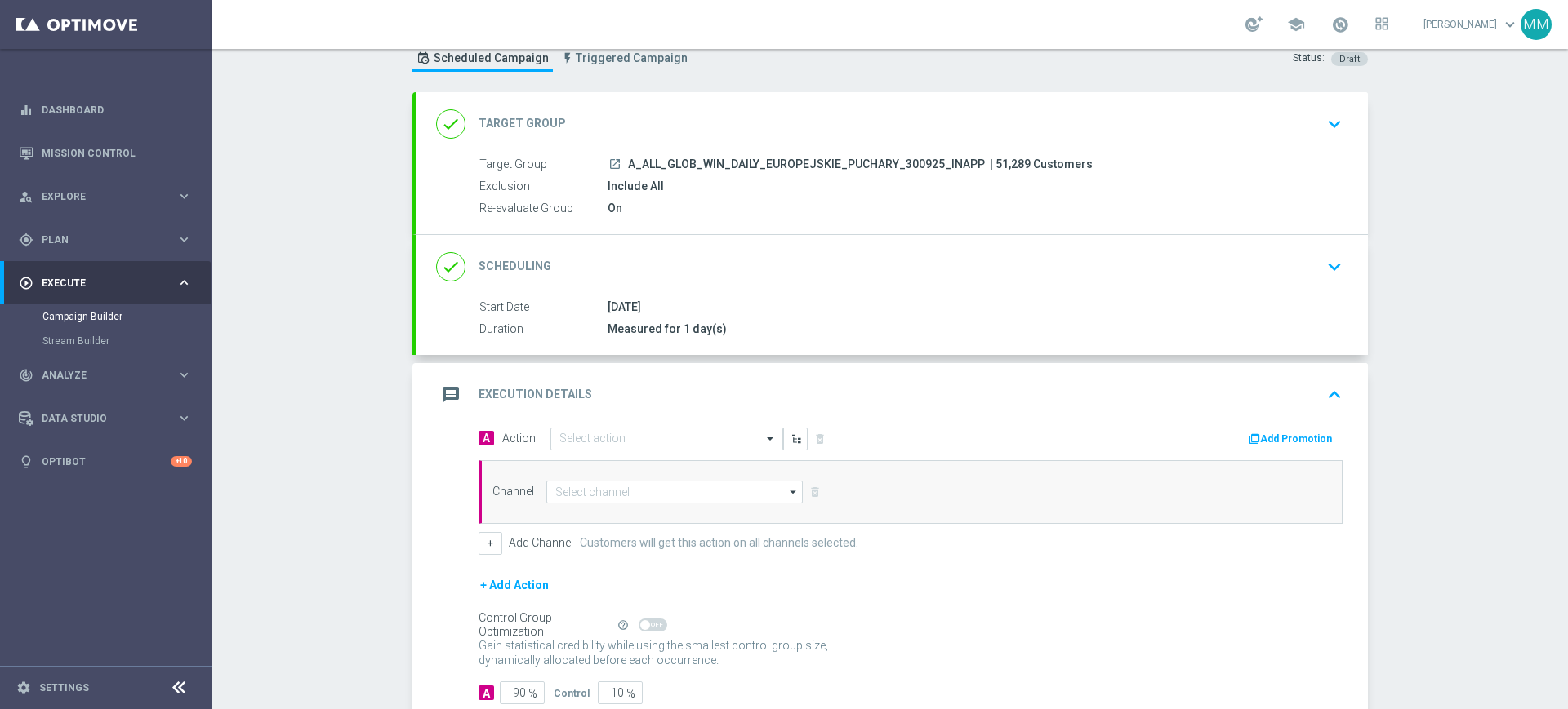
scroll to position [102, 0]
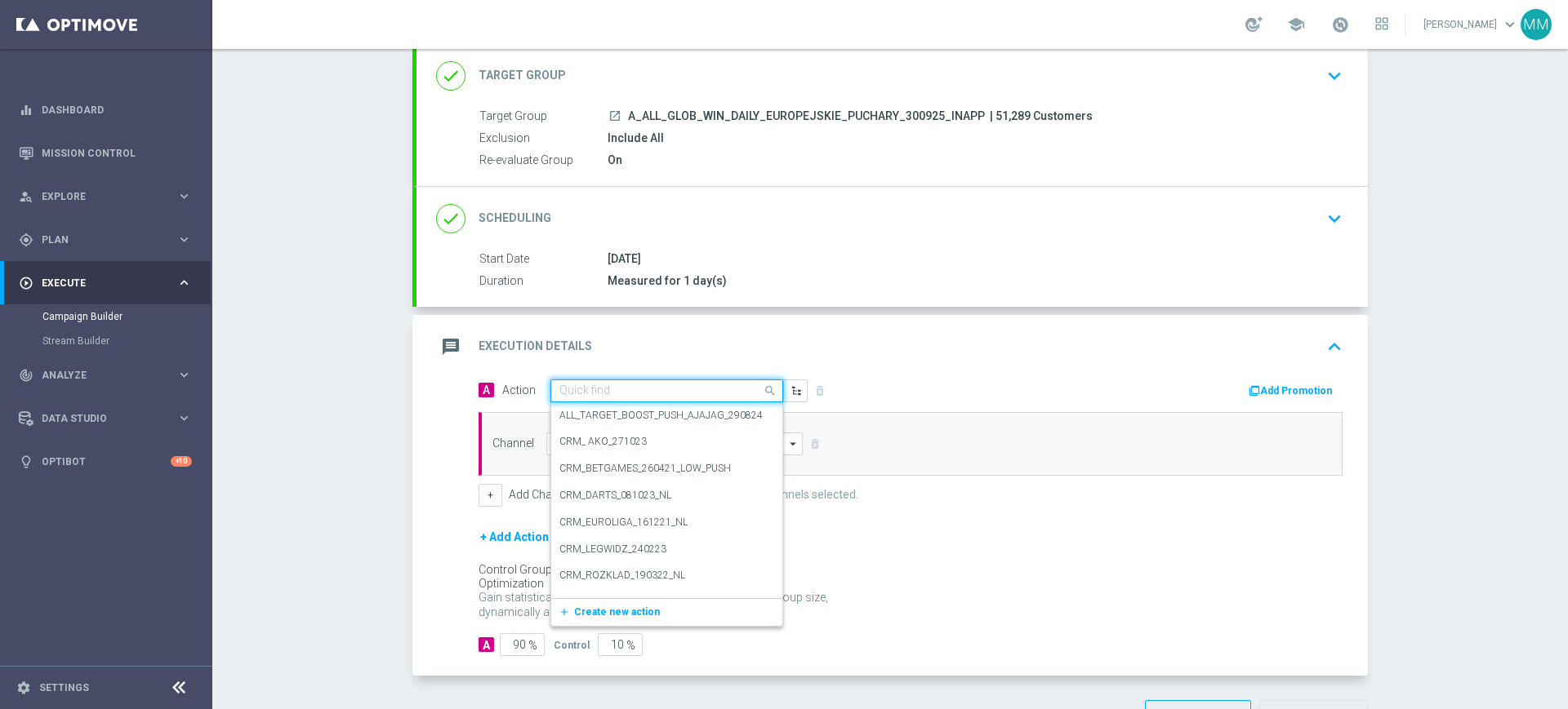
click at [647, 392] on input "text" at bounding box center [650, 392] width 182 height 14
paste input "A_ALL_GLOB_WIN_DAILY_EUROPEJSKIE_PUCHARY_300925_INAPP"
type input "A_ALL_GLOB_WIN_DAILY_EUROPEJSKIE_PUCHARY_300925_INAPP"
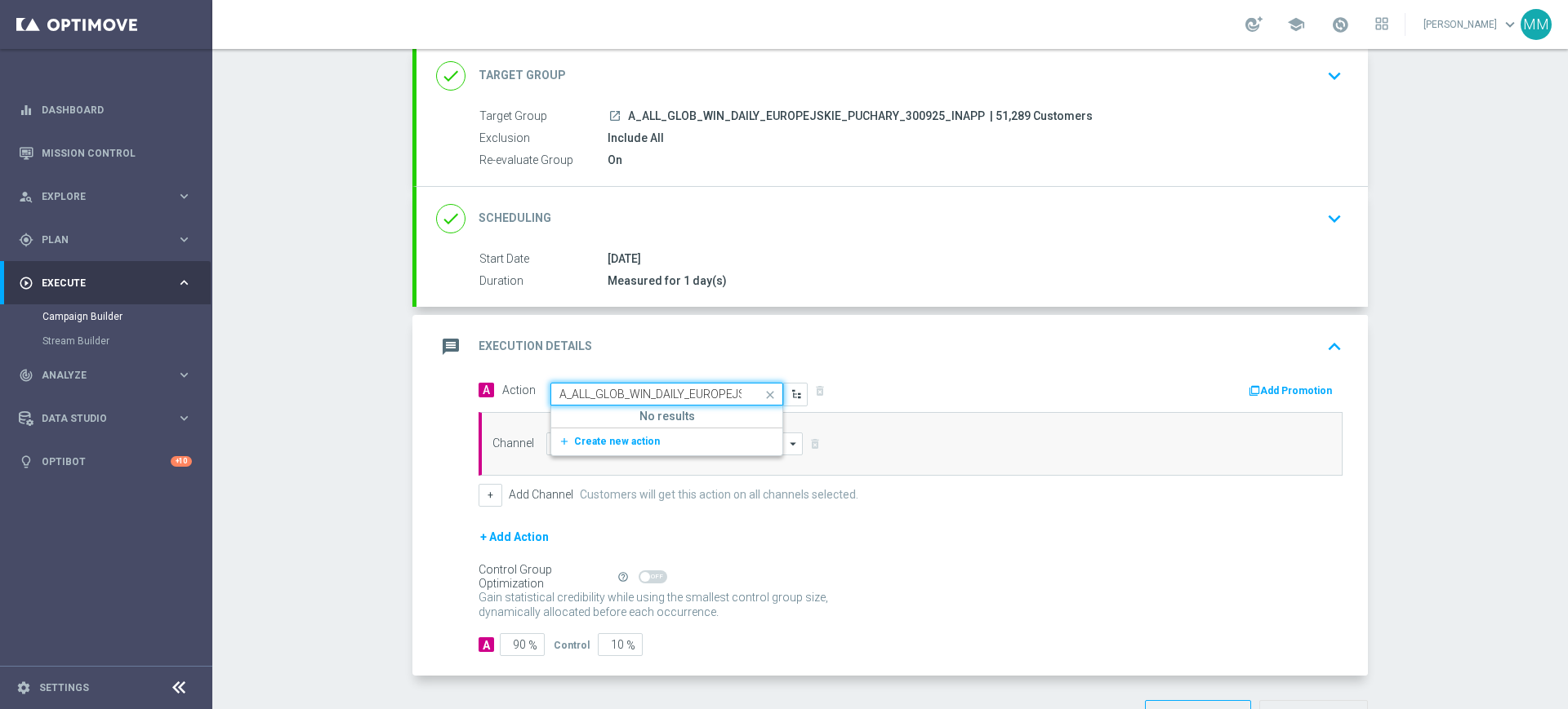
scroll to position [0, 157]
click at [619, 456] on div "Channel arrow_drop_down Show Selected 0 of 22 Target group only SMS" at bounding box center [910, 443] width 864 height 63
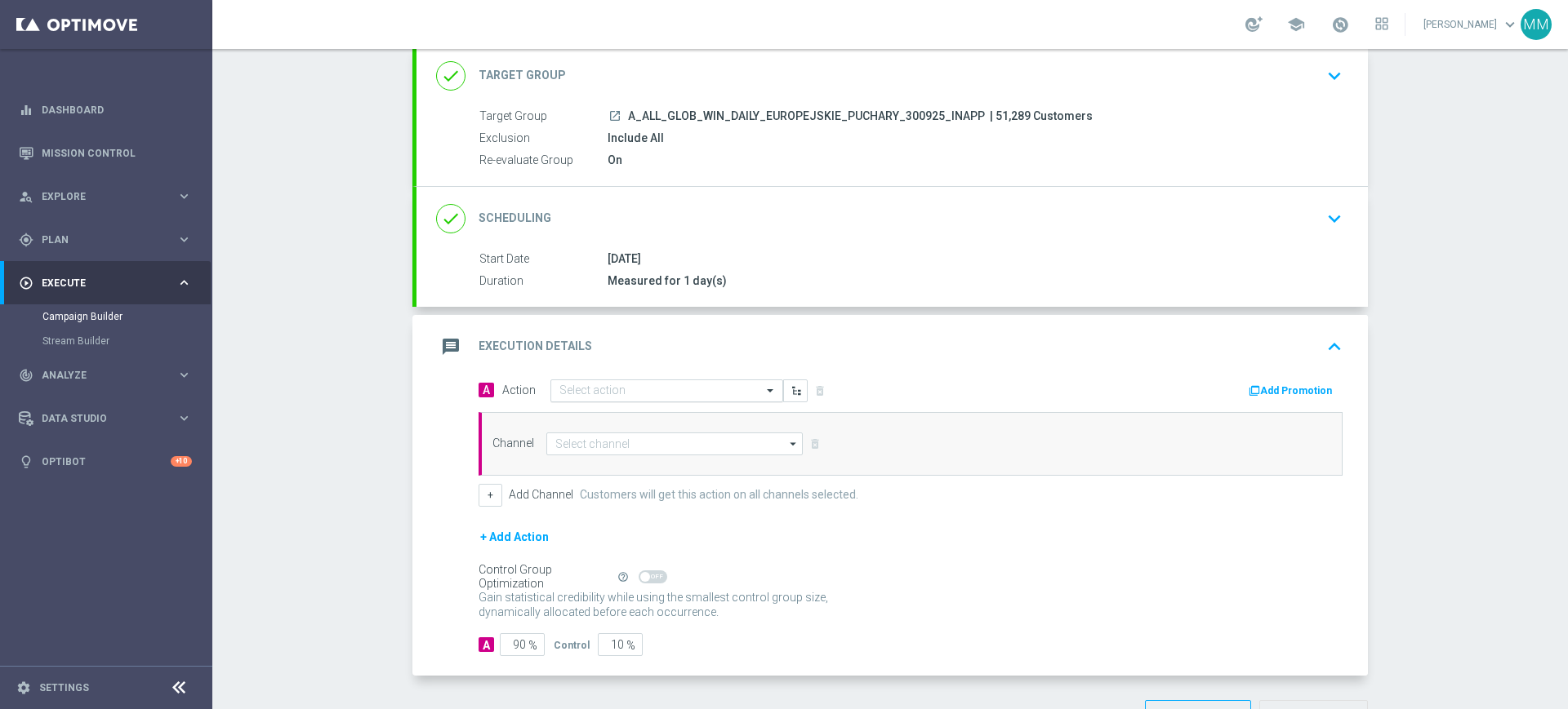
click at [616, 385] on input "text" at bounding box center [650, 392] width 182 height 14
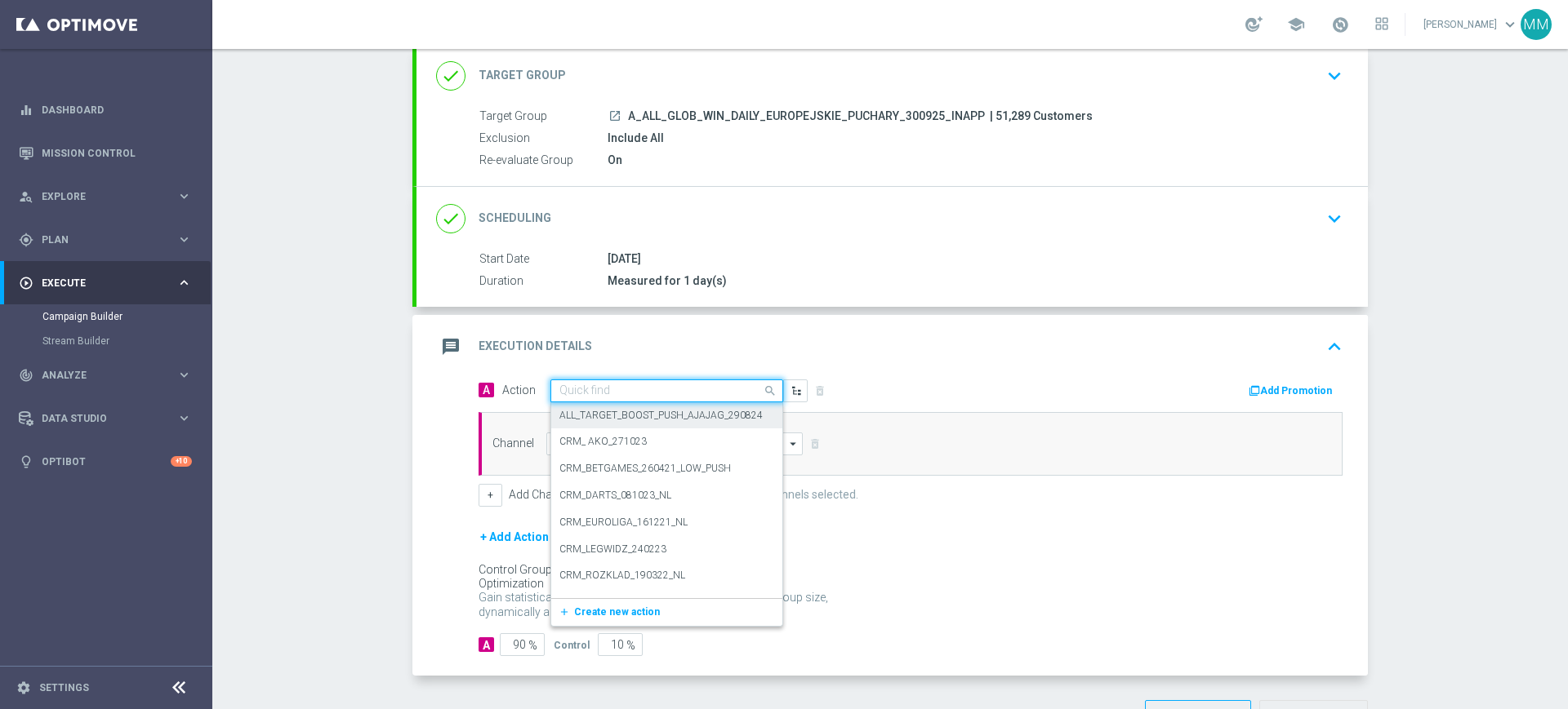
paste input "A_ALL_GLOB_WIN_DAILY_EUROPEJSKIE_PUCHARY_300925_INAPP"
type input "A_ALL_GLOB_WIN_DAILY_EUROPEJSKIE_PUCHARY_300925_INAPP"
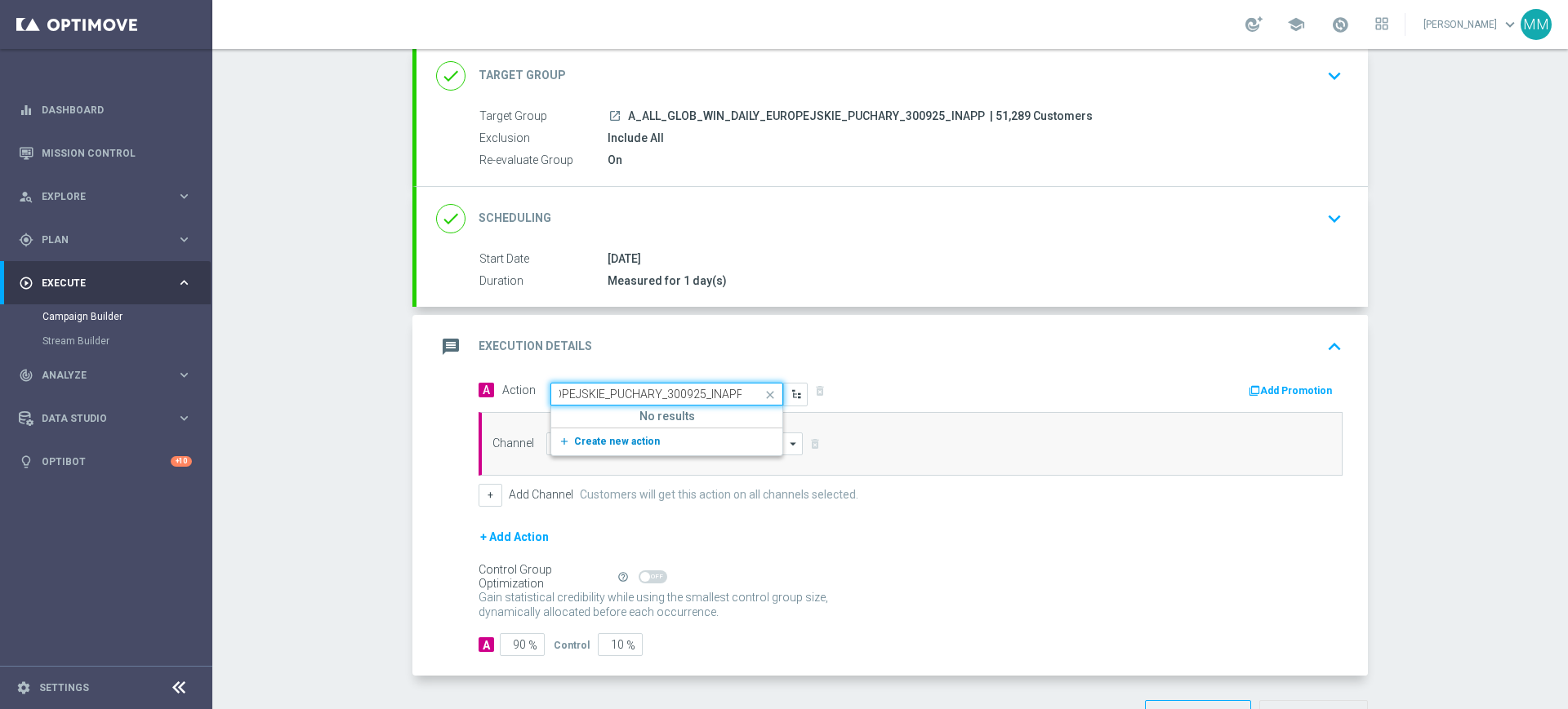
click at [607, 435] on span "Create new action" at bounding box center [617, 441] width 86 height 12
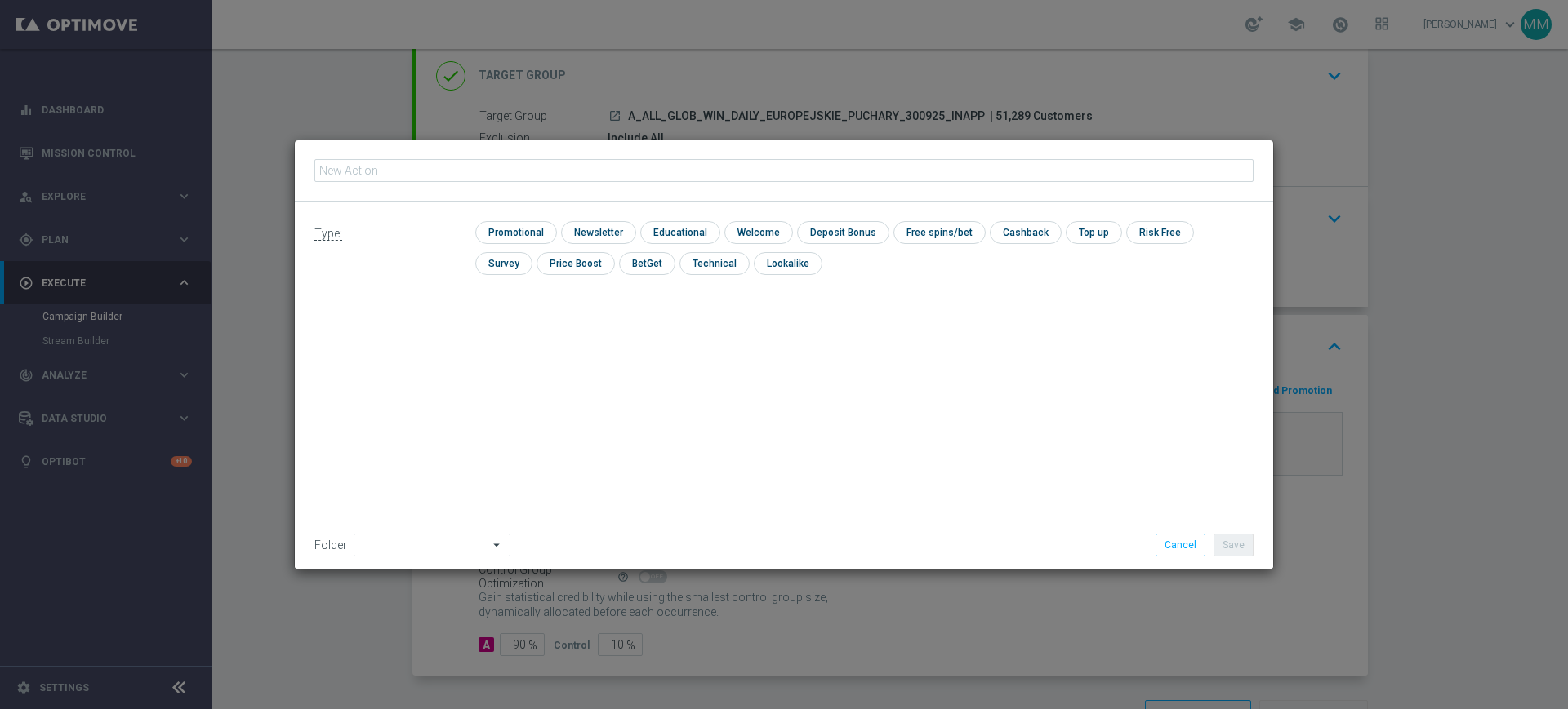
type input "A_ALL_GLOB_WIN_DAILY_EUROPEJSKIE_PUCHARY_300925_INAPP"
click at [521, 238] on input "checkbox" at bounding box center [515, 232] width 78 height 22
checkbox input "true"
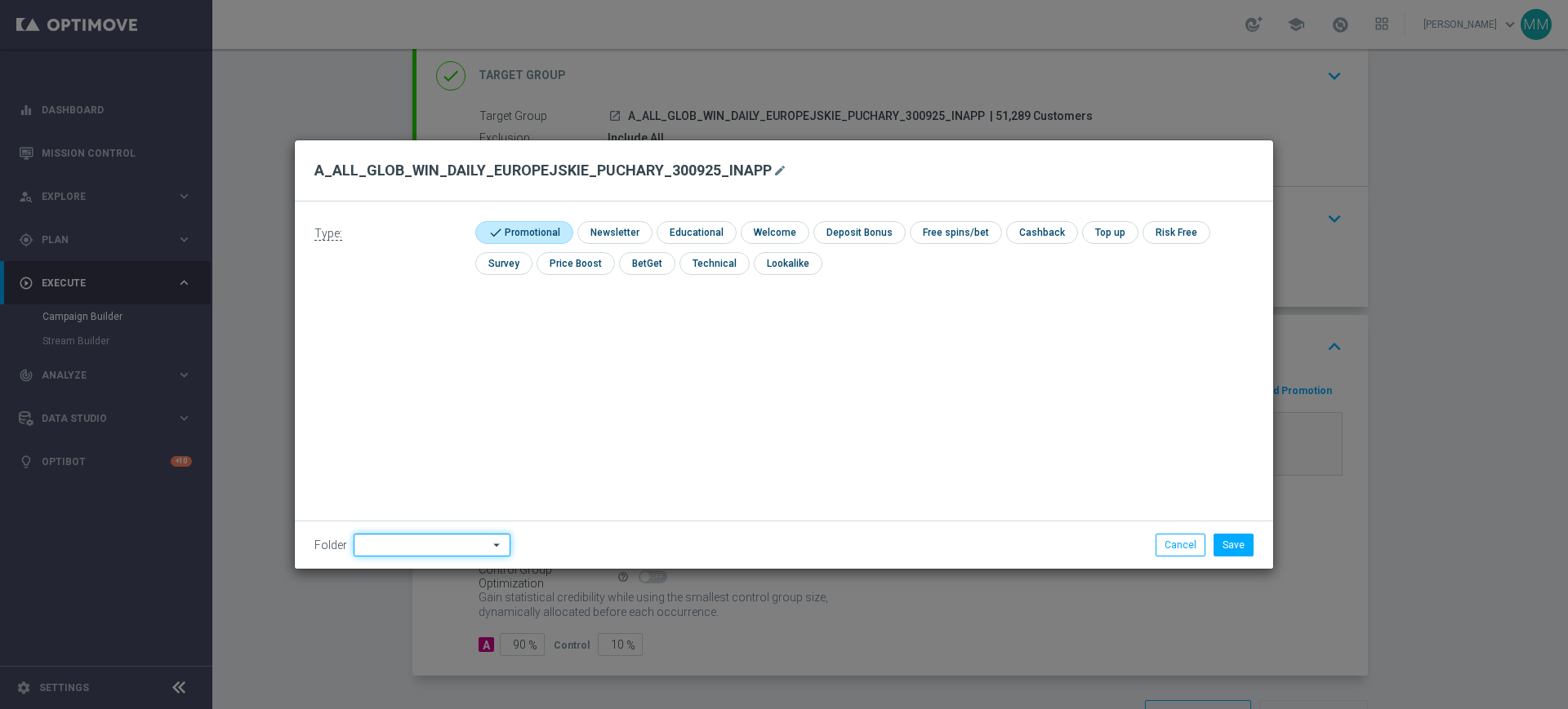
click at [449, 551] on input at bounding box center [432, 544] width 157 height 22
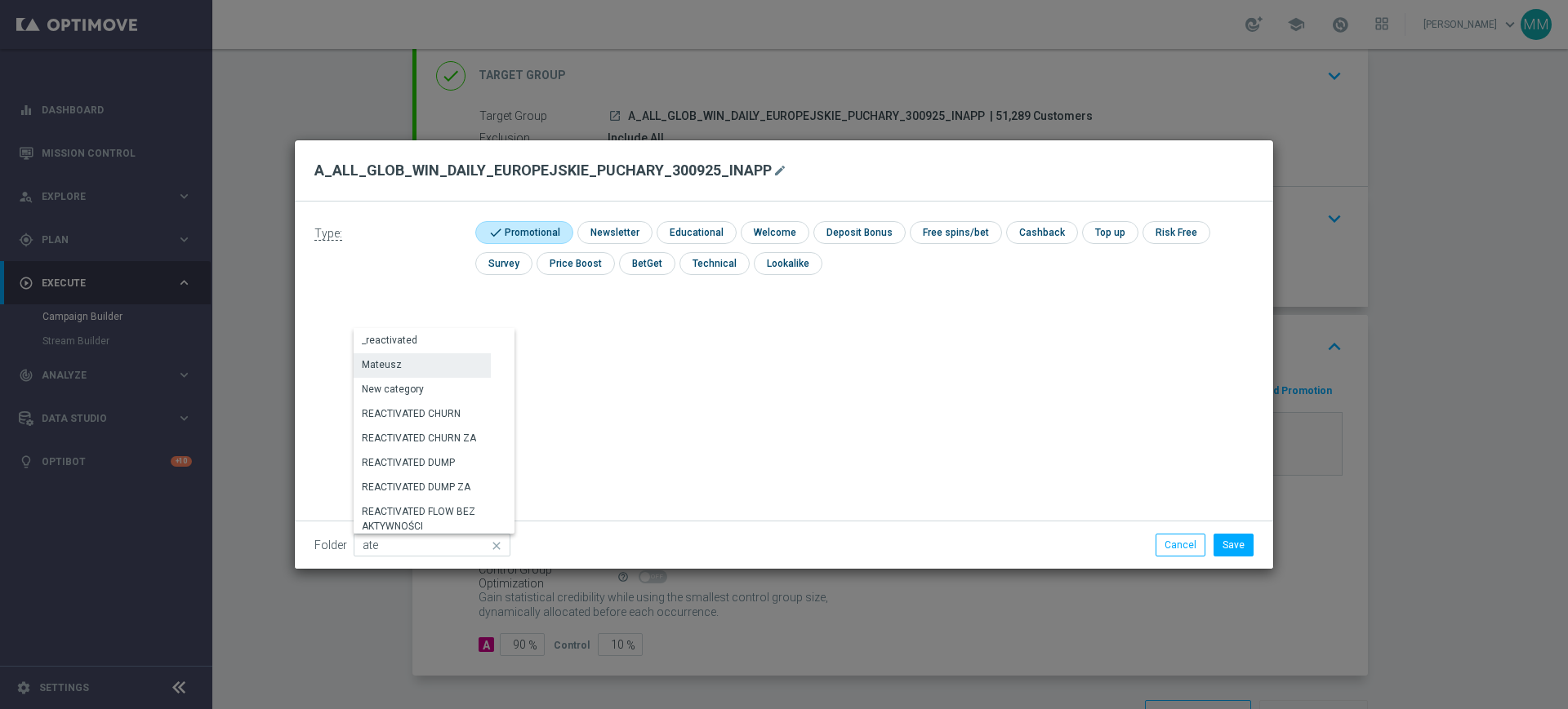
click at [411, 365] on div "Mateusz" at bounding box center [422, 364] width 137 height 22
type input "Mateusz"
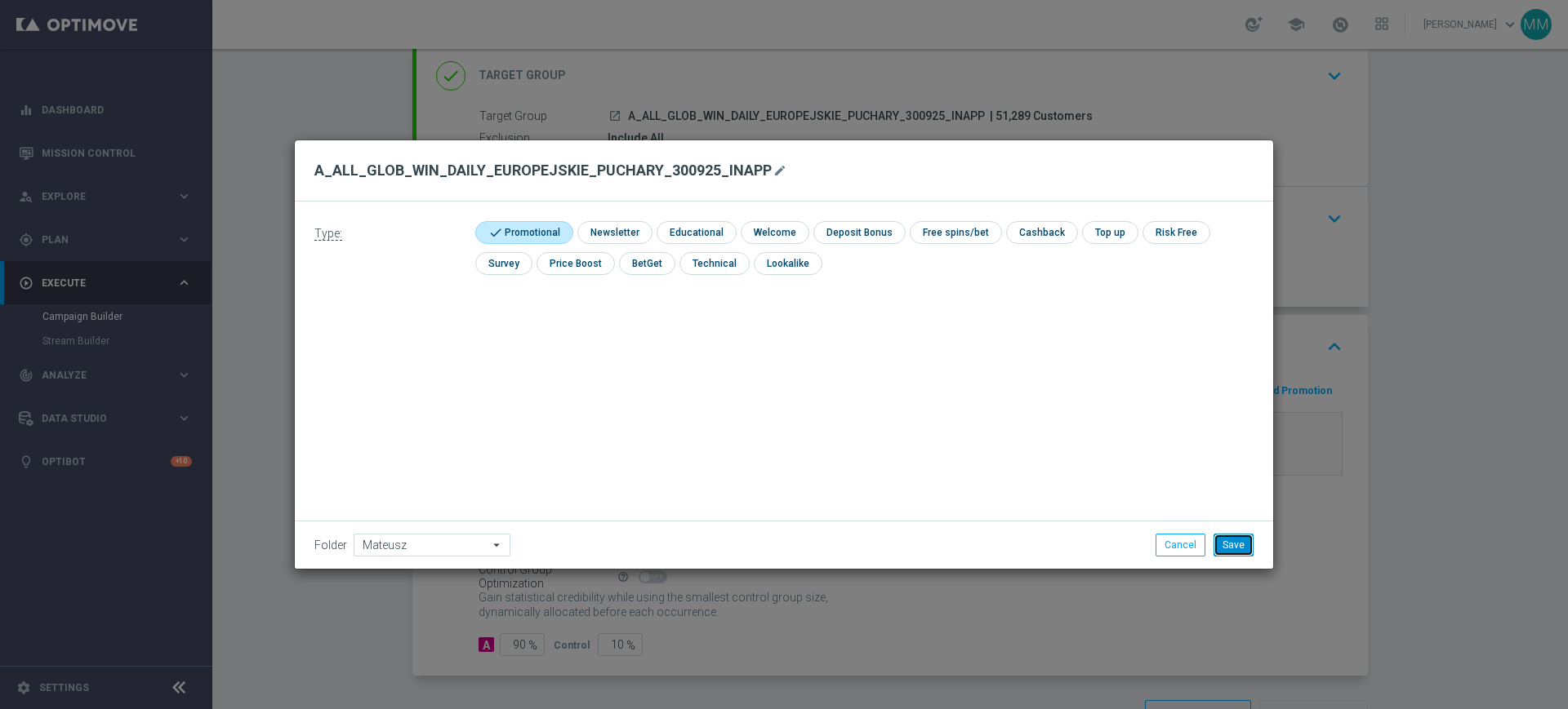
click at [1241, 540] on button "Save" at bounding box center [1233, 544] width 40 height 22
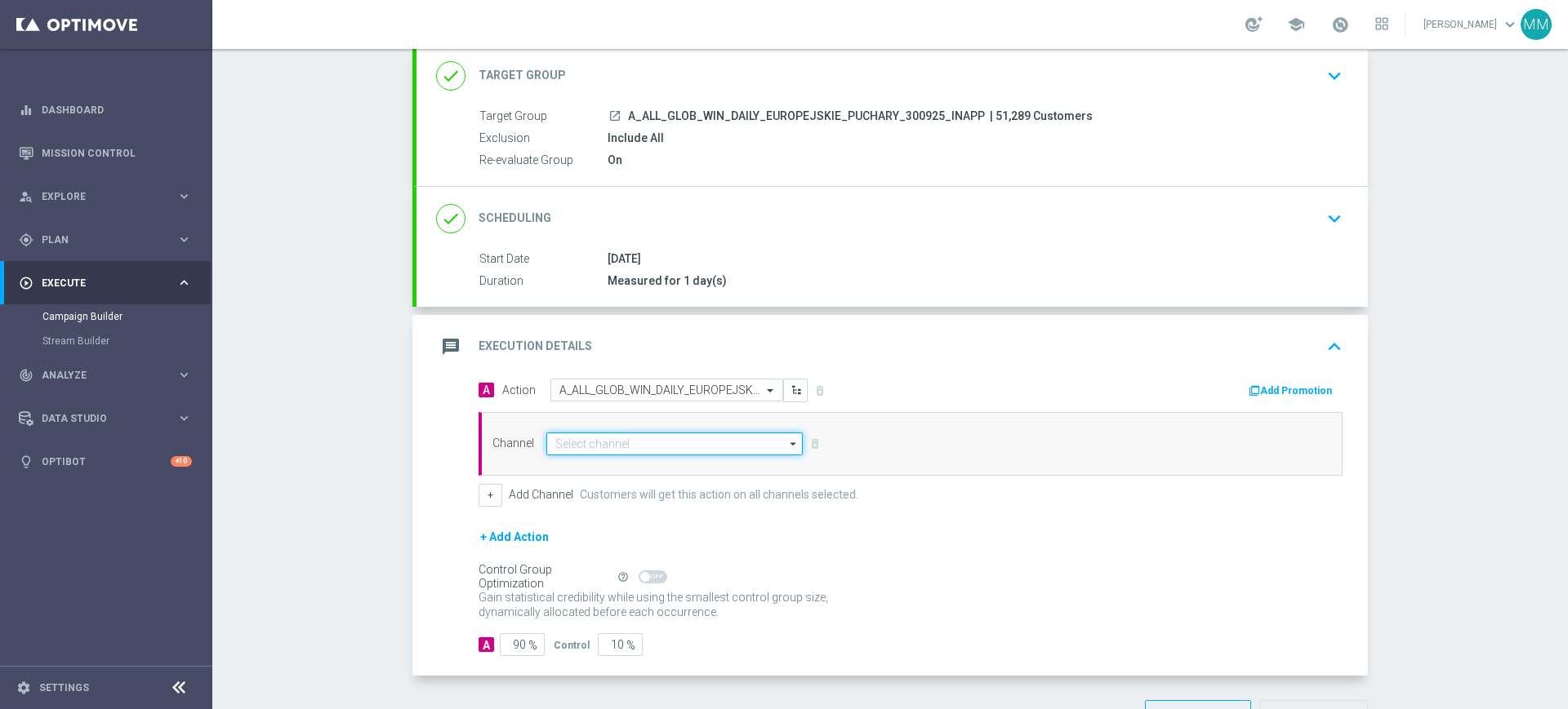
click at [585, 438] on input at bounding box center [674, 443] width 256 height 22
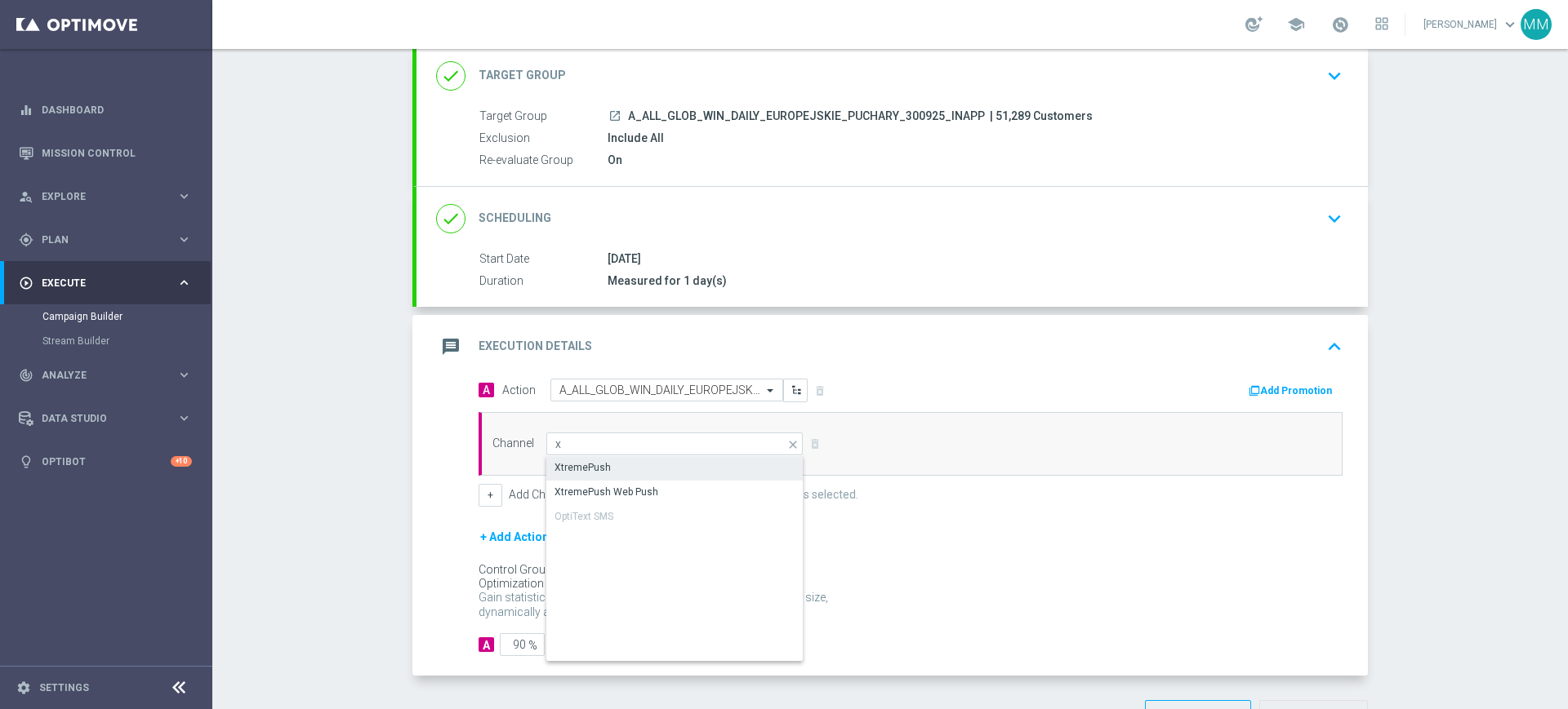
click at [594, 471] on div "XtremePush" at bounding box center [583, 467] width 57 height 15
type input "XtremePush"
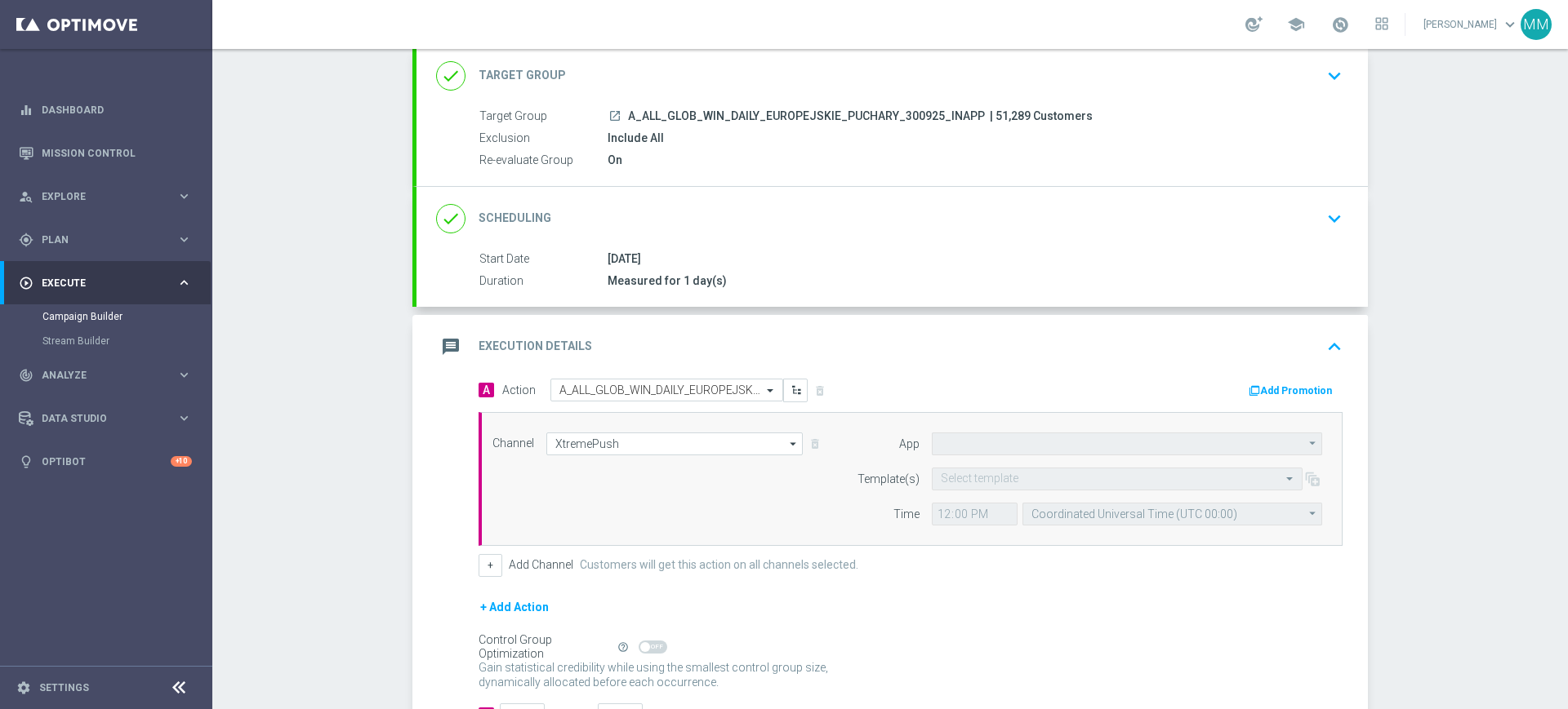
type input "STS_PL"
click at [1028, 486] on div "Select template" at bounding box center [1117, 478] width 370 height 22
paste input "A_ALL_GLOB_WIN_DAILY_EUROPEJSKIE_PUCHARY_300925_INAPP"
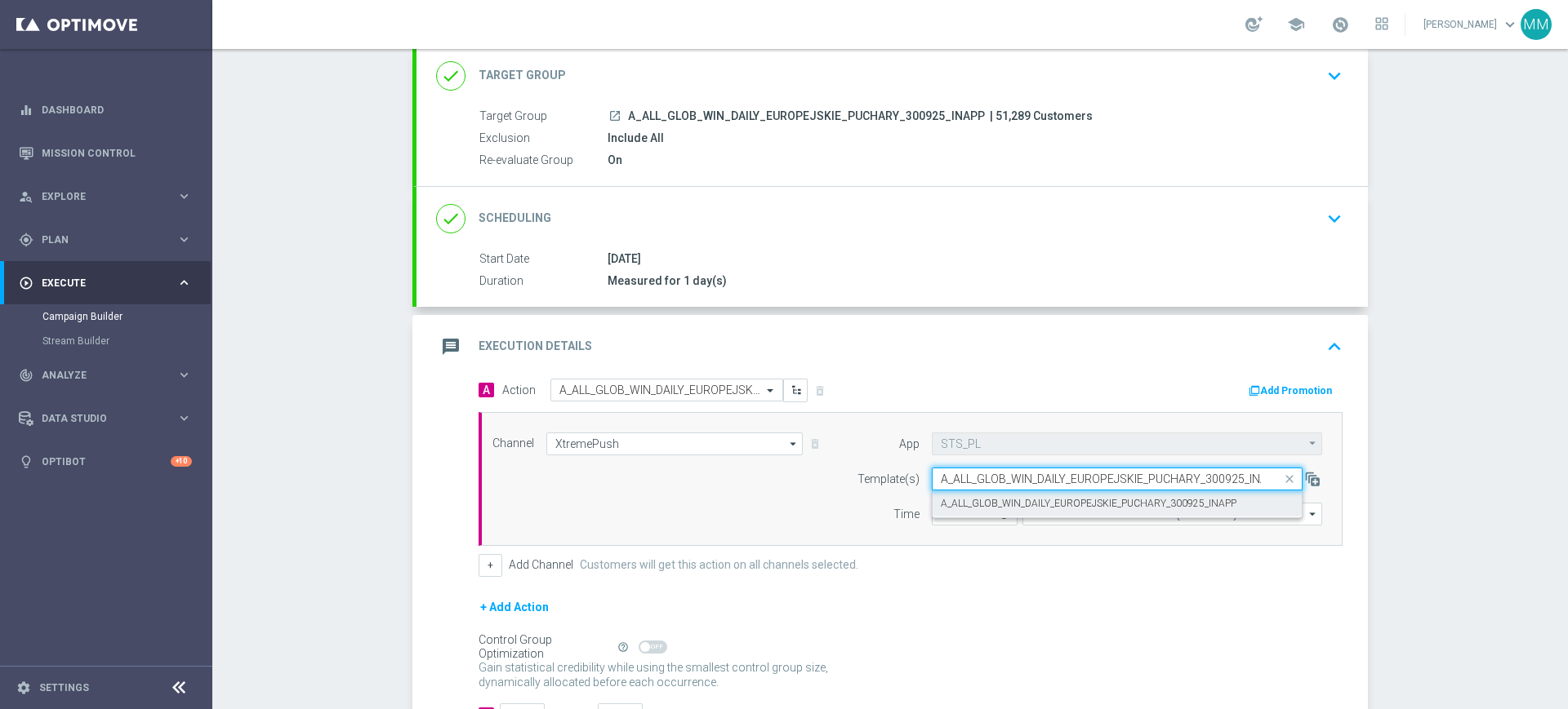
scroll to position [0, 19]
click at [1000, 507] on label "A_ALL_GLOB_WIN_DAILY_EUROPEJSKIE_PUCHARY_300925_INAPP" at bounding box center [1088, 504] width 295 height 14
type input "A_ALL_GLOB_WIN_DAILY_EUROPEJSKIE_PUCHARY_300925_INAPP"
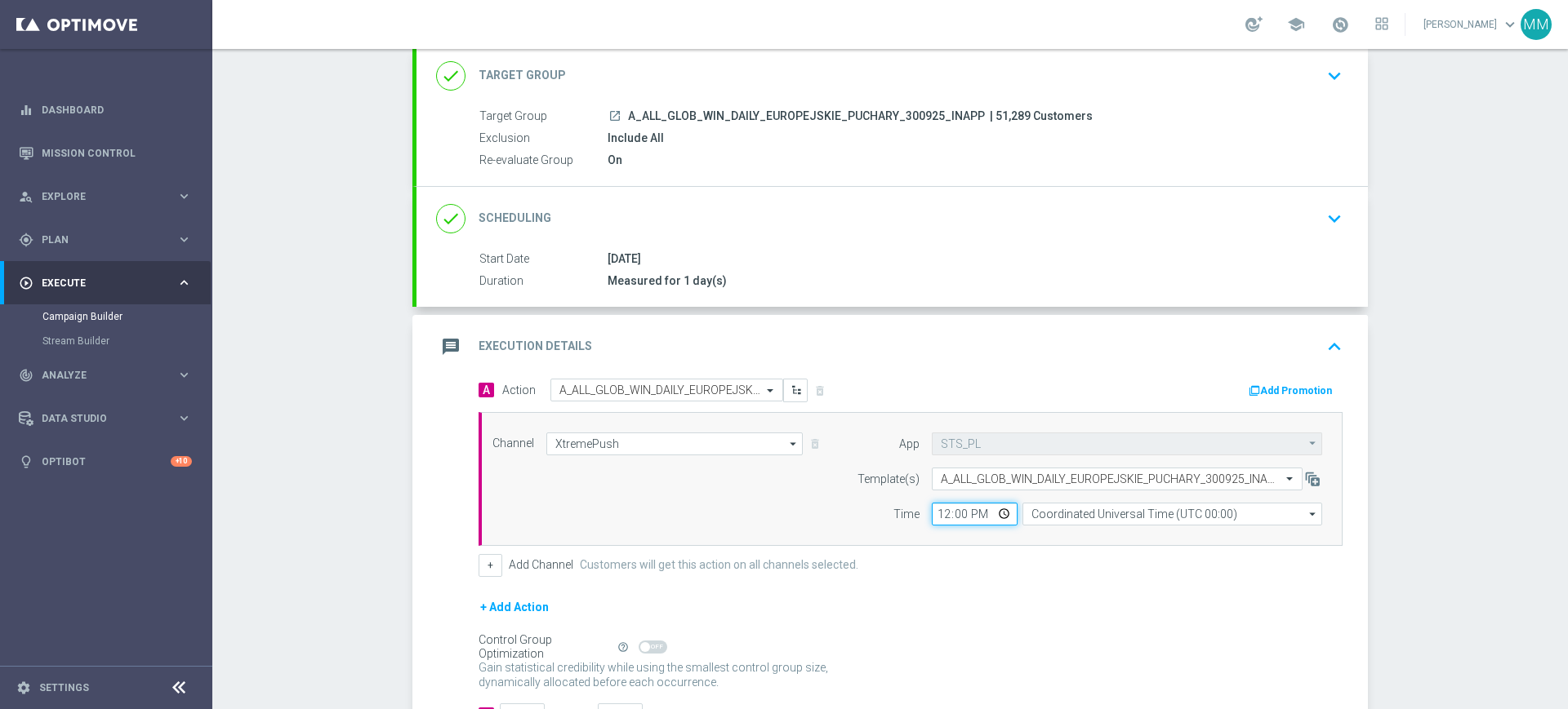
click at [935, 515] on input "12:00" at bounding box center [975, 513] width 86 height 22
type input "17:00"
click at [870, 74] on div "done Target Group keyboard_arrow_down" at bounding box center [892, 76] width 912 height 31
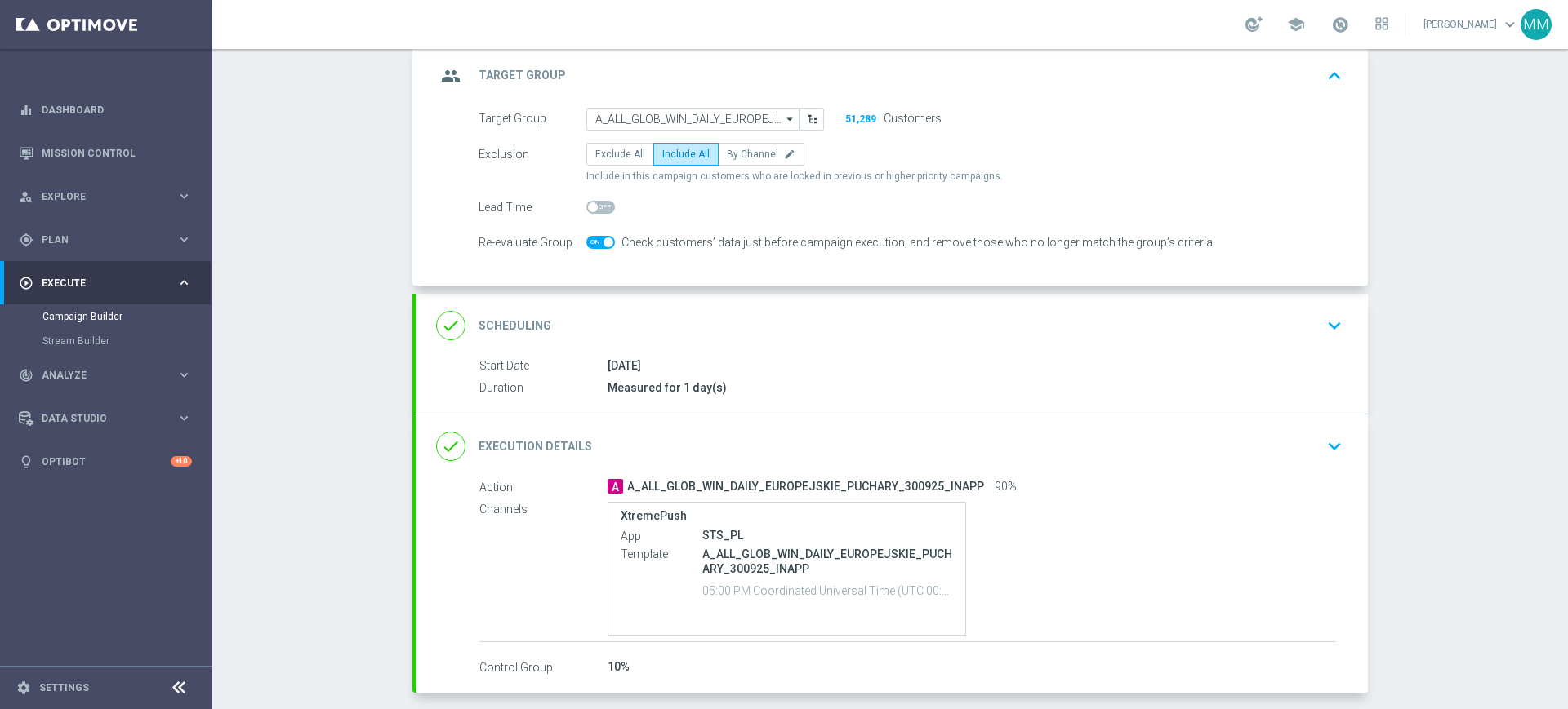
click at [593, 237] on span at bounding box center [600, 242] width 28 height 13
click at [593, 237] on input "checkbox" at bounding box center [600, 242] width 28 height 13
checkbox input "false"
click at [673, 62] on div "group Target Group keyboard_arrow_up" at bounding box center [892, 76] width 912 height 31
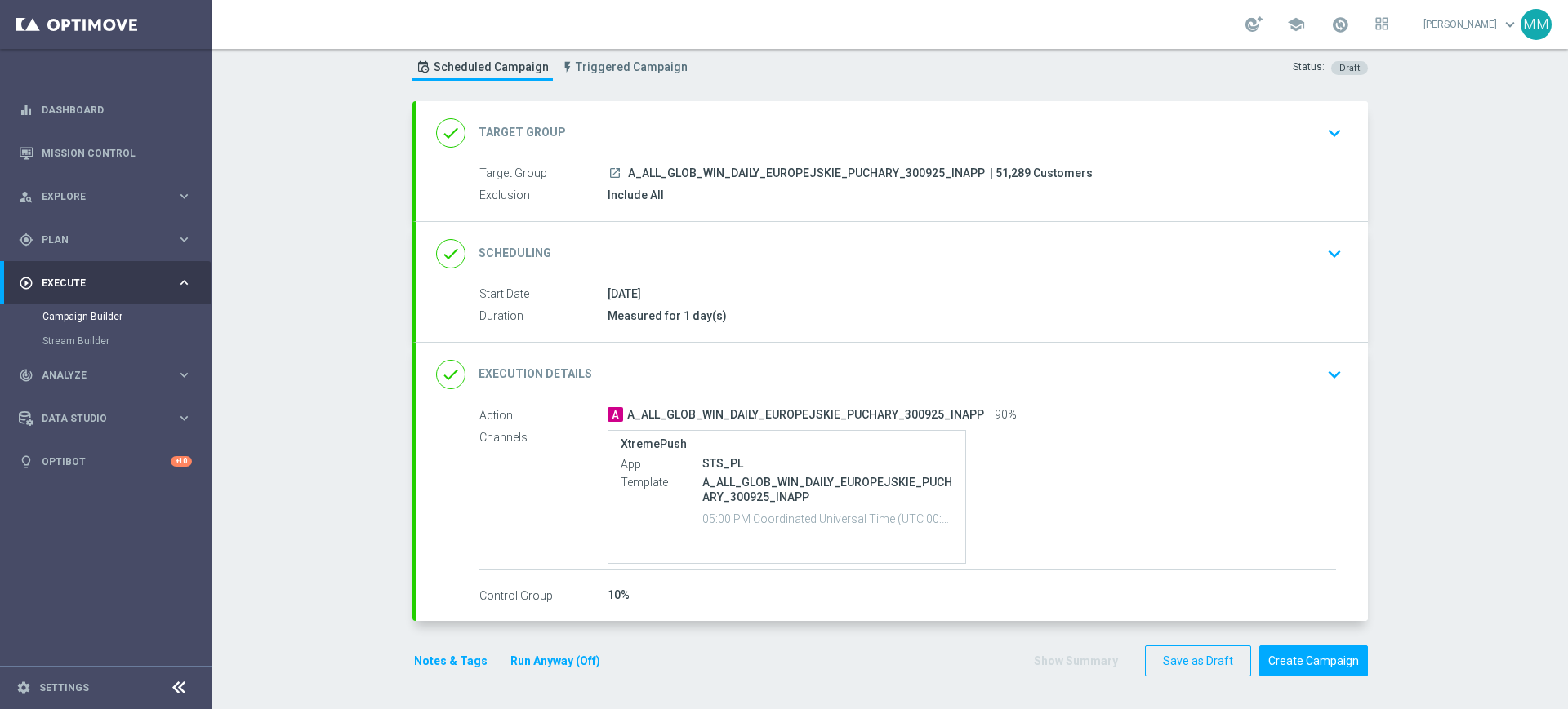
scroll to position [45, 0]
click at [446, 662] on button "Notes & Tags" at bounding box center [450, 661] width 77 height 20
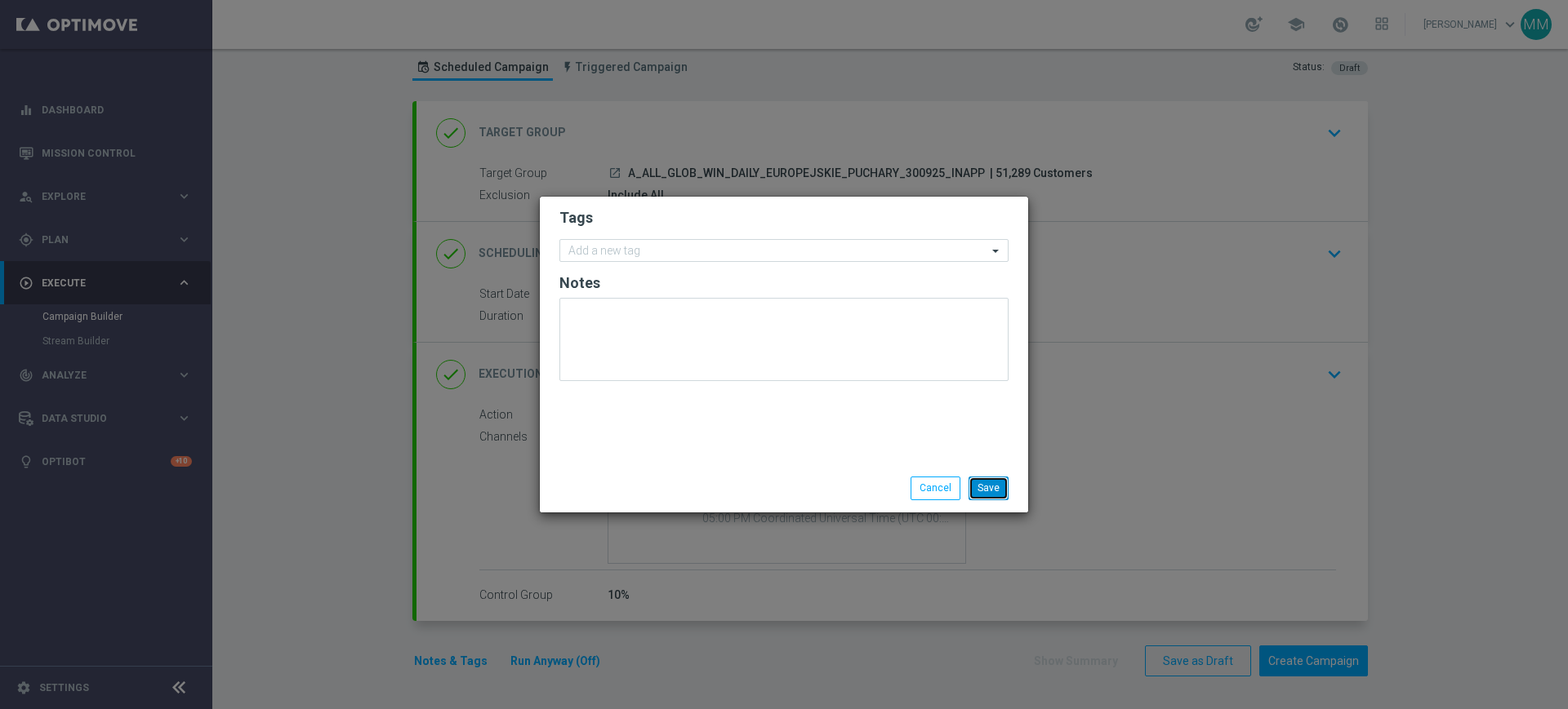
click at [981, 482] on button "Save" at bounding box center [988, 487] width 40 height 22
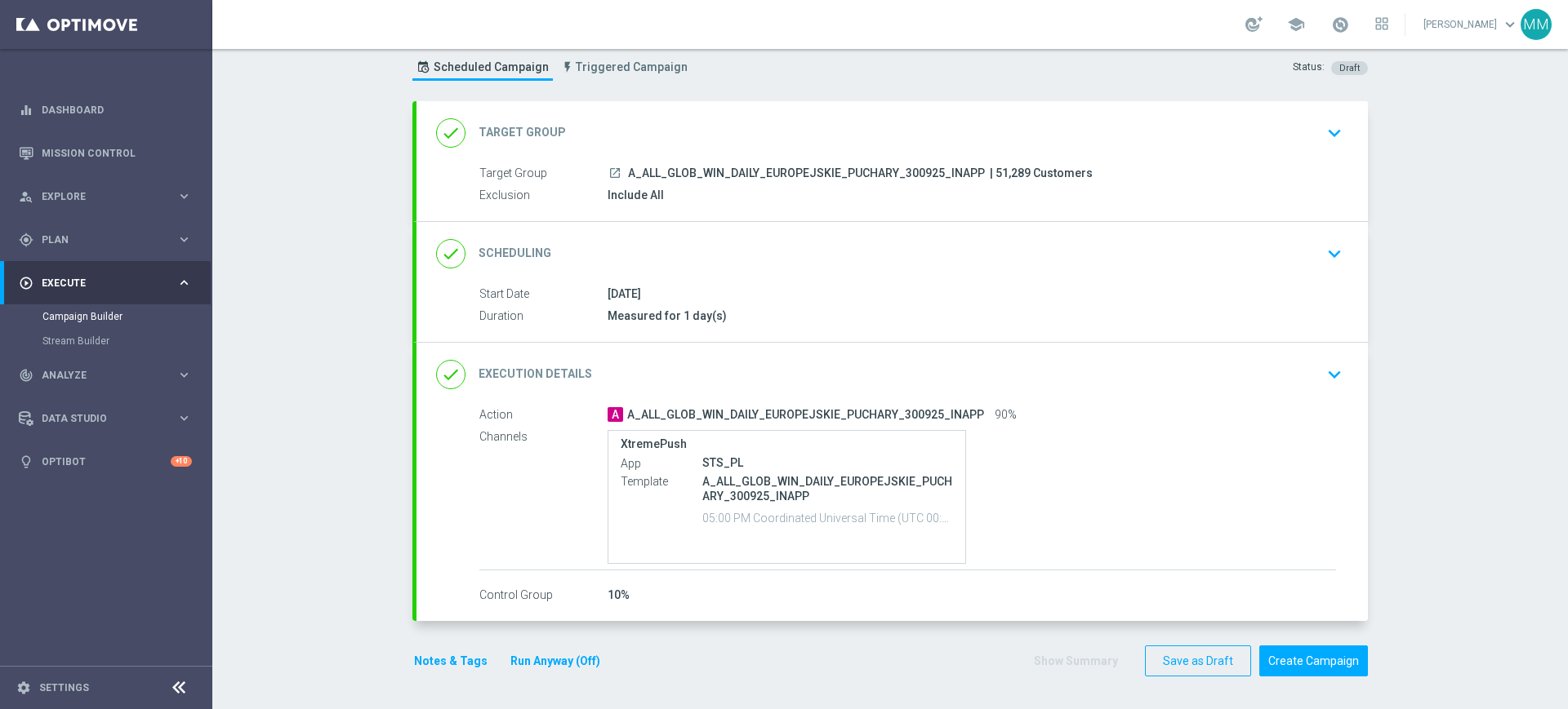
click at [450, 657] on button "Notes & Tags" at bounding box center [450, 661] width 77 height 20
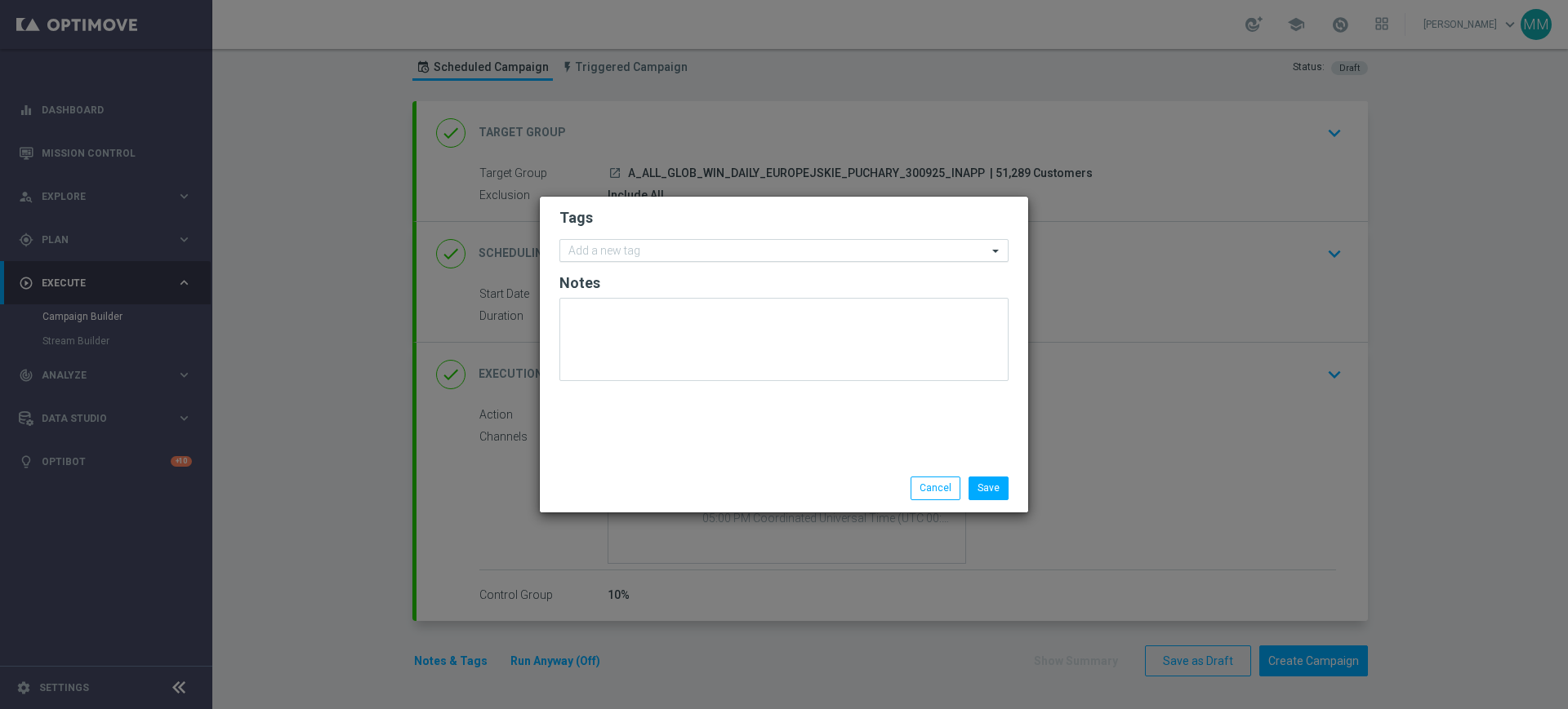
click at [637, 259] on div at bounding box center [777, 252] width 421 height 17
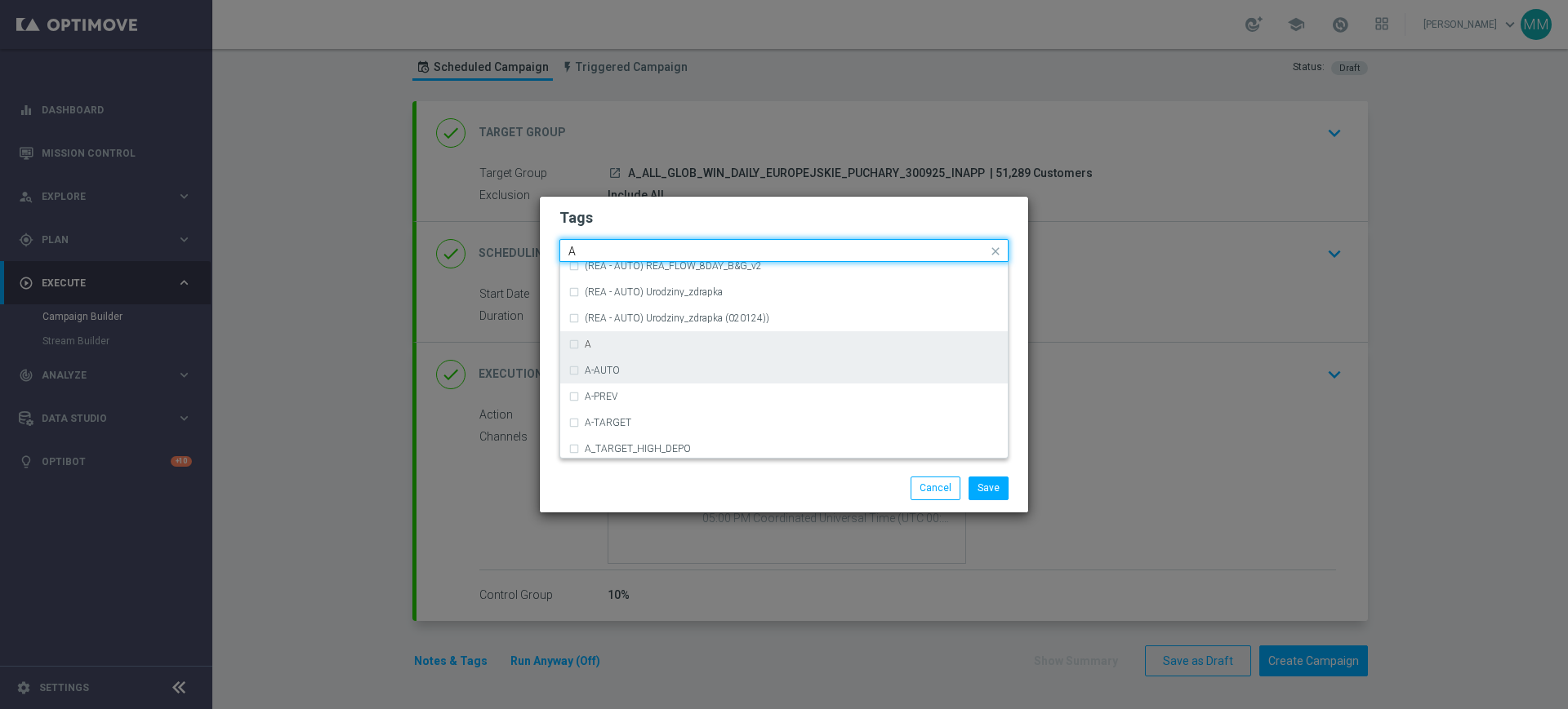
scroll to position [1938, 0]
click at [620, 354] on div "A" at bounding box center [784, 348] width 431 height 26
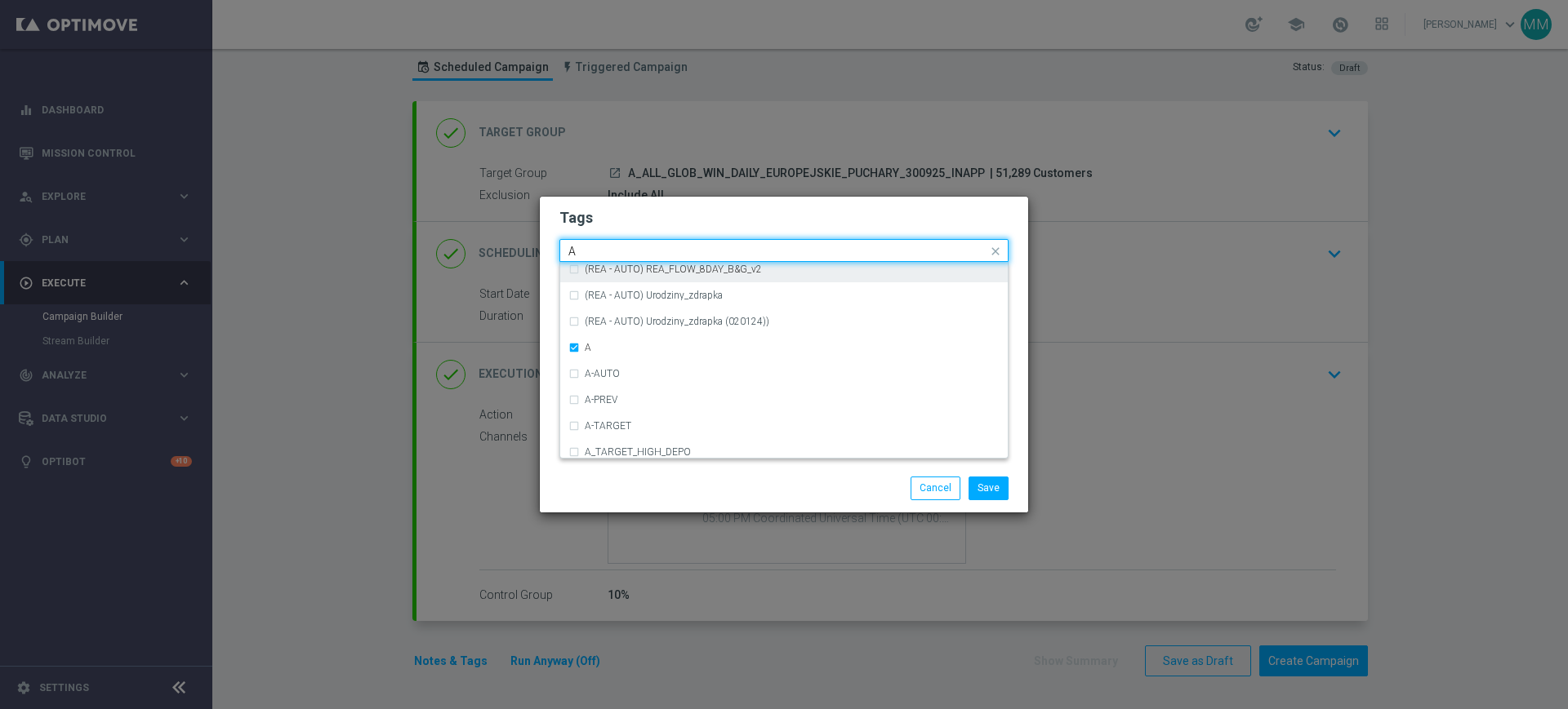
click at [590, 248] on input "A" at bounding box center [778, 251] width 419 height 14
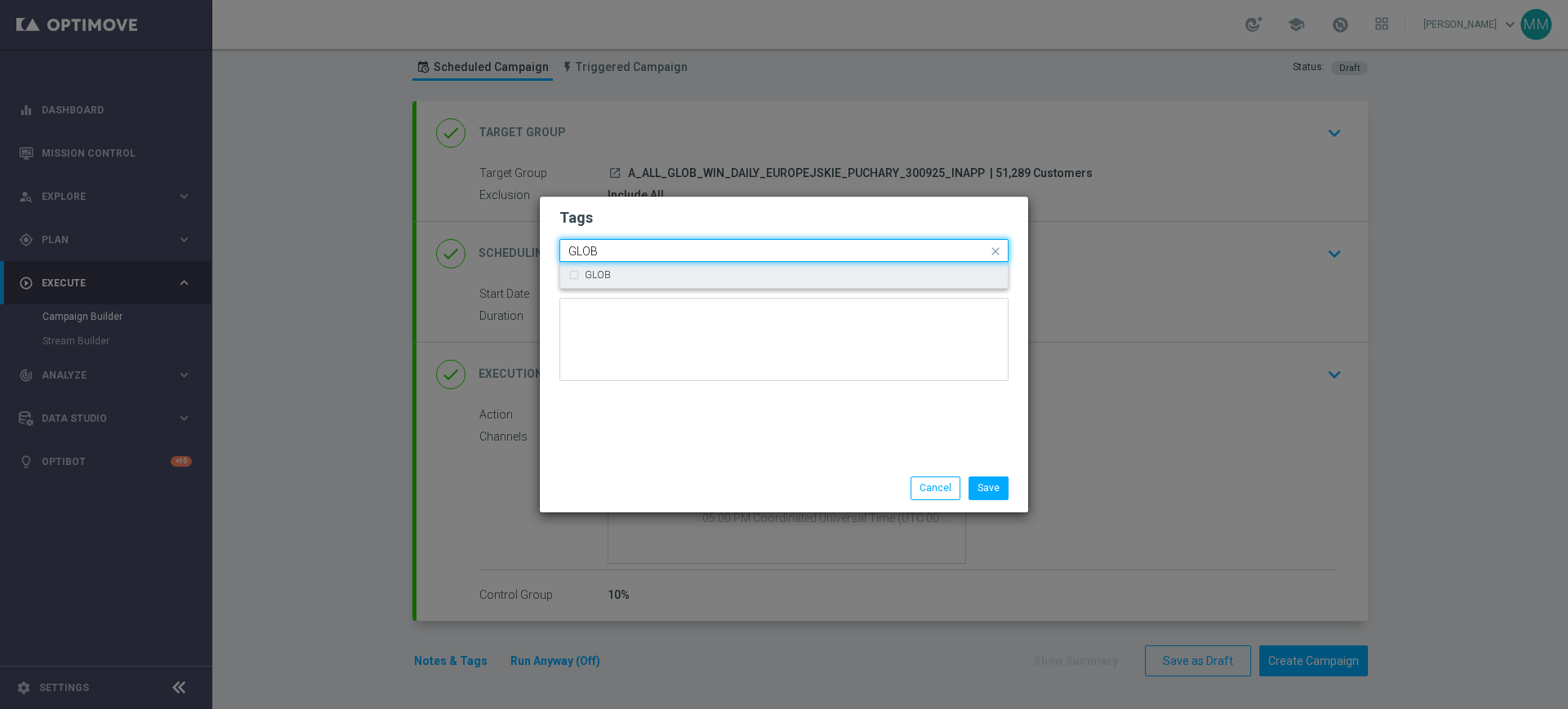
click at [589, 269] on div "GLOB" at bounding box center [784, 275] width 431 height 26
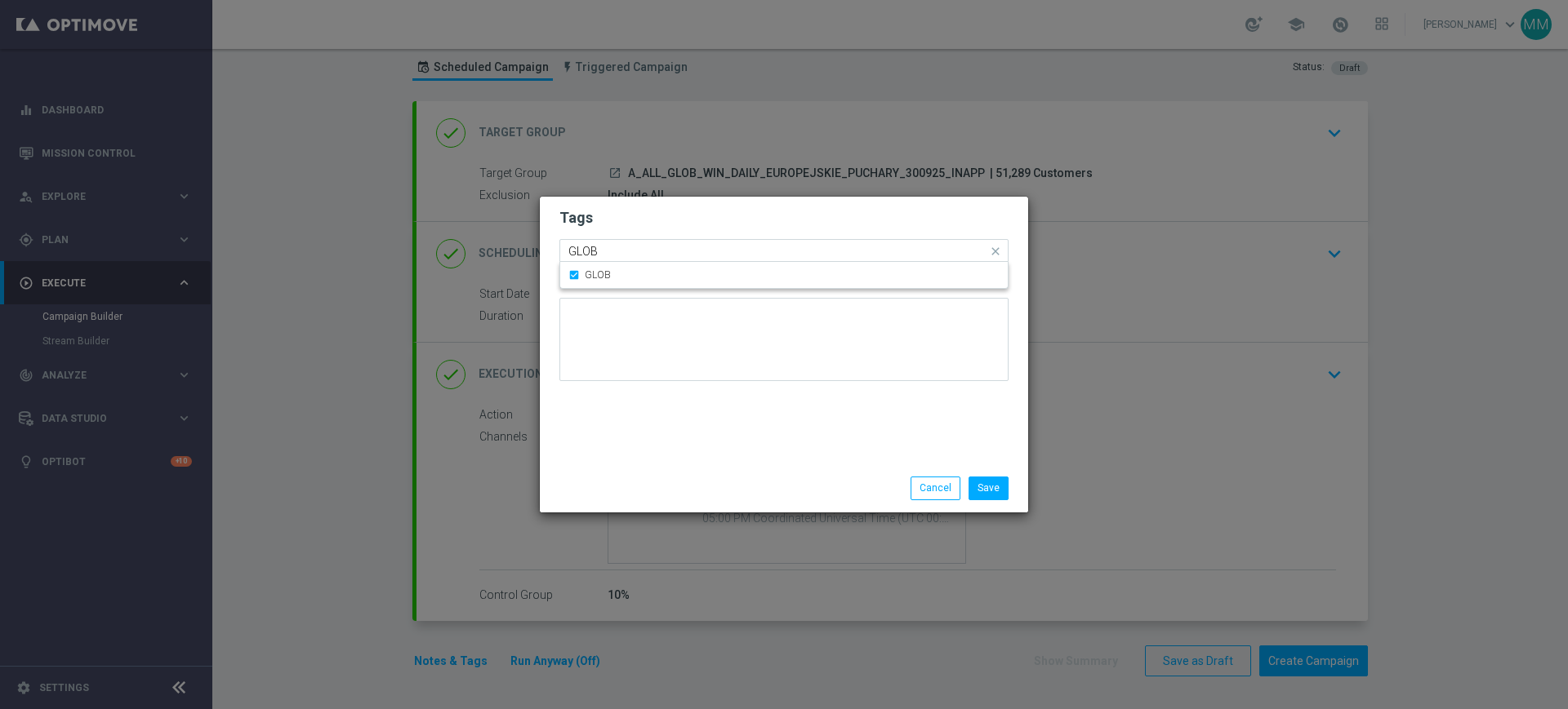
click at [600, 250] on input "GLOB" at bounding box center [778, 251] width 419 height 14
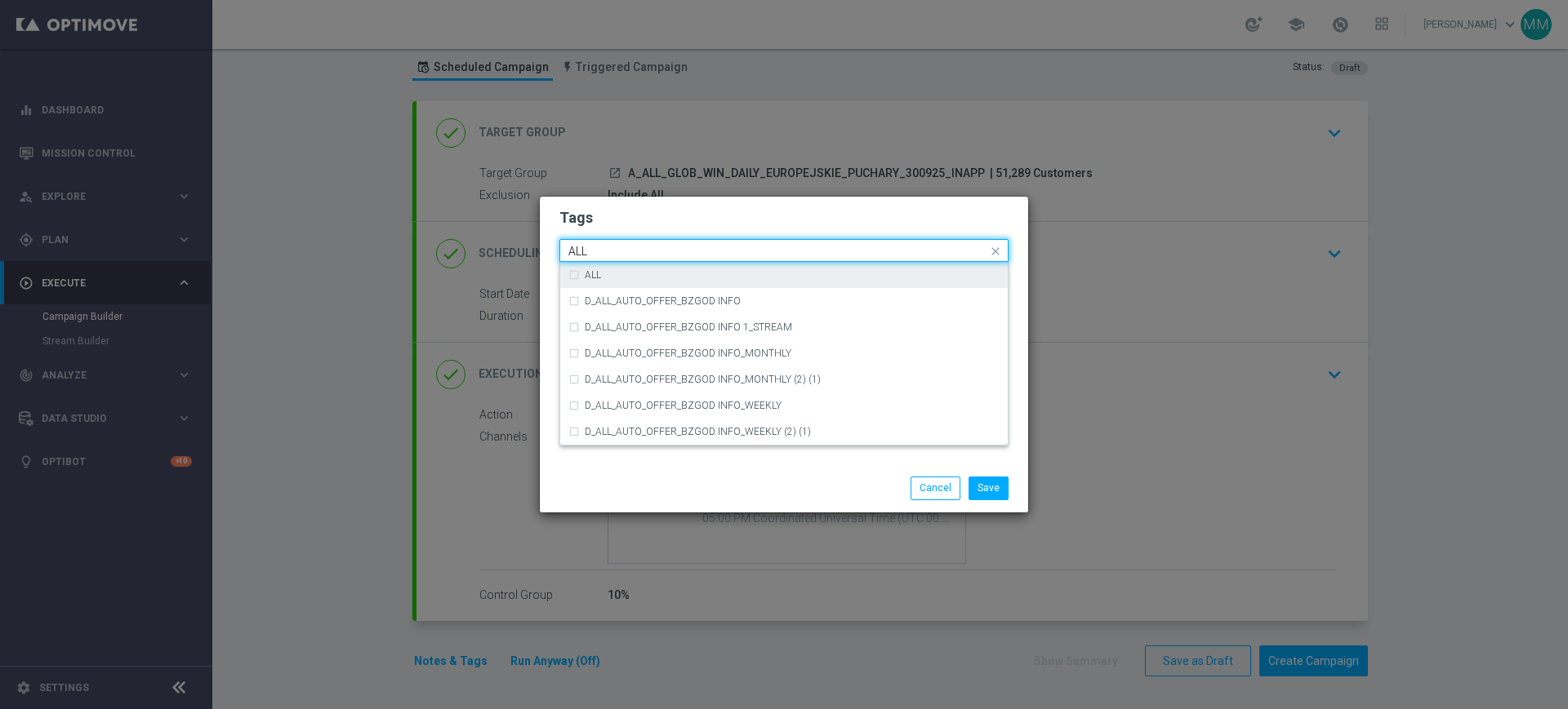
click at [584, 272] on div "ALL" at bounding box center [784, 275] width 431 height 26
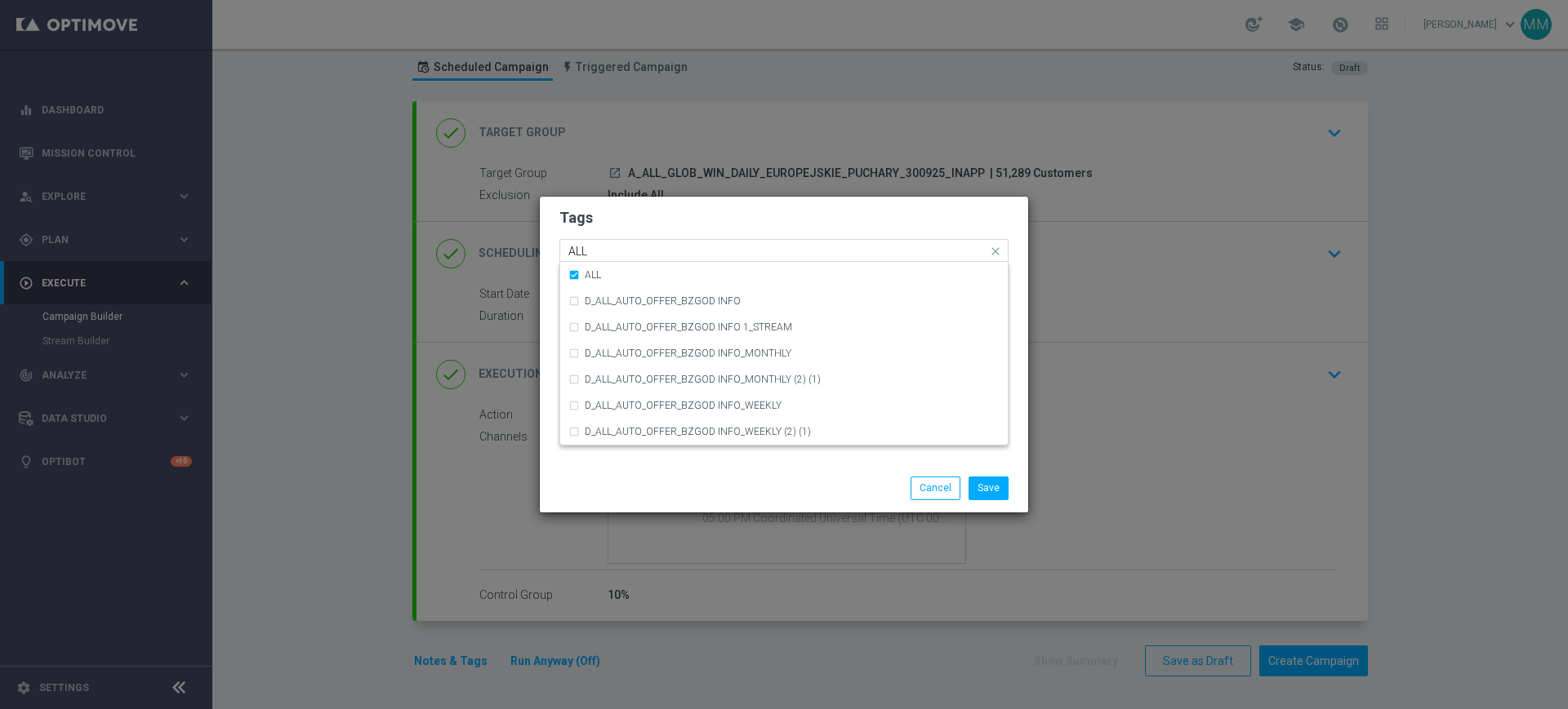
click at [589, 256] on input "ALL" at bounding box center [778, 251] width 419 height 14
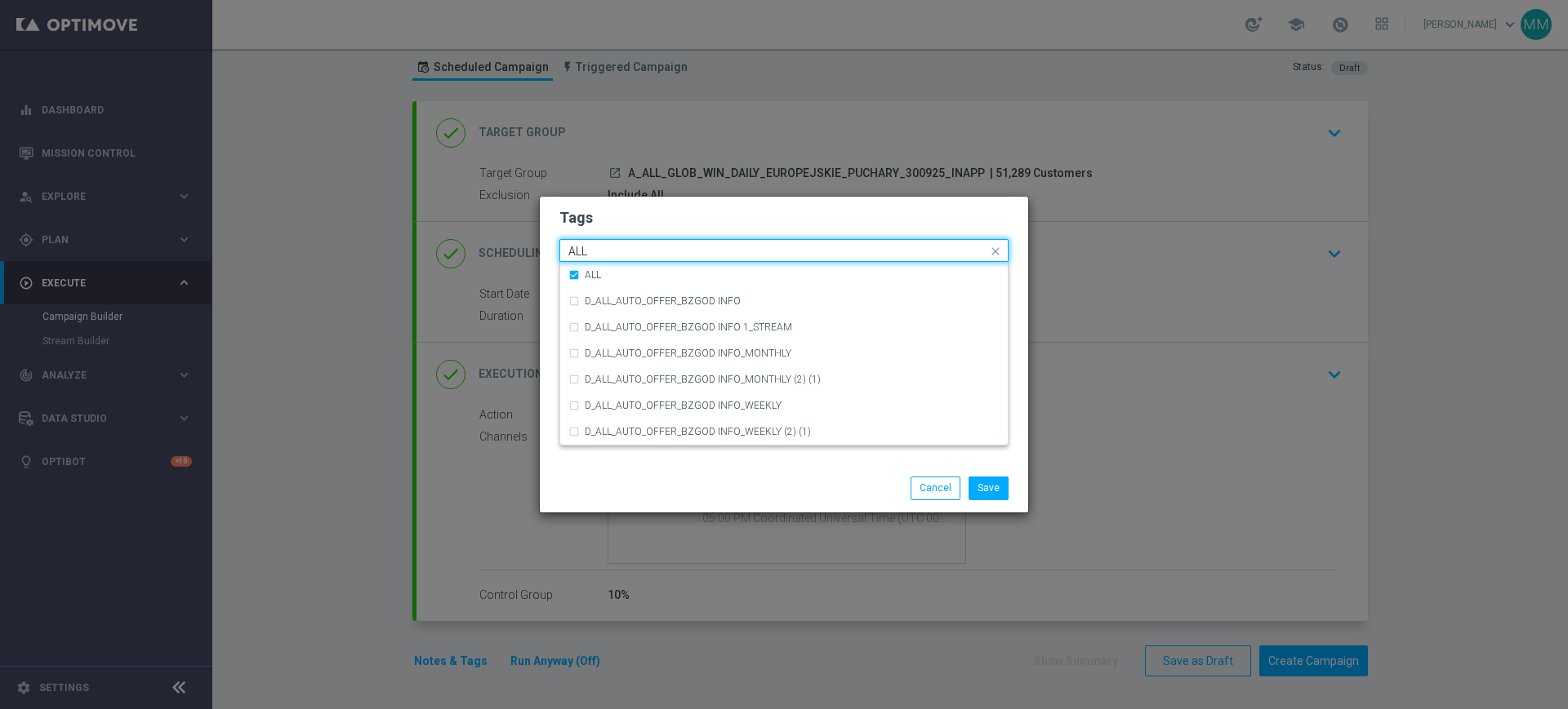
click at [589, 256] on input "ALL" at bounding box center [778, 251] width 419 height 14
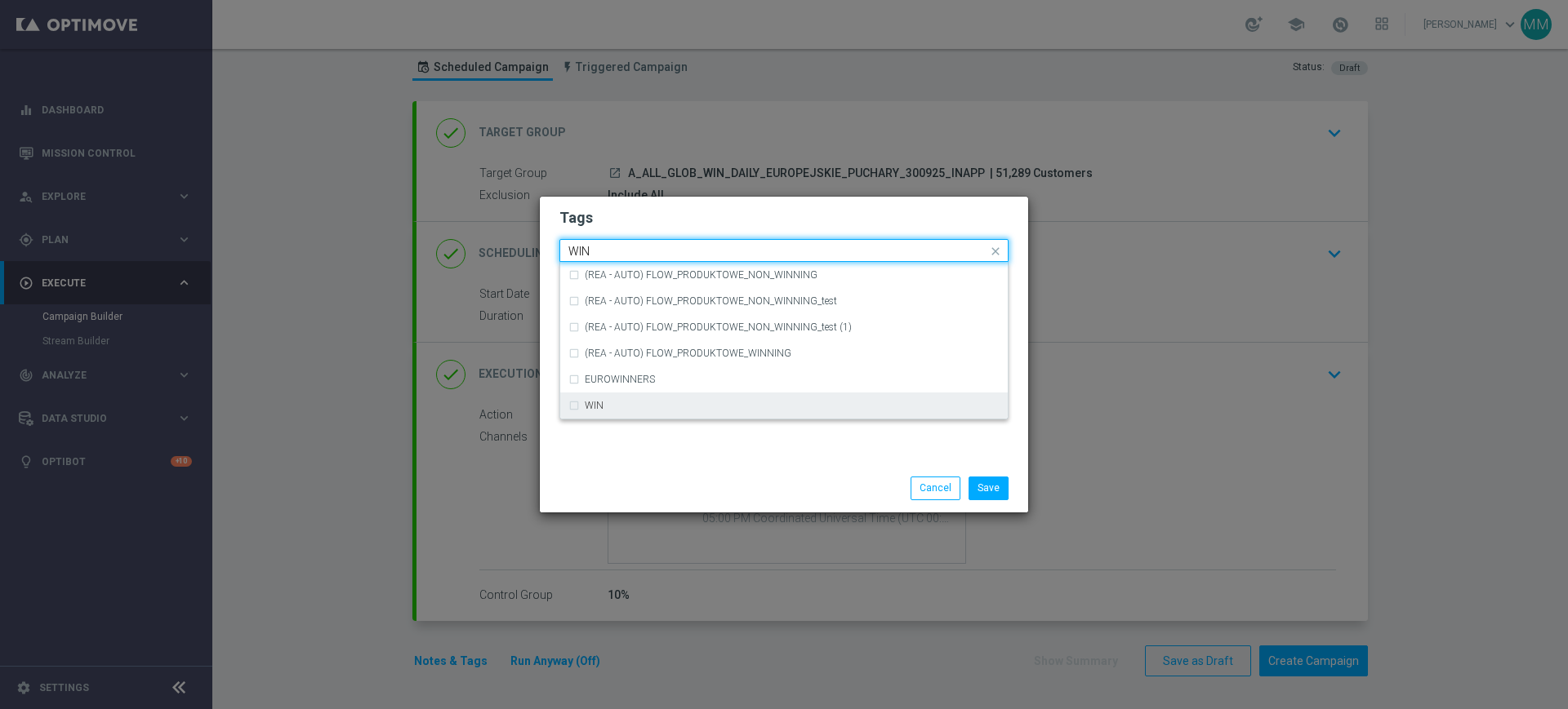
click at [649, 416] on div "WIN" at bounding box center [784, 405] width 431 height 26
type input "WIN"
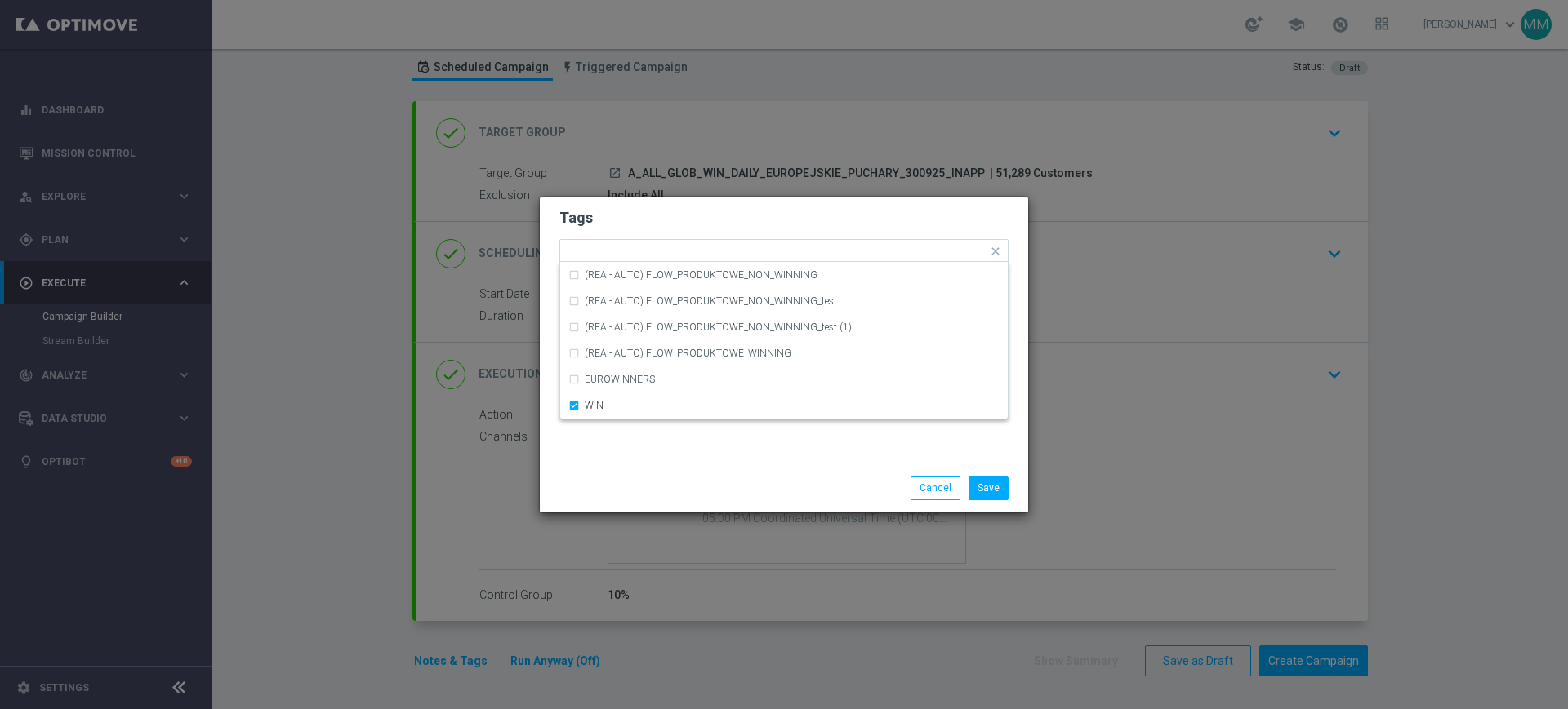
click at [639, 435] on div "Tags Quick find × A × GLOB × ALL × WIN (REA - AUTO) FLOW_PRODUKTOWE_NON_WINNING…" at bounding box center [784, 330] width 488 height 268
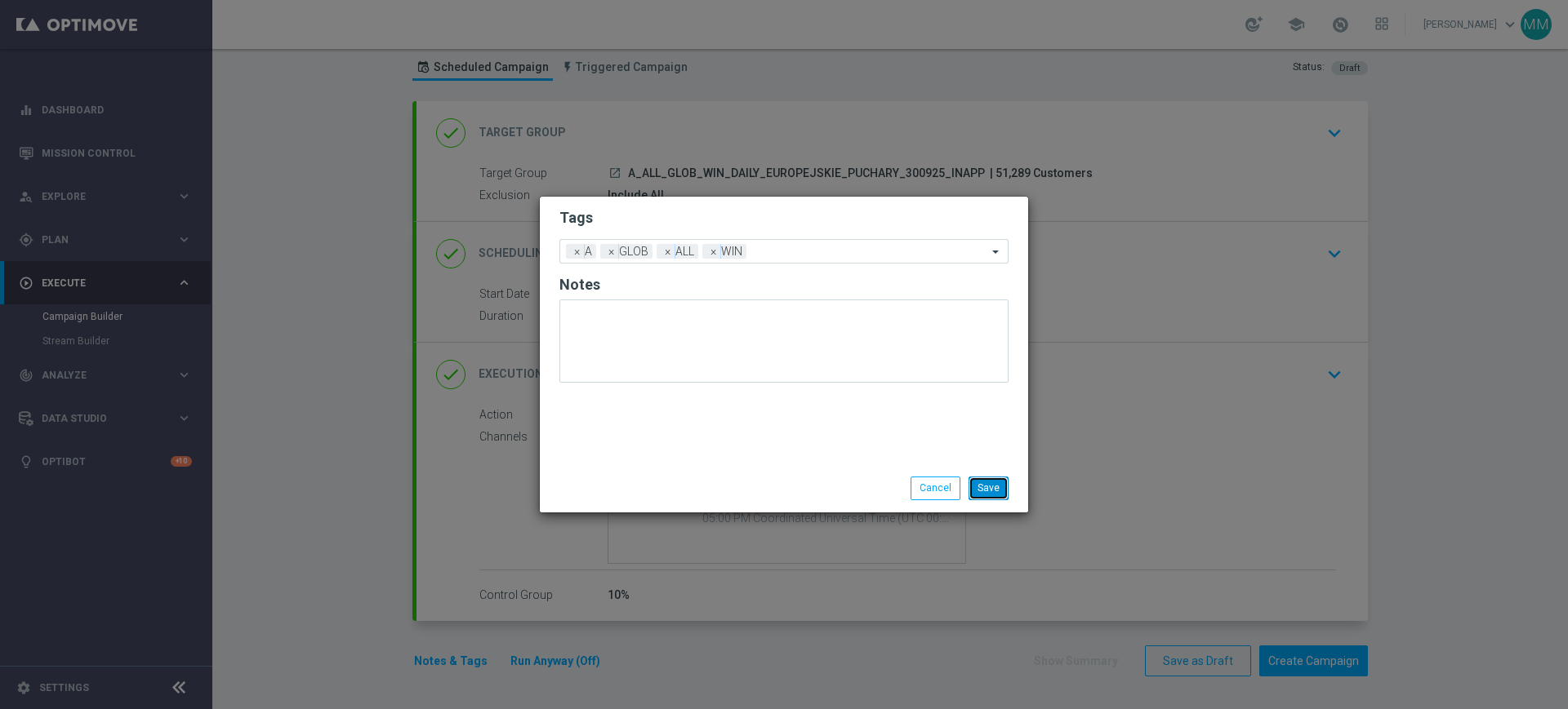
click at [982, 488] on button "Save" at bounding box center [988, 487] width 40 height 22
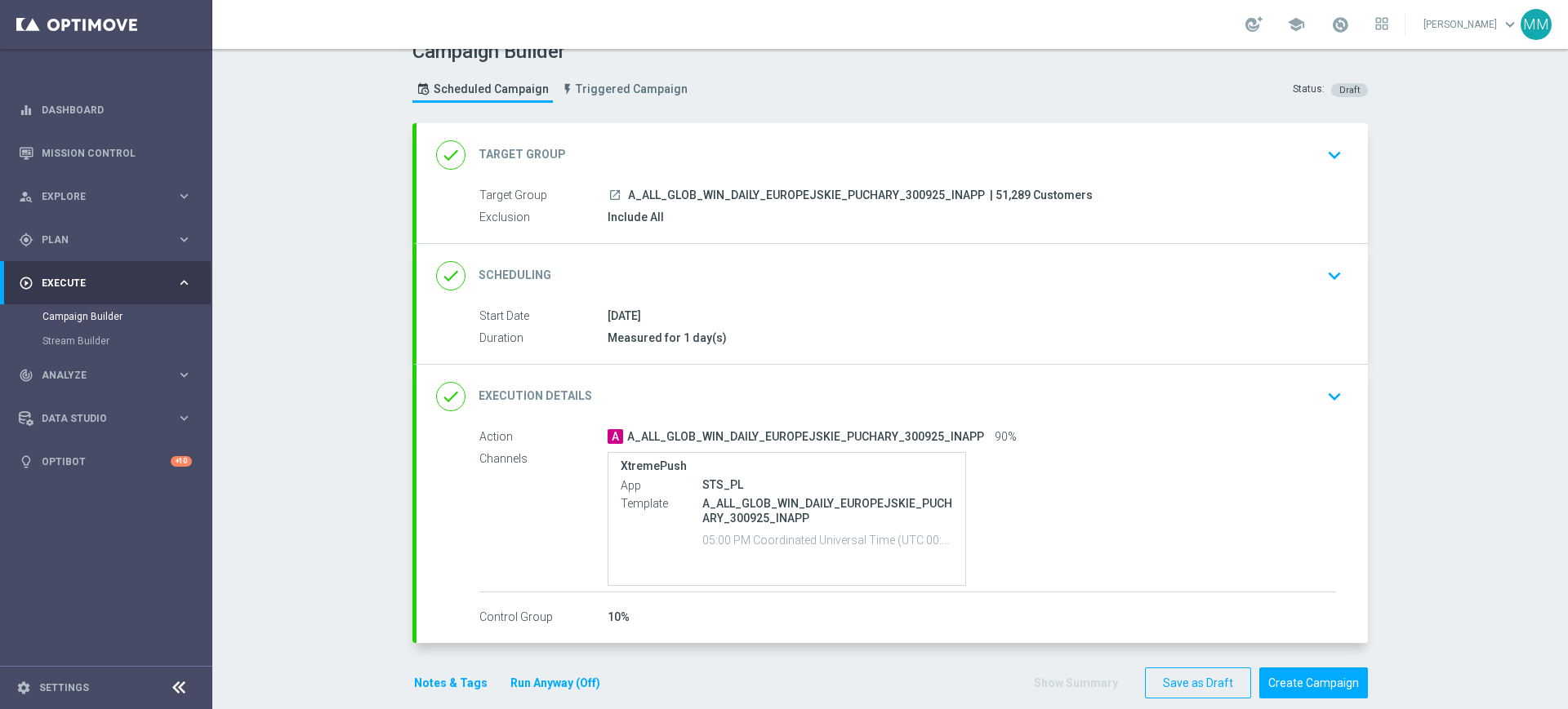
scroll to position [45, 0]
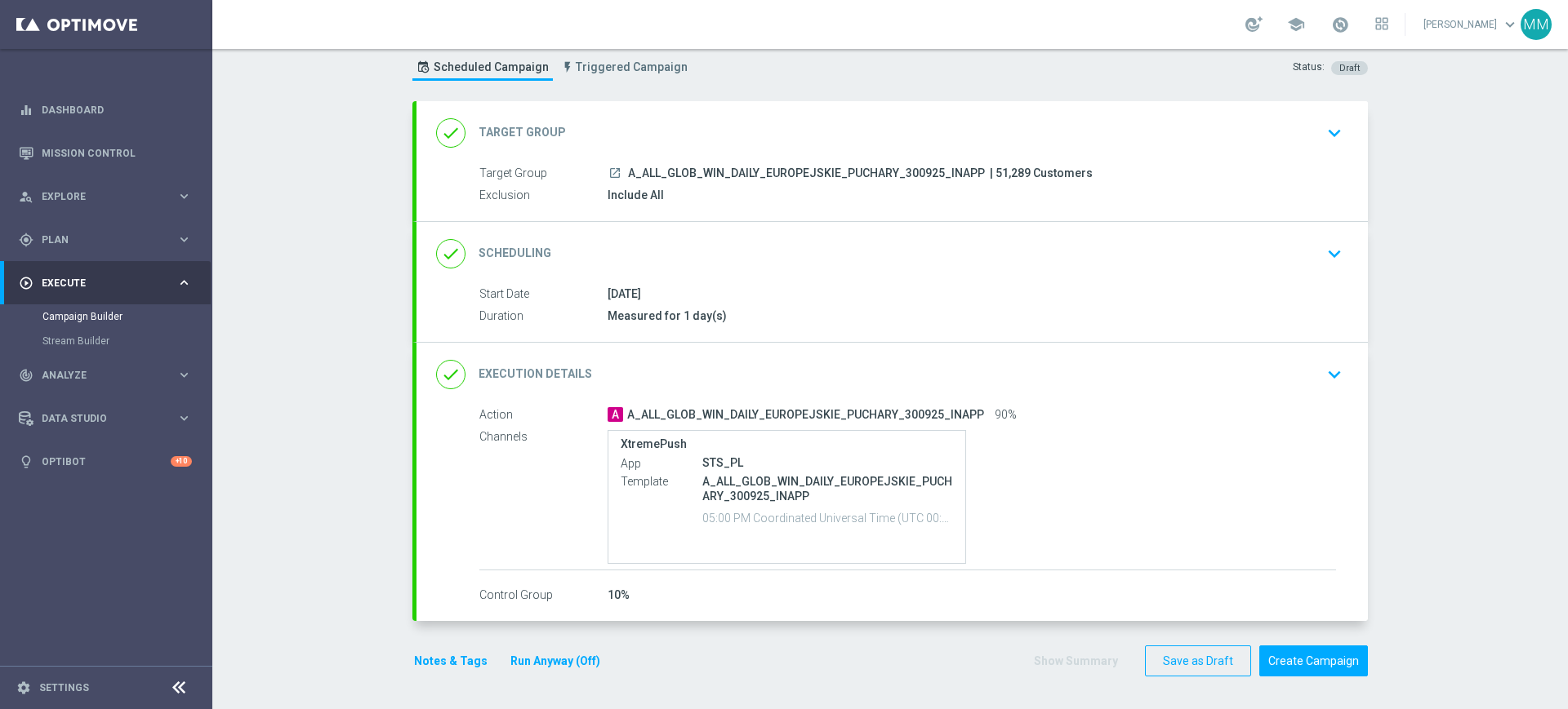
click at [412, 660] on button "Notes & Tags" at bounding box center [450, 661] width 77 height 20
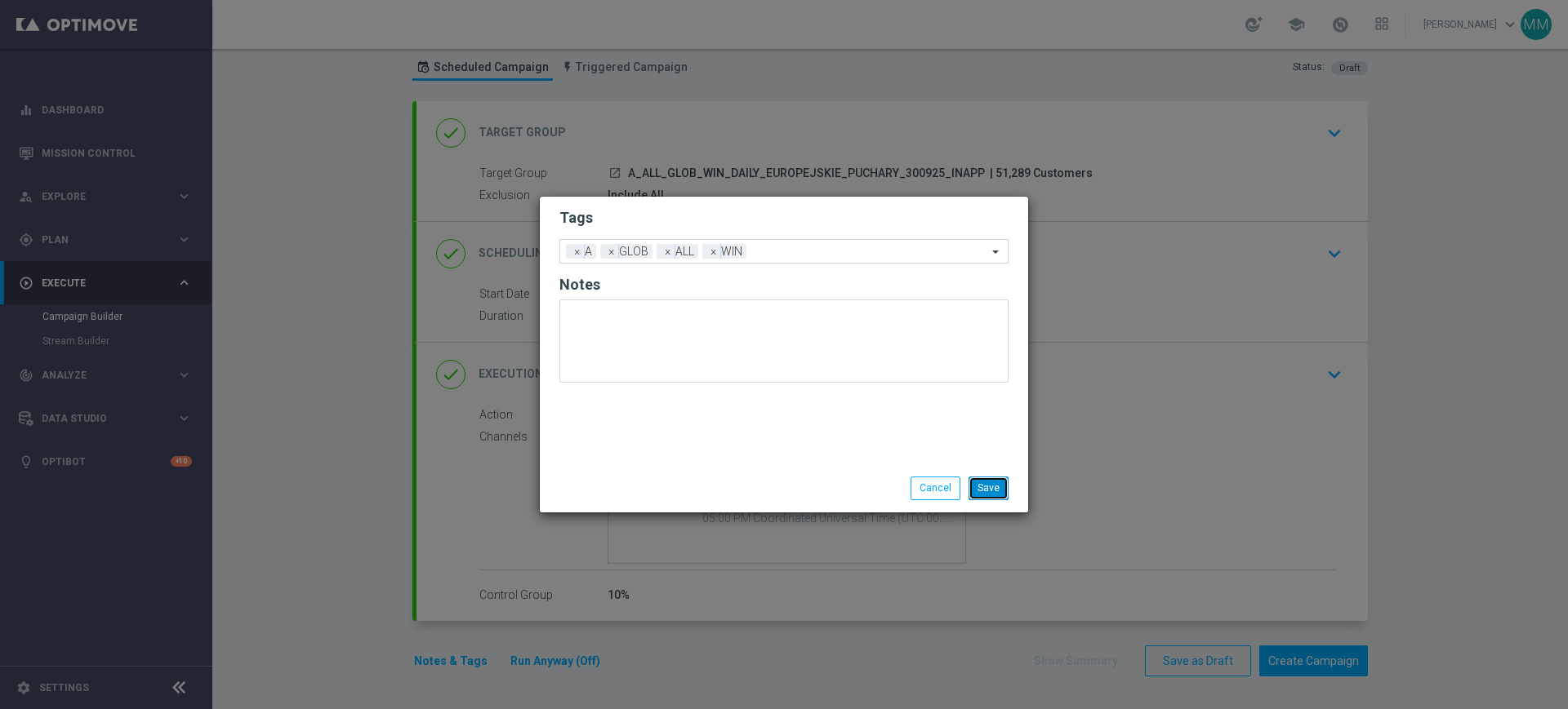
click at [987, 485] on button "Save" at bounding box center [988, 487] width 40 height 22
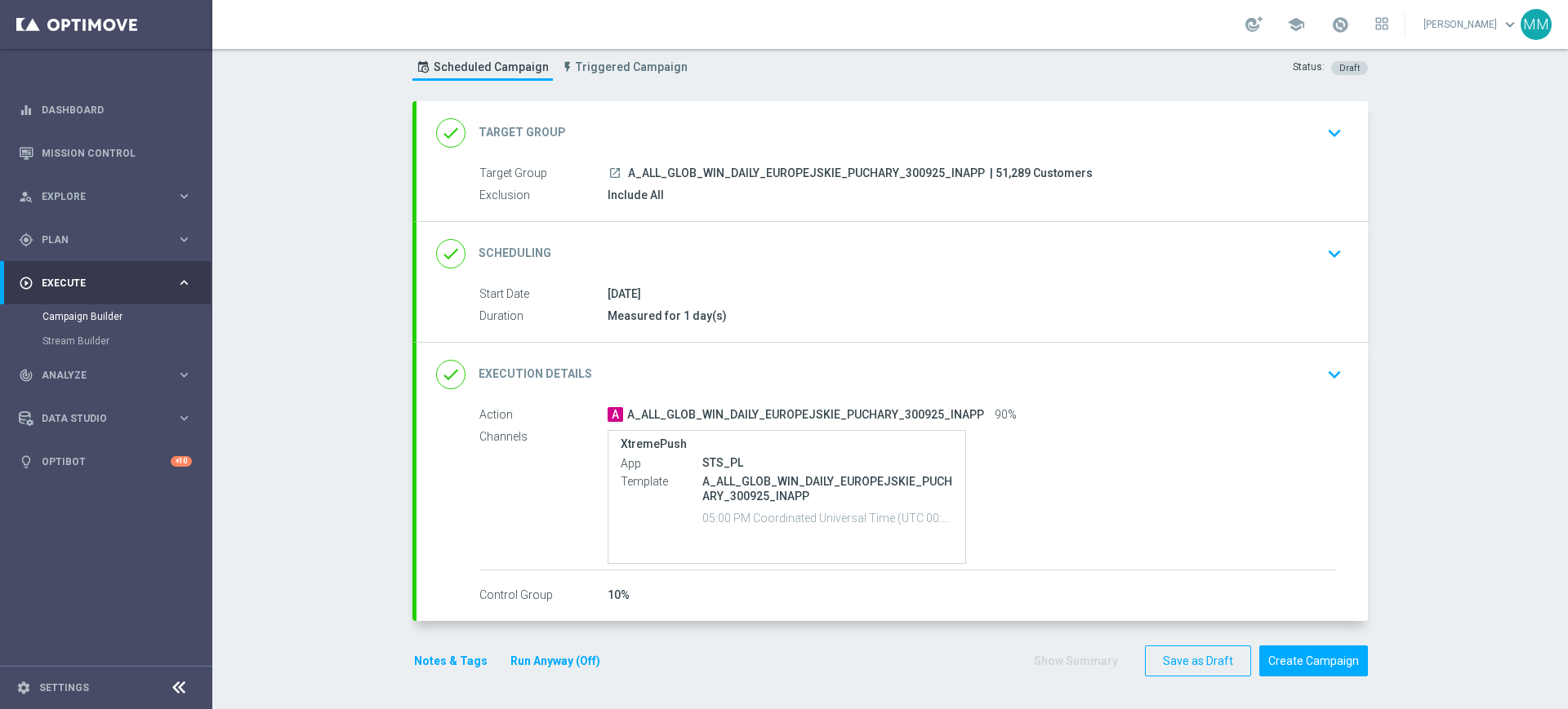
click at [647, 131] on div "done Target Group keyboard_arrow_down" at bounding box center [892, 133] width 912 height 31
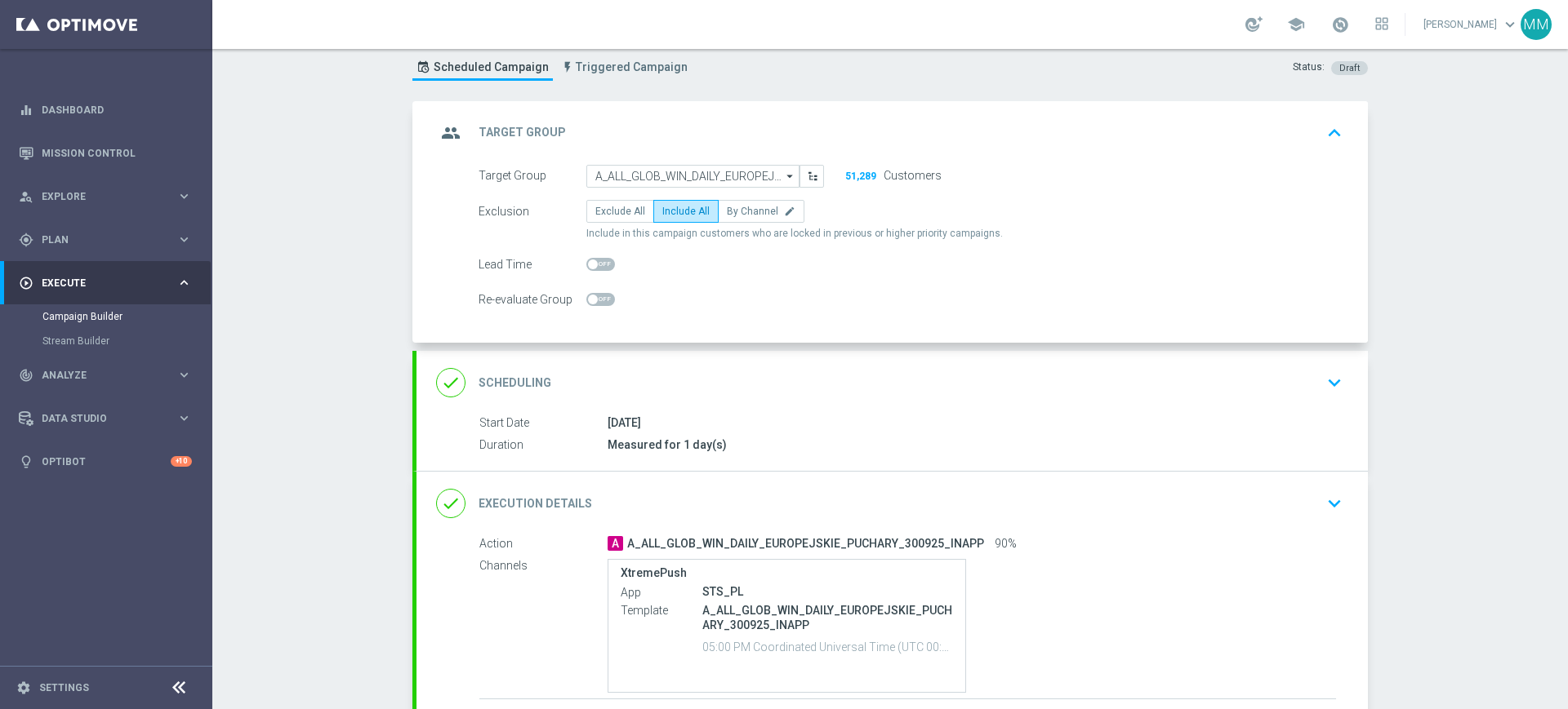
click at [662, 386] on div "done Scheduling keyboard_arrow_down" at bounding box center [892, 383] width 912 height 31
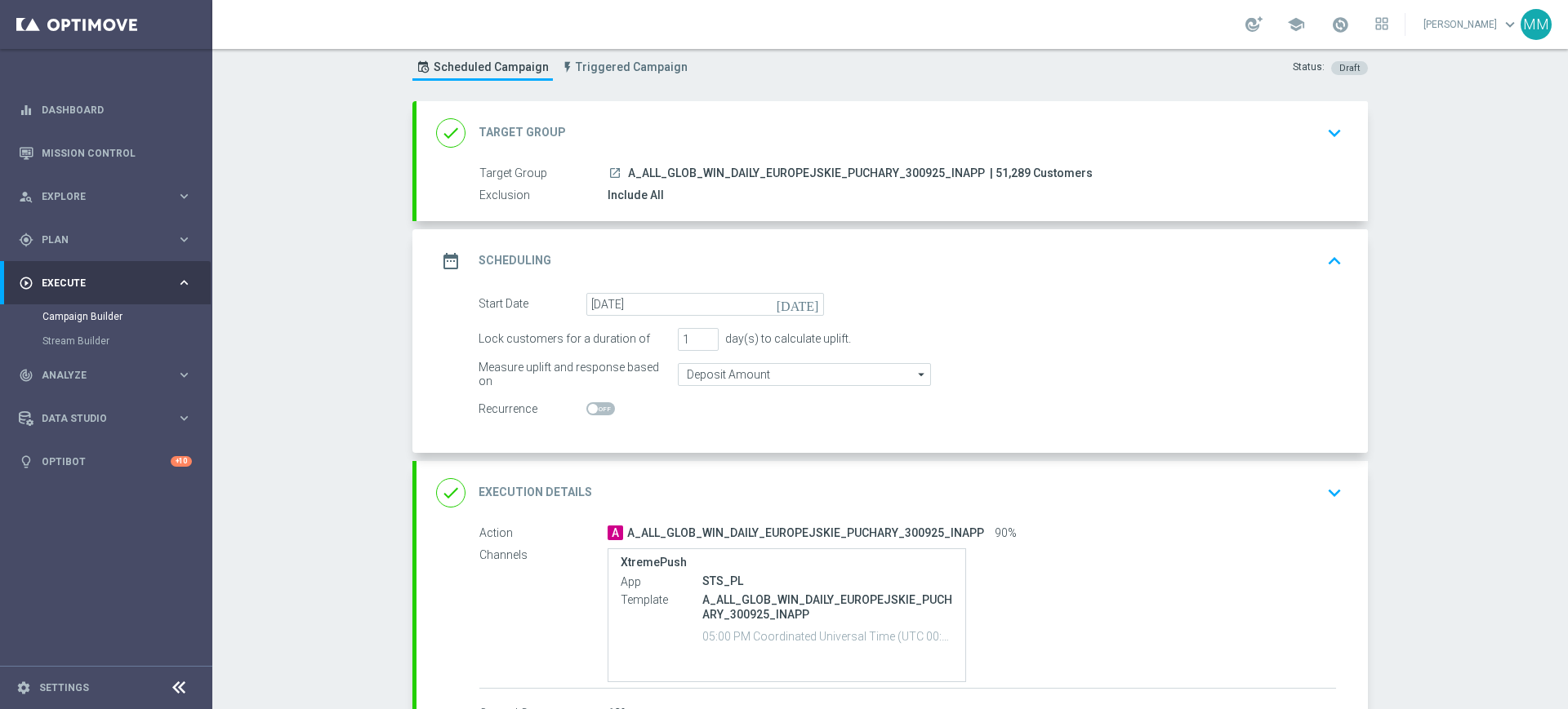
click at [678, 134] on div "done Target Group keyboard_arrow_down" at bounding box center [892, 133] width 912 height 31
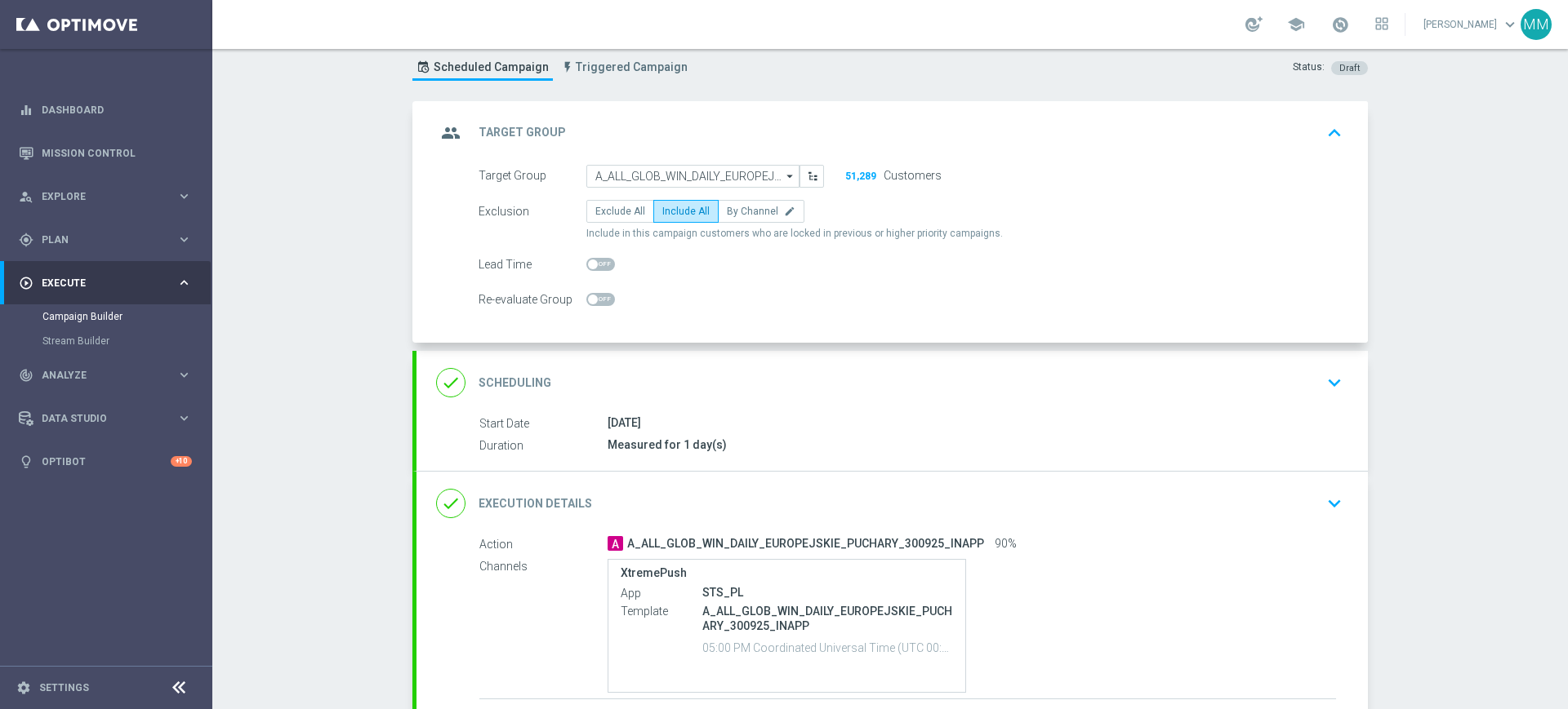
click at [734, 115] on div "group Target Group keyboard_arrow_up" at bounding box center [892, 132] width 951 height 63
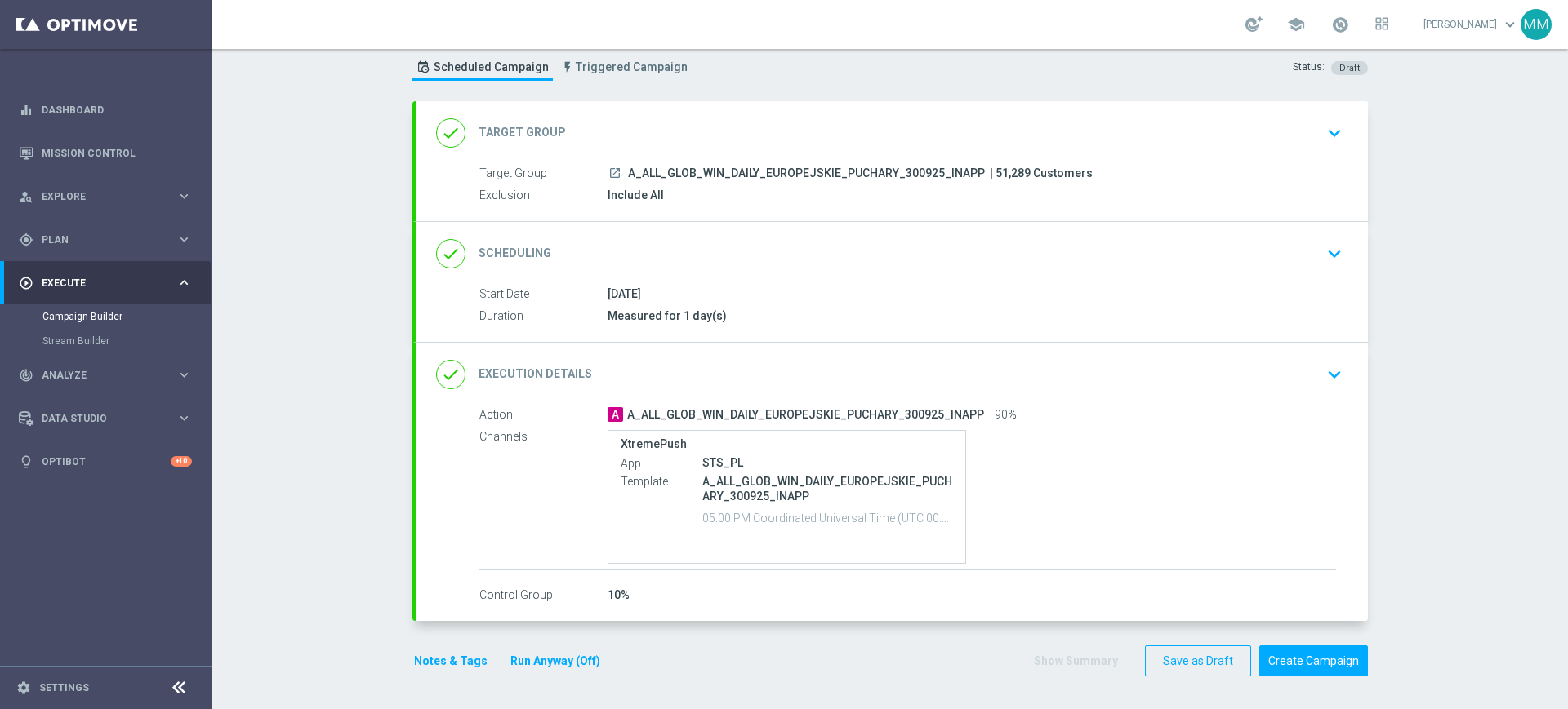
click at [452, 653] on button "Notes & Tags" at bounding box center [450, 661] width 77 height 20
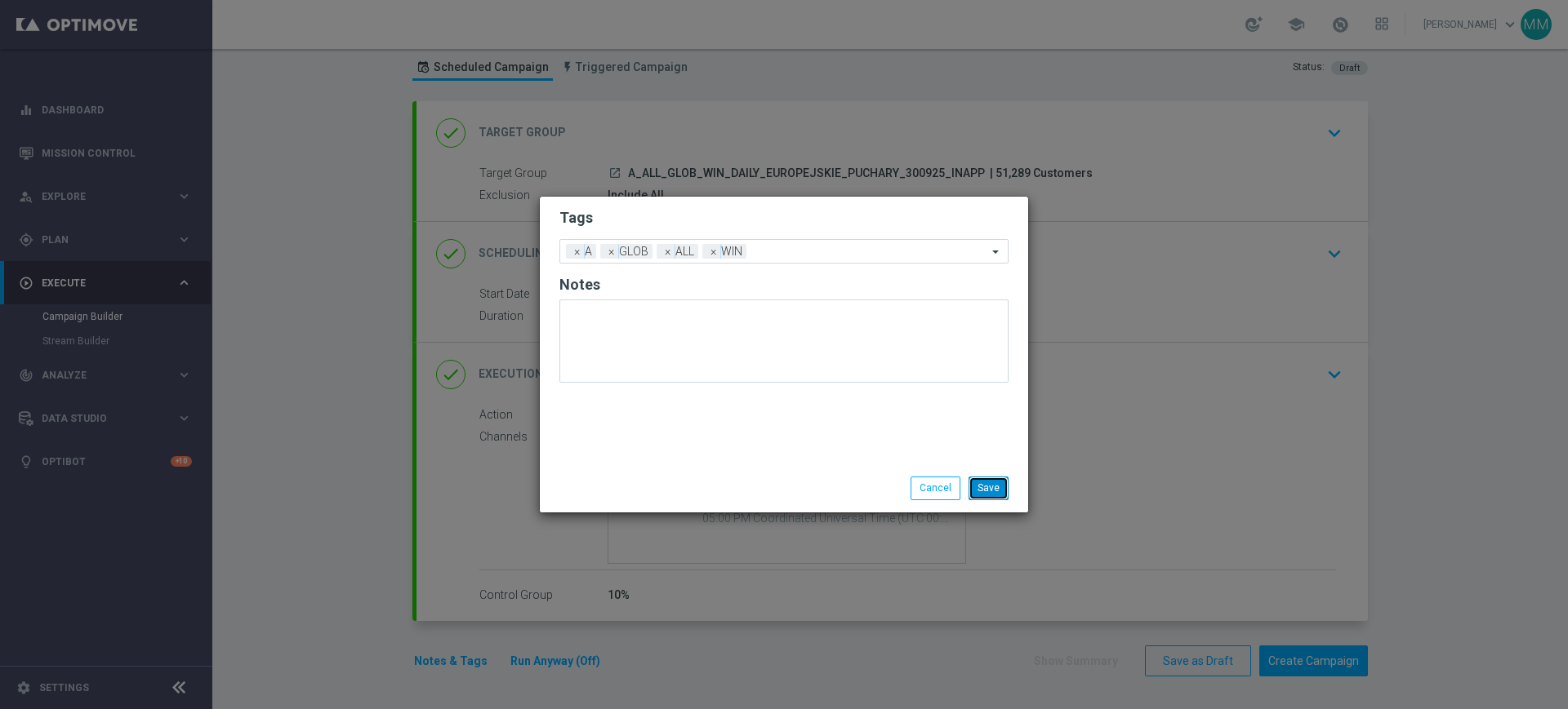
click at [990, 487] on button "Save" at bounding box center [988, 487] width 40 height 22
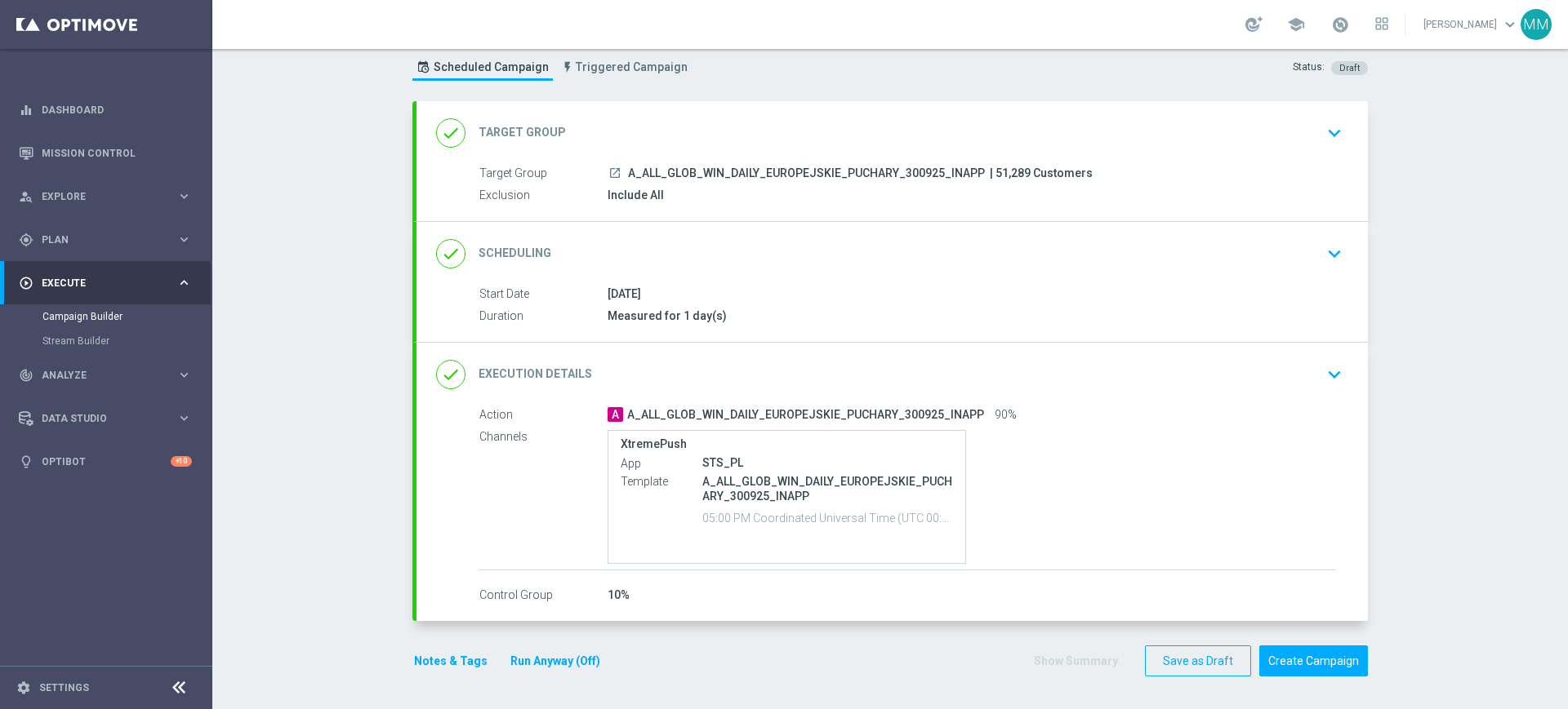
click at [451, 664] on button "Notes & Tags" at bounding box center [450, 661] width 77 height 20
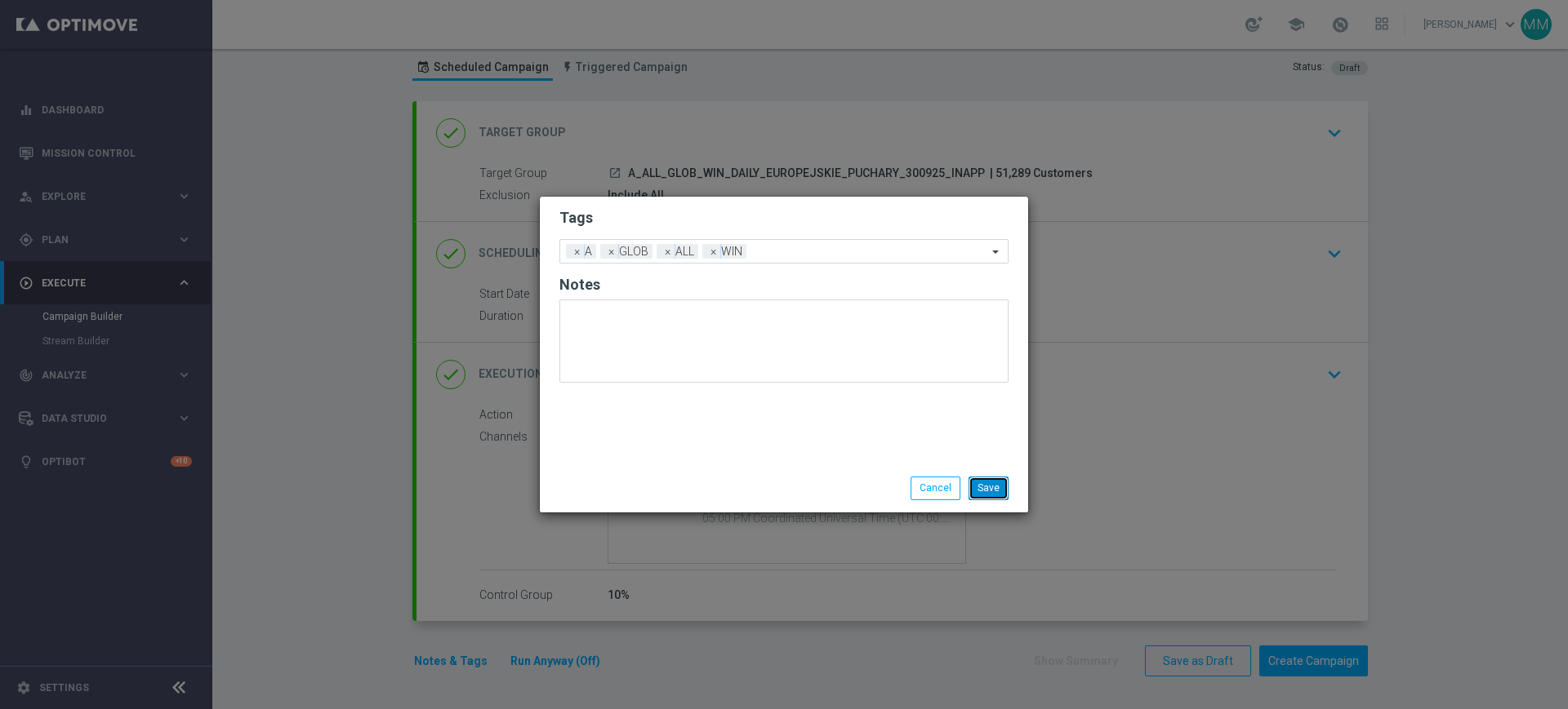
click at [984, 482] on button "Save" at bounding box center [988, 487] width 40 height 22
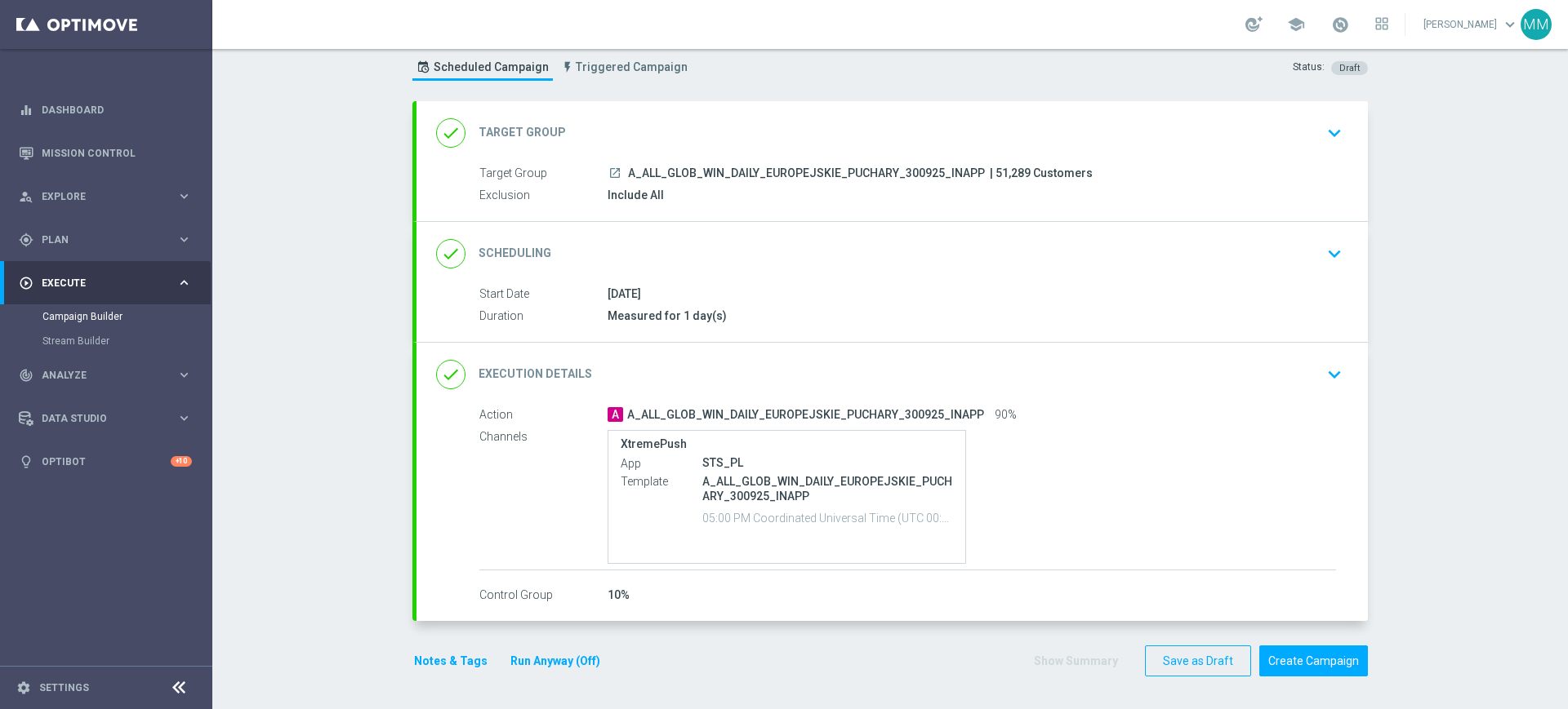
click at [438, 656] on button "Notes & Tags" at bounding box center [450, 661] width 77 height 20
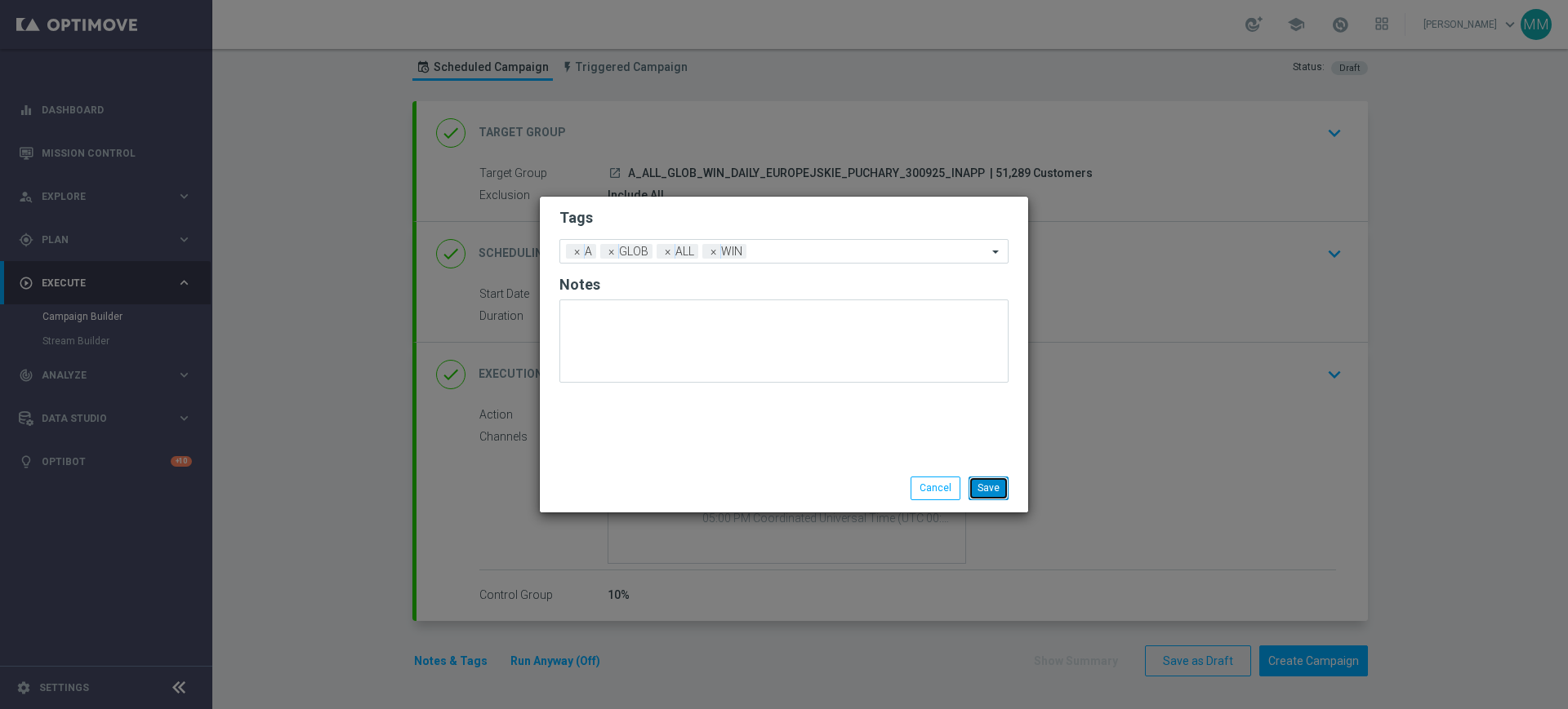
click at [989, 481] on button "Save" at bounding box center [988, 487] width 40 height 22
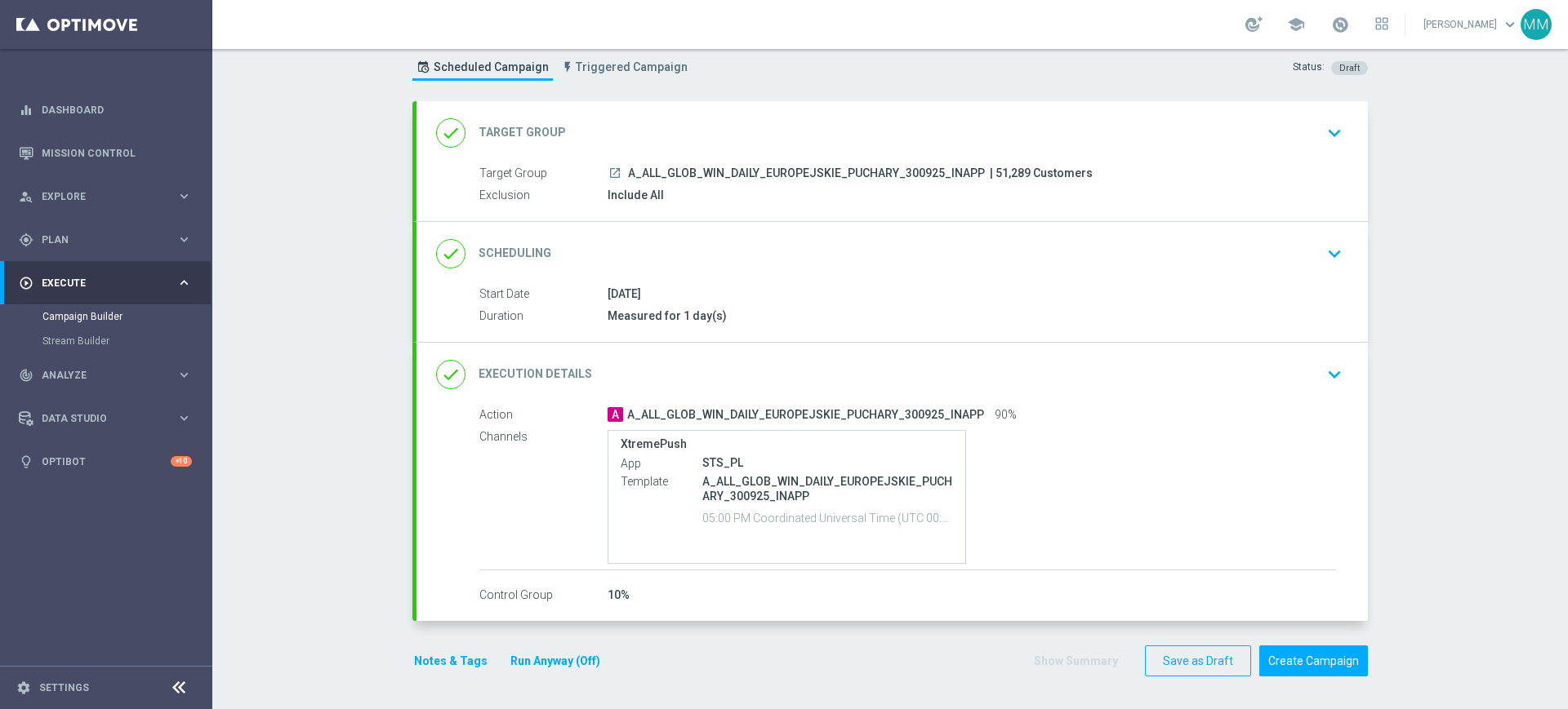
click at [835, 365] on div "done Execution Details keyboard_arrow_down" at bounding box center [892, 375] width 912 height 31
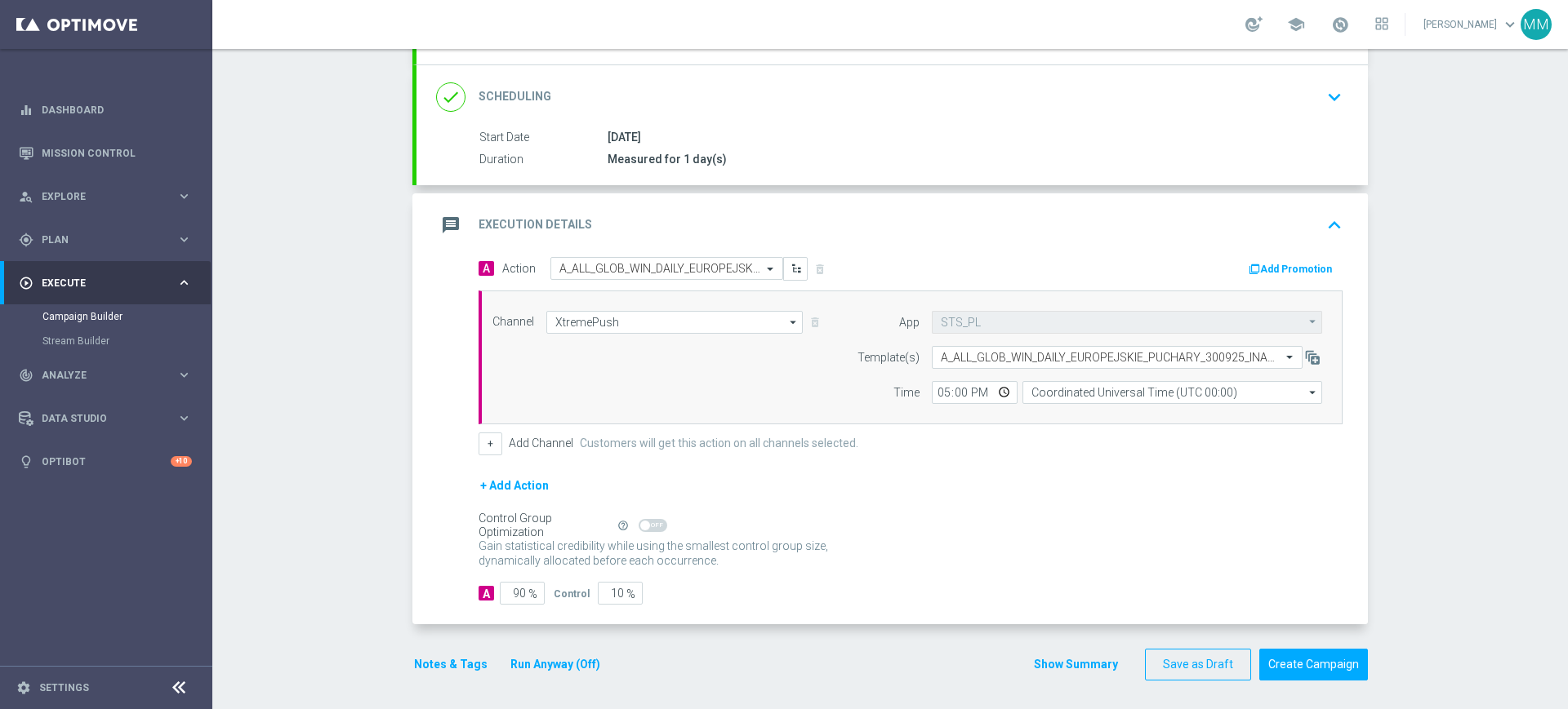
scroll to position [204, 0]
click at [597, 581] on input "10" at bounding box center [620, 591] width 45 height 22
type input "2"
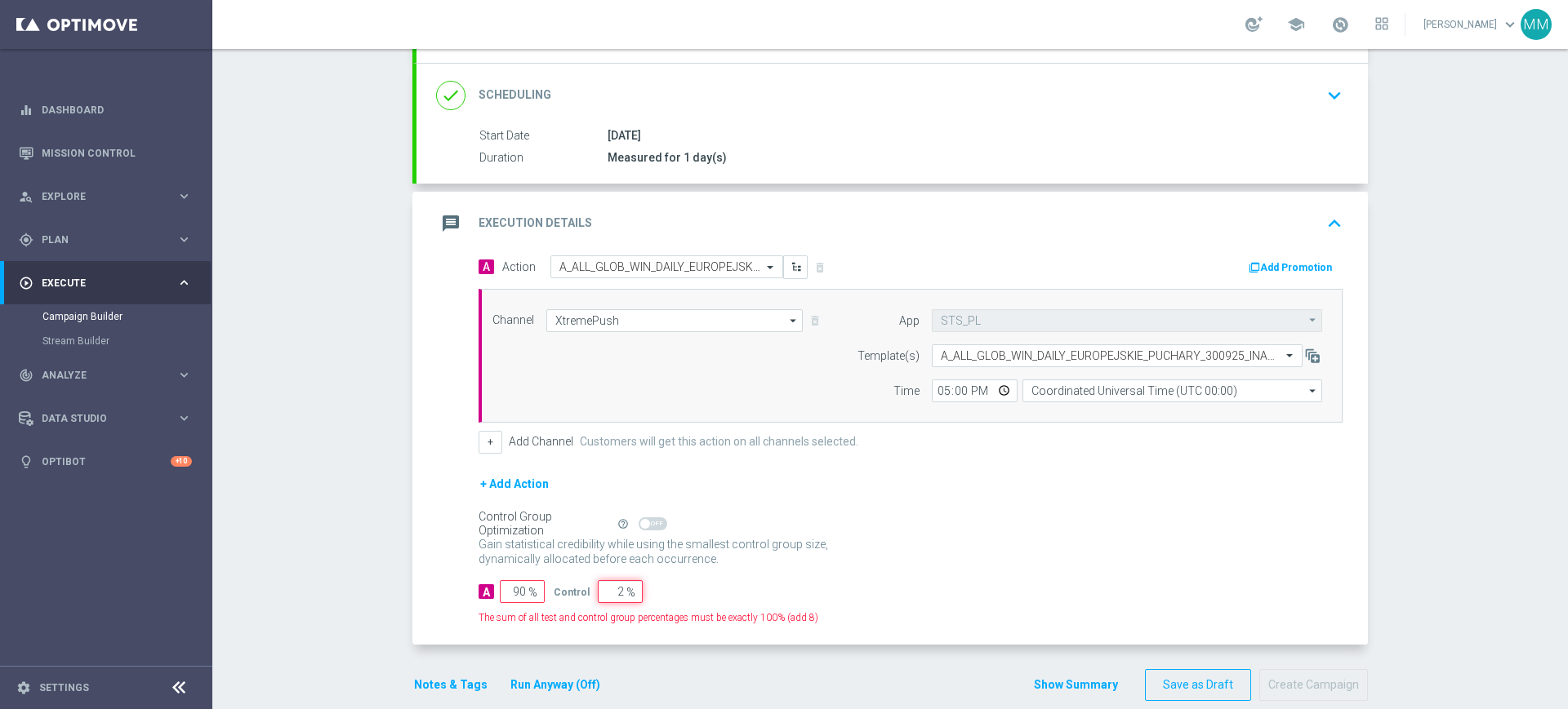
type input "98"
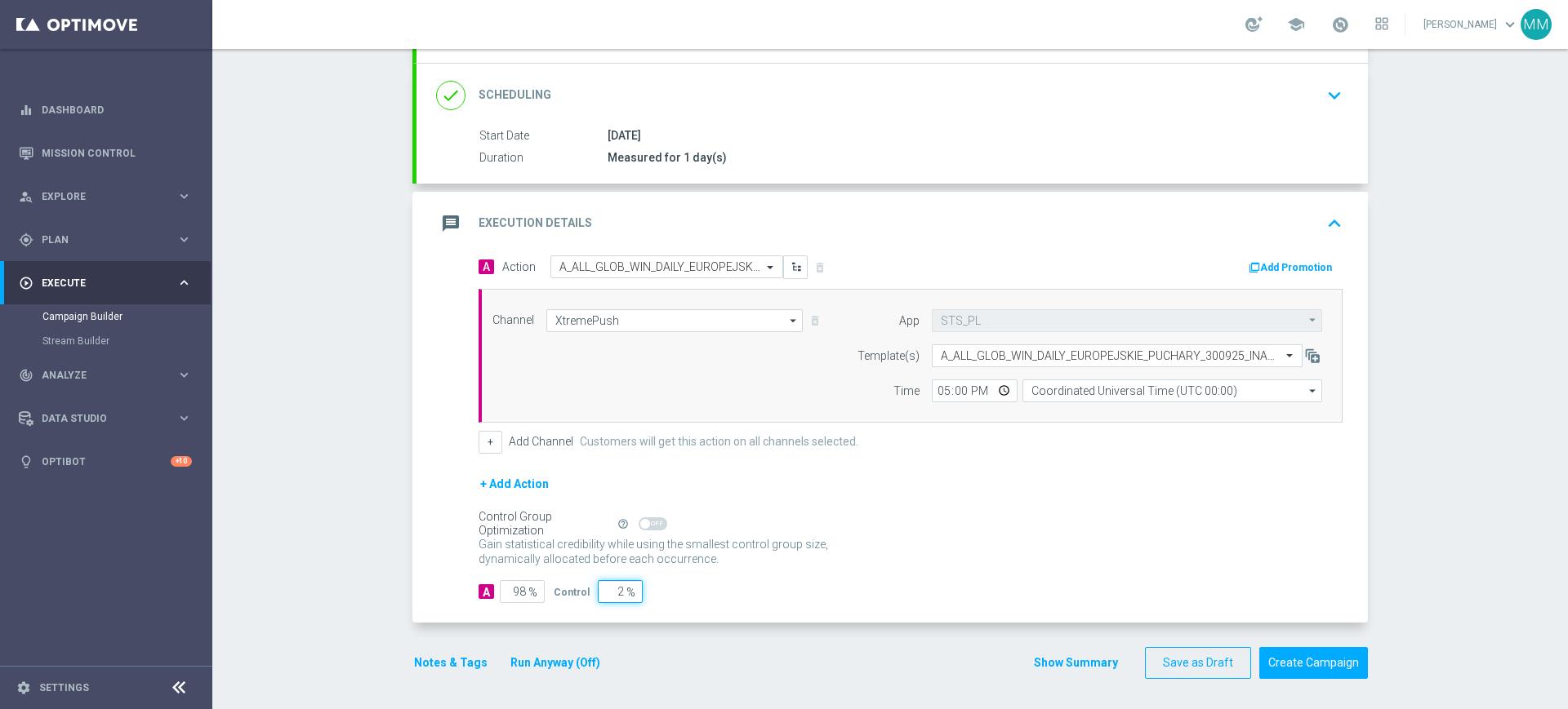
type input "2"
click at [761, 213] on div "message Execution Details keyboard_arrow_up" at bounding box center [892, 224] width 912 height 31
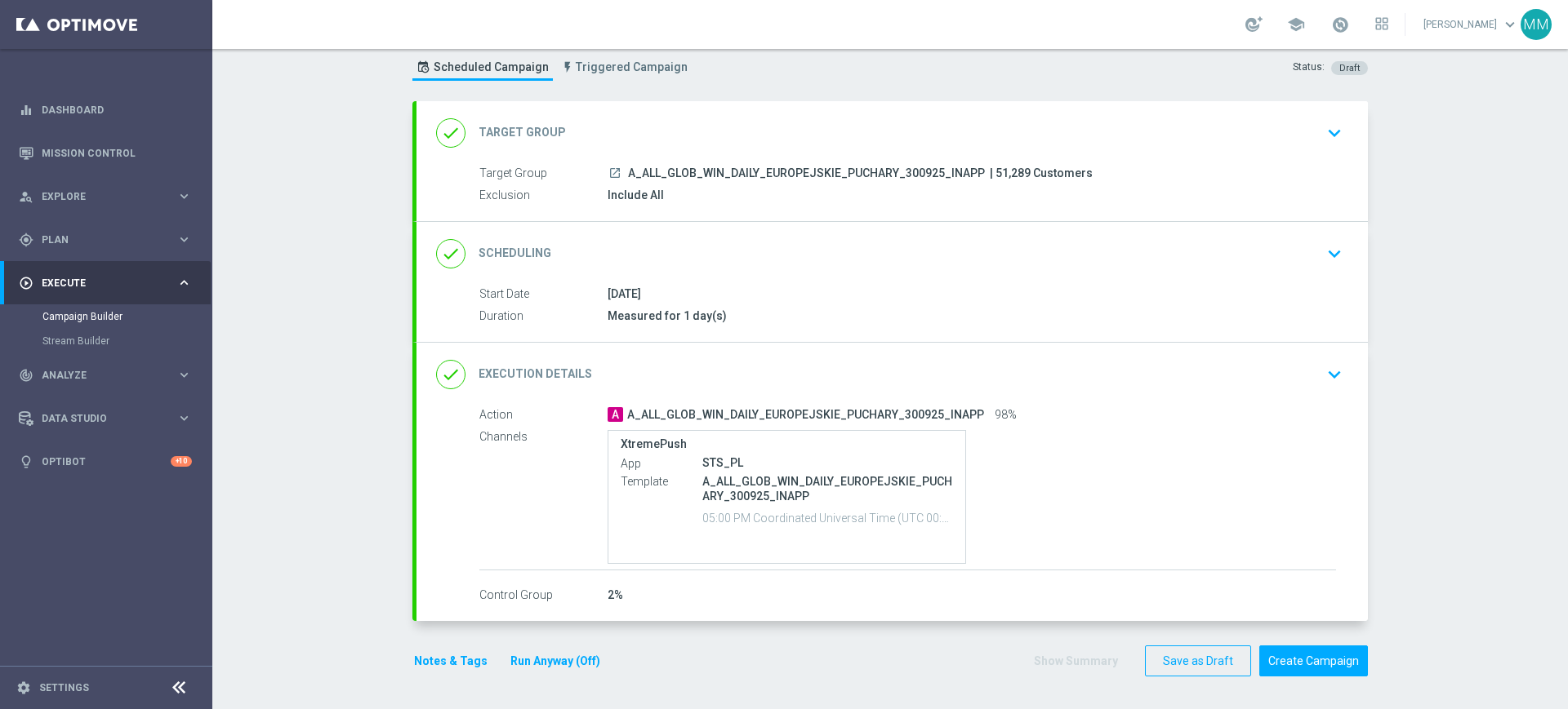
scroll to position [45, 0]
click at [1301, 658] on button "Create Campaign" at bounding box center [1313, 661] width 108 height 32
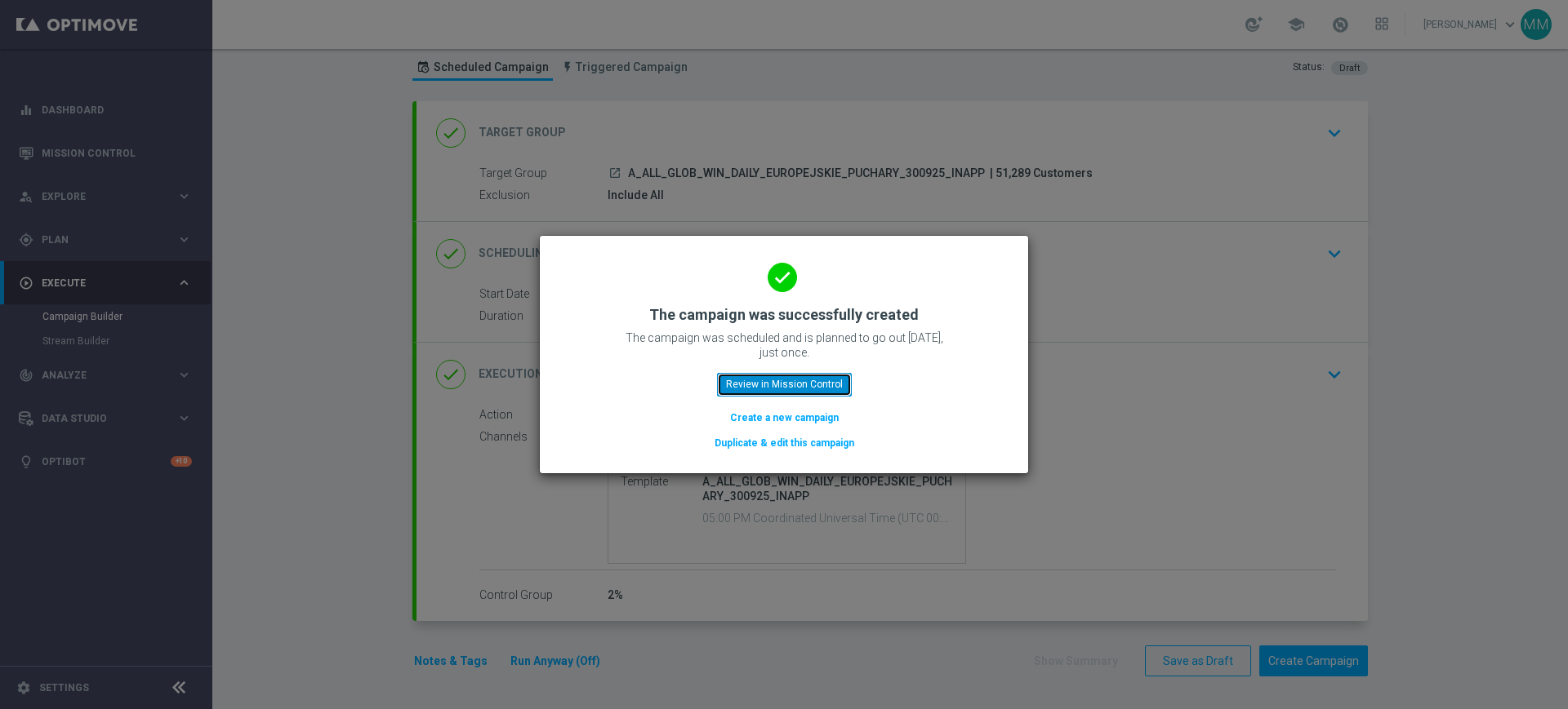
click at [787, 388] on button "Review in Mission Control" at bounding box center [784, 384] width 134 height 22
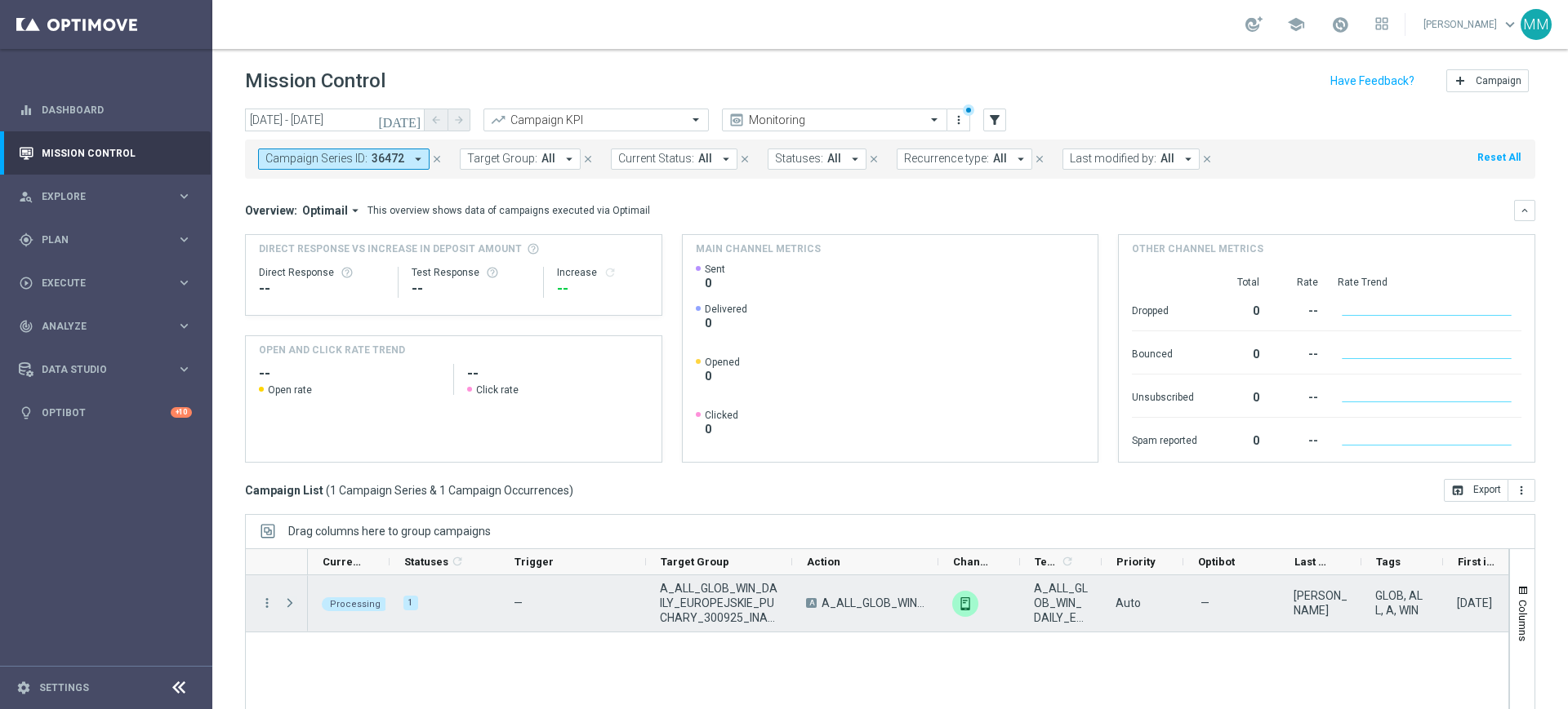
click at [288, 602] on span "Press SPACE to select this row." at bounding box center [289, 603] width 15 height 13
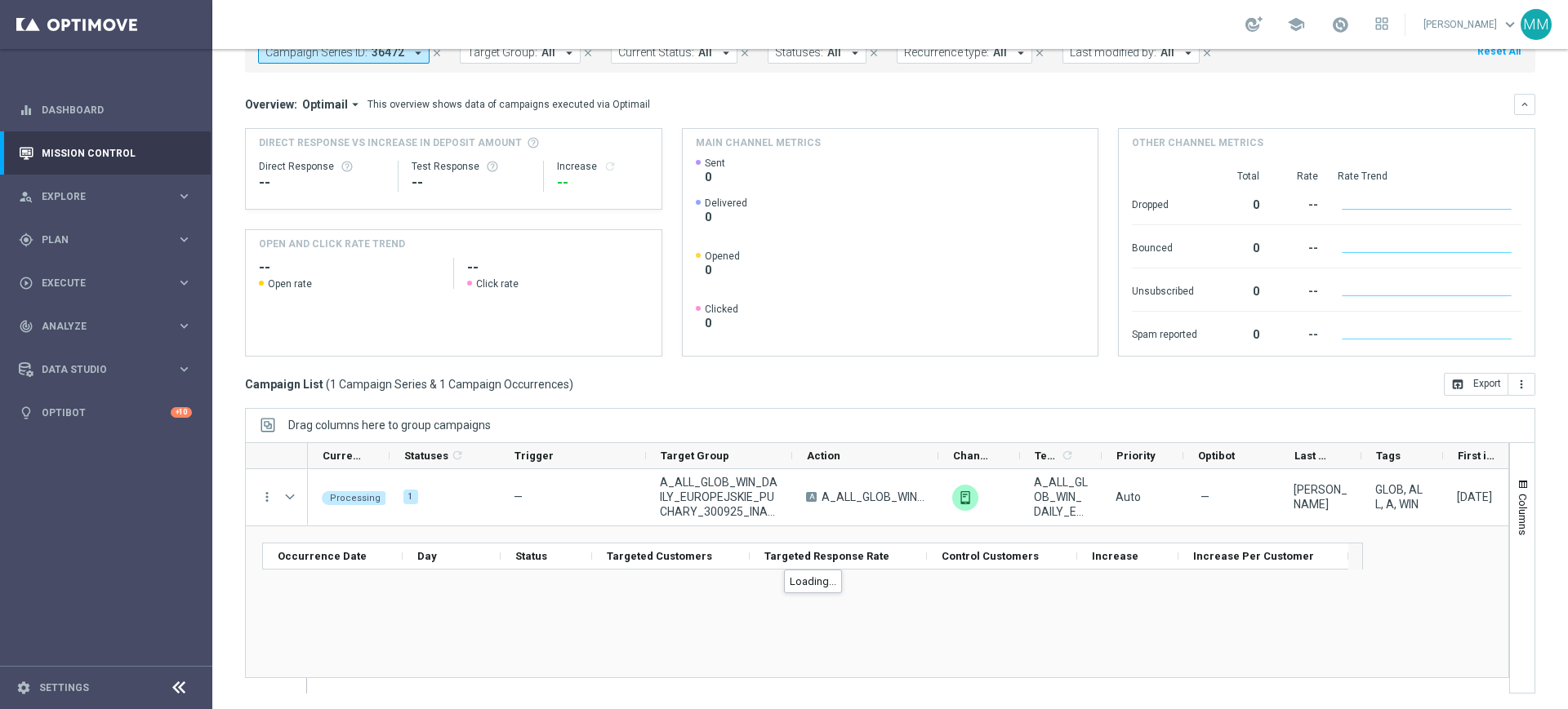
scroll to position [107, 0]
